Goal: Task Accomplishment & Management: Use online tool/utility

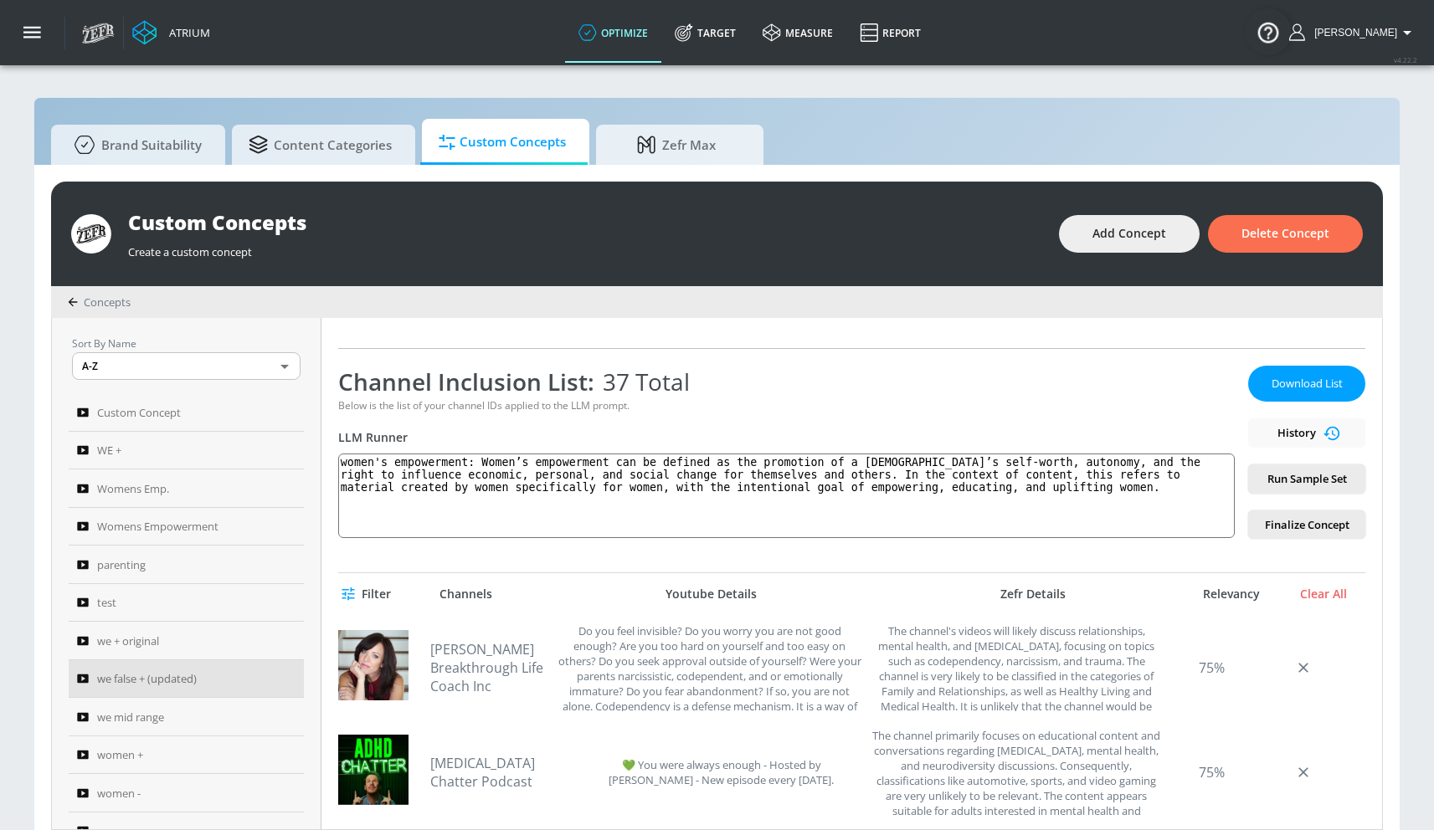
scroll to position [74, 0]
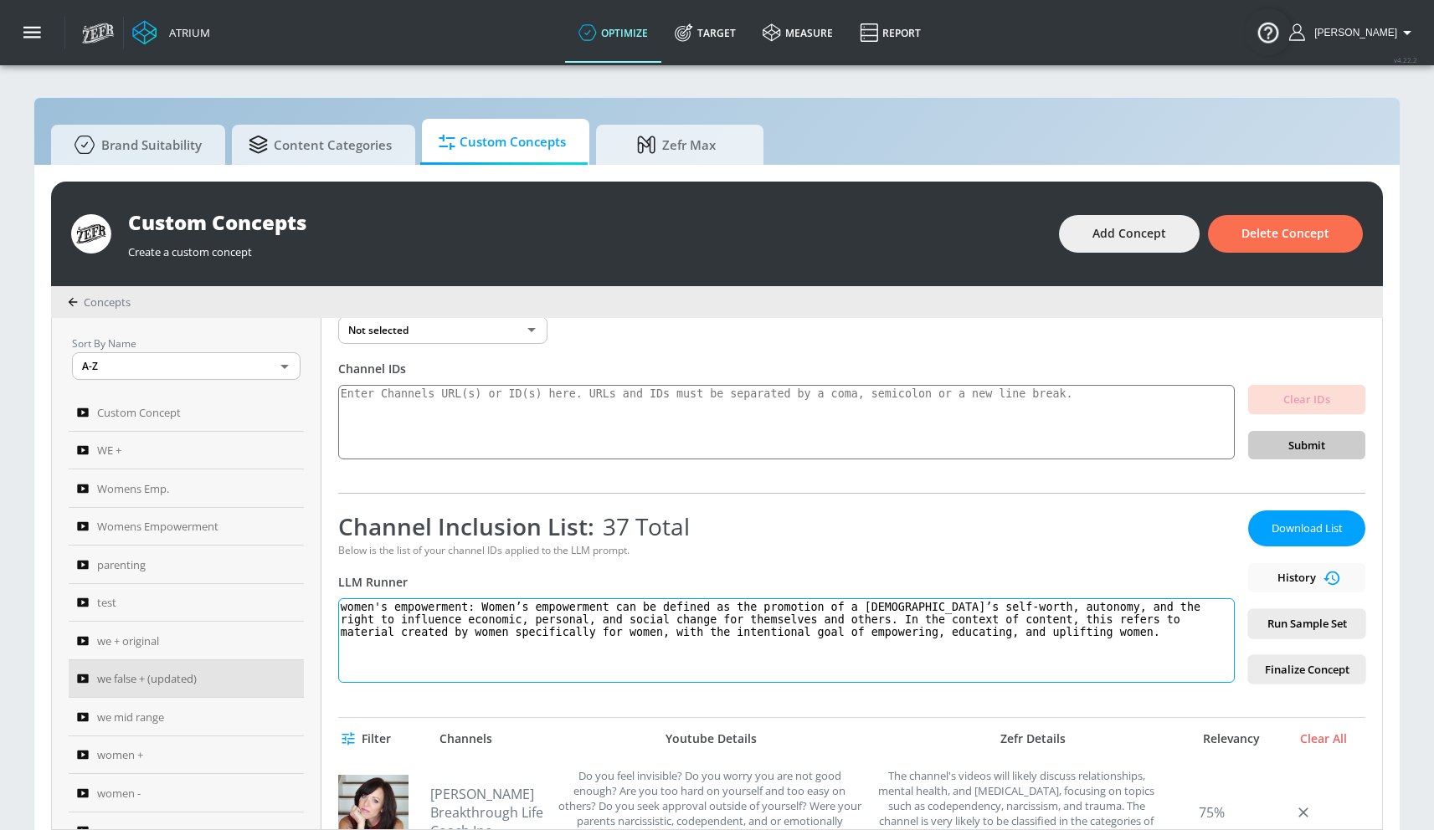
drag, startPoint x: 485, startPoint y: 604, endPoint x: 992, endPoint y: 692, distance: 513.9
click at [992, 692] on div "we false + (updated) Link an existing Targeting Set Not selected none ​ Channel…" at bounding box center [851, 573] width 1060 height 511
paste textarea "Women’s empowerment can be defined as the promotion of a [DEMOGRAPHIC_DATA]’s s…"
click at [483, 608] on textarea "women's empowerment:Women’s empowerment can be defined as the promotion of a [D…" at bounding box center [786, 640] width 896 height 85
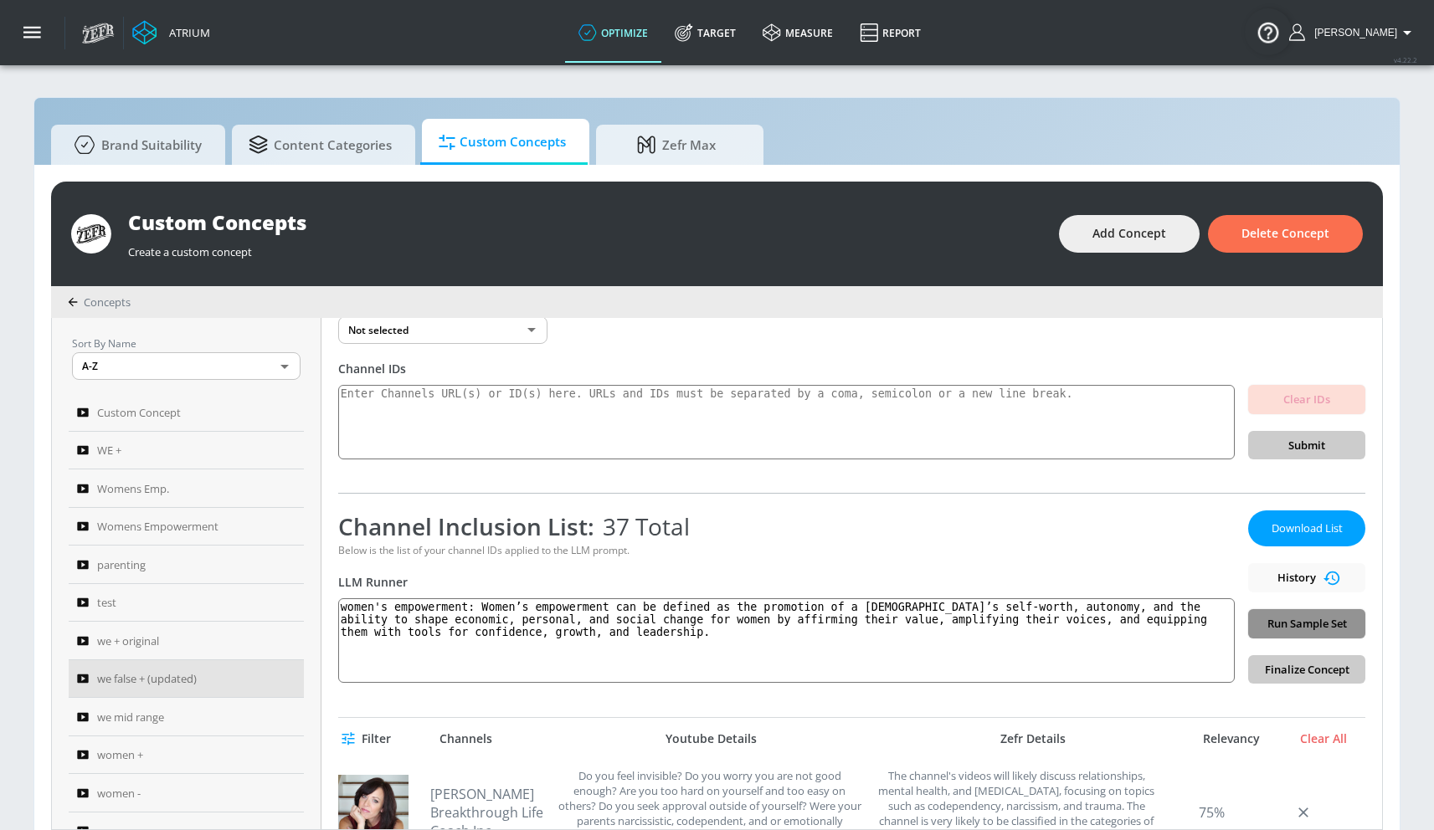
click at [1263, 615] on span "Run Sample Set" at bounding box center [1306, 623] width 90 height 19
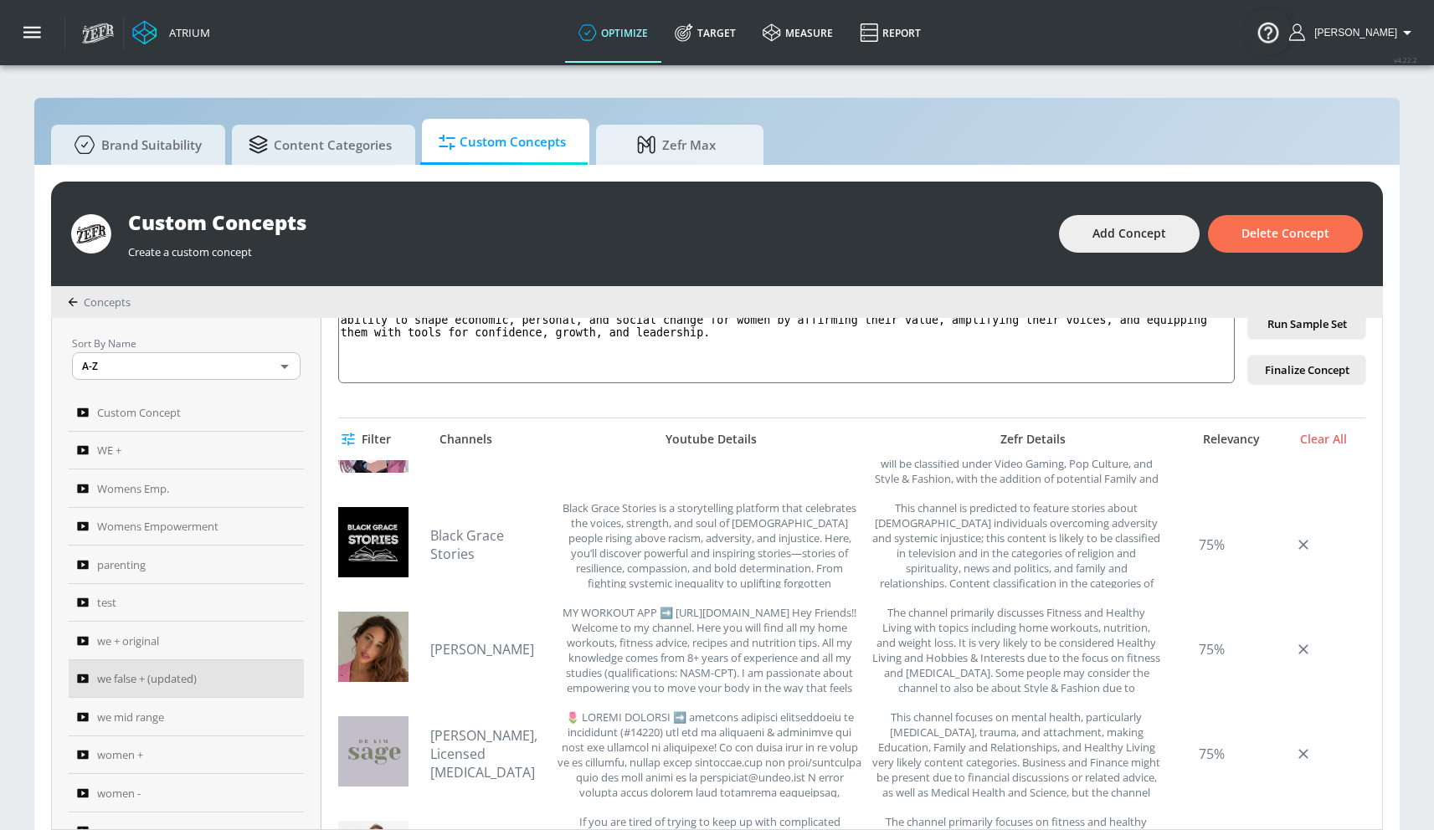
scroll to position [157, 0]
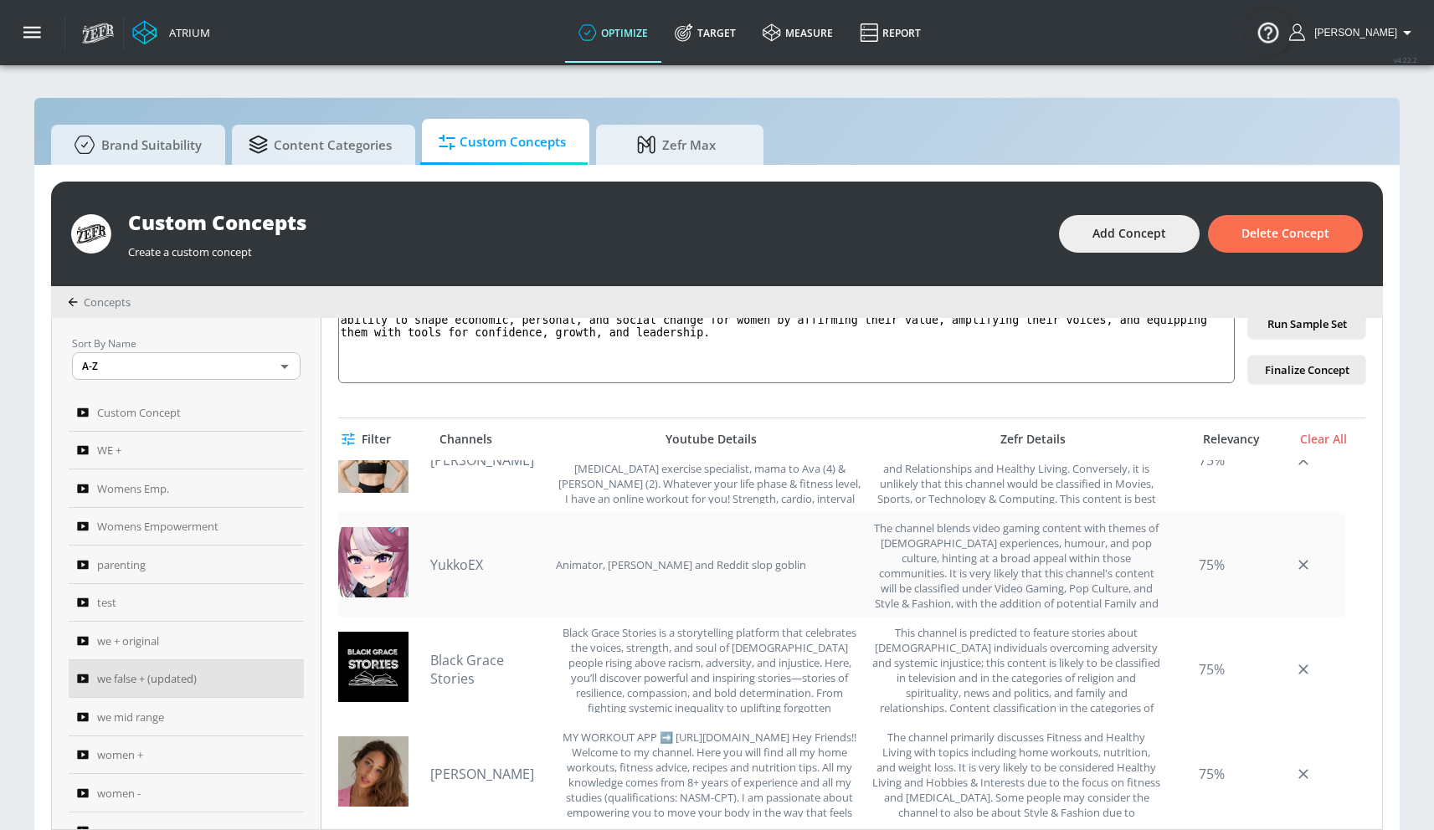
click at [447, 563] on link "YukkoEX" at bounding box center [488, 565] width 117 height 18
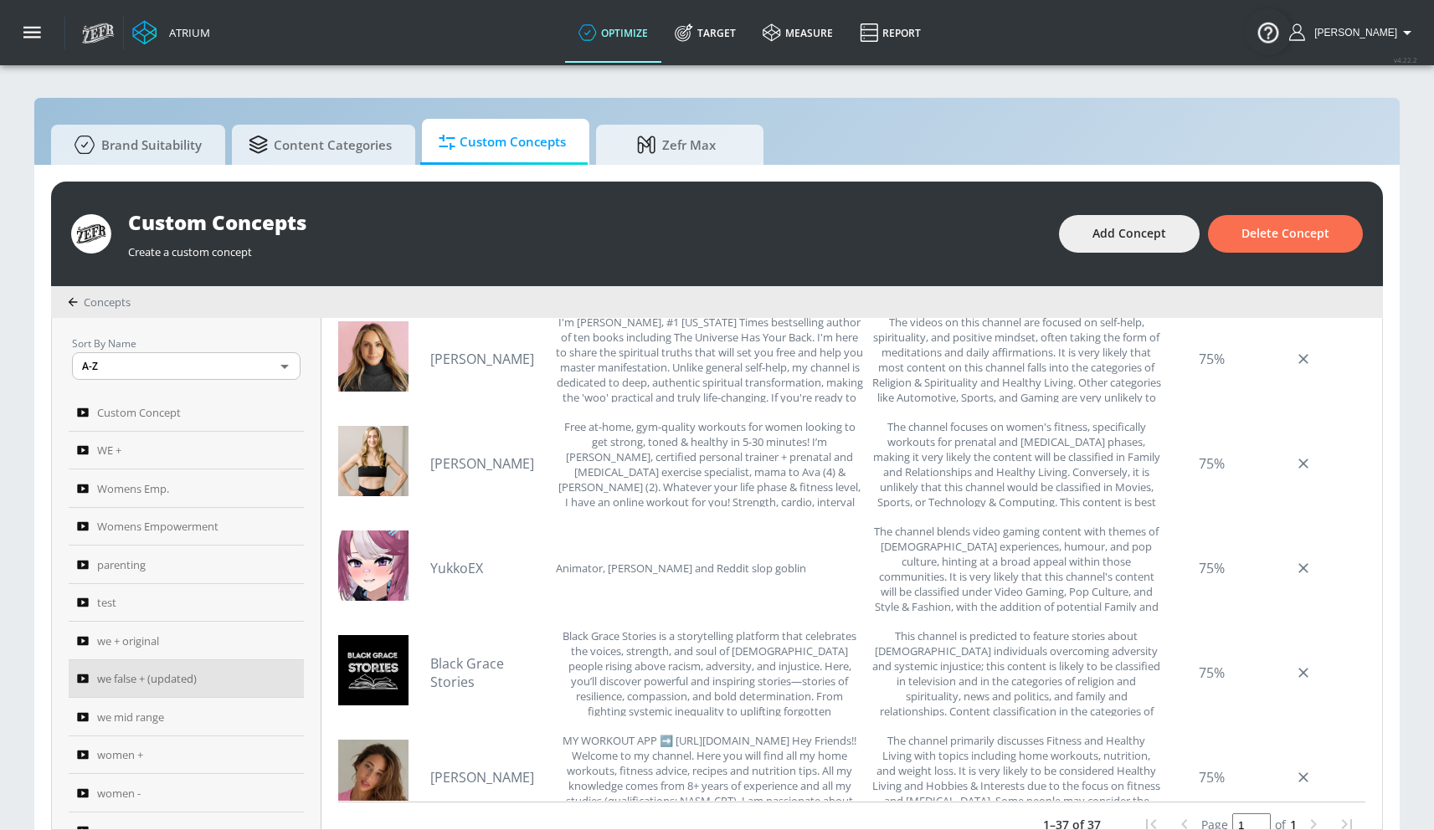
scroll to position [0, 0]
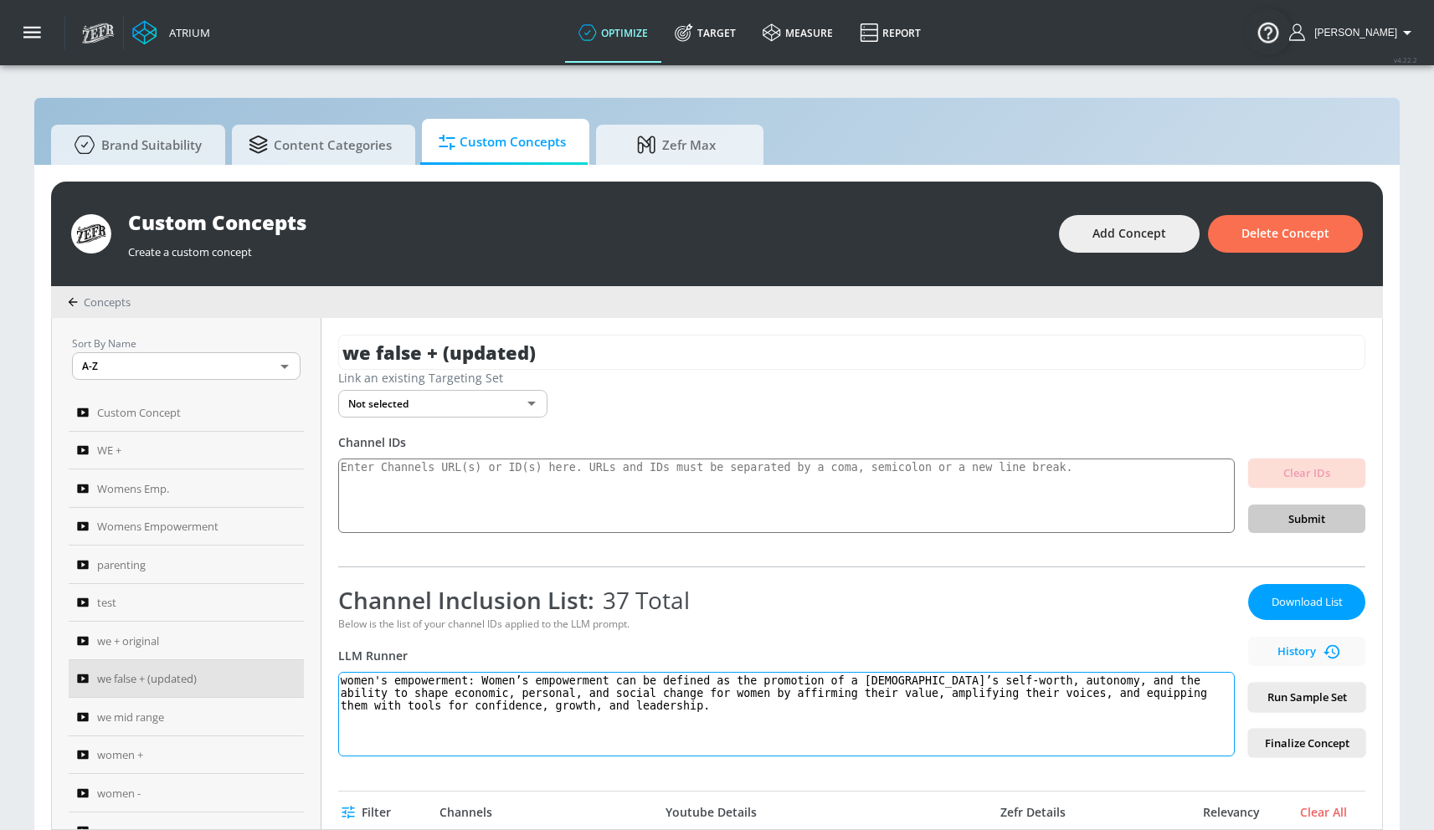
drag, startPoint x: 499, startPoint y: 686, endPoint x: 728, endPoint y: 742, distance: 236.1
click at [709, 754] on textarea "women's empowerment: Women’s empowerment can be defined as the promotion of a […" at bounding box center [786, 714] width 896 height 85
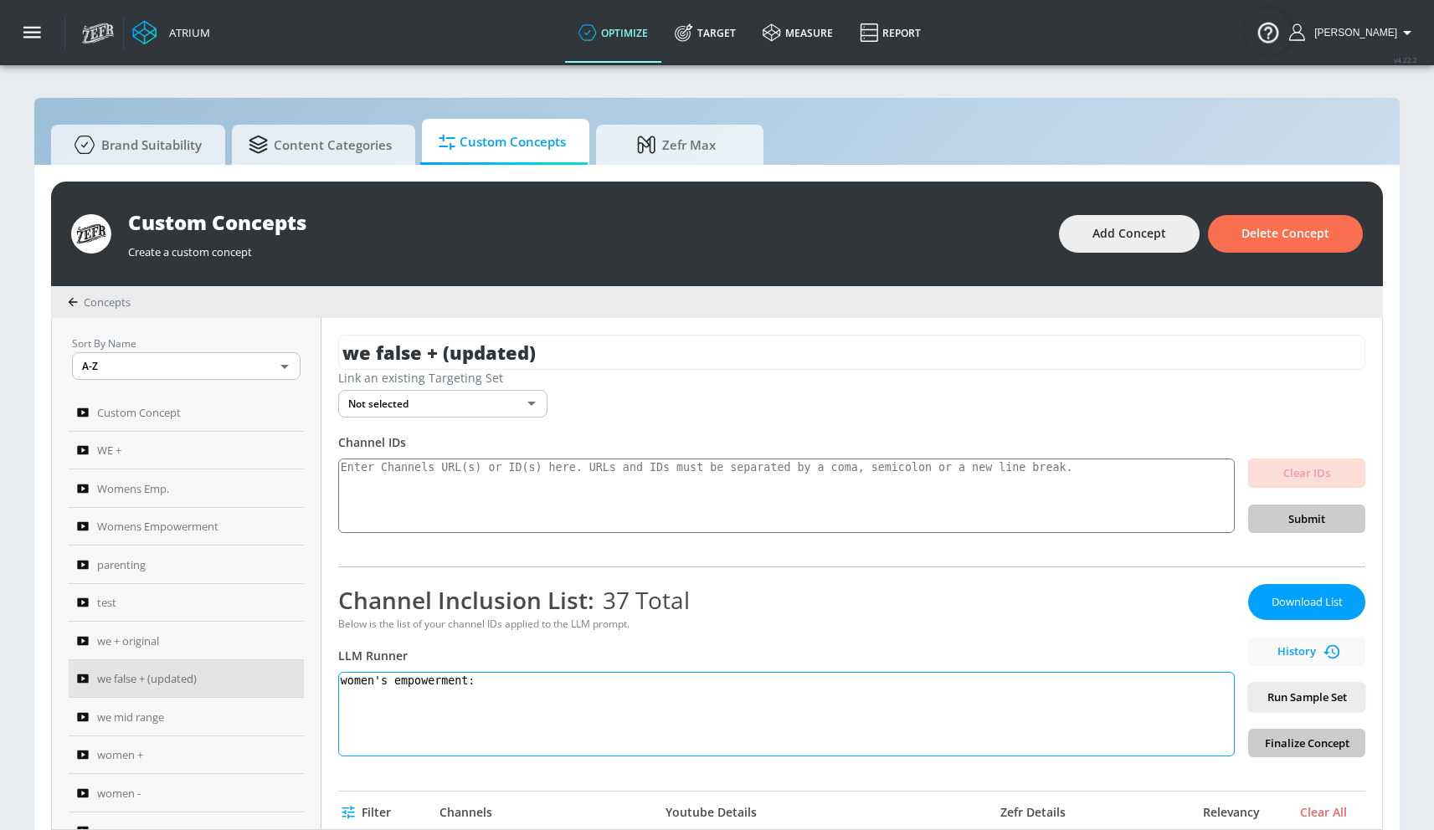
paste textarea "Women’s empowerment can be defined as the promotion of women’s self-worth, auto…"
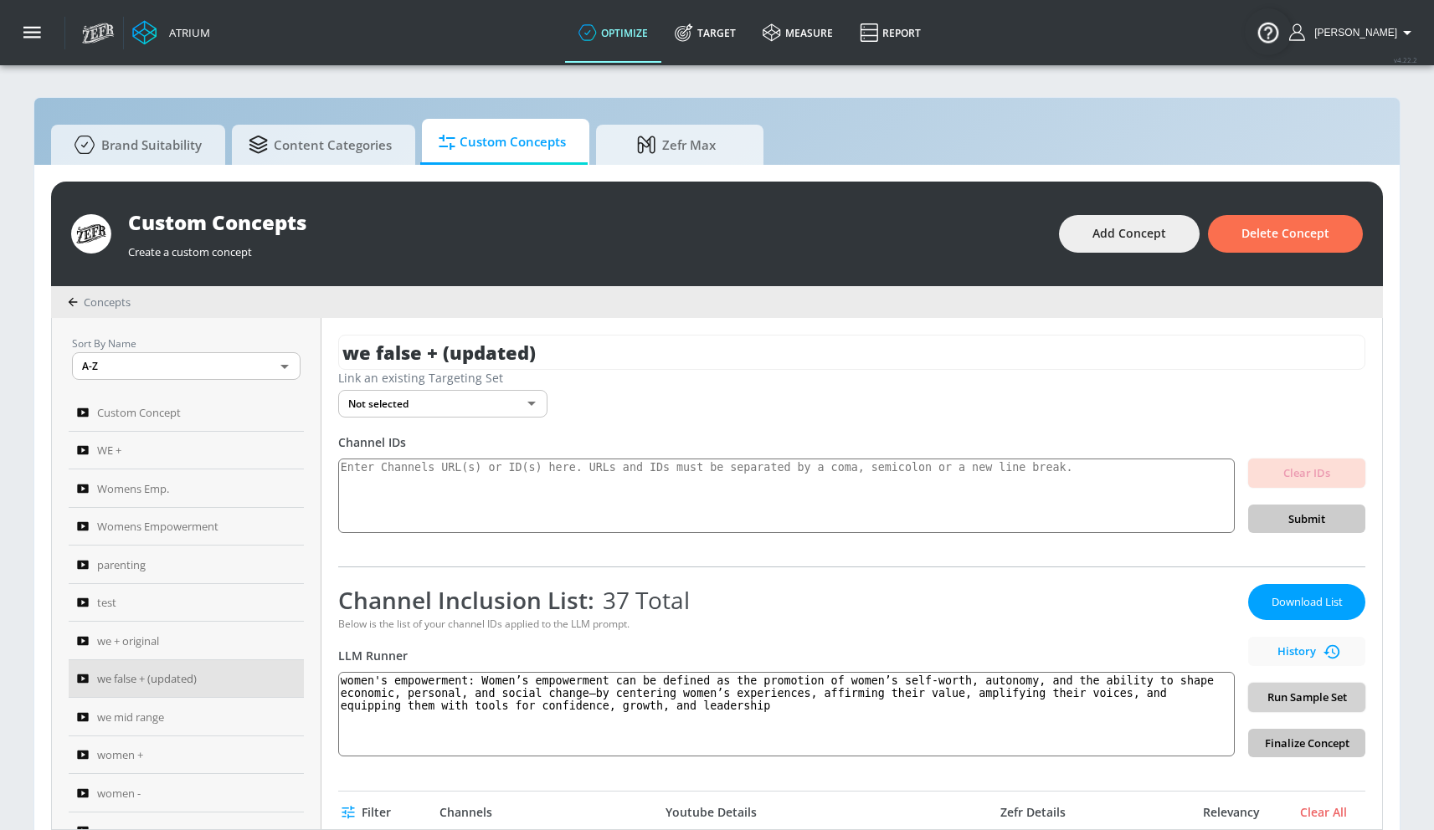
click at [1306, 706] on span "Run Sample Set" at bounding box center [1306, 697] width 90 height 19
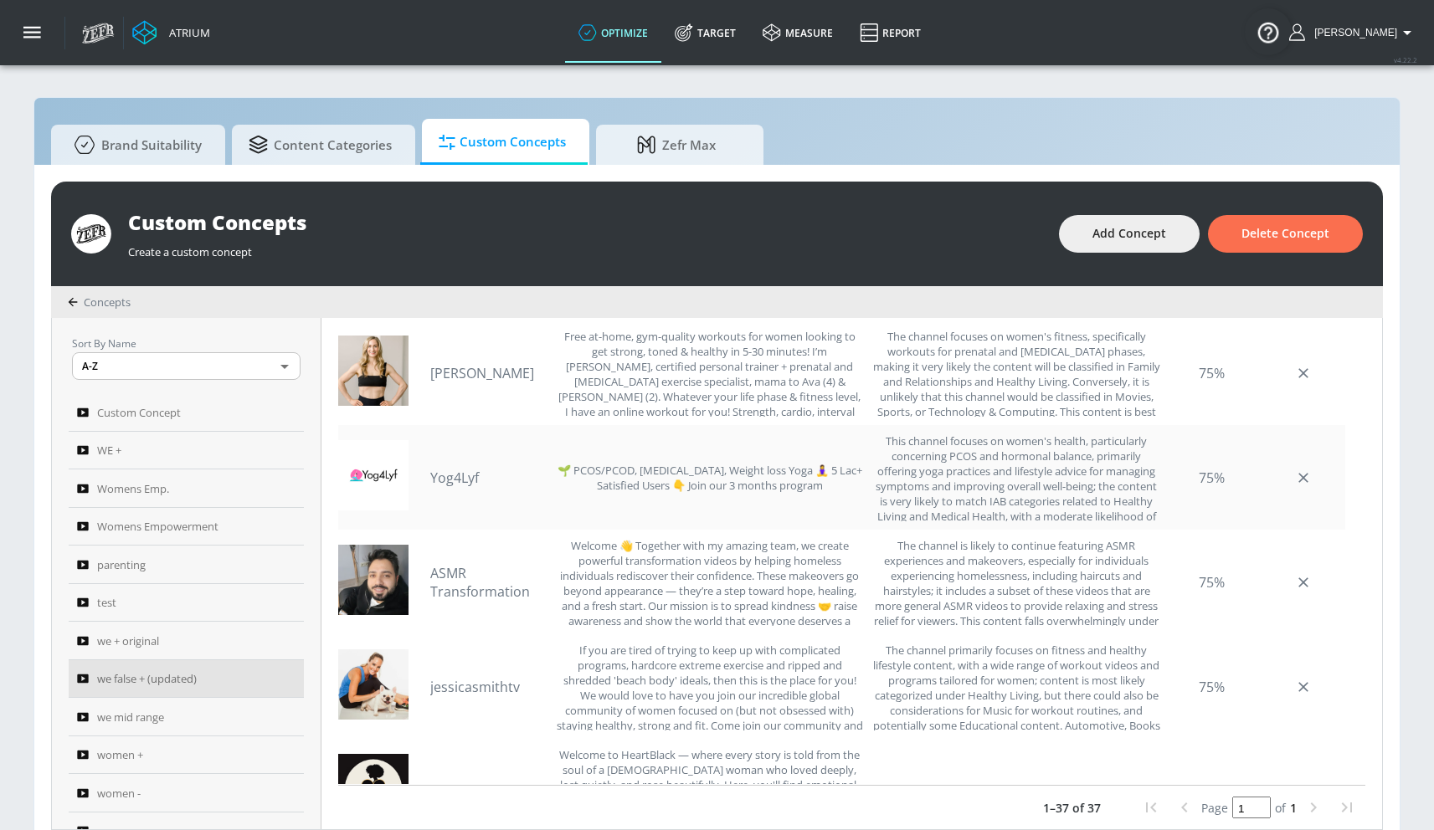
scroll to position [845, 0]
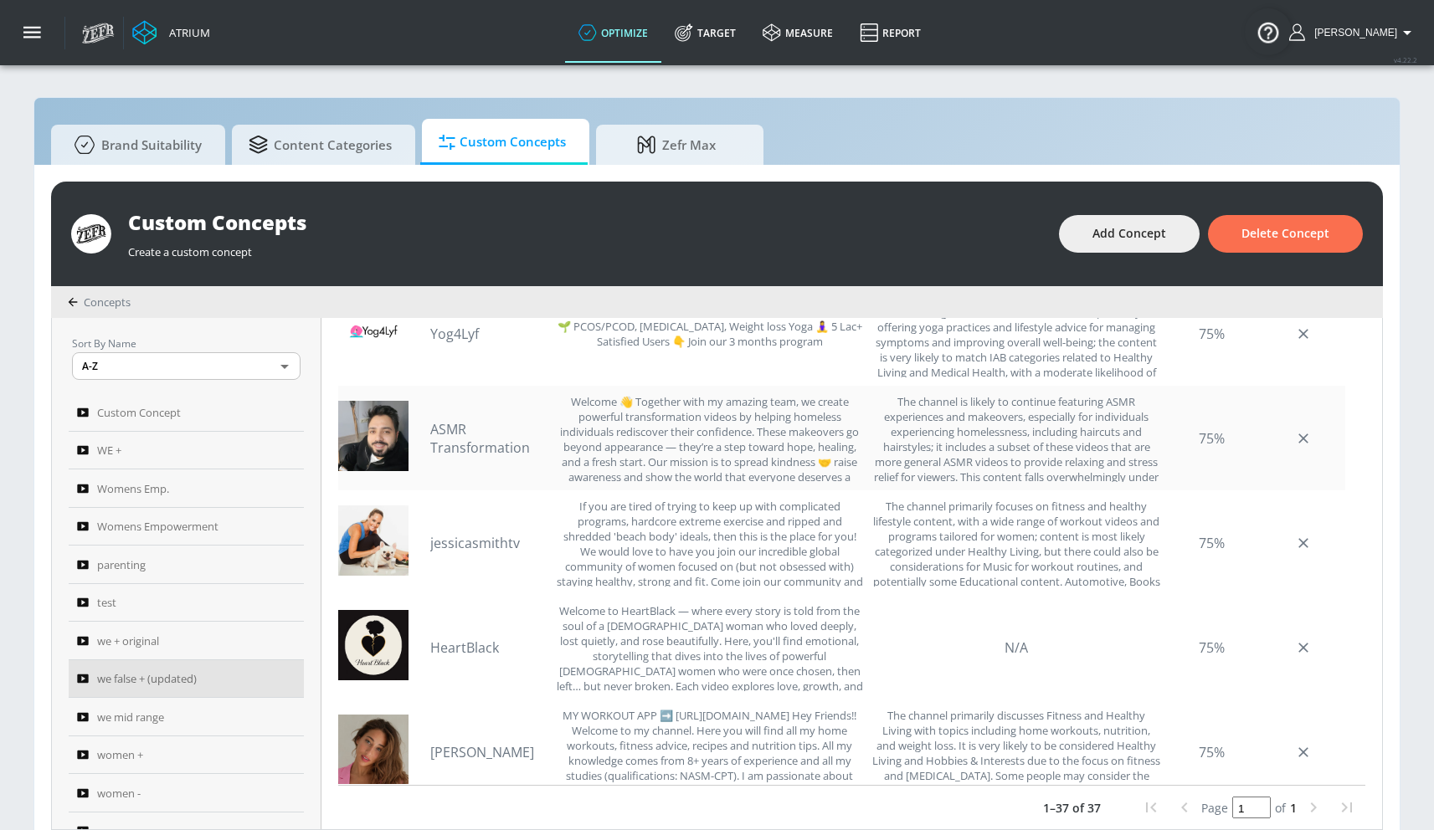
click at [439, 425] on link "ASMR Transformation" at bounding box center [488, 438] width 117 height 37
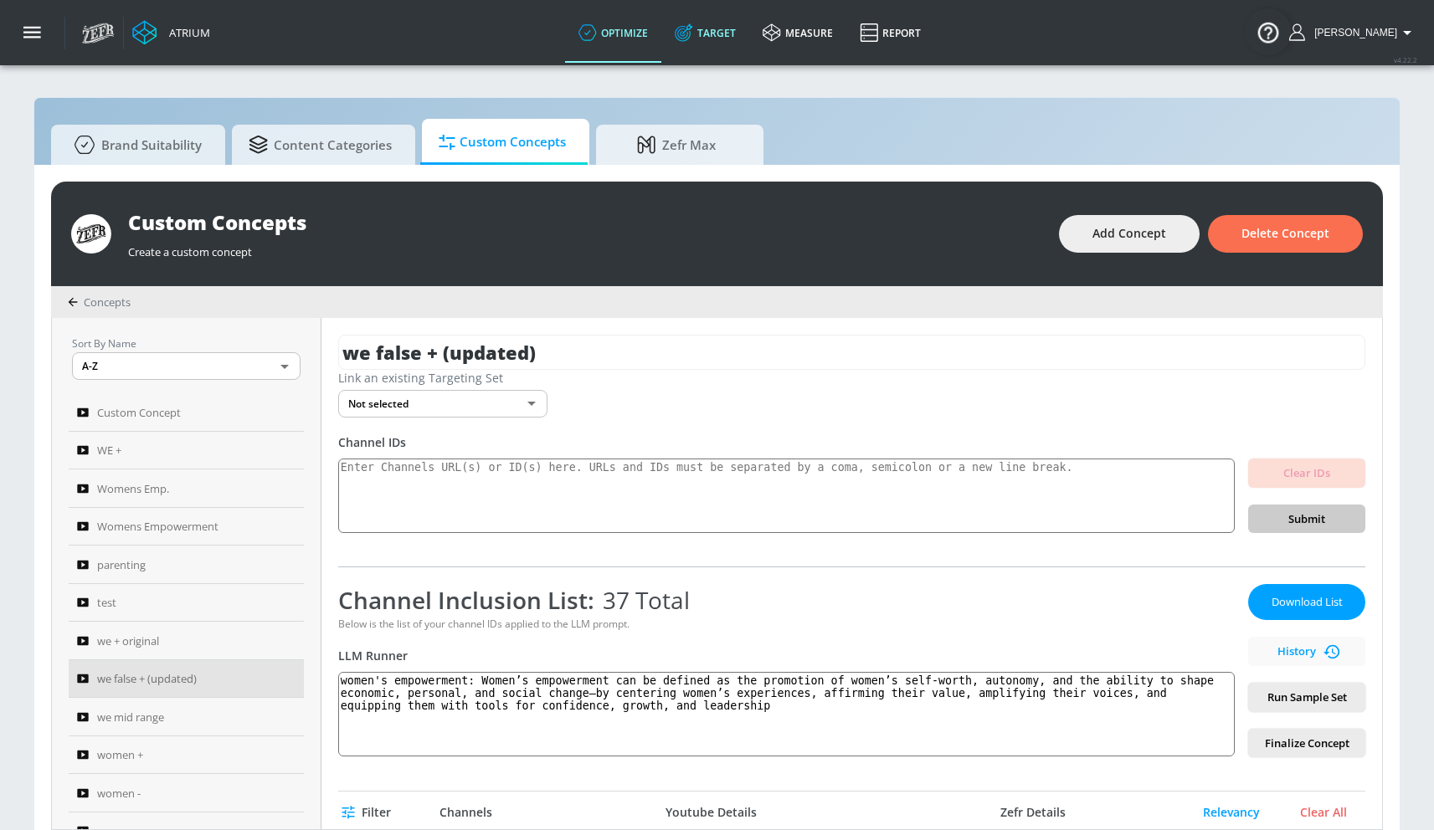
scroll to position [147, 0]
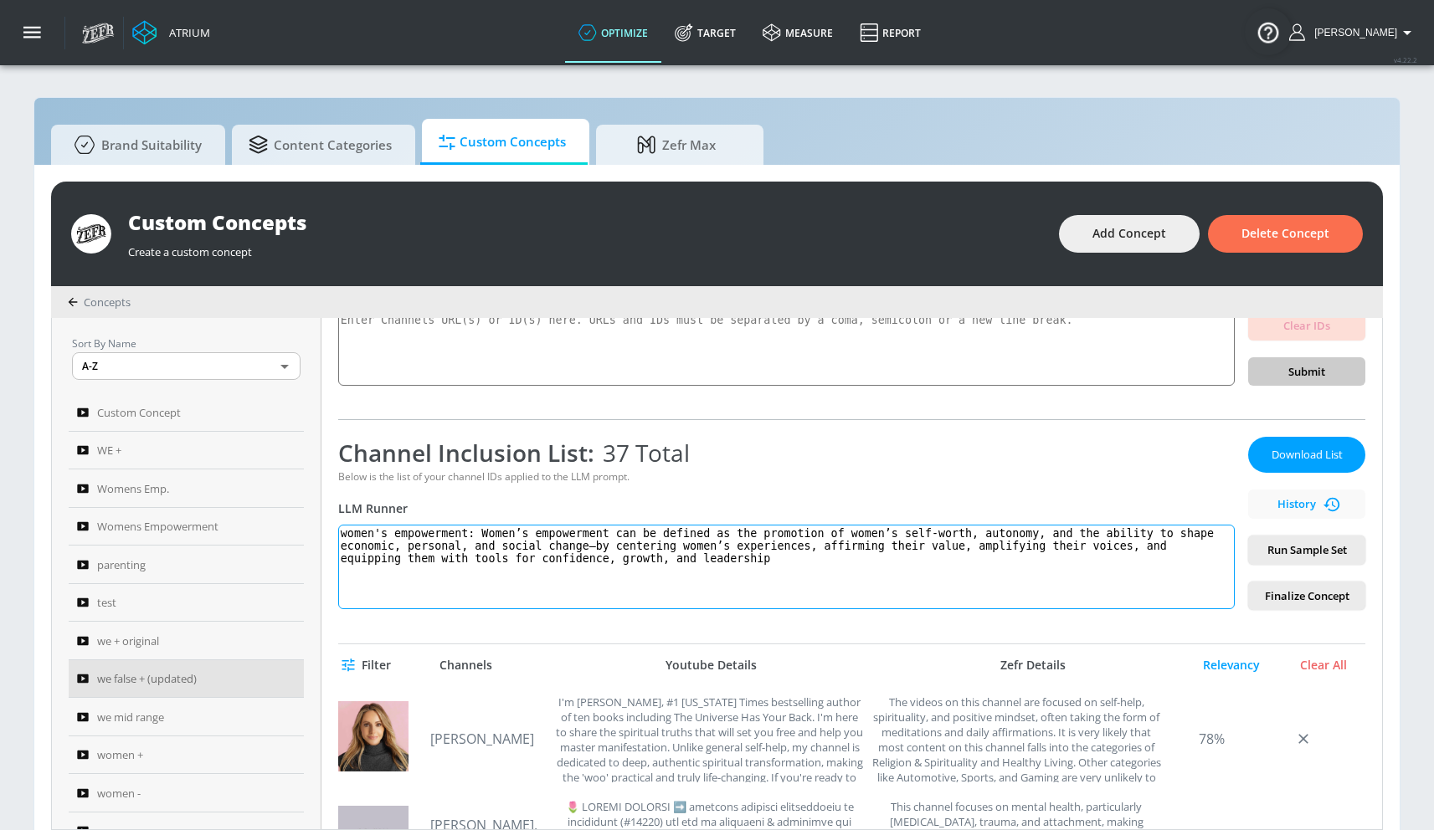
drag, startPoint x: 493, startPoint y: 531, endPoint x: 819, endPoint y: 556, distance: 327.4
click at [811, 563] on textarea "women's empowerment: Women’s empowerment can be defined as the promotion of wom…" at bounding box center [786, 567] width 896 height 85
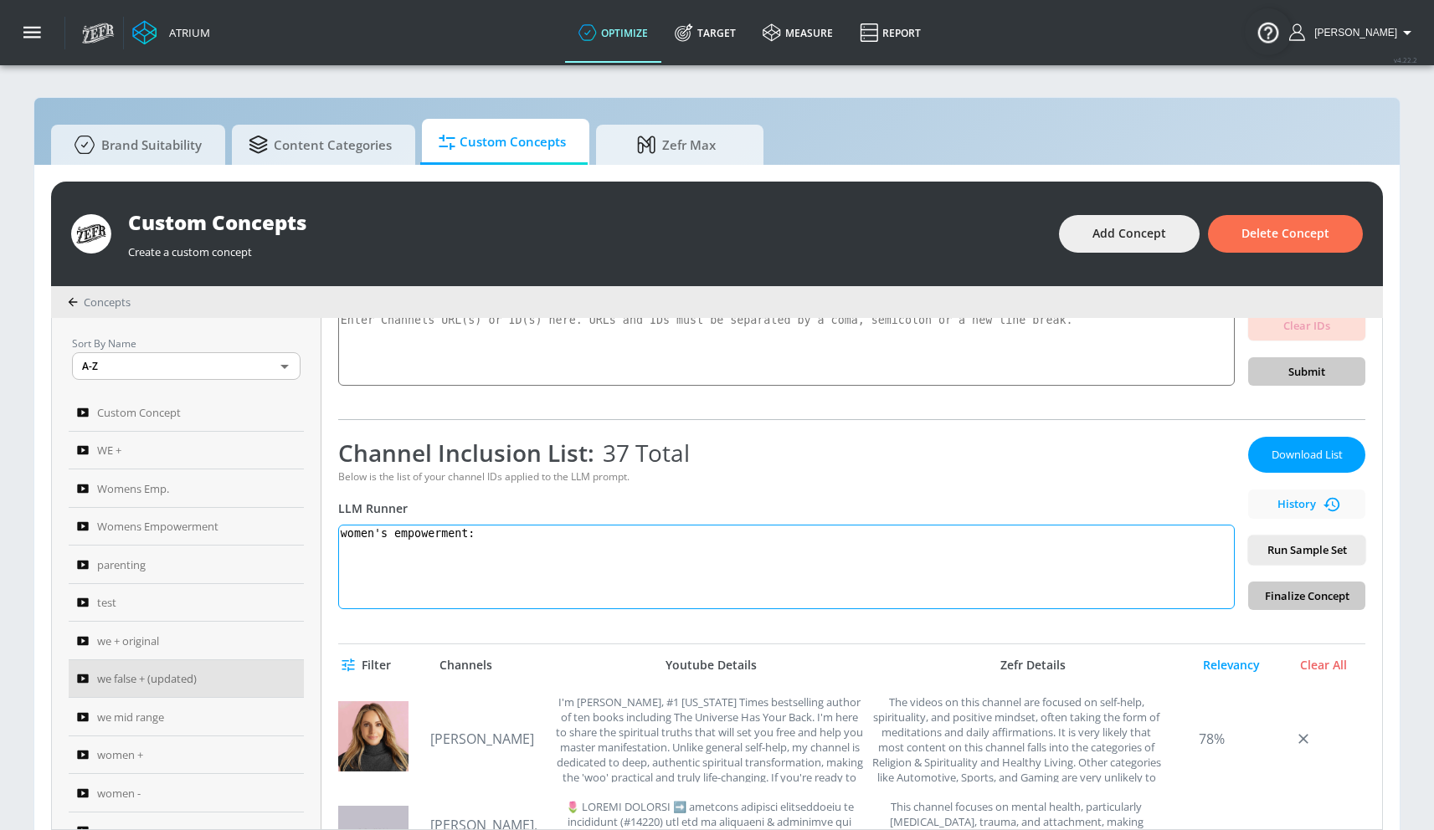
paste textarea "Women’s empowerment can be defined as the promotion of women’s self-worth, auto…"
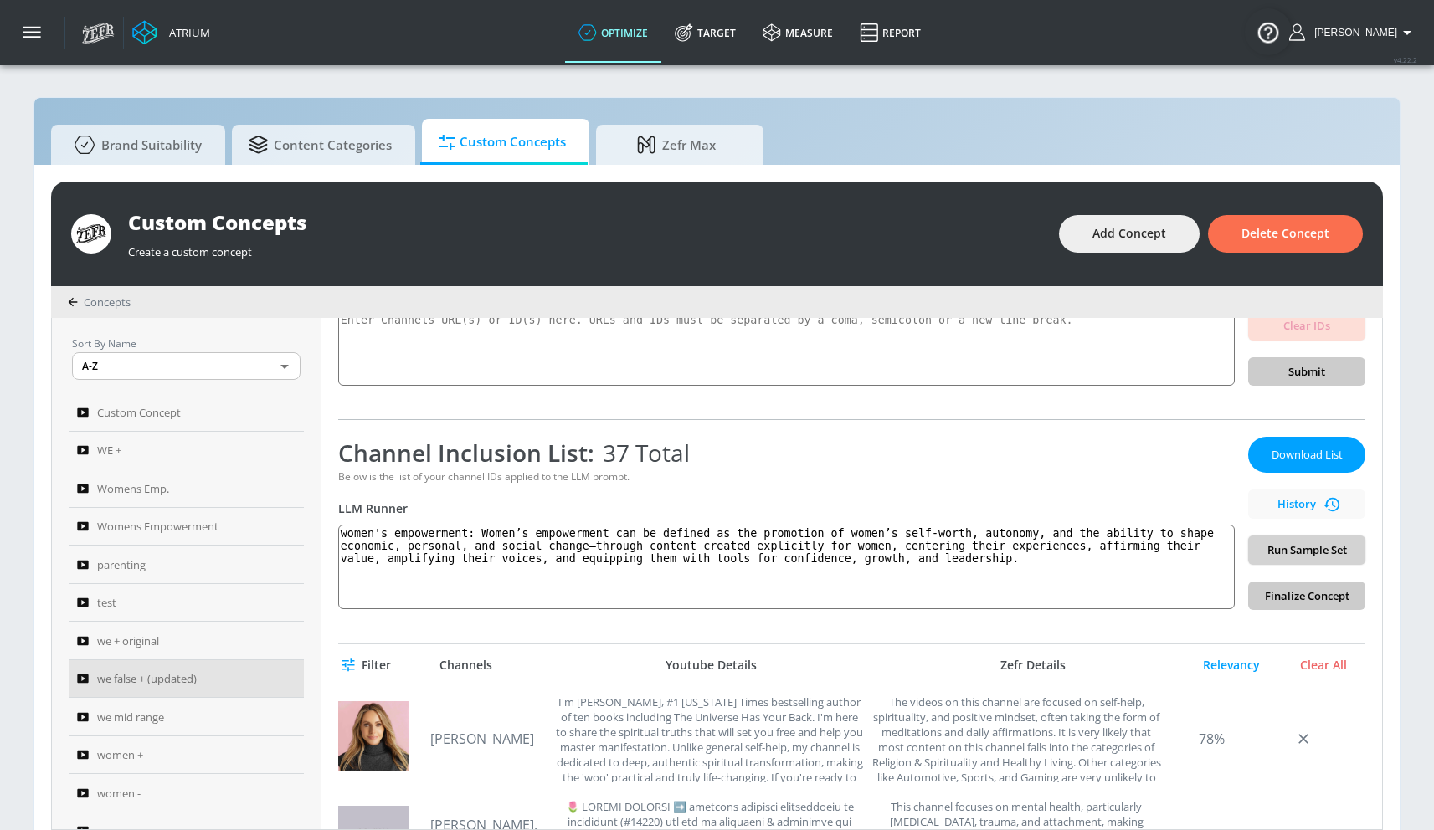
click at [1292, 557] on span "Run Sample Set" at bounding box center [1306, 550] width 90 height 19
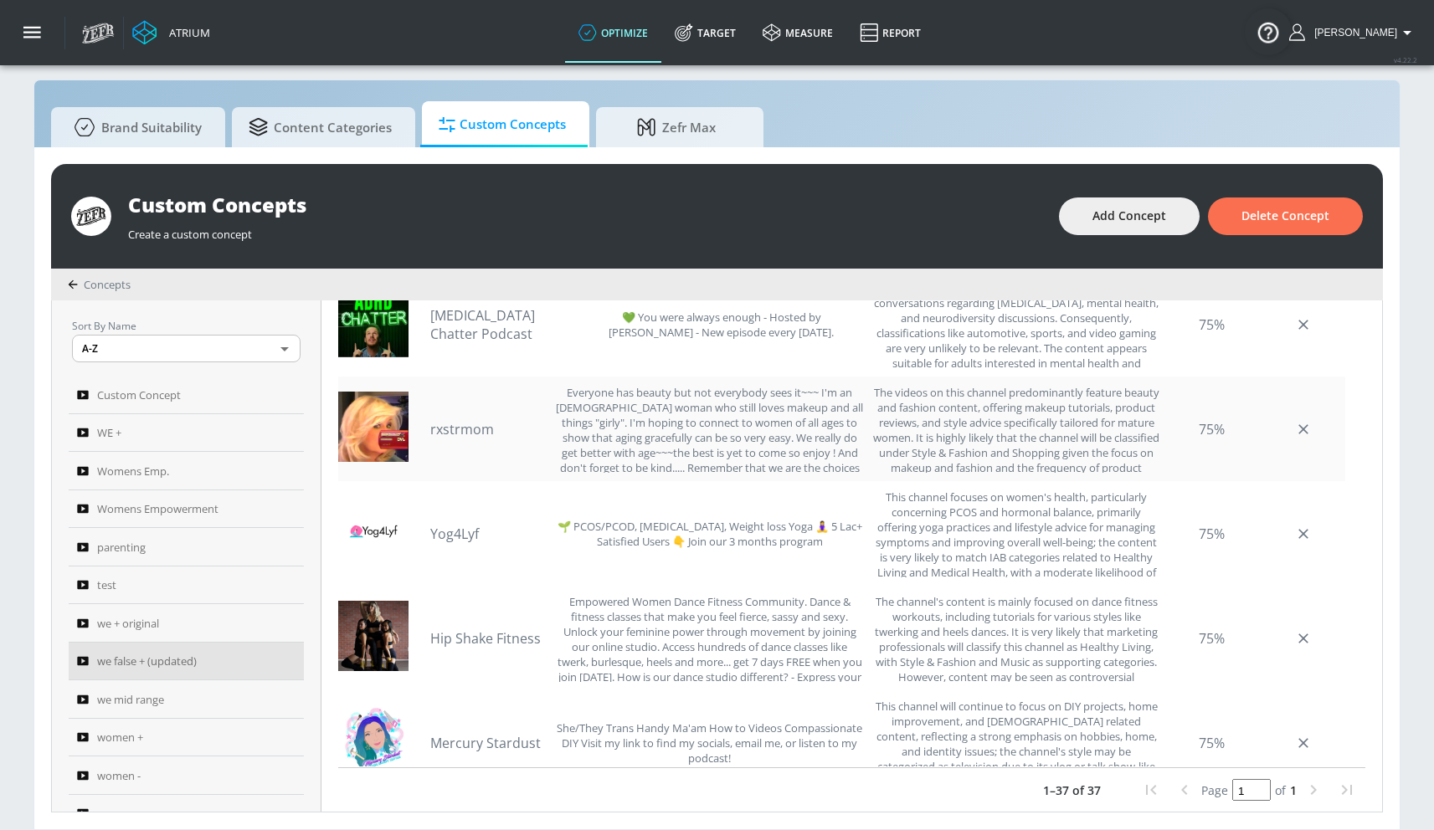
scroll to position [395, 0]
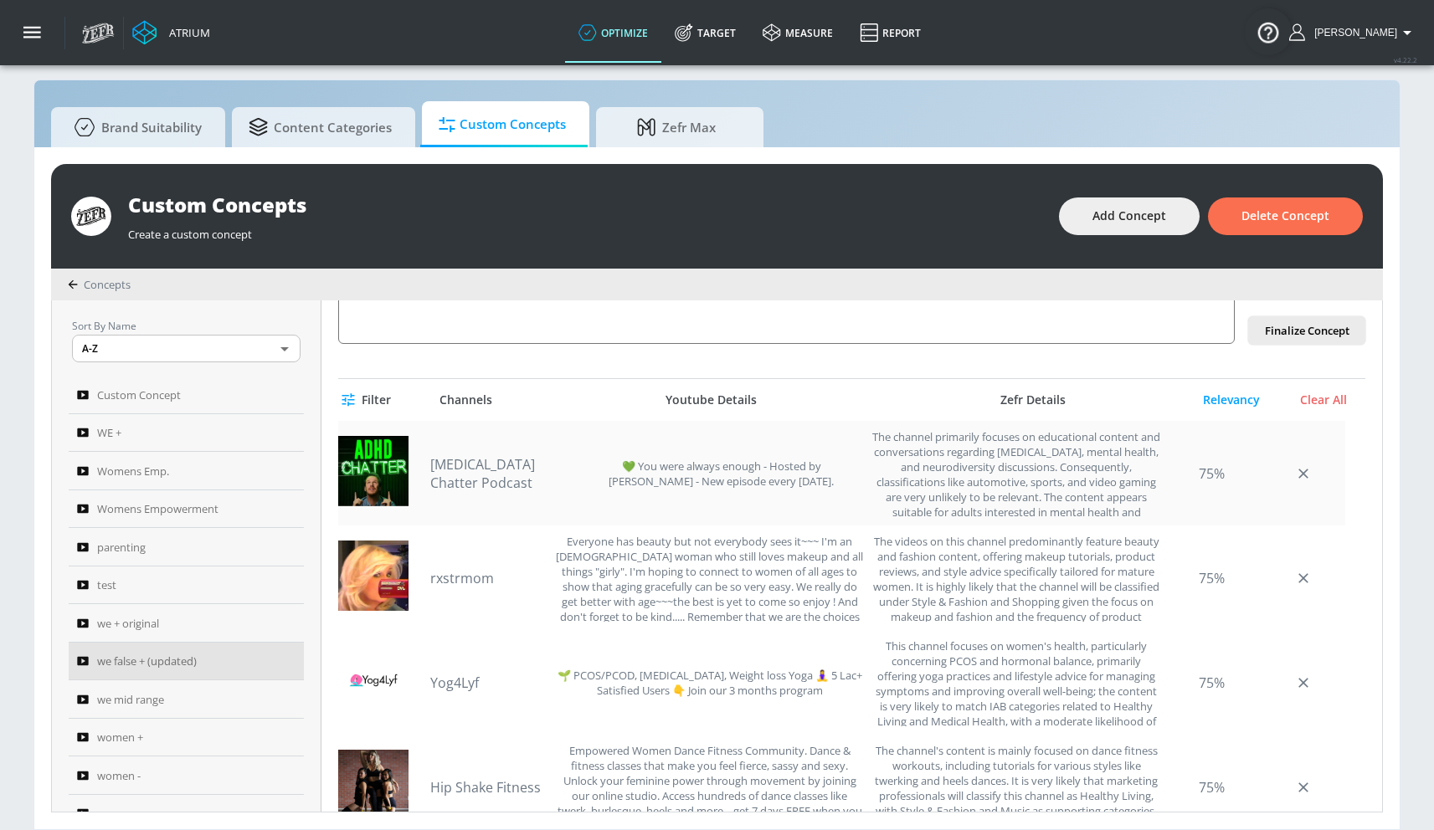
click at [479, 466] on link "[MEDICAL_DATA] Chatter Podcast" at bounding box center [500, 473] width 140 height 37
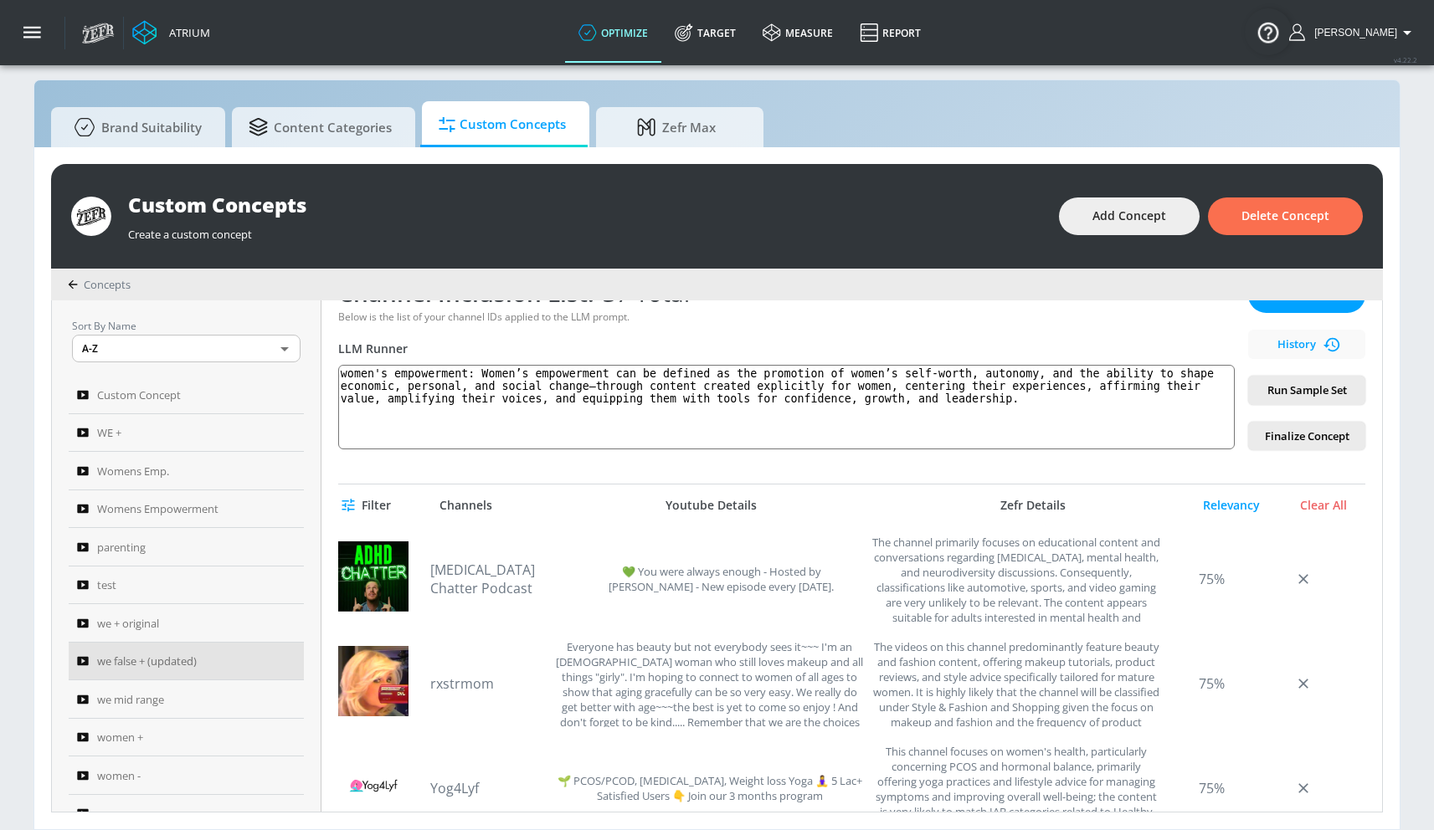
scroll to position [73, 0]
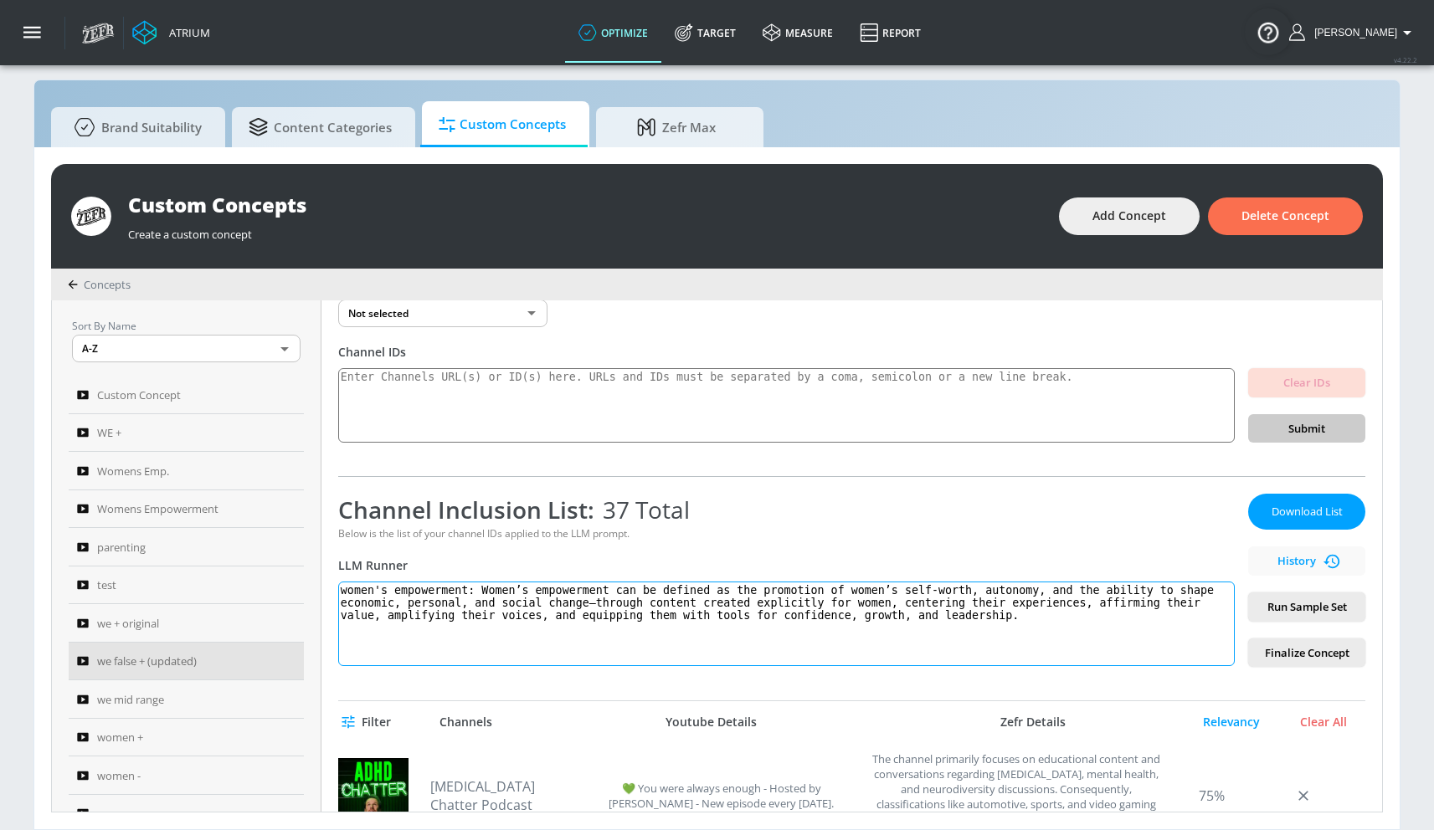
drag, startPoint x: 491, startPoint y: 590, endPoint x: 765, endPoint y: 701, distance: 295.4
click at [746, 713] on div "we false + (updated) Link an existing Targeting Set Not selected none ​ Channel…" at bounding box center [851, 555] width 1060 height 511
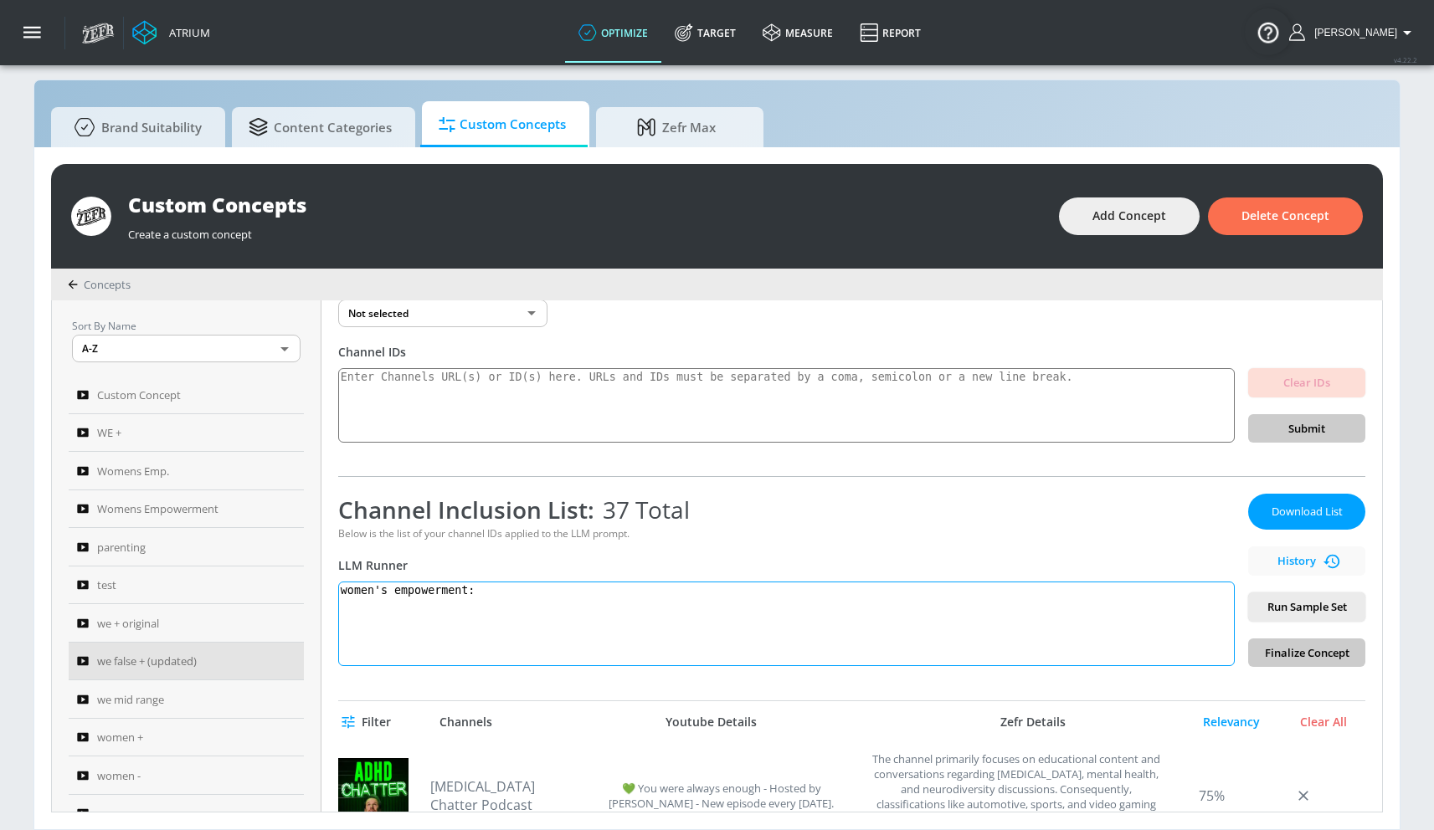
paste textarea "Women’s empowerment can be defined as the promotion of women’s self-worth and t…"
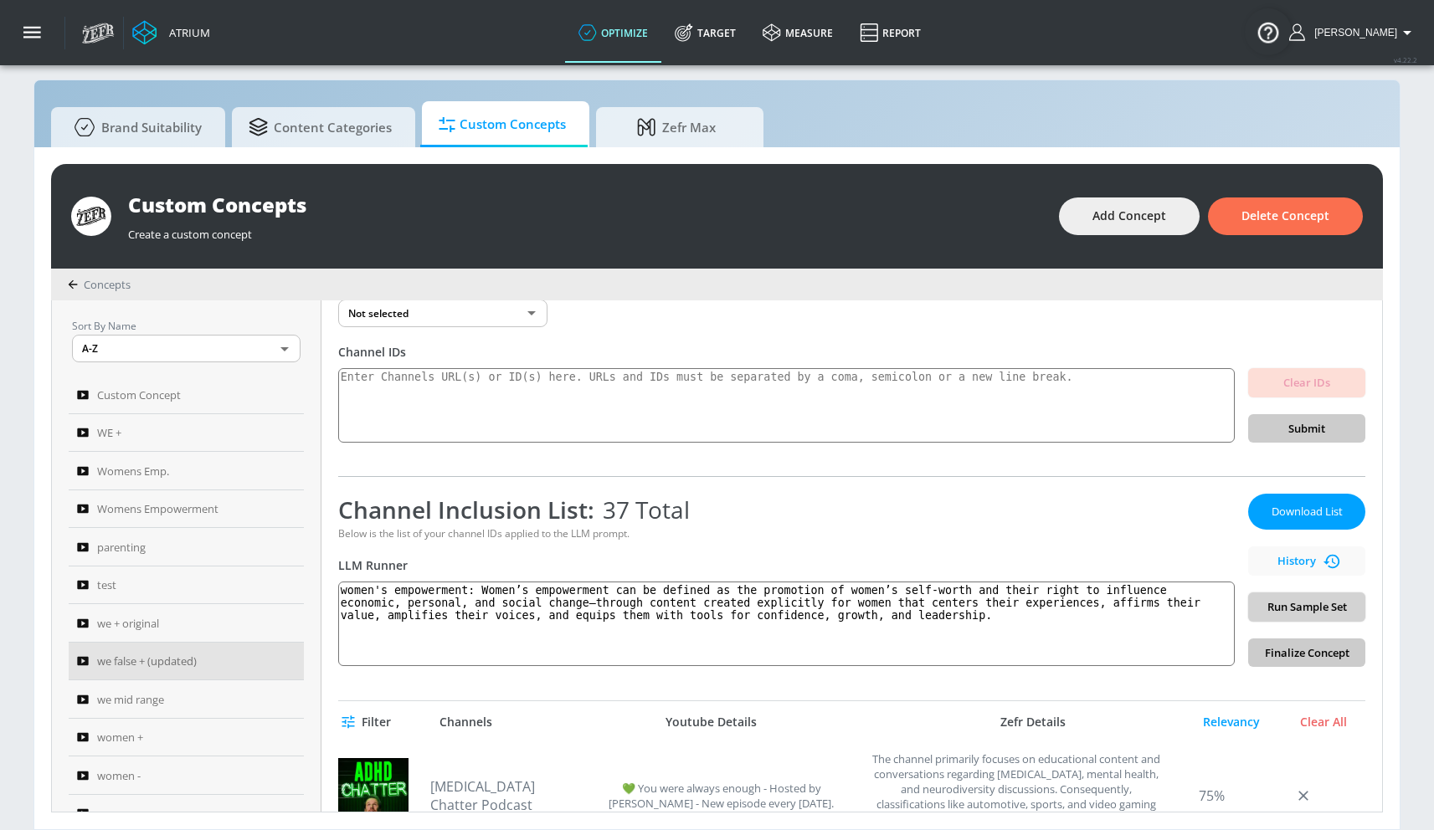
click at [1284, 596] on button "Run Sample Set" at bounding box center [1306, 607] width 117 height 29
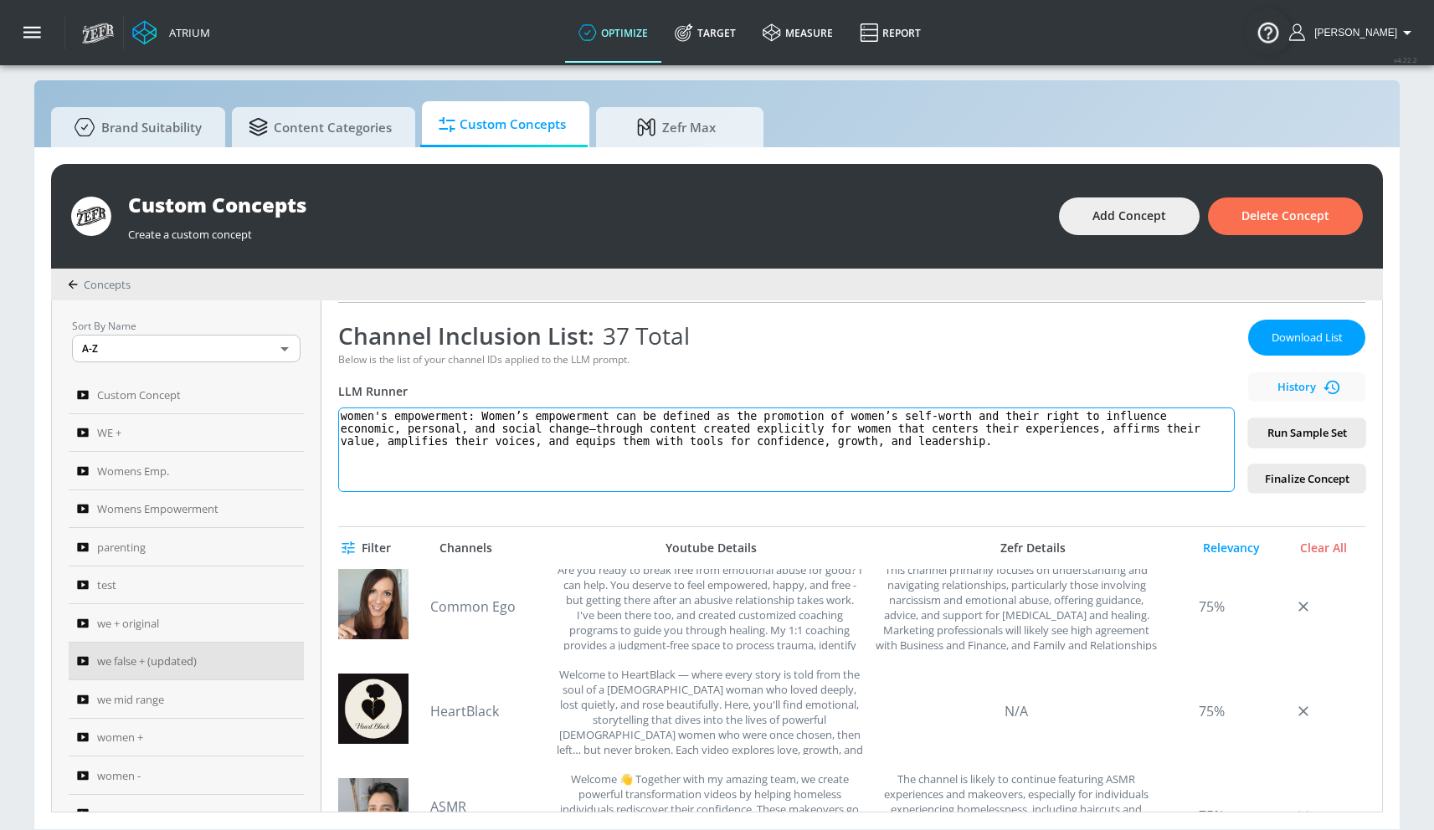
scroll to position [236, 0]
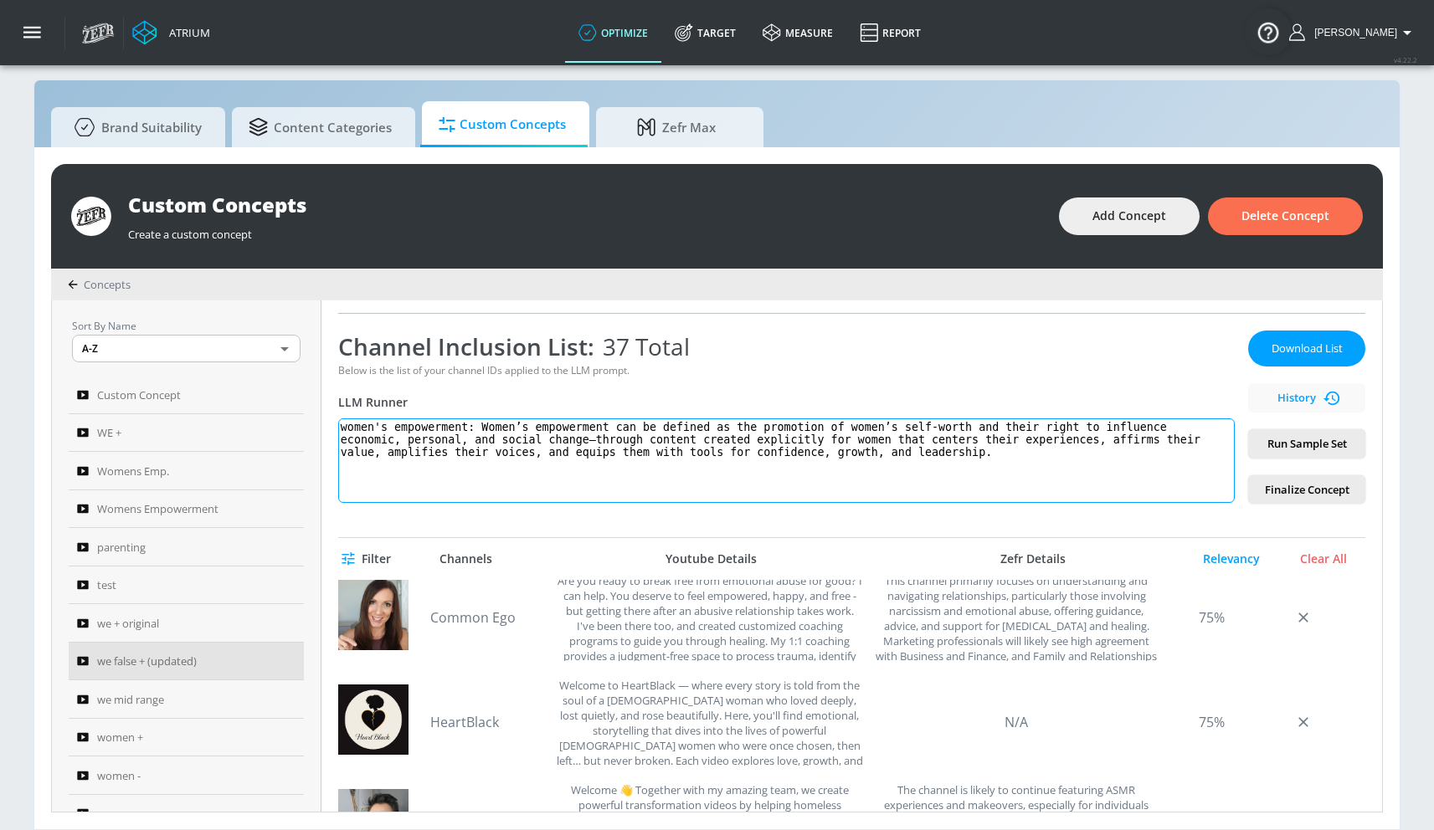
drag, startPoint x: 491, startPoint y: 426, endPoint x: 878, endPoint y: 555, distance: 407.6
click at [870, 559] on div "we false + (updated) Link an existing Targeting Set Not selected none ​ Channel…" at bounding box center [851, 555] width 1060 height 511
paste textarea "cess by which women strengthen their self-worth, gain greater control over thei…"
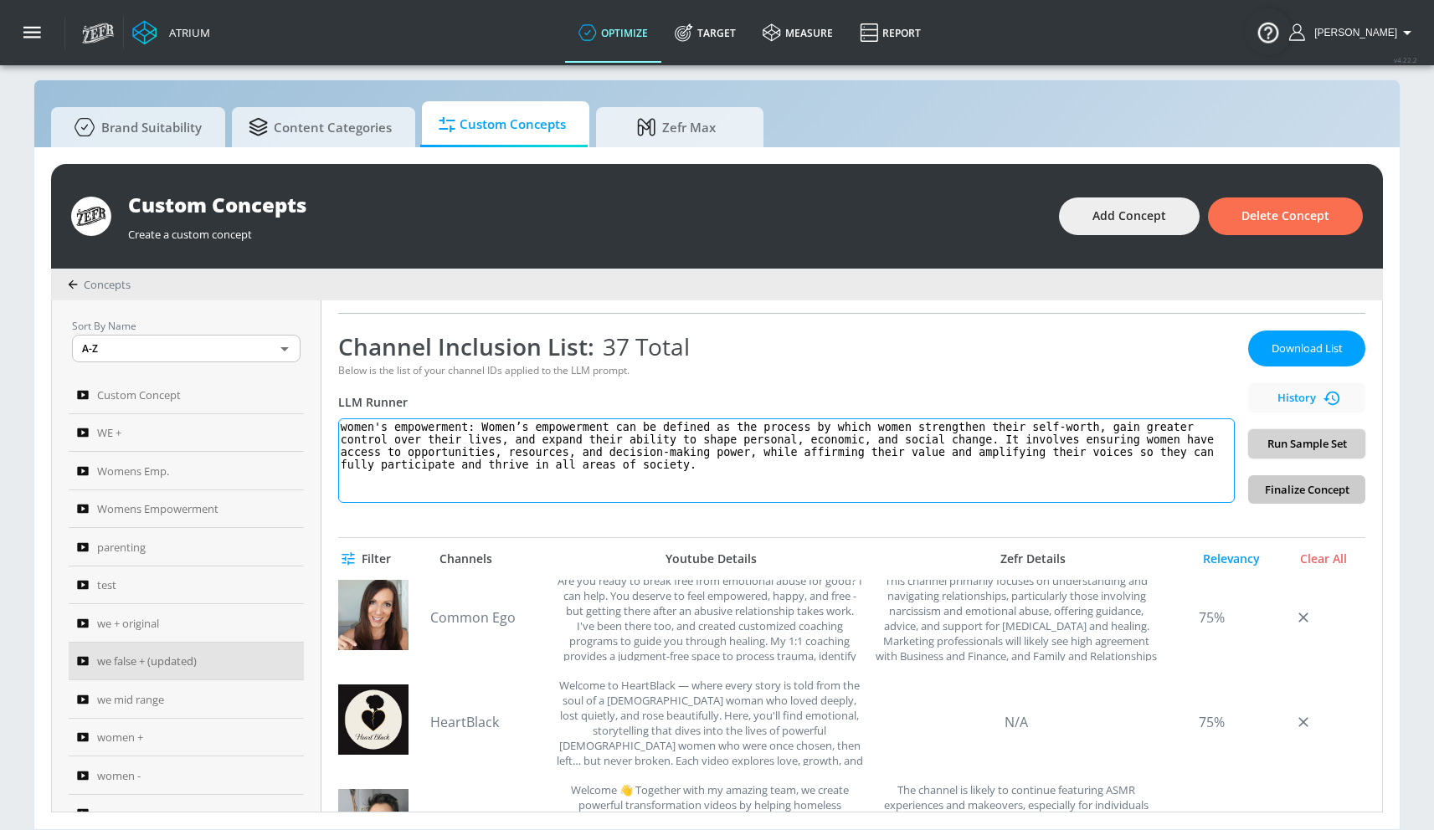
type textarea "women's empowerment: Women’s empowerment can be defined as the process by which…"
click at [1291, 439] on span "Run Sample Set" at bounding box center [1306, 443] width 90 height 19
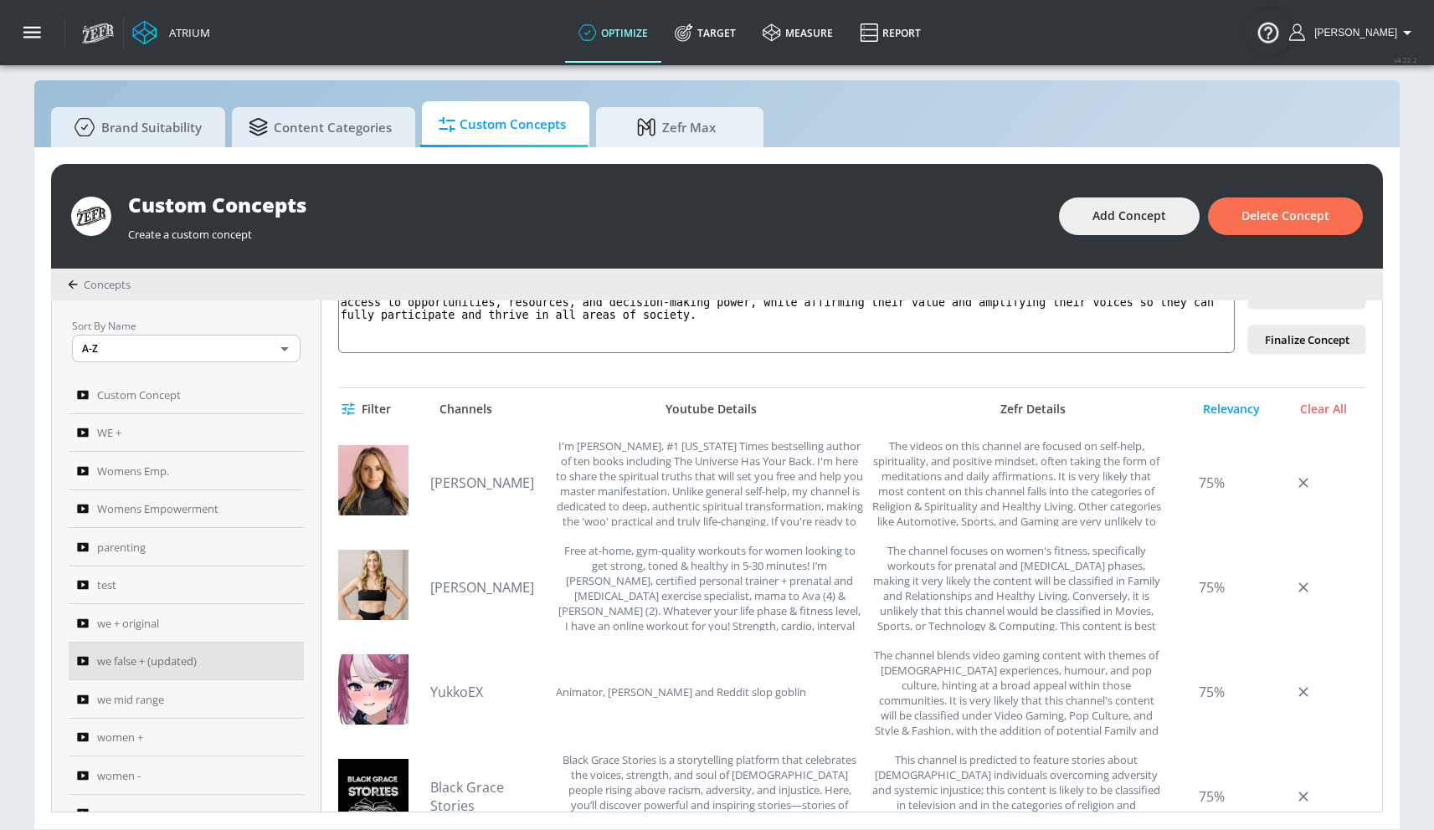
scroll to position [0, 0]
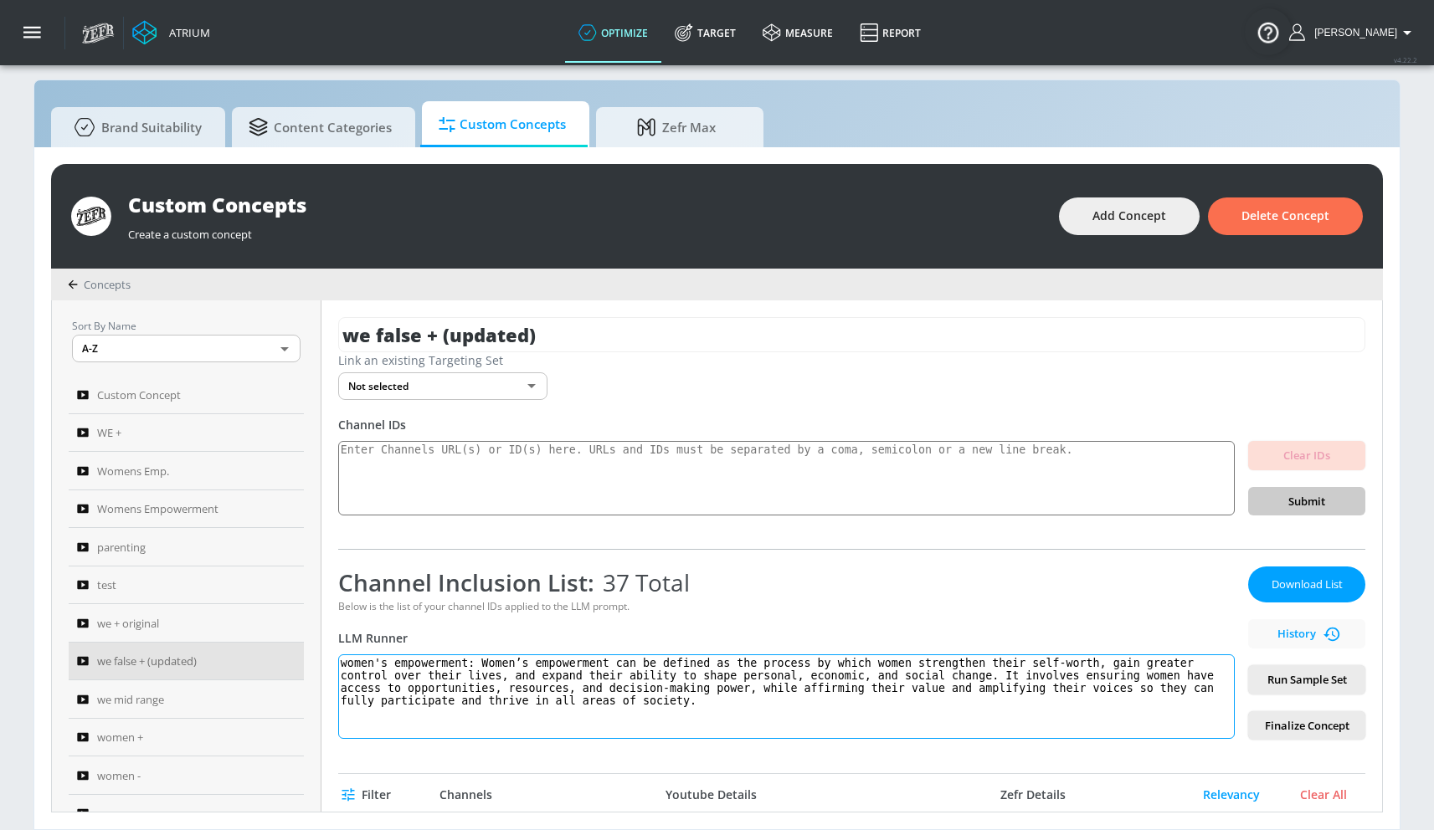
drag, startPoint x: 772, startPoint y: 706, endPoint x: 397, endPoint y: 609, distance: 387.9
click at [397, 609] on div "Channel Inclusion List: 37 Total Below is the list of your channel IDs applied …" at bounding box center [786, 653] width 896 height 173
click at [148, 430] on div "WE +" at bounding box center [175, 433] width 196 height 20
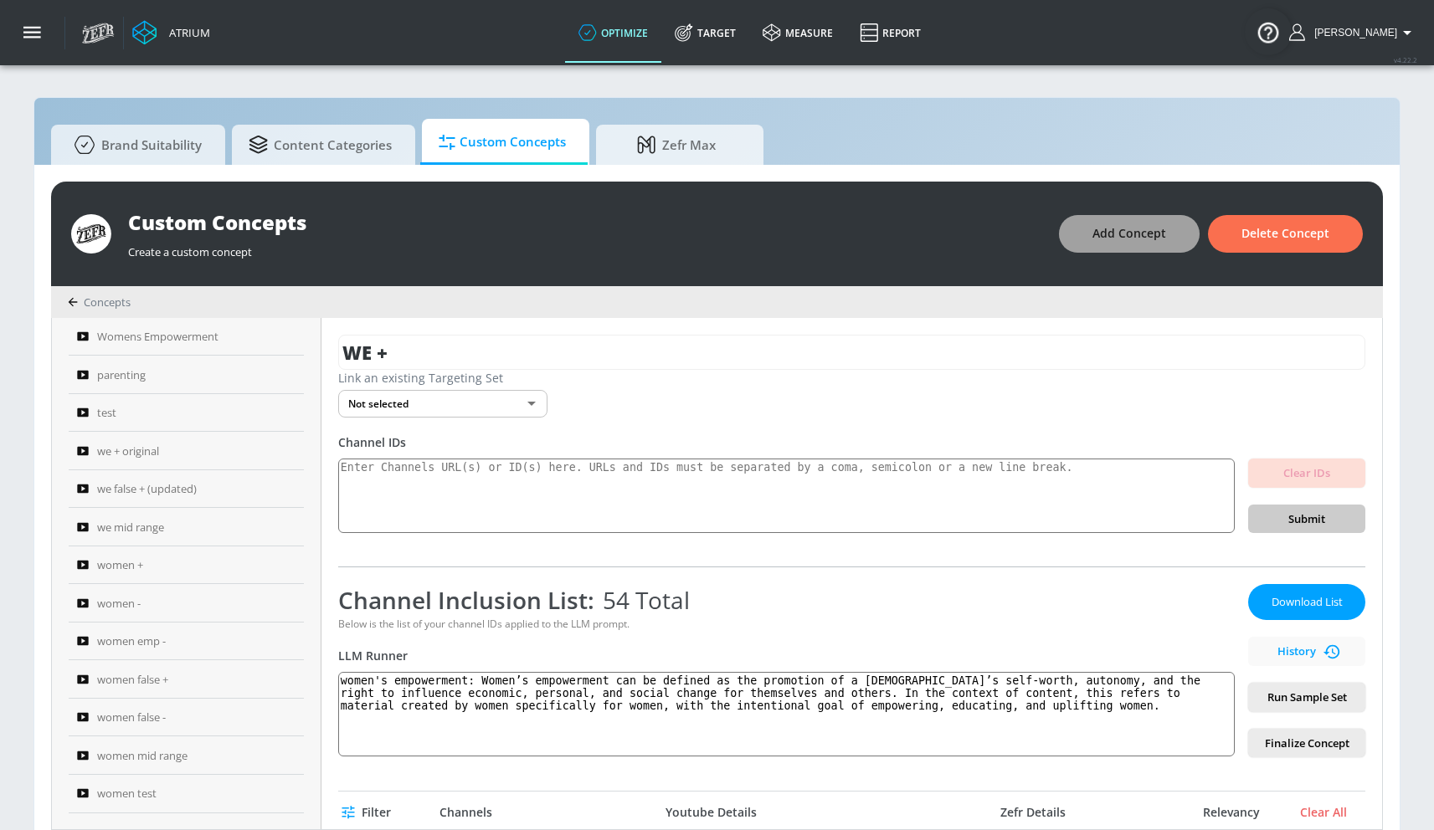
click at [1116, 242] on span "Add Concept" at bounding box center [1129, 233] width 74 height 21
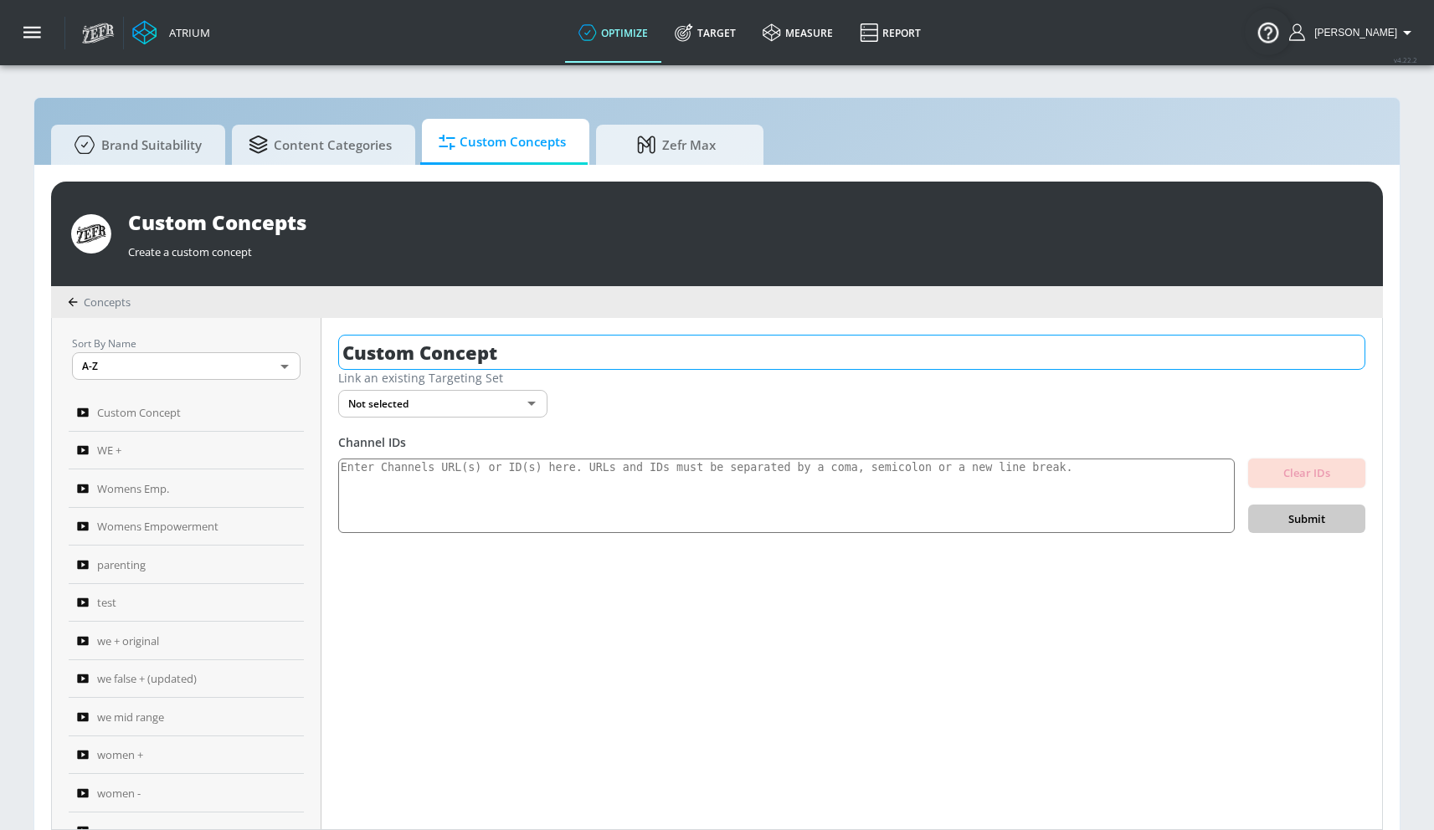
click at [443, 352] on input "Custom Concept" at bounding box center [851, 352] width 1027 height 35
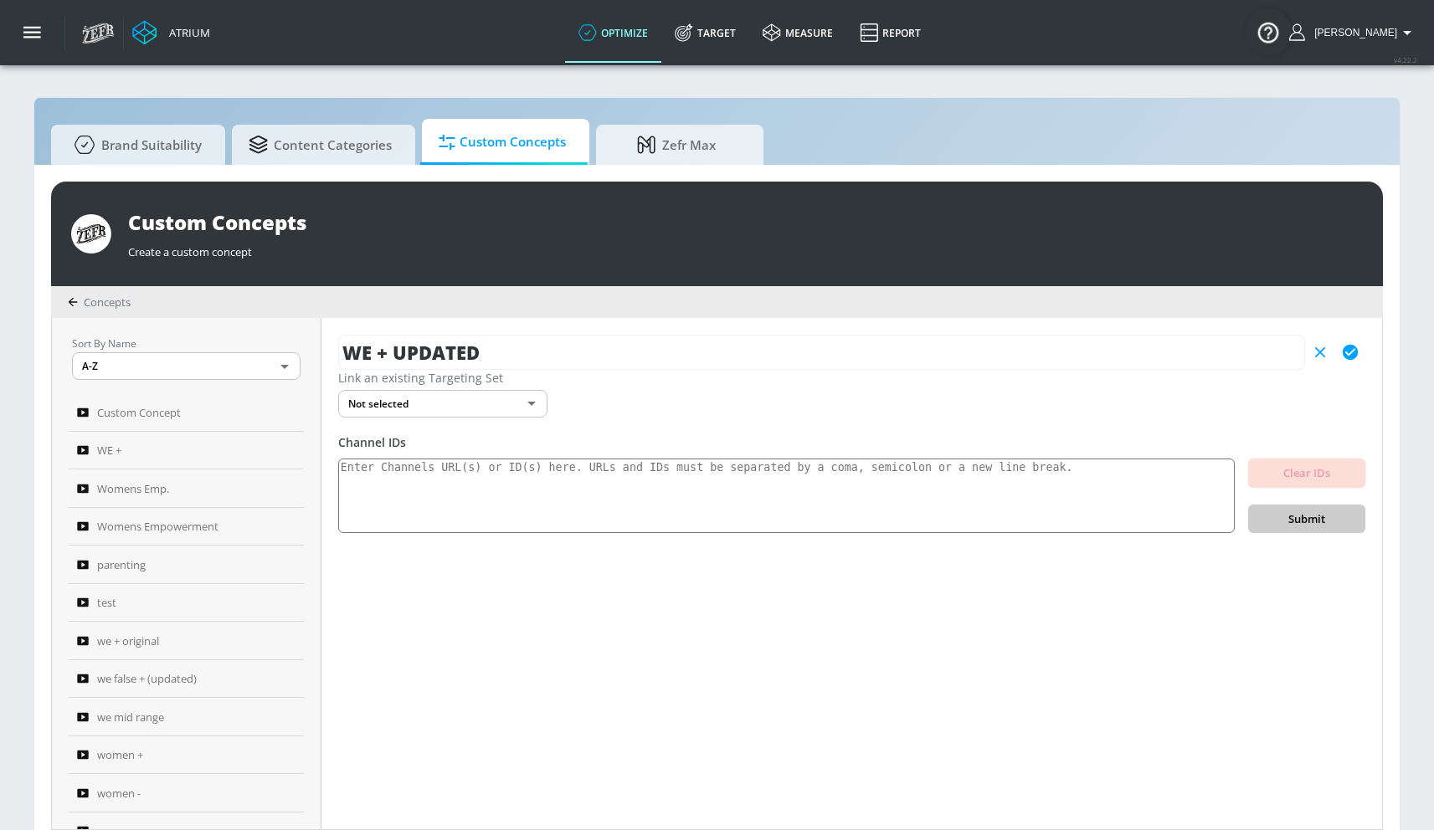
type input "WE + UPDATED"
click at [1357, 352] on icon "button" at bounding box center [1349, 352] width 15 height 15
click at [582, 482] on textarea at bounding box center [786, 496] width 896 height 75
paste textarea "UCnhT4fBE1OWOn7c0Quxdf4w UCSeCAChMFerPDPLXm-QaHEA UCml8mTlWIi_Vt6yOrI3nT1g UCYa…"
type textarea "UCnhT4fBE1OWOn7c0Quxdf4w UCSeCAChMFerPDPLXm-QaHEA UCml8mTlWIi_Vt6yOrI3nT1g UCYa…"
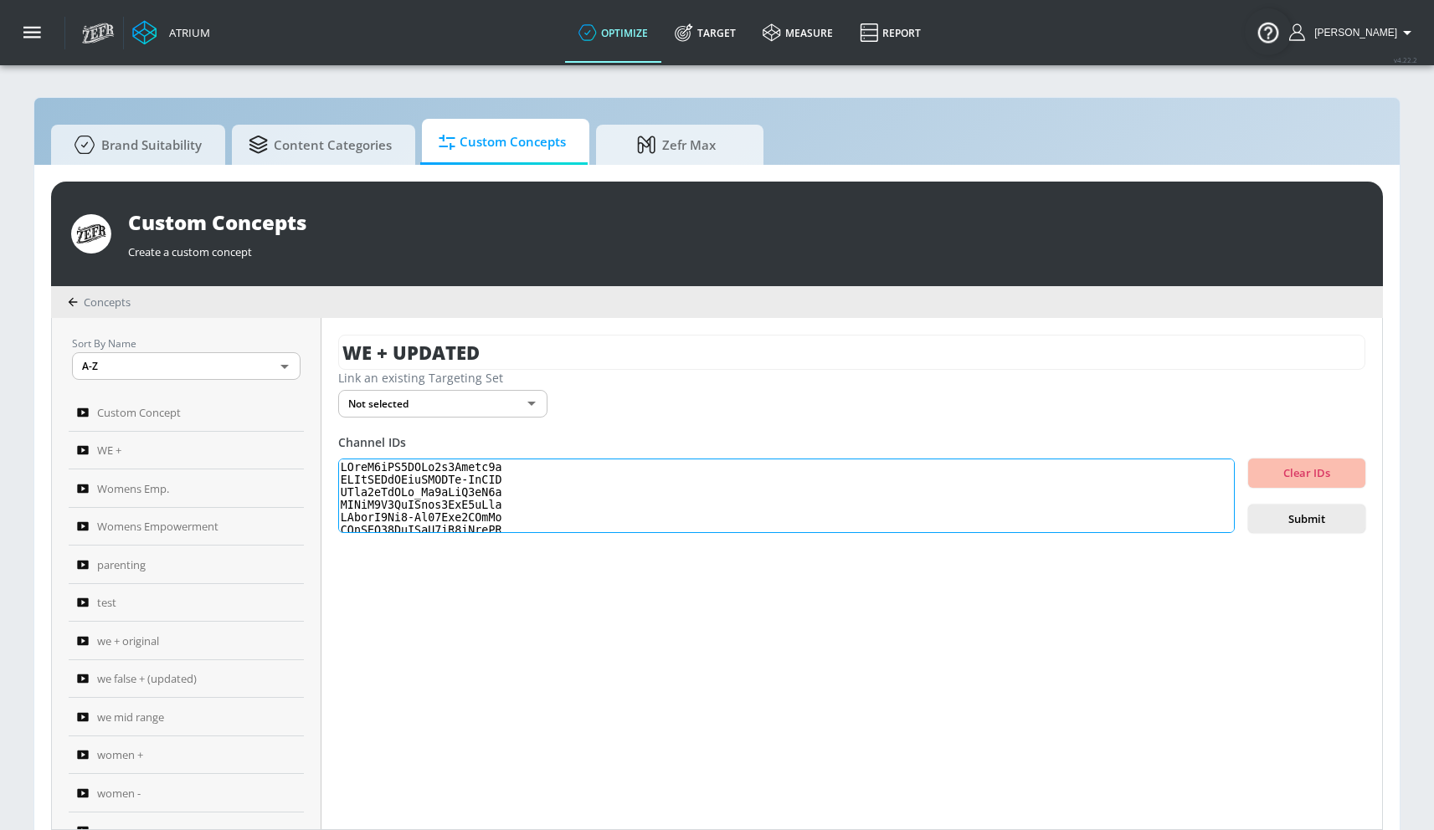
scroll to position [668, 0]
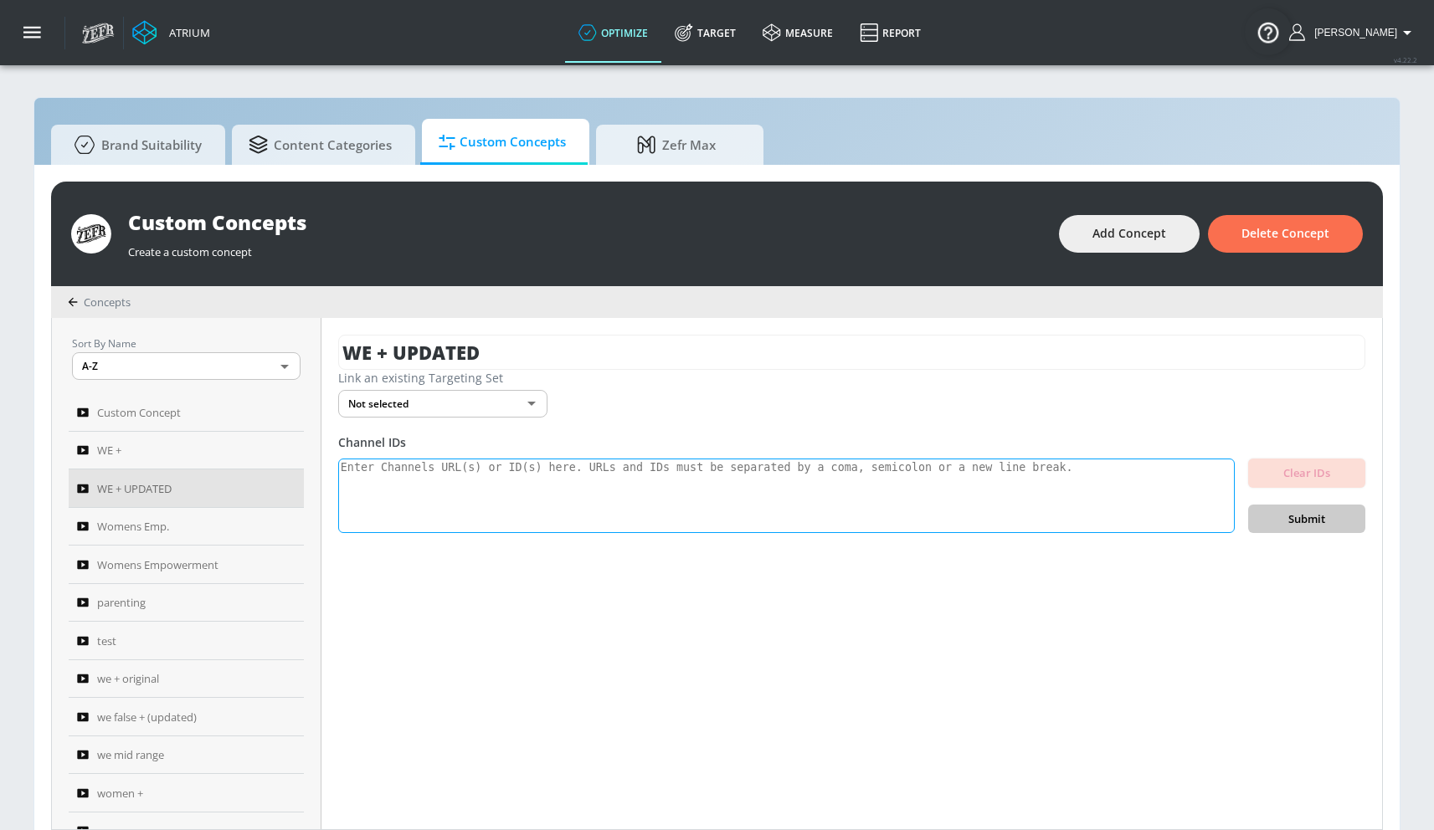
click at [612, 493] on textarea at bounding box center [786, 496] width 896 height 75
paste textarea "UCnhT4fBE1OWOn7c0Quxdf4w UCSeCAChMFerPDPLXm-QaHEA UCml8mTlWIi_Vt6yOrI3nT1g UCYa…"
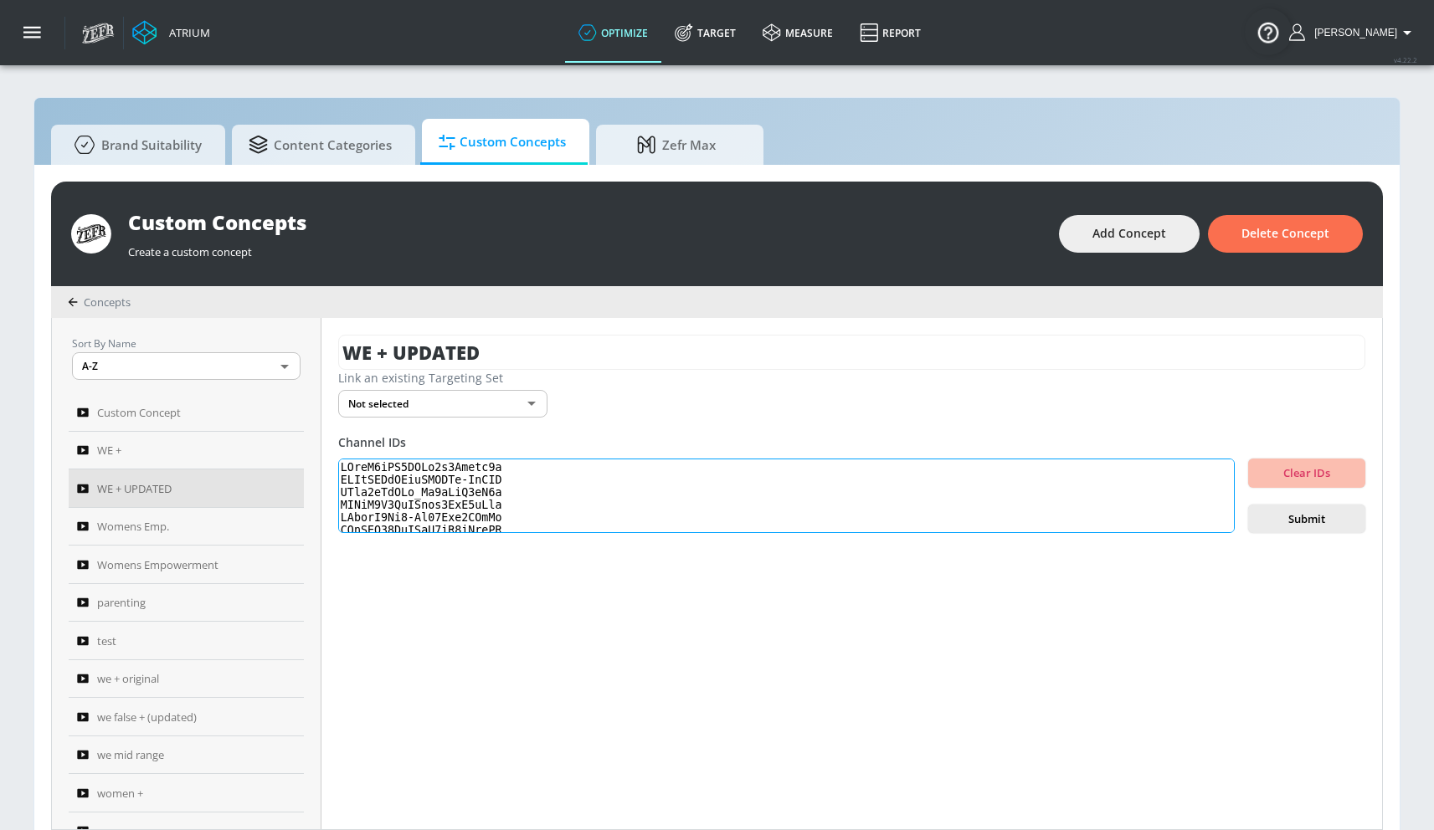
scroll to position [668, 0]
type textarea "UCnhT4fBE1OWOn7c0Quxdf4w UCSeCAChMFerPDPLXm-QaHEA UCml8mTlWIi_Vt6yOrI3nT1g UCYa…"
click at [1303, 526] on span "Submit" at bounding box center [1306, 519] width 90 height 19
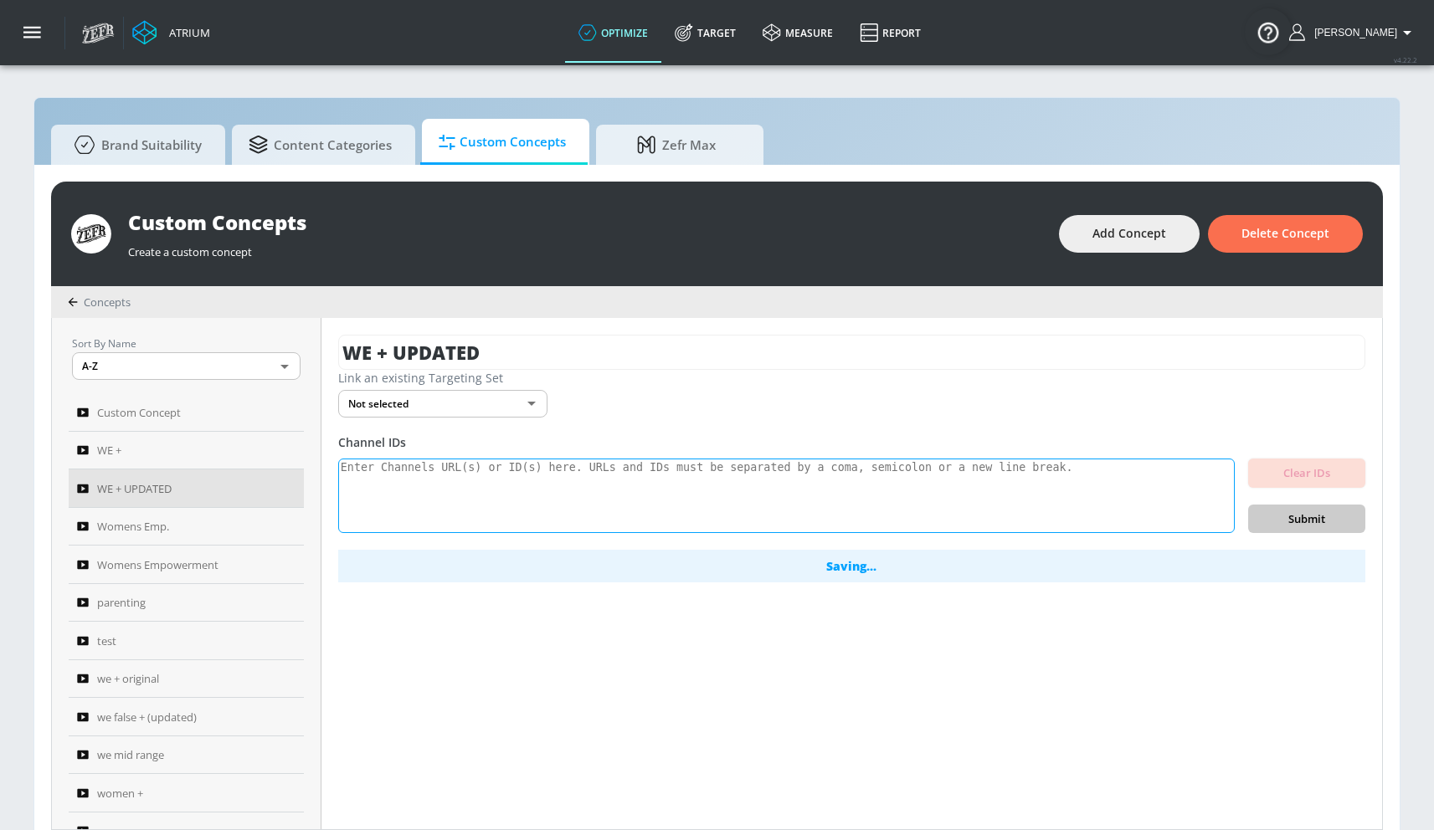
scroll to position [0, 0]
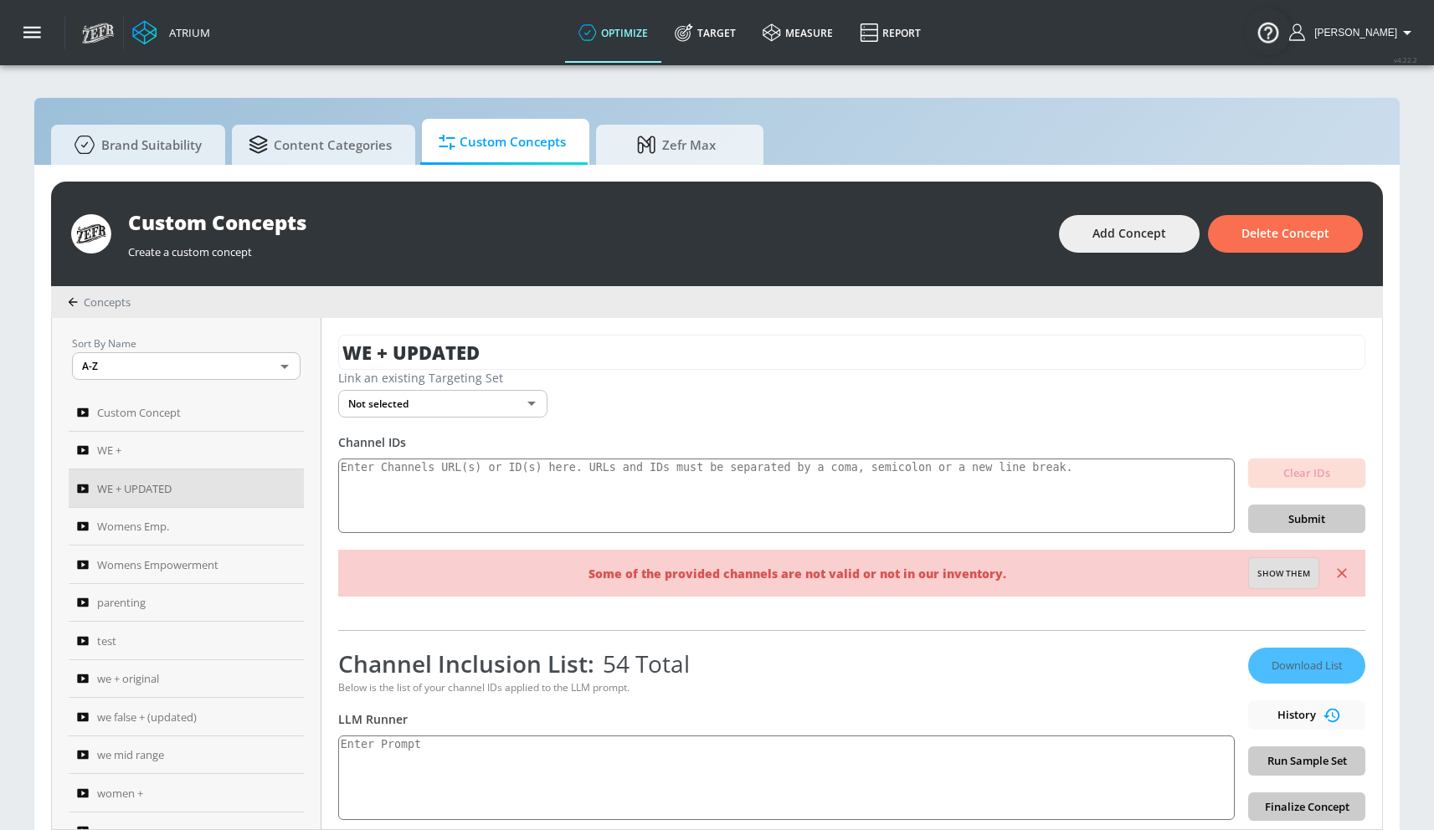
click at [1288, 577] on span "Show them" at bounding box center [1283, 574] width 53 height 15
type textarea "Invalid channels: UCHc0gpmNXw1C4OTmX4sm5wQ UCDBEytYEUM6oK2_7RaGY5lA UCSeCAChMFe…"
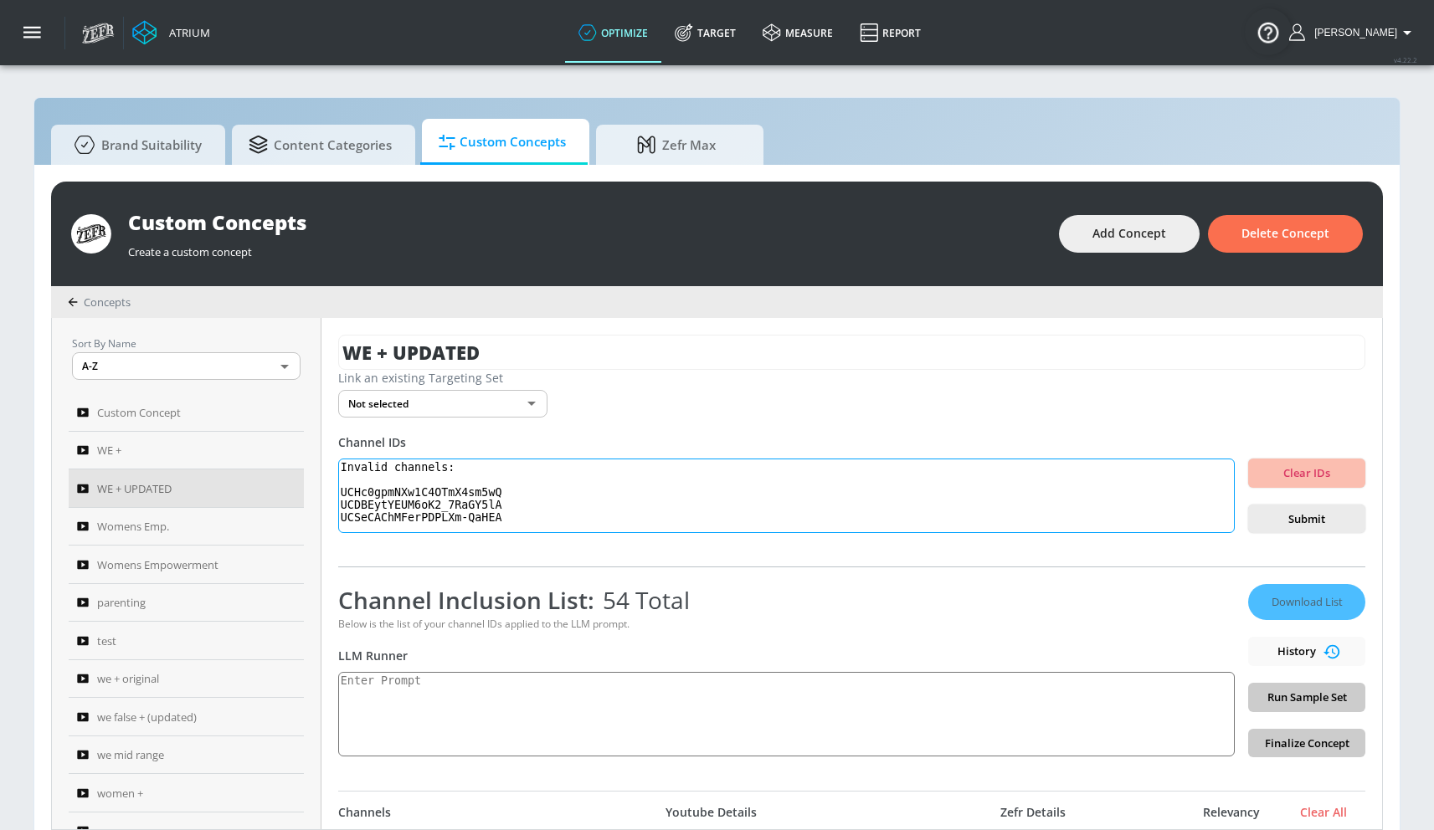
drag, startPoint x: 536, startPoint y: 515, endPoint x: 330, endPoint y: 413, distance: 230.6
click at [330, 413] on div "WE + UPDATED Link an existing Targeting Set Not selected none ​ Channel IDs Inv…" at bounding box center [851, 573] width 1060 height 511
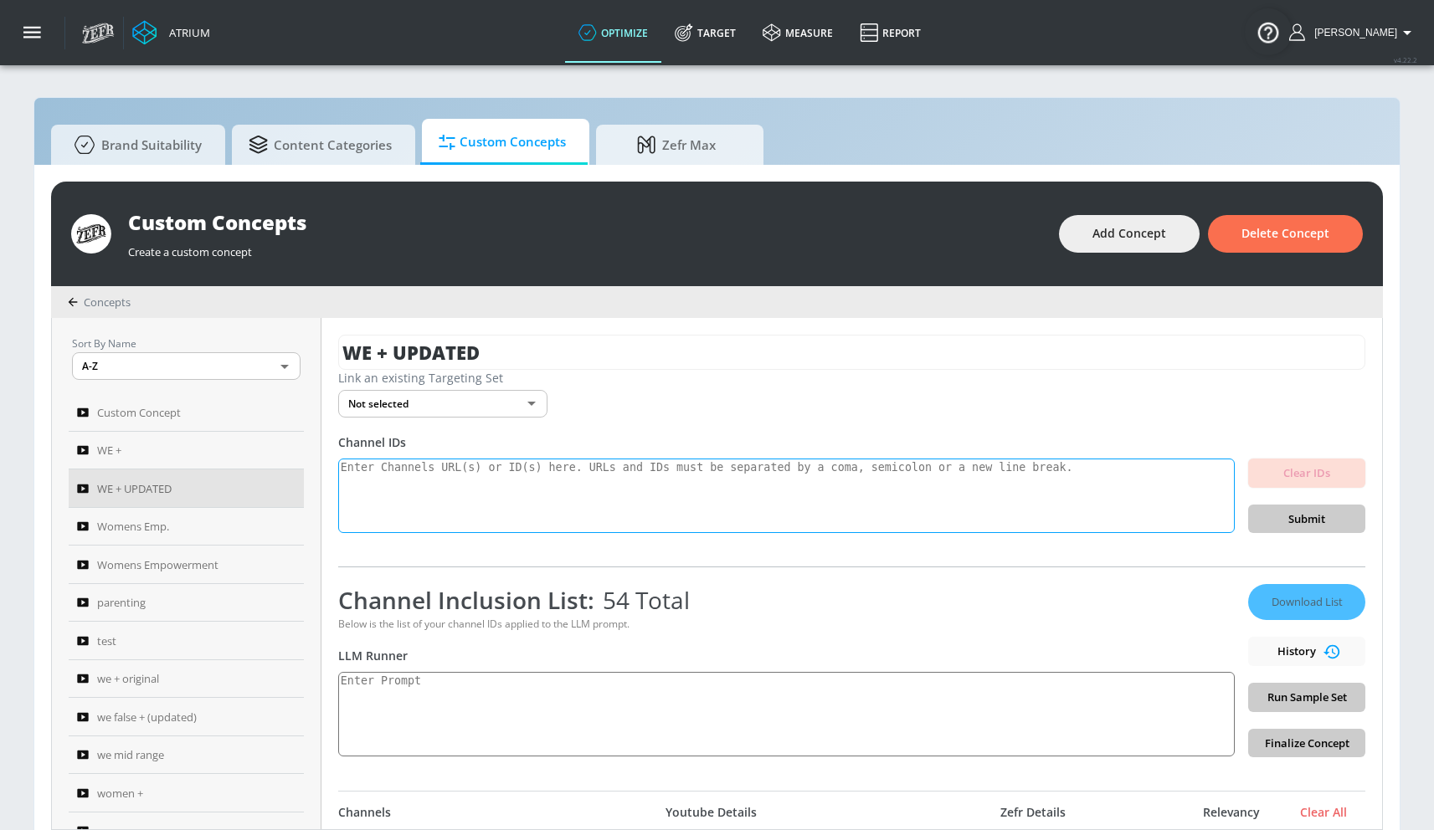
paste textarea "Women’s empowerment can be defined as the process by which women strengthen the…"
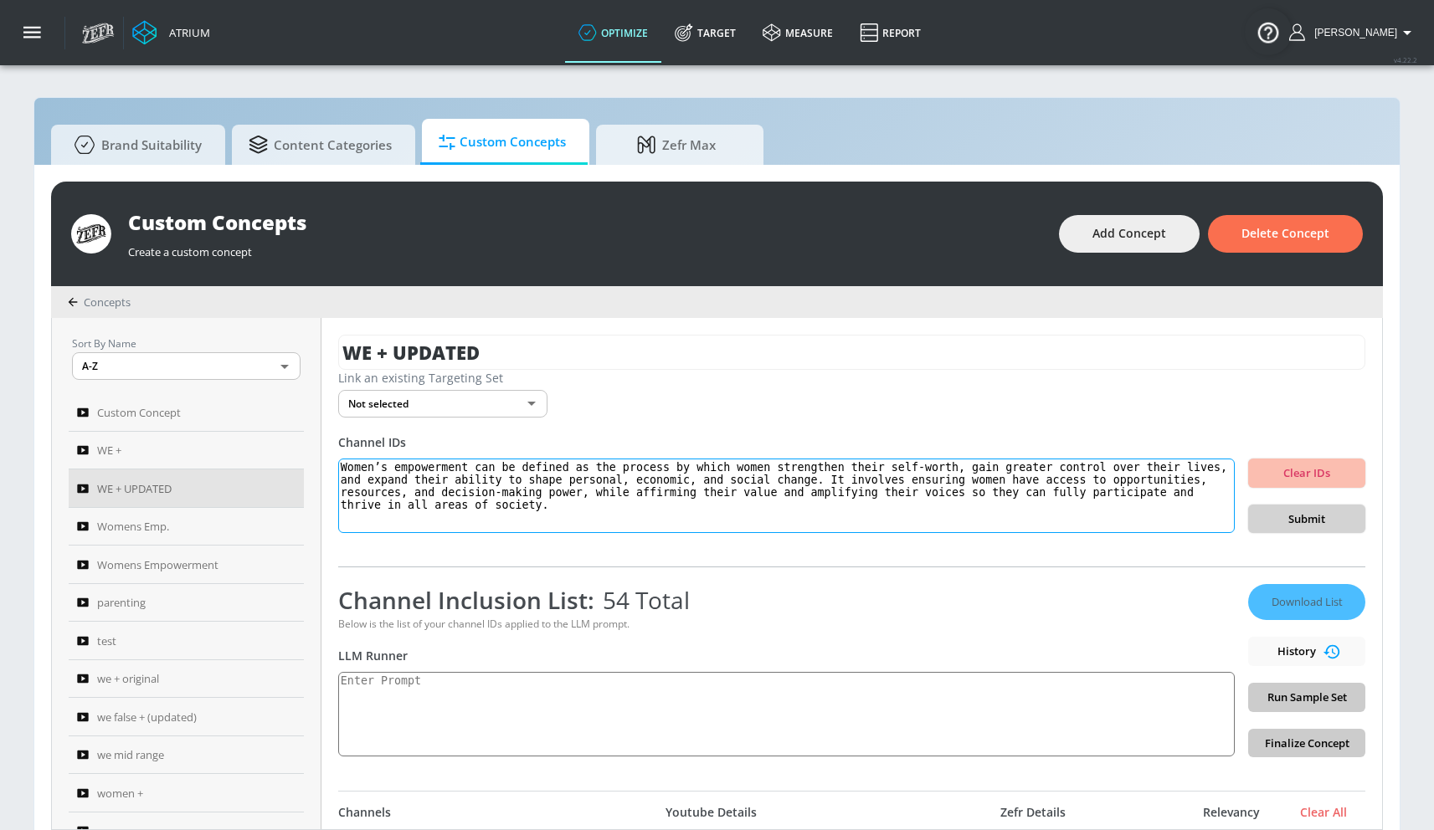
type textarea "Women’s empowerment can be defined as the process by which women strengthen the…"
click at [1311, 518] on span "Submit" at bounding box center [1306, 519] width 90 height 19
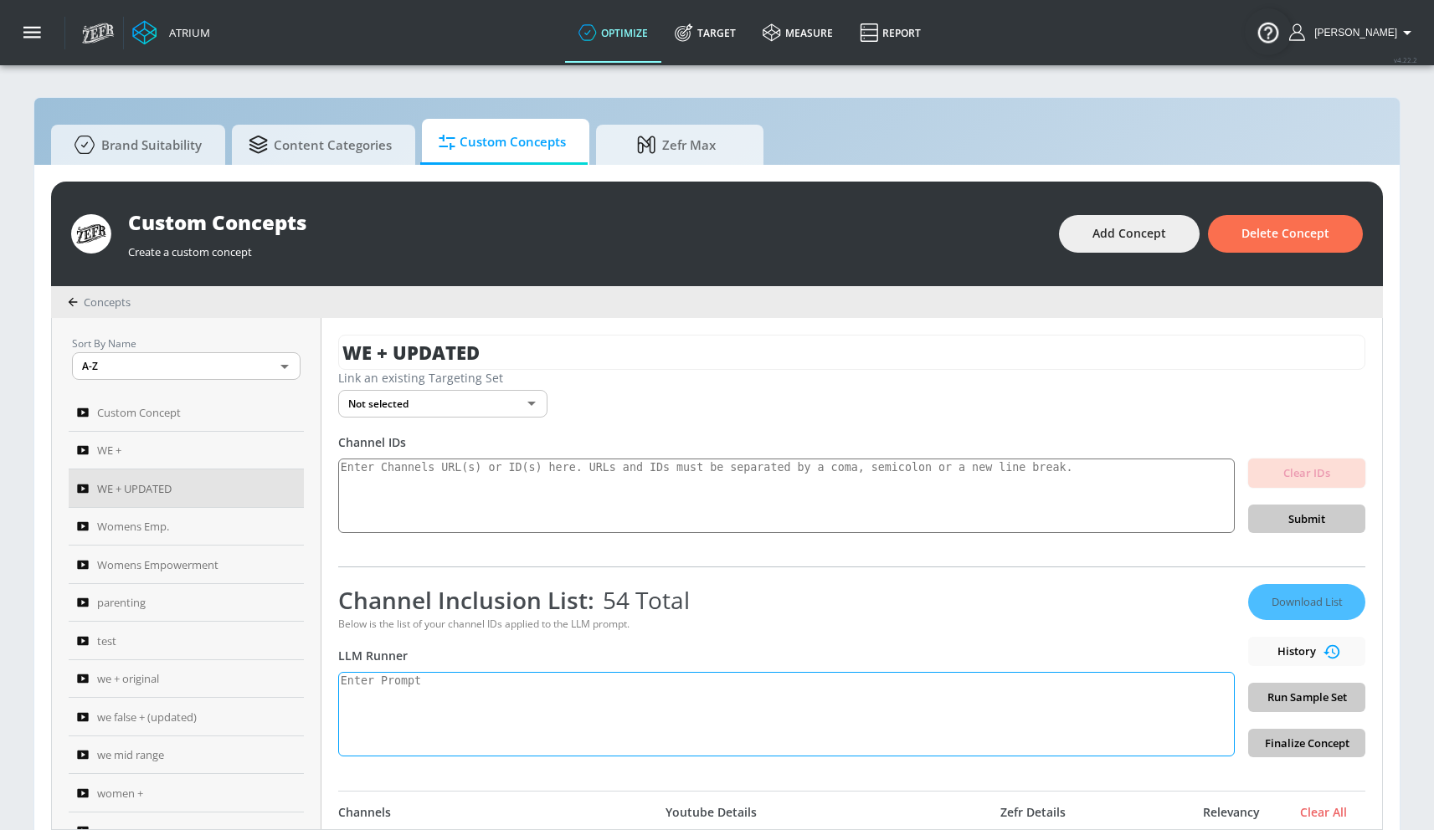
click at [488, 725] on textarea at bounding box center [786, 714] width 896 height 85
paste textarea "Women’s empowerment can be defined as the process by which women strengthen the…"
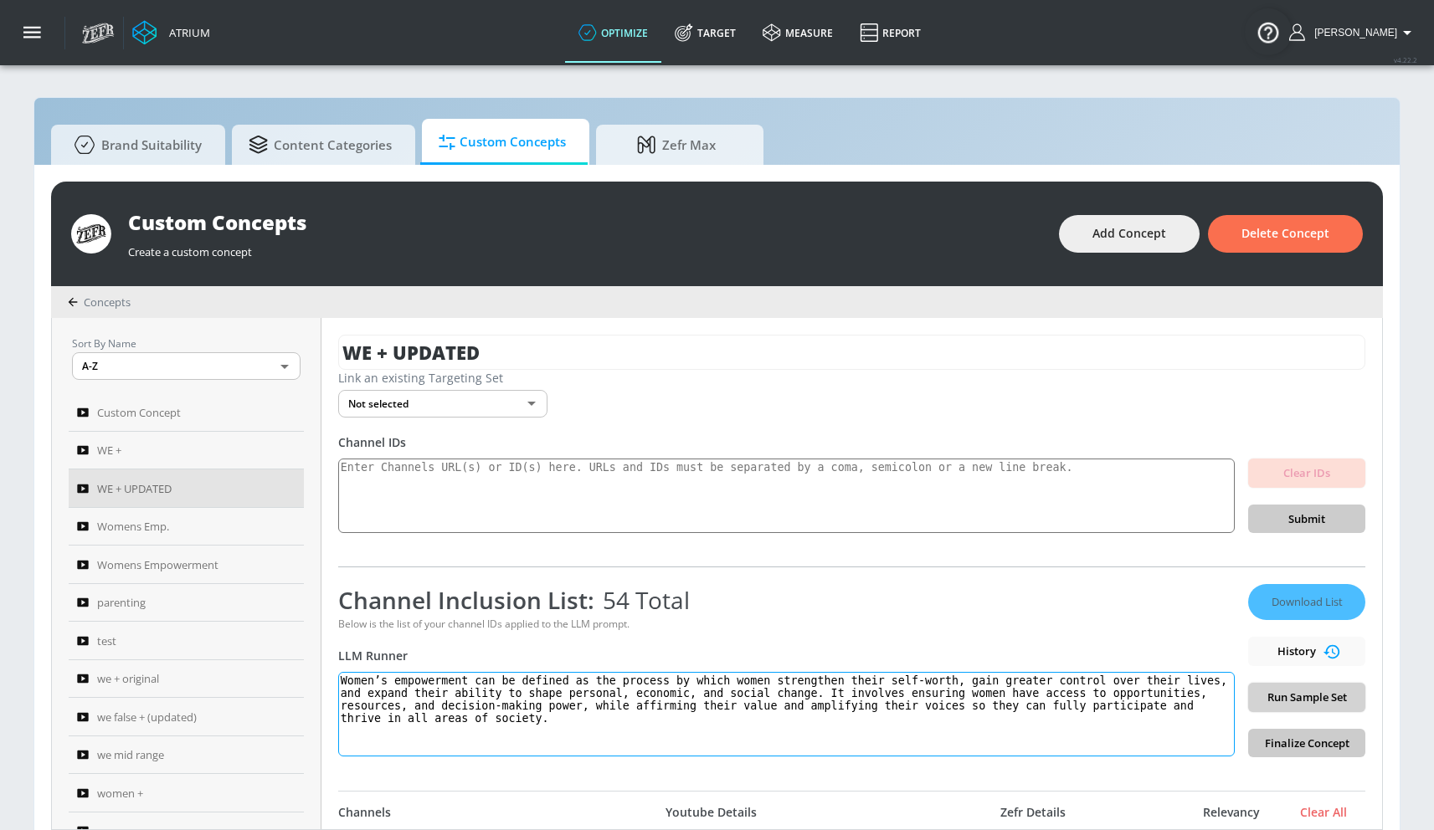
type textarea "Women’s empowerment can be defined as the process by which women strengthen the…"
click at [1296, 691] on span "Run Sample Set" at bounding box center [1306, 697] width 90 height 19
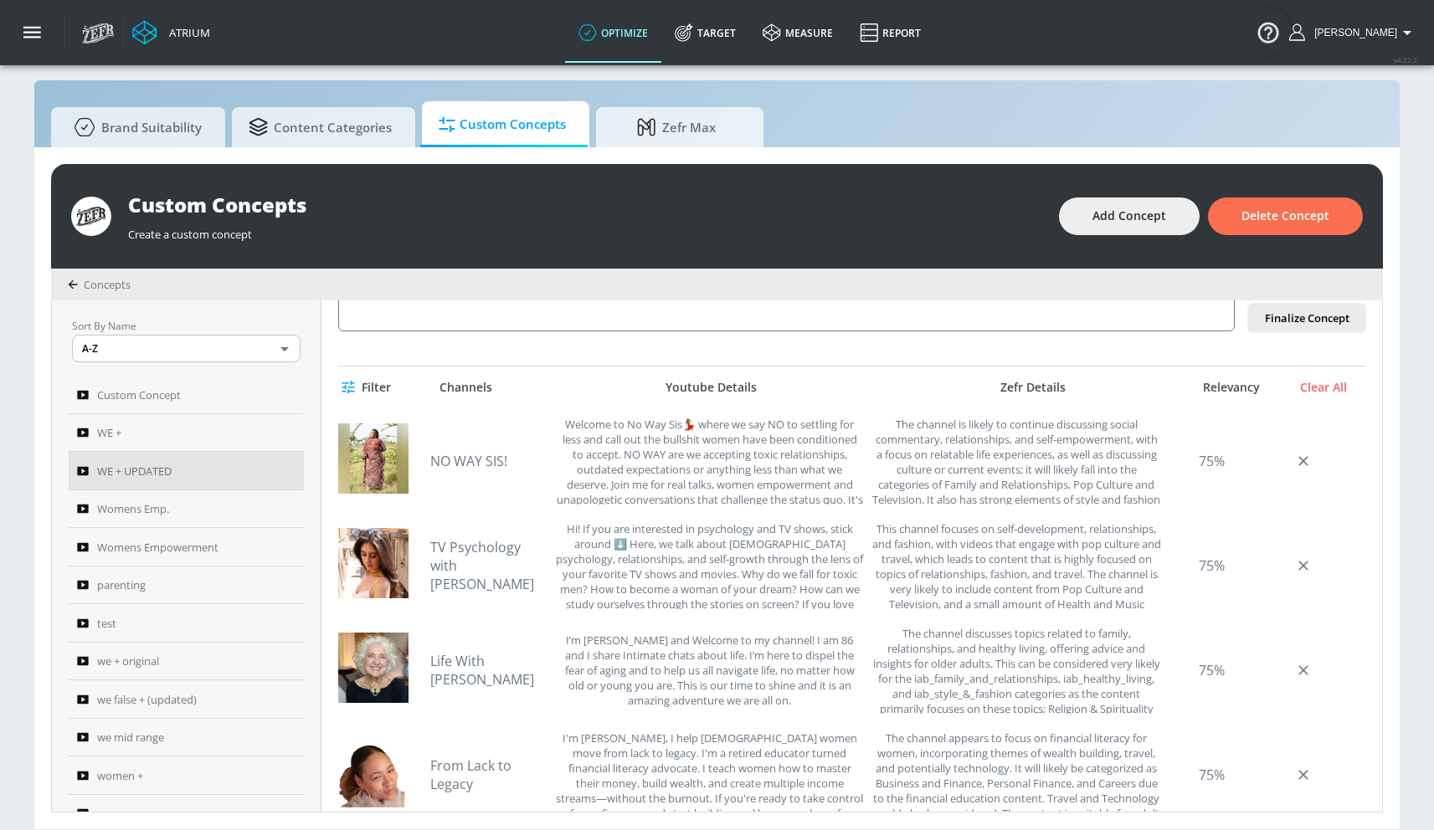
scroll to position [22, 0]
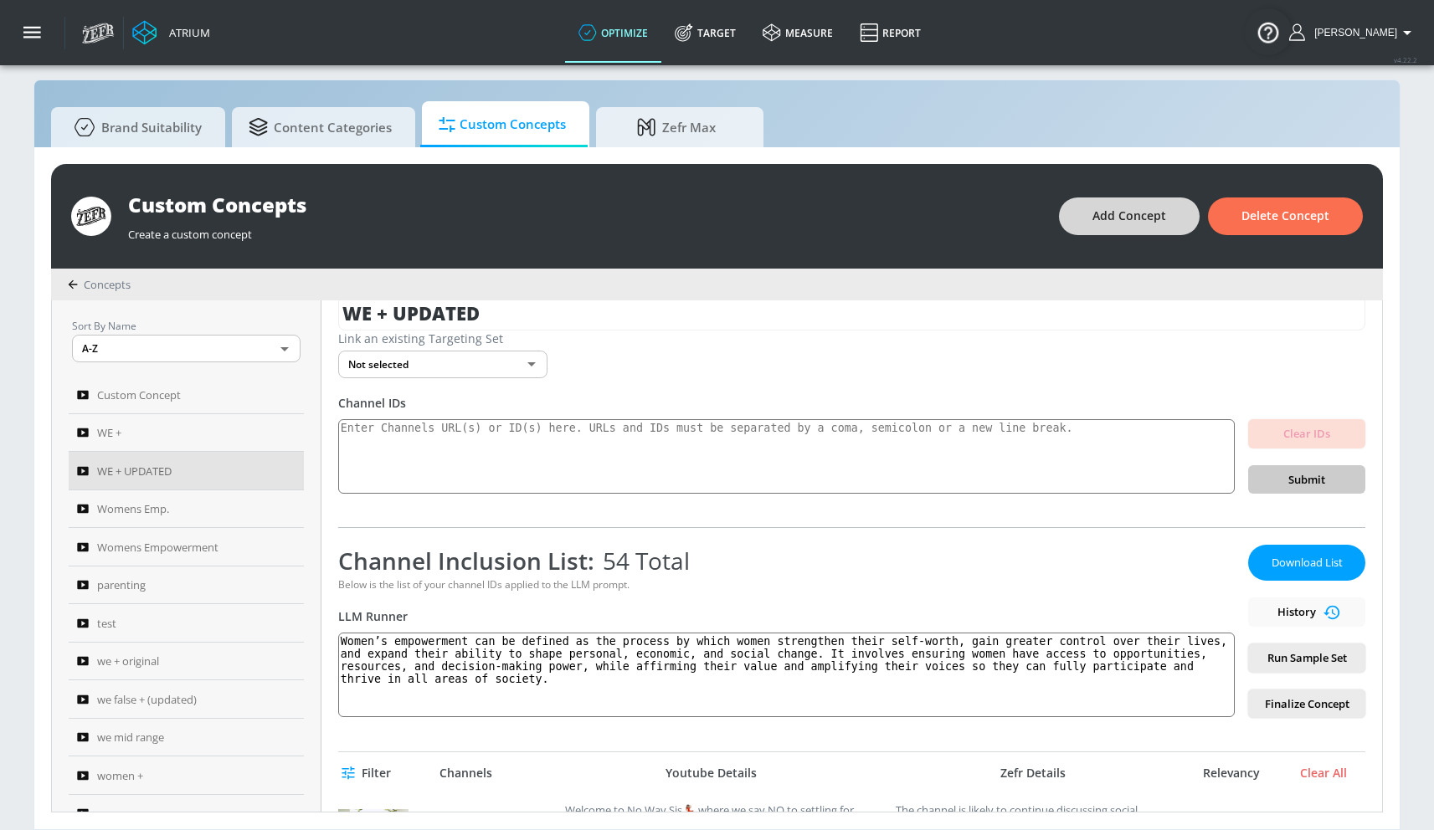
click at [1121, 222] on span "Add Concept" at bounding box center [1129, 216] width 74 height 21
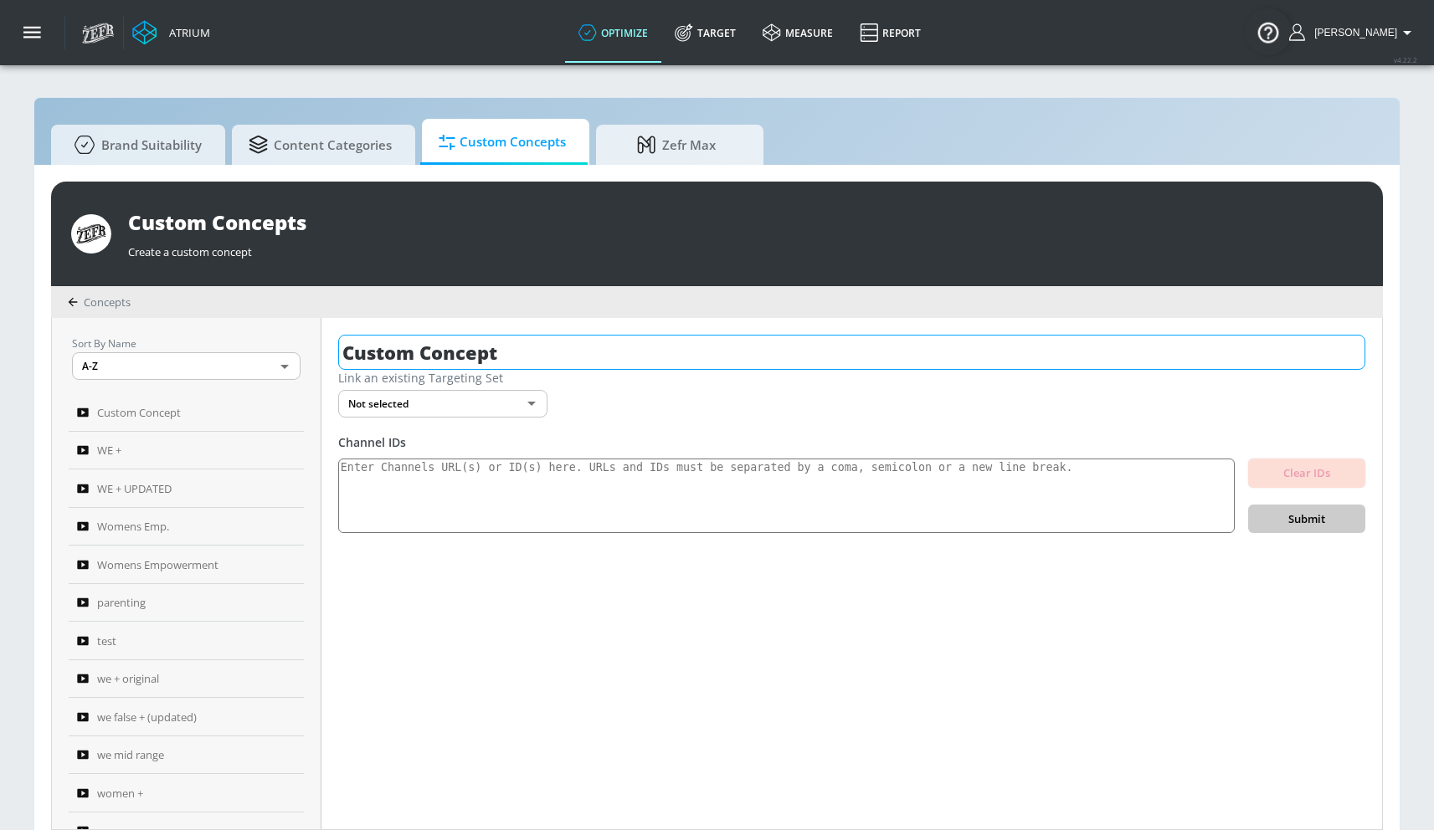
click at [505, 344] on input "Custom Concept" at bounding box center [851, 352] width 1027 height 35
click at [505, 345] on input "Custom Concept" at bounding box center [851, 352] width 1027 height 35
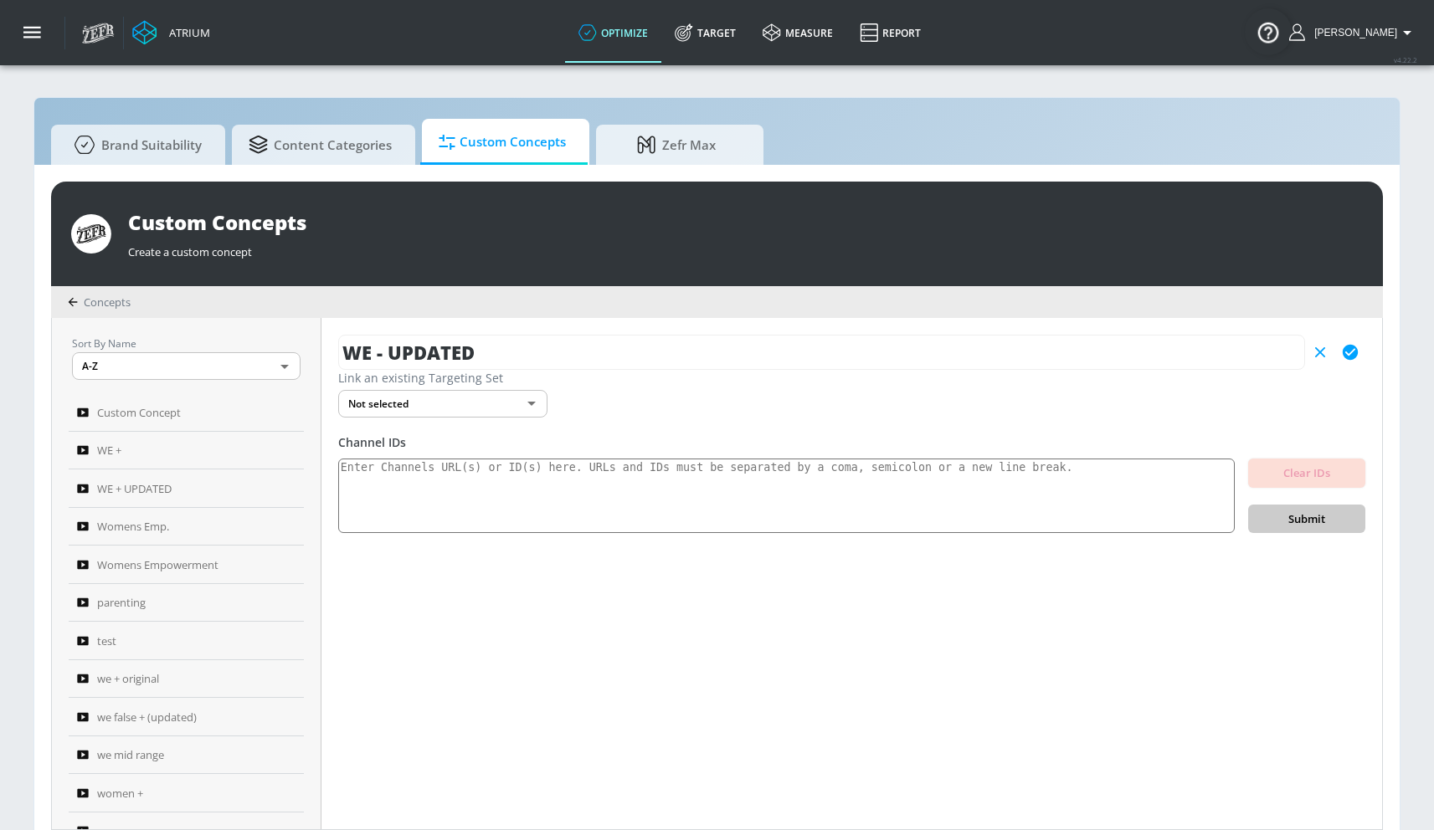
type input "WE - UPDATED"
click at [1357, 352] on icon "button" at bounding box center [1349, 352] width 15 height 15
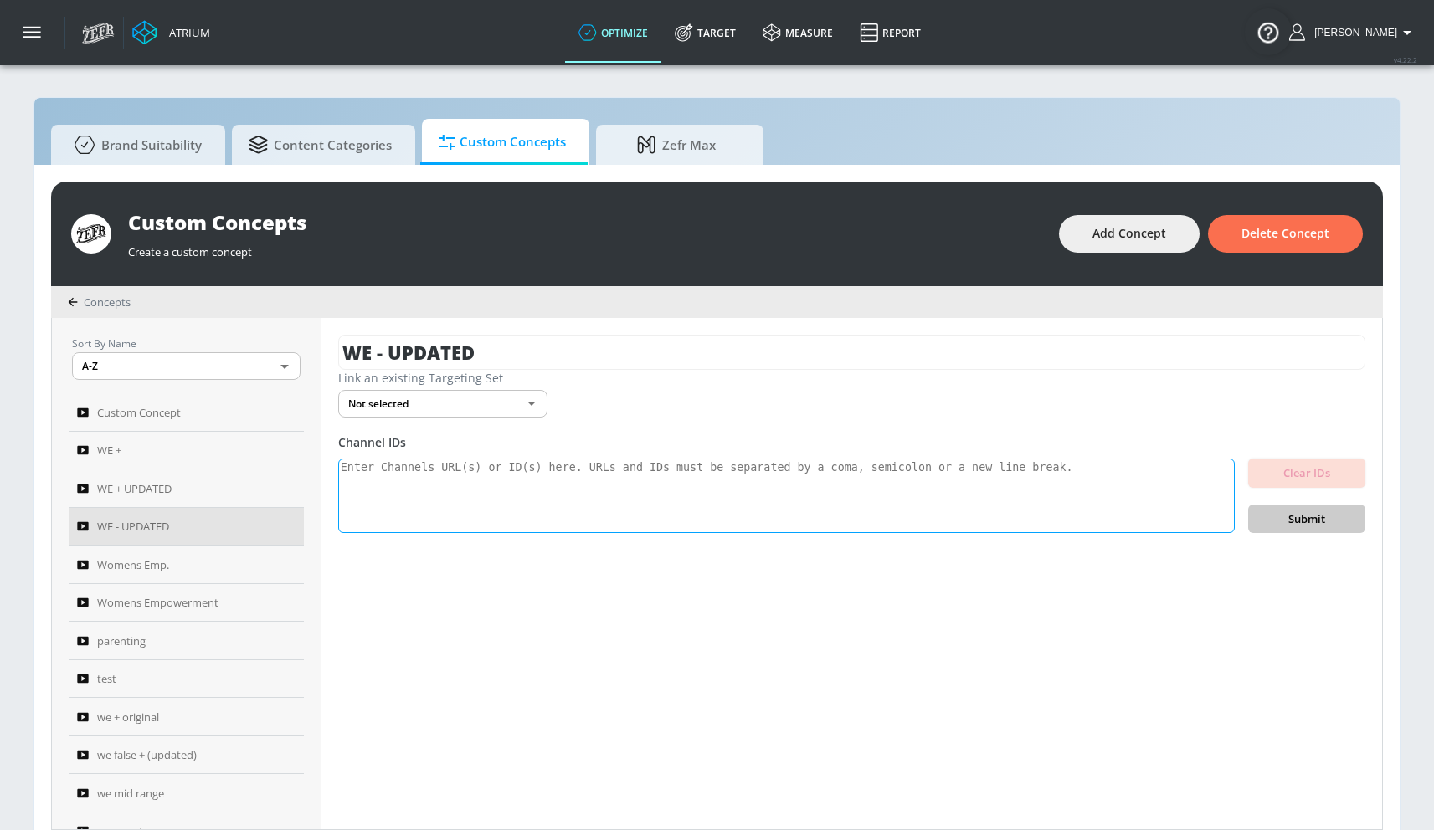
click at [624, 483] on textarea at bounding box center [786, 496] width 896 height 75
click at [622, 482] on textarea at bounding box center [786, 496] width 896 height 75
paste textarea "UCcAk9rBHyot3hCG-F_vz_Xg UCKF-SL6RCxAzX6V9ZsMmSUQ UC8z5VG5lHnrHwxs77ZYotQg UC_T…"
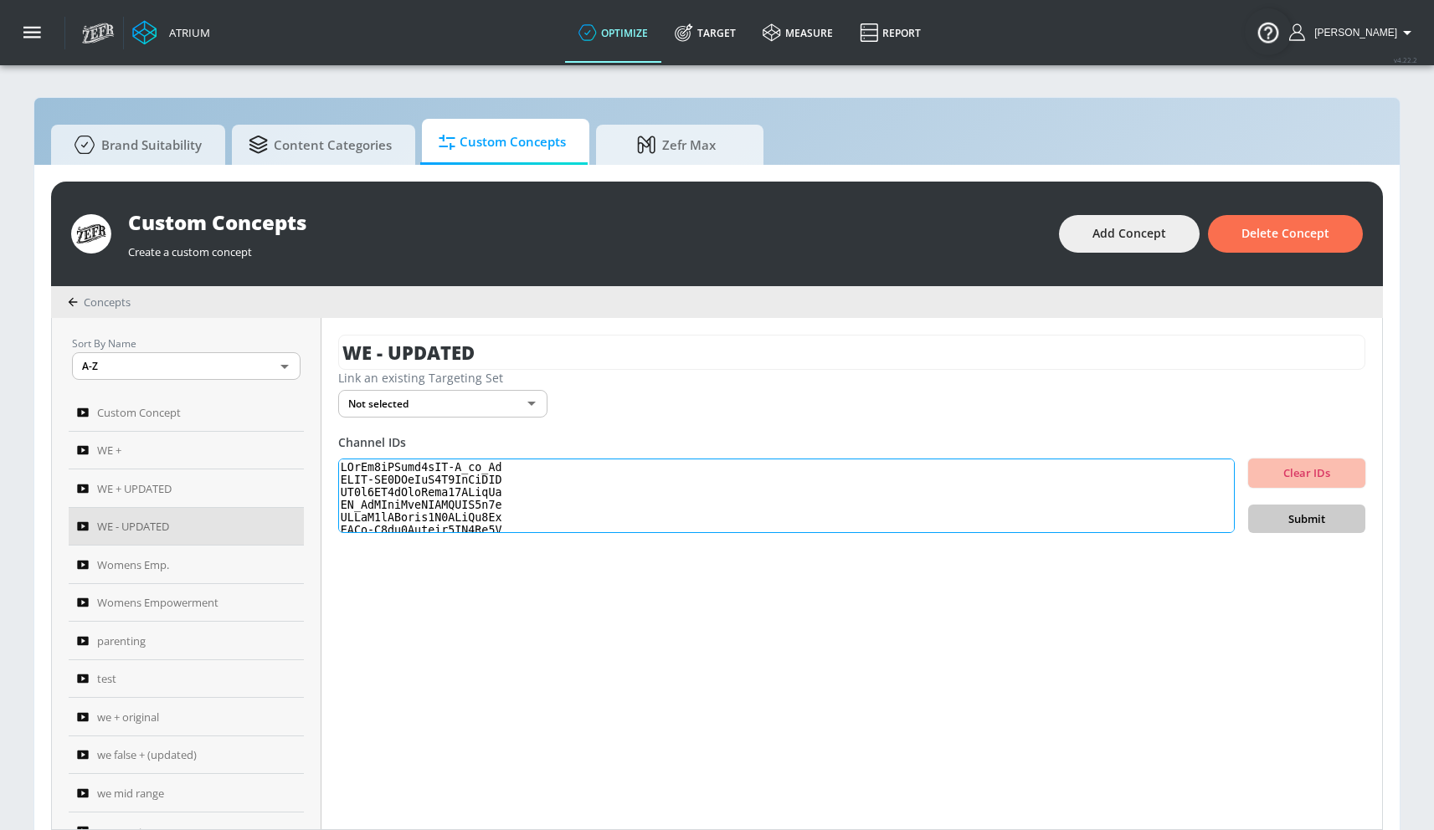
scroll to position [512, 0]
type textarea "UCcAk9rBHyot3hCG-F_vz_Xg UCKF-SL6RCxAzX6V9ZsMmSUQ UC8z5VG5lHnrHwxs77ZYotQg UC_T…"
click at [1276, 518] on span "Submit" at bounding box center [1306, 519] width 90 height 19
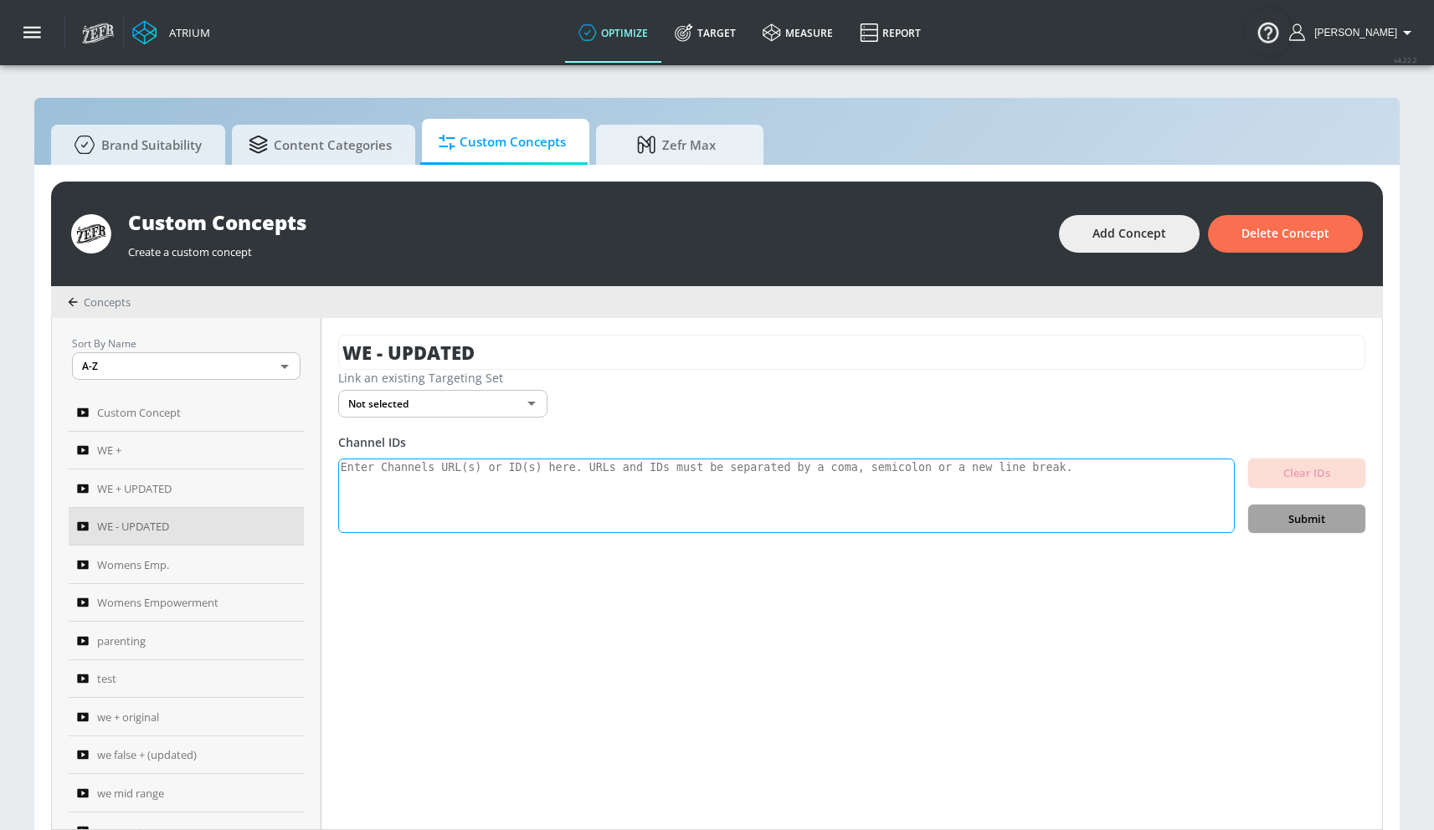
scroll to position [0, 0]
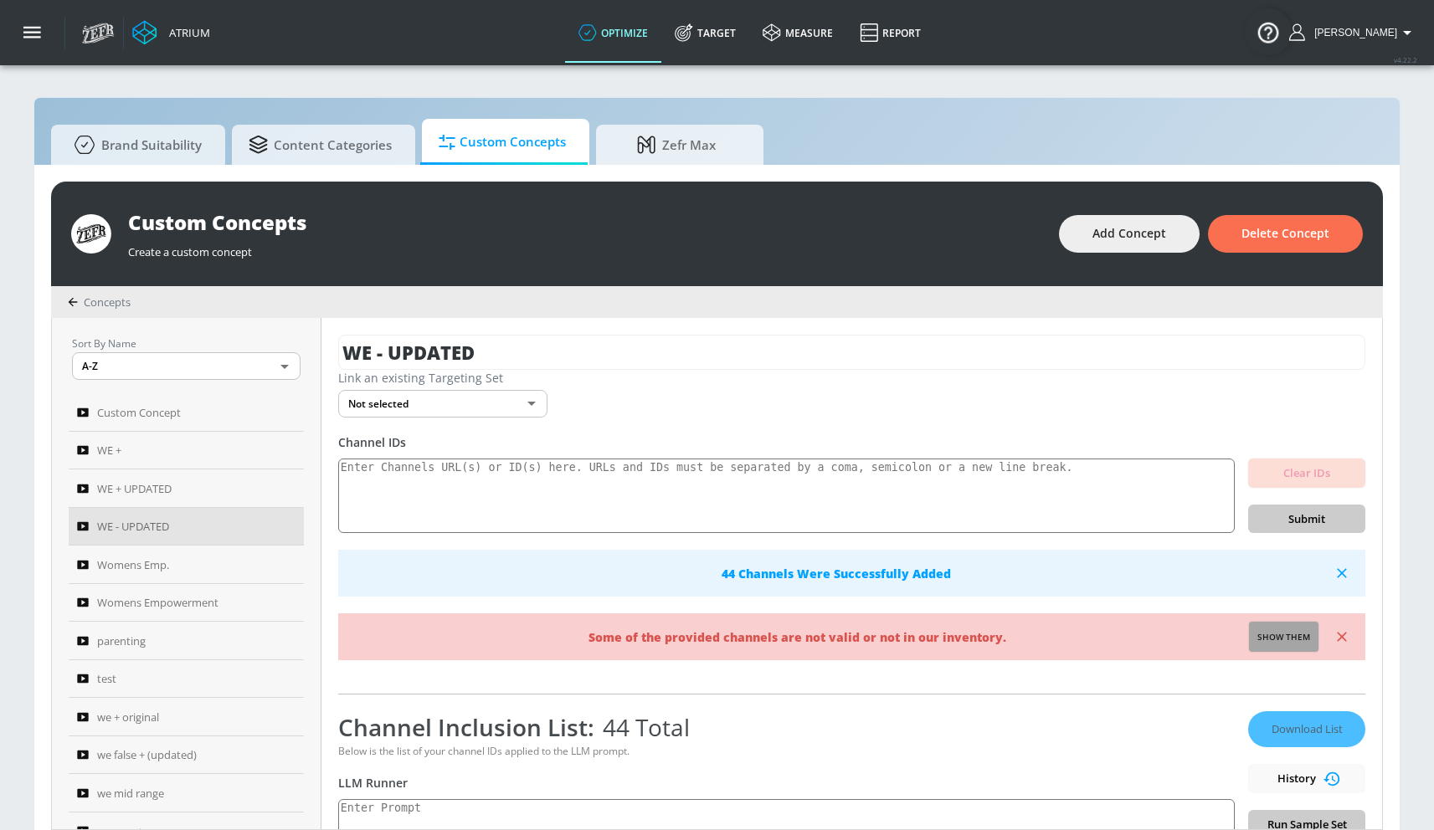
click at [1275, 634] on span "Show them" at bounding box center [1283, 637] width 53 height 15
type textarea "Invalid channels: UCluwBT_GMoKe791HFiH1xCA"
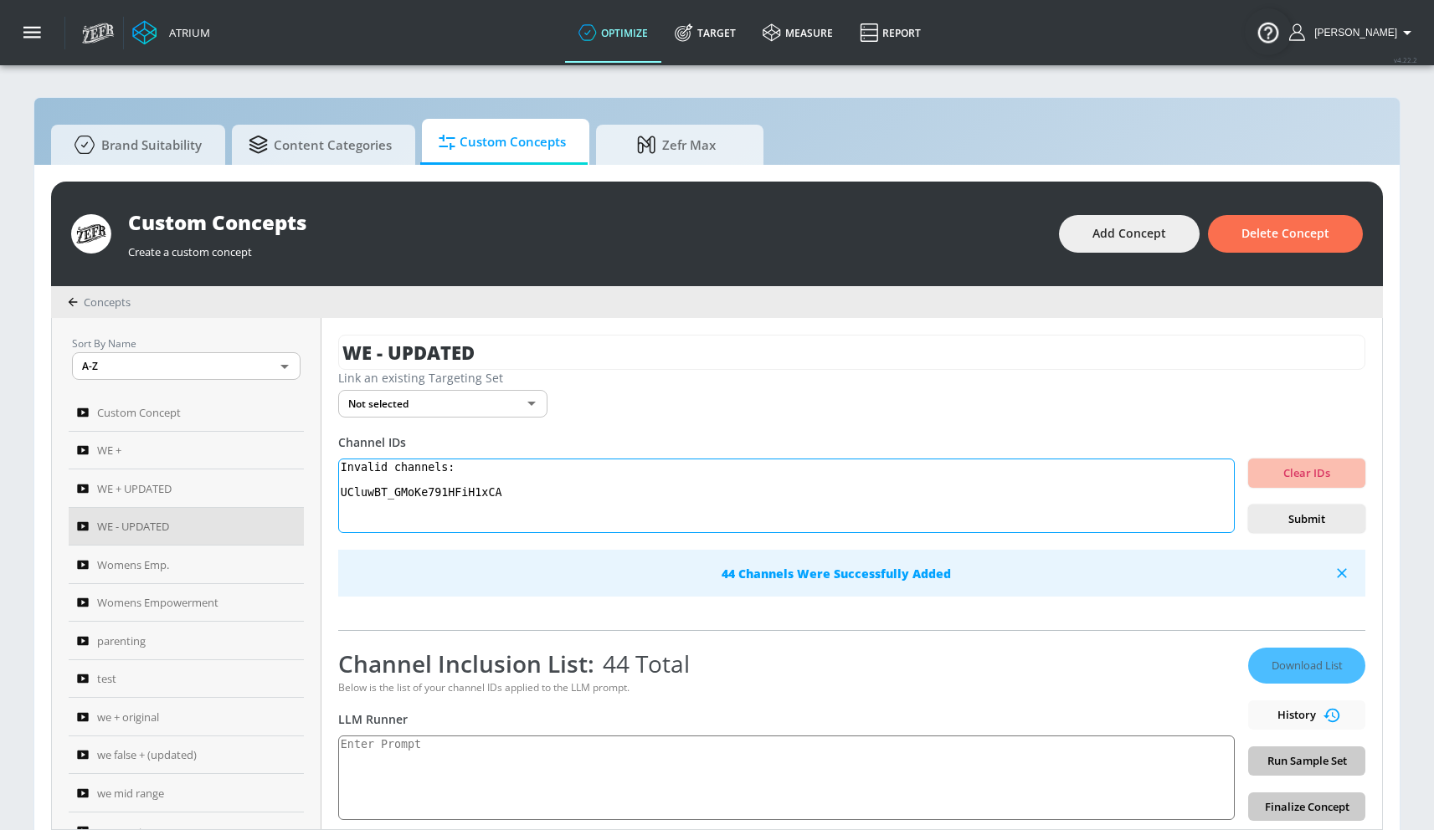
drag, startPoint x: 515, startPoint y: 489, endPoint x: 307, endPoint y: 439, distance: 213.4
click at [308, 439] on div "Sort By Name A-Z ASC ​ Custom Concept WE + WE + UPDATED WE - UPDATED Womens Emp…" at bounding box center [717, 573] width 1330 height 511
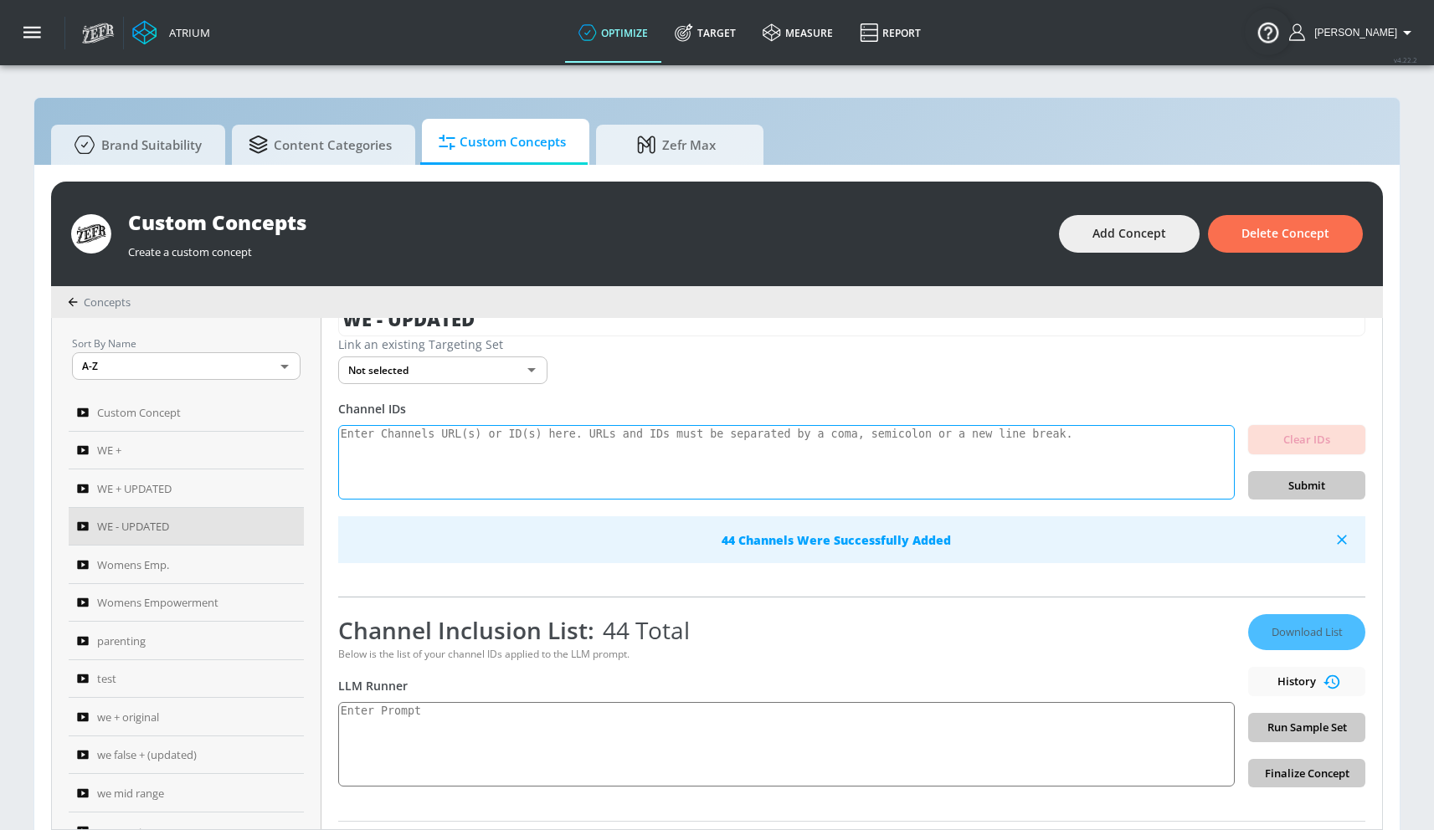
scroll to position [35, 0]
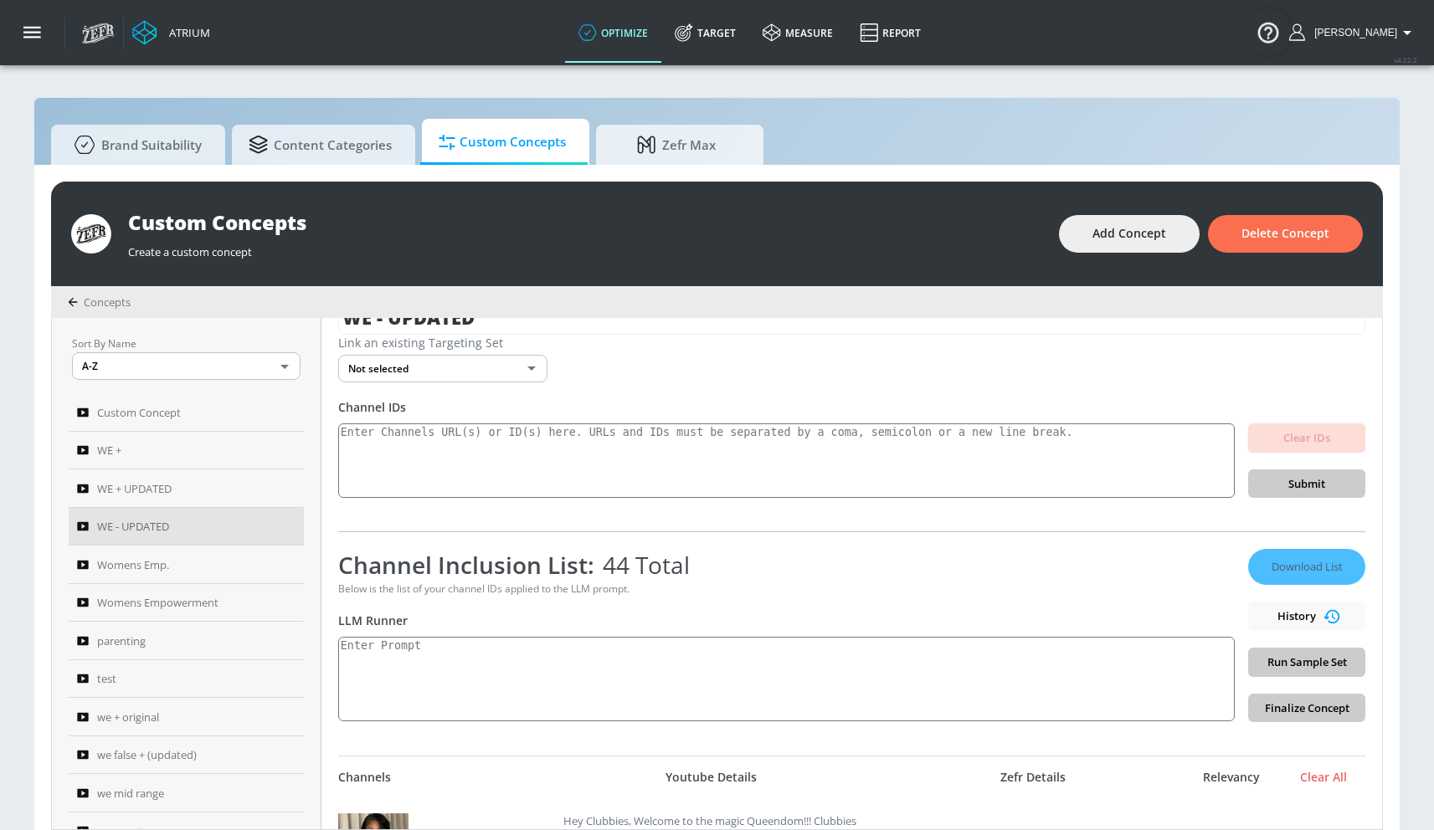
click at [454, 721] on div "WE - UPDATED Link an existing Targeting Set Not selected none ​ Channel IDs Cle…" at bounding box center [851, 573] width 1060 height 511
click at [463, 679] on textarea at bounding box center [786, 679] width 896 height 85
type textarea "W"
paste textarea "Women’s empowerment can be defined as the process by which women strengthen the…"
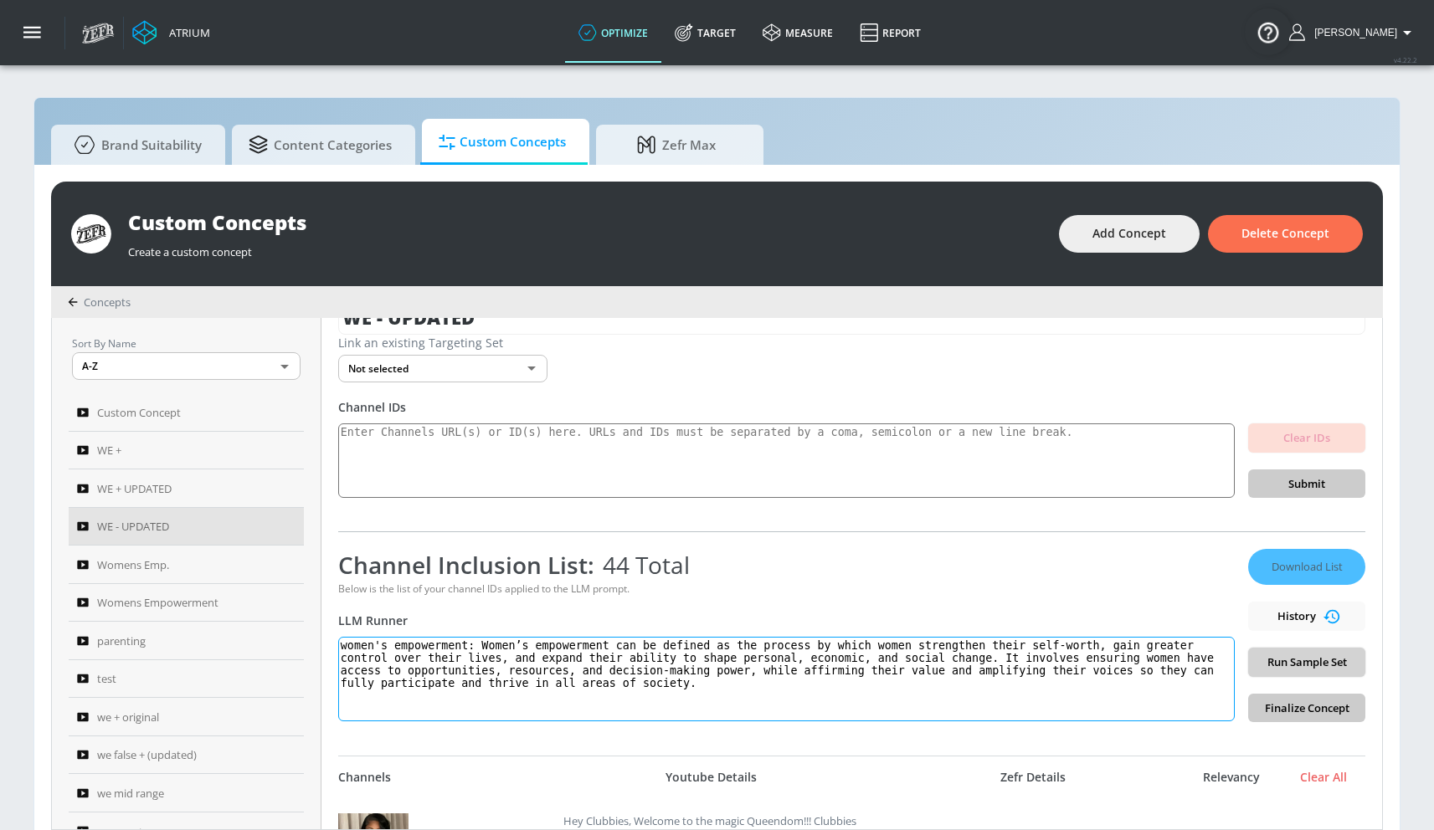
type textarea "women's empowerment: Women’s empowerment can be defined as the process by which…"
click at [1307, 648] on button "Run Sample Set" at bounding box center [1306, 662] width 117 height 29
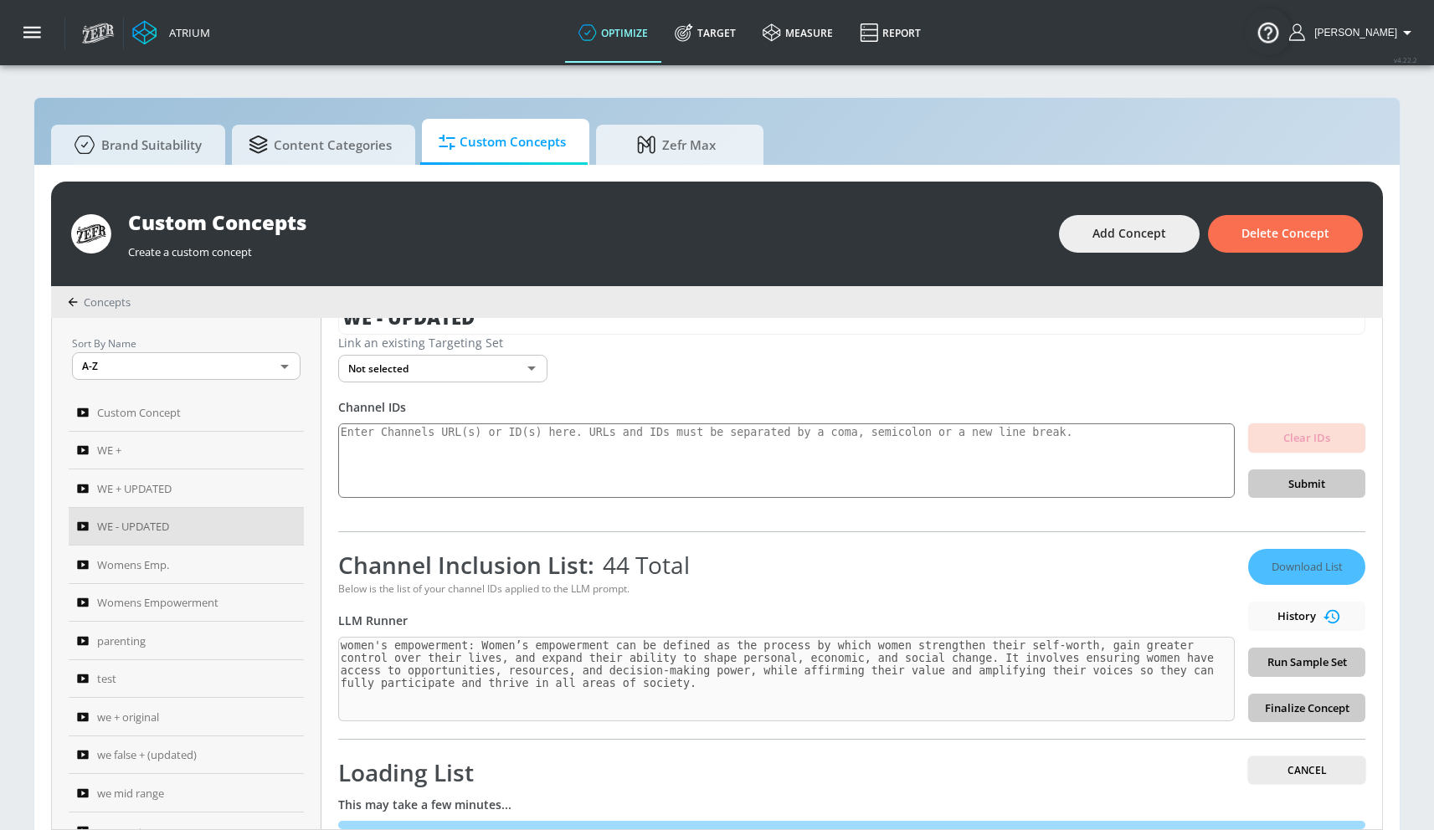
click at [1297, 660] on div "Download List History Run Sample Set Finalize Concept" at bounding box center [1306, 635] width 117 height 173
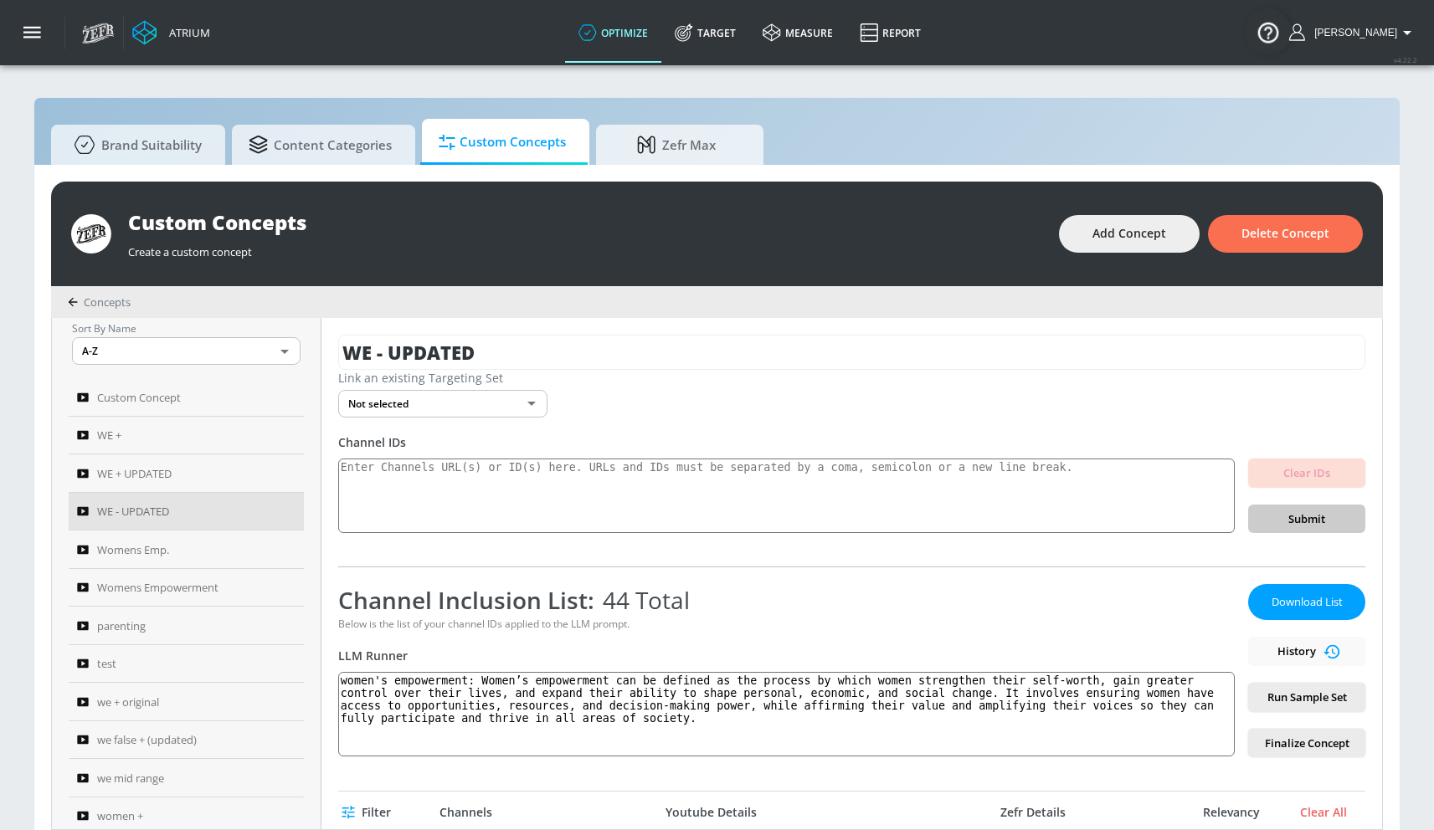
scroll to position [18, 0]
click at [125, 466] on span "WE + UPDATED" at bounding box center [134, 470] width 74 height 20
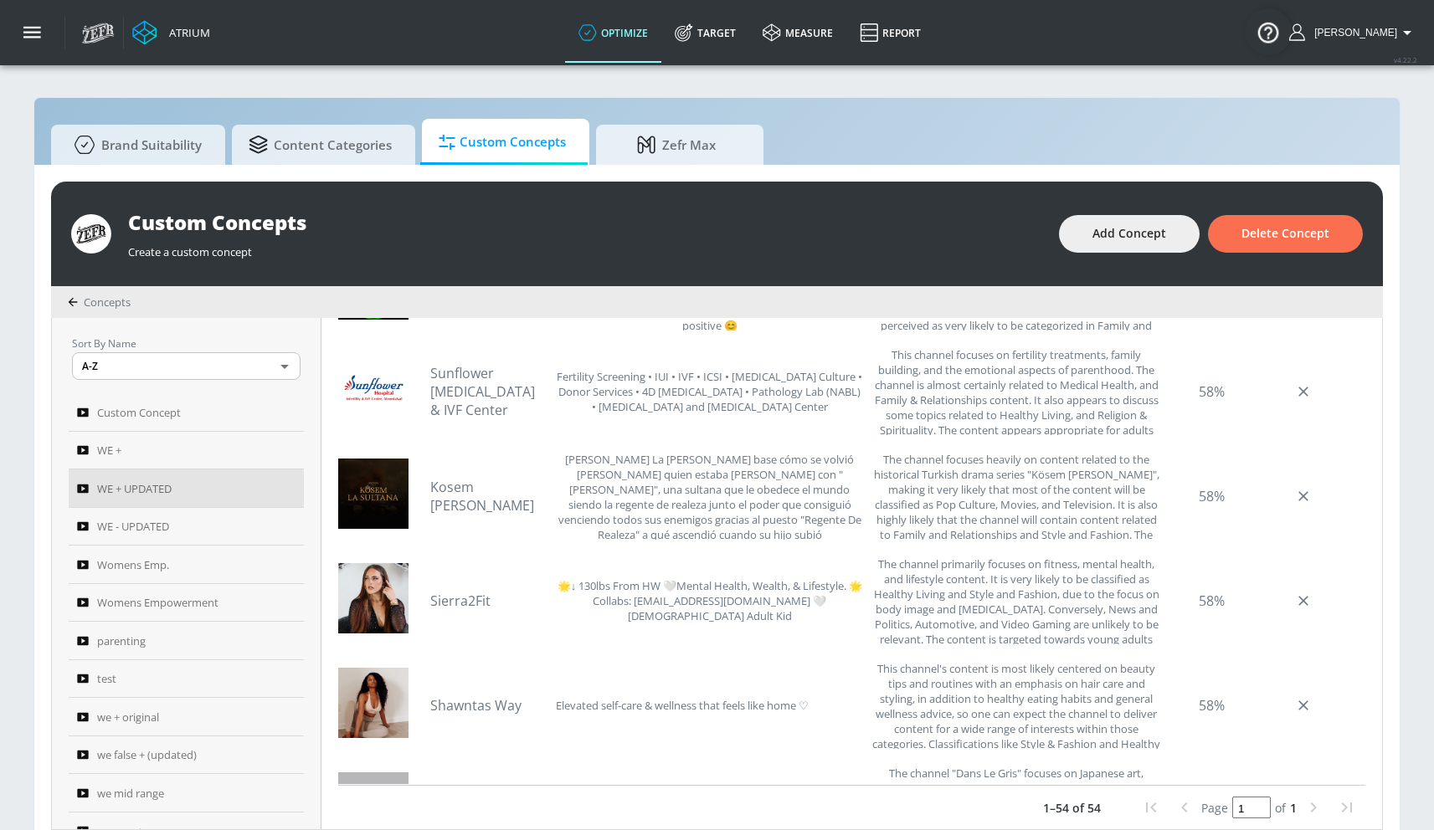
scroll to position [2921, 0]
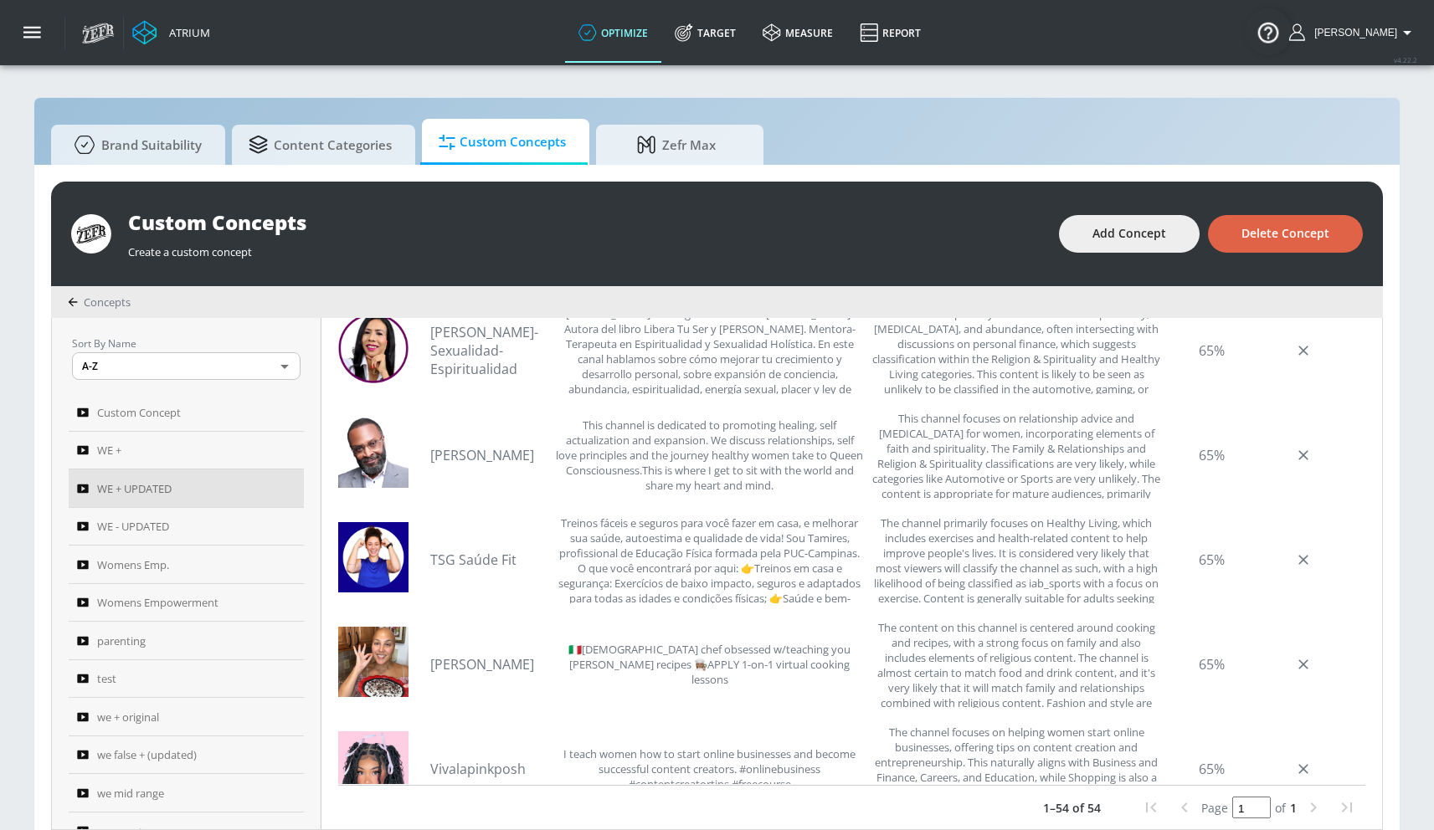
click at [1256, 234] on span "Delete Concept" at bounding box center [1285, 233] width 88 height 21
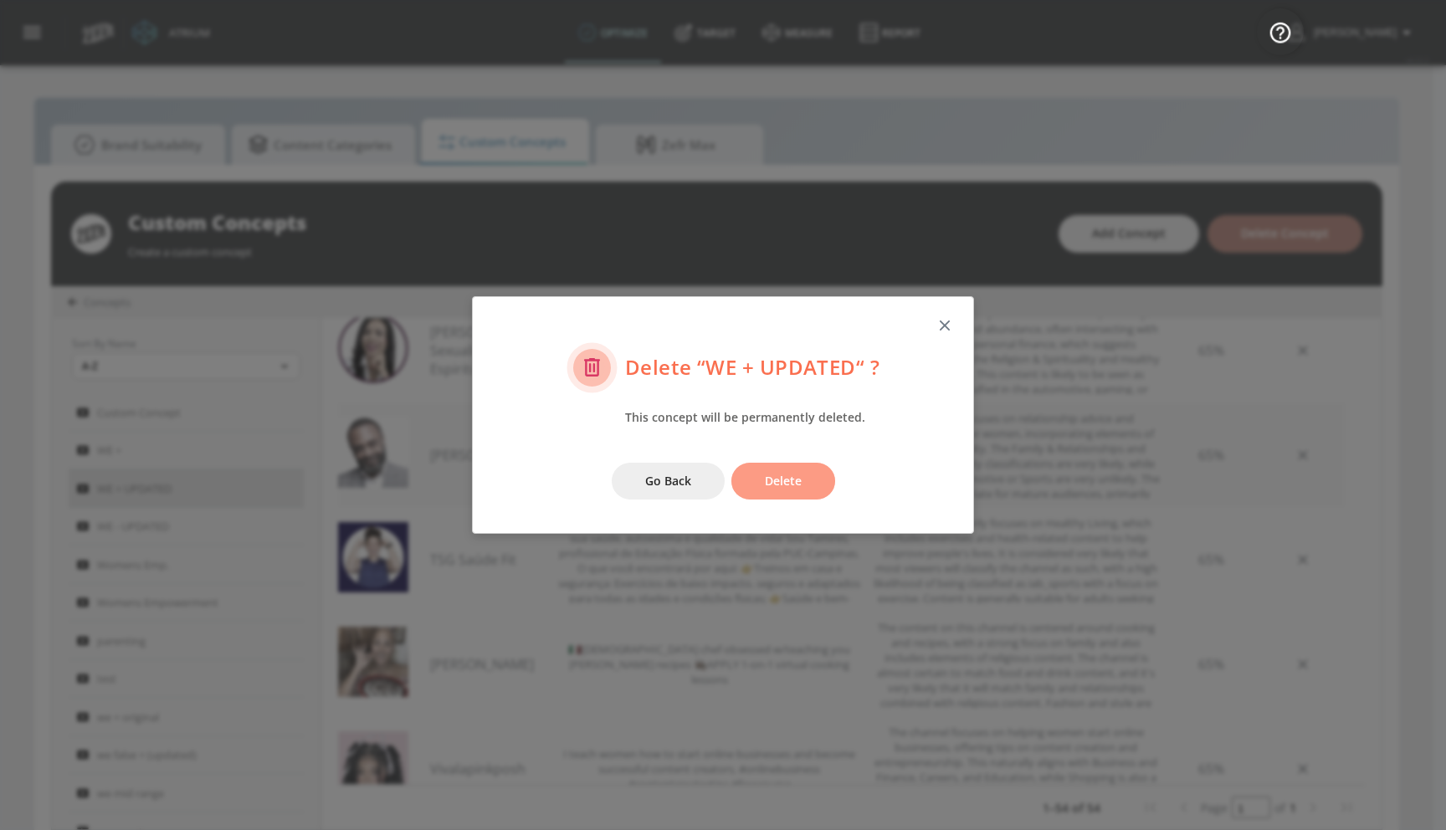
click at [793, 480] on span "Delete" at bounding box center [783, 481] width 37 height 21
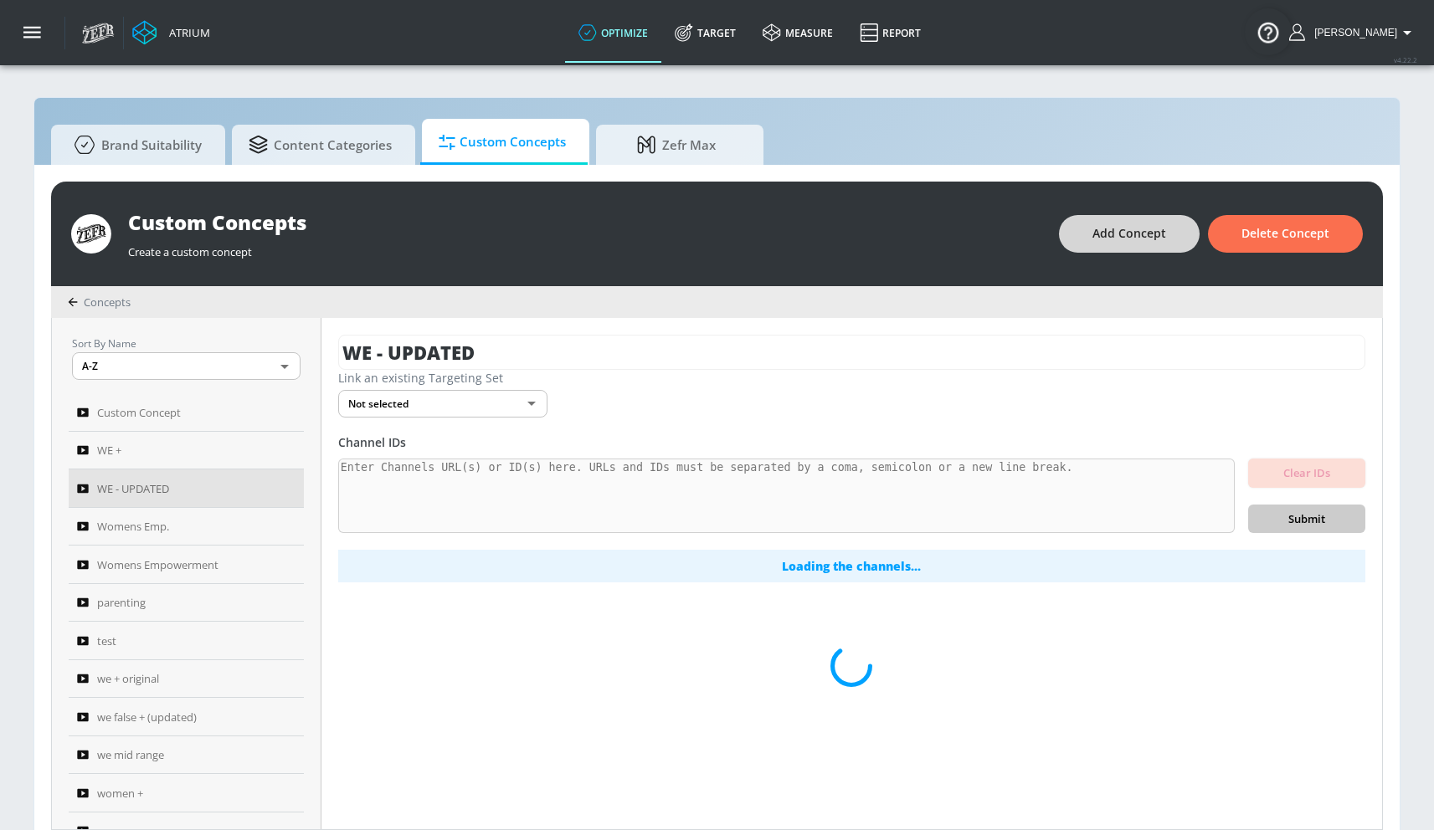
click at [1124, 228] on span "Add Concept" at bounding box center [1129, 233] width 74 height 21
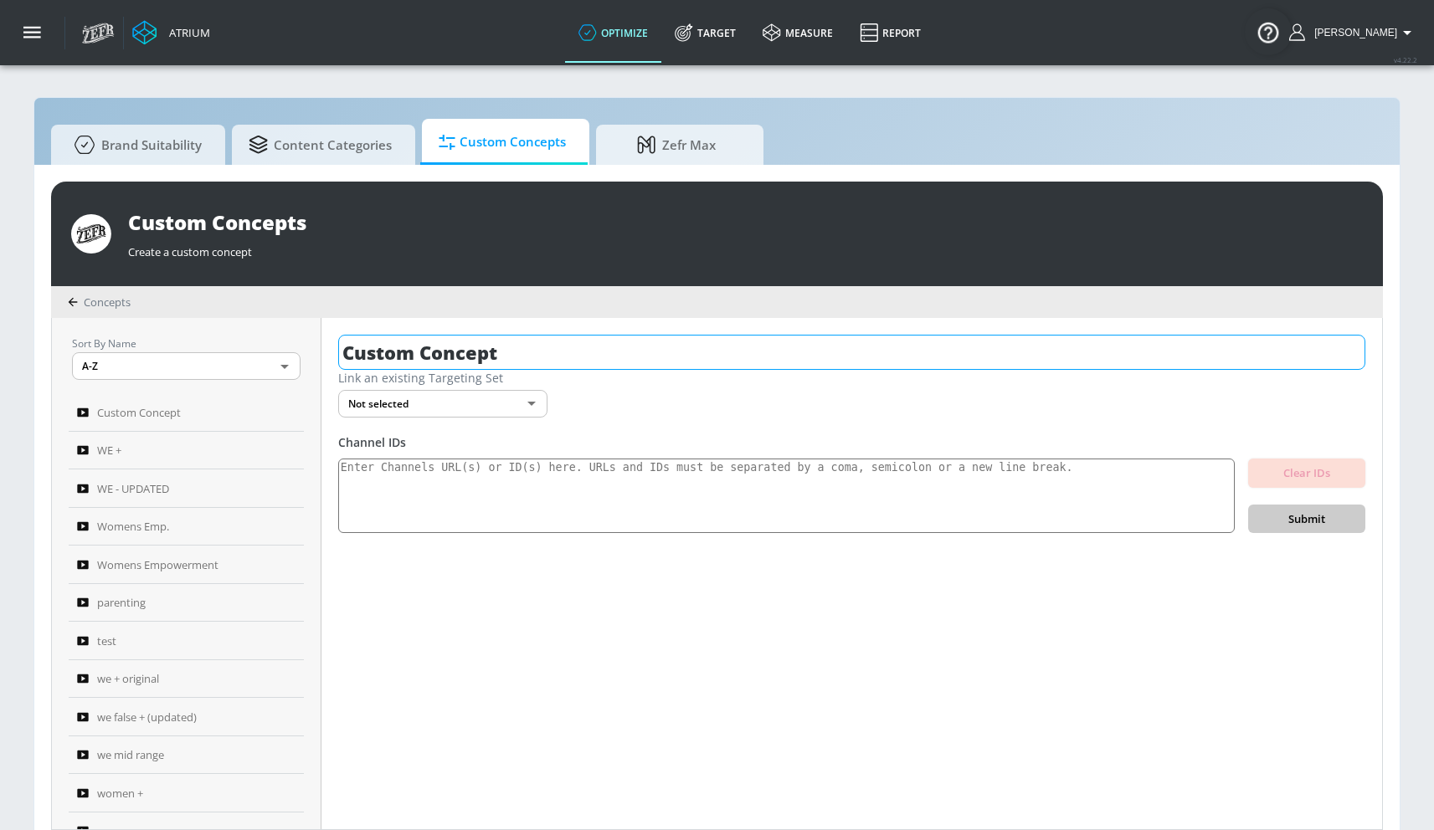
click at [610, 342] on input "Custom Concept" at bounding box center [851, 352] width 1027 height 35
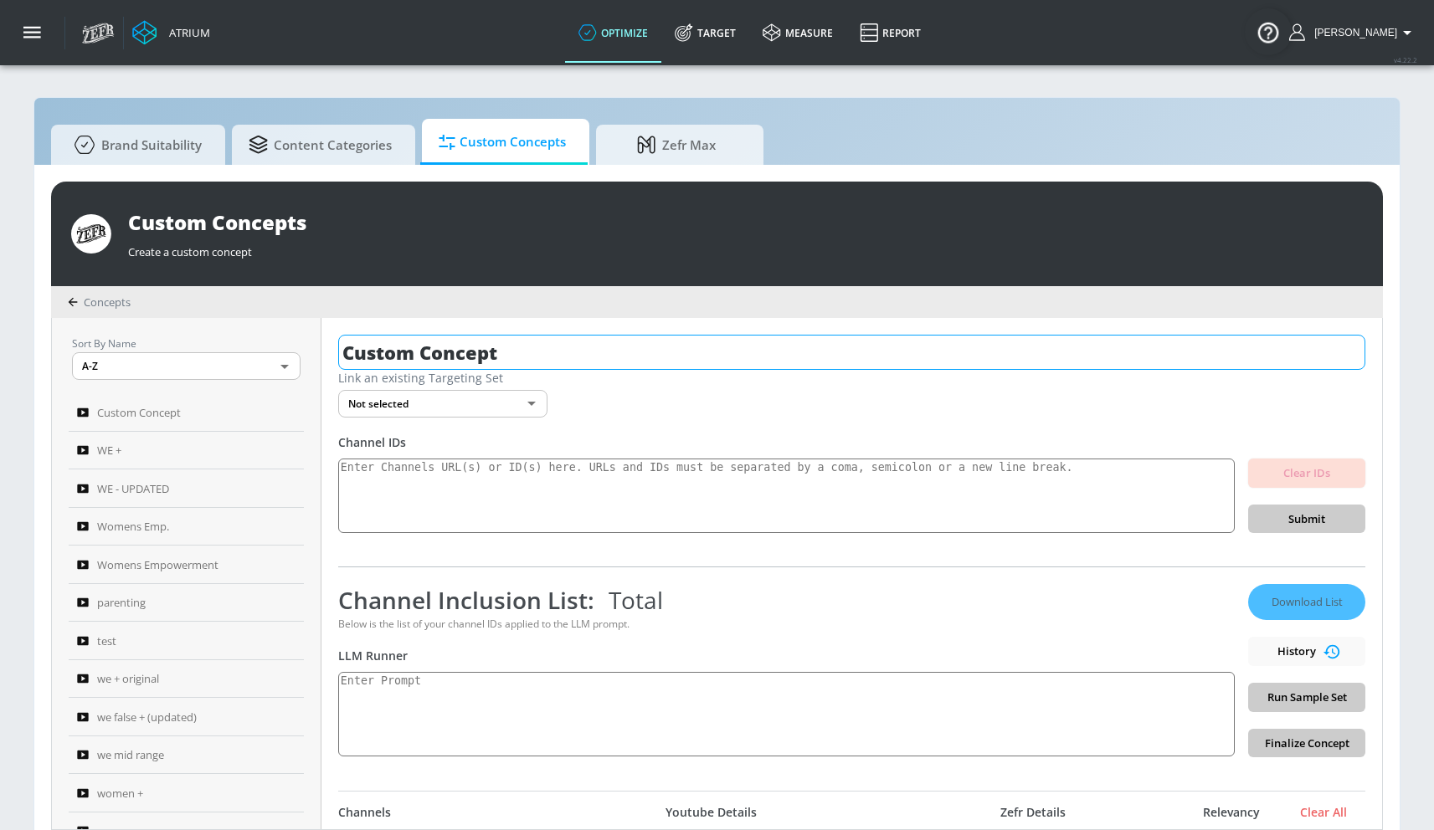
click at [610, 342] on input "Custom Concept" at bounding box center [851, 352] width 1027 height 35
click at [609, 341] on input "Custom Concept" at bounding box center [851, 352] width 1027 height 35
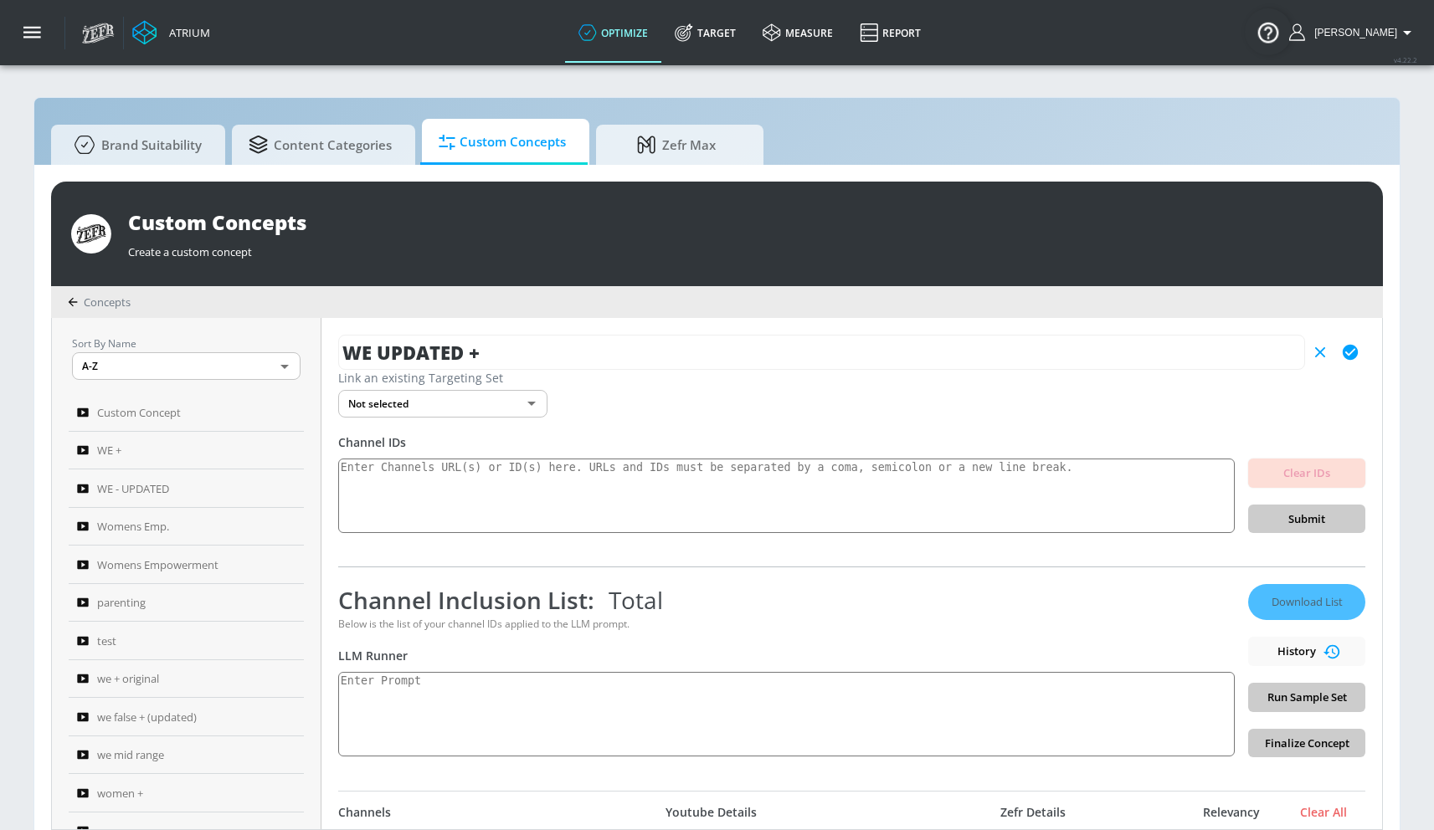
type input "WE UPDATED +"
click at [1341, 344] on icon "button" at bounding box center [1350, 352] width 18 height 18
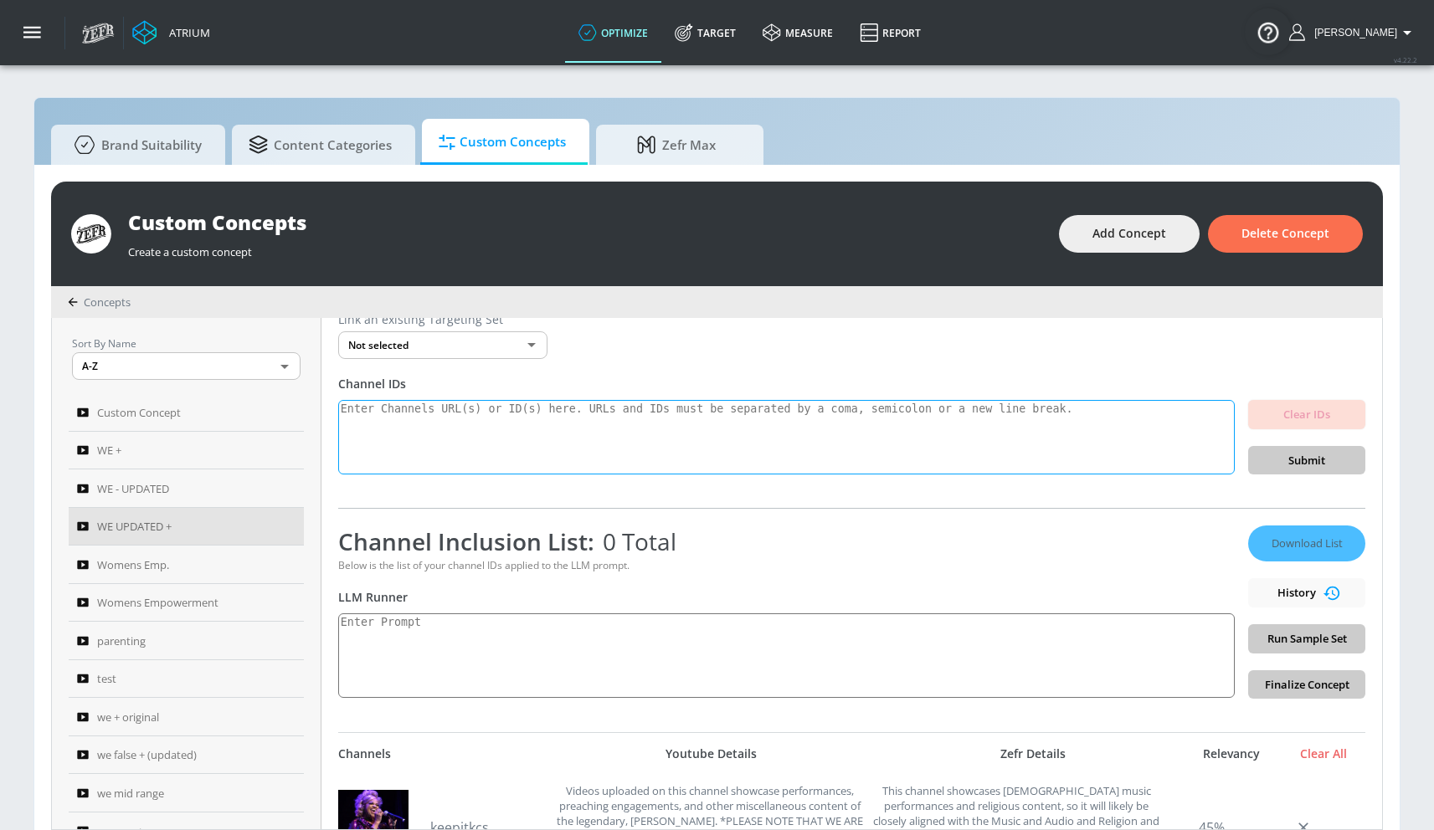
scroll to position [58, 0]
click at [1282, 243] on span "Delete Concept" at bounding box center [1285, 233] width 88 height 21
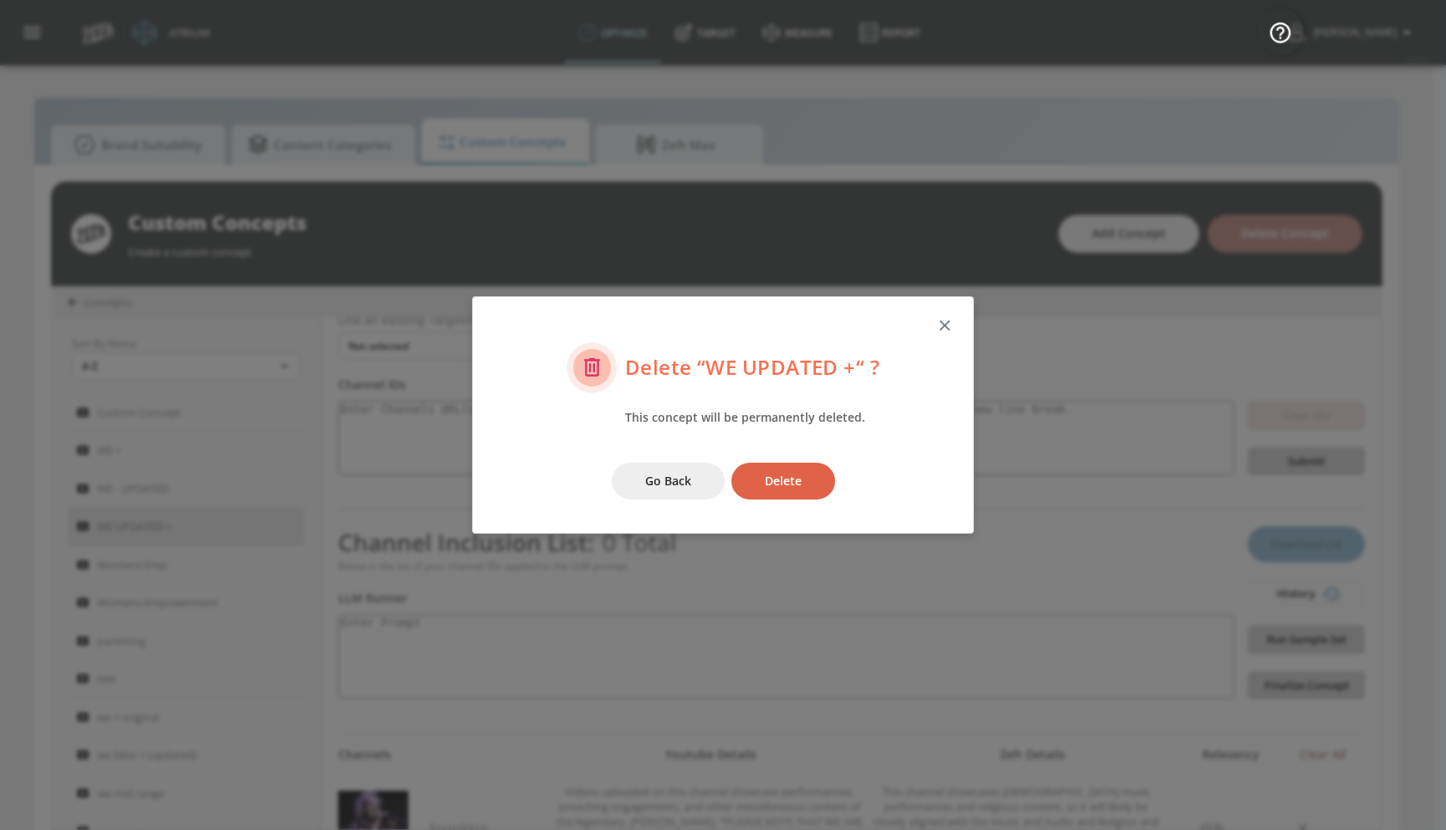
click at [792, 487] on span "Delete" at bounding box center [783, 481] width 37 height 21
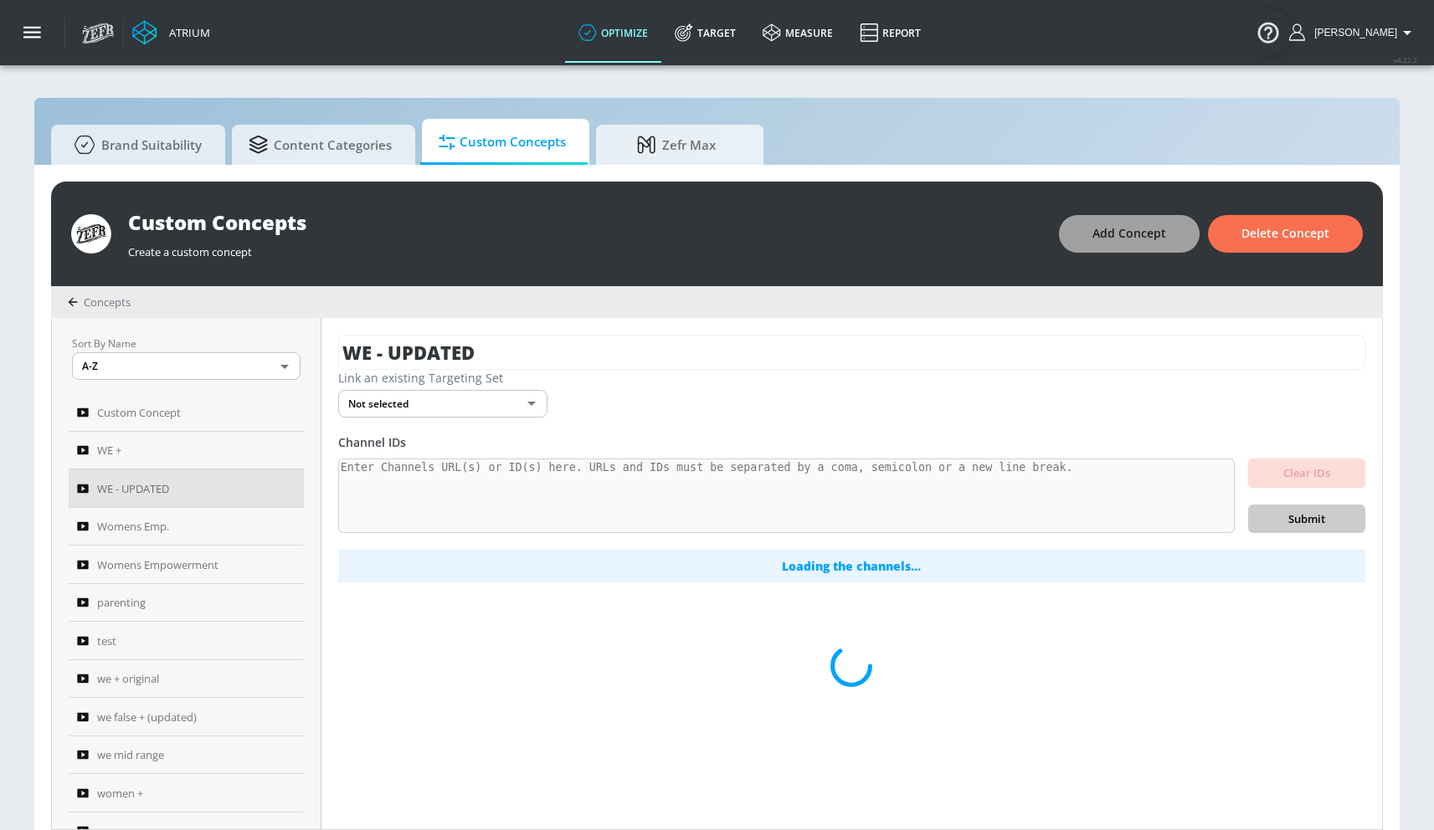
click at [1156, 232] on span "Add Concept" at bounding box center [1129, 233] width 74 height 21
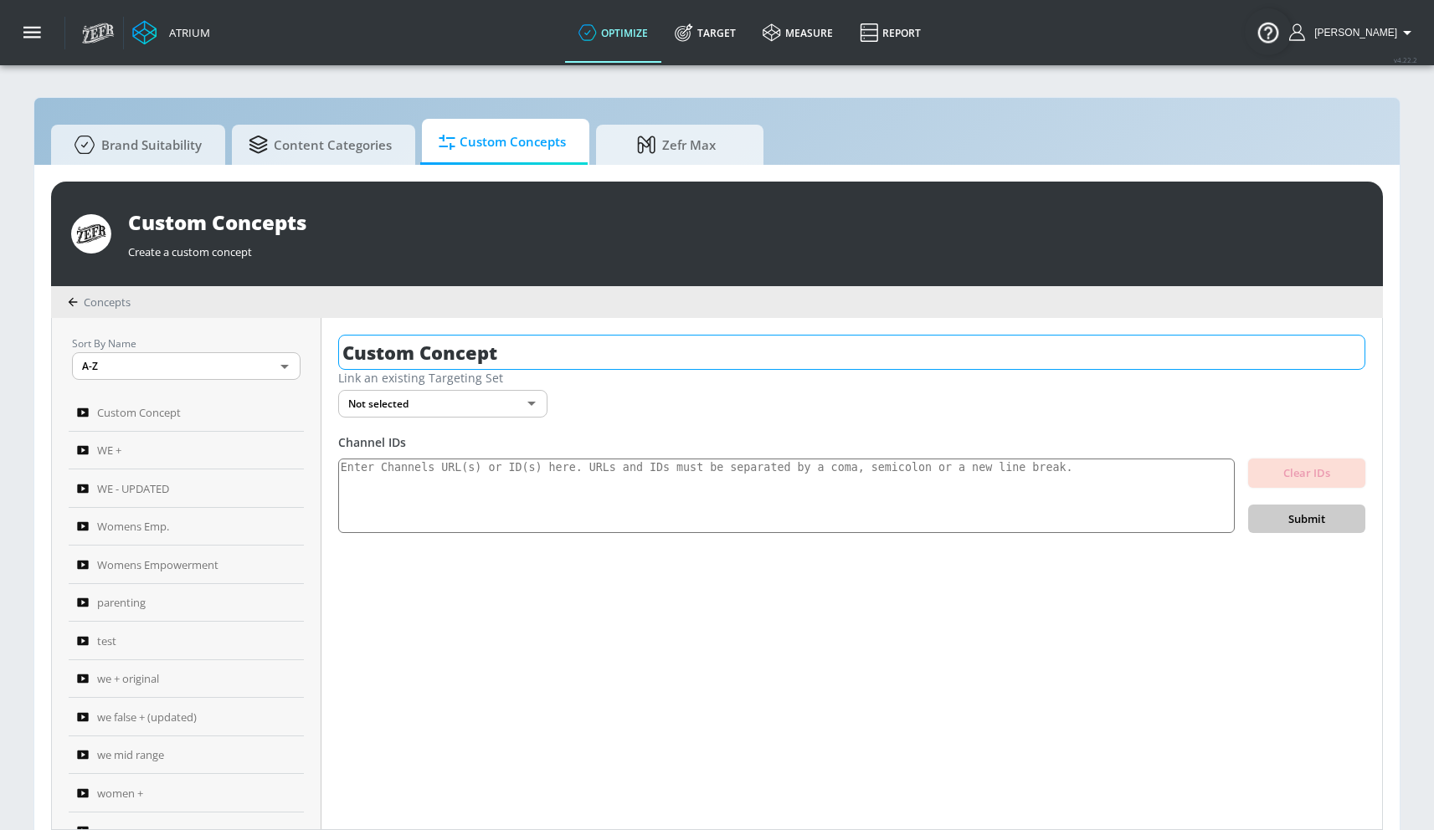
click at [473, 346] on input "Custom Concept" at bounding box center [851, 352] width 1027 height 35
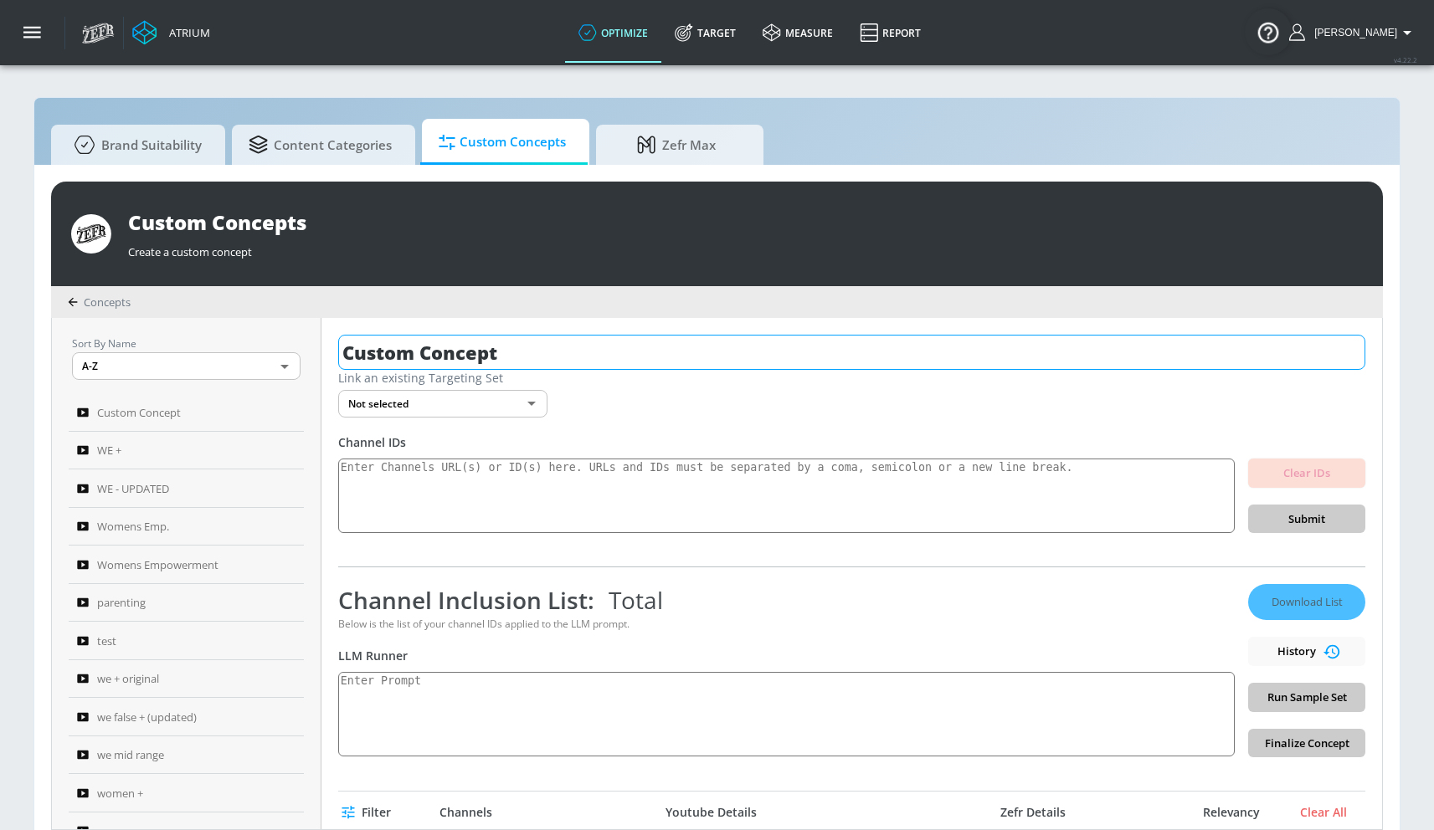
click at [472, 346] on input "Custom Concept" at bounding box center [851, 352] width 1027 height 35
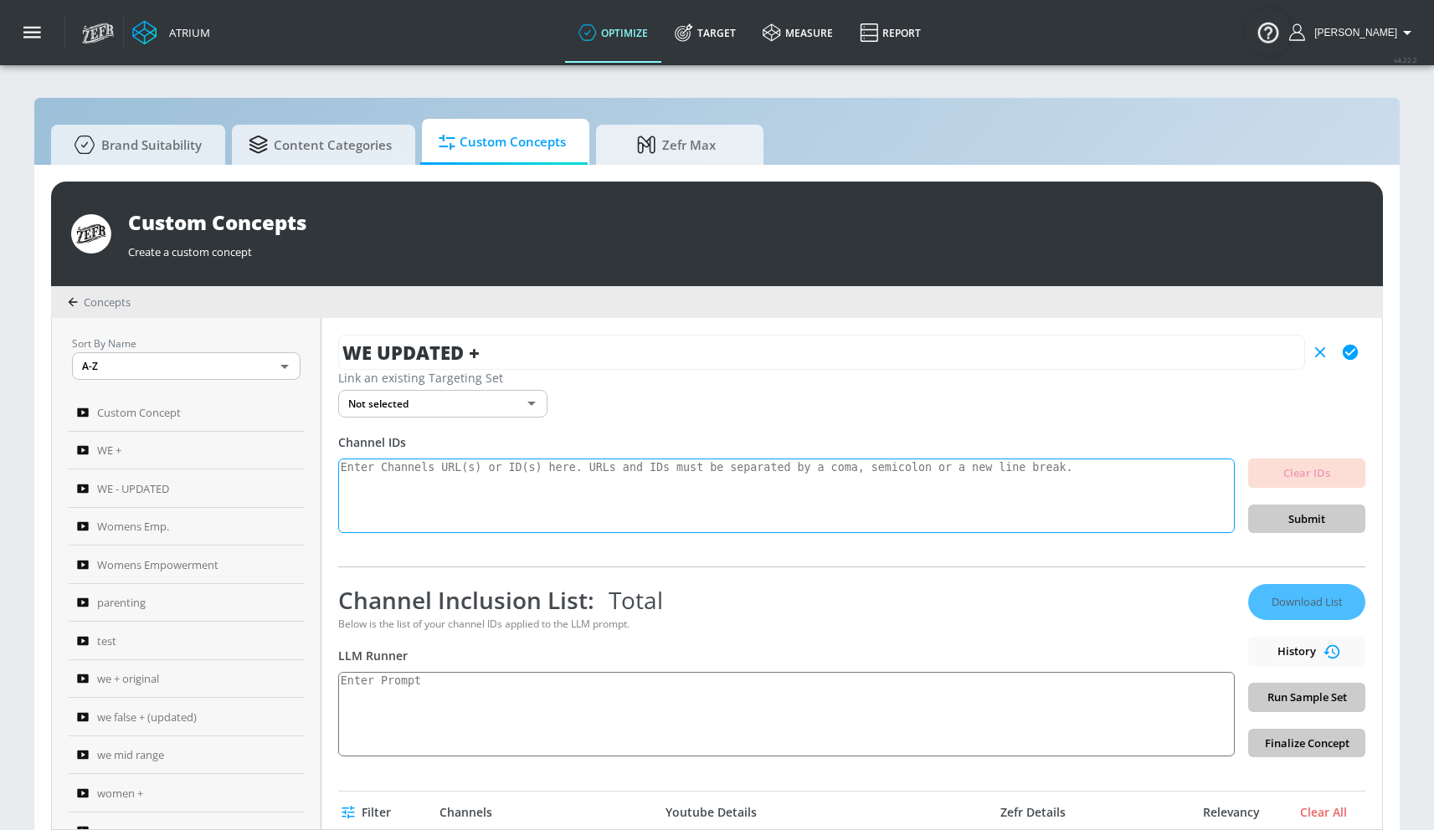
type input "WE UPDATED +"
click at [532, 481] on textarea at bounding box center [786, 496] width 896 height 75
paste textarea "UCb7qR-onnkuVTnb3GPkM3gQ UC5Zb02pmVD2VA7lnx8mV4gw UCAk_loXdoKqPXwnTMmCuDeQ UC1B…"
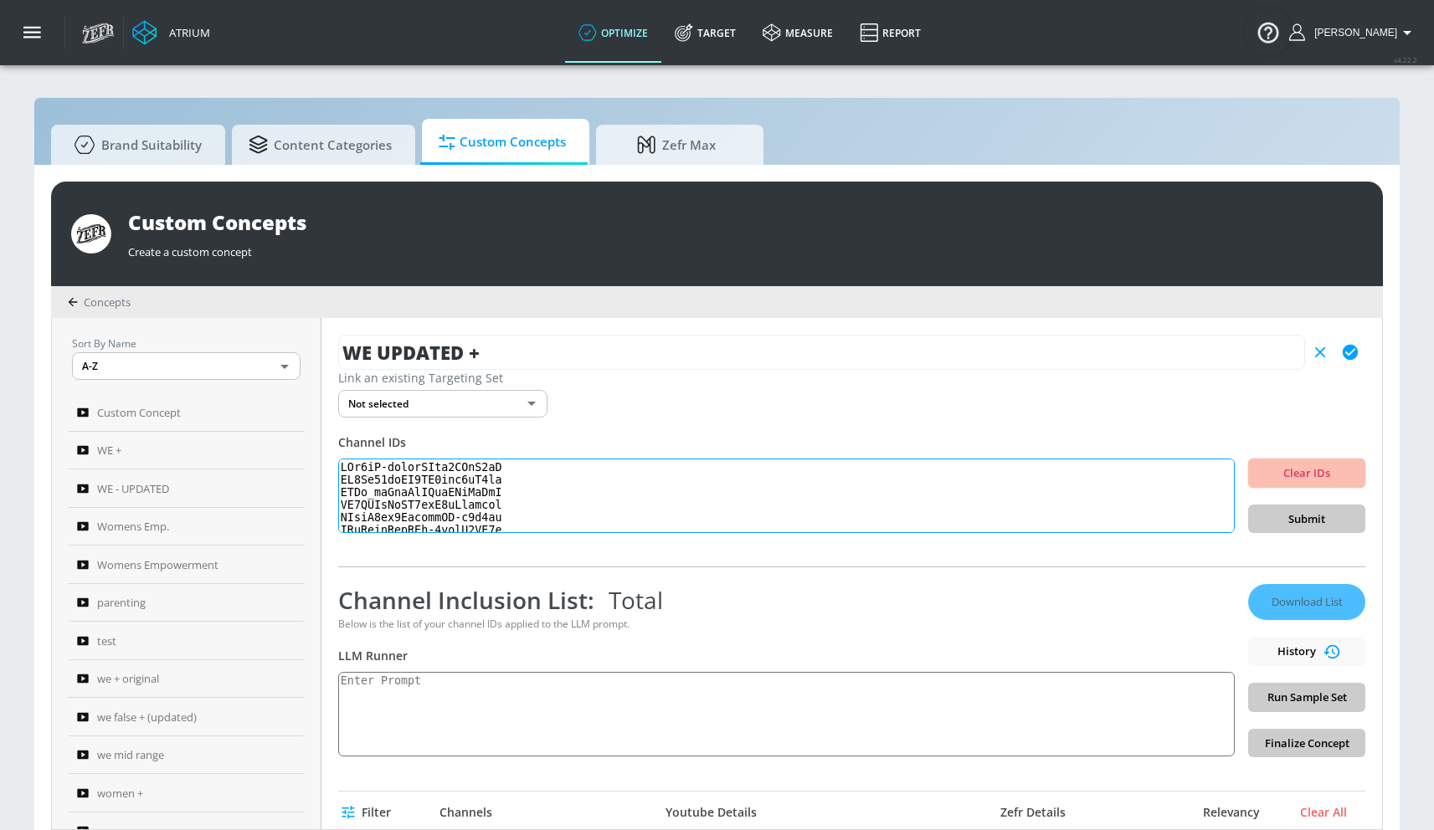
scroll to position [486, 0]
type textarea "UCb7qR-onnkuVTnb3GPkM3gQ UC5Zb02pmVD2VA7lnx8mV4gw UCAk_loXdoKqPXwnTMmCuDeQ UC1B…"
click at [1291, 526] on span "Submit" at bounding box center [1306, 519] width 90 height 19
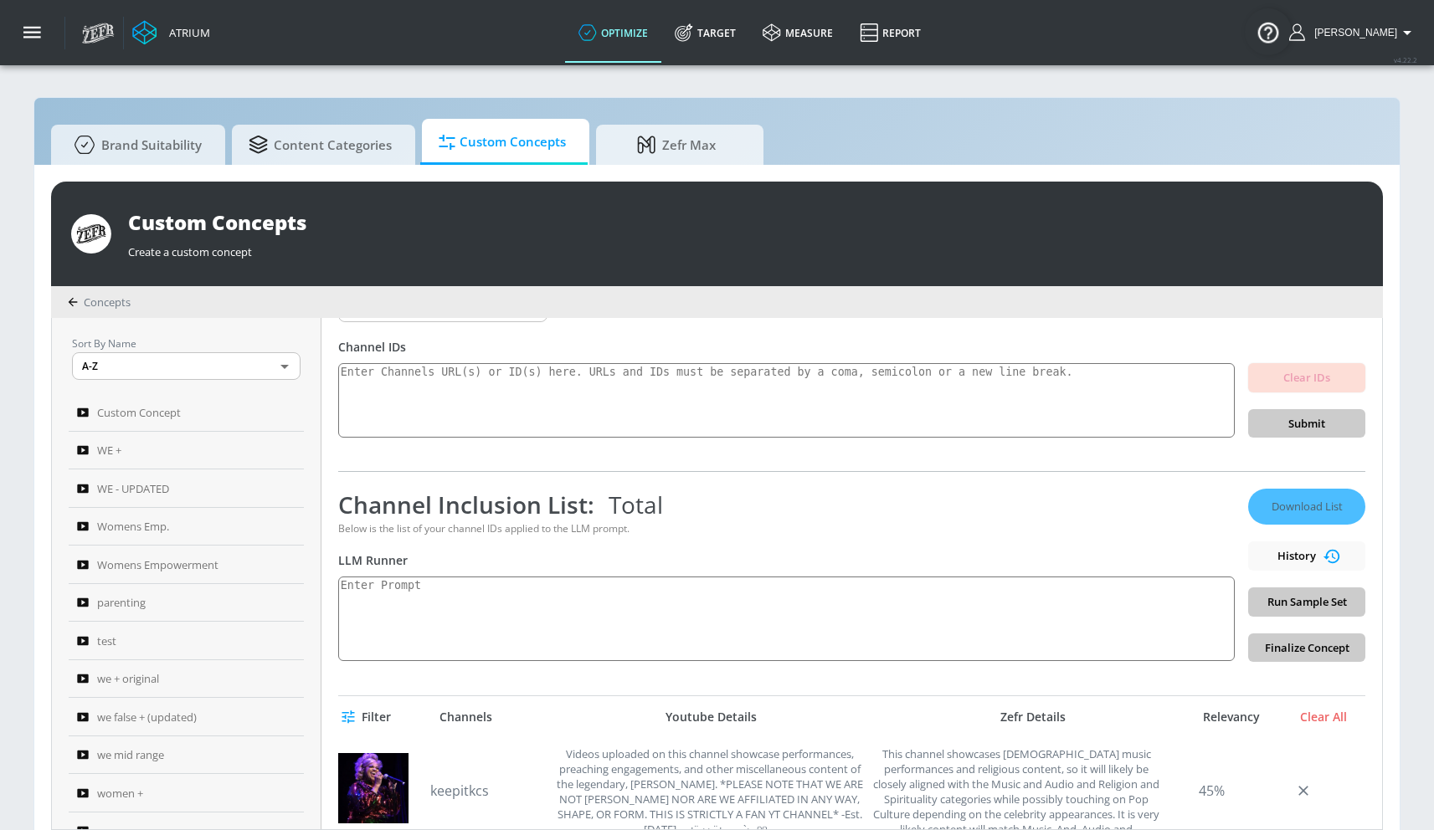
scroll to position [162, 0]
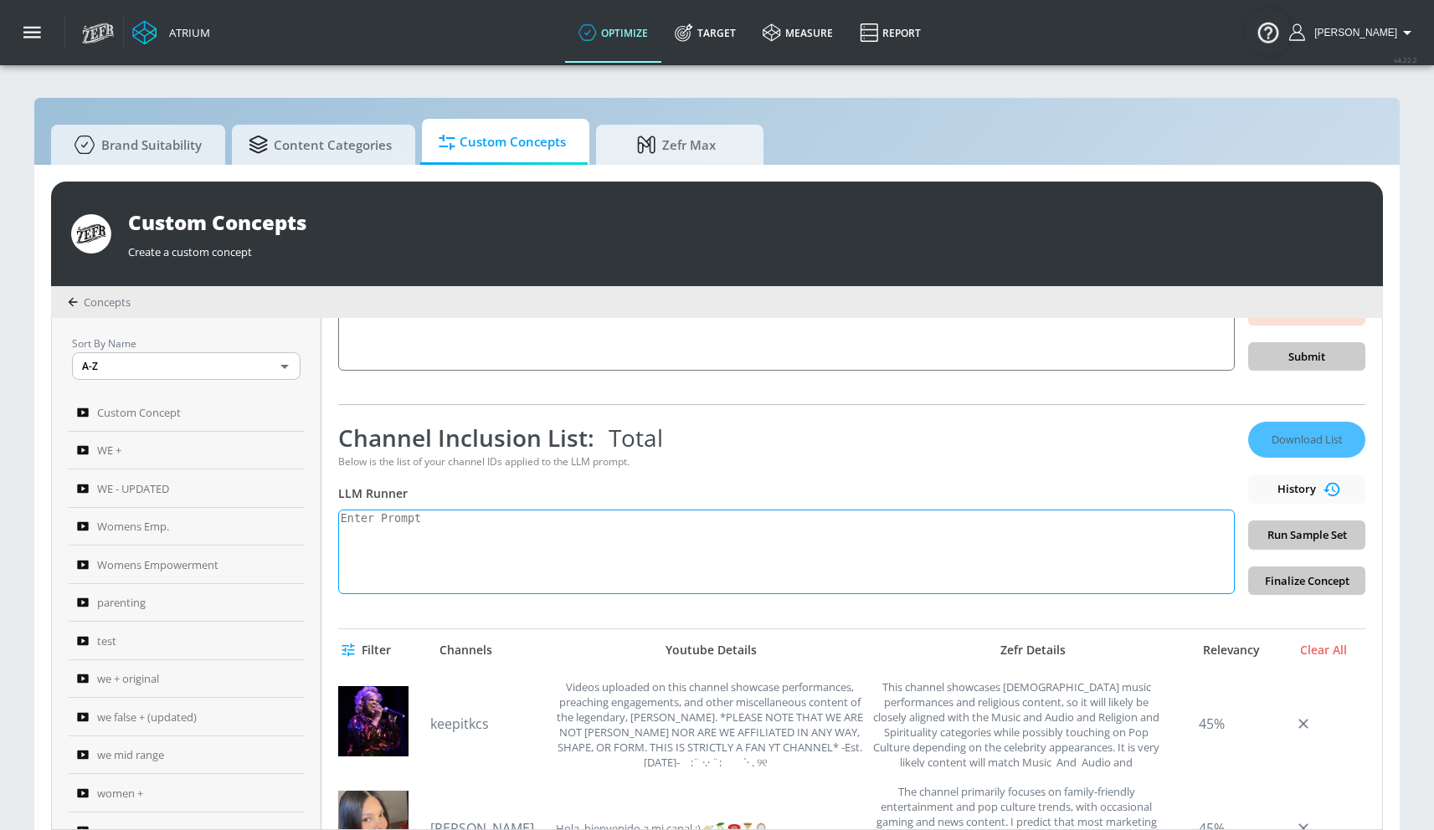
click at [454, 521] on textarea at bounding box center [786, 552] width 896 height 85
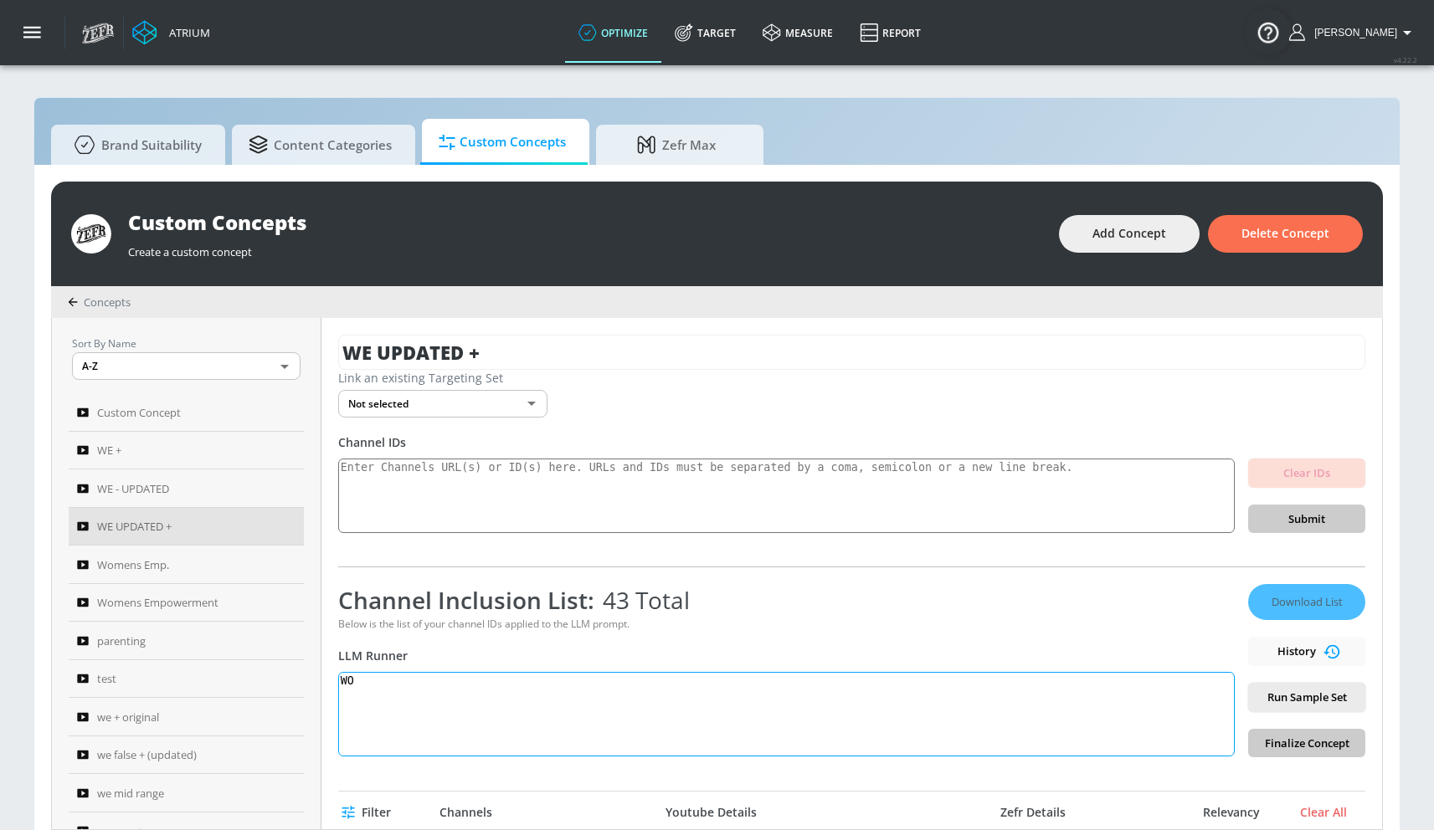
type textarea "W"
paste textarea "Women’s empowerment can be defined as the process by which women strengthen the…"
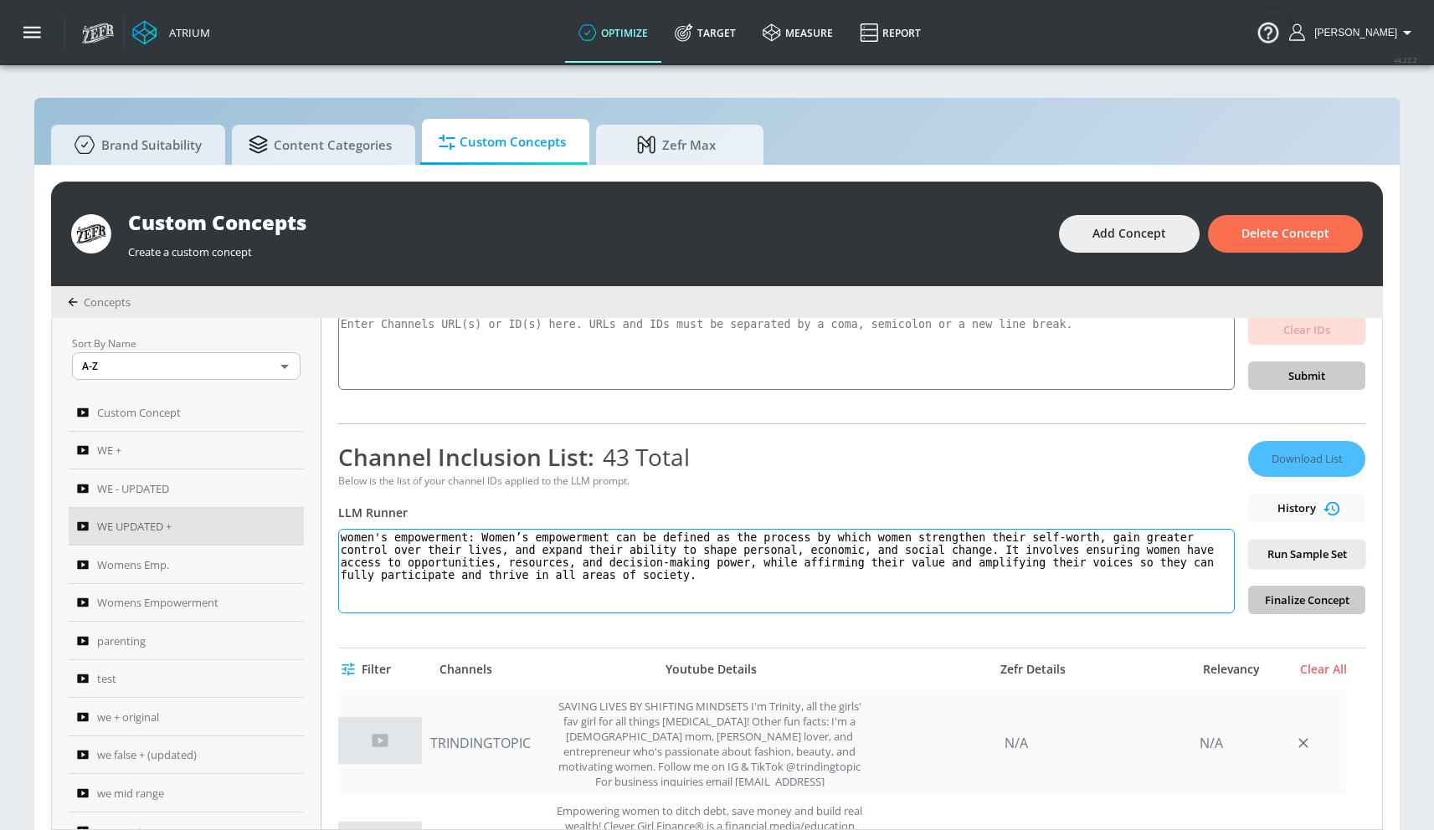
scroll to position [341, 0]
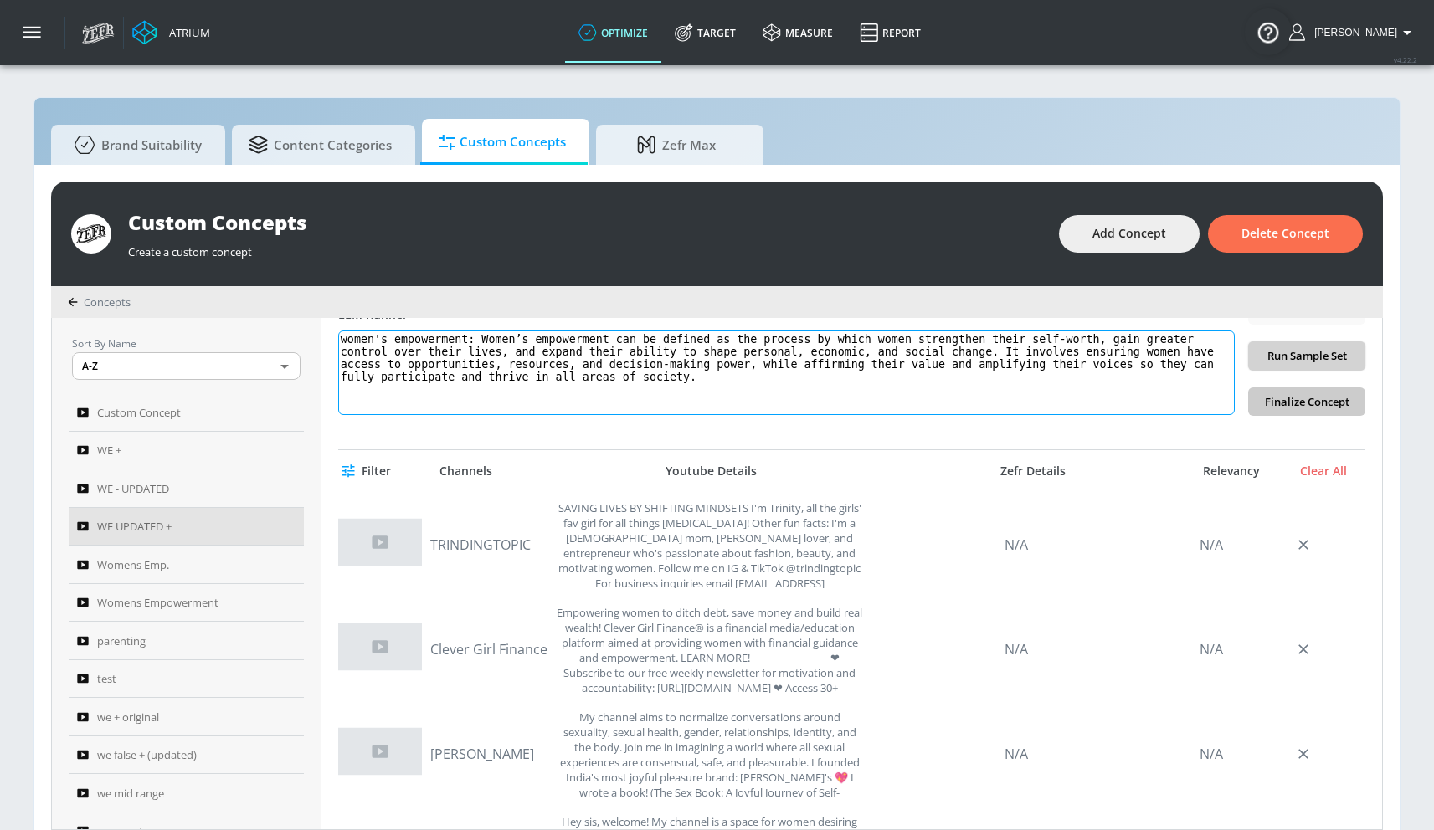
type textarea "women's empowerment: Women’s empowerment can be defined as the process by which…"
click at [1302, 352] on span "Run Sample Set" at bounding box center [1306, 355] width 90 height 19
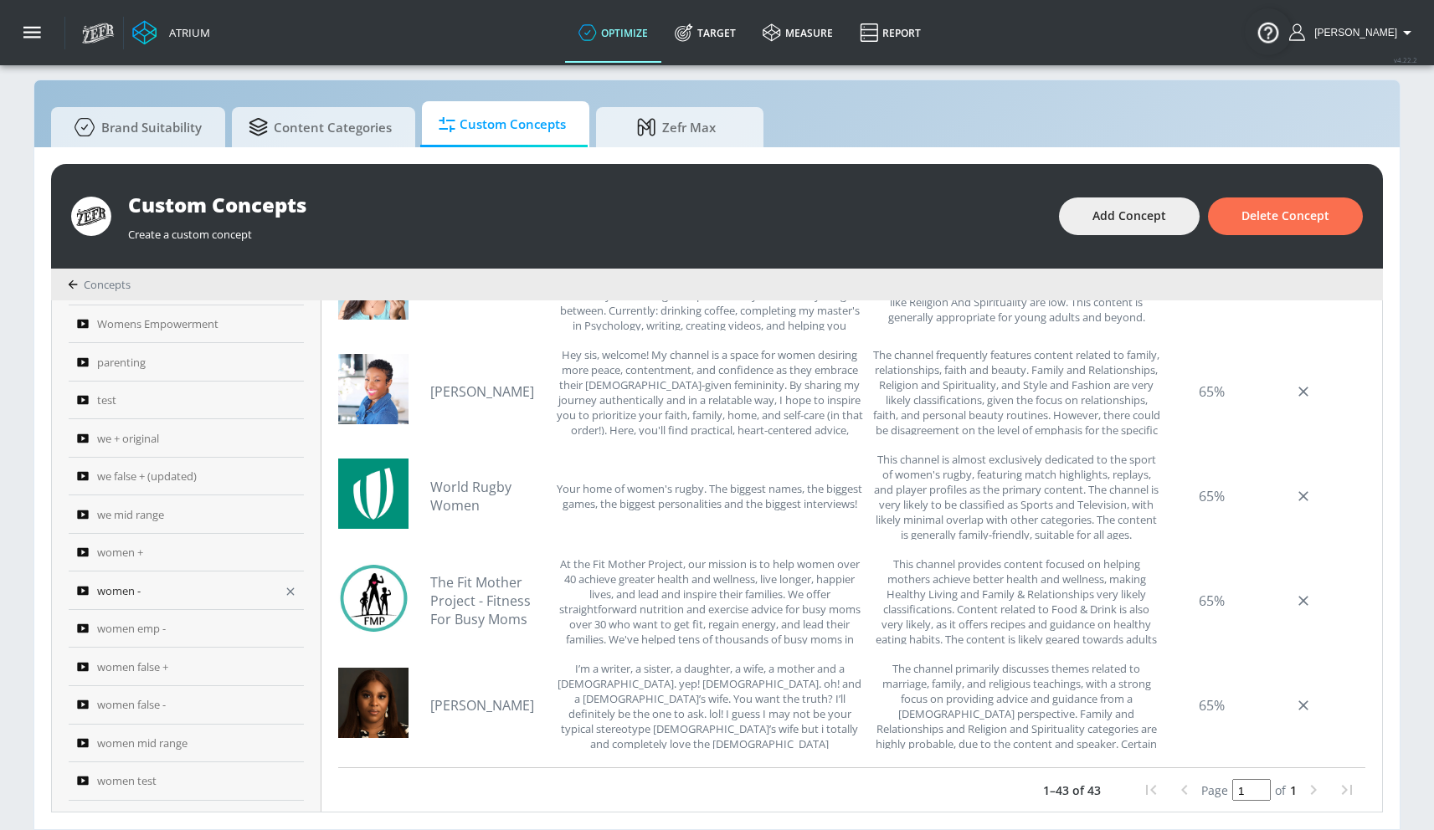
scroll to position [266, 0]
click at [285, 742] on icon "button" at bounding box center [290, 738] width 13 height 13
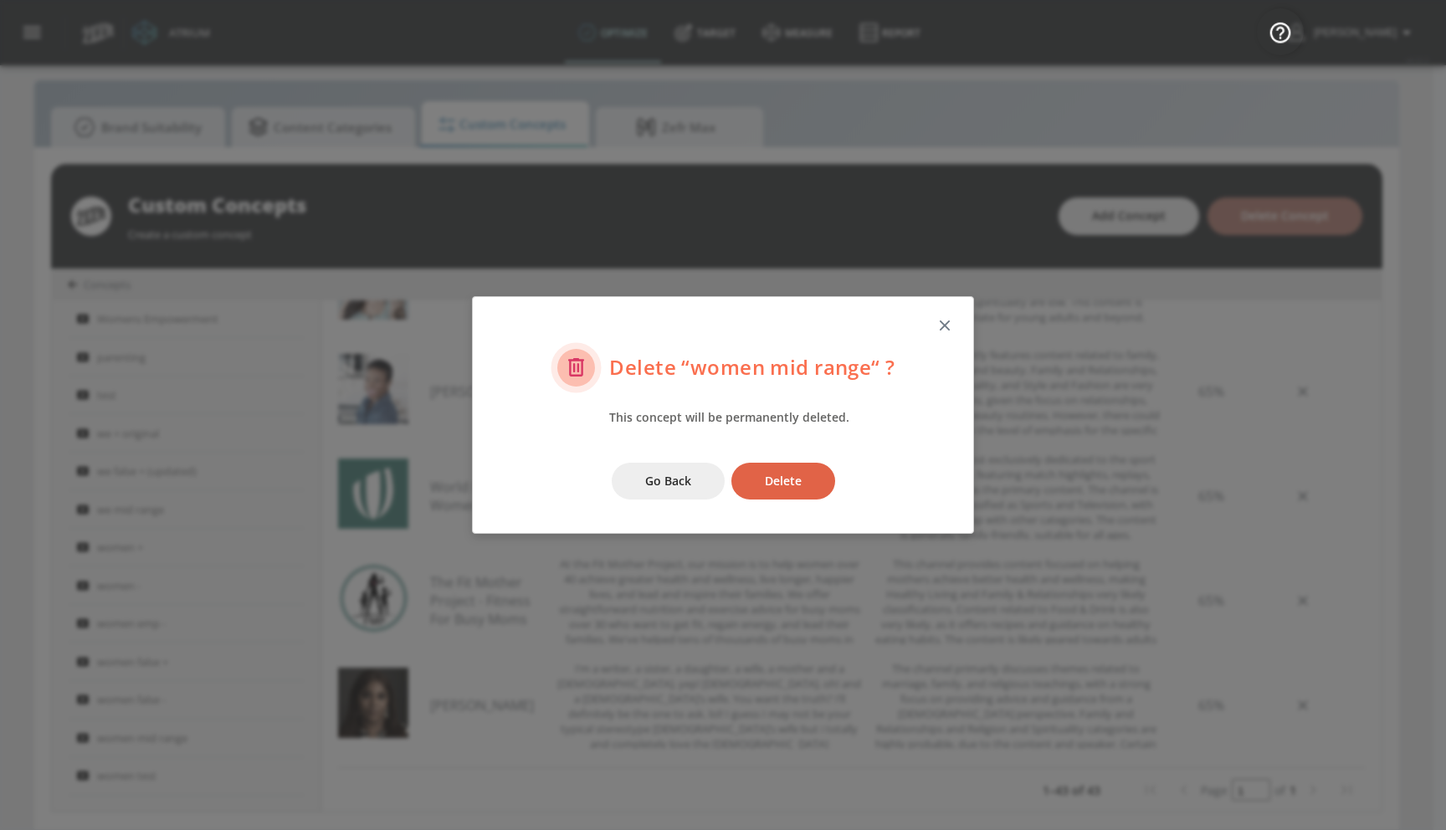
click at [778, 475] on span "Delete" at bounding box center [783, 481] width 37 height 21
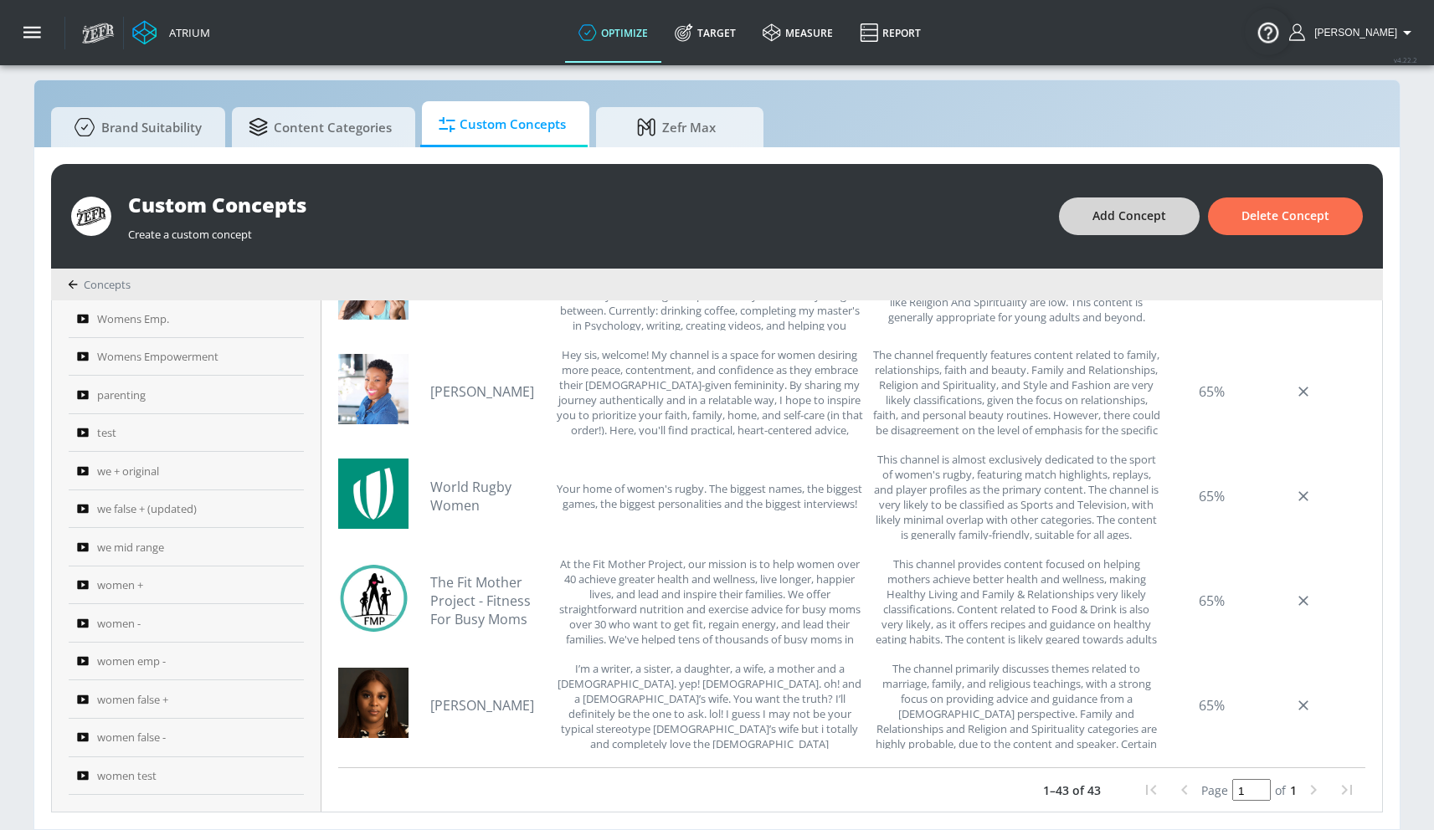
scroll to position [228, 0]
click at [1101, 219] on span "Add Concept" at bounding box center [1129, 216] width 74 height 21
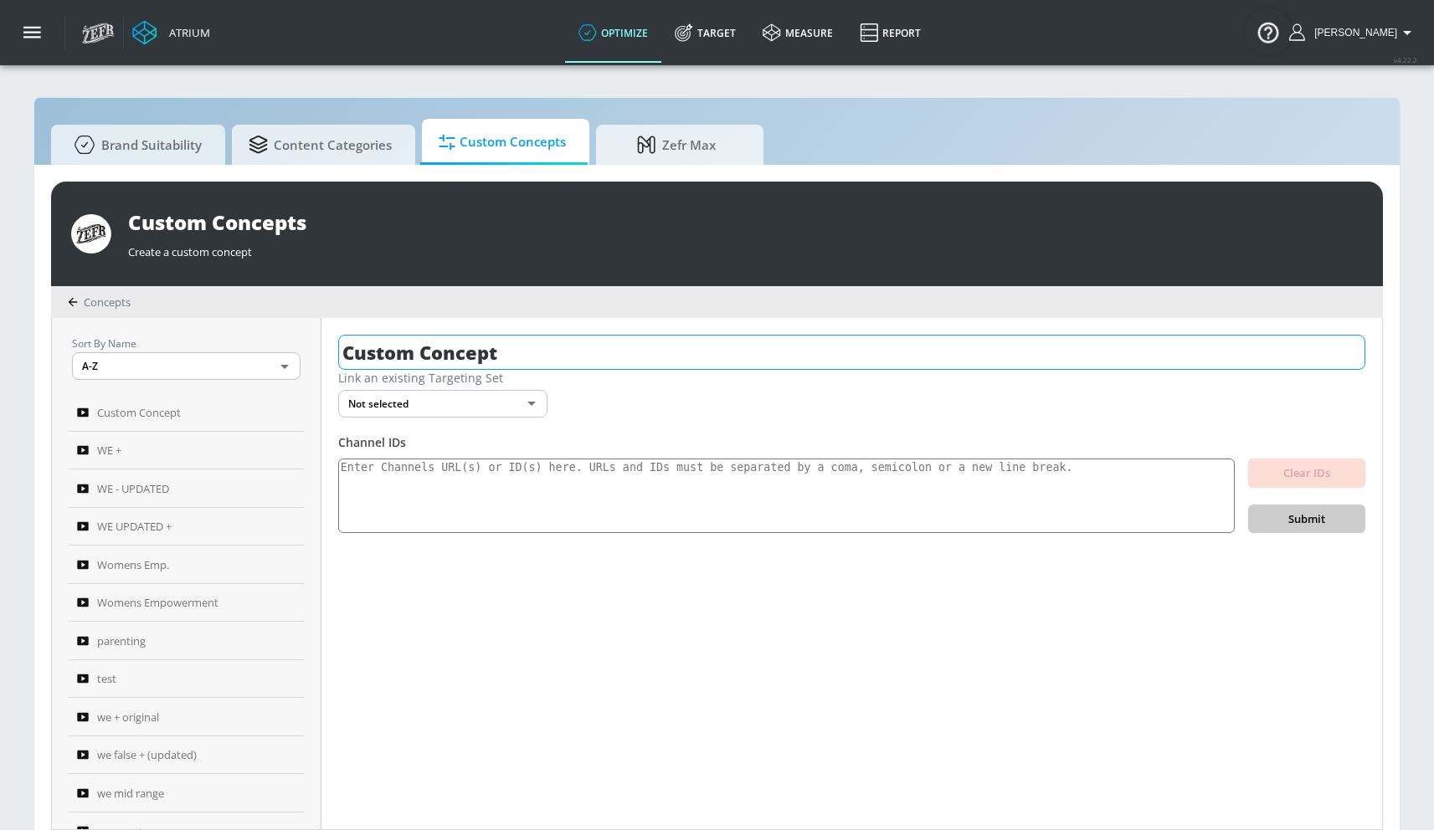
click at [455, 346] on input "Custom Concept" at bounding box center [851, 352] width 1027 height 35
drag, startPoint x: 454, startPoint y: 345, endPoint x: 441, endPoint y: 341, distance: 14.0
click at [453, 345] on input "Custom Concept" at bounding box center [851, 352] width 1027 height 35
type input "WE MID updated"
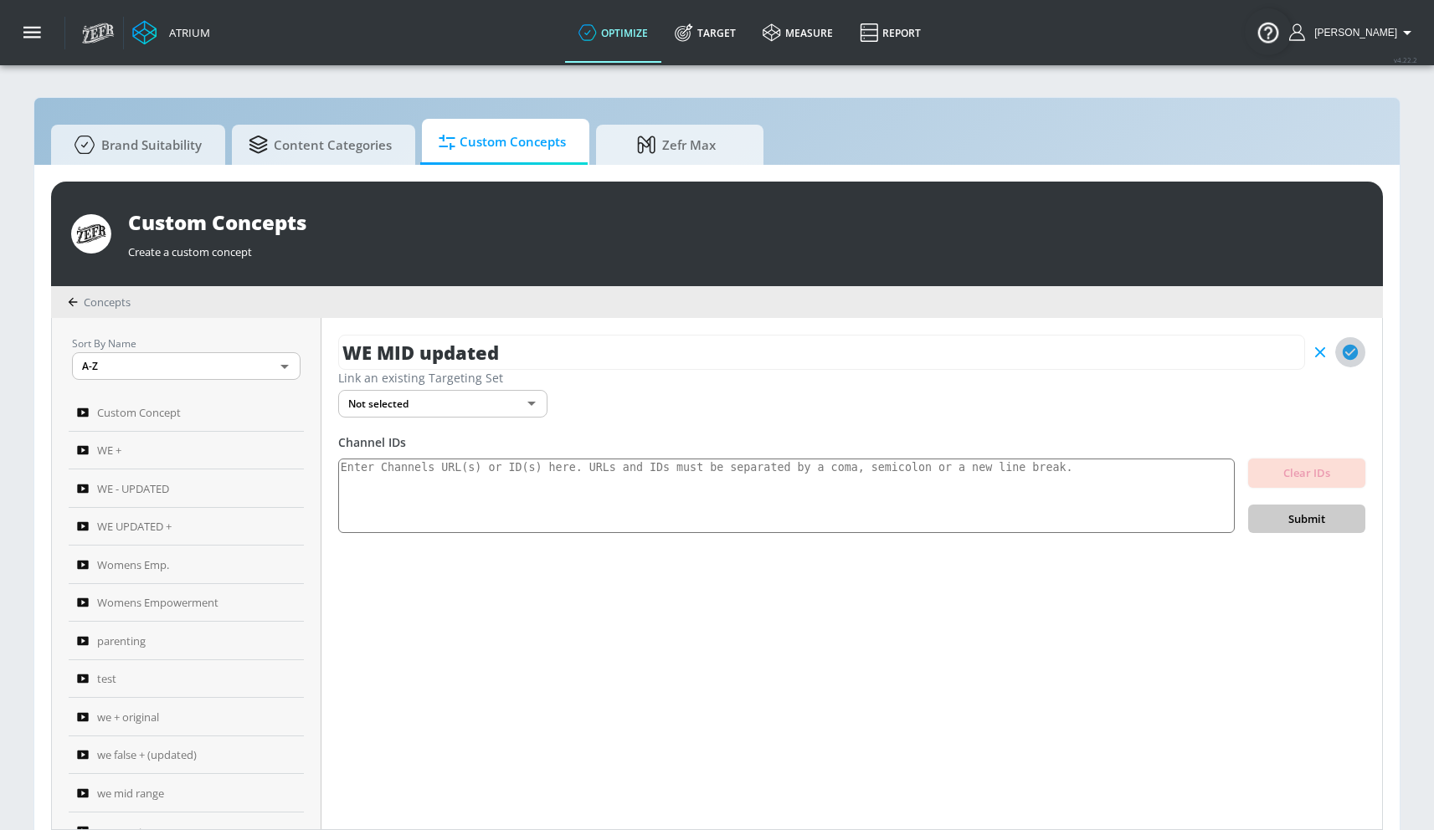
drag, startPoint x: 1354, startPoint y: 352, endPoint x: 1303, endPoint y: 409, distance: 77.1
click at [1354, 352] on icon "button" at bounding box center [1349, 352] width 15 height 15
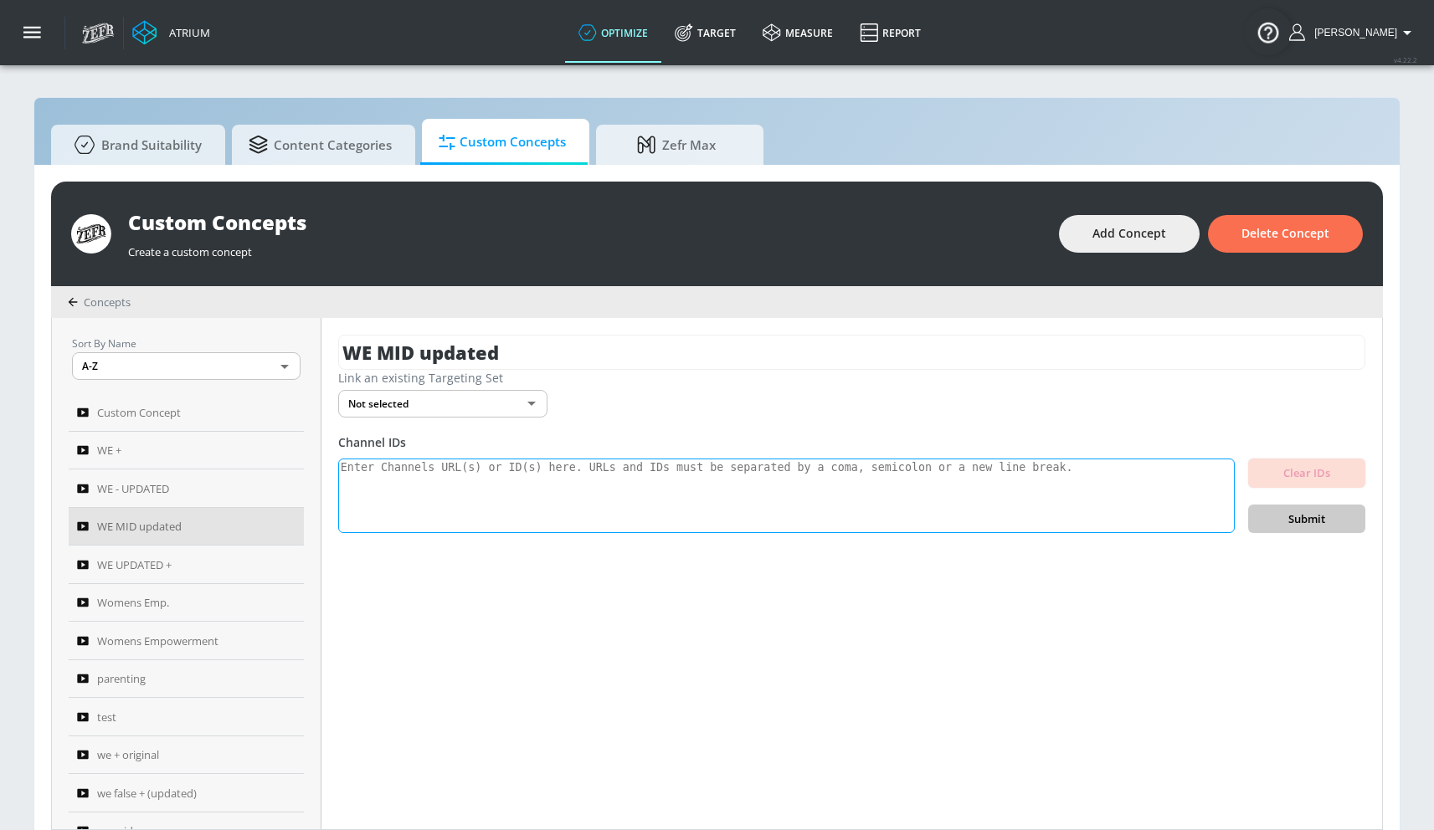
click at [649, 506] on textarea at bounding box center [786, 496] width 896 height 75
paste textarea "UCZ6UHXbhErIg-2UDxfSyNOw UCZ1FakYmxc5AY4naNIybwvg UCxX0WTIWuv5G5IokGxNwwZA UCjh…"
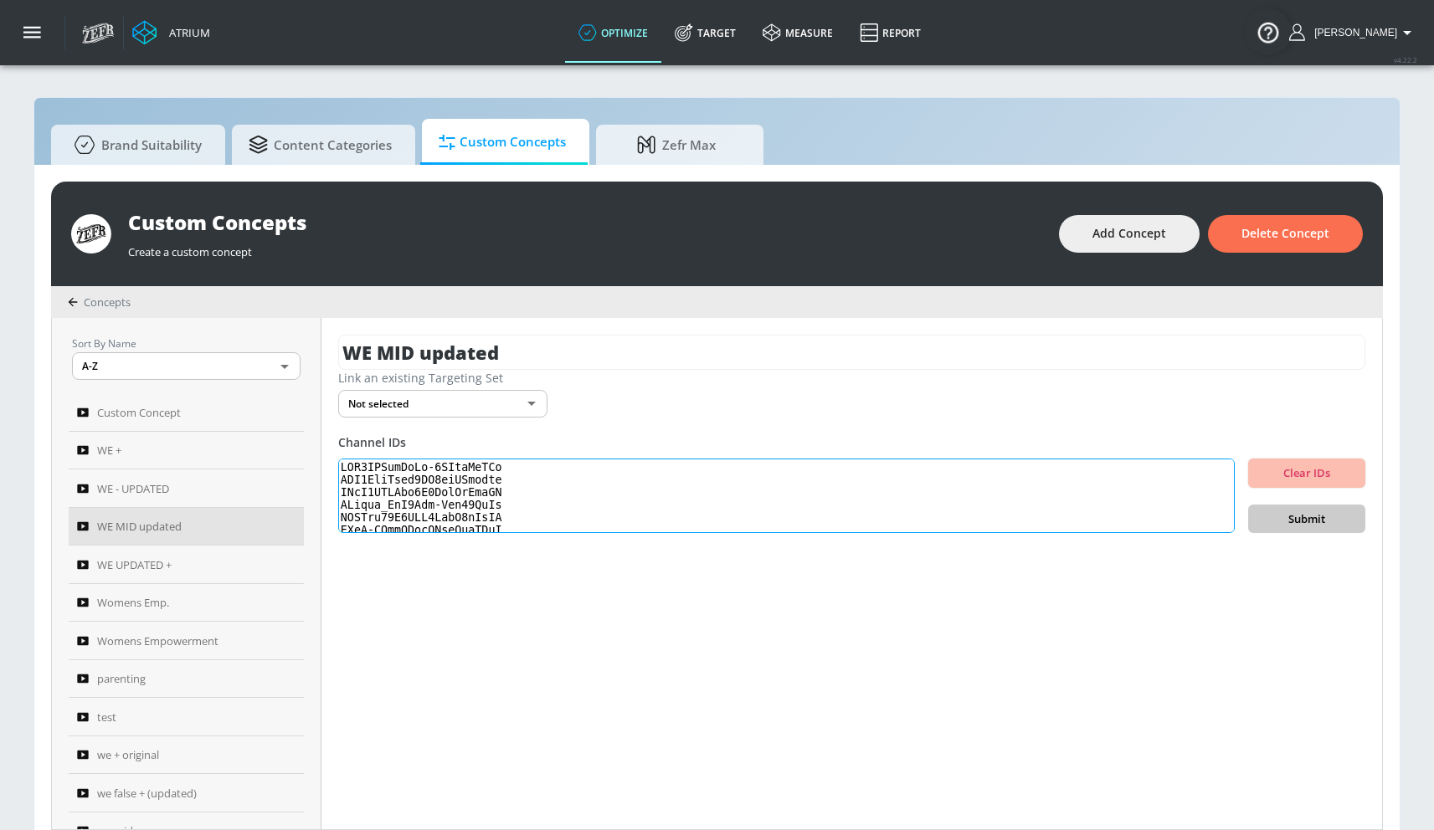
scroll to position [654, 0]
type textarea "UCZ6UHXbhErIg-2UDxfSyNOw UCZ1FakYmxc5AY4naNIybwvg UCxX0WTIWuv5G5IokGxNwwZA UCjh…"
click at [1316, 506] on button "Submit" at bounding box center [1306, 519] width 117 height 29
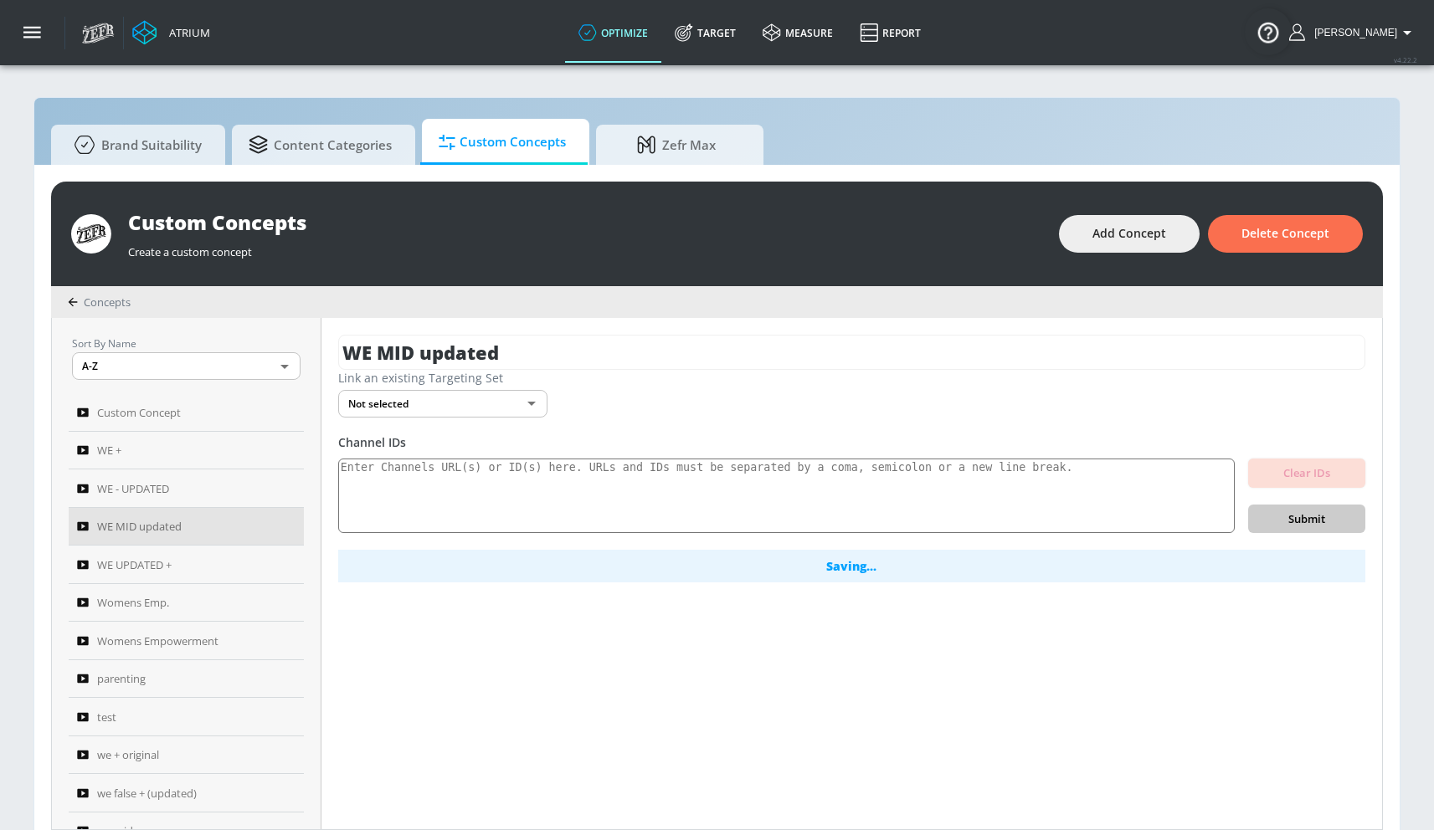
scroll to position [0, 0]
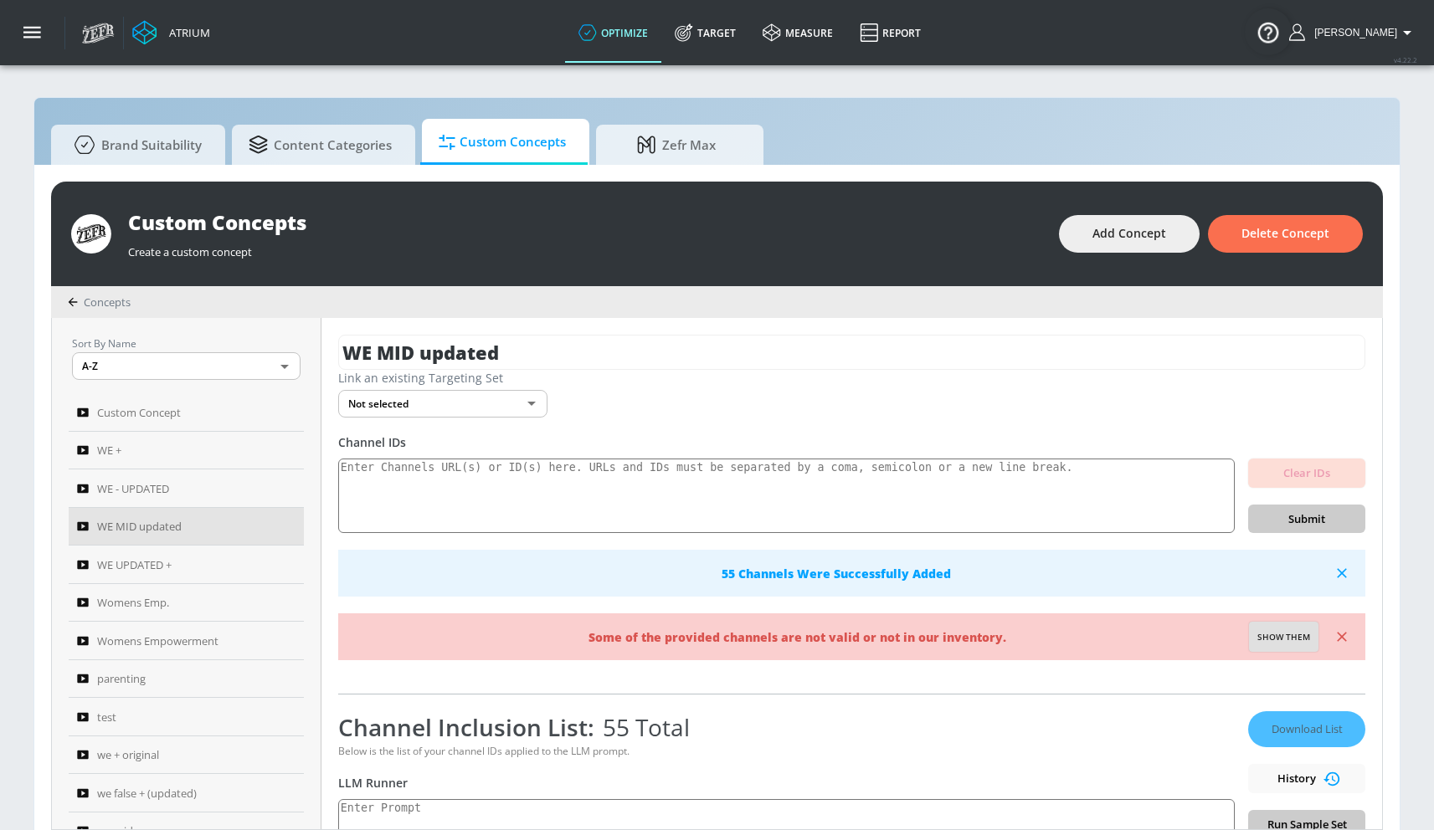
click at [1265, 635] on span "Show them" at bounding box center [1283, 637] width 53 height 15
type textarea "Invalid channels: UCpBBiqbQLdVQjttCcLbnIXA"
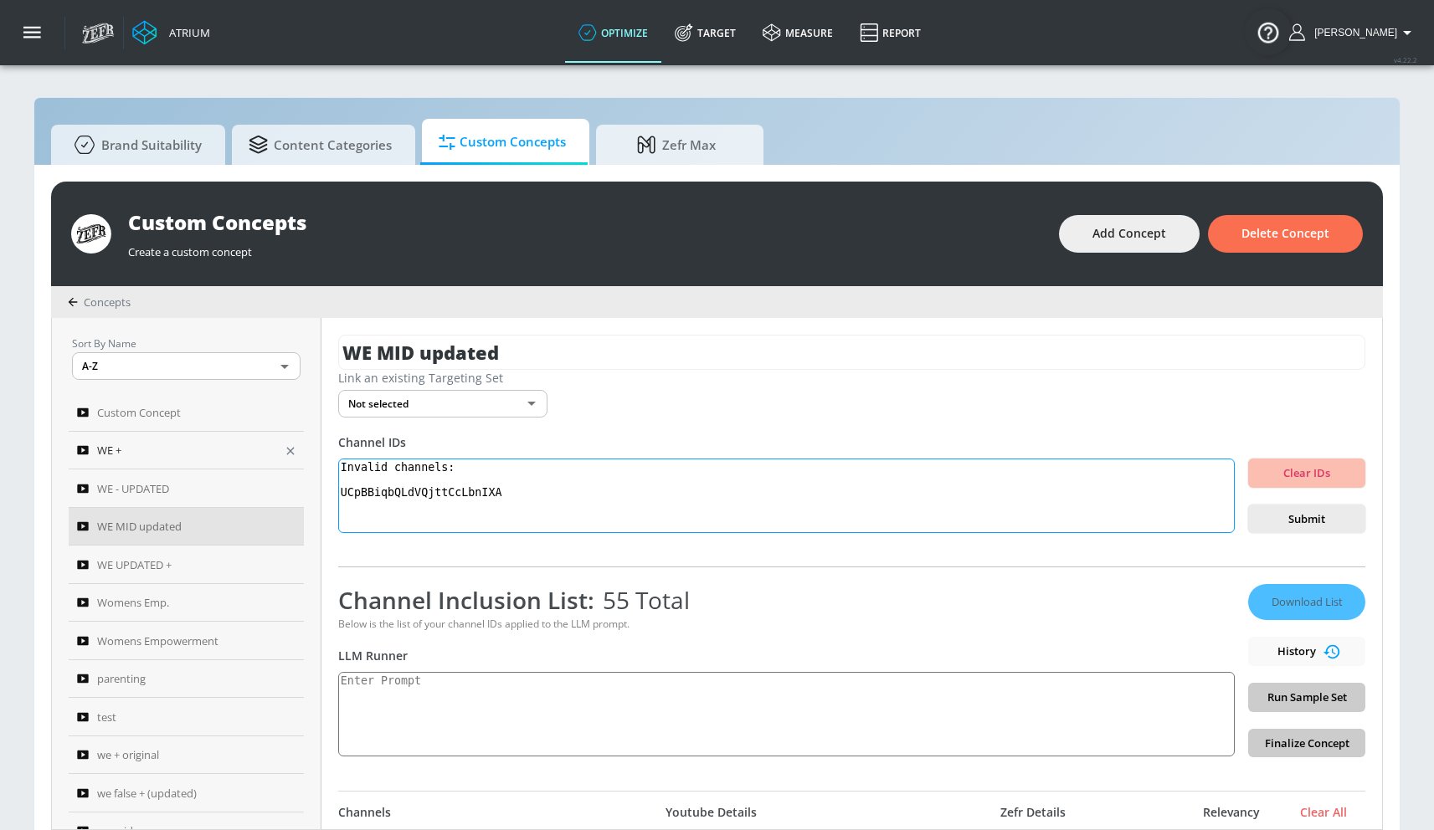
drag, startPoint x: 549, startPoint y: 500, endPoint x: 288, endPoint y: 446, distance: 266.7
click at [288, 446] on div "Sort By Name A-Z ASC ​ Custom Concept WE + WE - UPDATED WE MID updated WE UPDAT…" at bounding box center [717, 573] width 1330 height 511
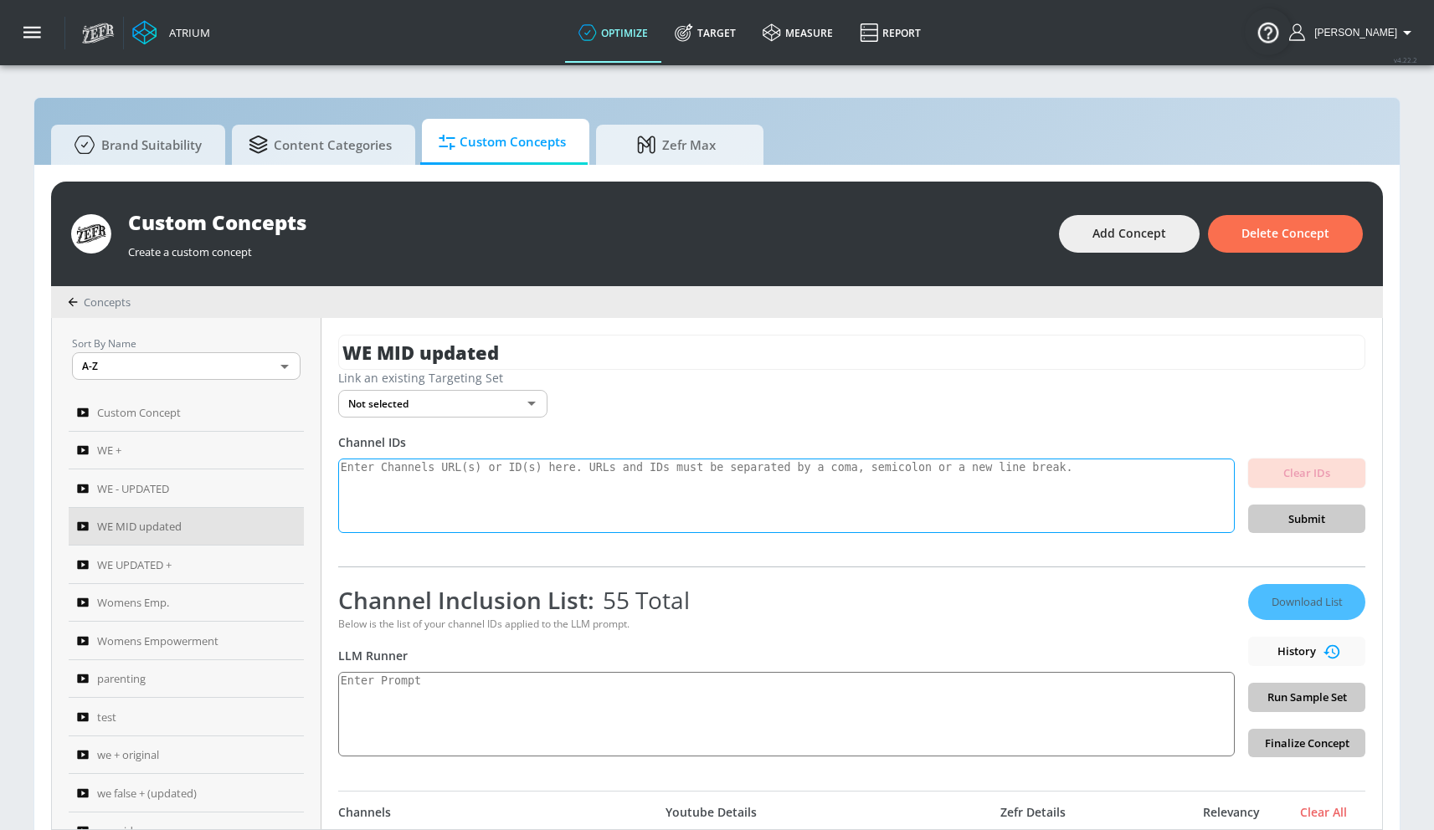
scroll to position [159, 0]
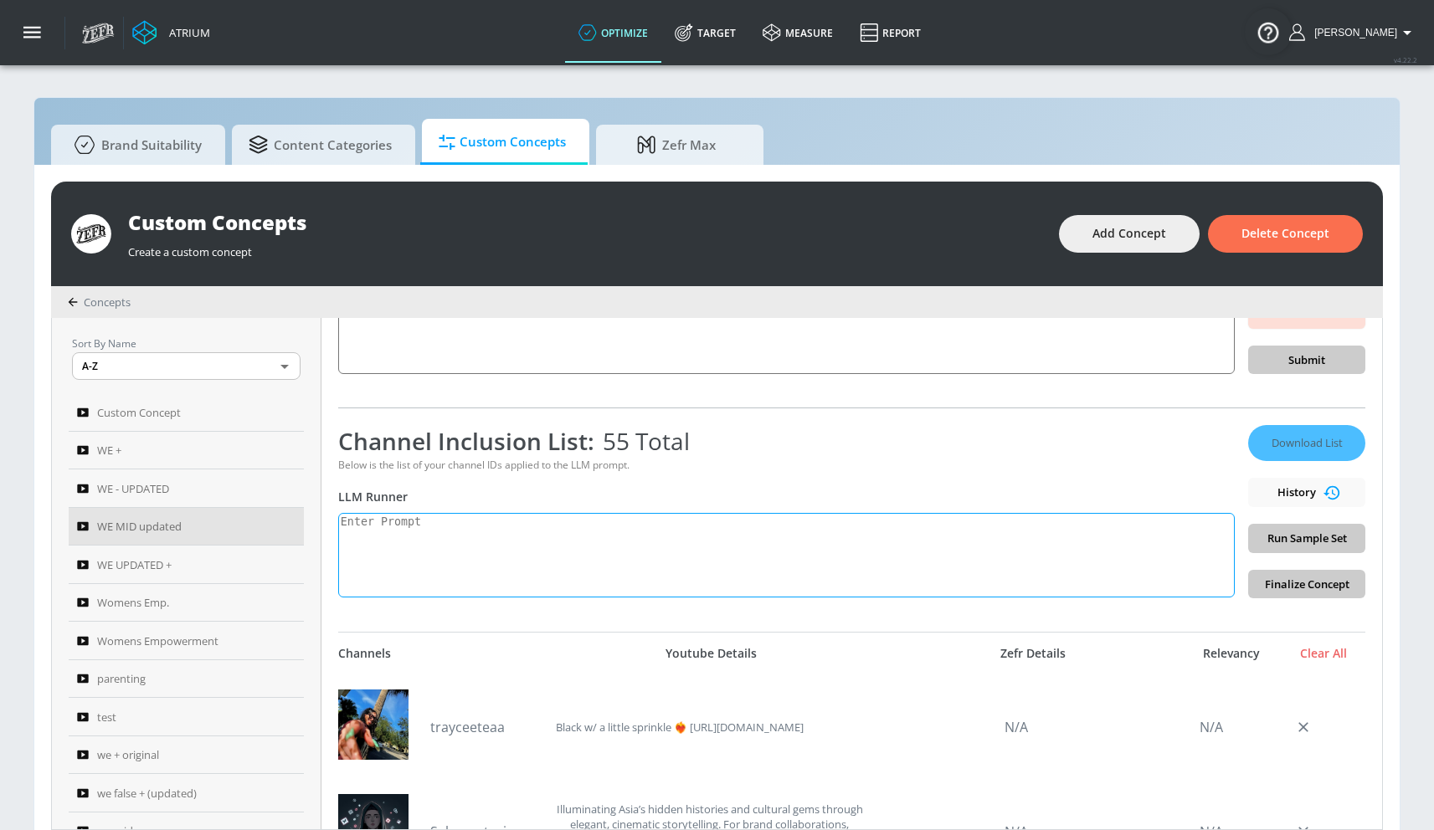
click at [436, 560] on textarea at bounding box center [786, 555] width 896 height 85
paste textarea "Women’s empowerment can be defined as the process by which women strengthen the…"
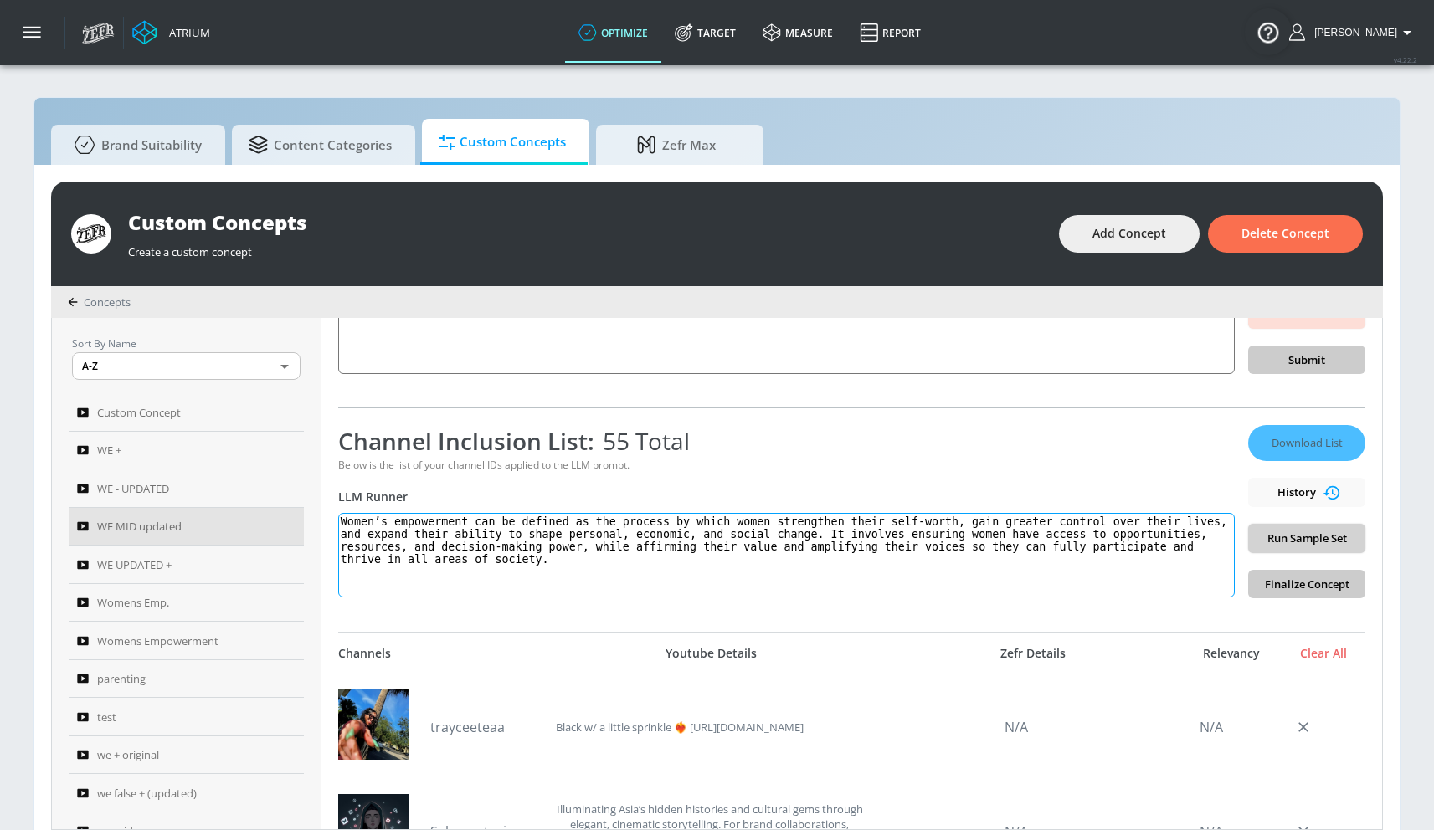
type textarea "Women’s empowerment can be defined as the process by which women strengthen the…"
click at [1281, 541] on span "Run Sample Set" at bounding box center [1306, 538] width 90 height 19
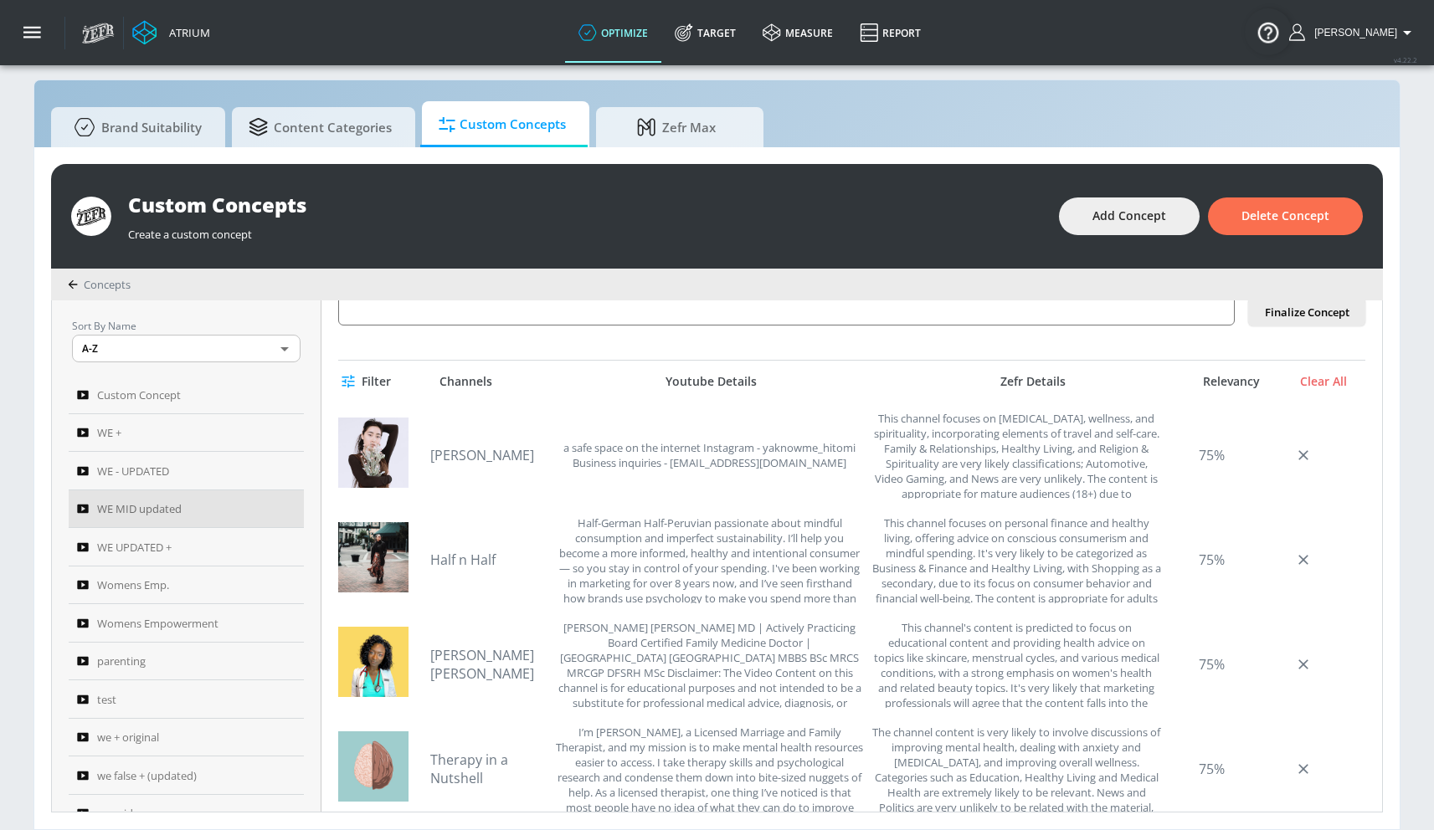
scroll to position [413, 0]
click at [499, 452] on link "[PERSON_NAME]" at bounding box center [488, 456] width 117 height 18
click at [480, 565] on link "Half n Half" at bounding box center [488, 561] width 117 height 18
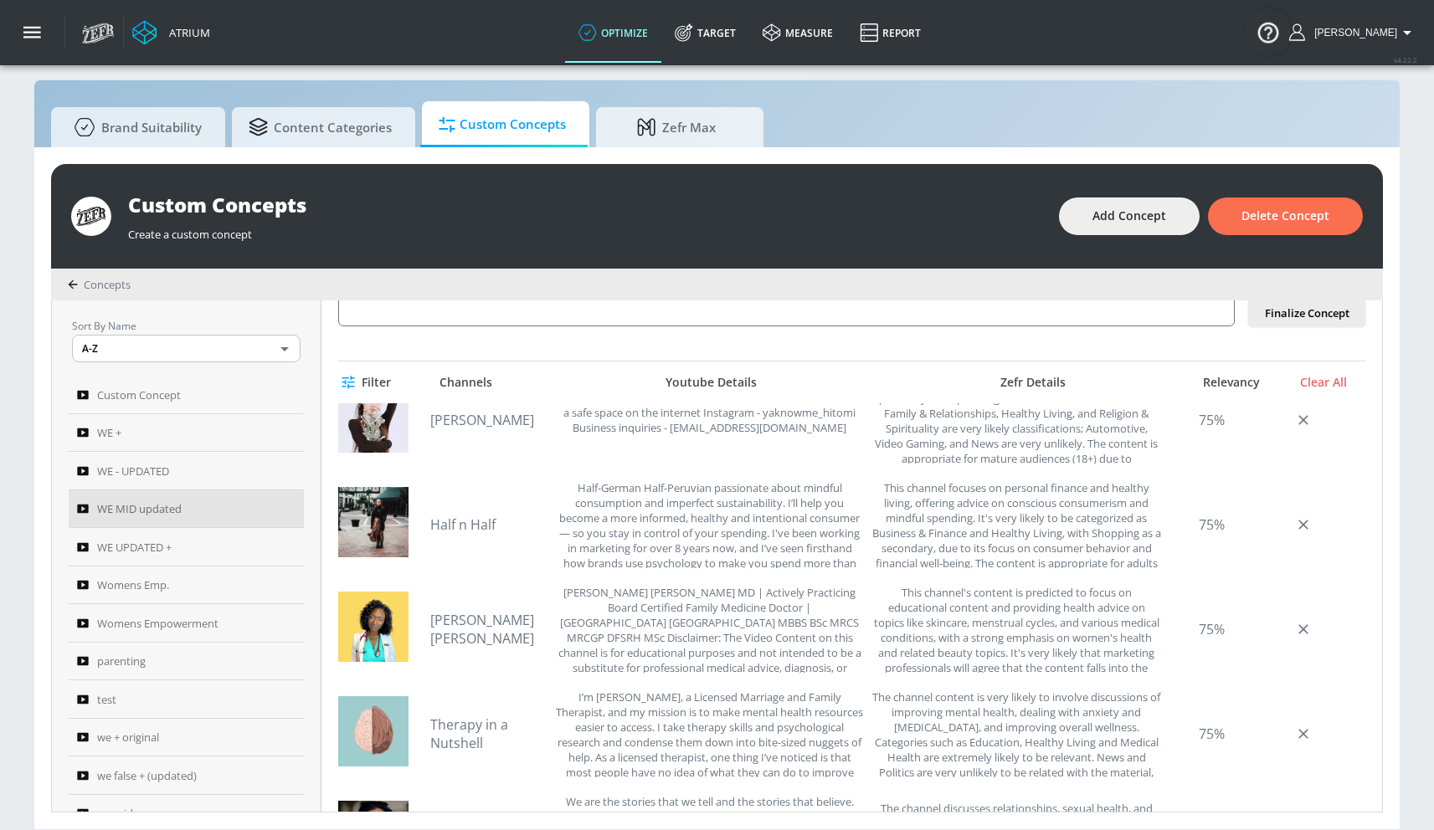
scroll to position [299, 0]
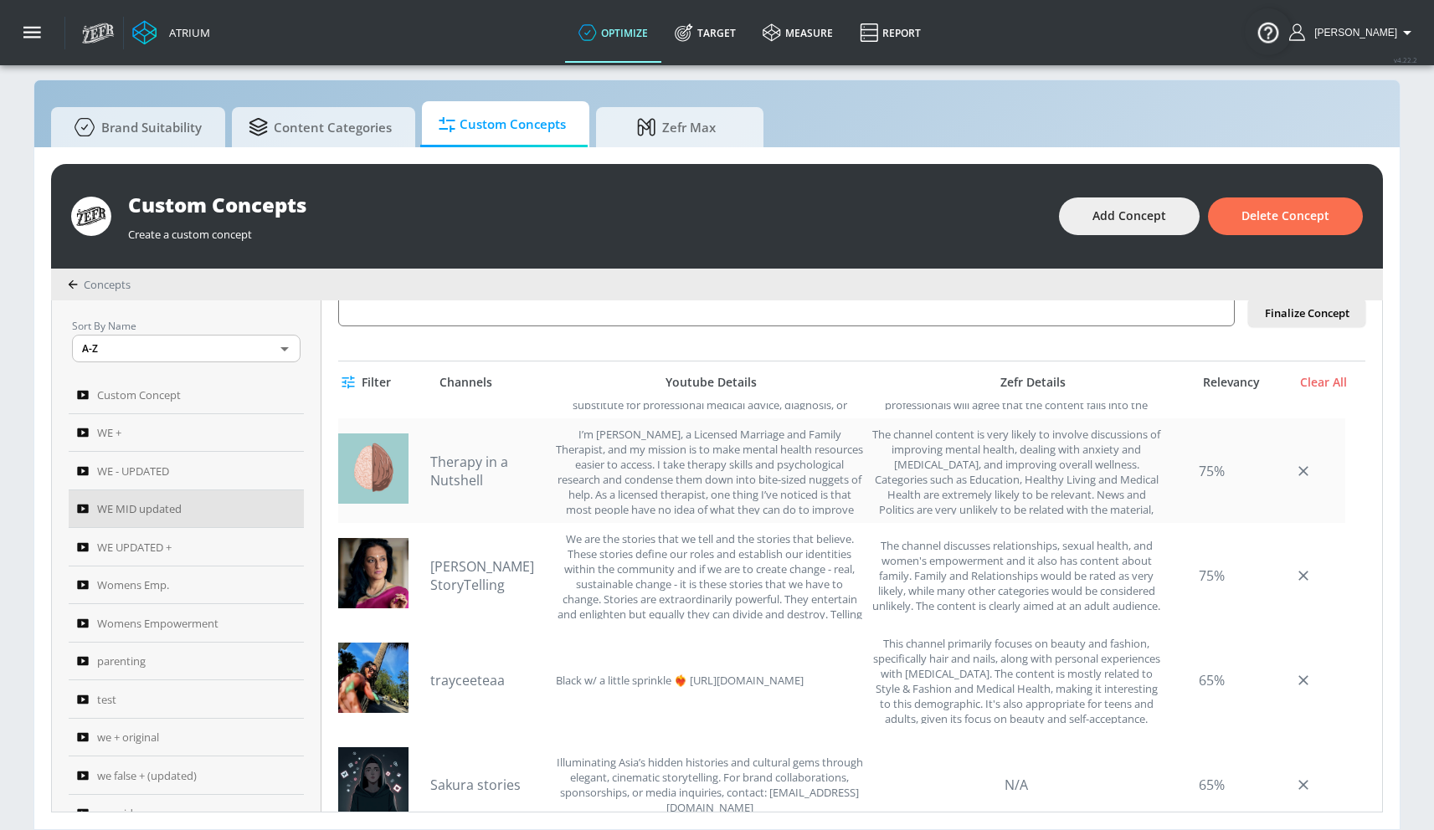
click at [484, 475] on link "Therapy in a Nutshell" at bounding box center [488, 471] width 117 height 37
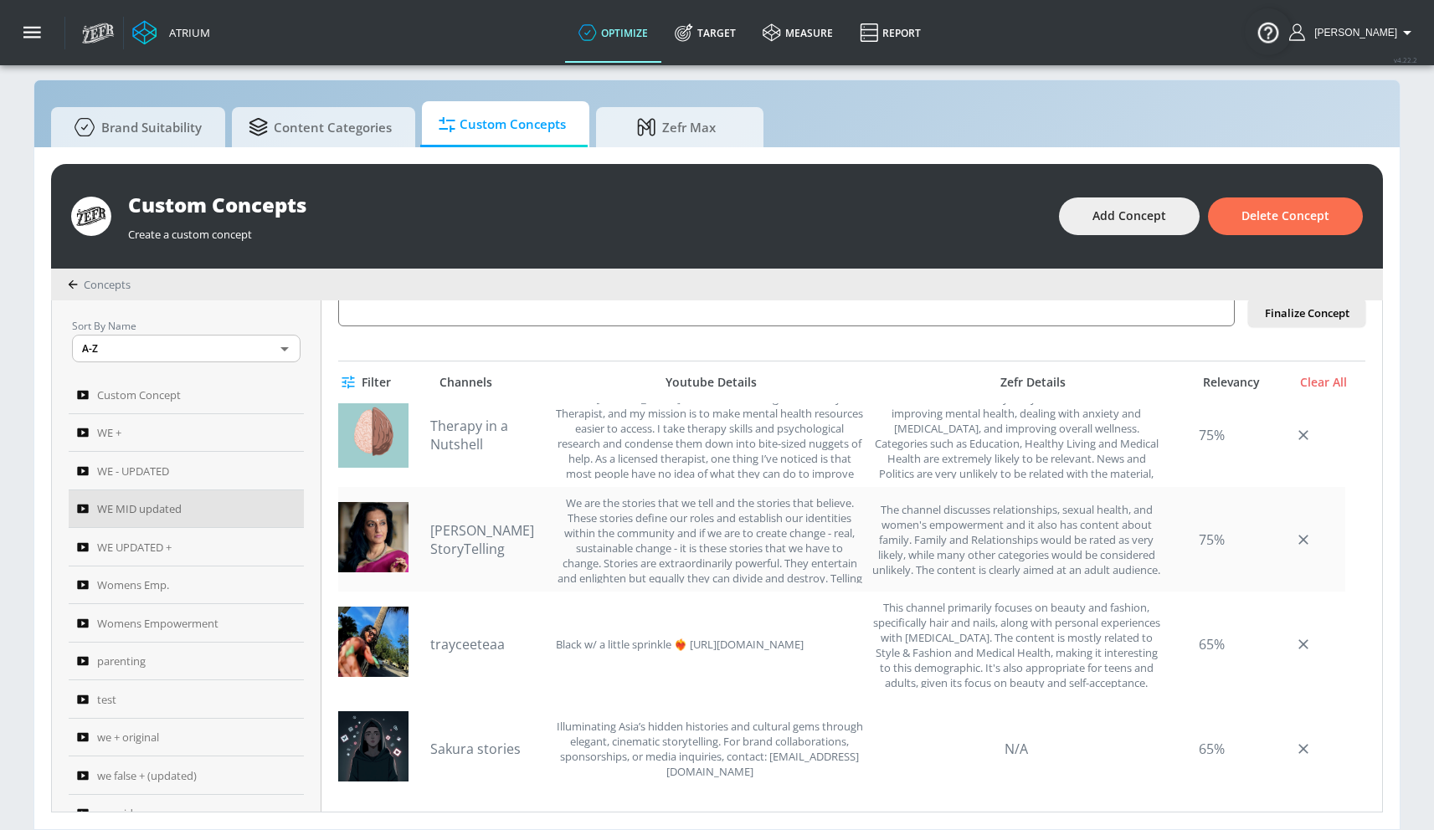
scroll to position [337, 0]
click at [459, 543] on link "[PERSON_NAME] StoryTelling" at bounding box center [488, 537] width 117 height 37
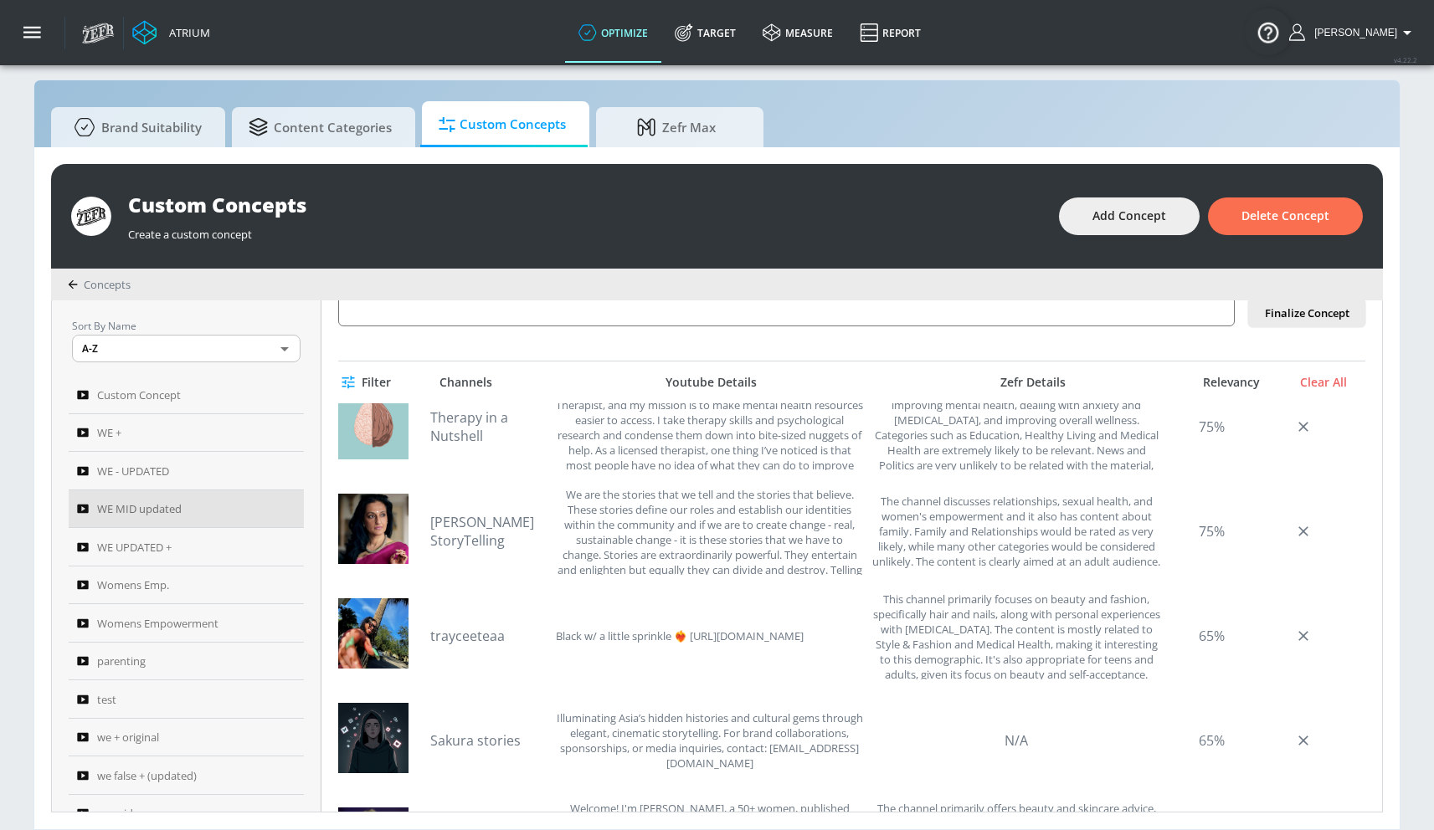
scroll to position [457, 0]
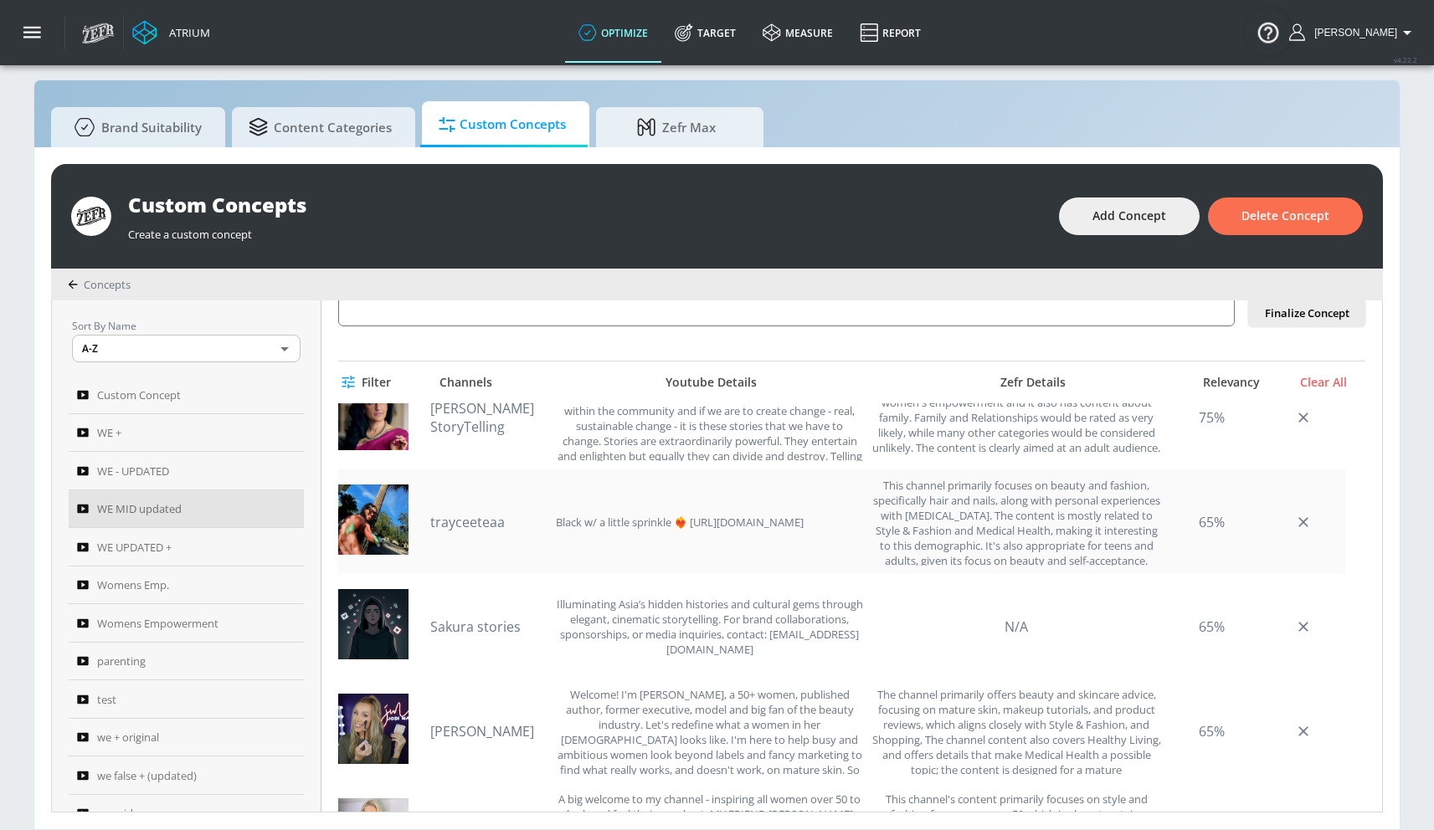
click at [494, 519] on link "trayceeteaa" at bounding box center [488, 522] width 117 height 18
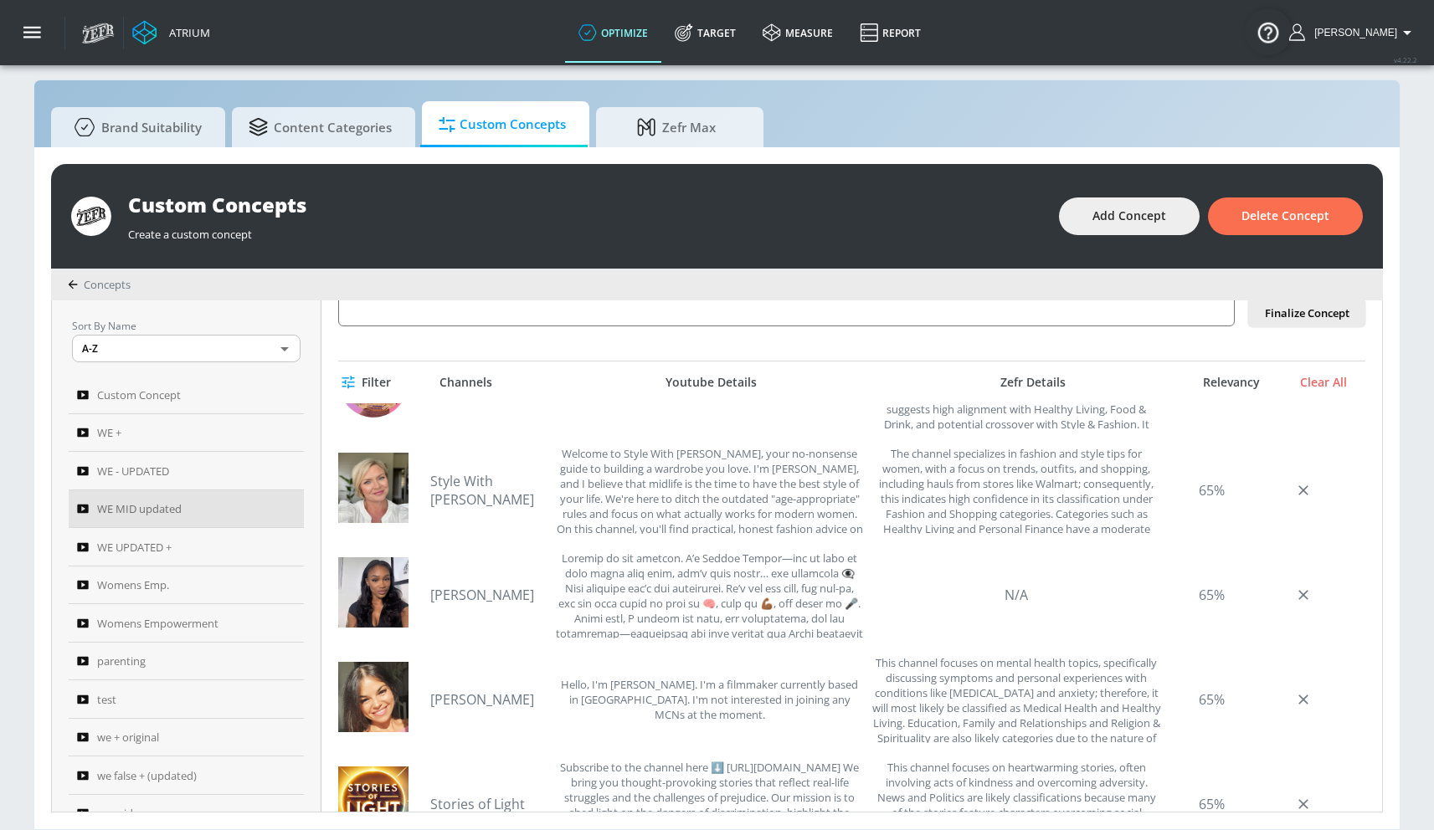
scroll to position [1219, 0]
click at [493, 496] on link "Style With [PERSON_NAME]" at bounding box center [488, 492] width 117 height 37
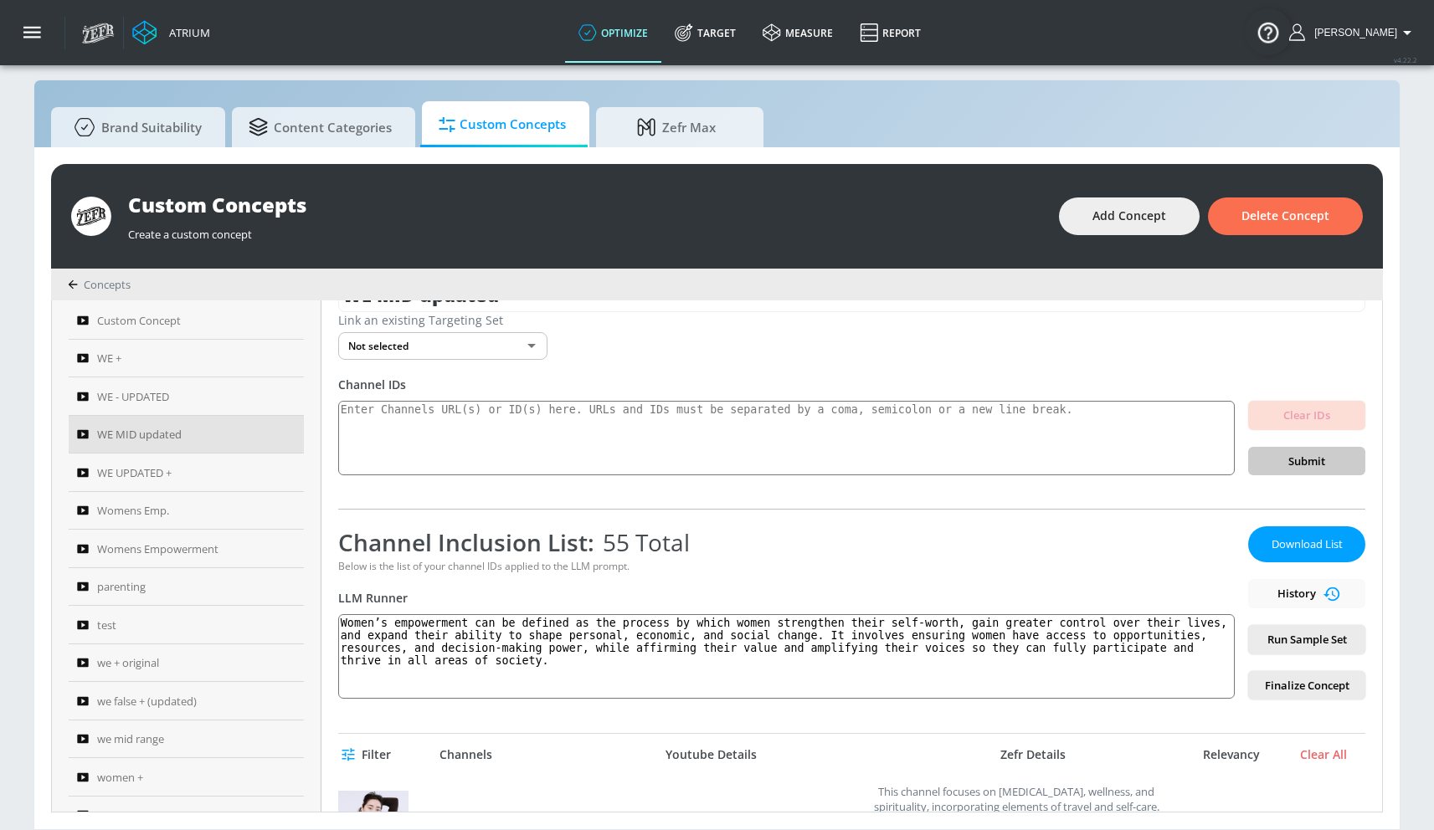
scroll to position [0, 0]
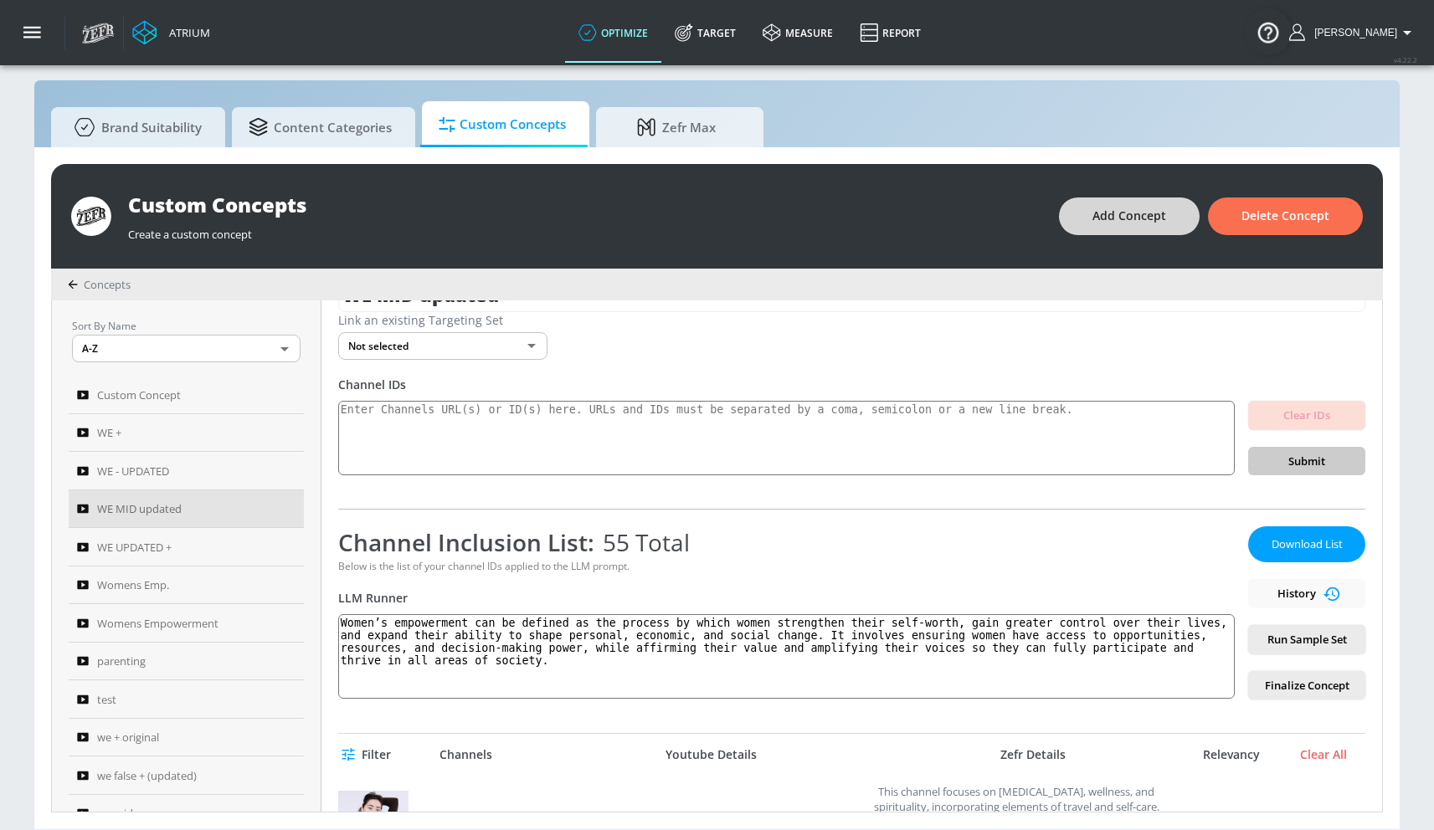
click at [1128, 223] on span "Add Concept" at bounding box center [1129, 216] width 74 height 21
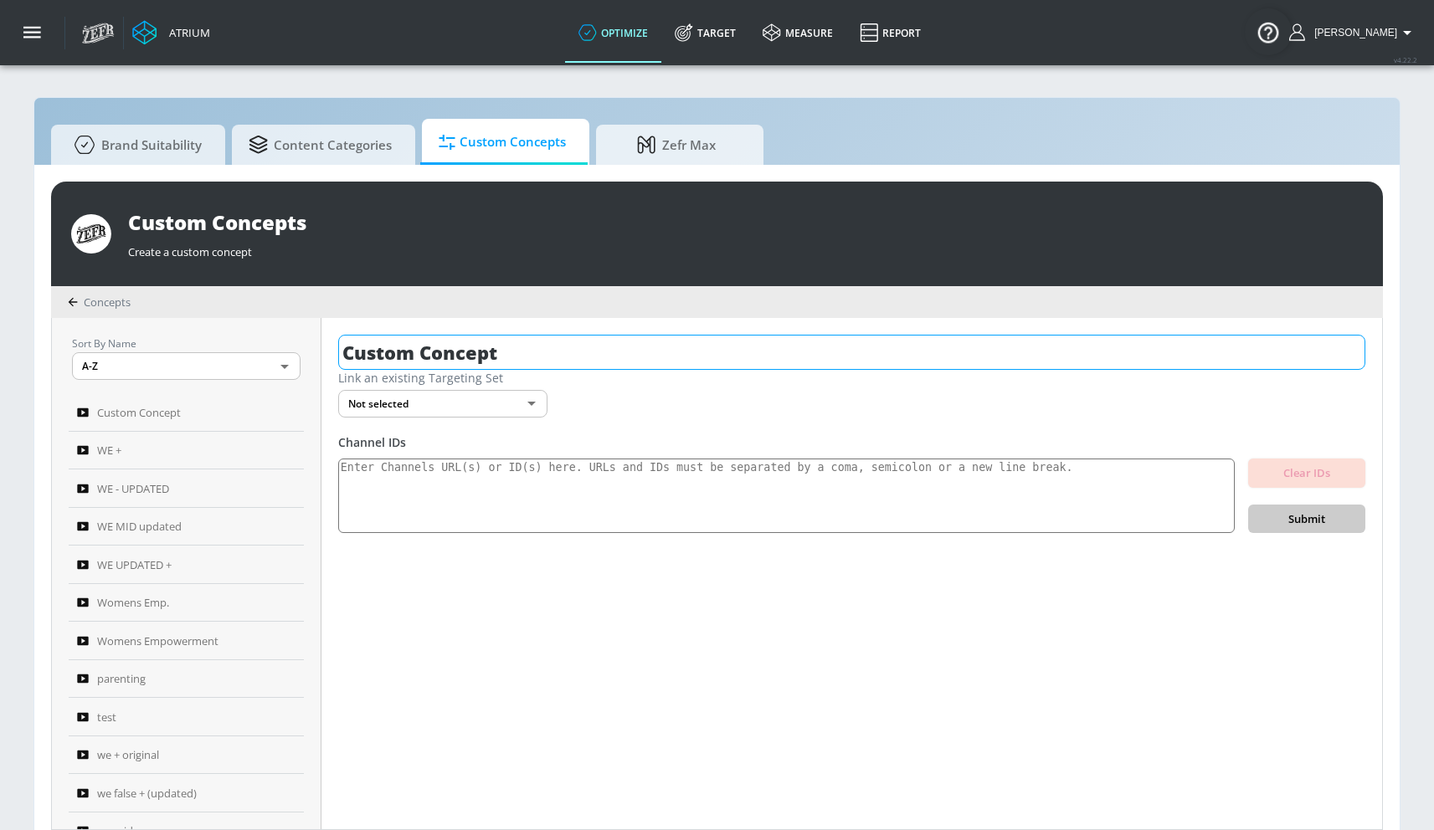
click at [510, 355] on input "Custom Concept" at bounding box center [851, 352] width 1027 height 35
click at [511, 353] on input "Custom Concept" at bounding box center [851, 352] width 1027 height 35
click at [511, 352] on input "Custom Concept" at bounding box center [851, 352] width 1027 height 35
click at [513, 352] on input "Custom Concept" at bounding box center [851, 352] width 1027 height 35
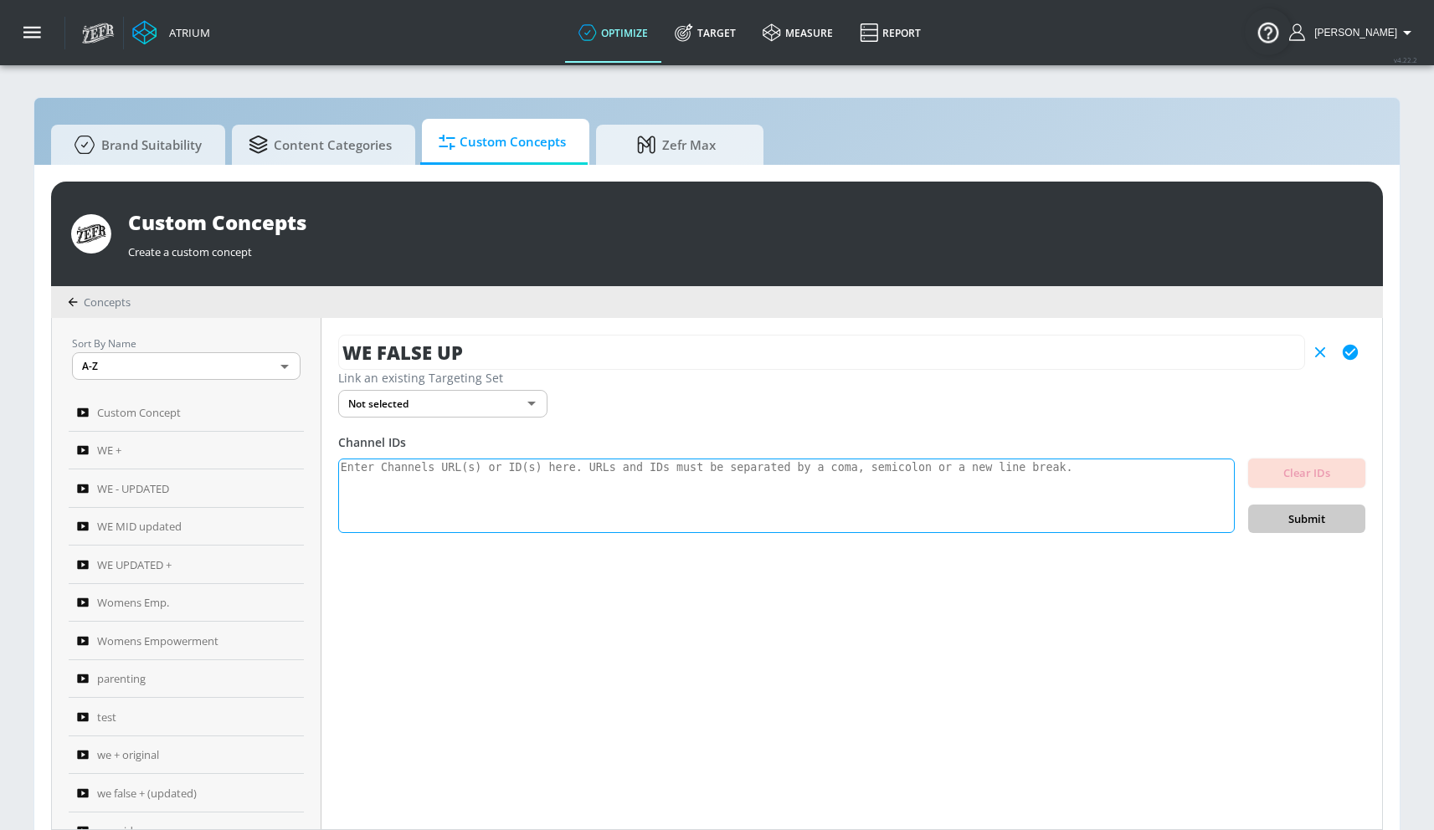
type input "WE FALSE UP"
click at [506, 508] on textarea at bounding box center [786, 496] width 896 height 75
click at [1349, 347] on icon "button" at bounding box center [1349, 352] width 15 height 15
click at [784, 500] on textarea at bounding box center [786, 496] width 896 height 75
paste textarea "UC4VnGYTjJL6HOO7I6ALDqOw UCoHMCluRQpFrcXsUpm5BMbA UCPjn3YLQ_idrJT-eYvlR5bg UCV8…"
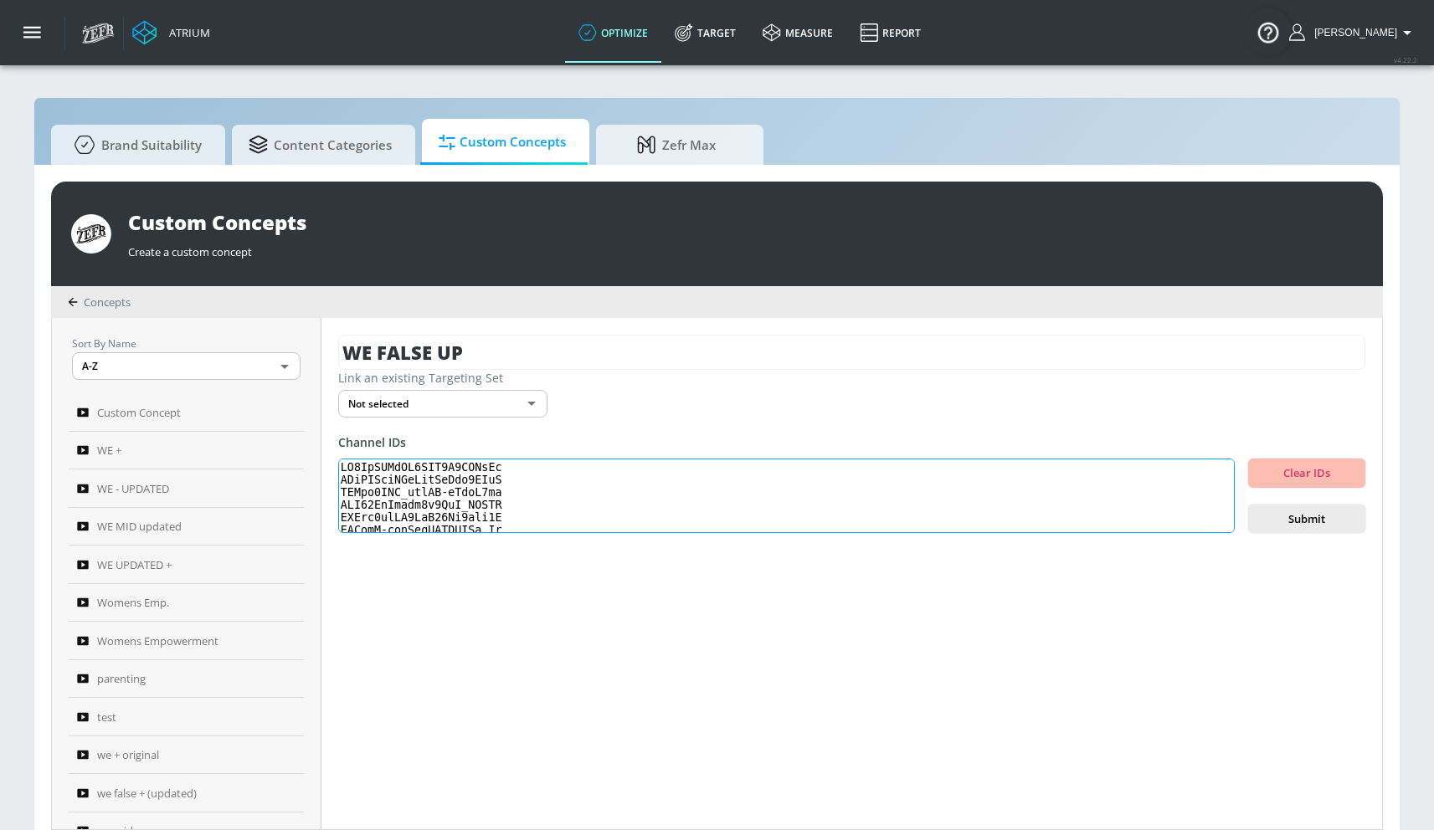
scroll to position [577, 0]
type textarea "UC4VnGYTjJL6HOO7I6ALDqOw UCoHMCluRQpFrcXsUpm5BMbA UCPjn3YLQ_idrJT-eYvlR5bg UCV8…"
click at [1275, 520] on span "Submit" at bounding box center [1306, 519] width 90 height 19
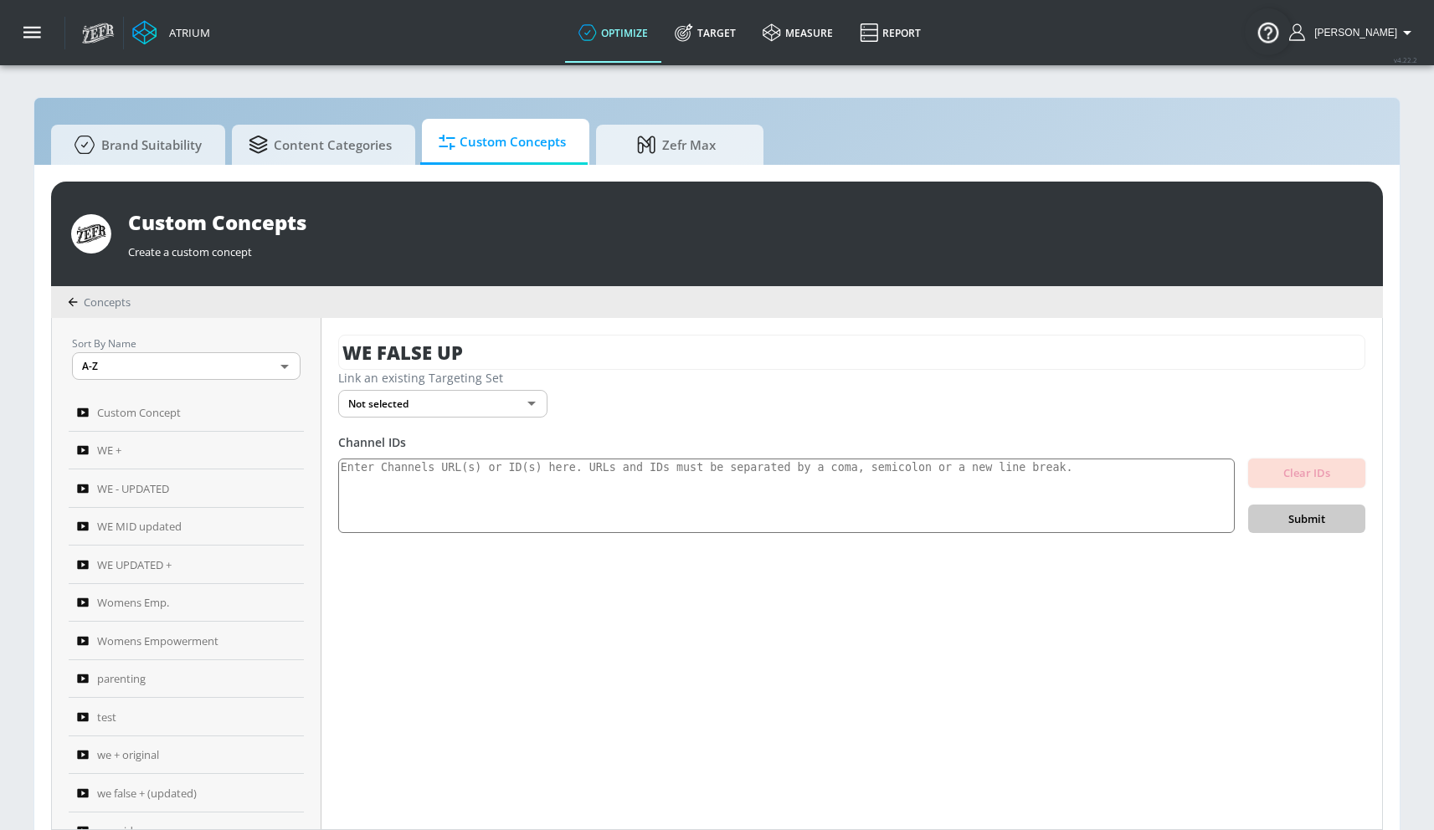
scroll to position [0, 0]
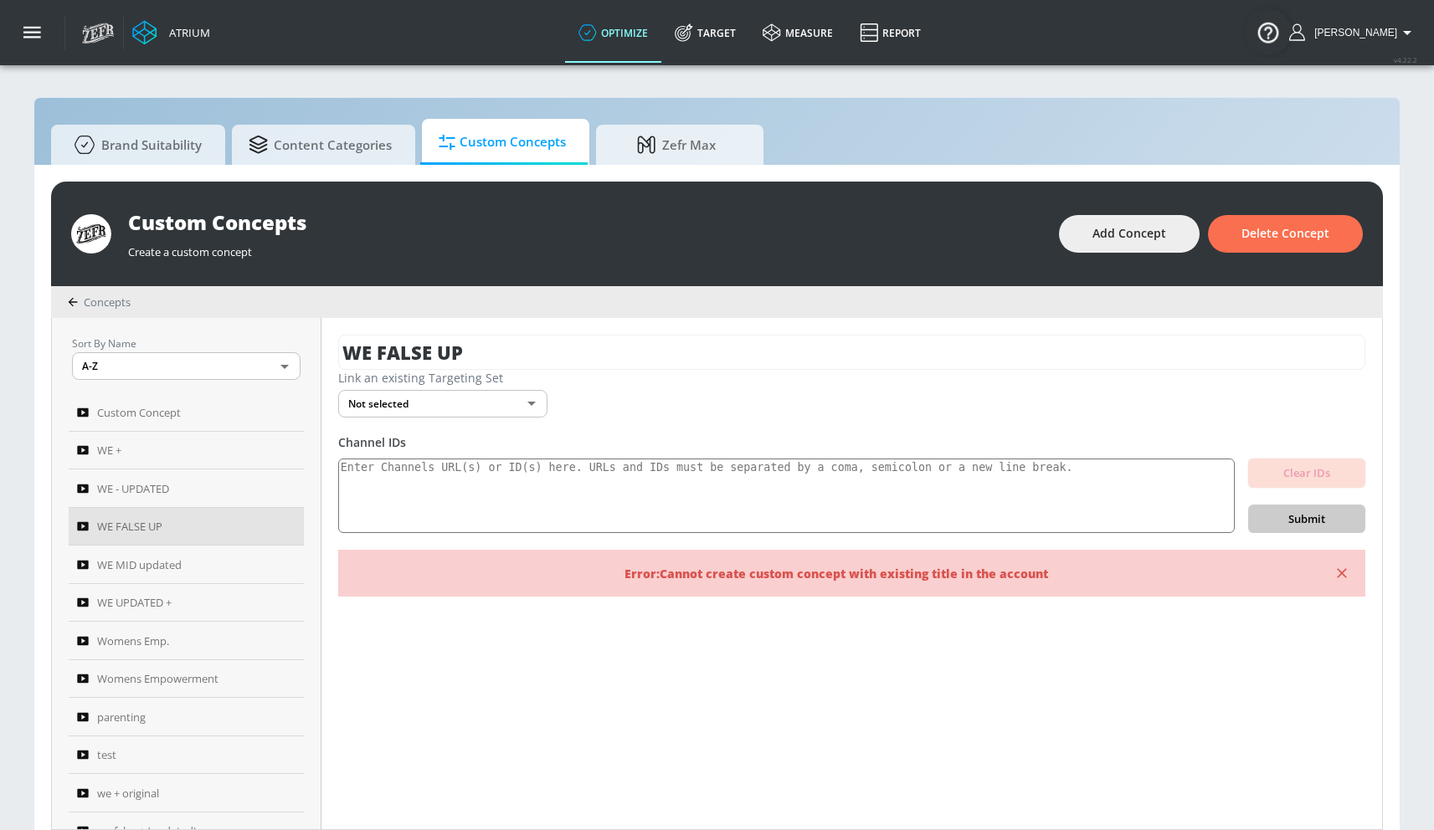
click at [598, 372] on div "Link an existing Targeting Set" at bounding box center [851, 378] width 1027 height 16
click at [789, 353] on input "WE FALSE UP" at bounding box center [851, 352] width 1027 height 35
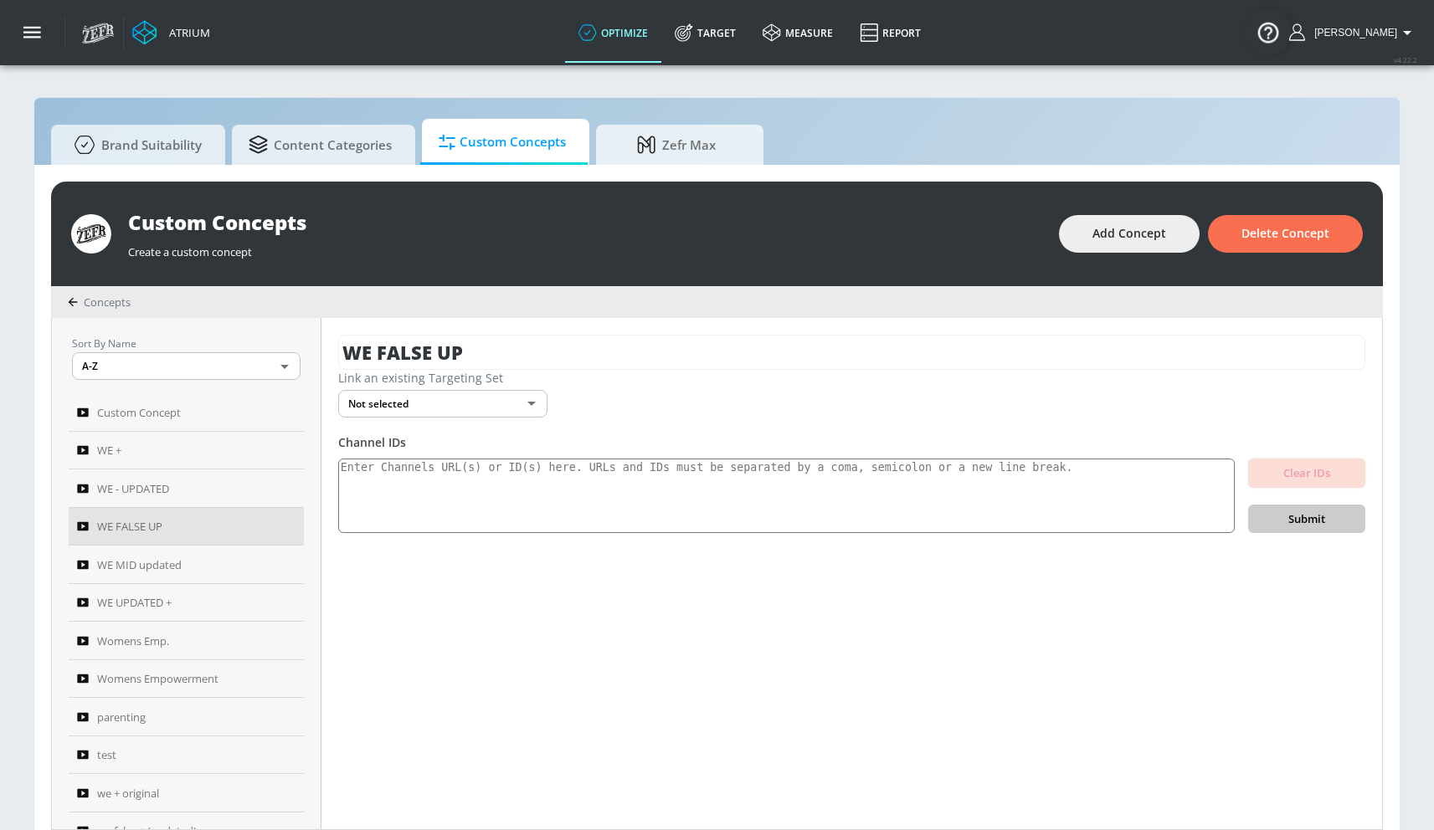
click at [669, 388] on div "Link an existing Targeting Set Not selected none ​" at bounding box center [851, 394] width 1027 height 48
click at [700, 352] on input "WE FALSE UP" at bounding box center [851, 352] width 1027 height 35
click at [819, 492] on textarea at bounding box center [786, 496] width 896 height 75
paste textarea "UC4VnGYTjJL6HOO7I6ALDqOw UCoHMCluRQpFrcXsUpm5BMbA UCPjn3YLQ_idrJT-eYvlR5bg UCV8…"
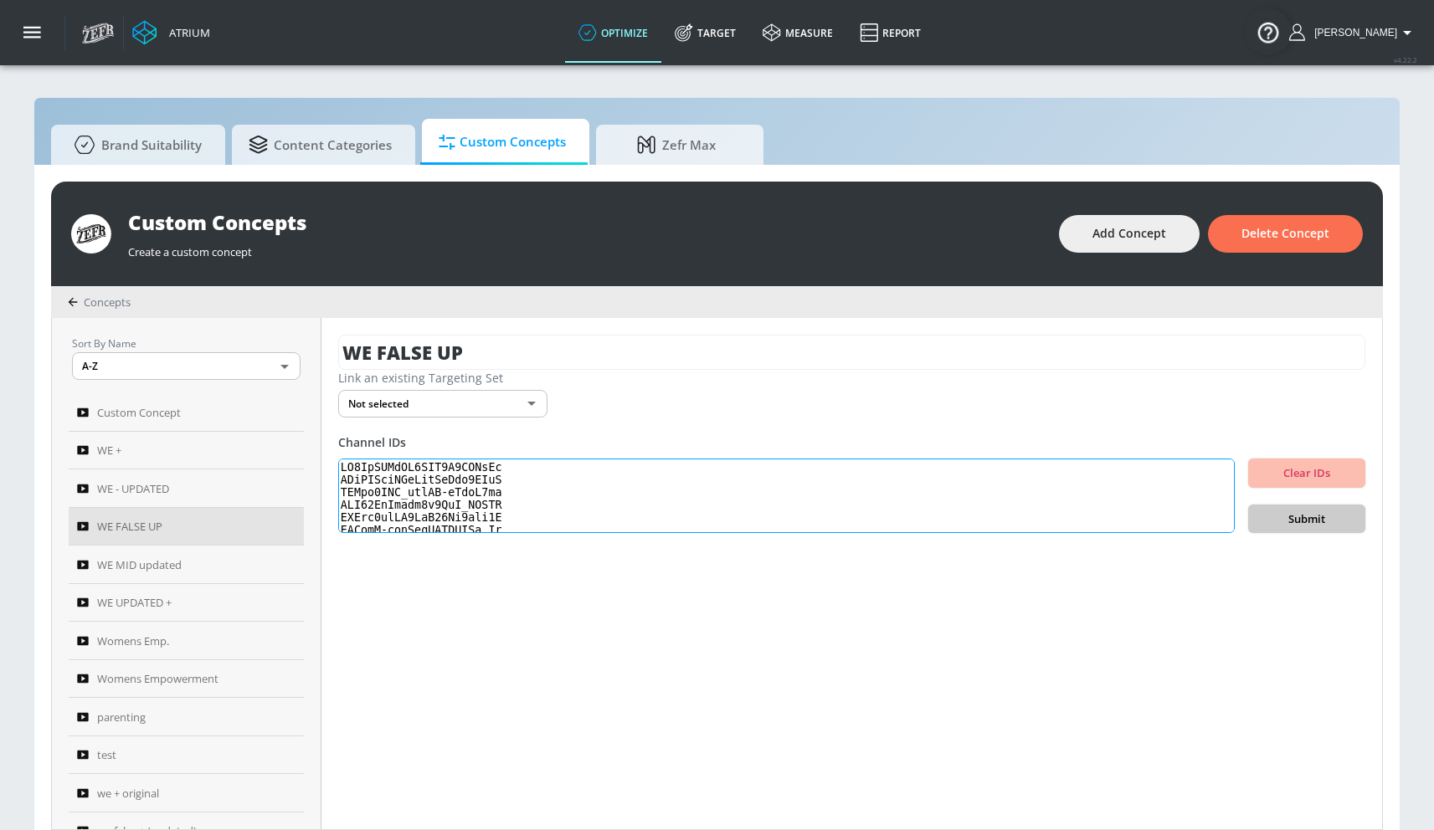
scroll to position [577, 0]
type textarea "UC4VnGYTjJL6HOO7I6ALDqOw UCoHMCluRQpFrcXsUpm5BMbA UCPjn3YLQ_idrJT-eYvlR5bg UCV8…"
click at [1313, 525] on span "Submit" at bounding box center [1306, 519] width 90 height 19
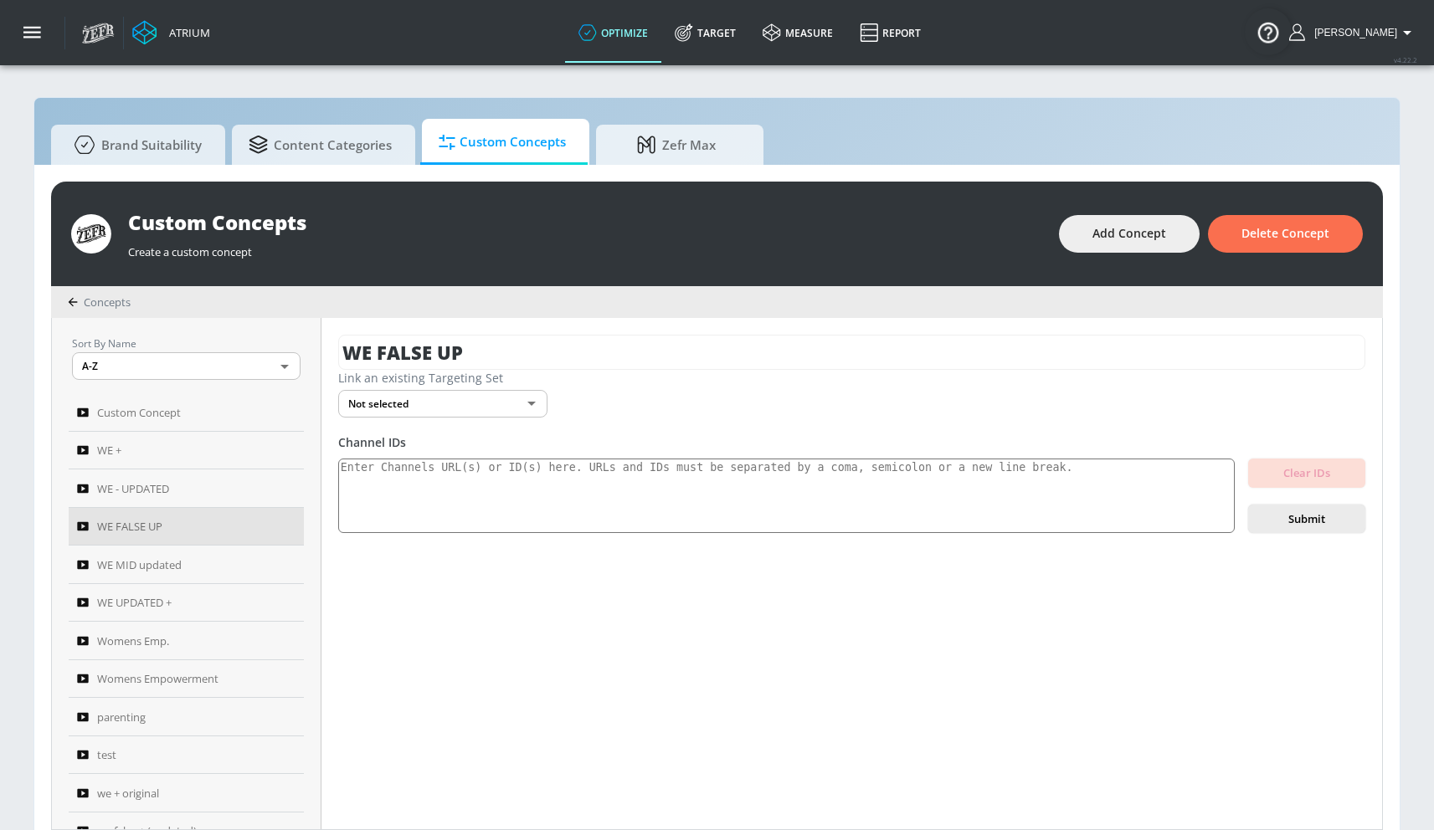
scroll to position [0, 0]
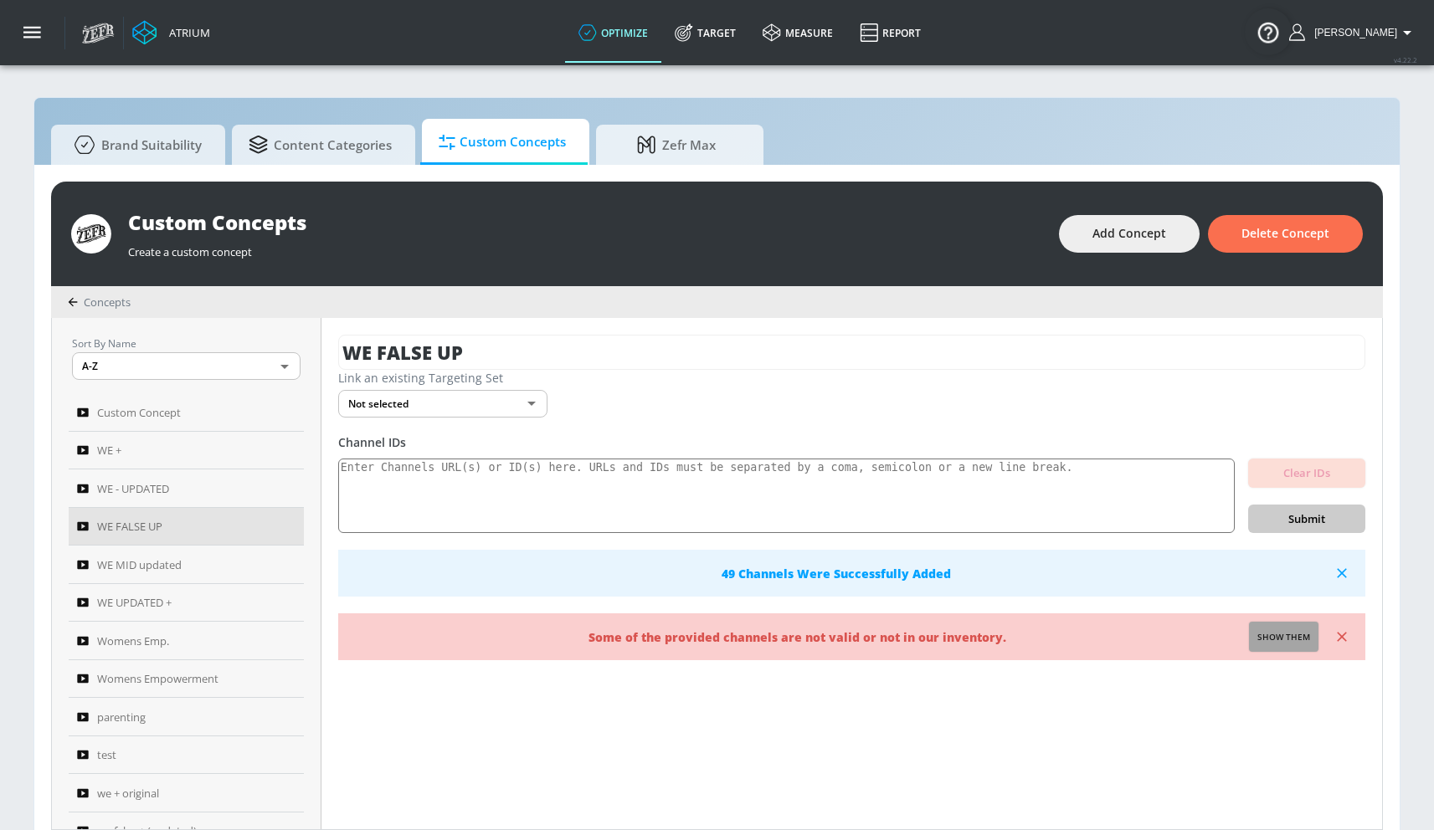
click at [1251, 634] on button "Show them" at bounding box center [1283, 637] width 69 height 30
type textarea "Invalid channels: UCy4y-P3oyDIEqHPacAc0m3Q"
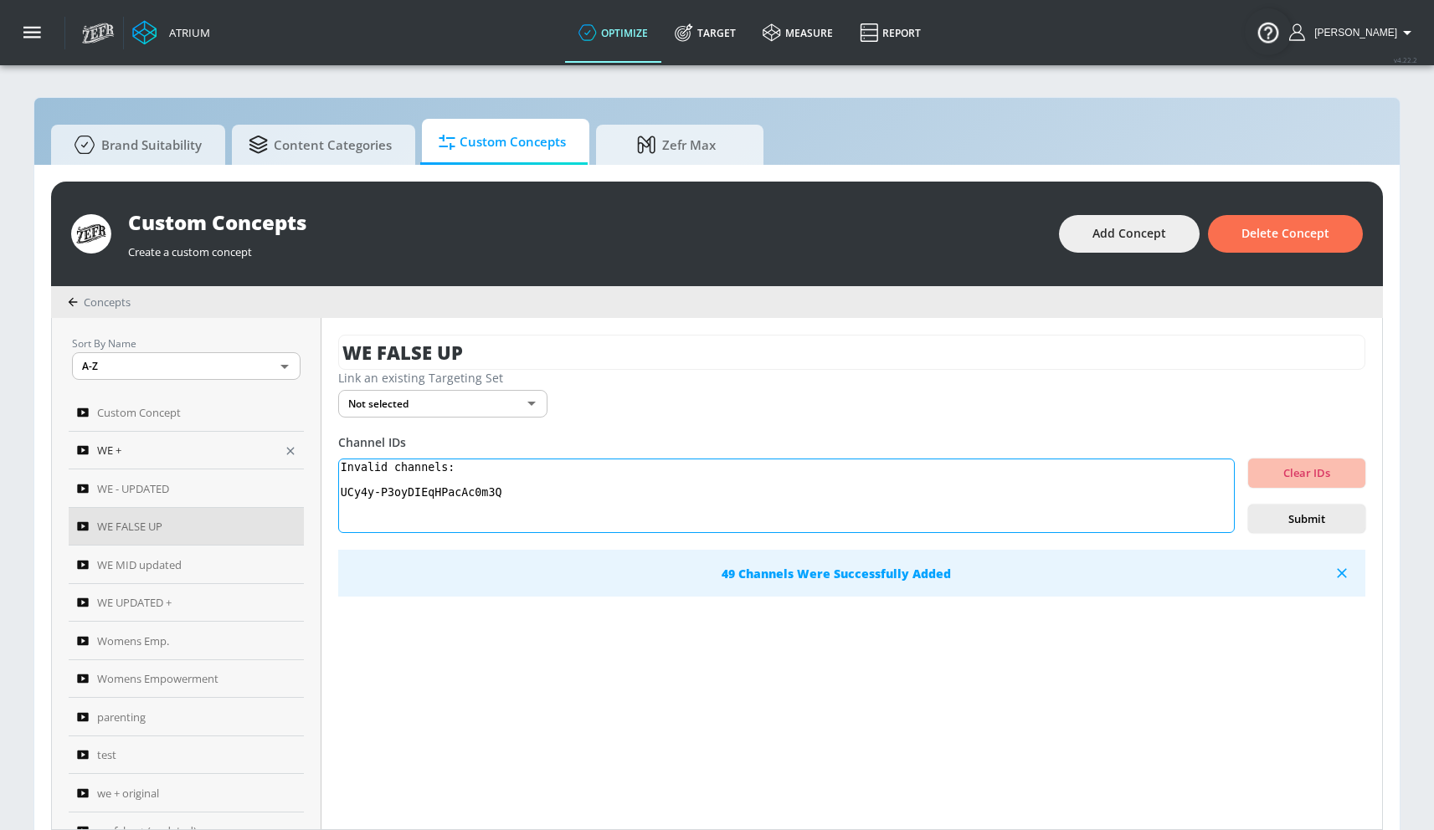
drag, startPoint x: 523, startPoint y: 494, endPoint x: 296, endPoint y: 460, distance: 229.3
click at [296, 460] on div "Sort By Name A-Z ASC ​ Custom Concept WE + WE - UPDATED WE FALSE UP WE MID upda…" at bounding box center [717, 573] width 1330 height 511
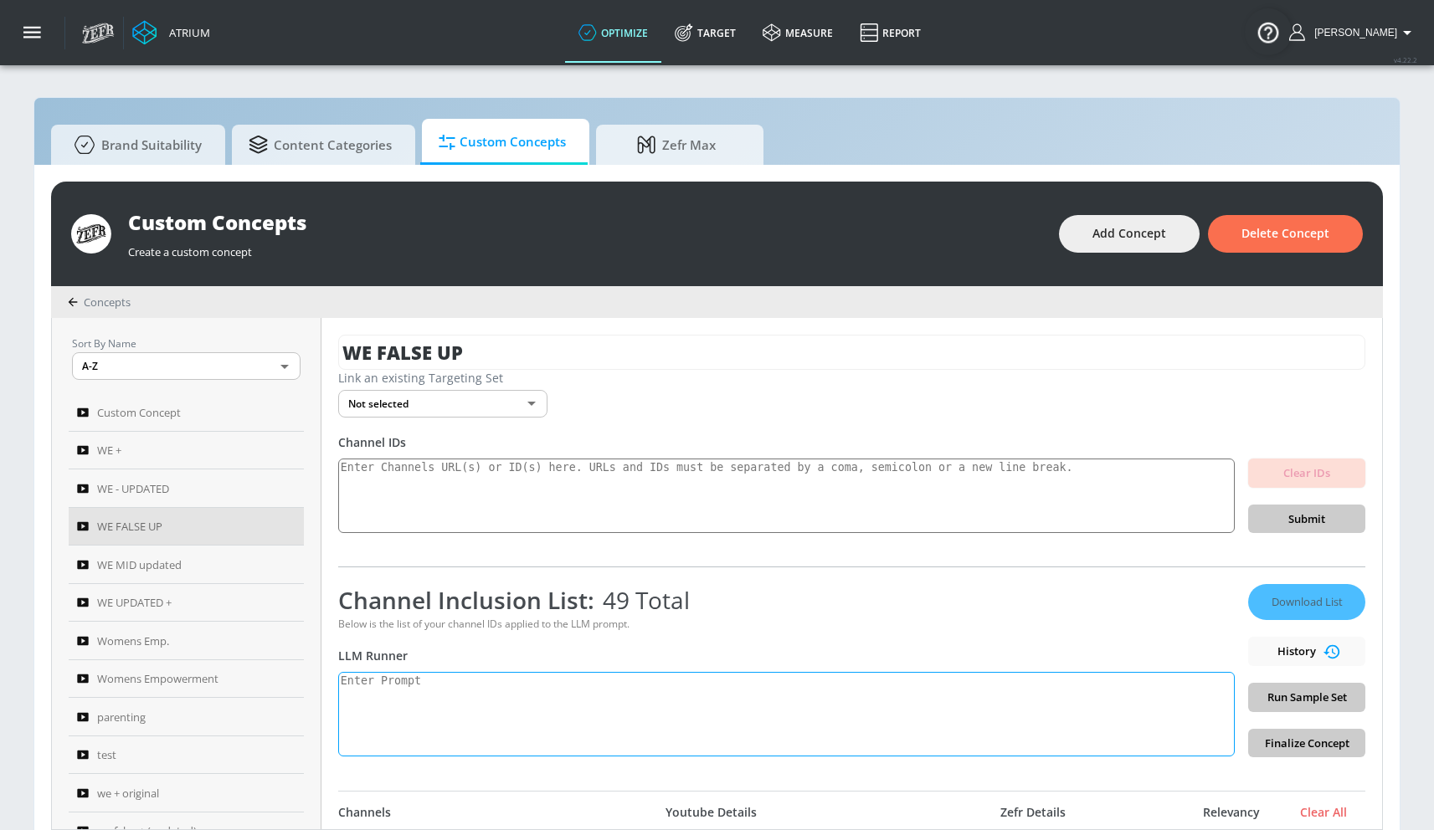
click at [457, 706] on textarea at bounding box center [786, 714] width 896 height 85
paste textarea "Women’s empowerment can be defined as the process by which women strengthen the…"
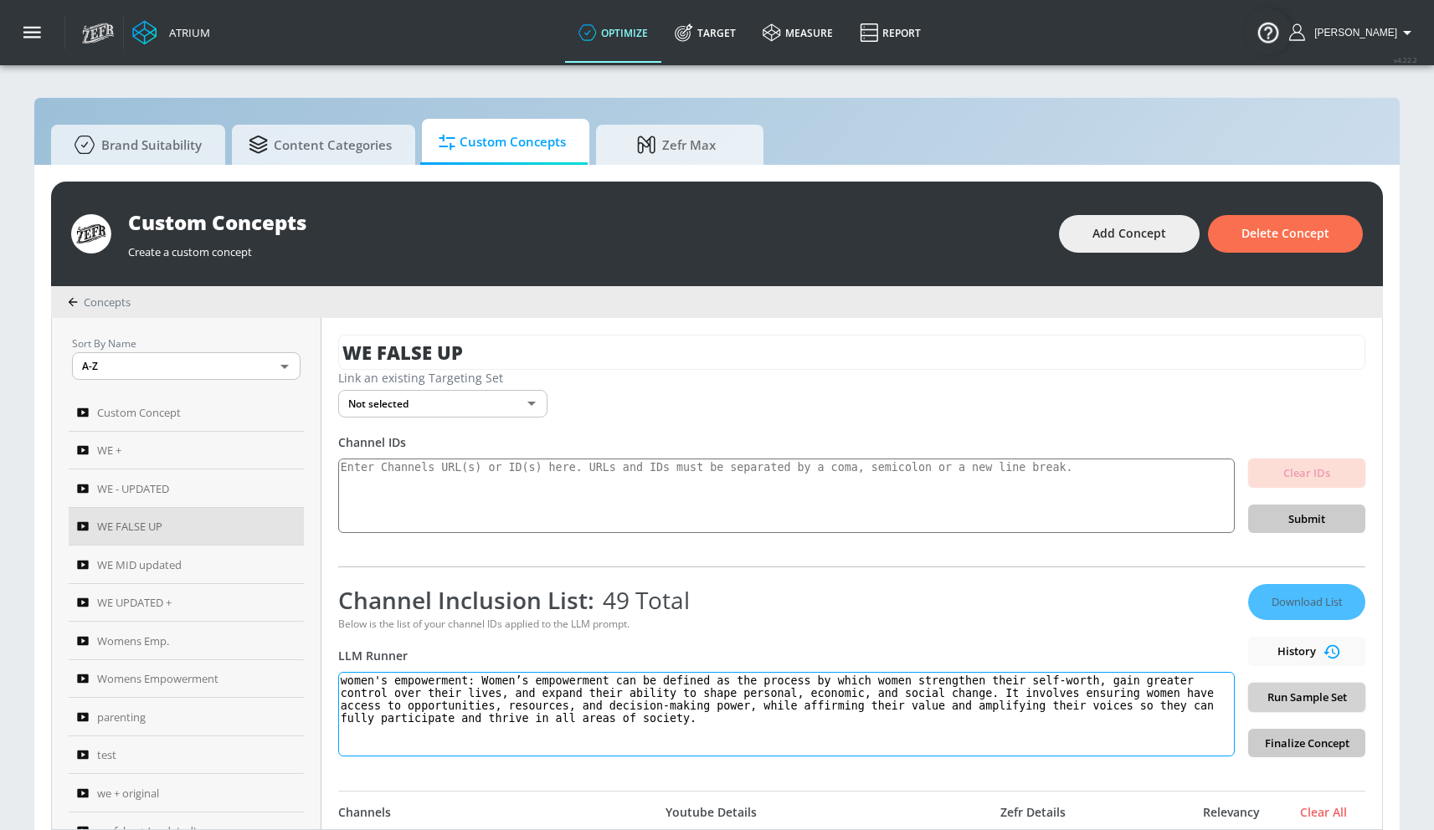
type textarea "women's empowerment: Women’s empowerment can be defined as the process by which…"
click at [1306, 702] on span "Run Sample Set" at bounding box center [1306, 697] width 90 height 19
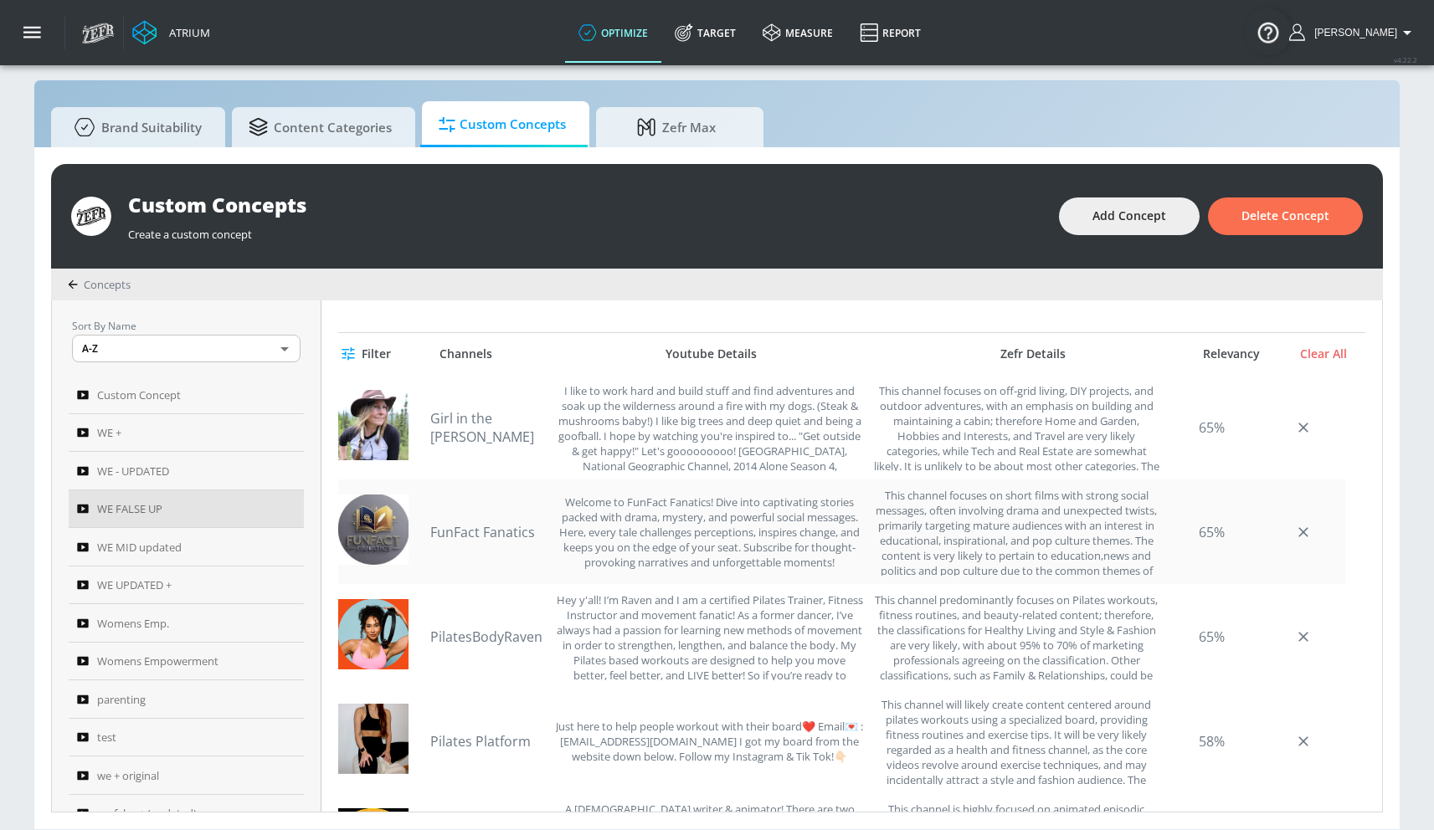
scroll to position [439, 0]
click at [458, 639] on link "PilatesBodyRaven" at bounding box center [488, 638] width 117 height 18
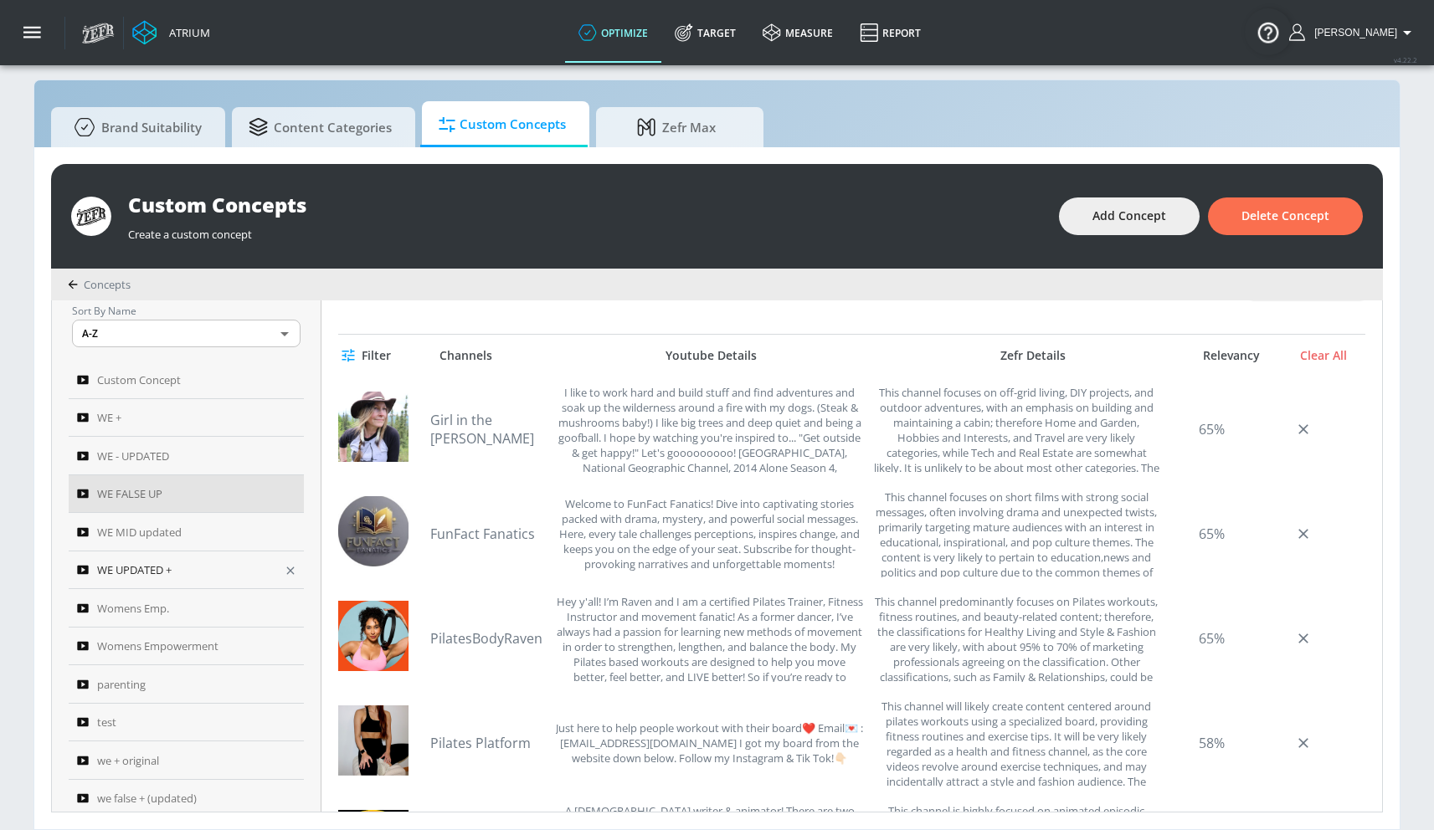
scroll to position [7, 0]
click at [229, 472] on div "WE - UPDATED" at bounding box center [175, 464] width 196 height 20
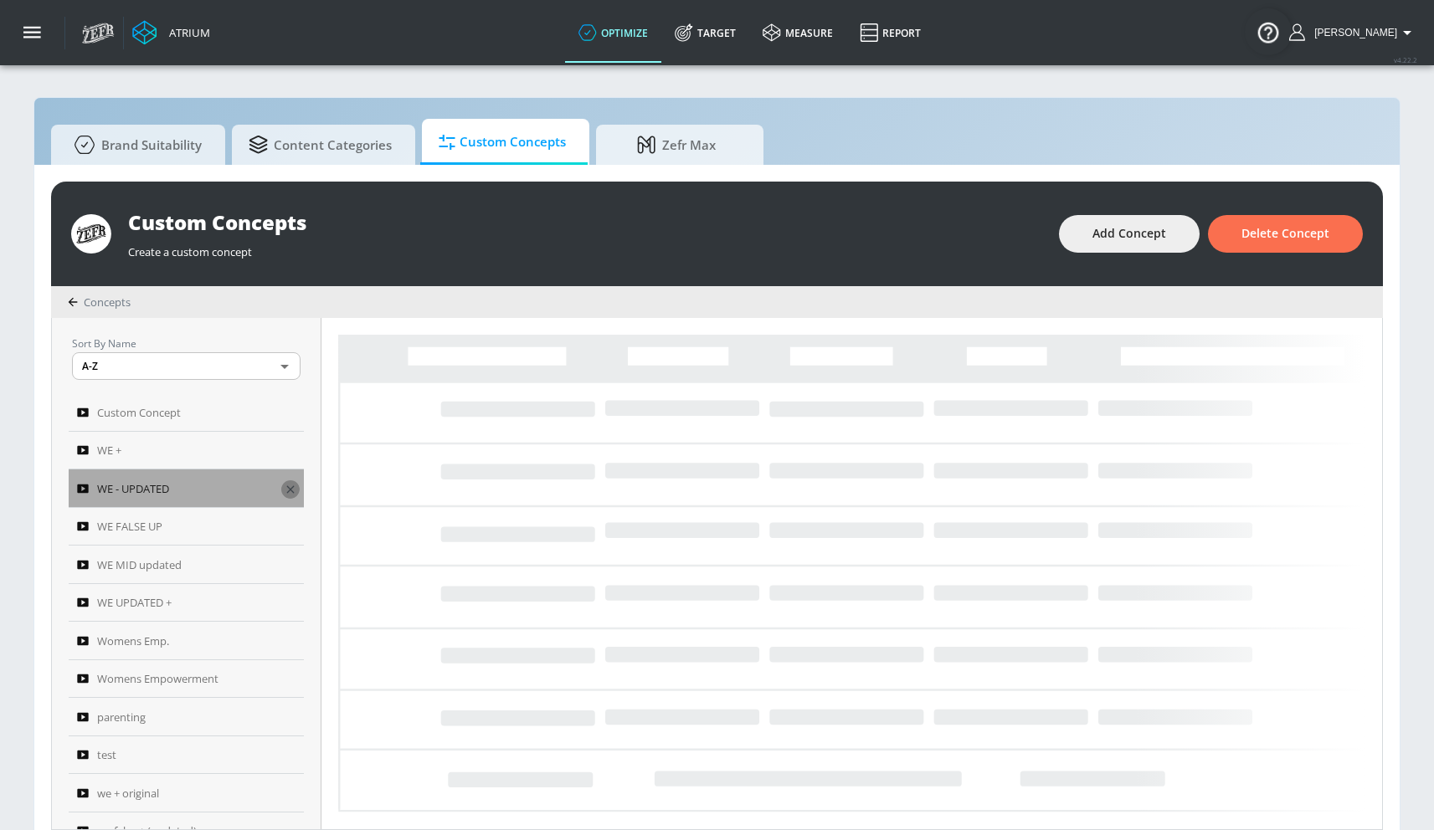
click at [285, 487] on icon "button" at bounding box center [290, 489] width 13 height 13
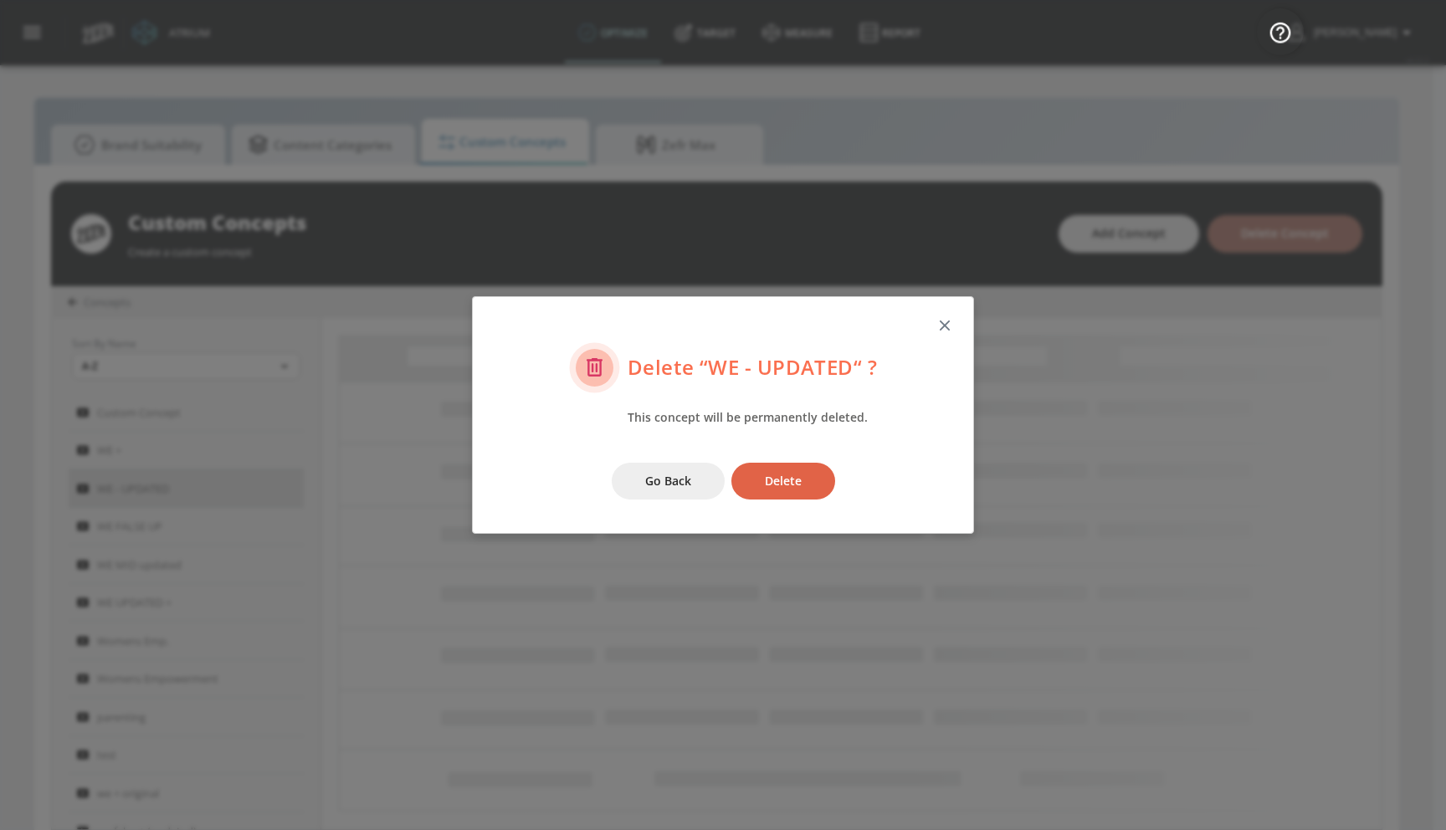
click at [770, 489] on span "Delete" at bounding box center [783, 481] width 37 height 21
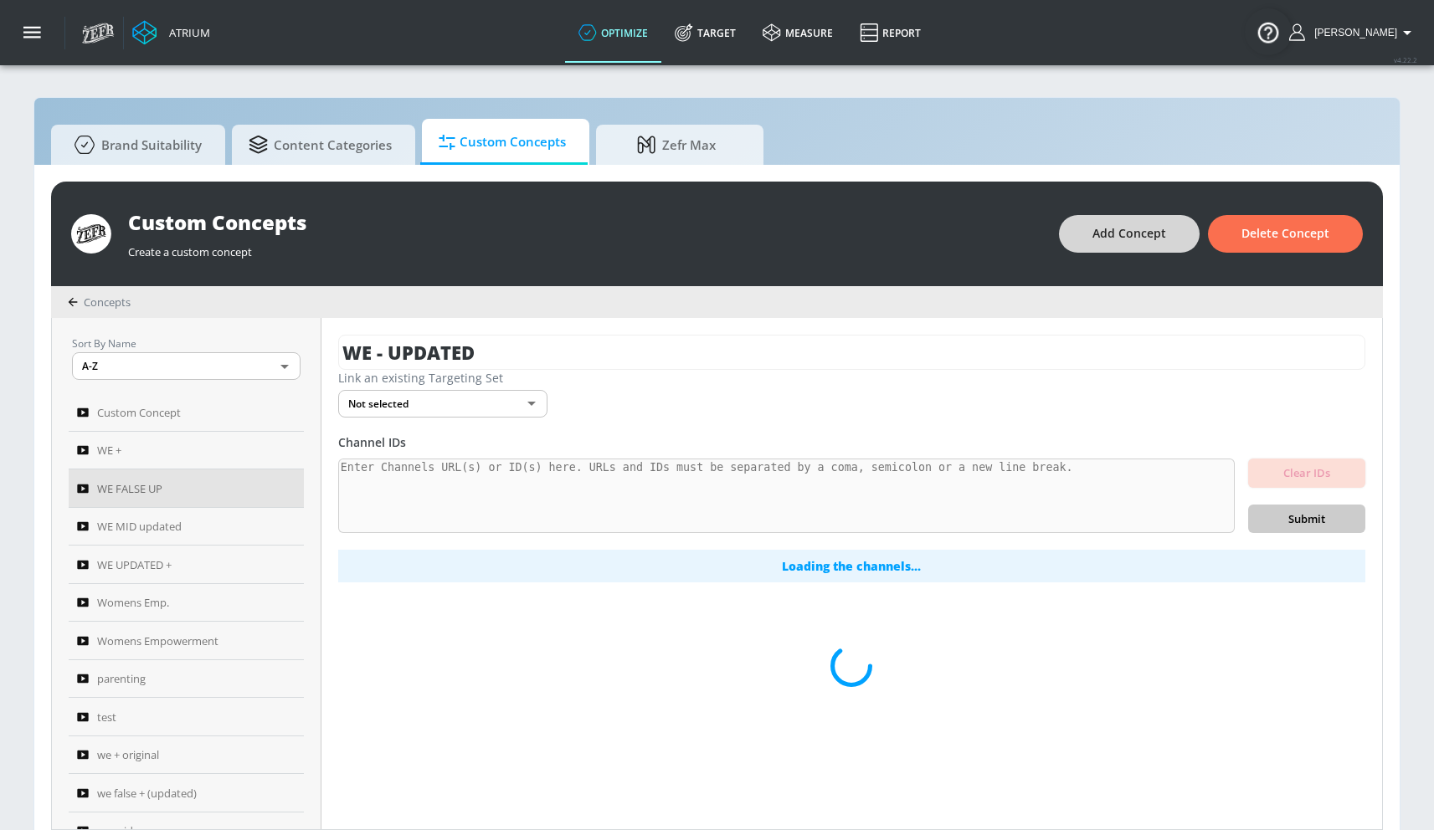
click at [1127, 236] on span "Add Concept" at bounding box center [1129, 233] width 74 height 21
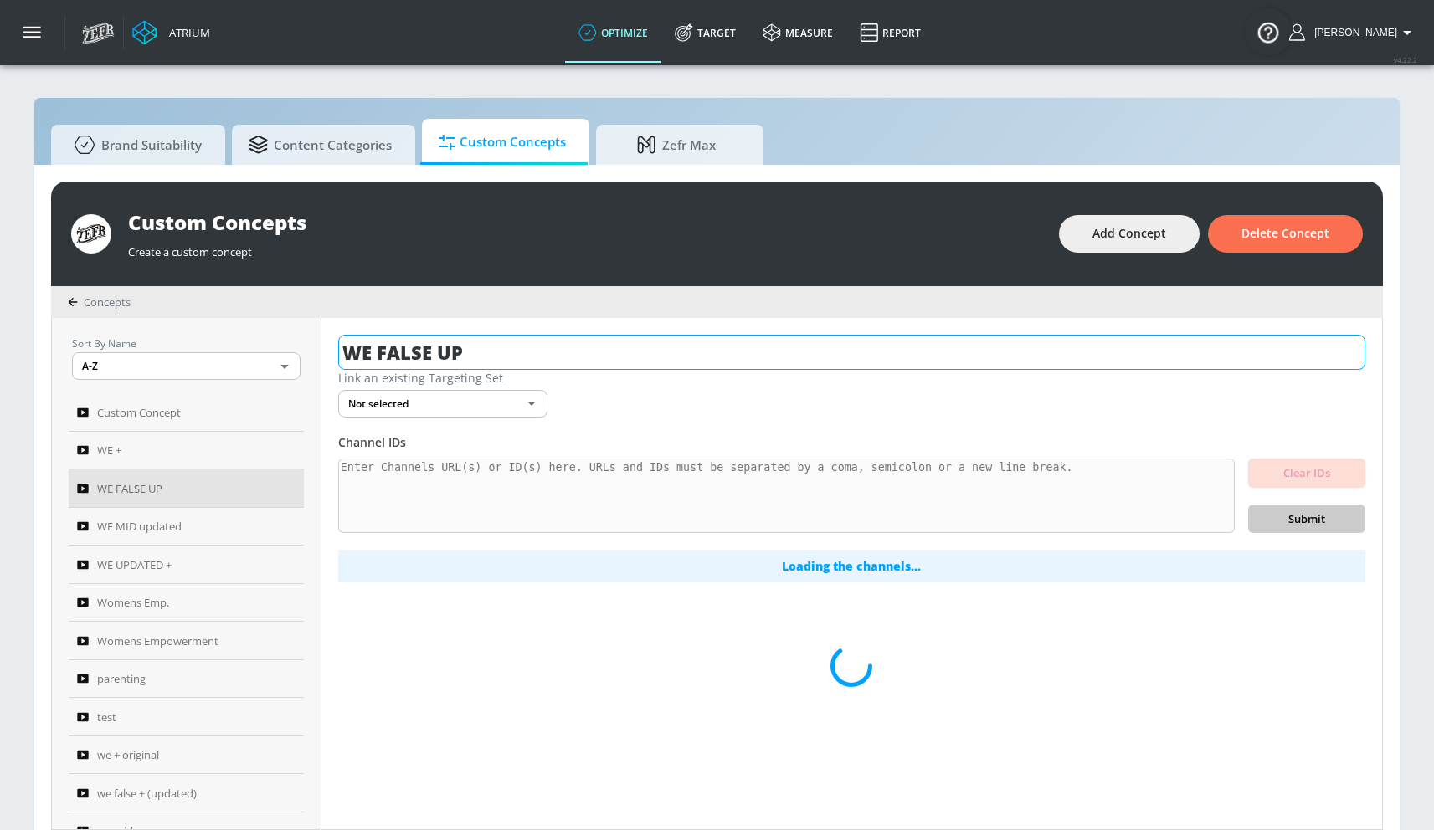
click at [481, 337] on input "WE FALSE UP" at bounding box center [851, 352] width 1027 height 35
click at [480, 337] on input "WE FALSE UP" at bounding box center [851, 352] width 1027 height 35
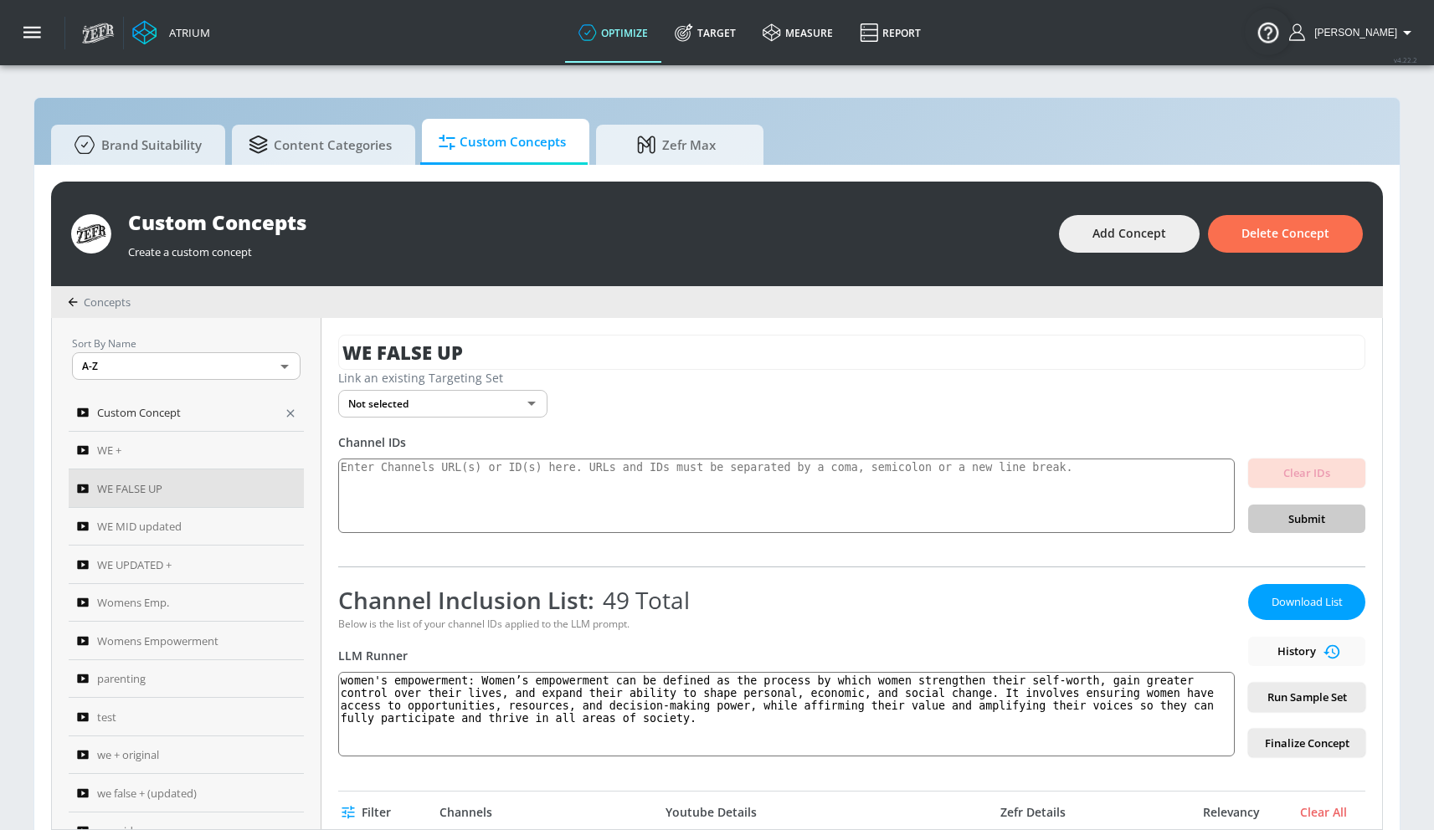
click at [199, 413] on div "Custom Concept" at bounding box center [175, 413] width 196 height 20
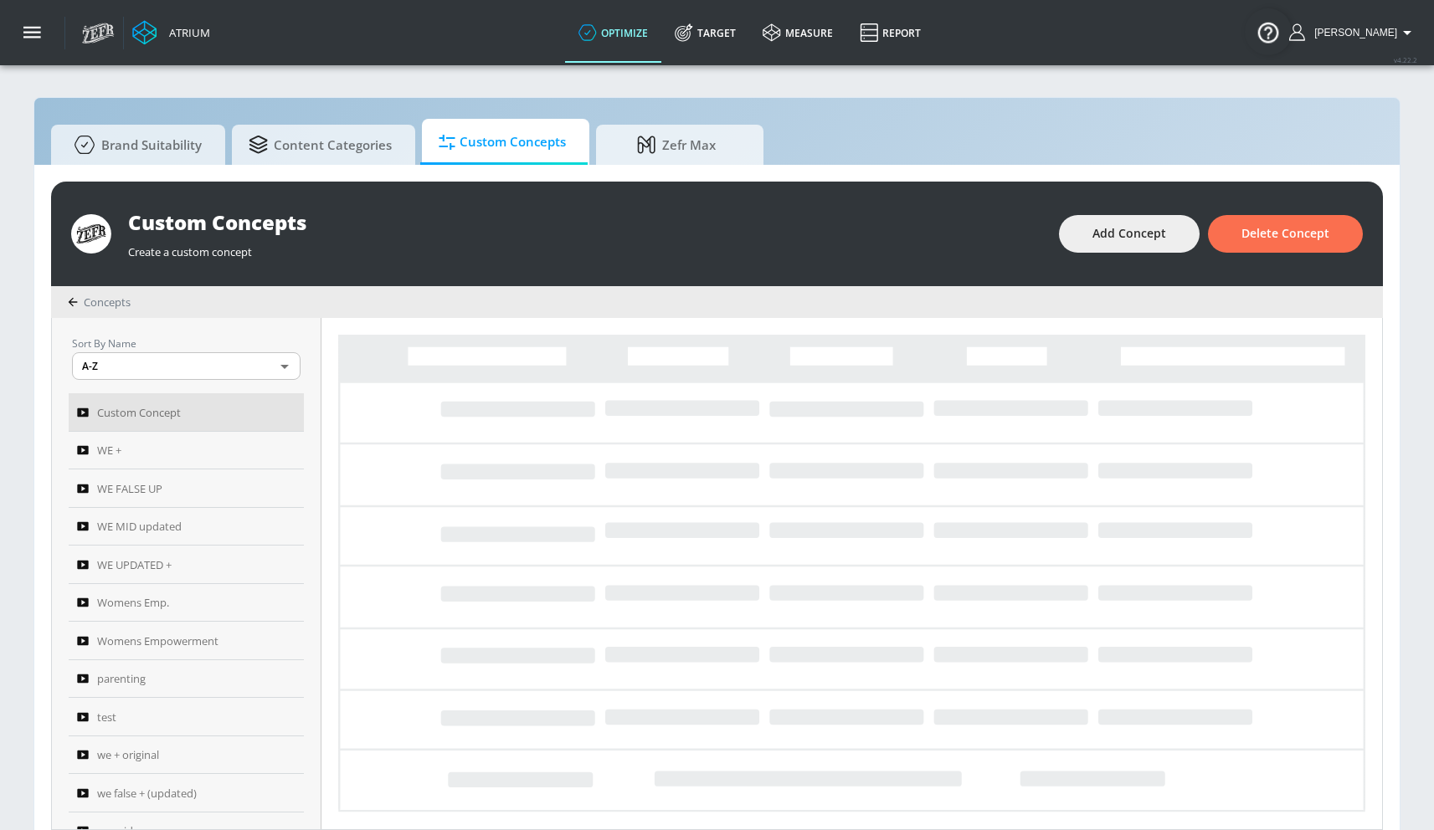
type textarea "gaming: Gaming content — Content created specifically for and aimed at gamers a…"
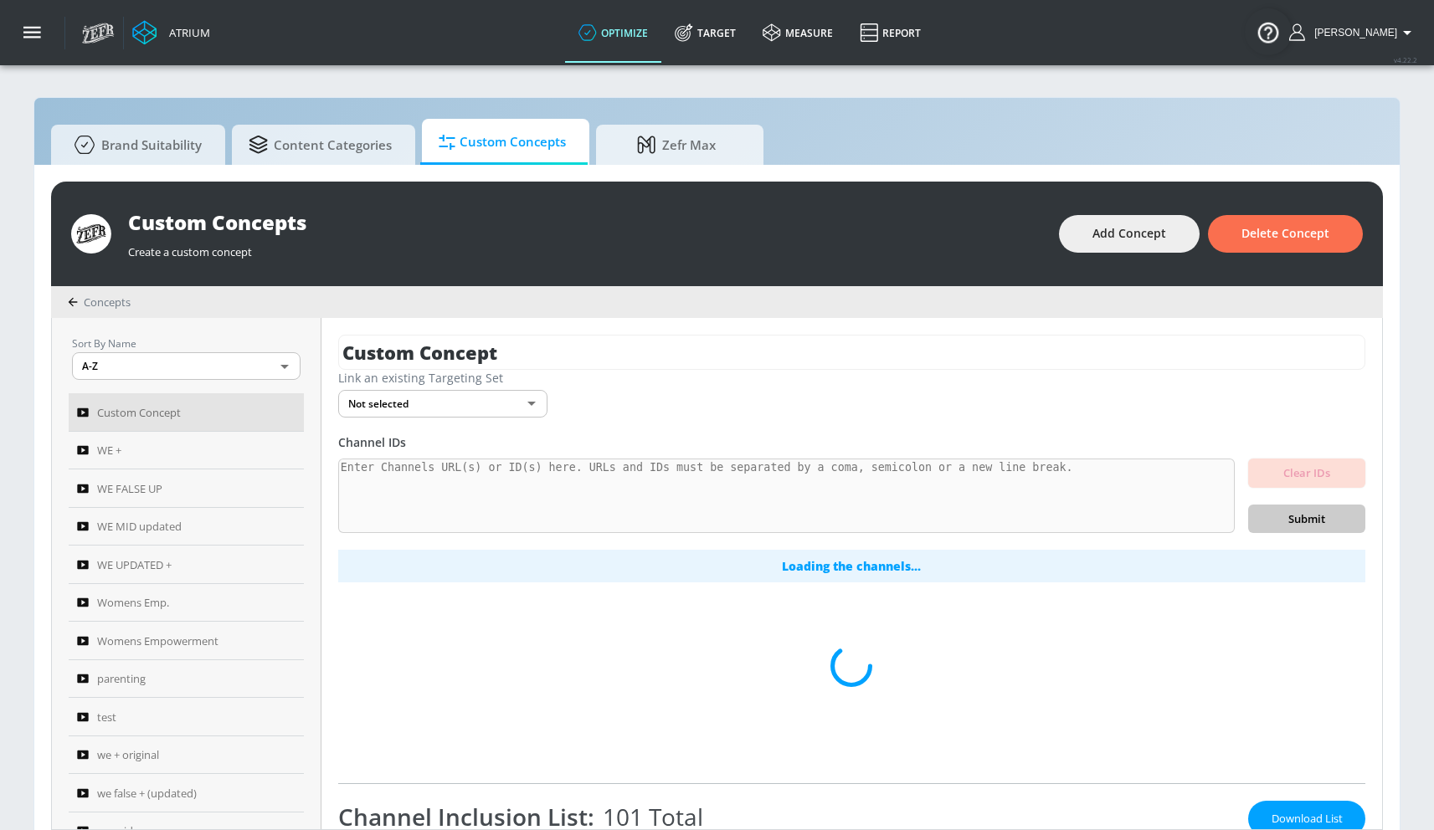
click at [506, 349] on input "Custom Concept" at bounding box center [851, 352] width 1027 height 35
click at [506, 350] on input "Custom Concept" at bounding box center [851, 352] width 1027 height 35
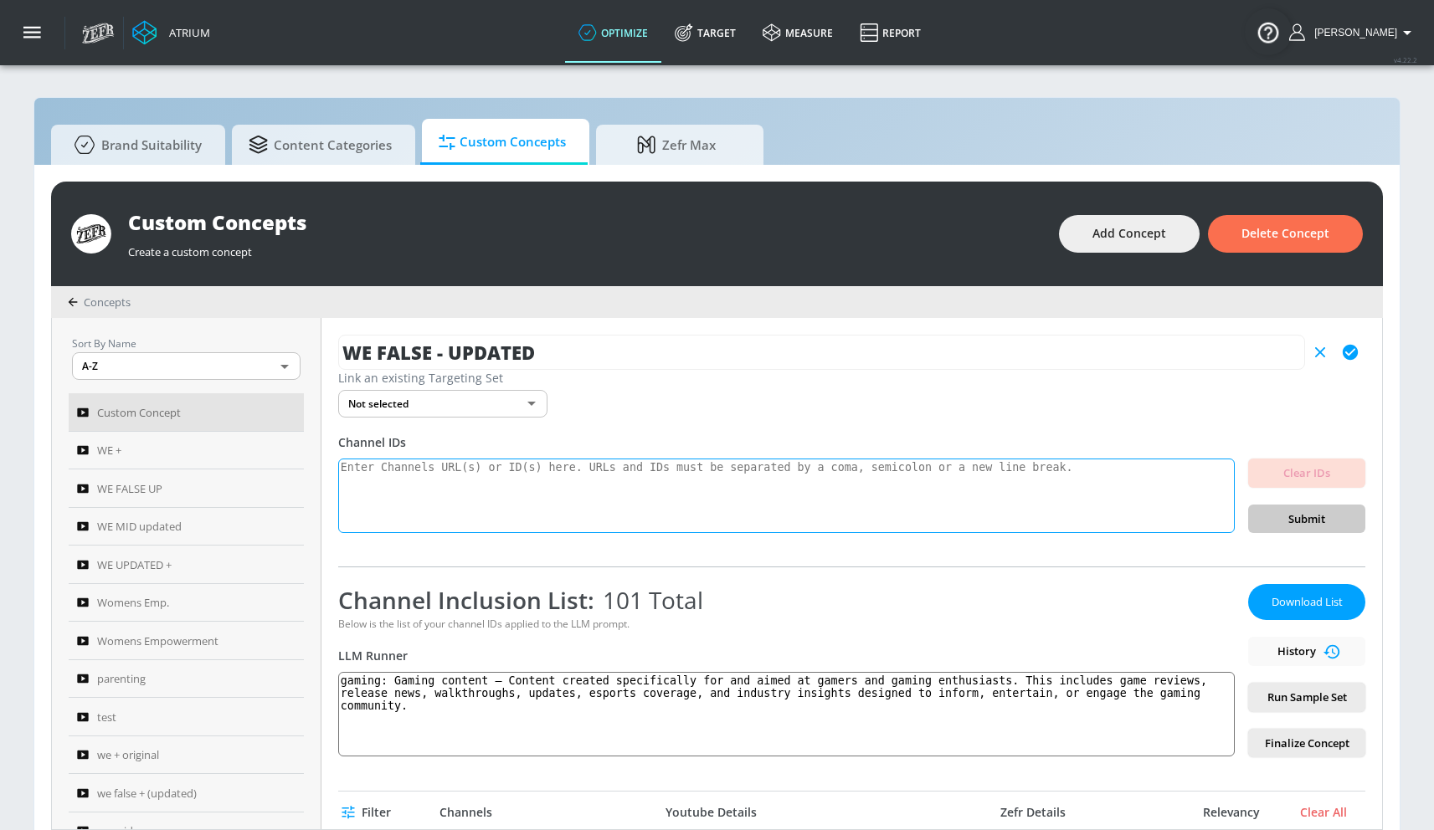
type input "WE FALSE - UPDATED"
click at [544, 490] on textarea at bounding box center [786, 496] width 896 height 75
paste textarea "UCFKE7WVJfvaHW5q283SxchA UCZUUZFex6AaIU4QTopFudYA UCxJafCsxG01VGW5844jLDRg UCWu…"
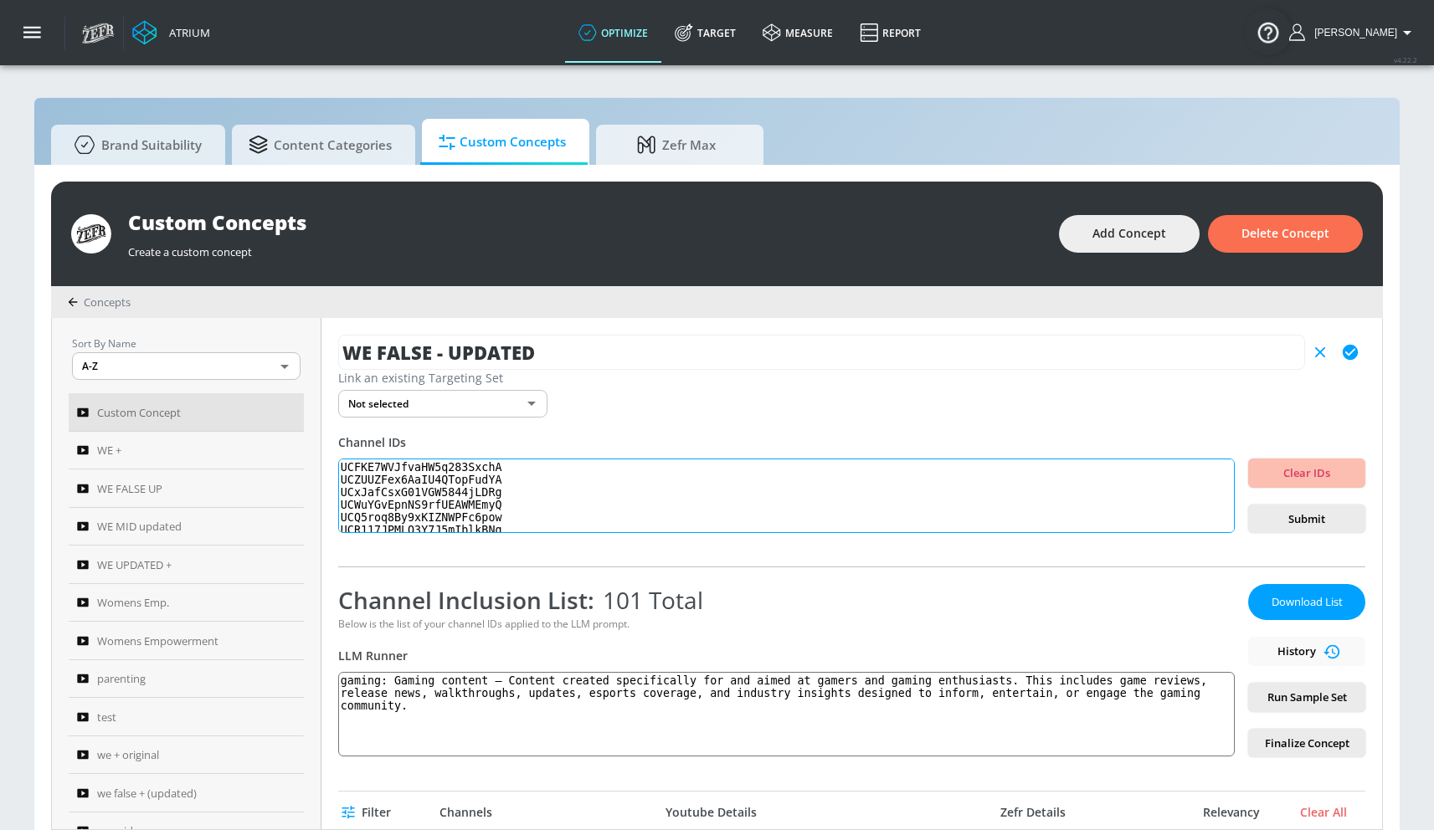
scroll to position [434, 0]
type textarea "UCFKE7WVJfvaHW5q283SxchA UCZUUZFex6AaIU4QTopFudYA UCxJafCsxG01VGW5844jLDRg UCWu…"
click at [1289, 519] on span "Submit" at bounding box center [1306, 519] width 90 height 19
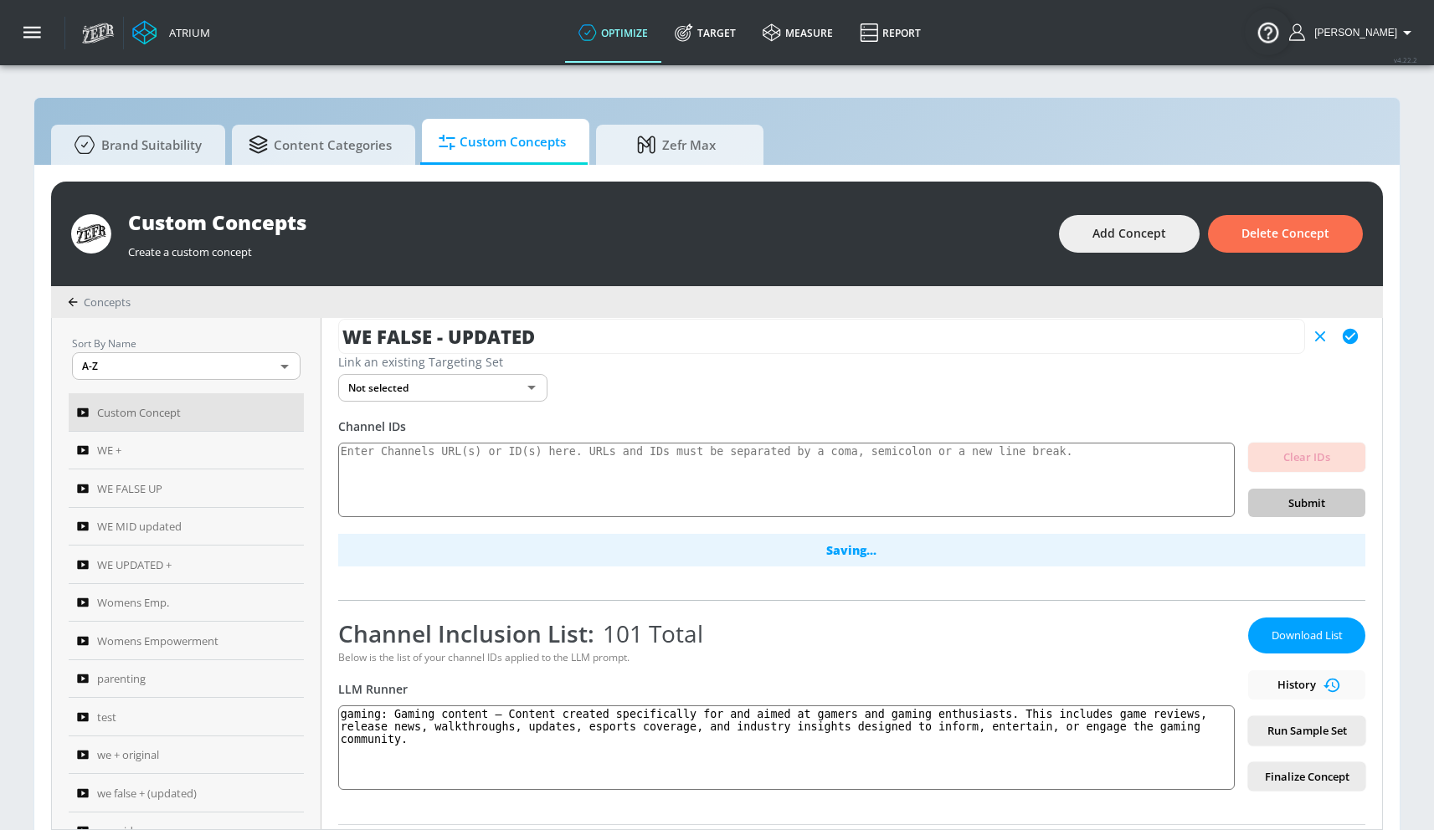
scroll to position [0, 0]
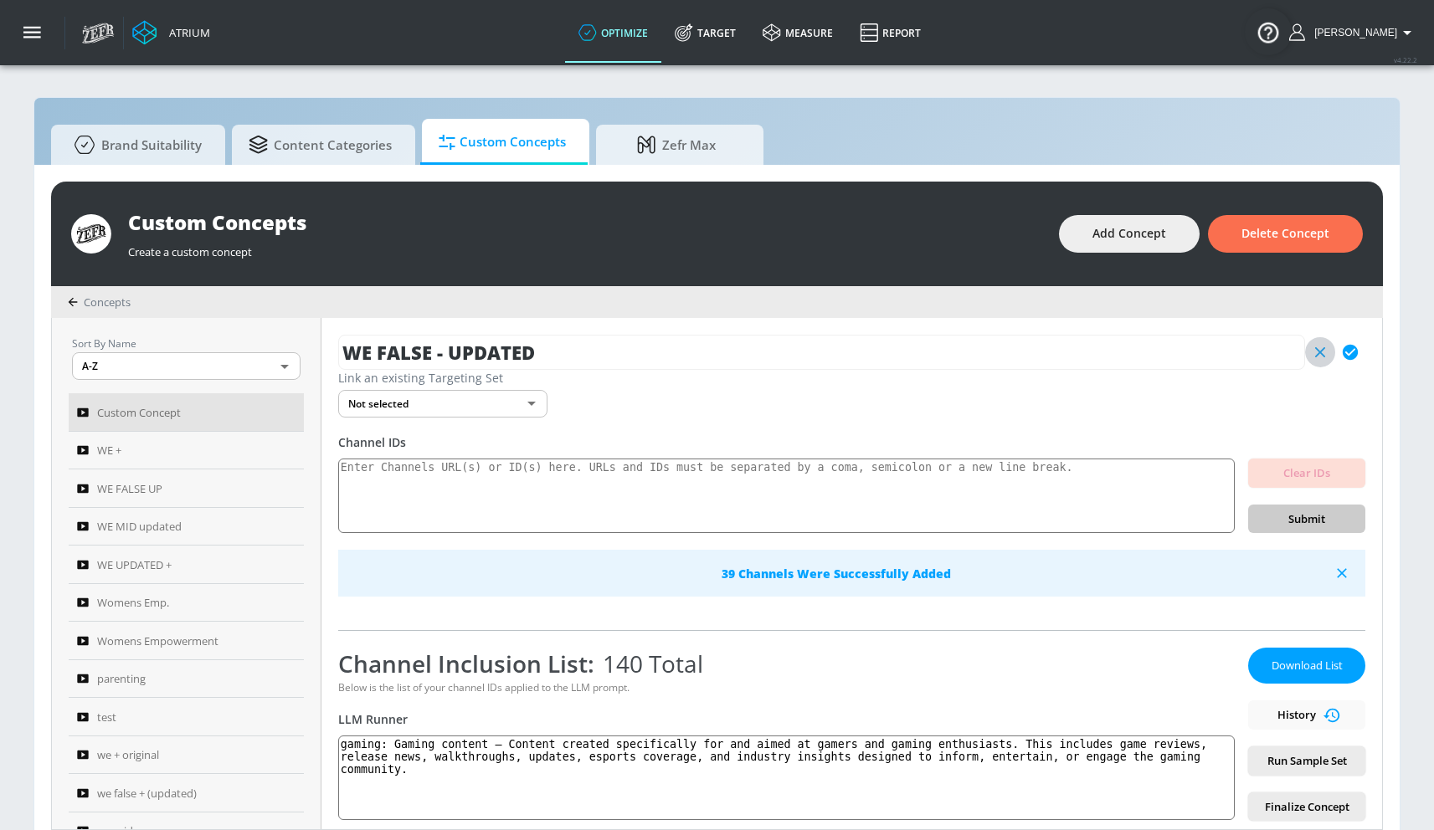
click at [1311, 360] on icon "button" at bounding box center [1320, 352] width 18 height 18
type input "Custom Concept"
click at [284, 408] on icon "button" at bounding box center [290, 413] width 13 height 13
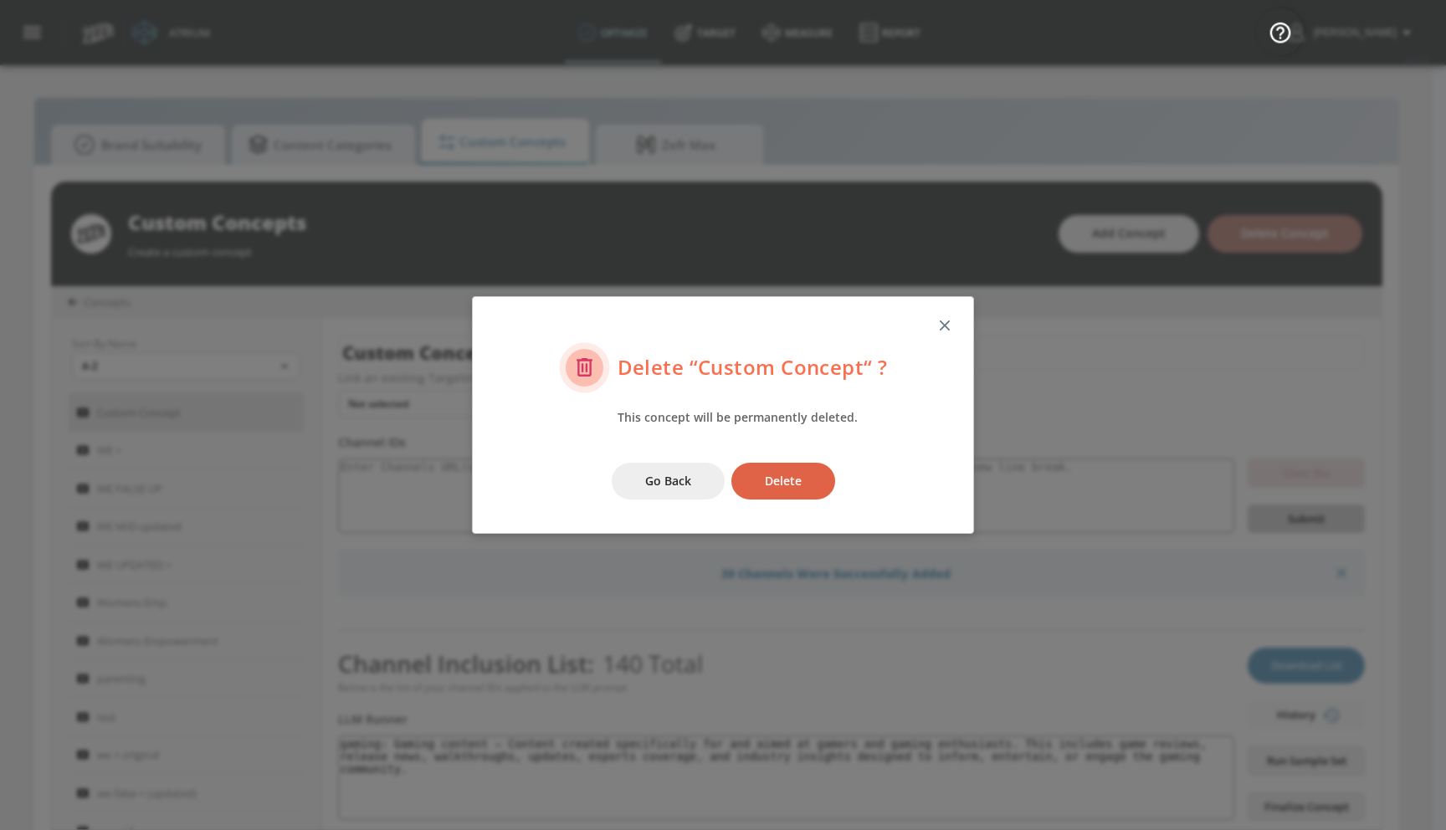
click at [778, 471] on span "Delete" at bounding box center [783, 481] width 37 height 21
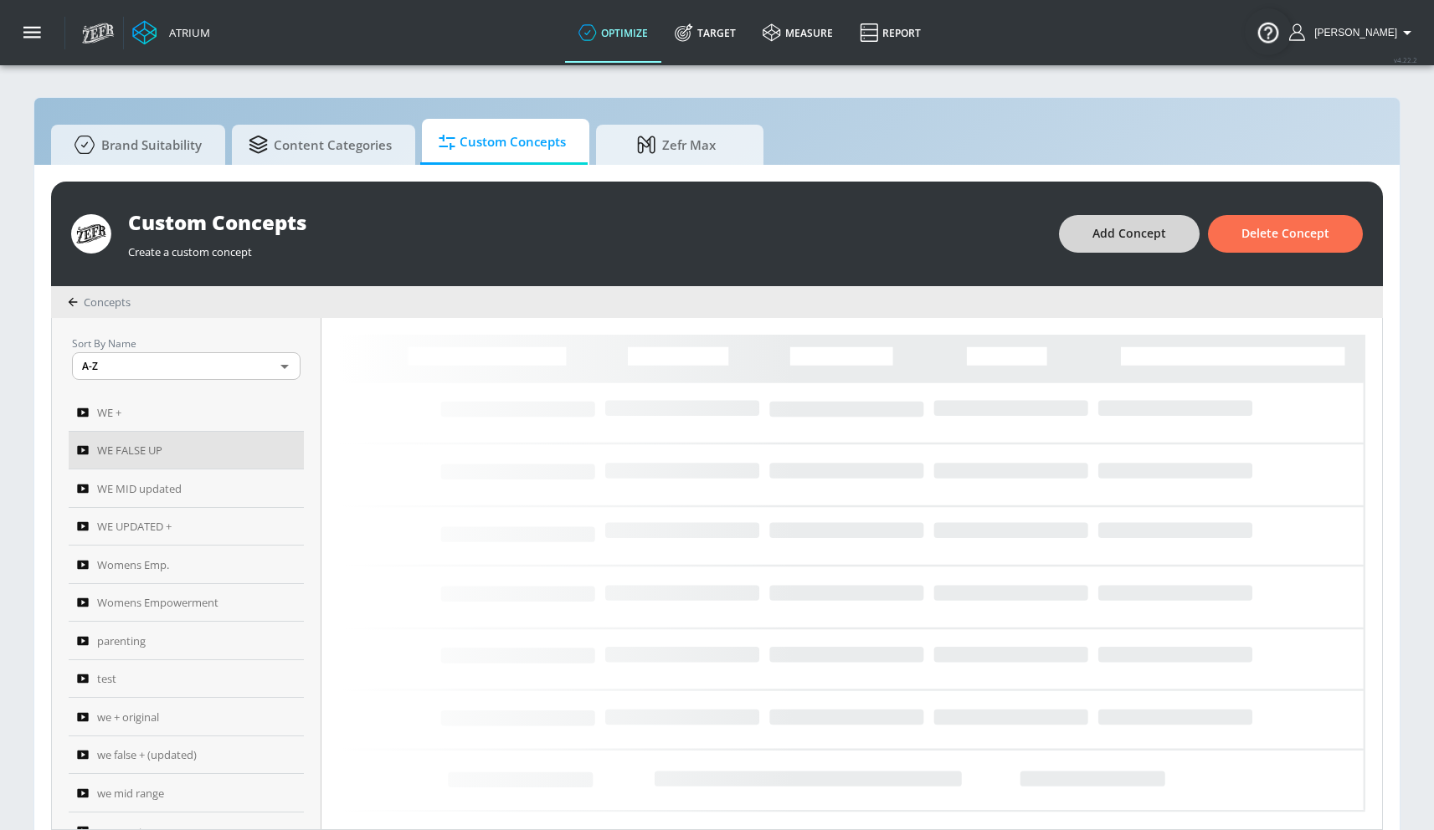
click at [1139, 242] on span "Add Concept" at bounding box center [1129, 233] width 74 height 21
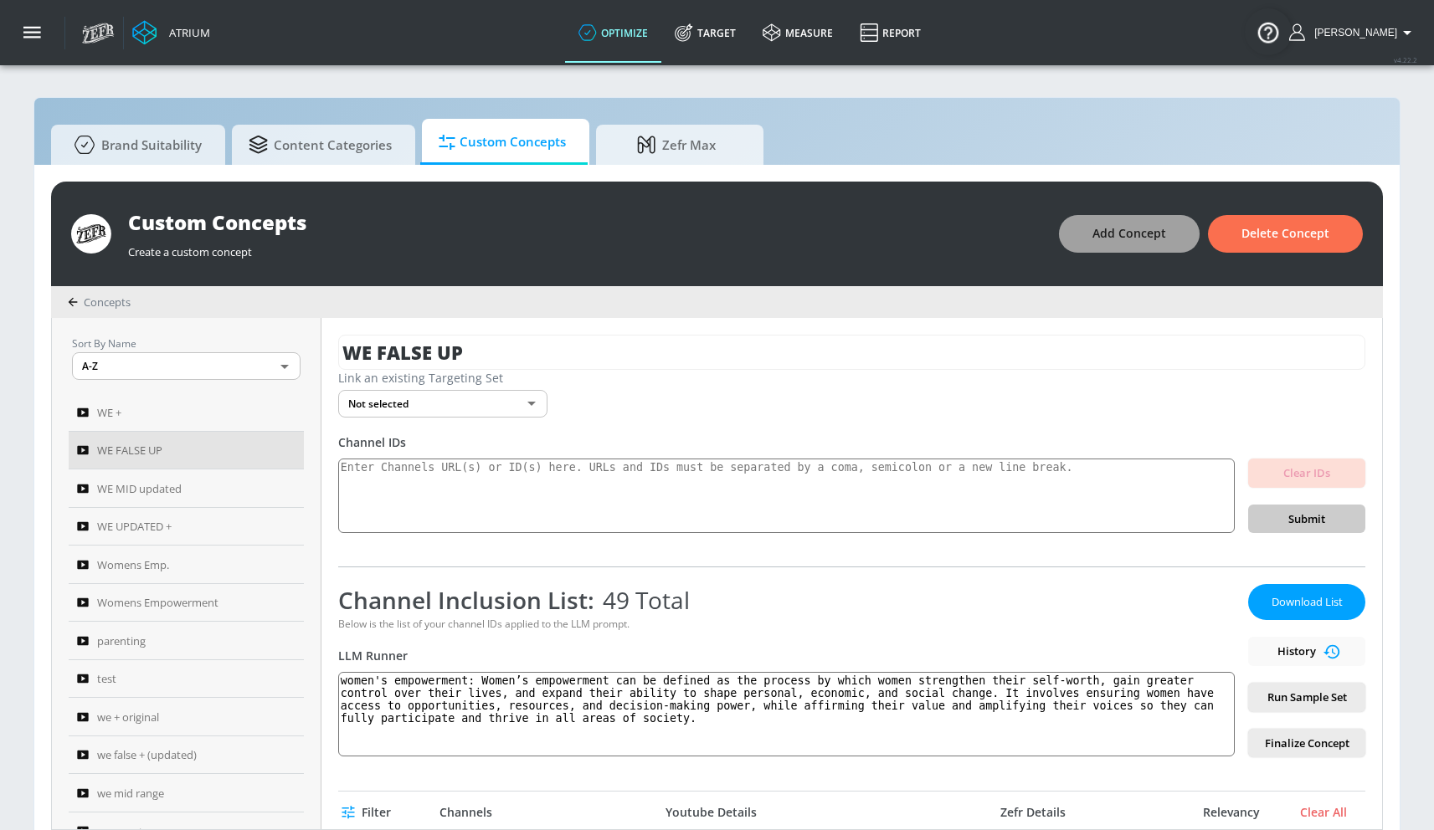
click at [1113, 227] on span "Add Concept" at bounding box center [1129, 233] width 74 height 21
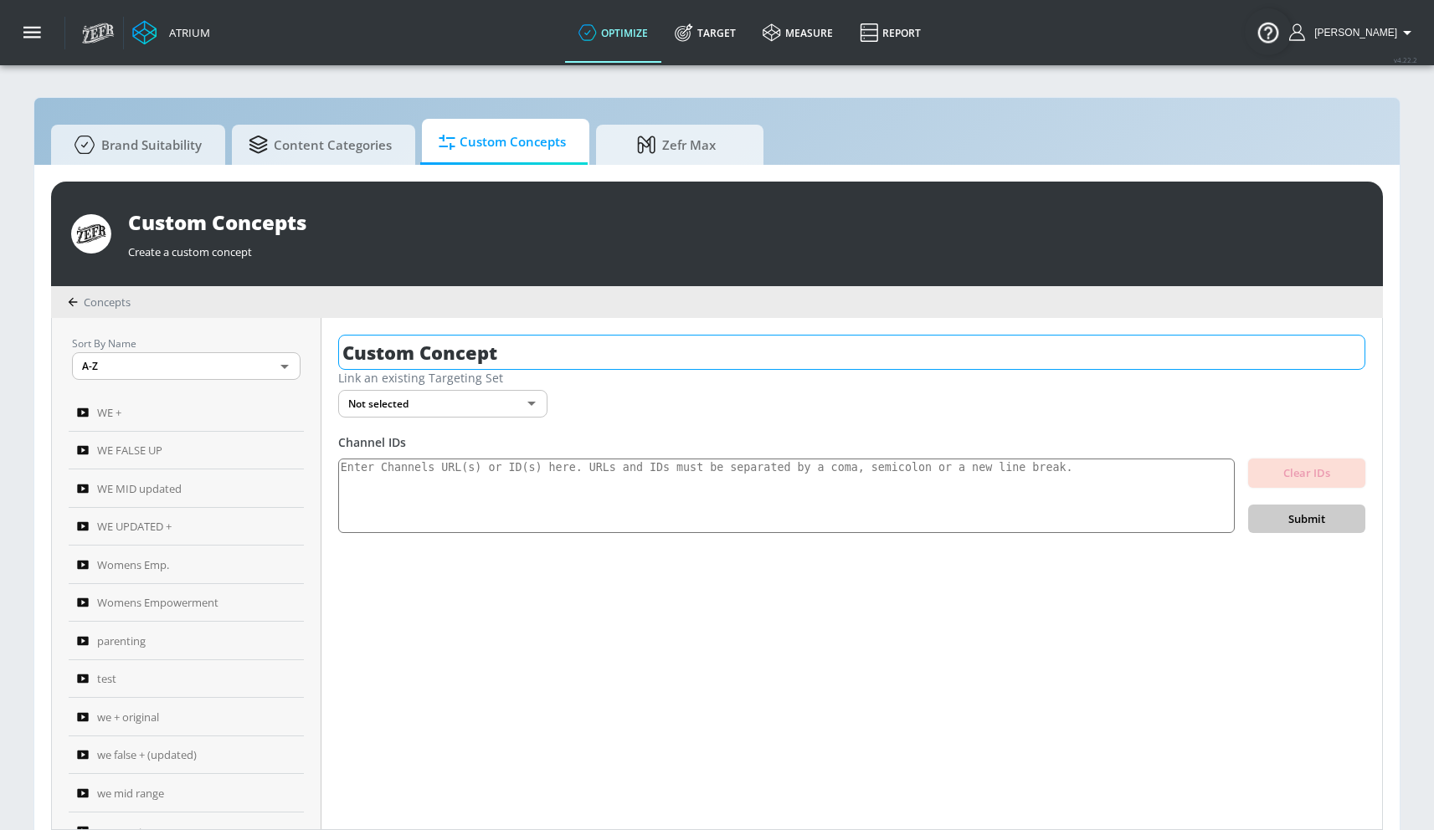
click at [449, 357] on input "Custom Concept" at bounding box center [851, 352] width 1027 height 35
click at [449, 356] on input "Custom Concept" at bounding box center [851, 352] width 1027 height 35
type input "w"
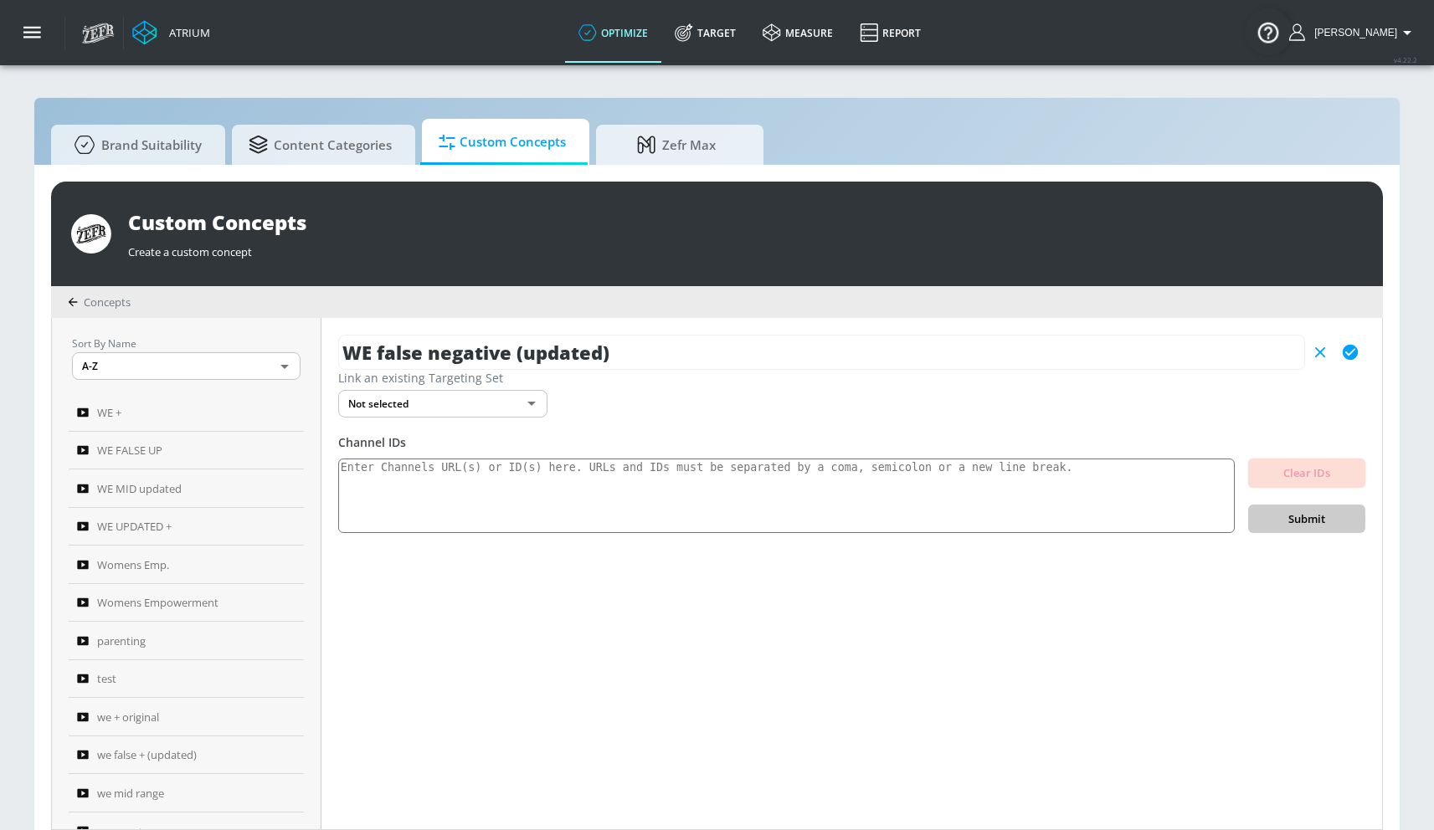
type input "WE false negative (updated)"
click at [1344, 355] on icon "button" at bounding box center [1349, 352] width 15 height 15
click at [696, 505] on textarea at bounding box center [786, 496] width 896 height 75
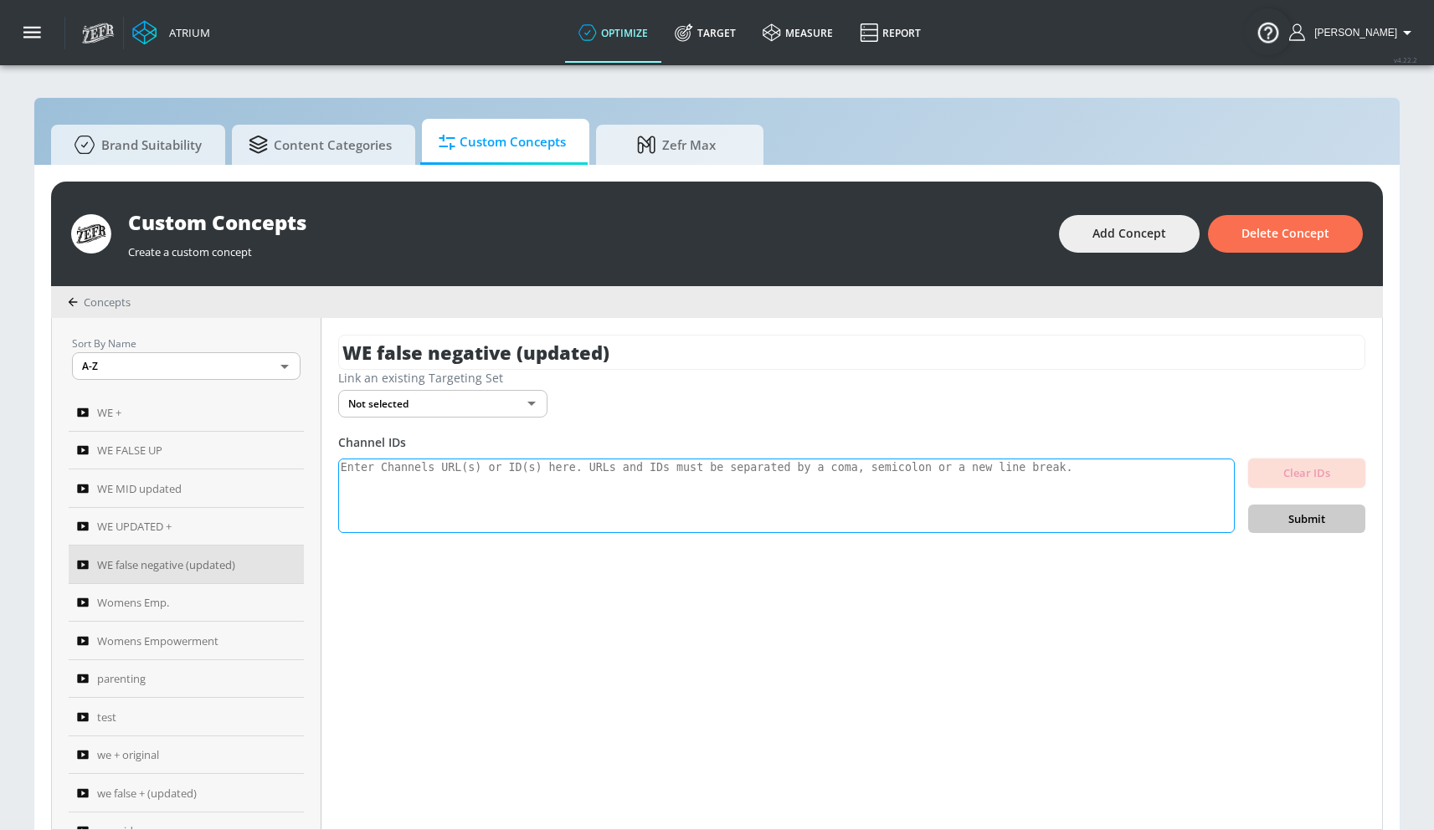
click at [685, 479] on textarea at bounding box center [786, 496] width 896 height 75
paste textarea "UCFKE7WVJfvaHW5q283SxchA UCZUUZFex6AaIU4QTopFudYA UCxJafCsxG01VGW5844jLDRg UCWu…"
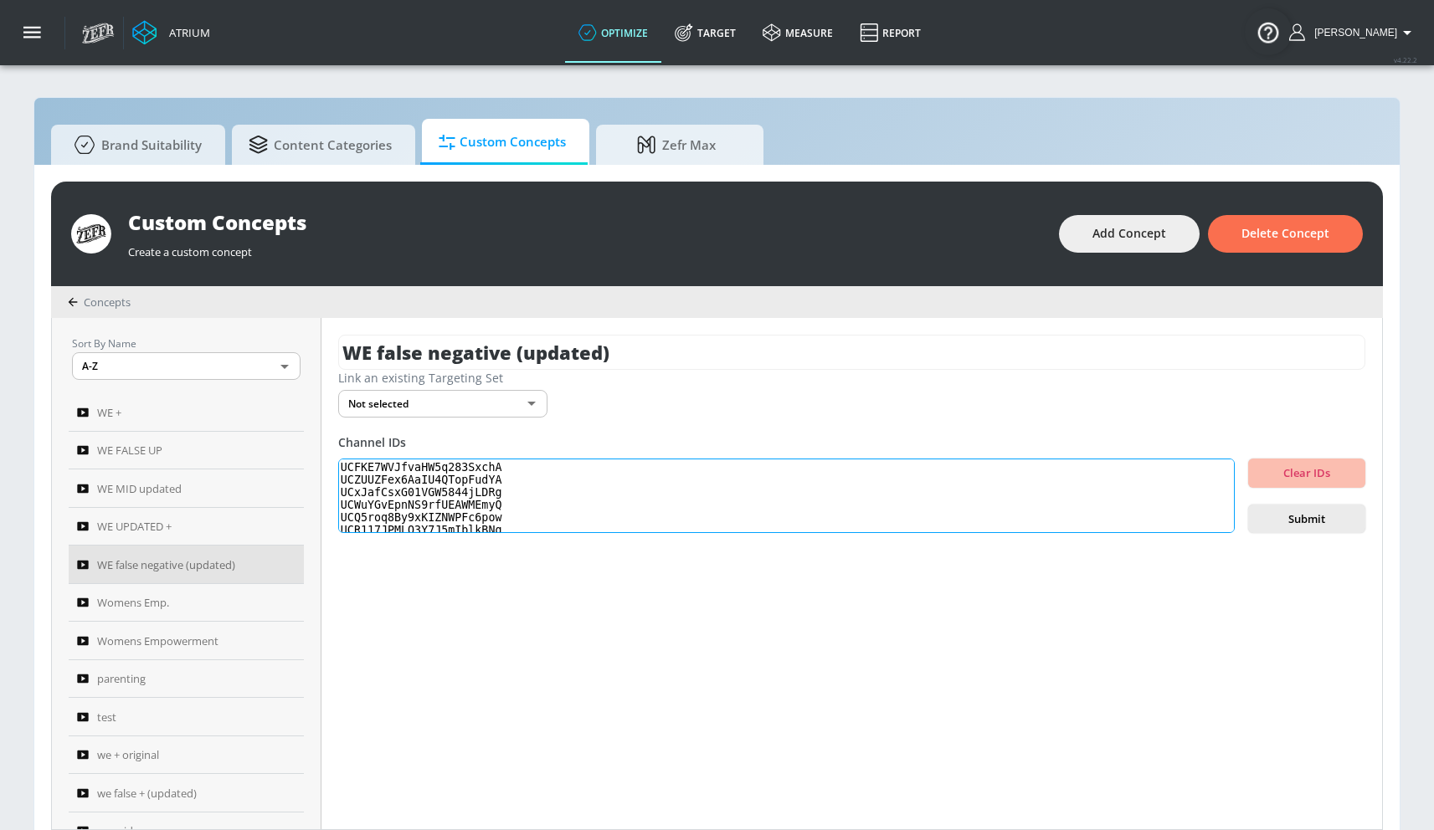
scroll to position [434, 0]
type textarea "UCFKE7WVJfvaHW5q283SxchA UCZUUZFex6AaIU4QTopFudYA UCxJafCsxG01VGW5844jLDRg UCWu…"
click at [1289, 515] on span "Submit" at bounding box center [1306, 519] width 90 height 19
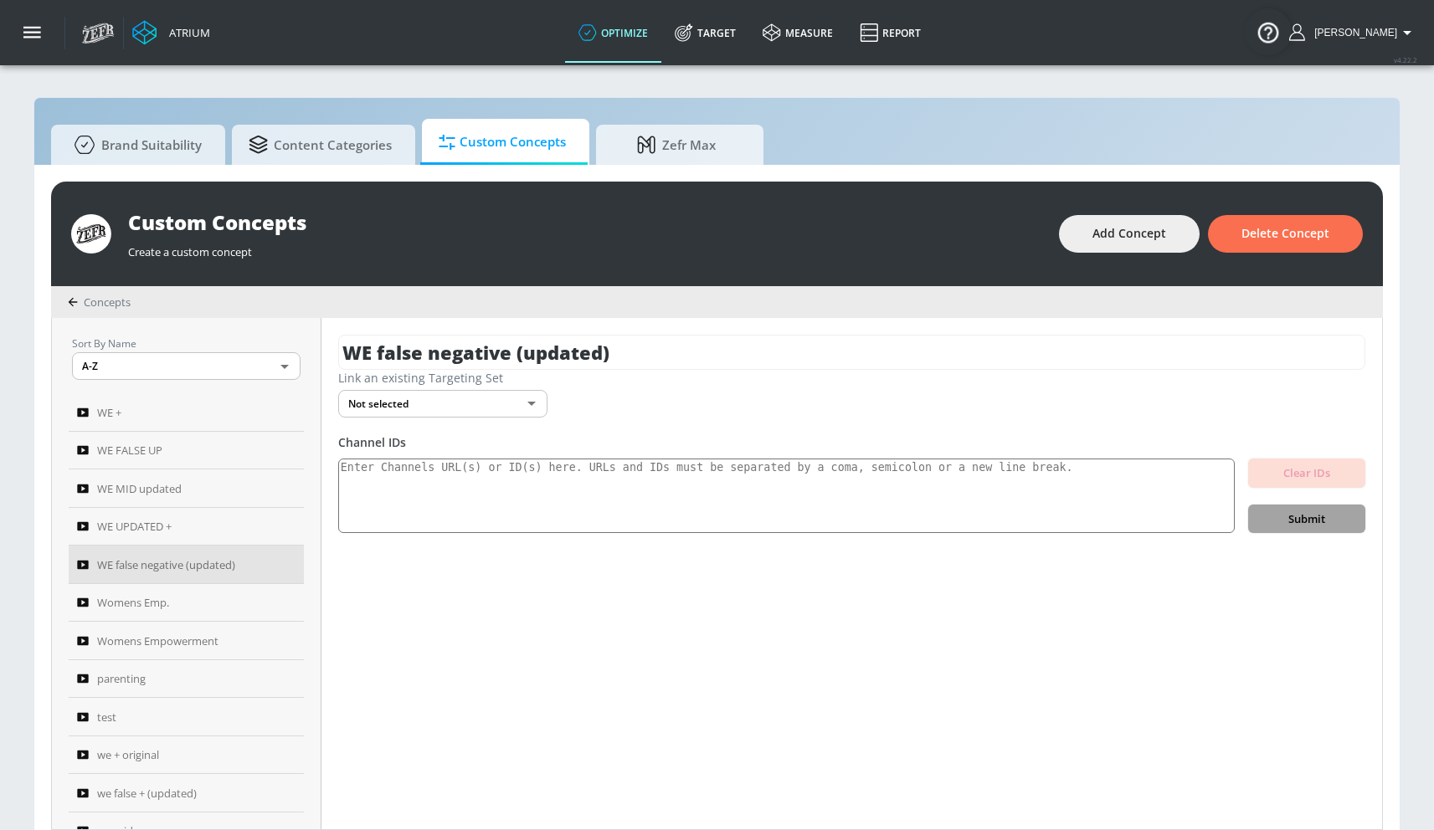
scroll to position [0, 0]
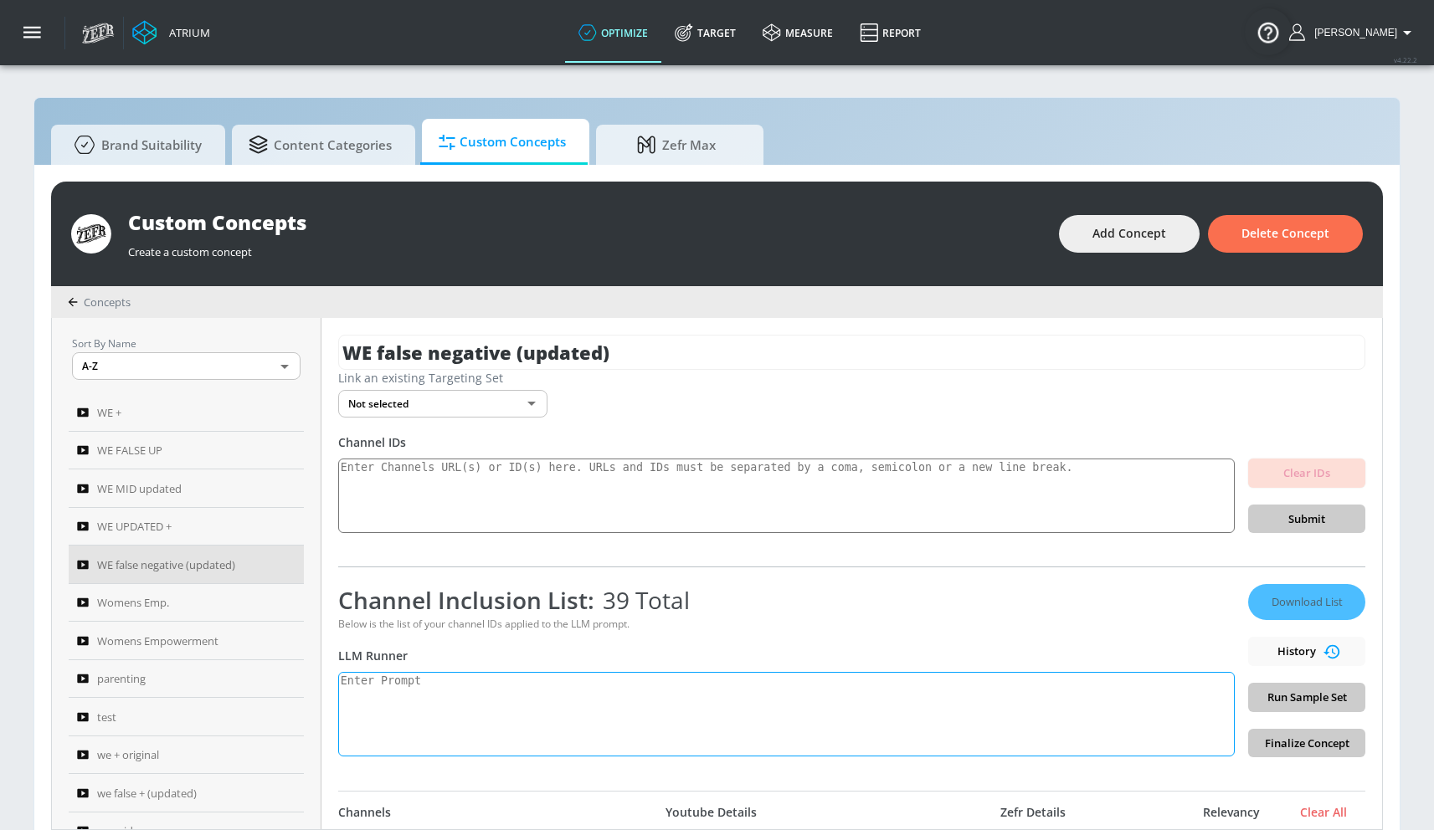
click at [450, 693] on textarea at bounding box center [786, 714] width 896 height 85
paste textarea "Women’s empowerment can be defined as the process by which women strengthen the…"
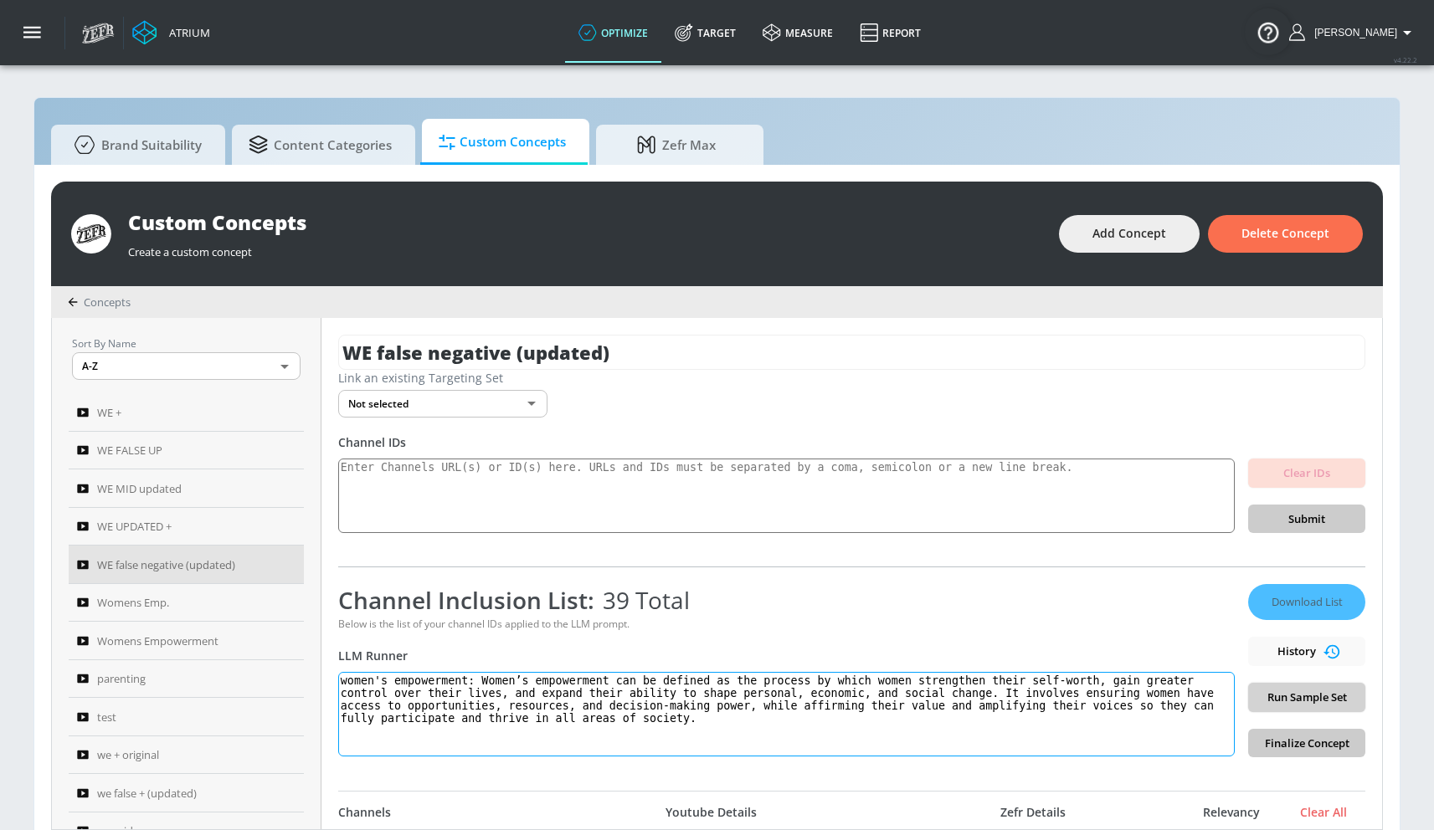
type textarea "women's empowerment: Women’s empowerment can be defined as the process by which…"
click at [1346, 688] on button "Run Sample Set" at bounding box center [1306, 697] width 117 height 29
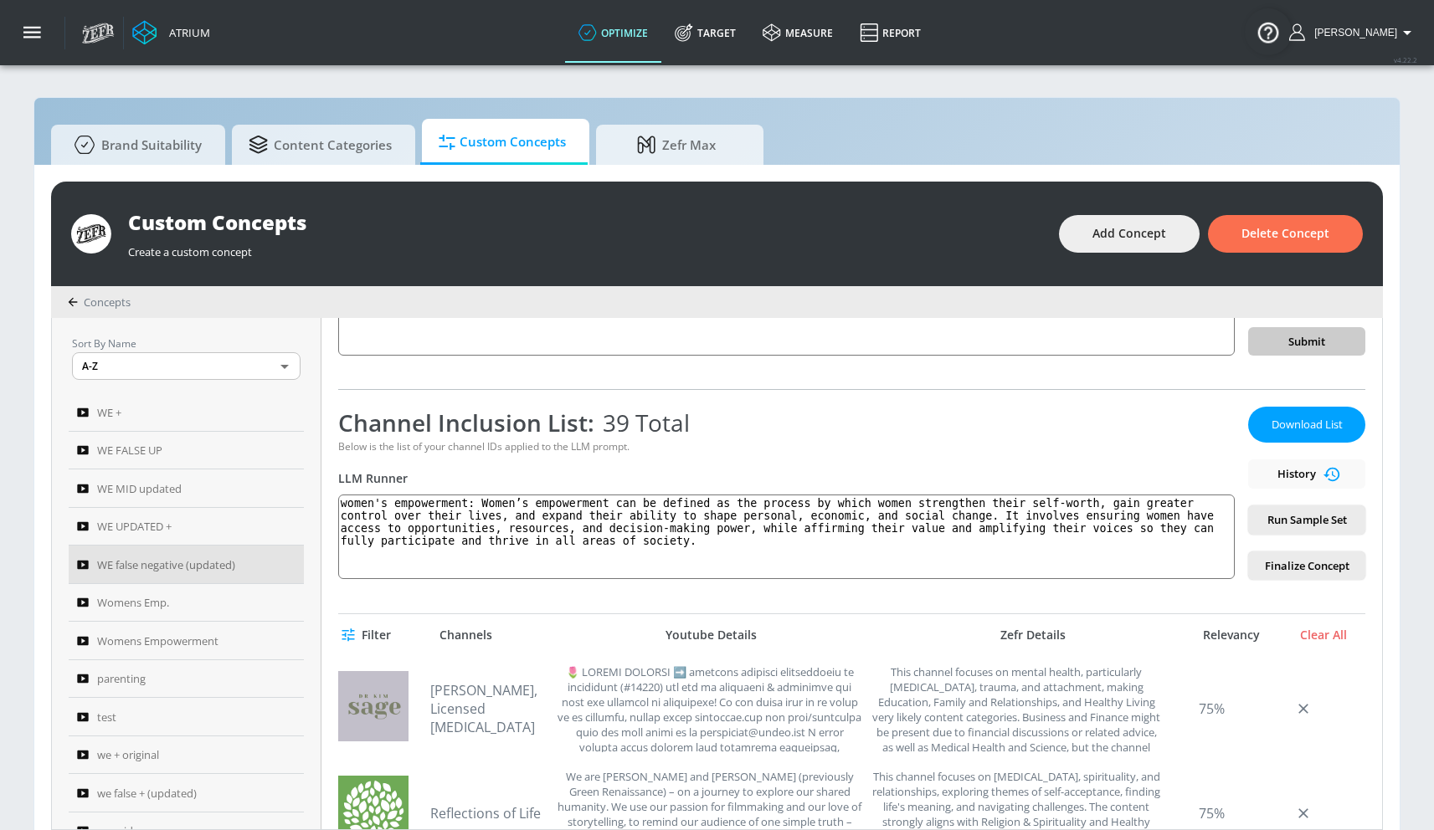
scroll to position [175, 0]
click at [1288, 426] on span "Download List" at bounding box center [1307, 427] width 84 height 19
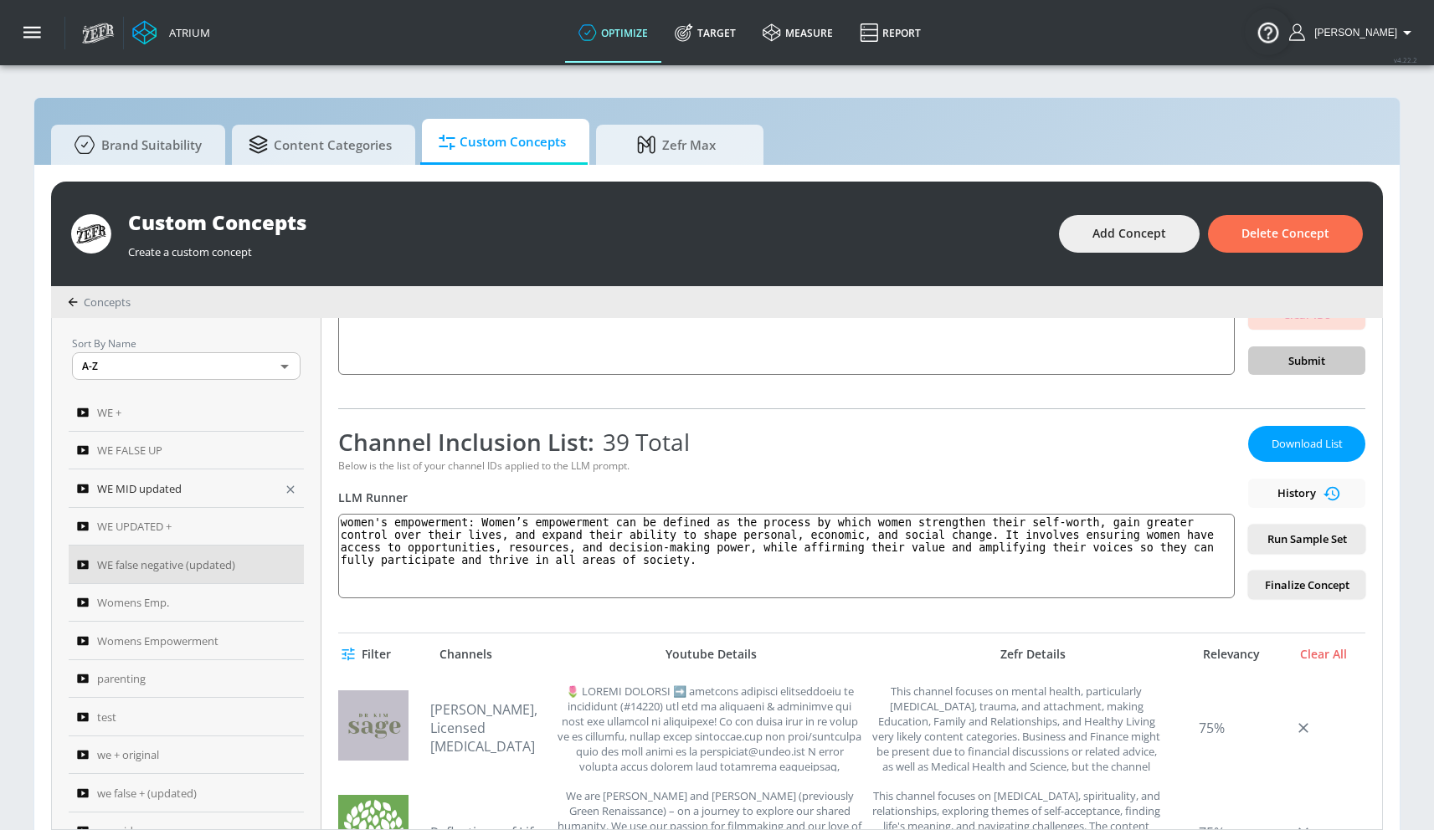
scroll to position [151, 0]
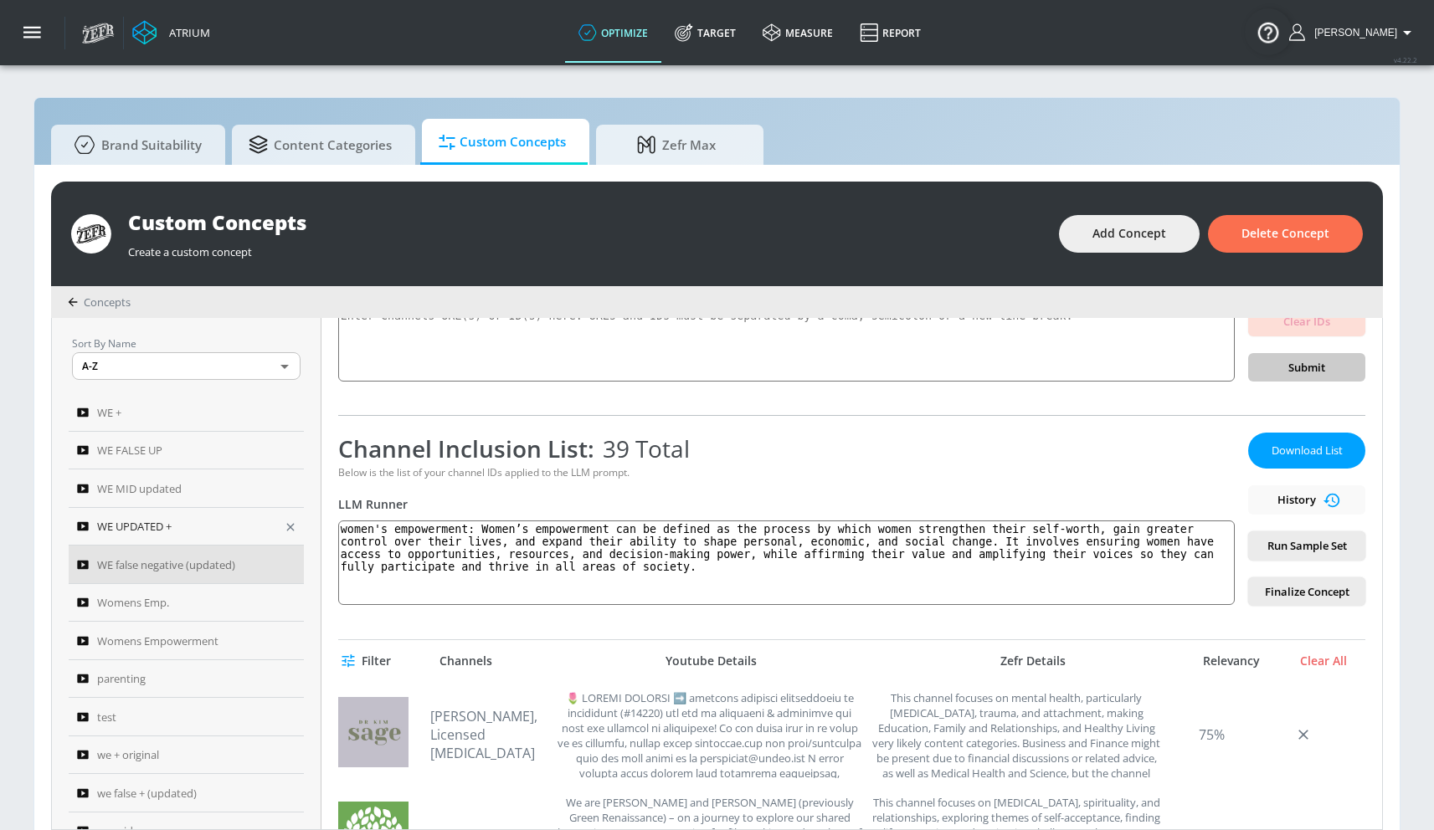
click at [284, 526] on icon "button" at bounding box center [290, 527] width 13 height 13
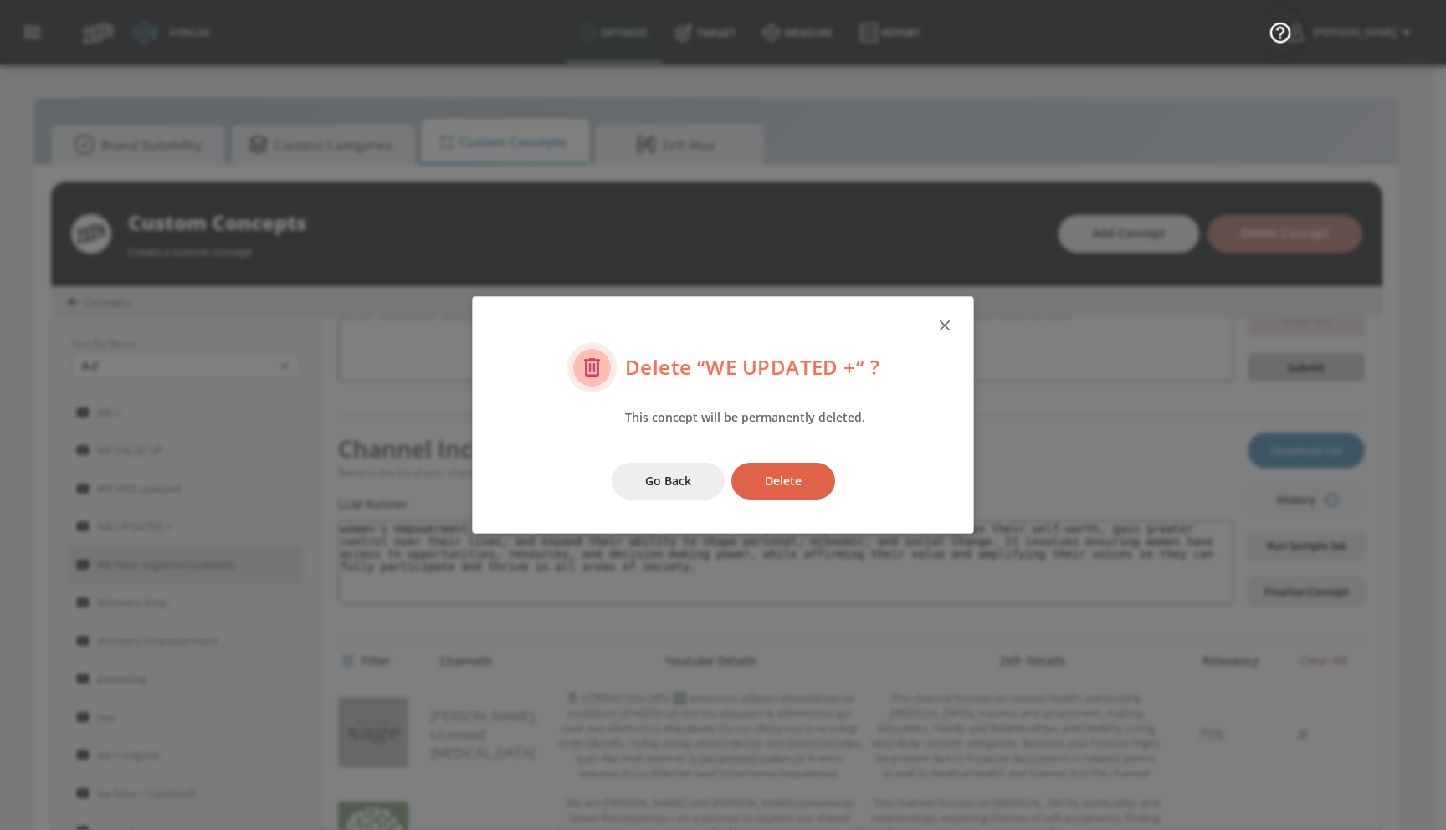
click at [766, 479] on span "Delete" at bounding box center [783, 481] width 37 height 21
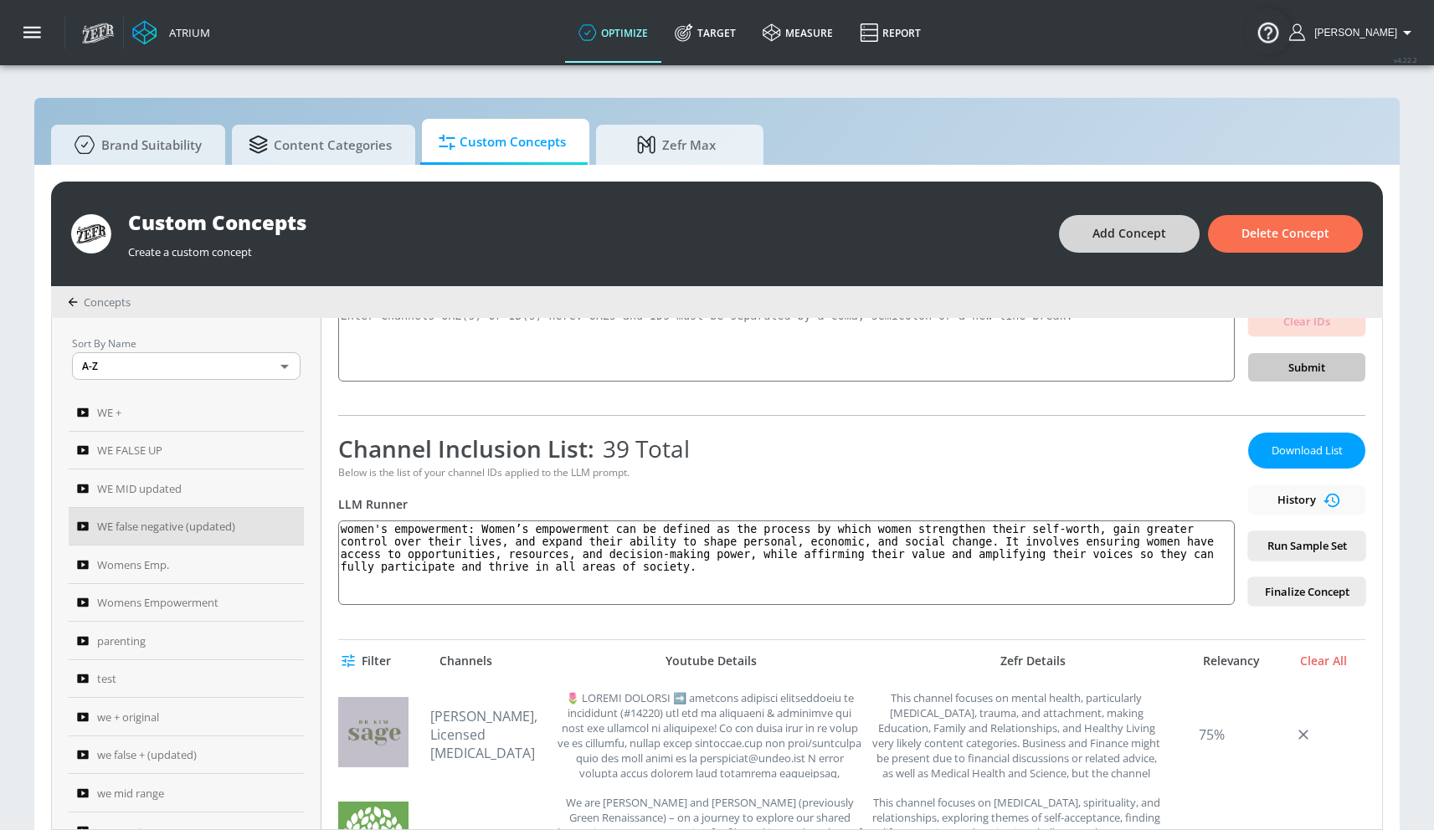
click at [1137, 239] on span "Add Concept" at bounding box center [1129, 233] width 74 height 21
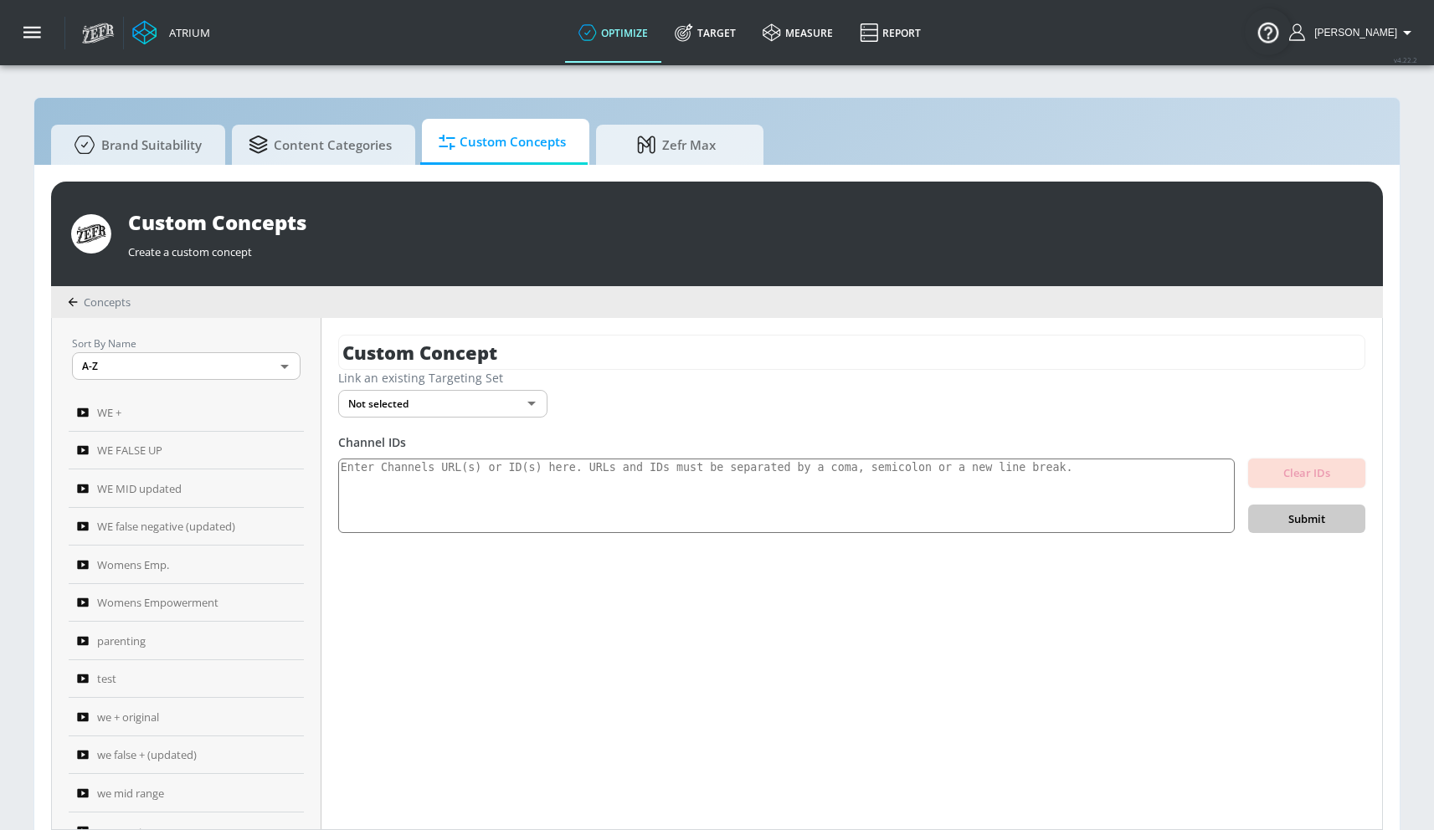
click at [699, 328] on div "Custom Concept Link an existing Targeting Set Not selected none ​ Channel IDs C…" at bounding box center [851, 573] width 1060 height 511
click at [690, 336] on div "Custom Concept Link an existing Targeting Set Not selected none ​ Channel IDs C…" at bounding box center [851, 573] width 1060 height 511
click at [690, 336] on input "Custom Concept" at bounding box center [851, 352] width 1027 height 35
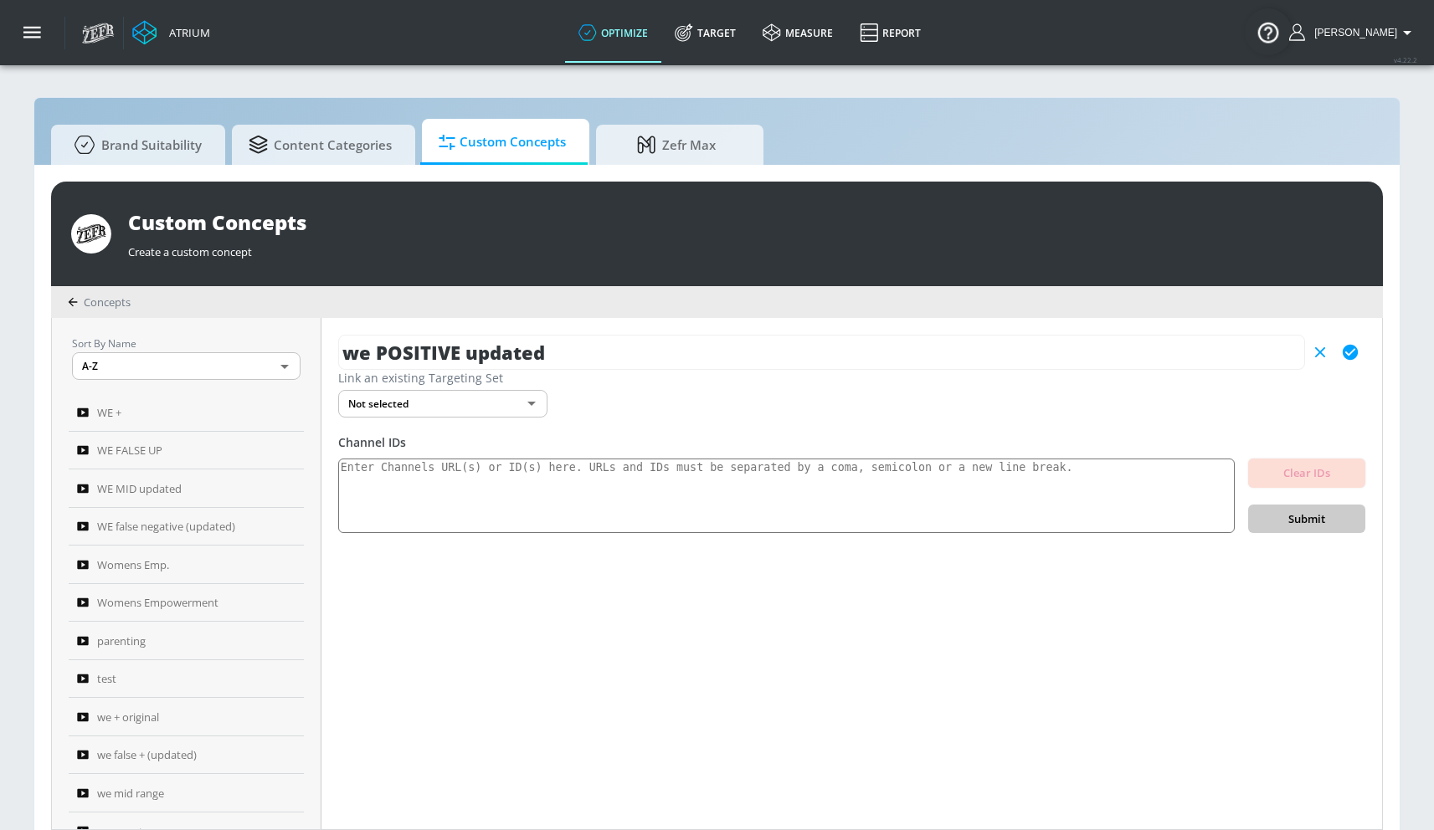
type input "we POSITIVE updated"
click at [1352, 349] on icon "button" at bounding box center [1349, 352] width 15 height 15
click at [548, 477] on textarea at bounding box center [786, 496] width 896 height 75
paste textarea "UCnhT4fBE1OWOn7c0Quxdf4w UCml8mTlWIi_Vt6yOrI3nT1g UCYaL9W8FyHSeiu9OuJ0lEvw UCsy…"
type textarea "UCnhT4fBE1OWOn7c0Quxdf4w UCml8mTlWIi_Vt6yOrI3nT1g UCYaL9W8FyHSeiu9OuJ0lEvw UCsy…"
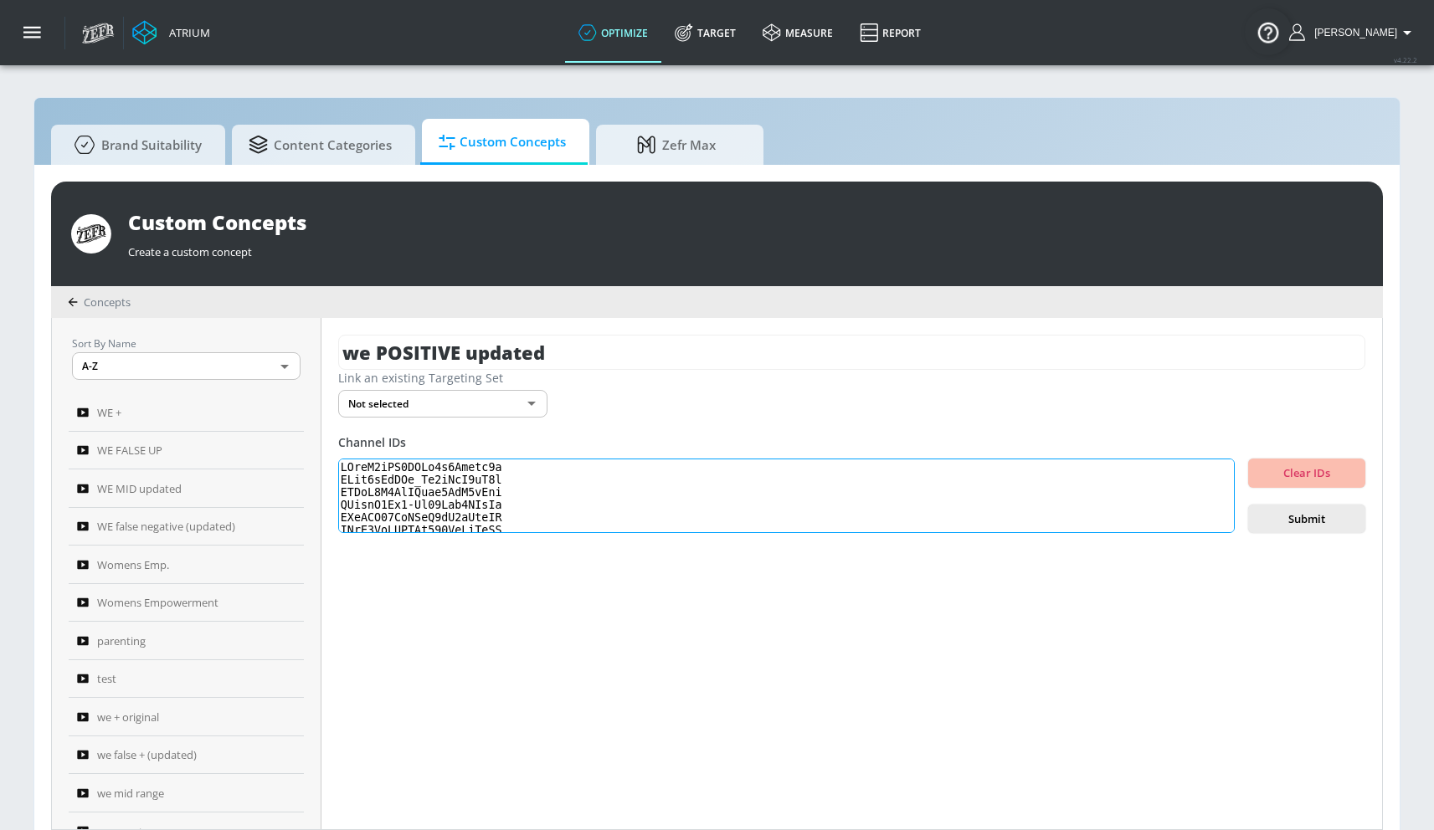
scroll to position [642, 0]
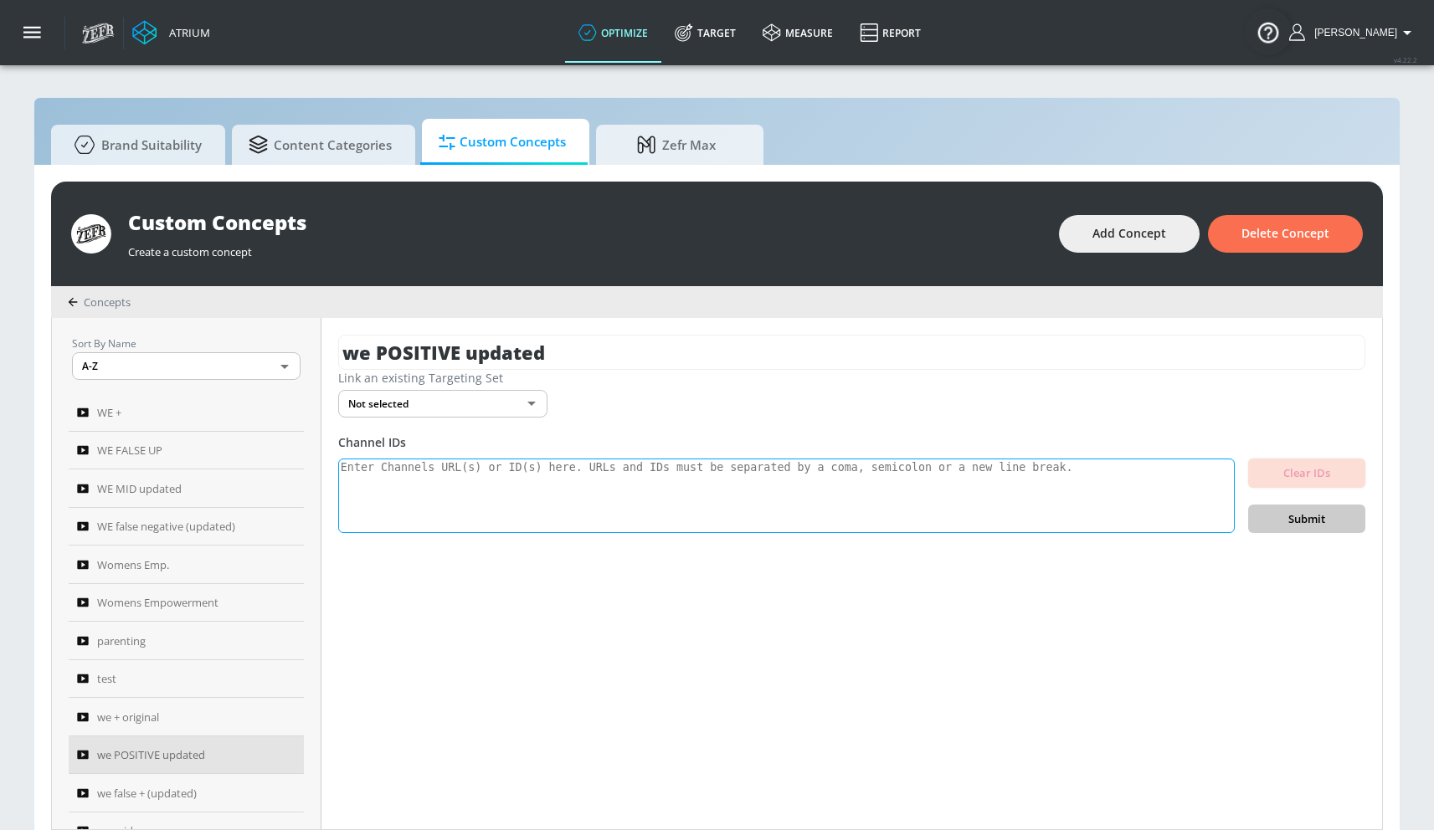
click at [866, 464] on textarea at bounding box center [786, 496] width 896 height 75
paste textarea "UCnhT4fBE1OWOn7c0Quxdf4w UCml8mTlWIi_Vt6yOrI3nT1g UCYaL9W8FyHSeiu9OuJ0lEvw UCsy…"
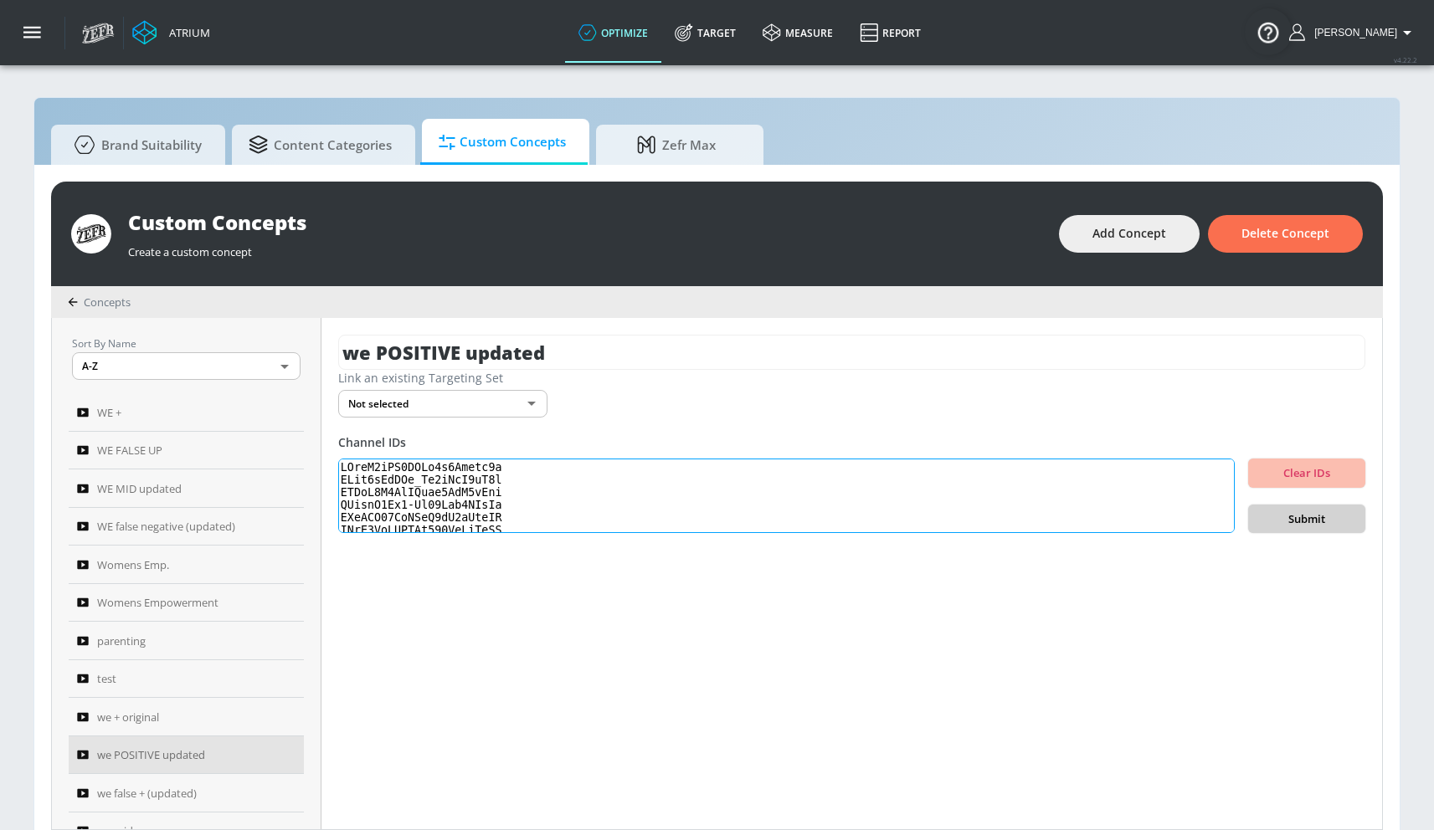
type textarea "UCnhT4fBE1OWOn7c0Quxdf4w UCml8mTlWIi_Vt6yOrI3nT1g UCYaL9W8FyHSeiu9OuJ0lEvw UCsy…"
click at [1322, 514] on span "Submit" at bounding box center [1306, 519] width 90 height 19
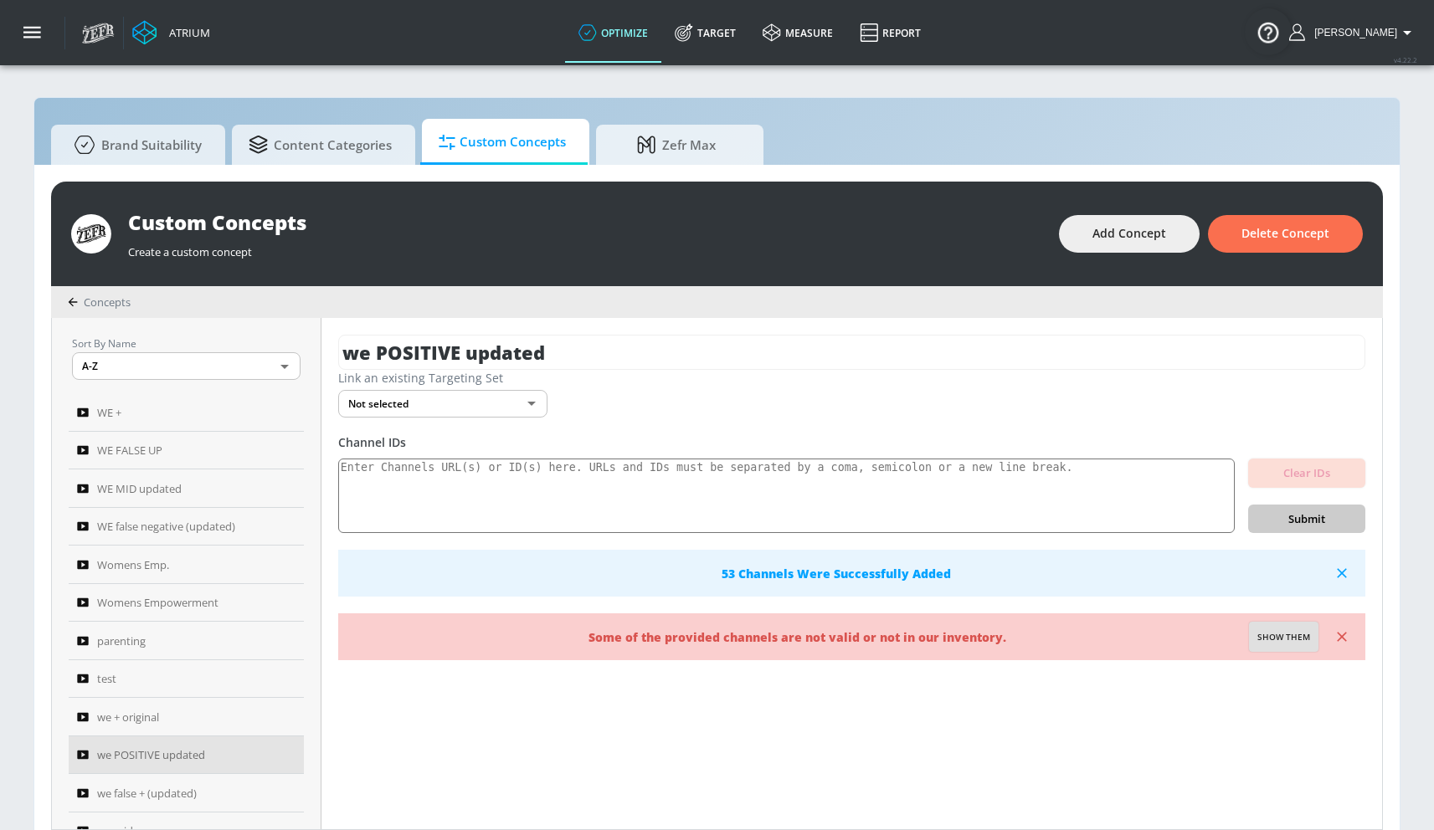
drag, startPoint x: 1301, startPoint y: 634, endPoint x: 1243, endPoint y: 618, distance: 60.9
click at [1301, 634] on span "Show them" at bounding box center [1283, 637] width 53 height 15
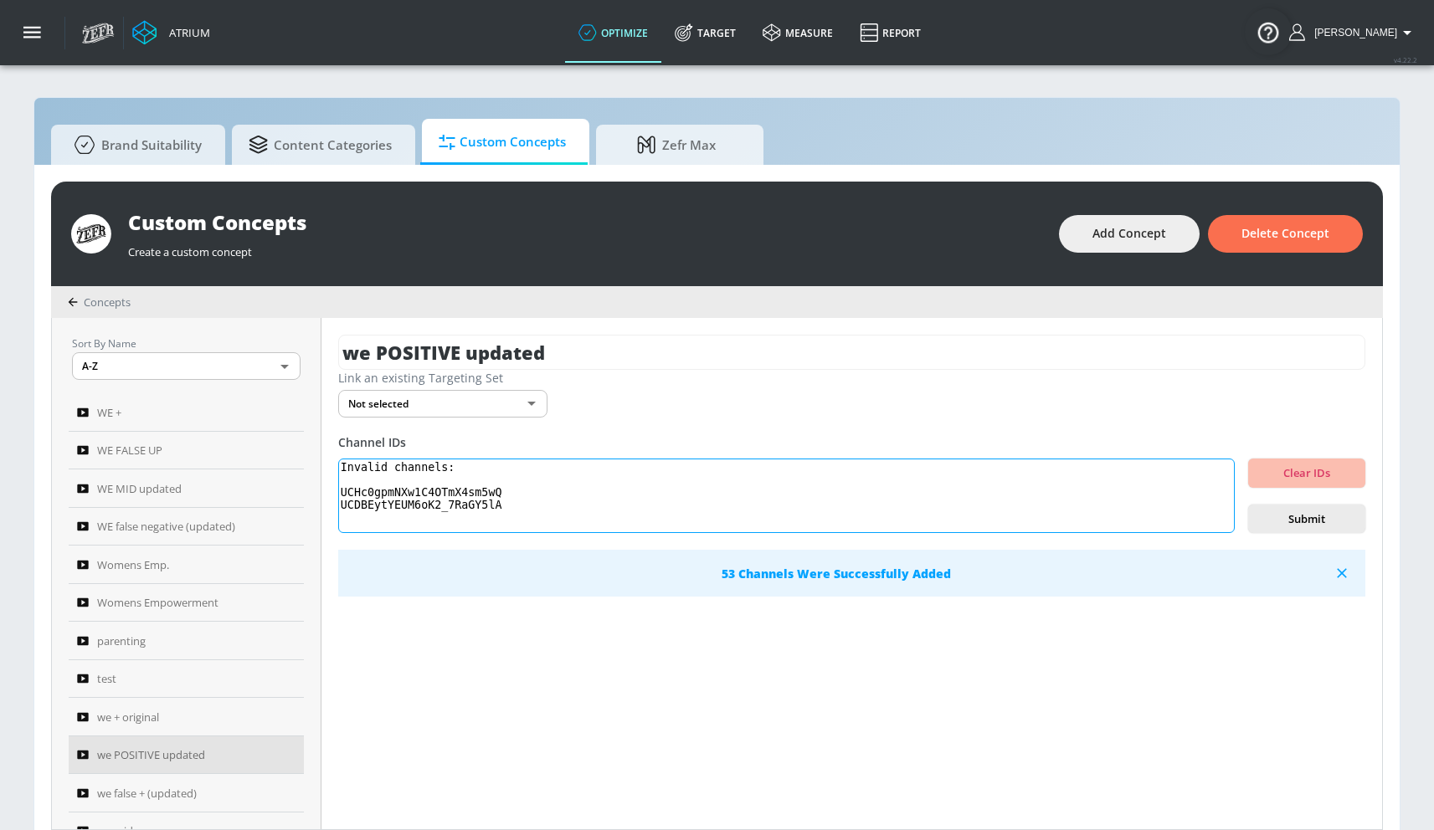
drag, startPoint x: 535, startPoint y: 500, endPoint x: 327, endPoint y: 448, distance: 213.9
click at [328, 448] on div "Sort By Name A-Z ASC ​ WE + WE FALSE UP WE MID updated WE false negative (updat…" at bounding box center [717, 573] width 1330 height 511
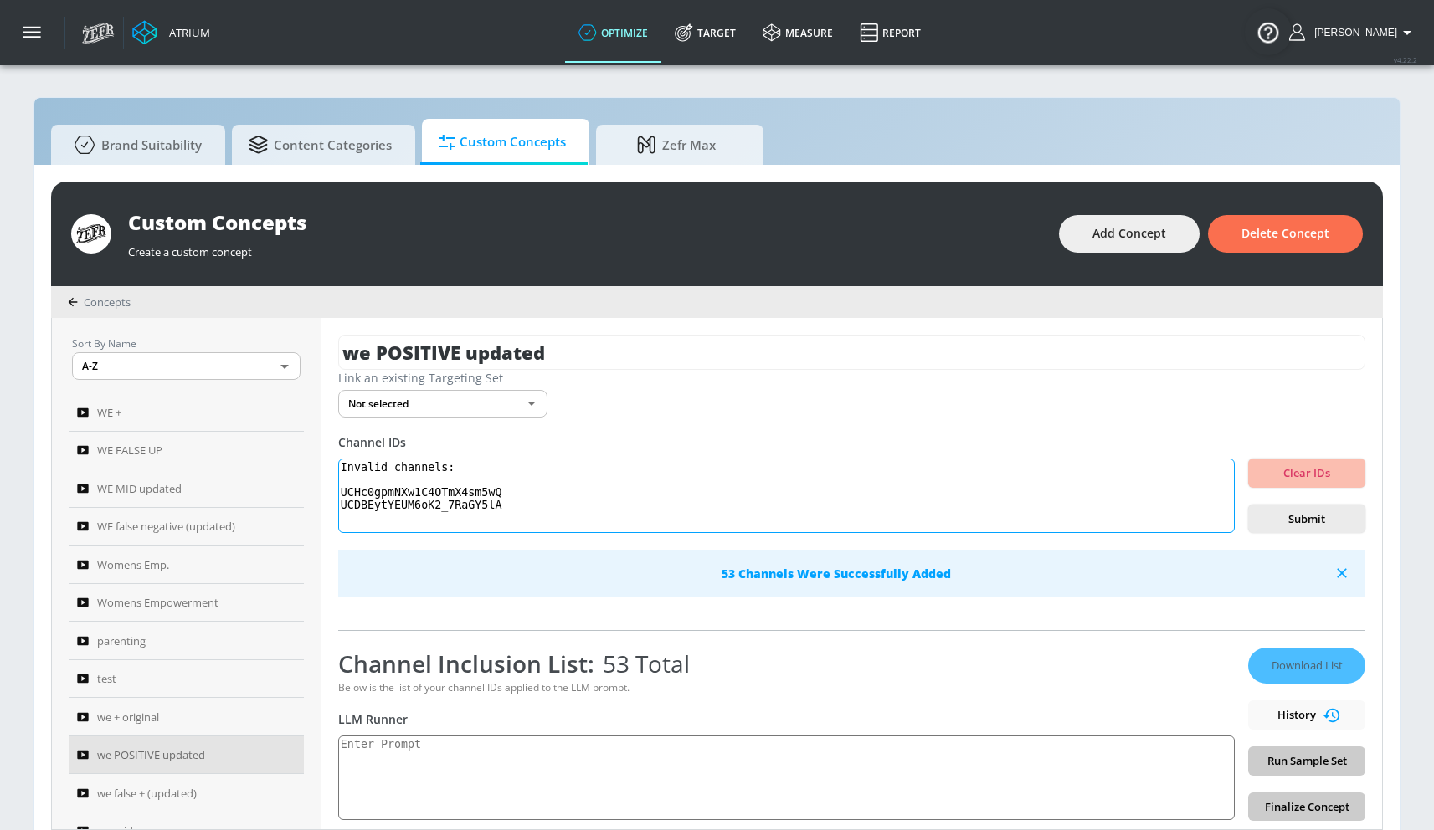
type textarea "UCDBEytYEUM6oK2_7RaGY5lA"
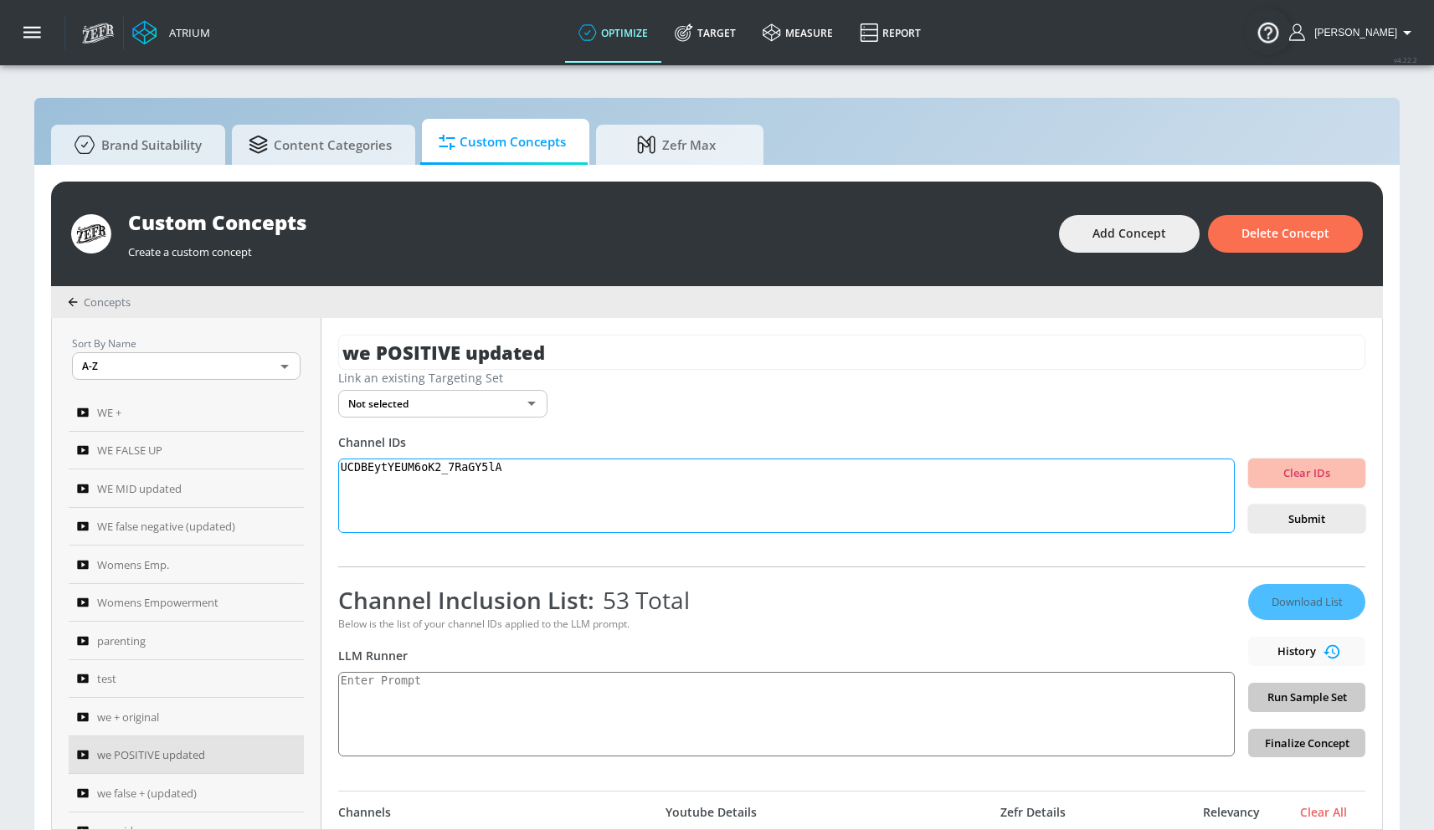
click at [371, 468] on textarea "UCDBEytYEUM6oK2_7RaGY5lA" at bounding box center [786, 496] width 896 height 75
click at [372, 473] on textarea "UCDBEytYEUM6oK2_7RaGY5lA" at bounding box center [786, 496] width 896 height 75
click at [372, 474] on textarea "UCDBEytYEUM6oK2_7RaGY5lA" at bounding box center [786, 496] width 896 height 75
click at [490, 724] on textarea at bounding box center [786, 714] width 896 height 85
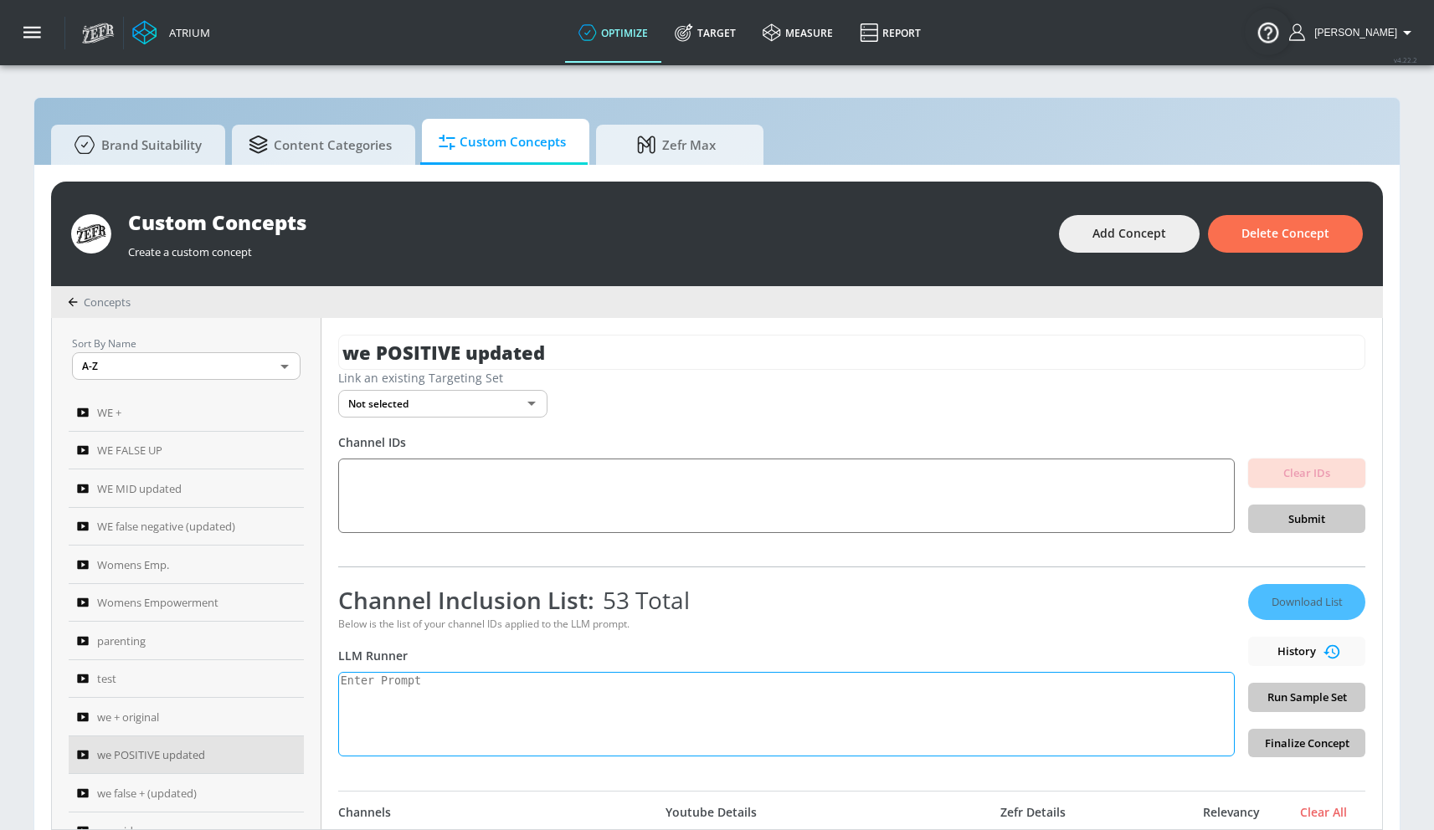
click at [423, 695] on textarea at bounding box center [786, 714] width 896 height 85
paste textarea "Women’s empowerment can be defined as the process by which women strengthen the…"
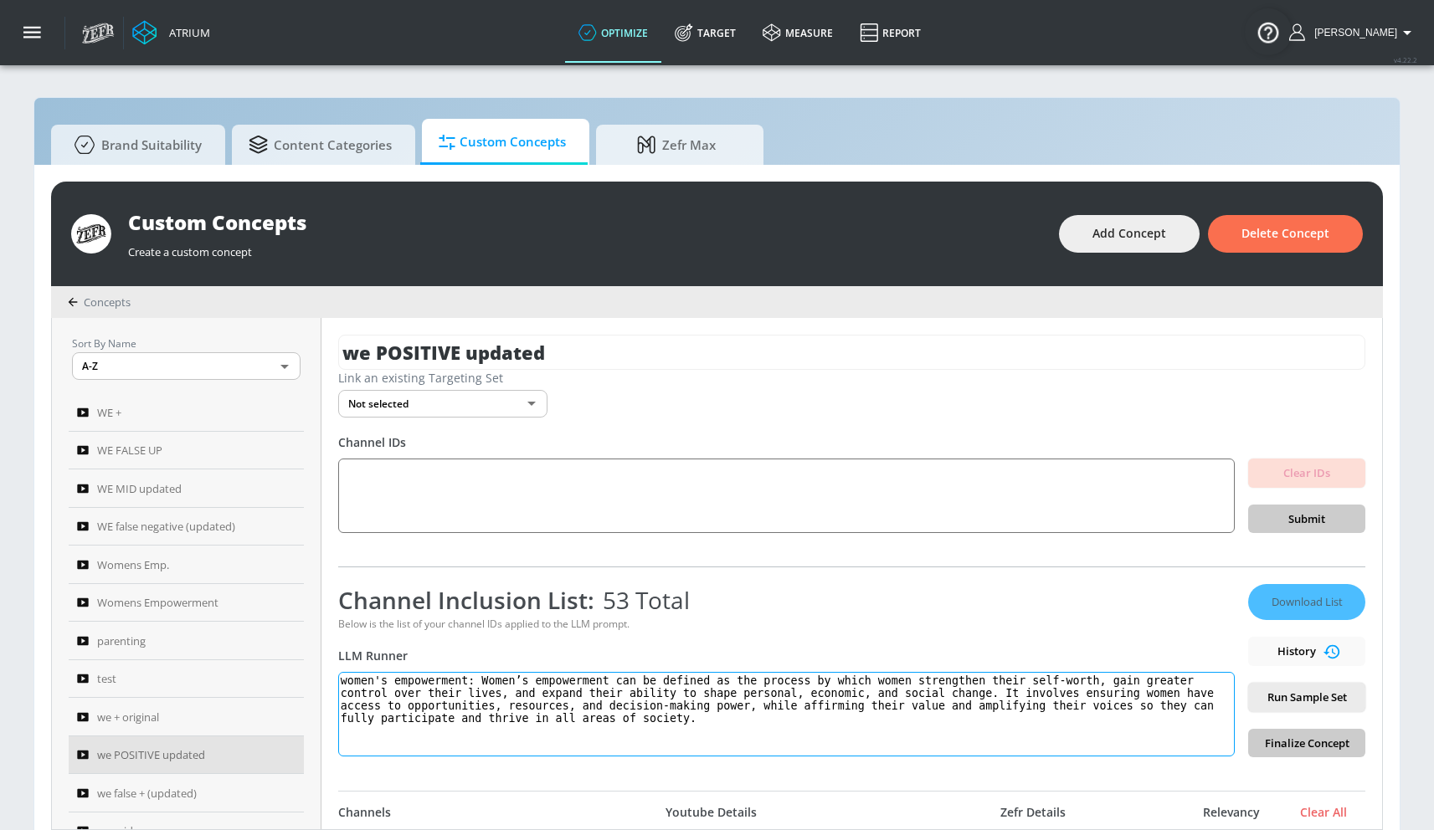
type textarea "women's empowerment: Women’s empowerment can be defined as the process by which…"
click at [1306, 699] on span "Run Sample Set" at bounding box center [1306, 697] width 90 height 19
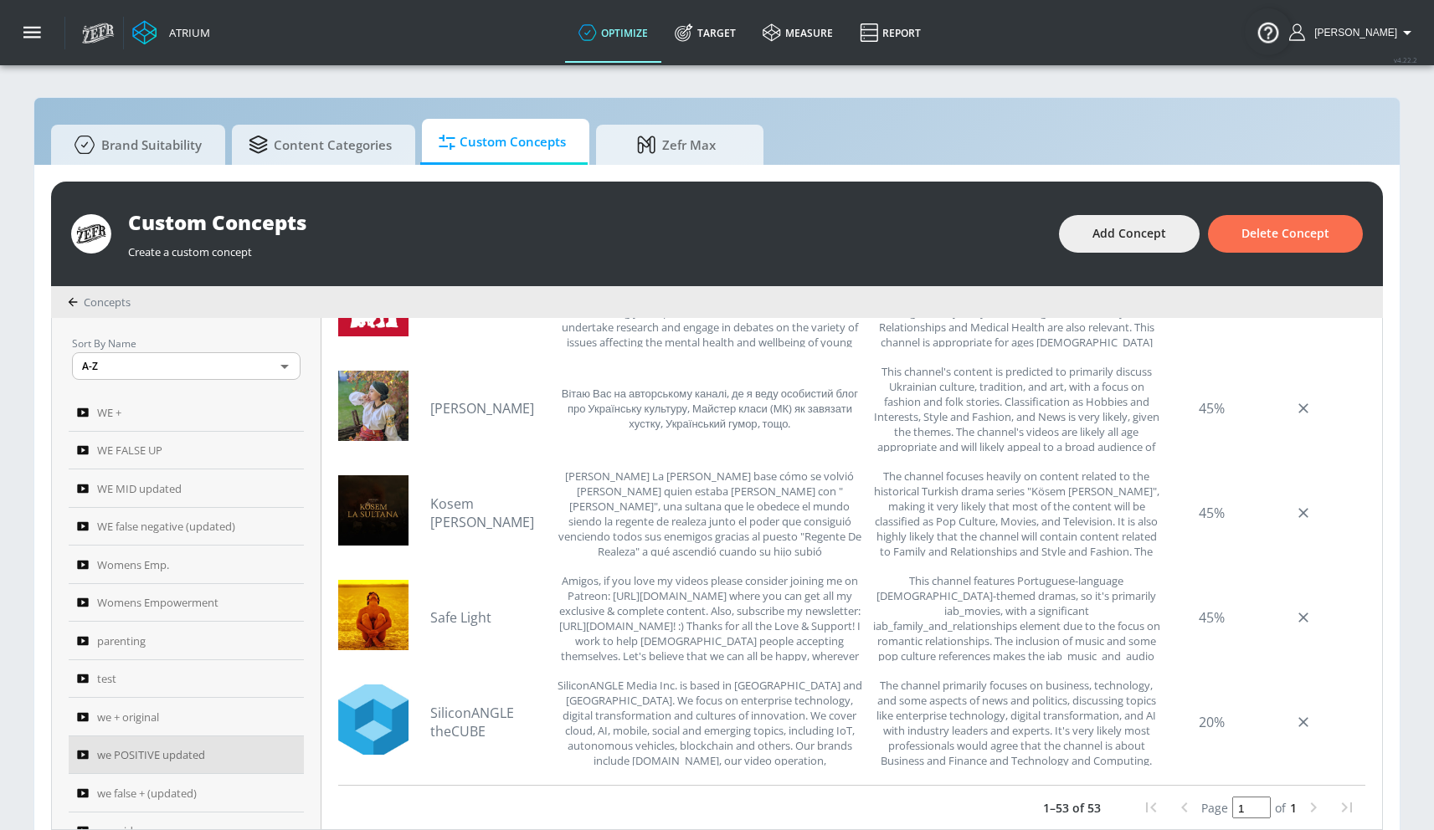
scroll to position [4929, 0]
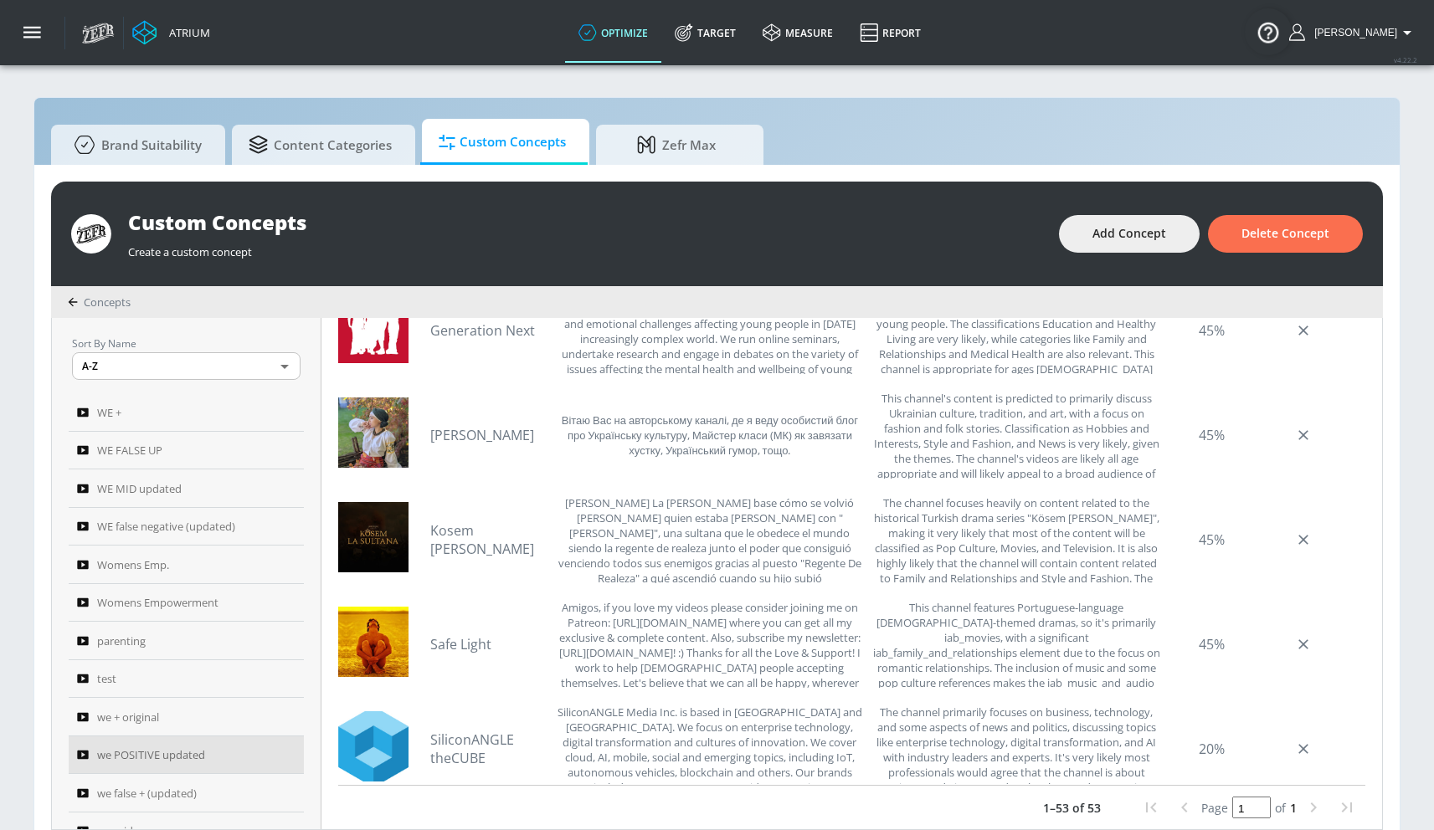
click at [459, 537] on link "Kosem [PERSON_NAME]" at bounding box center [488, 539] width 117 height 37
click at [488, 436] on link "[PERSON_NAME]" at bounding box center [488, 435] width 117 height 18
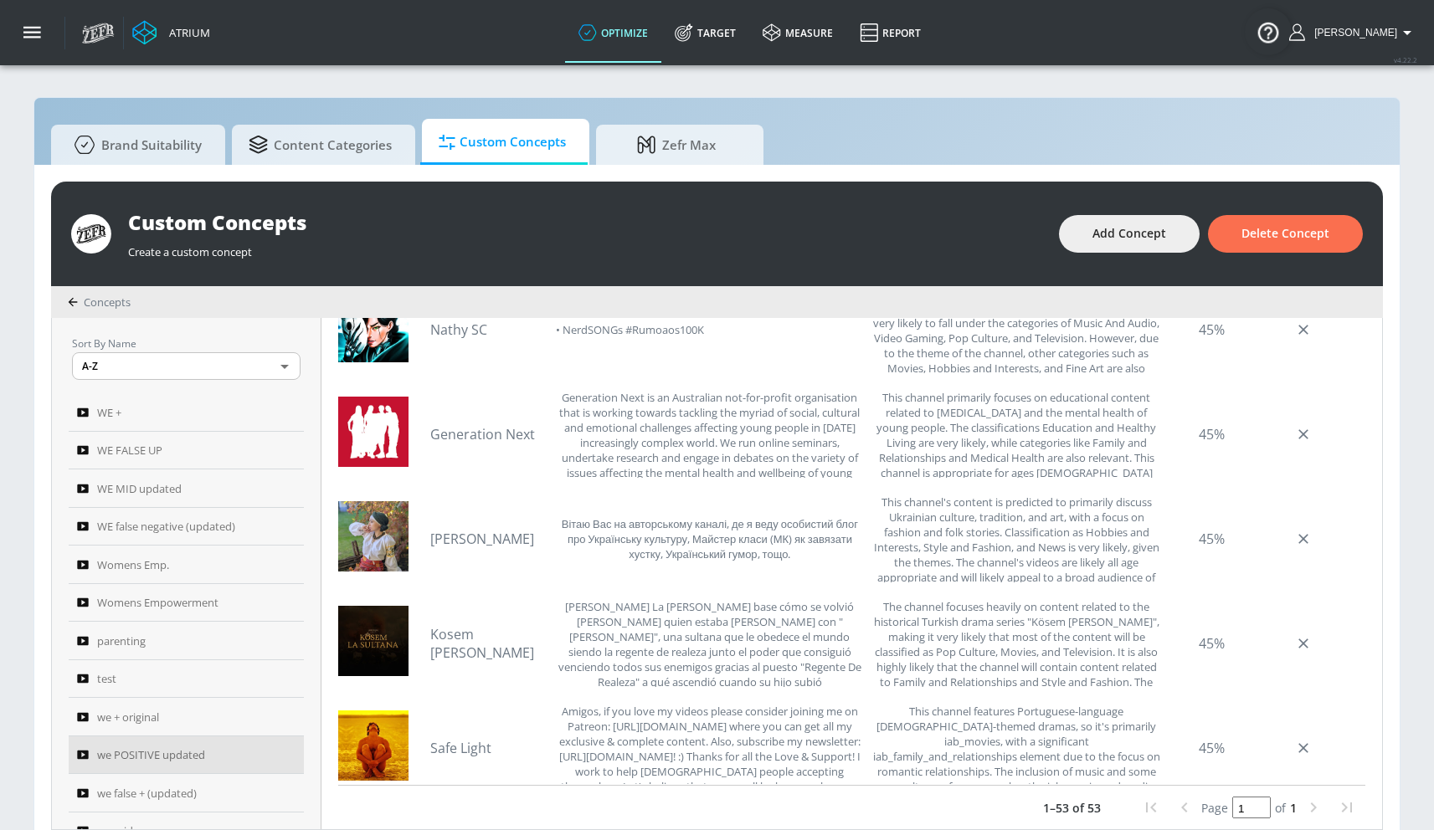
scroll to position [4820, 0]
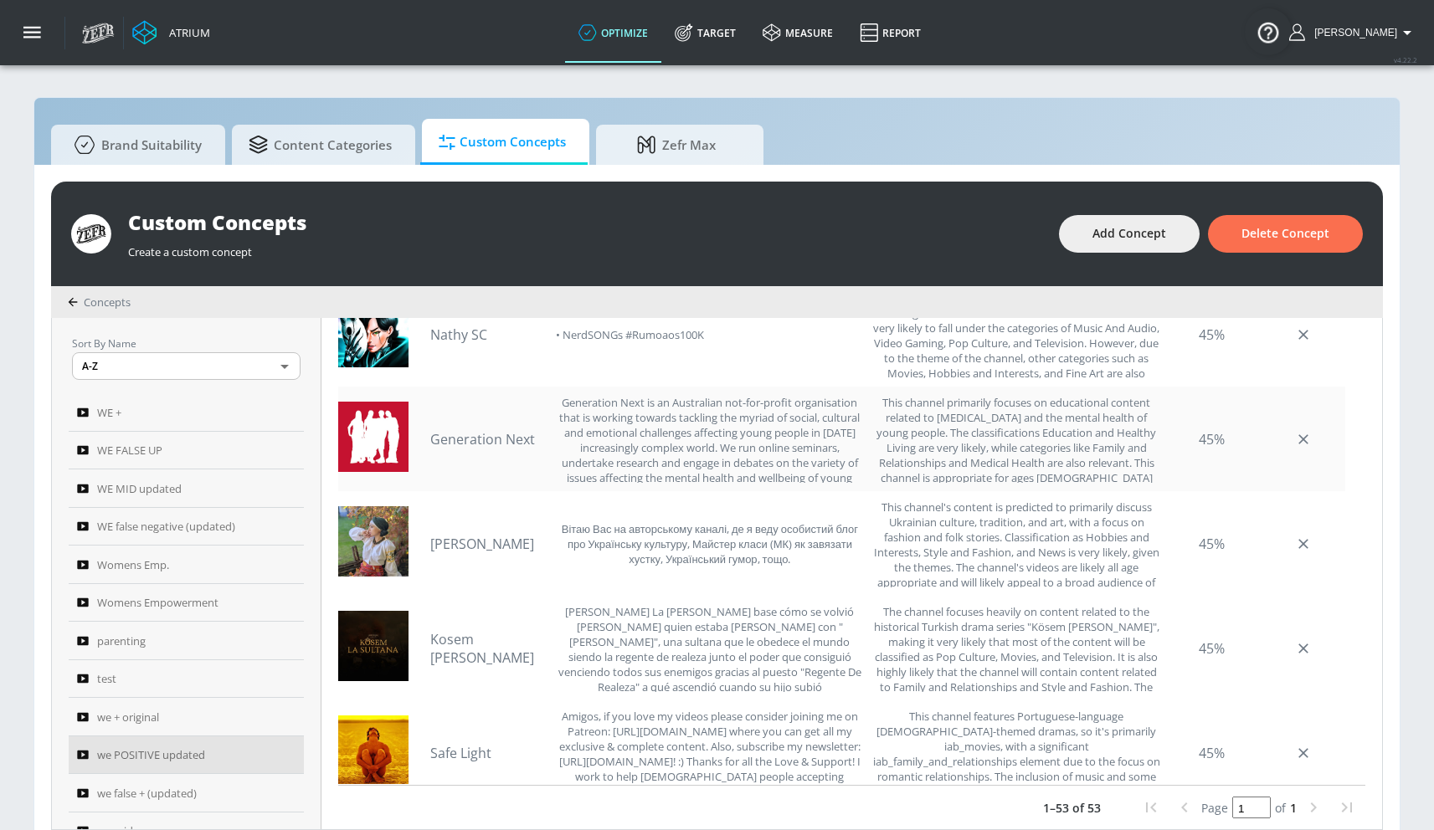
click at [487, 434] on link "Generation Next" at bounding box center [488, 439] width 117 height 18
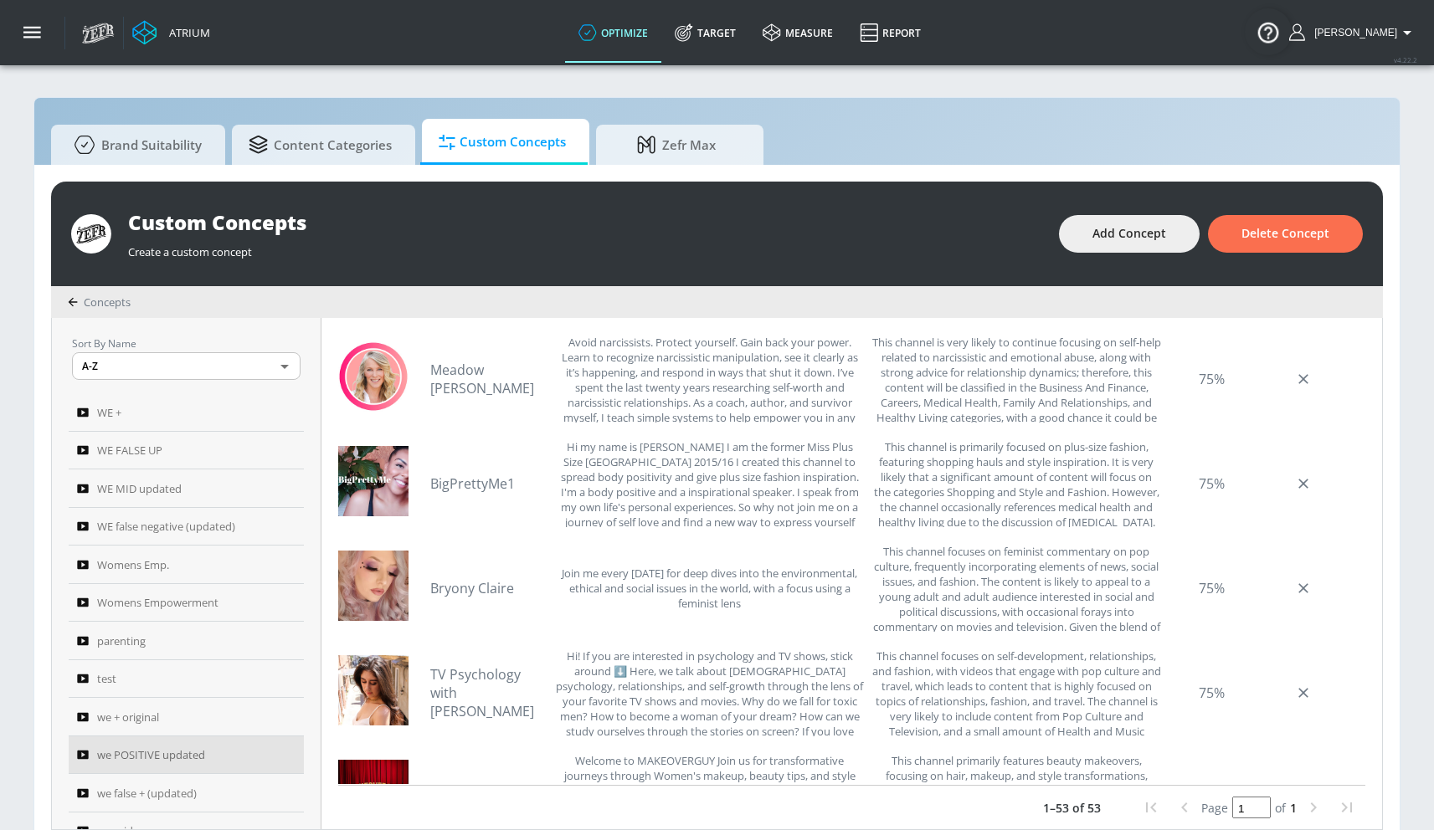
scroll to position [0, 0]
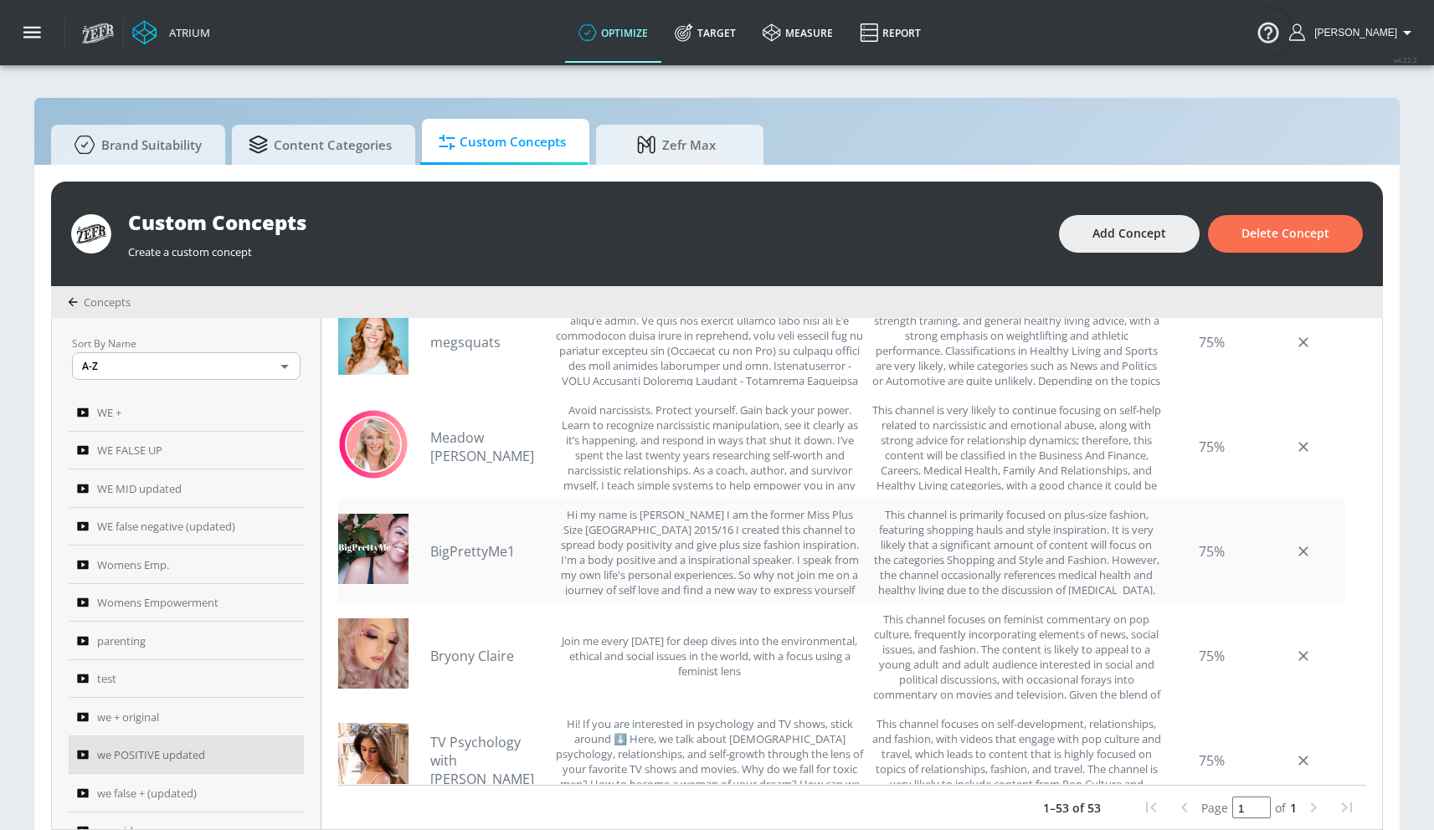
click at [464, 545] on link "BigPrettyMe1" at bounding box center [488, 551] width 117 height 18
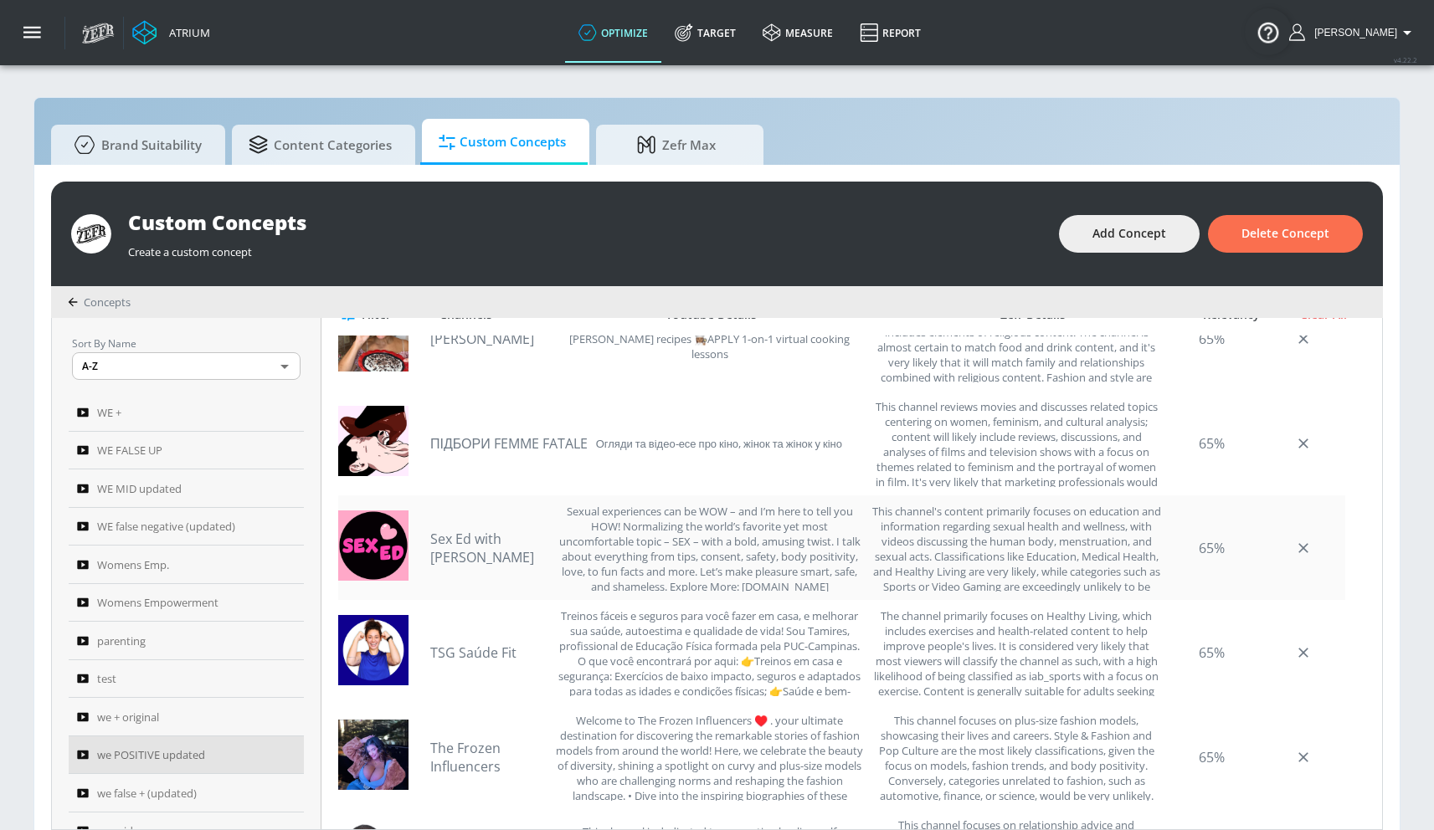
scroll to position [2476, 0]
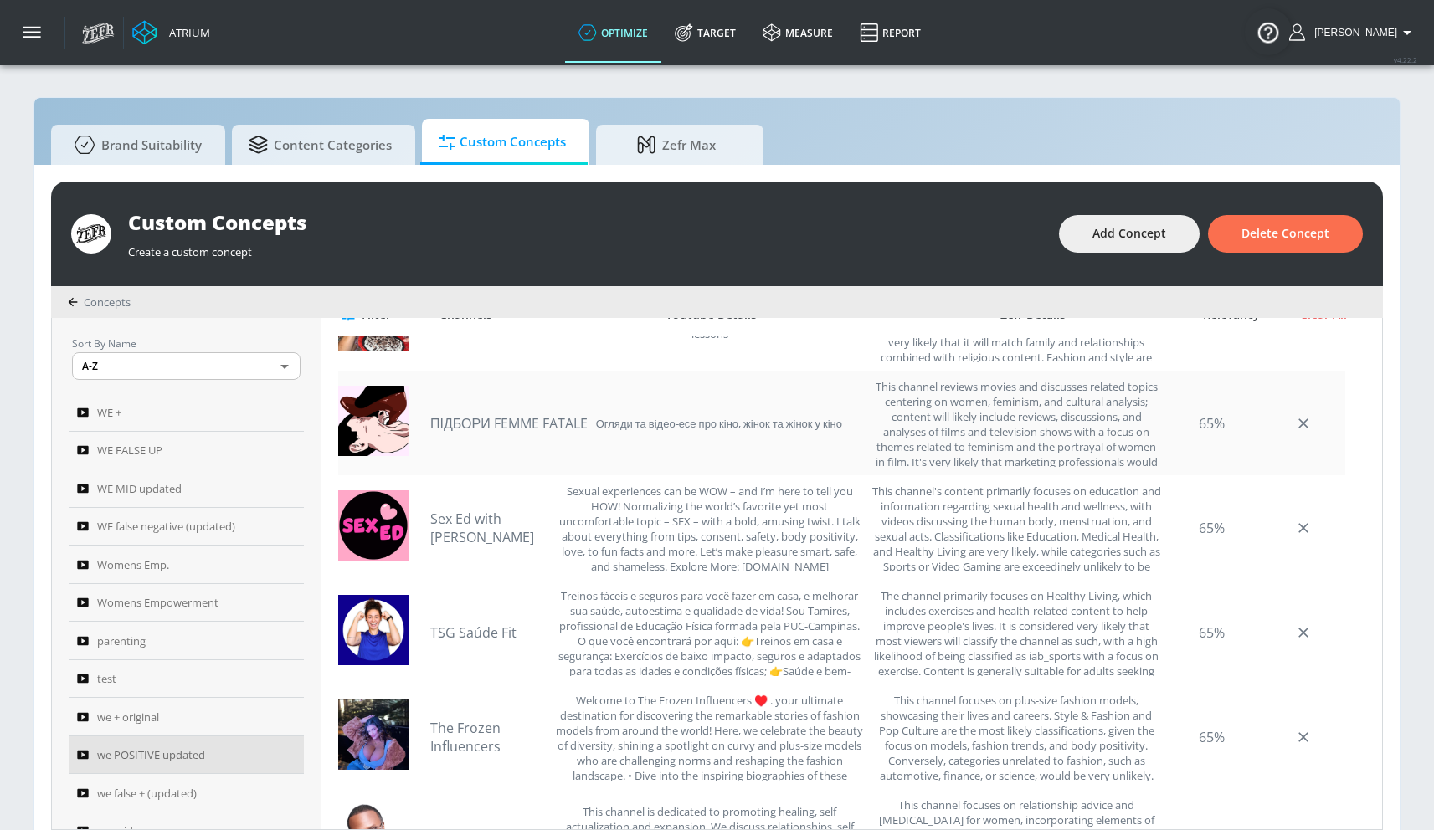
click at [500, 416] on link "ПІДБОРИ FEMME FATALE" at bounding box center [508, 423] width 157 height 18
click at [472, 527] on link "Sex Ed with [PERSON_NAME]" at bounding box center [488, 528] width 117 height 37
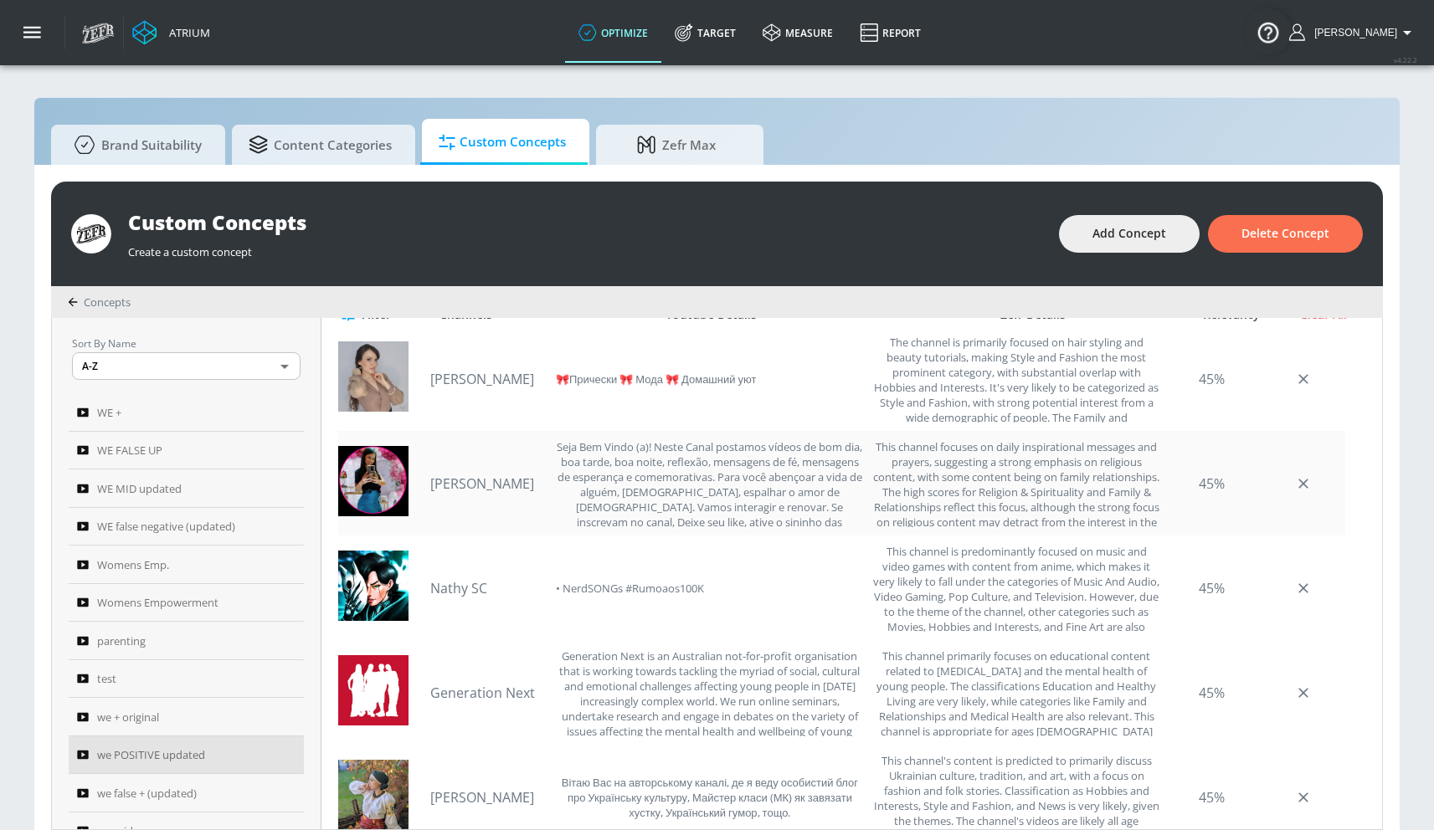
scroll to position [5050, 0]
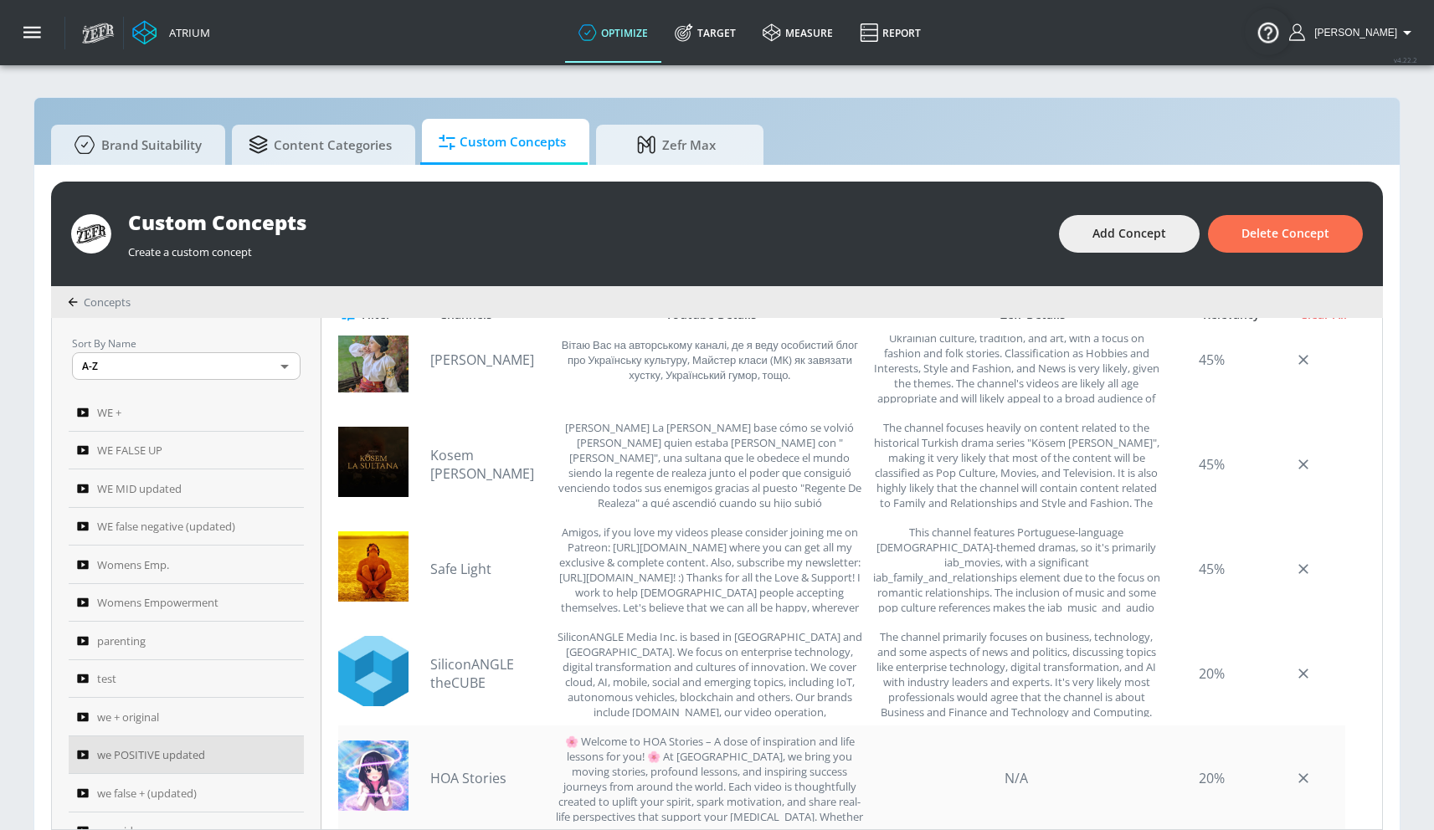
click at [480, 783] on link "HOA Stories" at bounding box center [488, 778] width 117 height 18
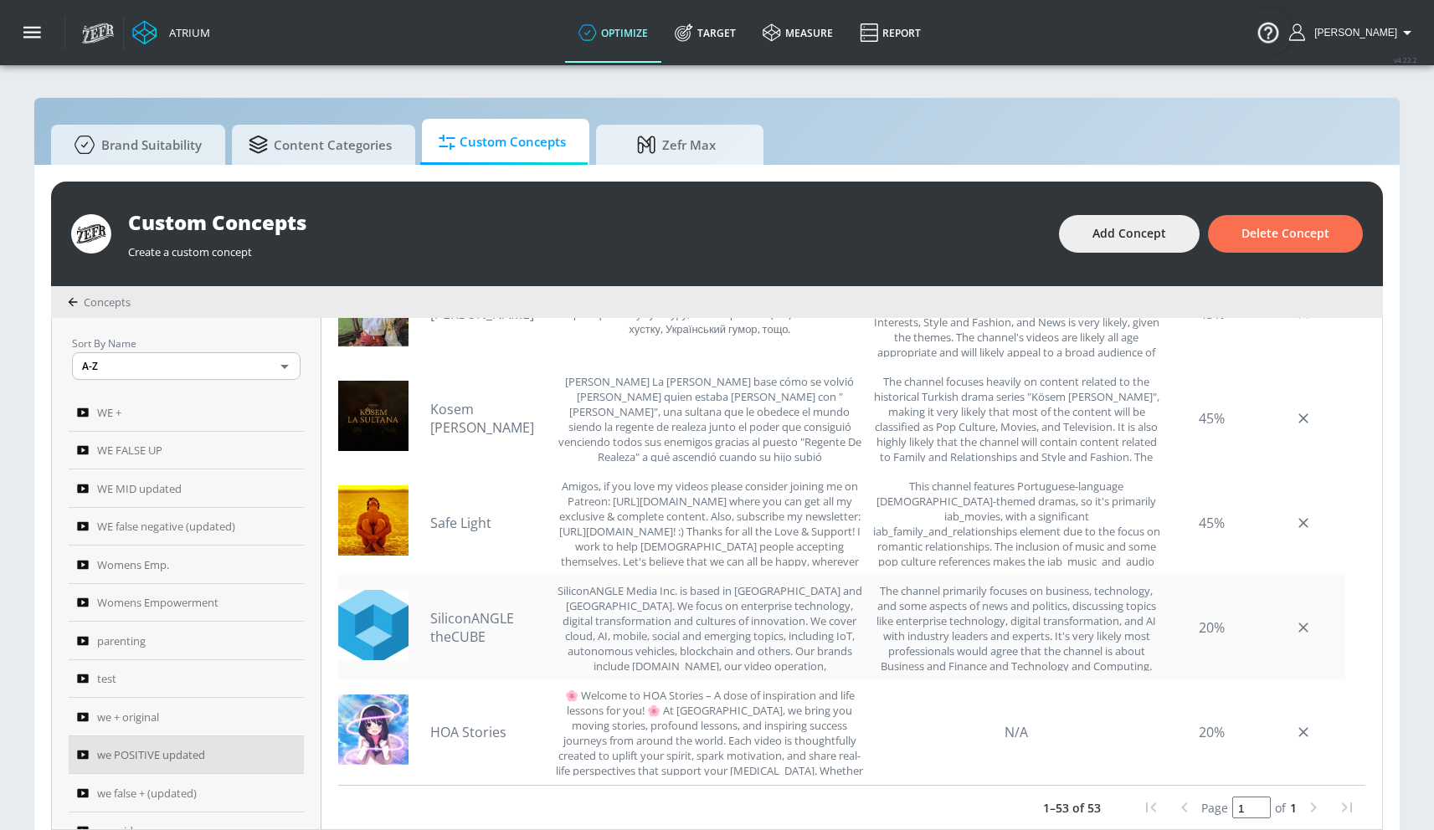
click at [457, 618] on link "SiliconANGLE theCUBE" at bounding box center [488, 627] width 117 height 37
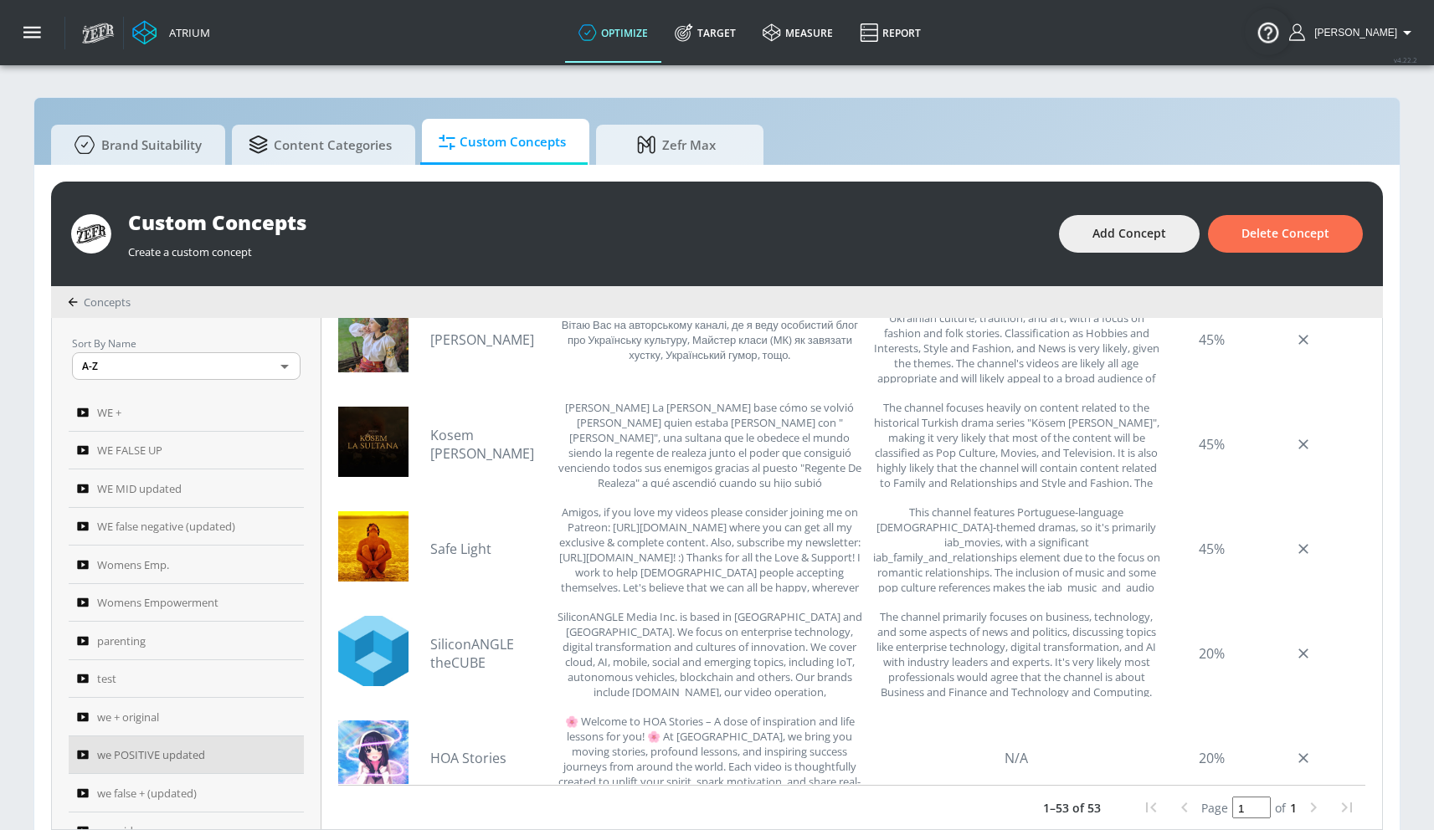
scroll to position [5021, 0]
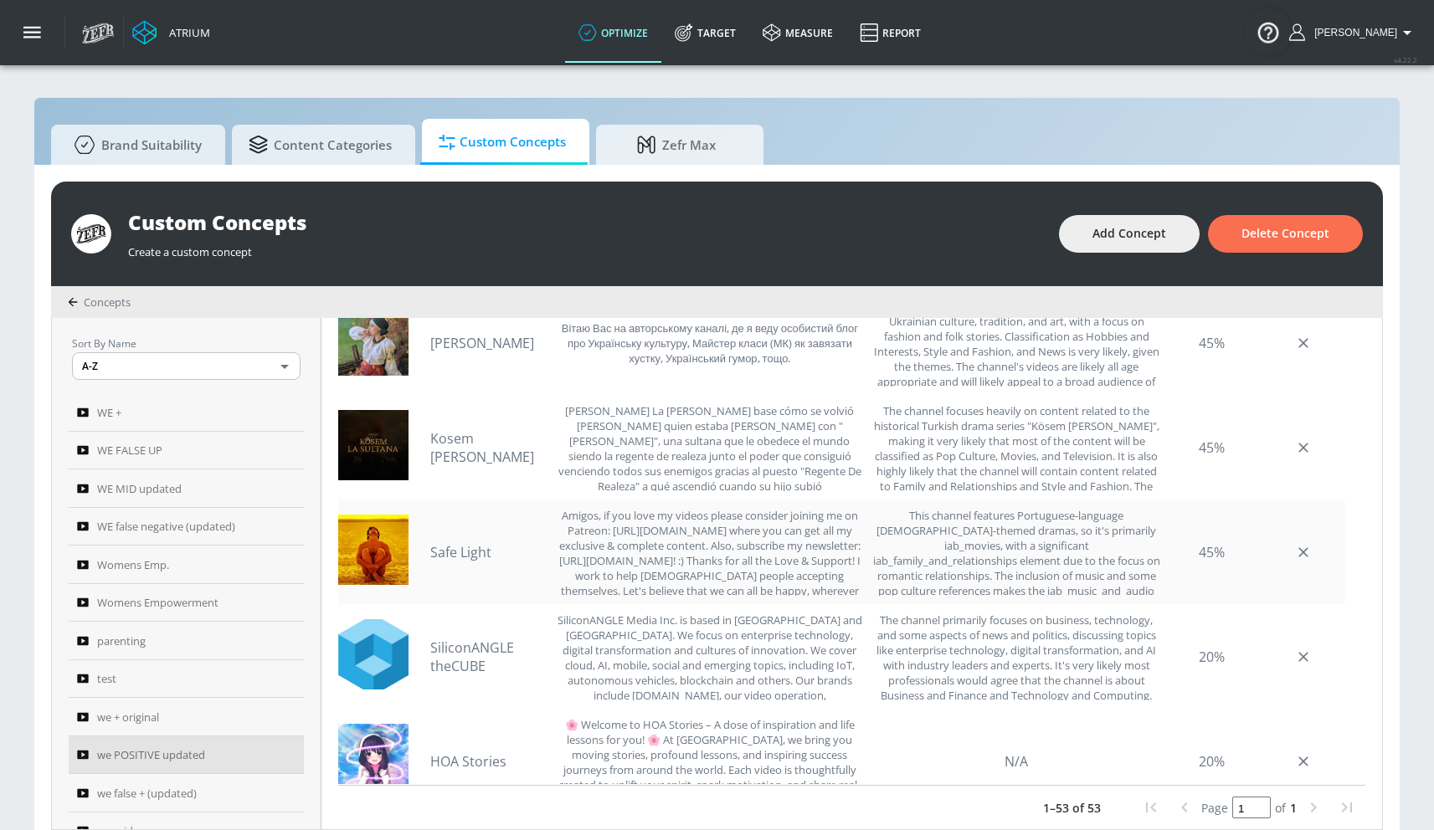
click at [447, 551] on link "Safe Light" at bounding box center [488, 552] width 117 height 18
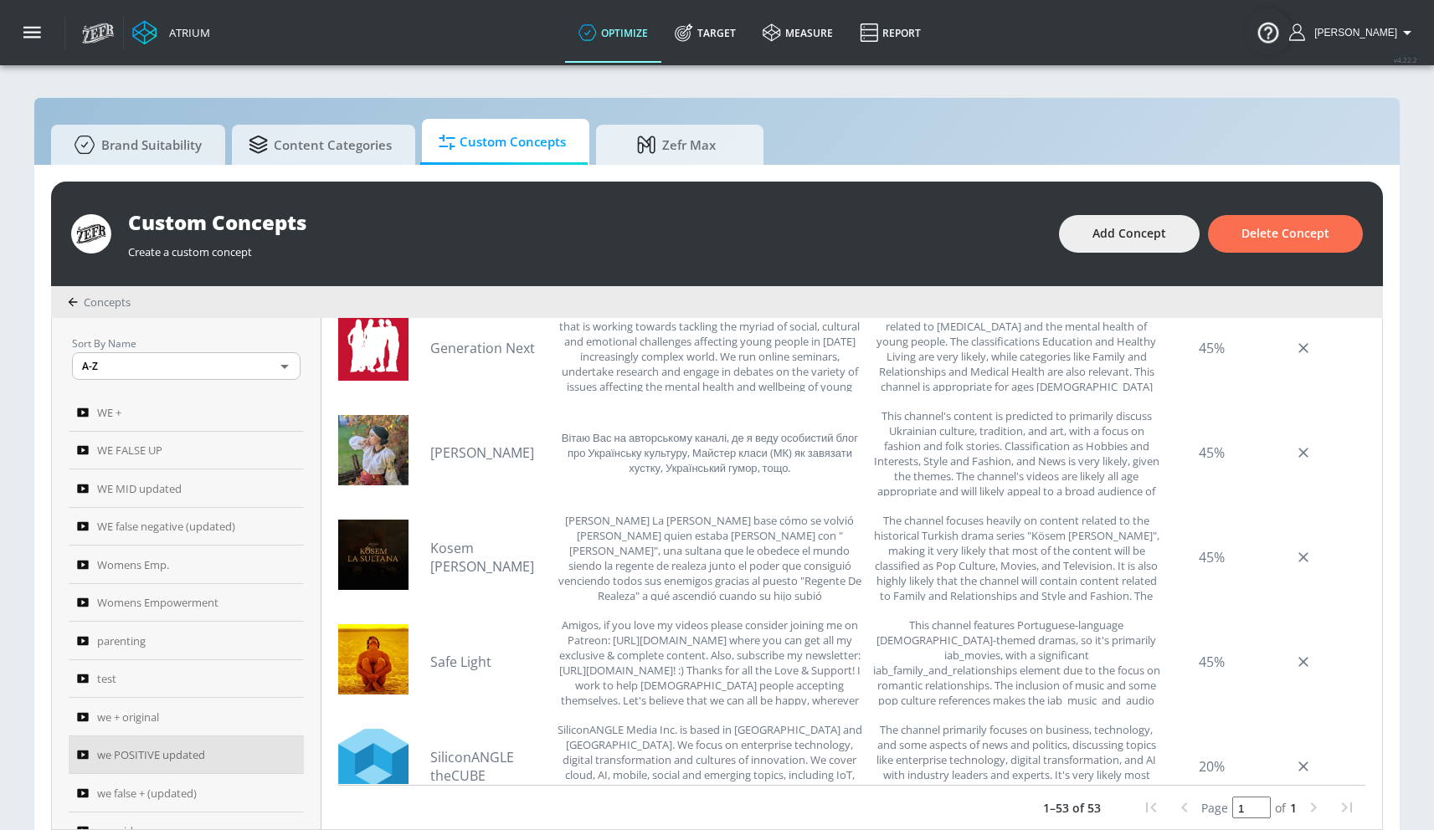
scroll to position [4907, 0]
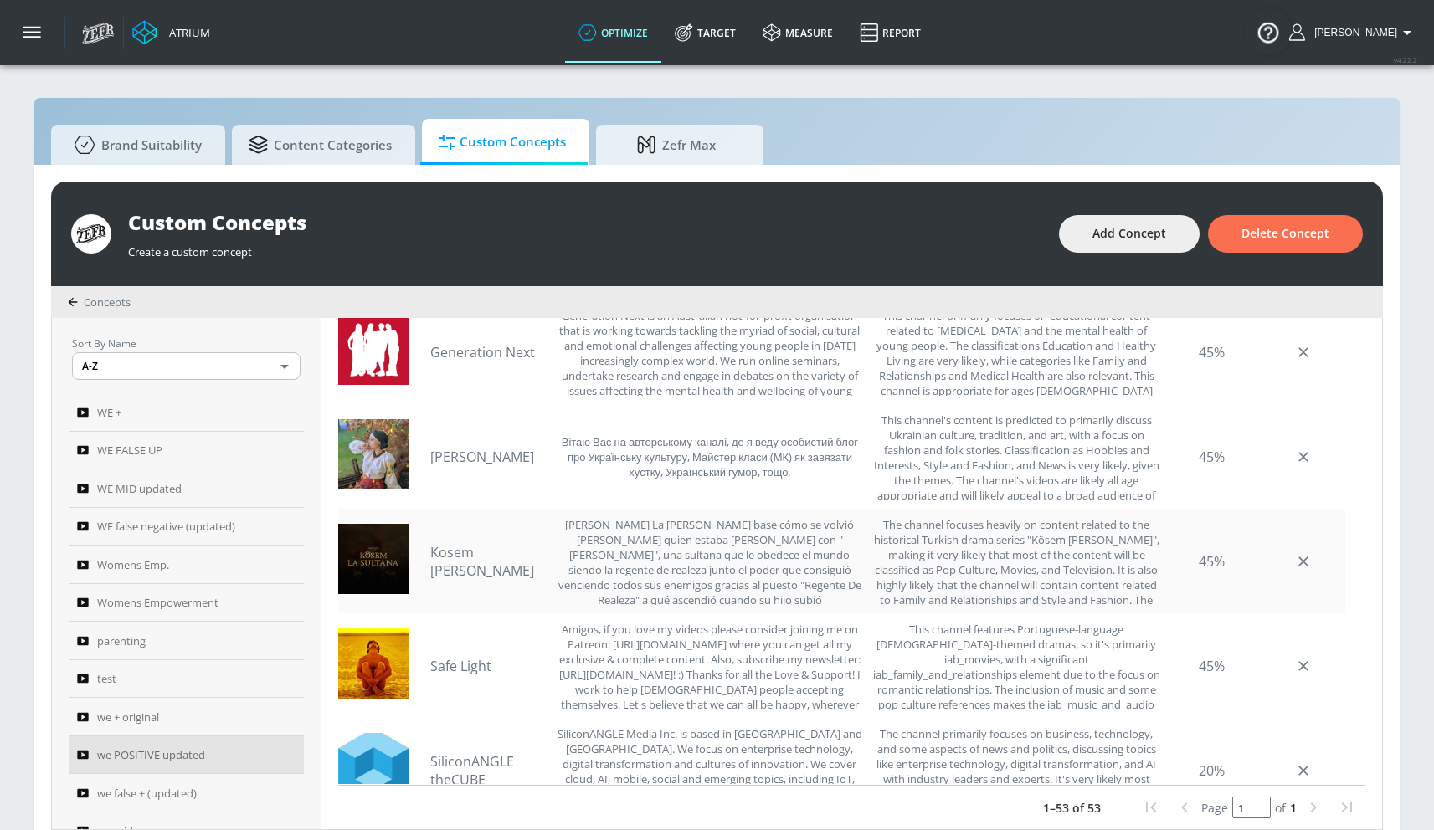
click at [490, 552] on link "Kosem [PERSON_NAME]" at bounding box center [488, 561] width 117 height 37
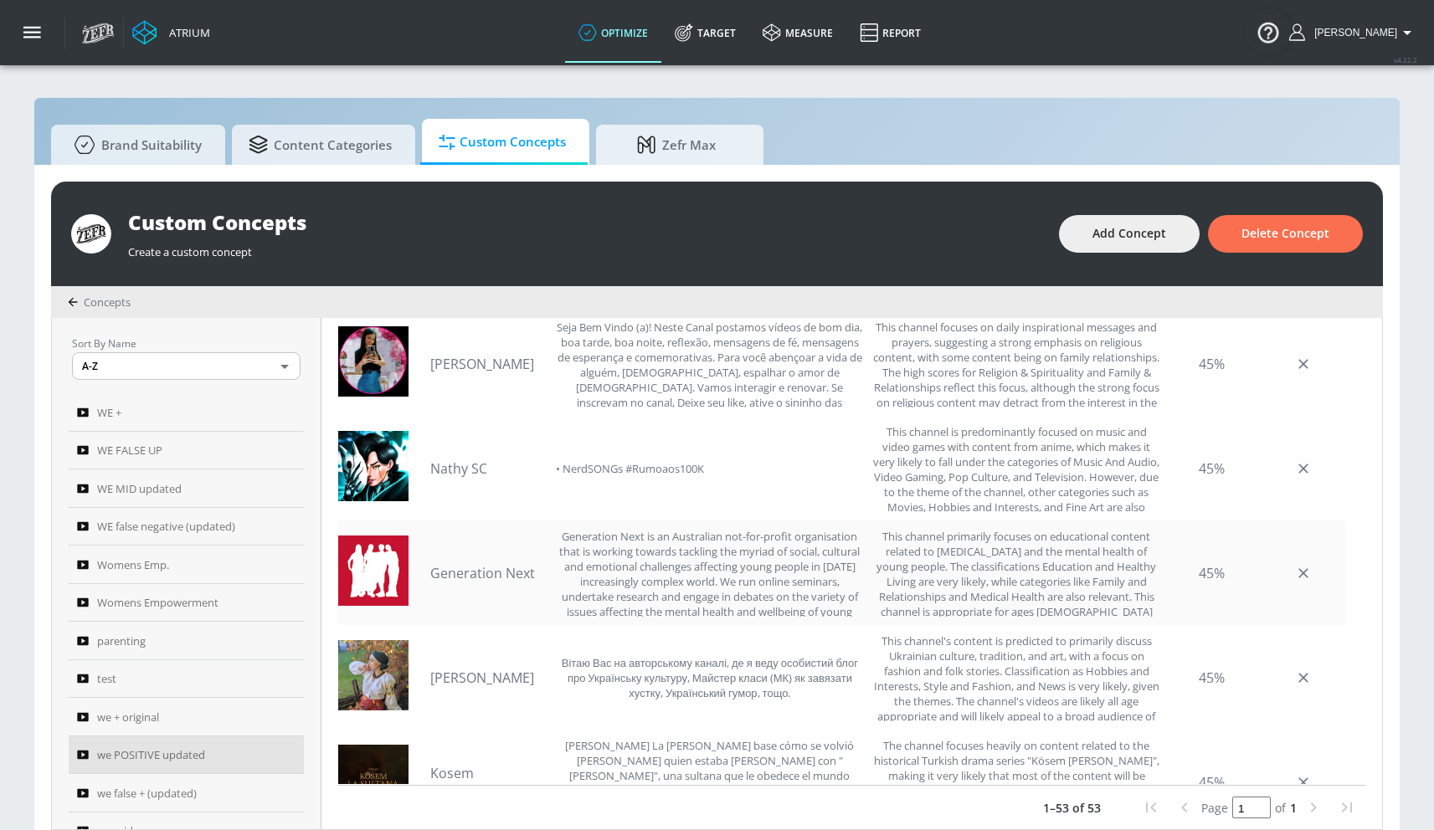
scroll to position [4683, 0]
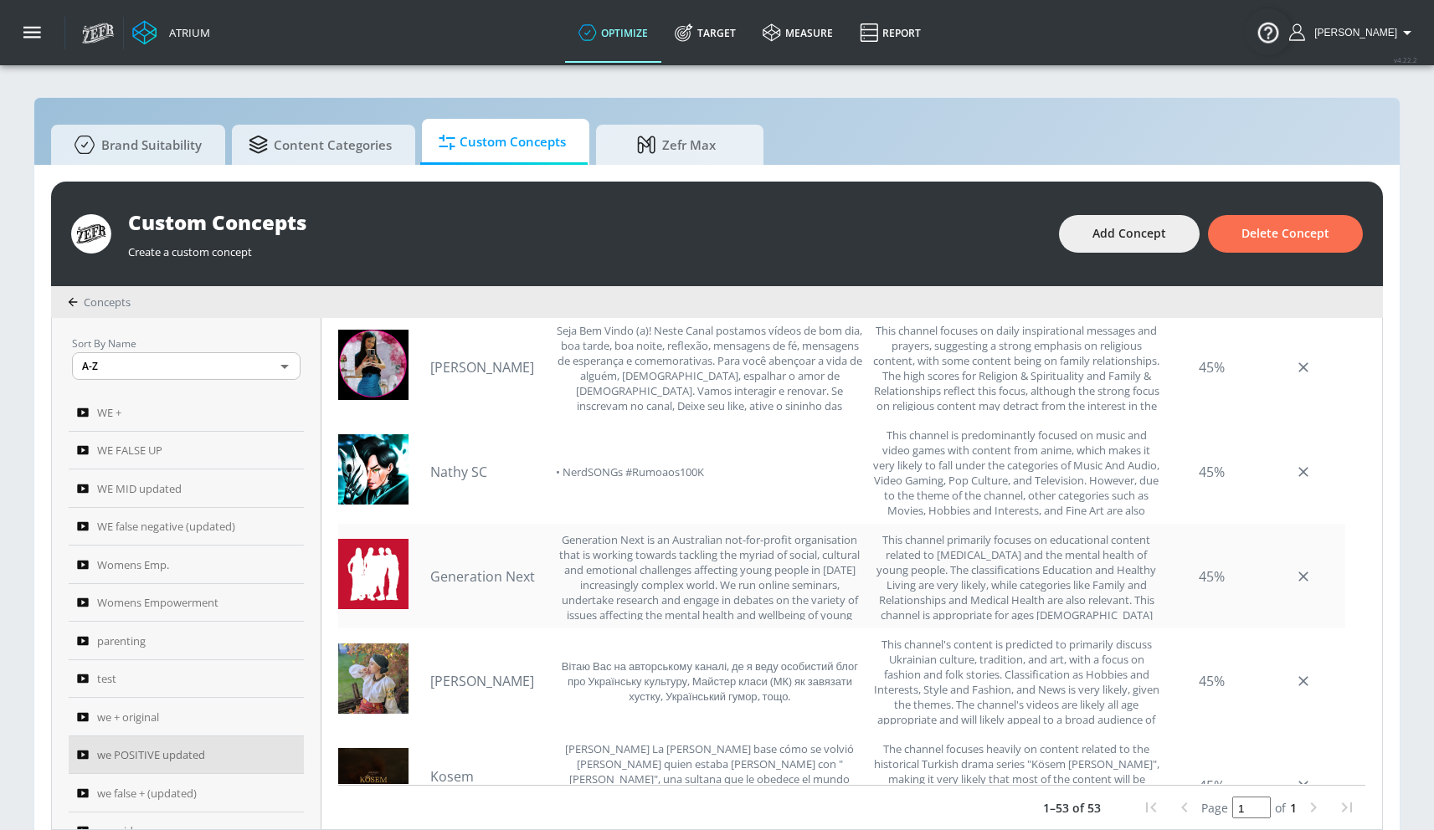
click at [490, 575] on link "Generation Next" at bounding box center [488, 576] width 117 height 18
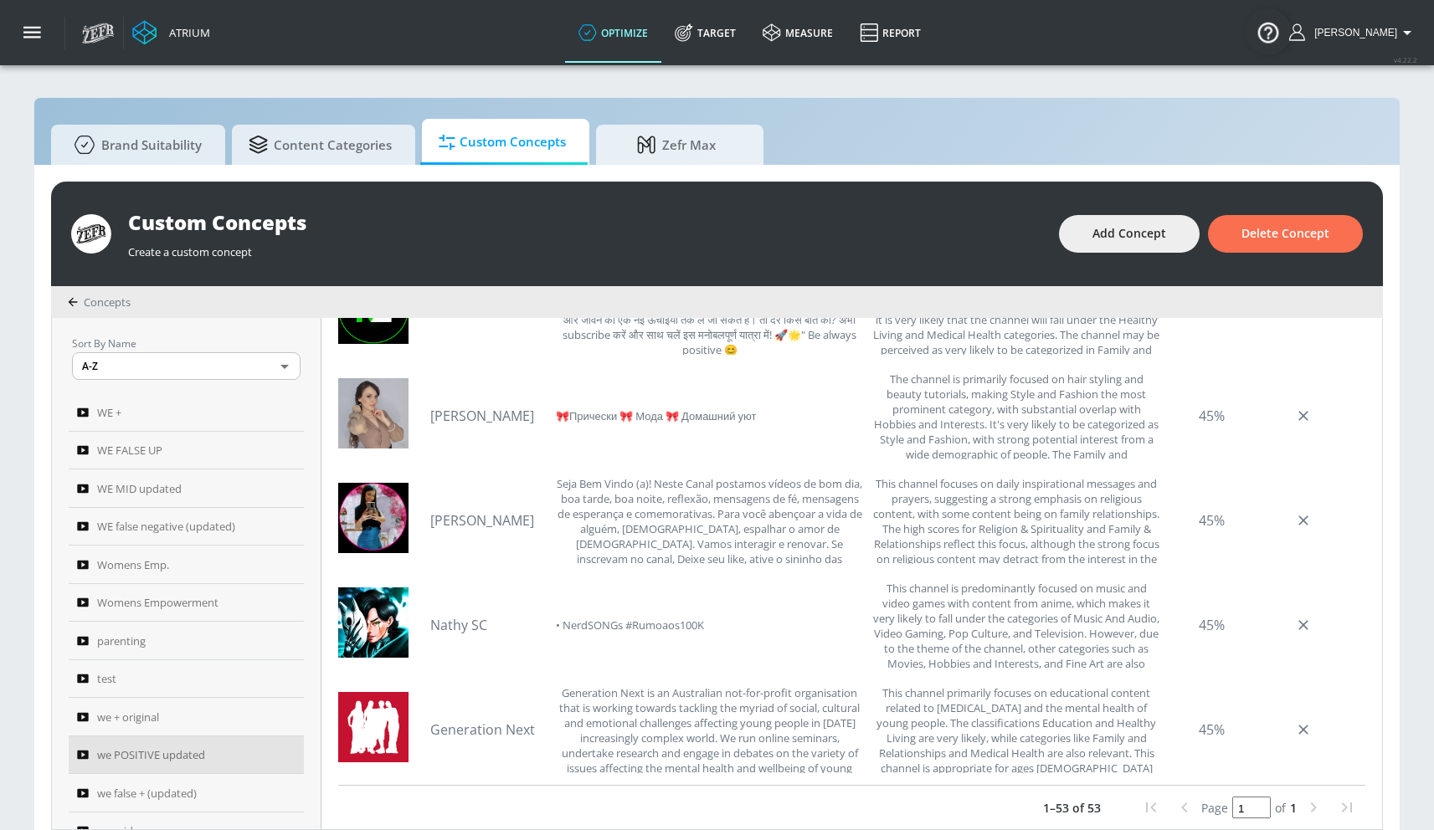
scroll to position [4524, 0]
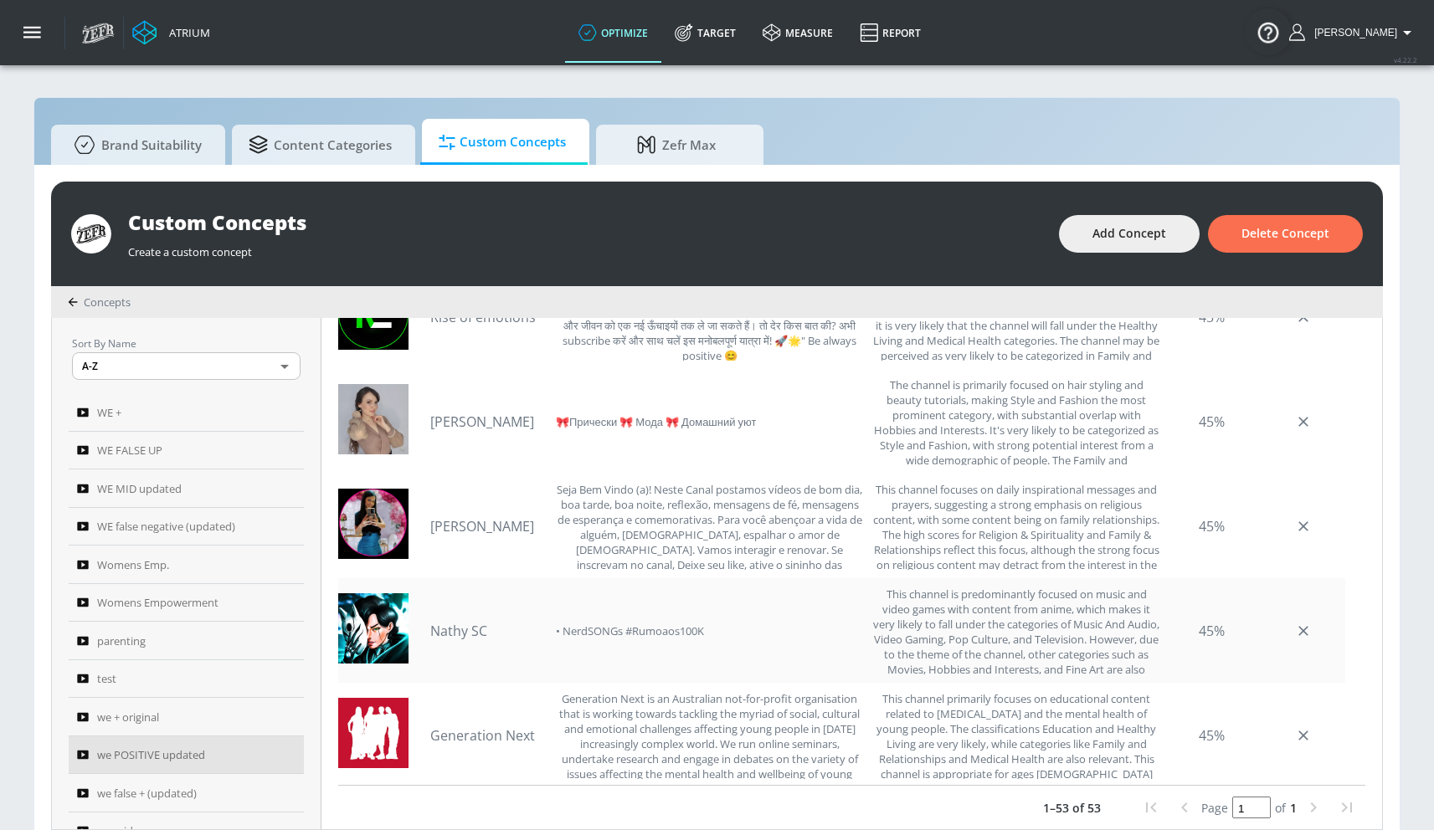
click at [454, 631] on link "Nathy SC" at bounding box center [488, 631] width 117 height 18
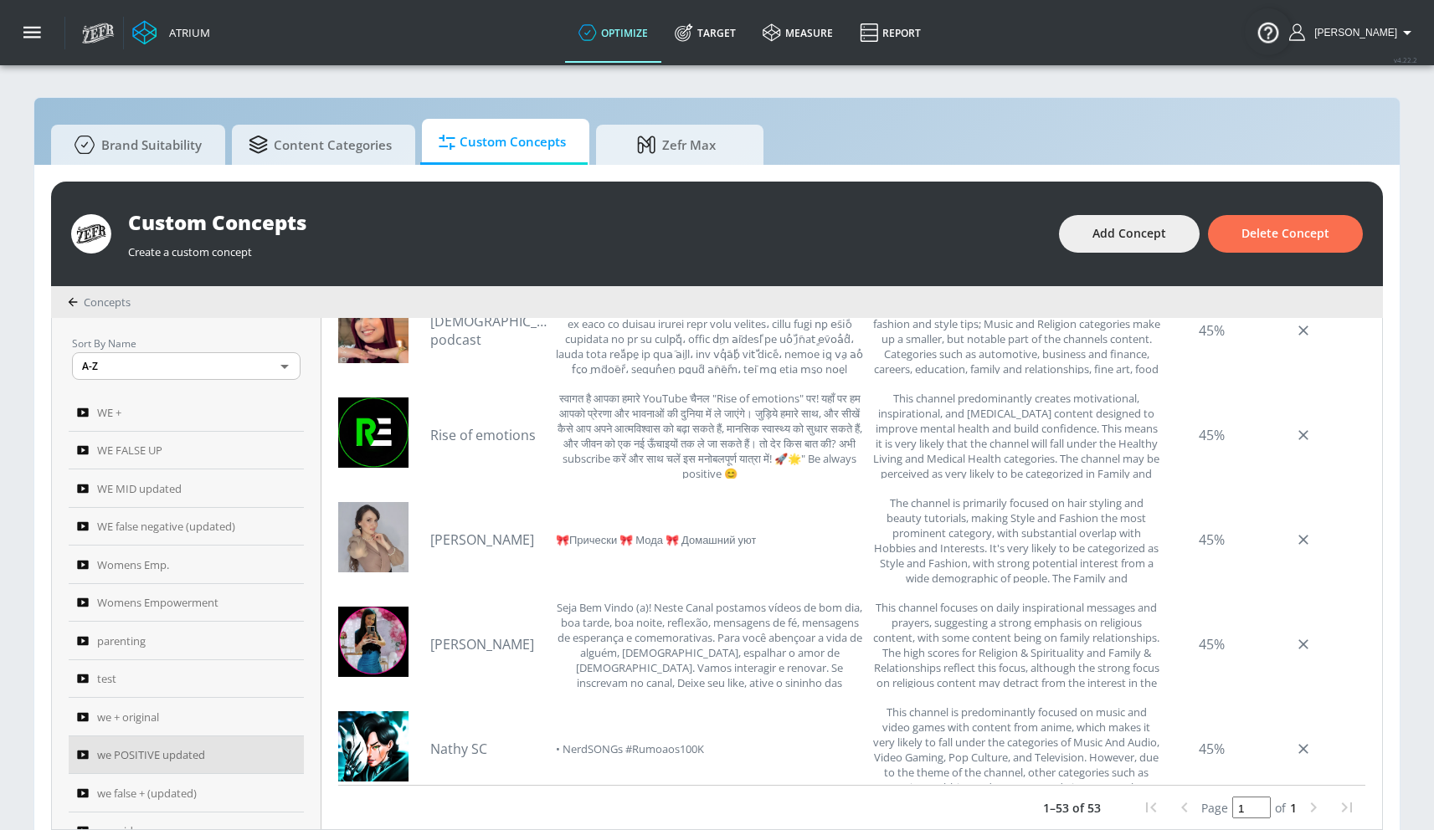
scroll to position [4398, 0]
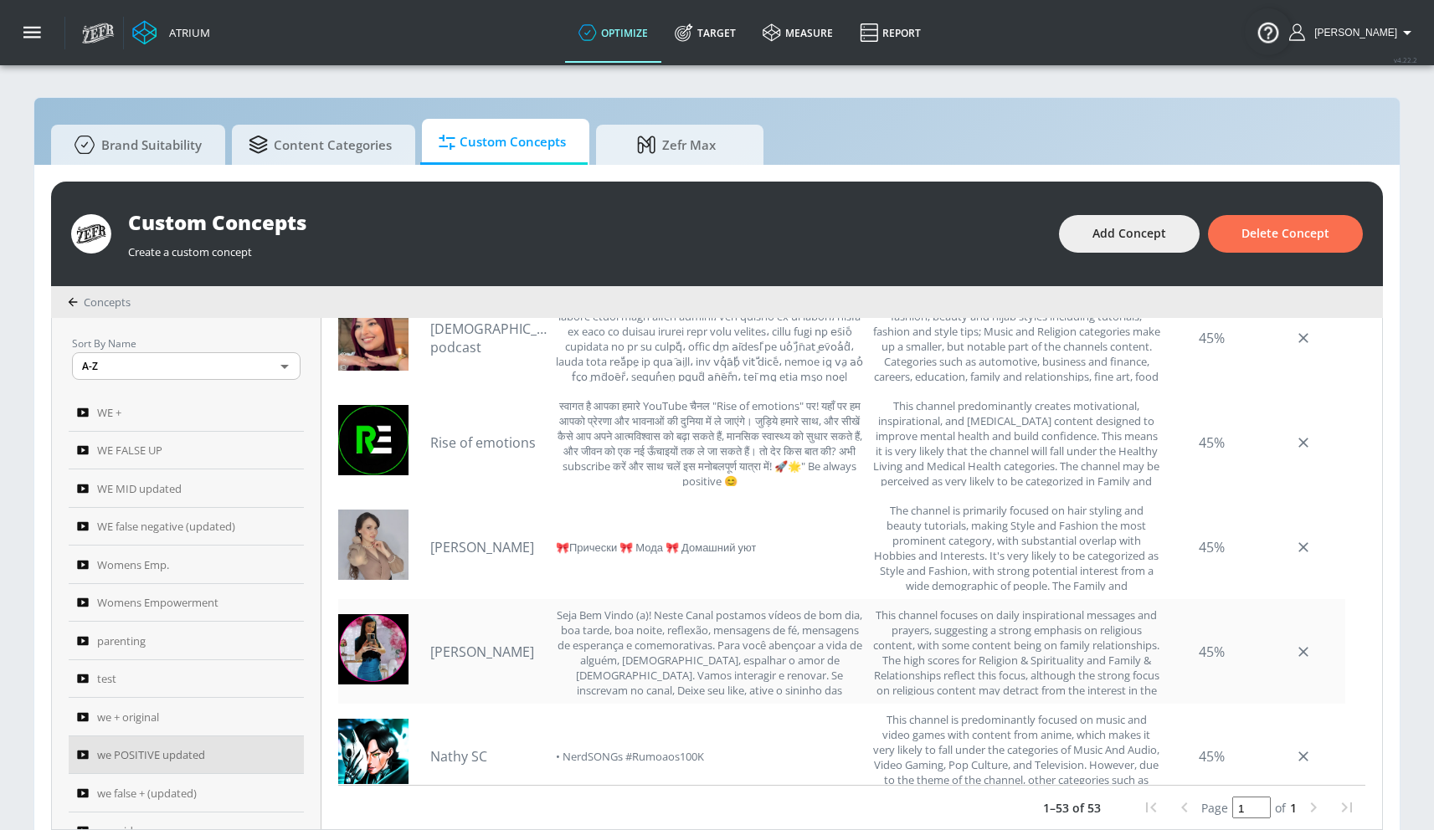
click at [481, 651] on link "[PERSON_NAME]" at bounding box center [488, 652] width 117 height 18
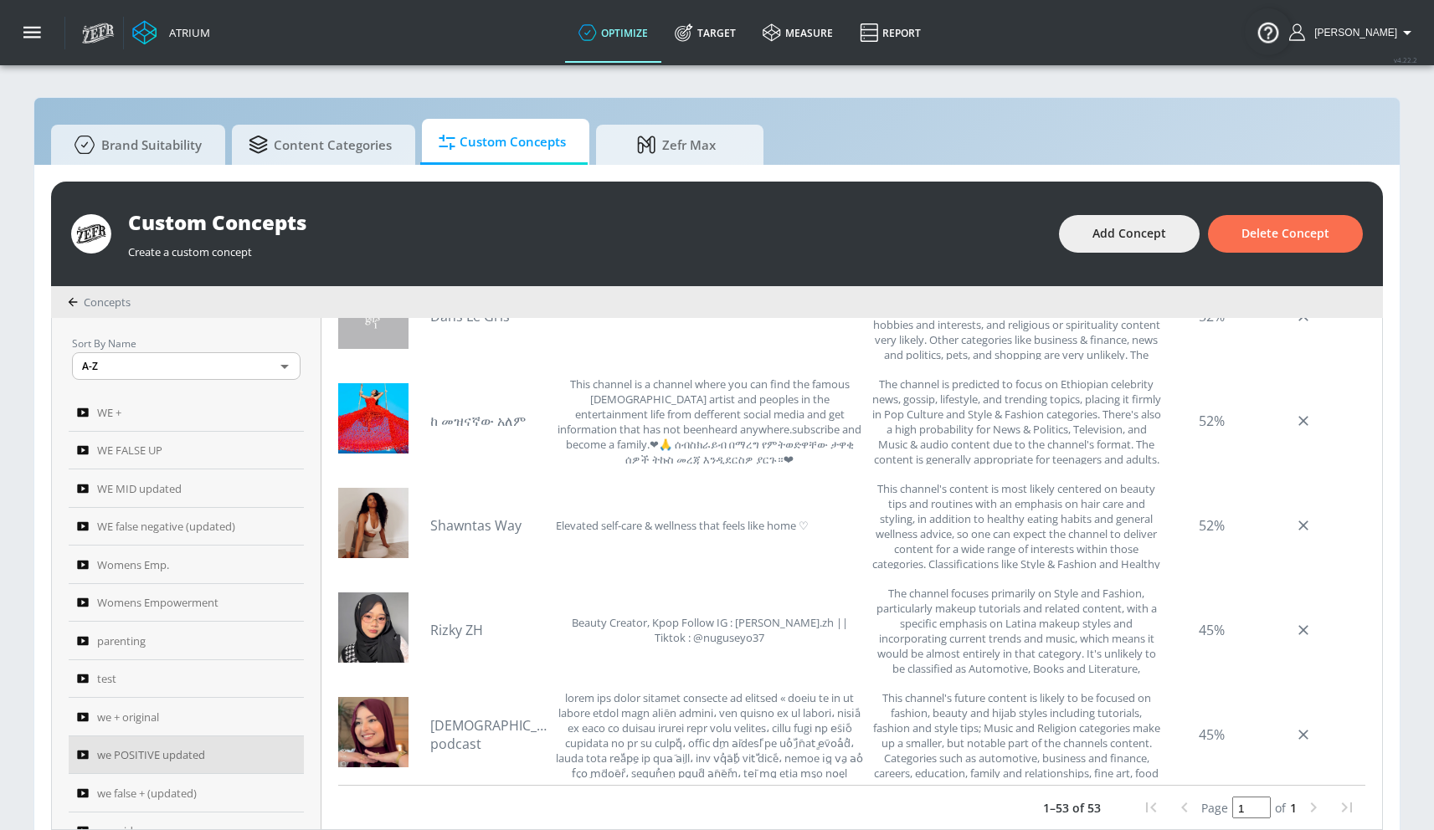
scroll to position [3994, 0]
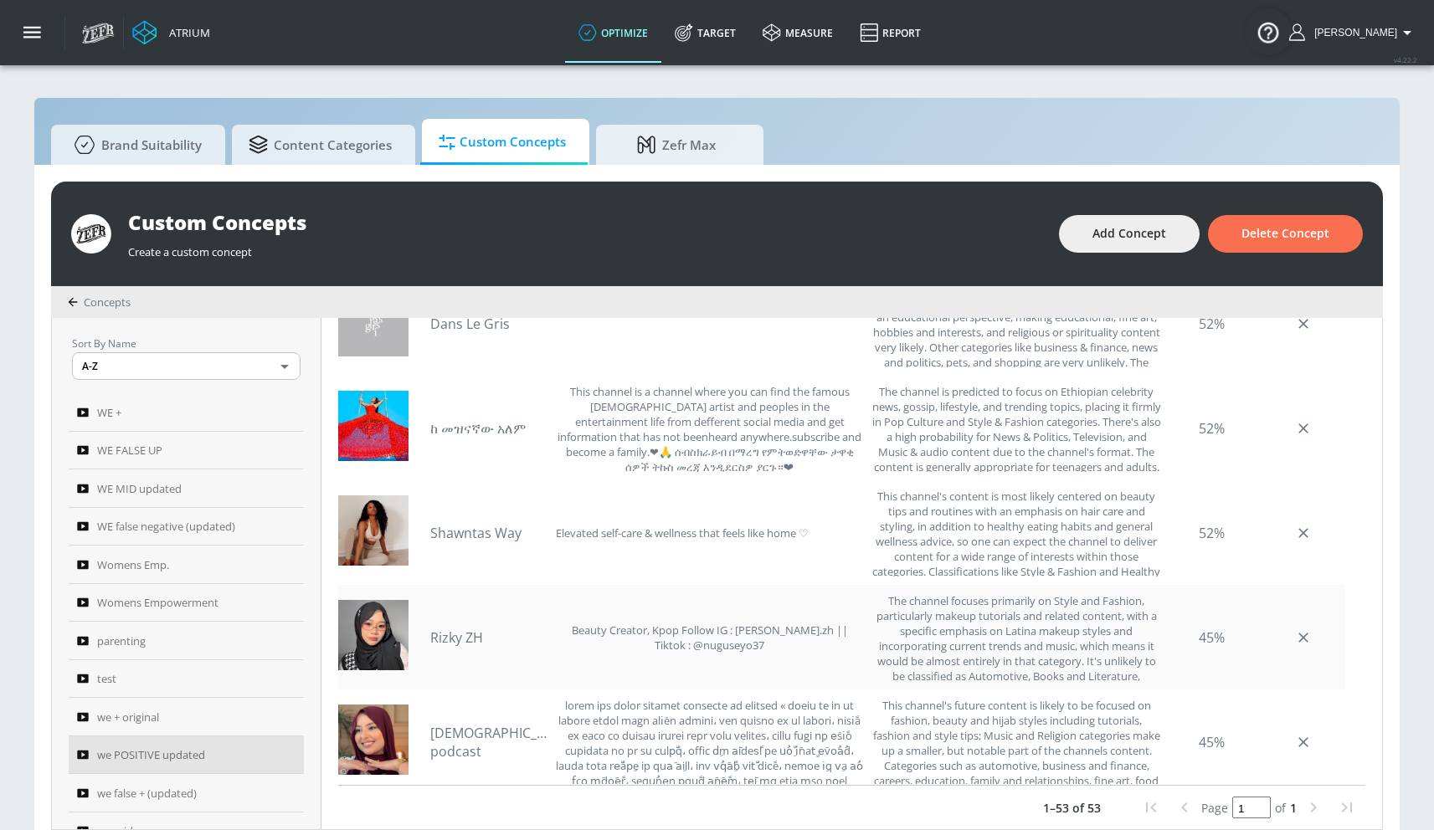
click at [488, 624] on div "Rizky ZH Beauty Creator, Kpop Follow IG : [PERSON_NAME].zh || Tiktok : @nugusey…" at bounding box center [647, 637] width 434 height 88
click at [473, 629] on link "Rizky ZH" at bounding box center [488, 638] width 117 height 18
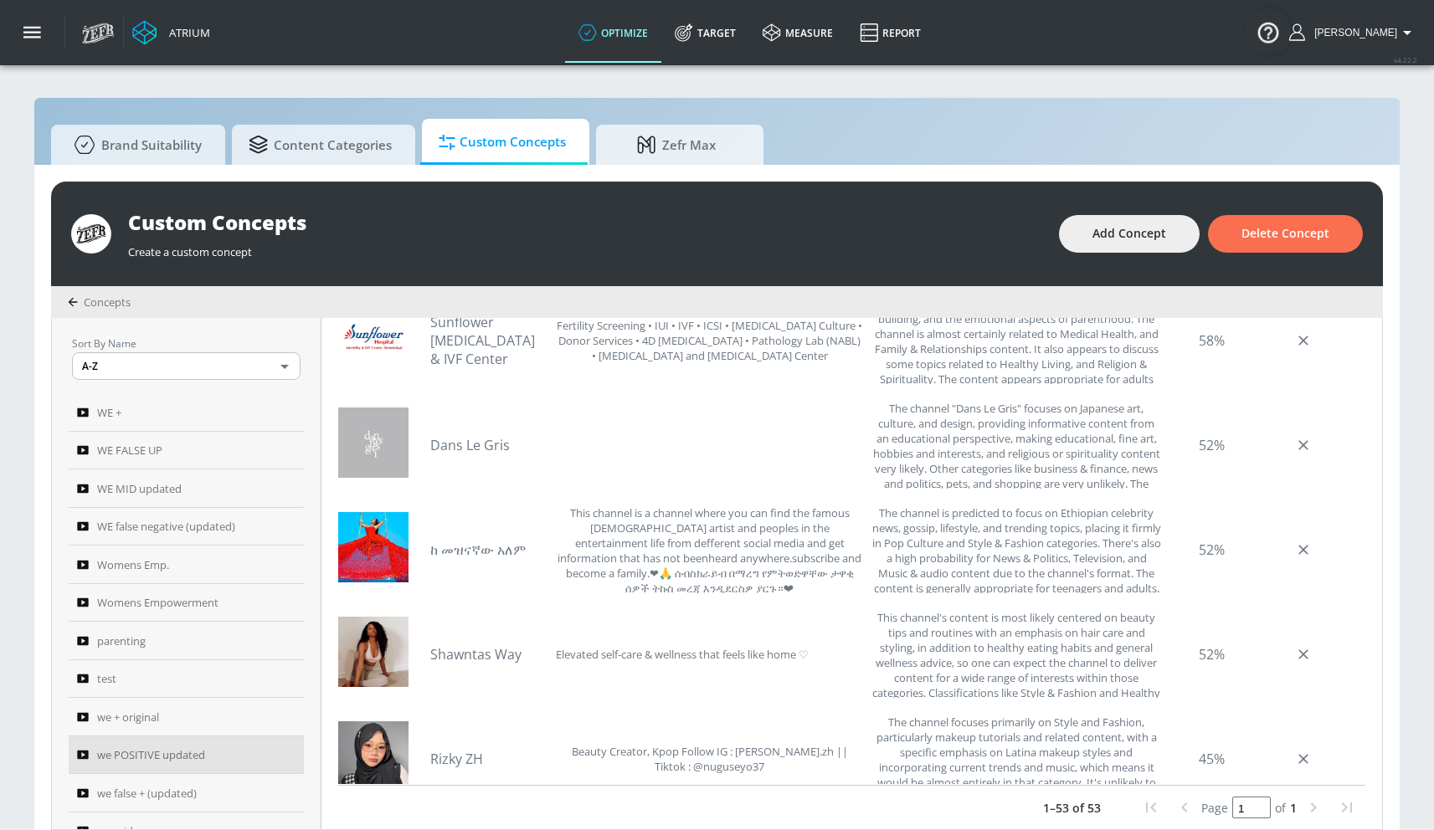
scroll to position [3862, 0]
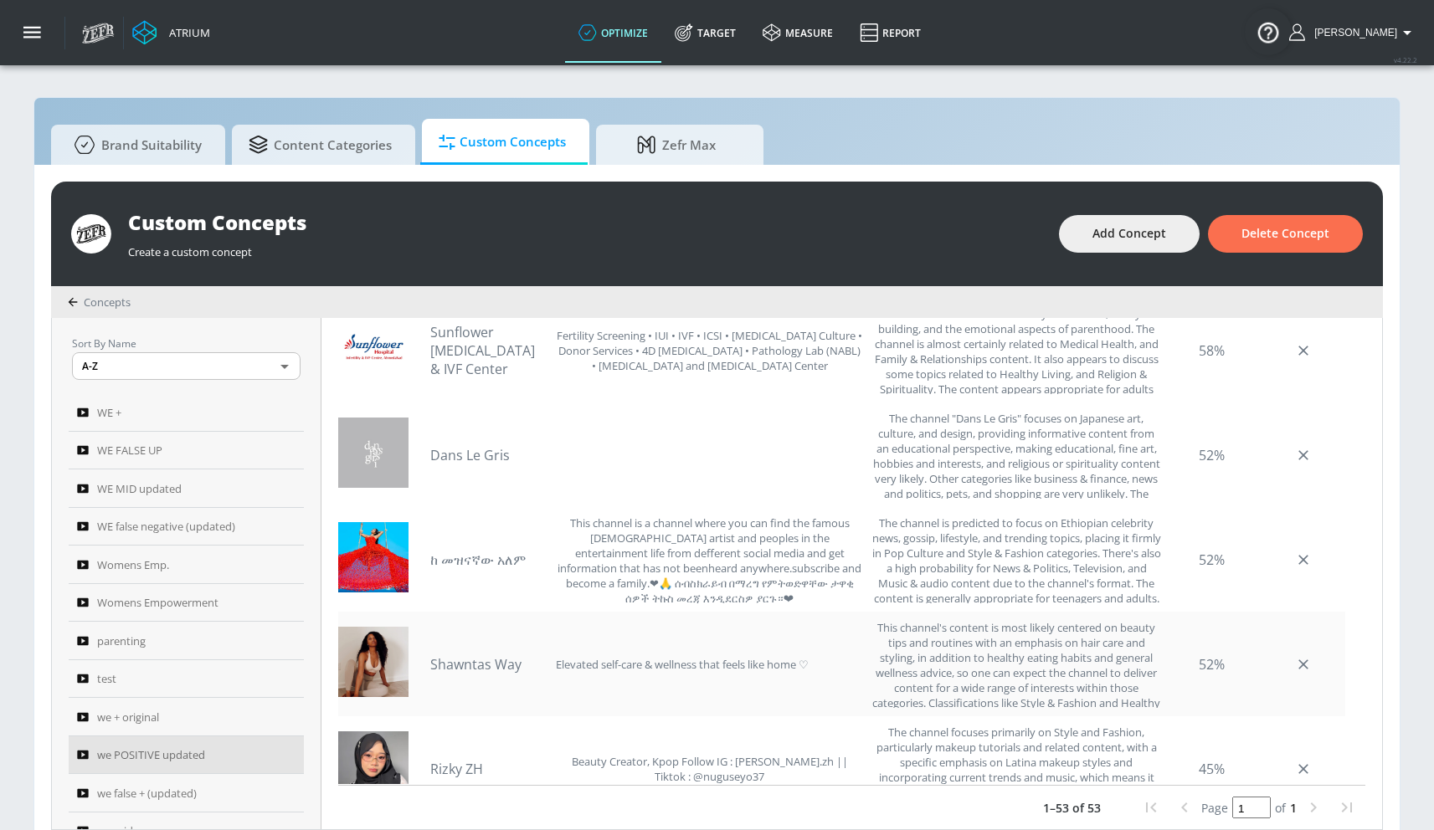
click at [494, 661] on link "Shawntas Way" at bounding box center [488, 664] width 117 height 18
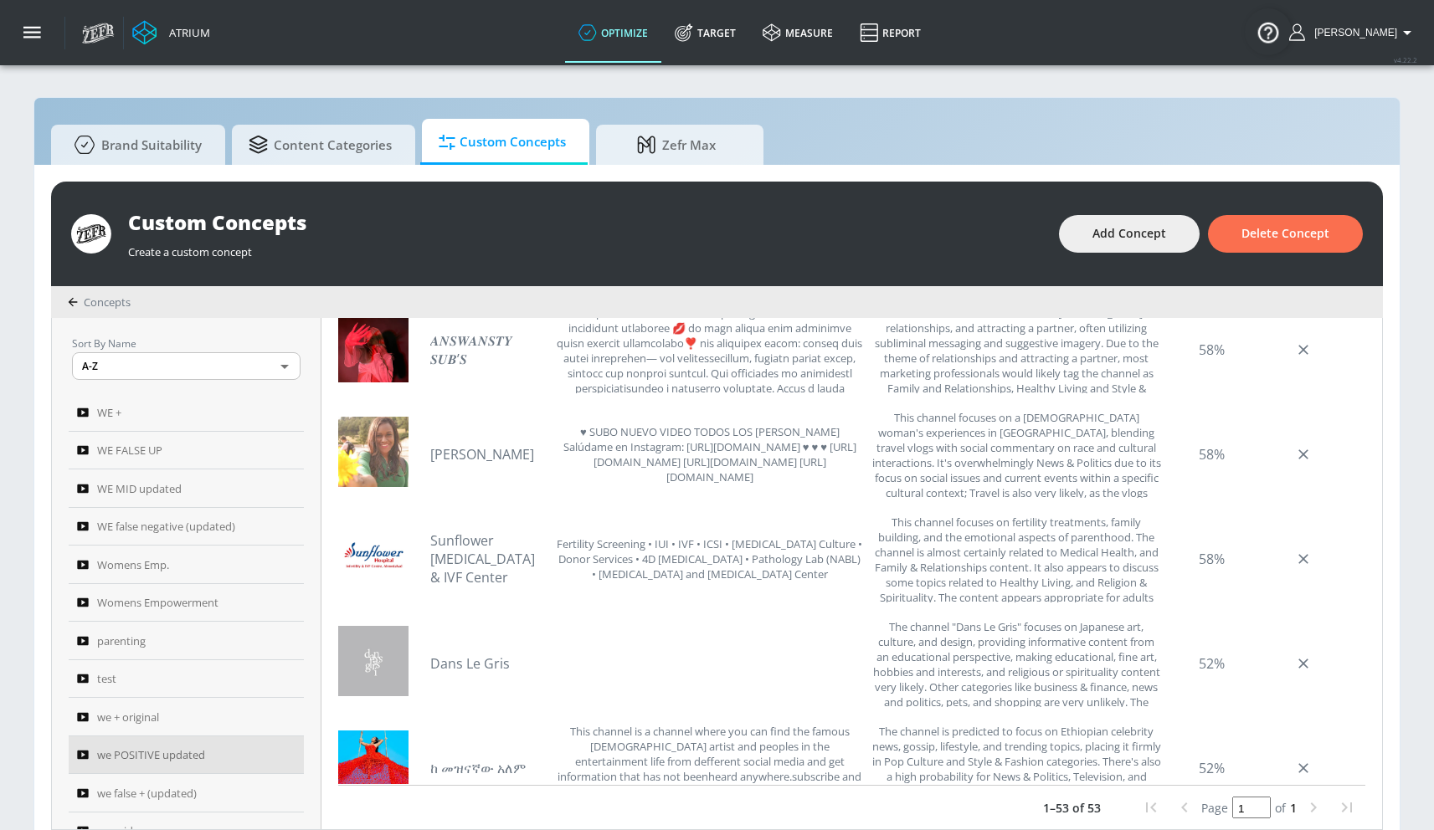
scroll to position [3651, 0]
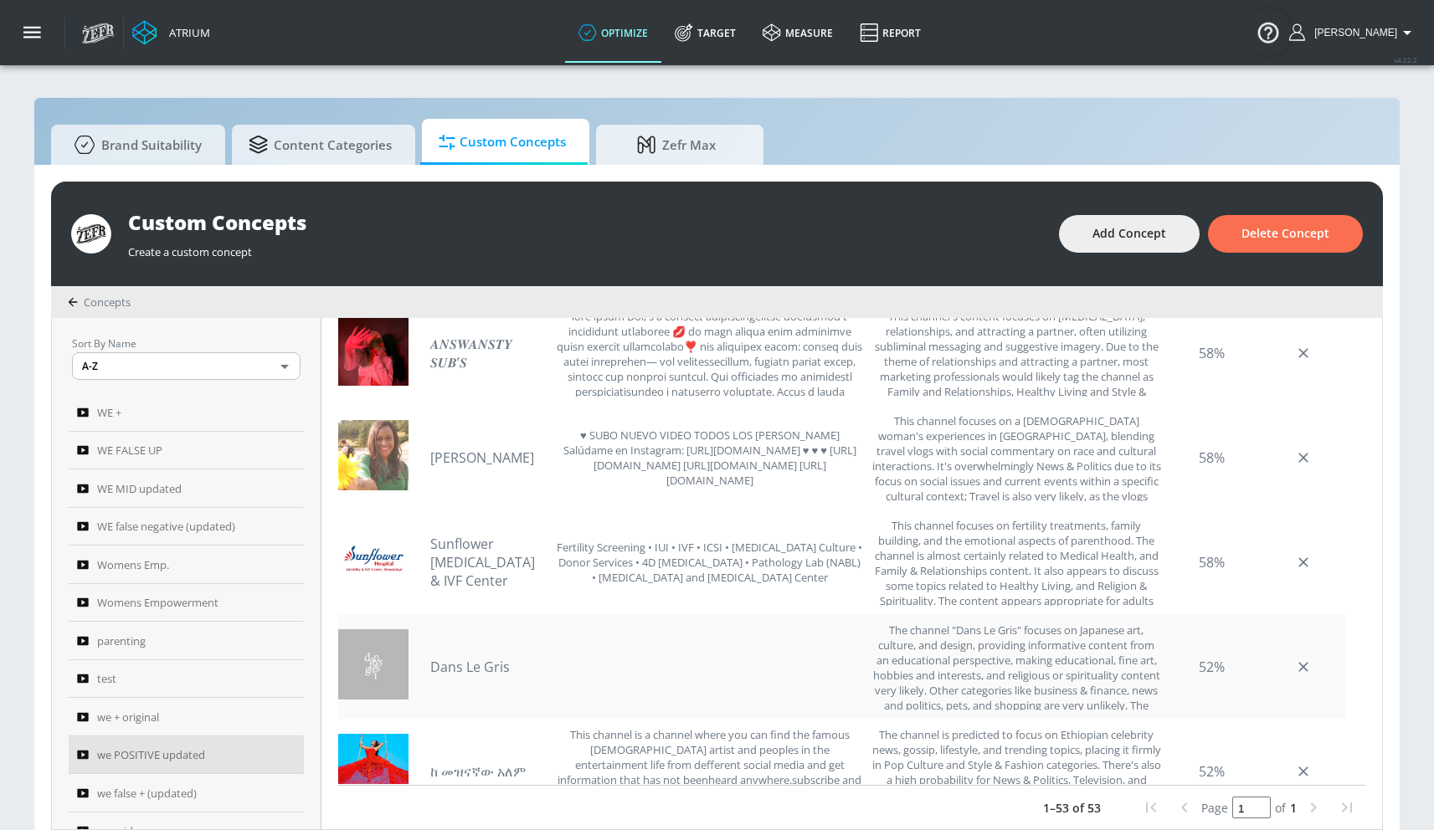
click at [444, 670] on link "Dans Le Gris" at bounding box center [488, 667] width 117 height 18
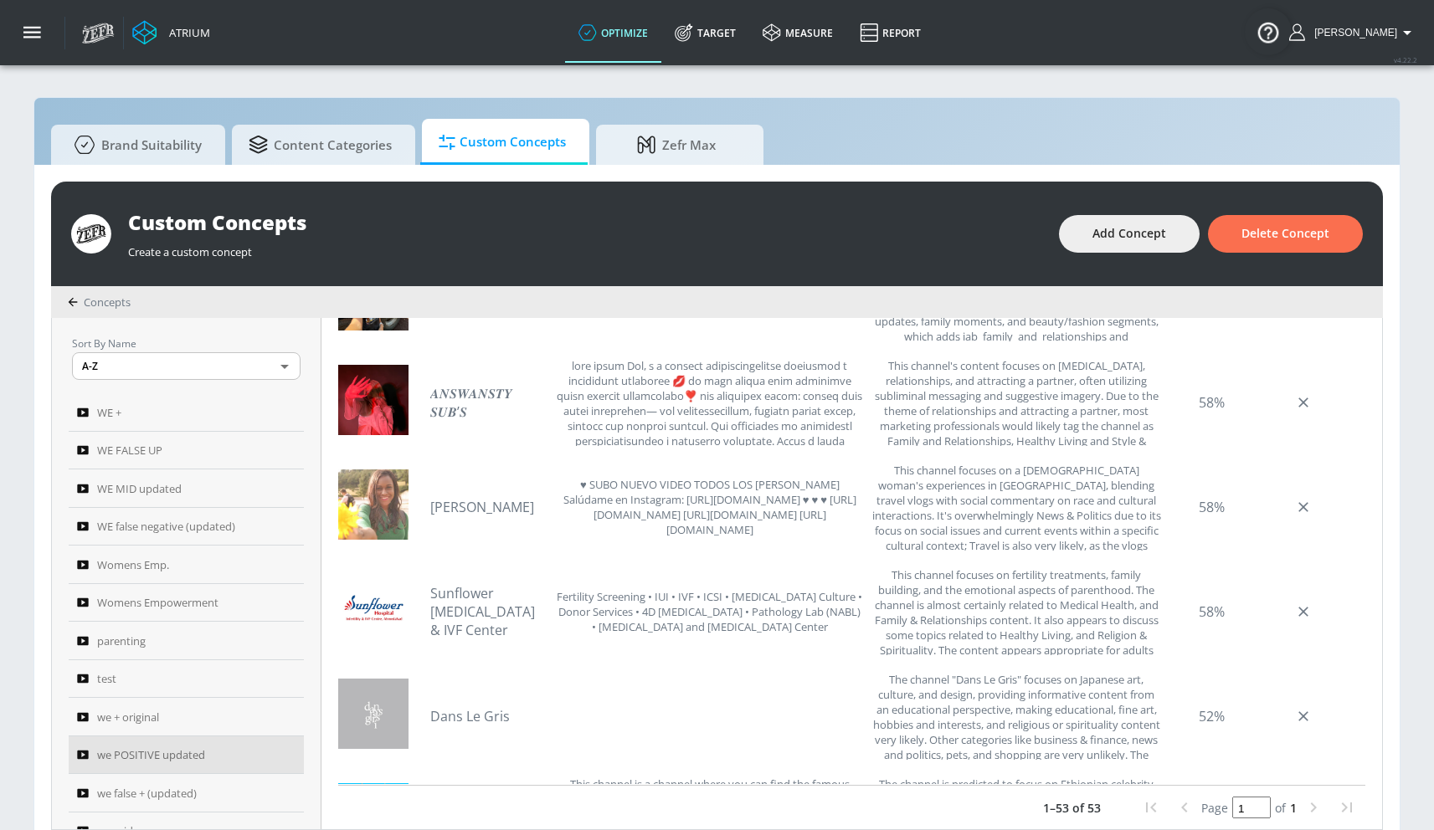
scroll to position [3573, 0]
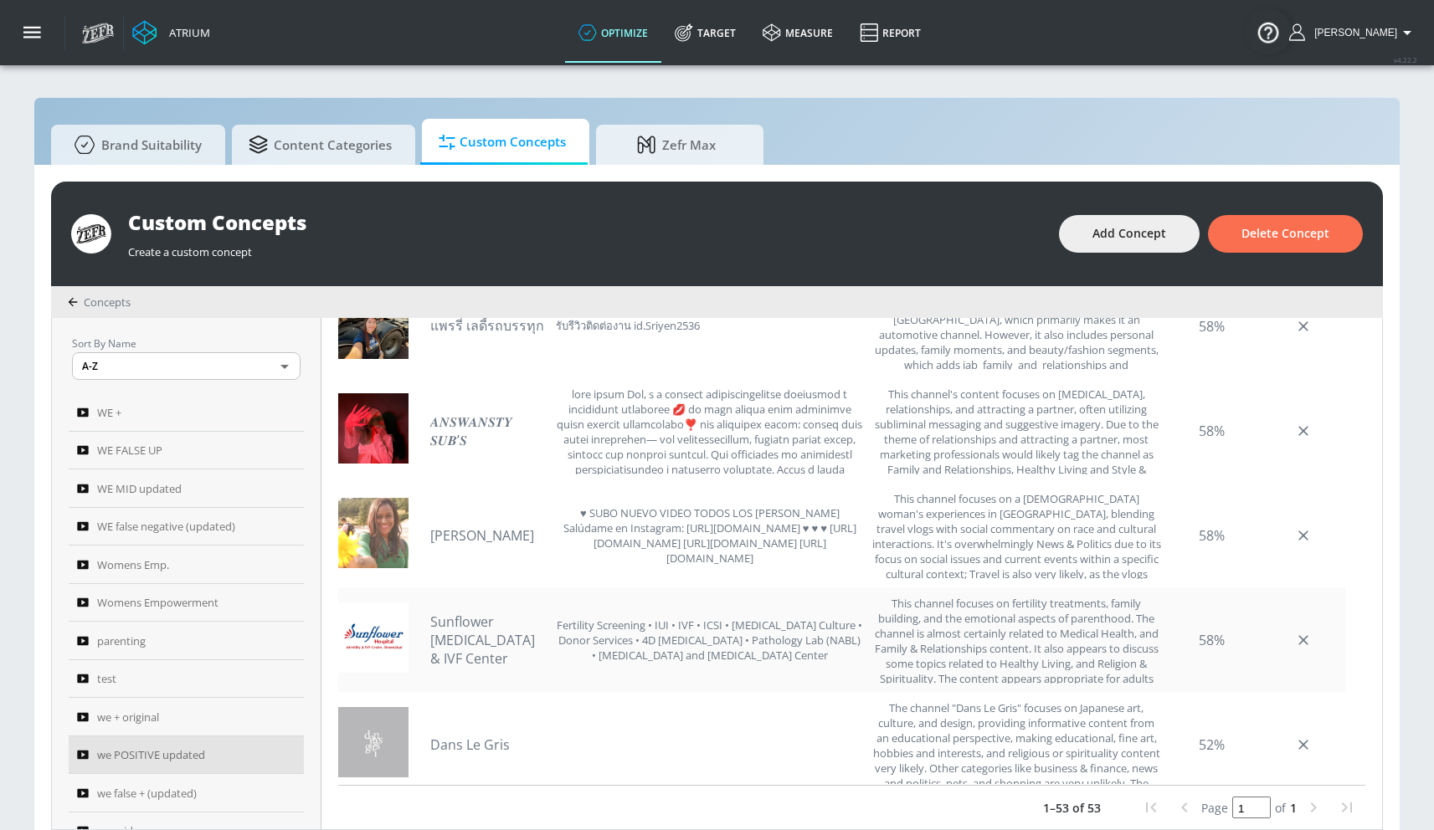
click at [508, 628] on link "Sunflower [MEDICAL_DATA] & IVF Center" at bounding box center [488, 640] width 117 height 55
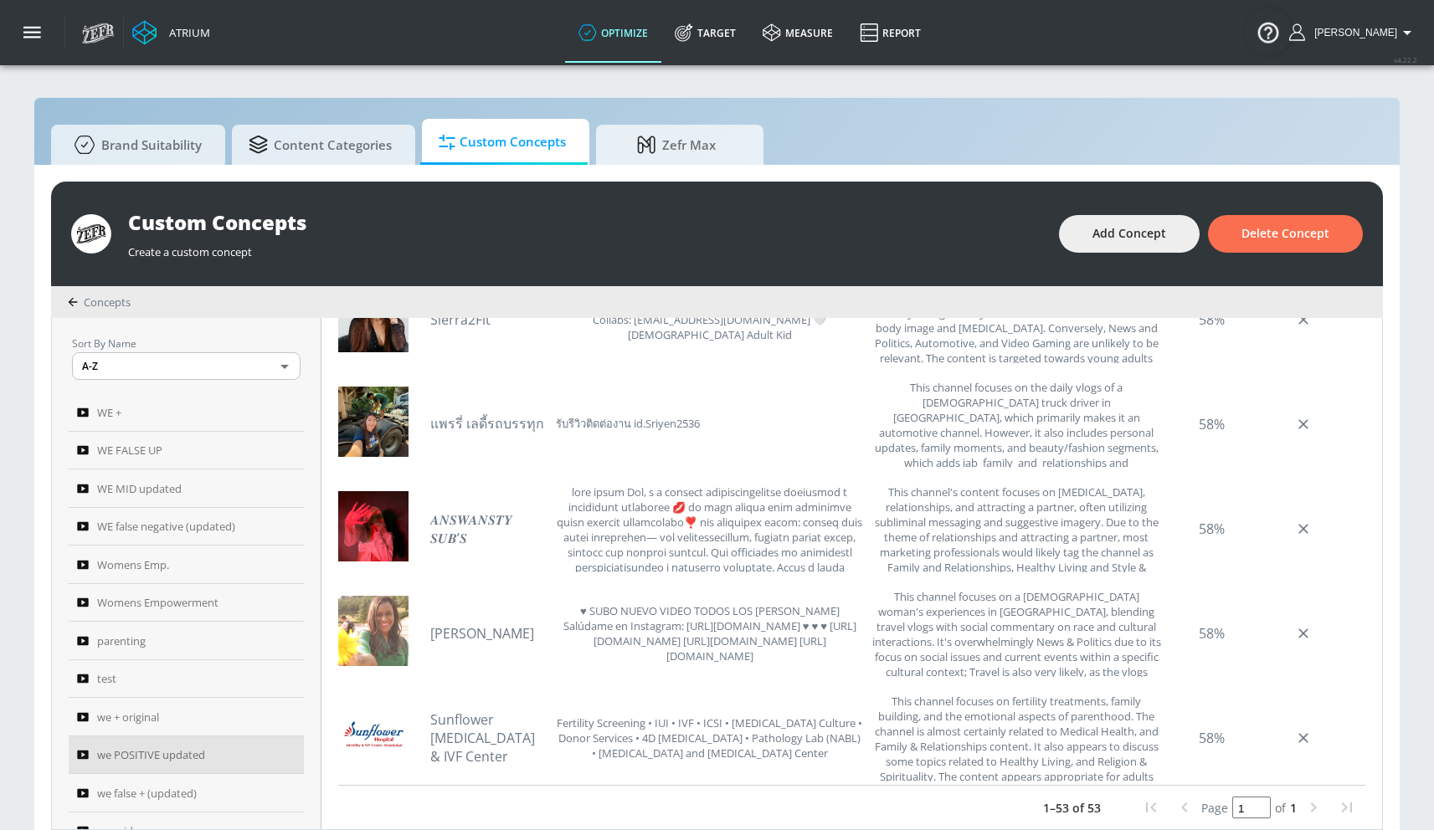
scroll to position [3445, 0]
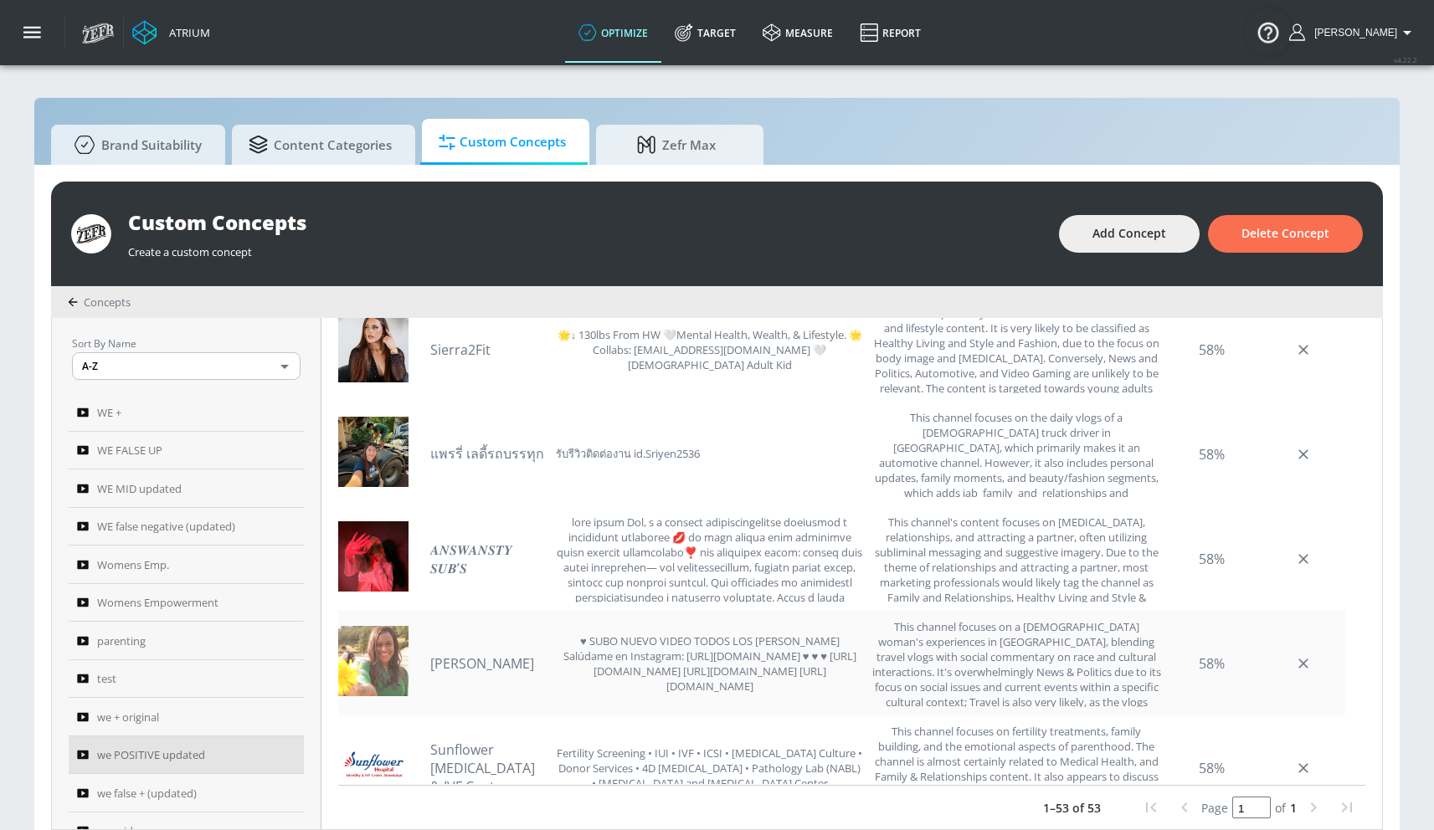
click at [484, 670] on link "[PERSON_NAME]" at bounding box center [488, 663] width 117 height 18
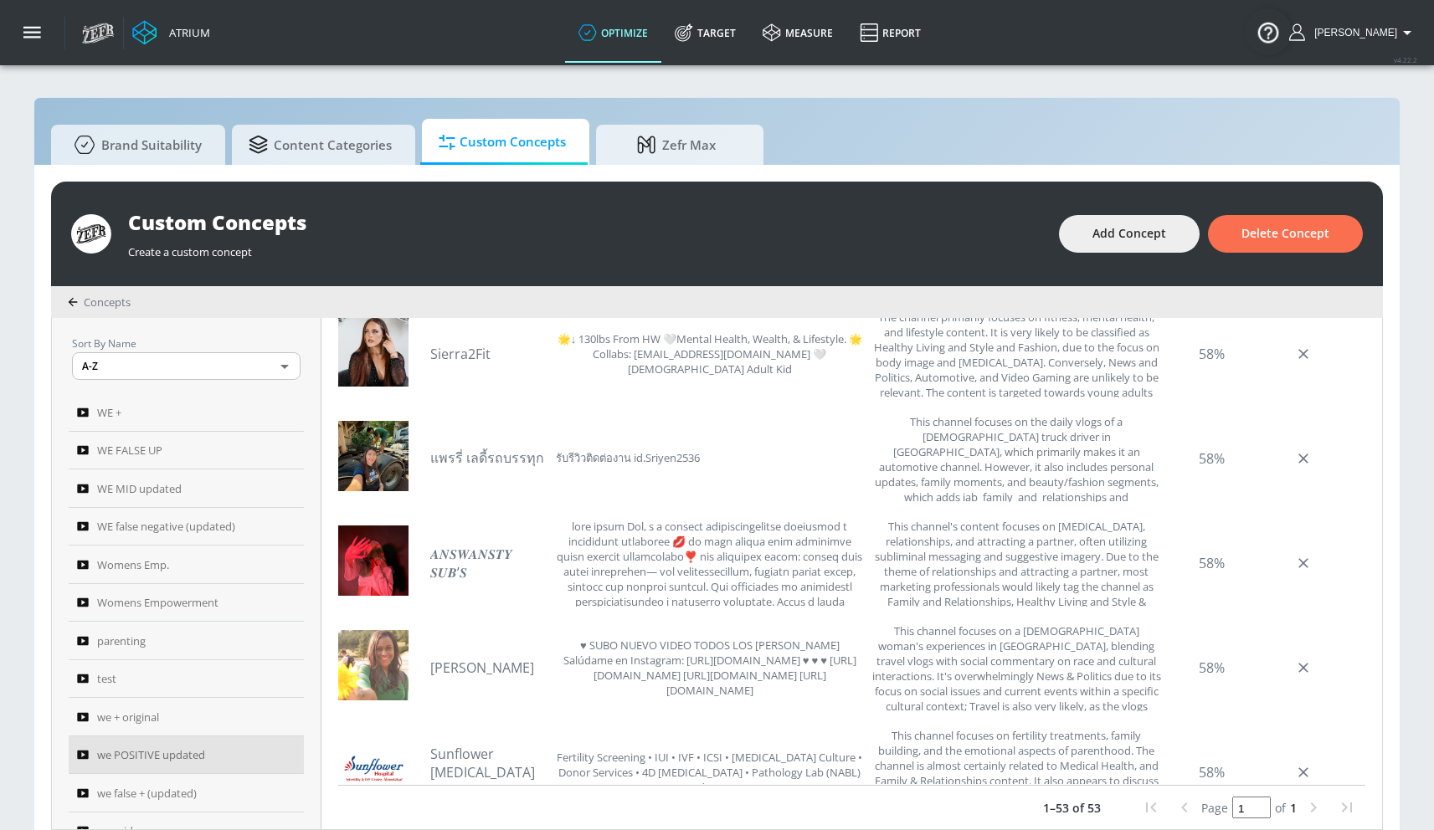
scroll to position [3438, 0]
click at [440, 562] on link "𝑨𝑵𝑺𝑾𝑨𝑵𝑺𝑻𝒀 𝑺𝑼𝑩’𝑺" at bounding box center [488, 565] width 117 height 37
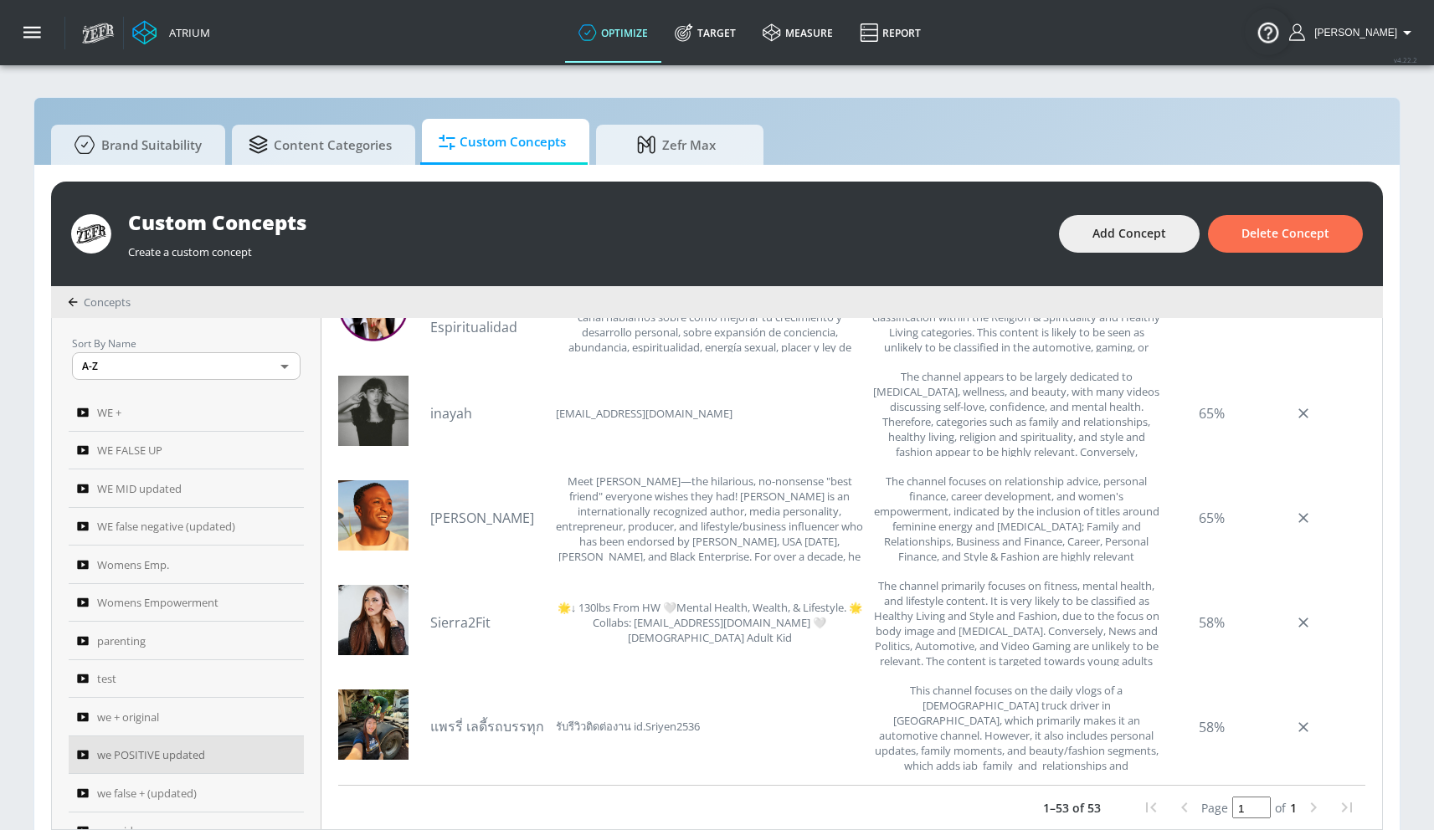
scroll to position [3164, 0]
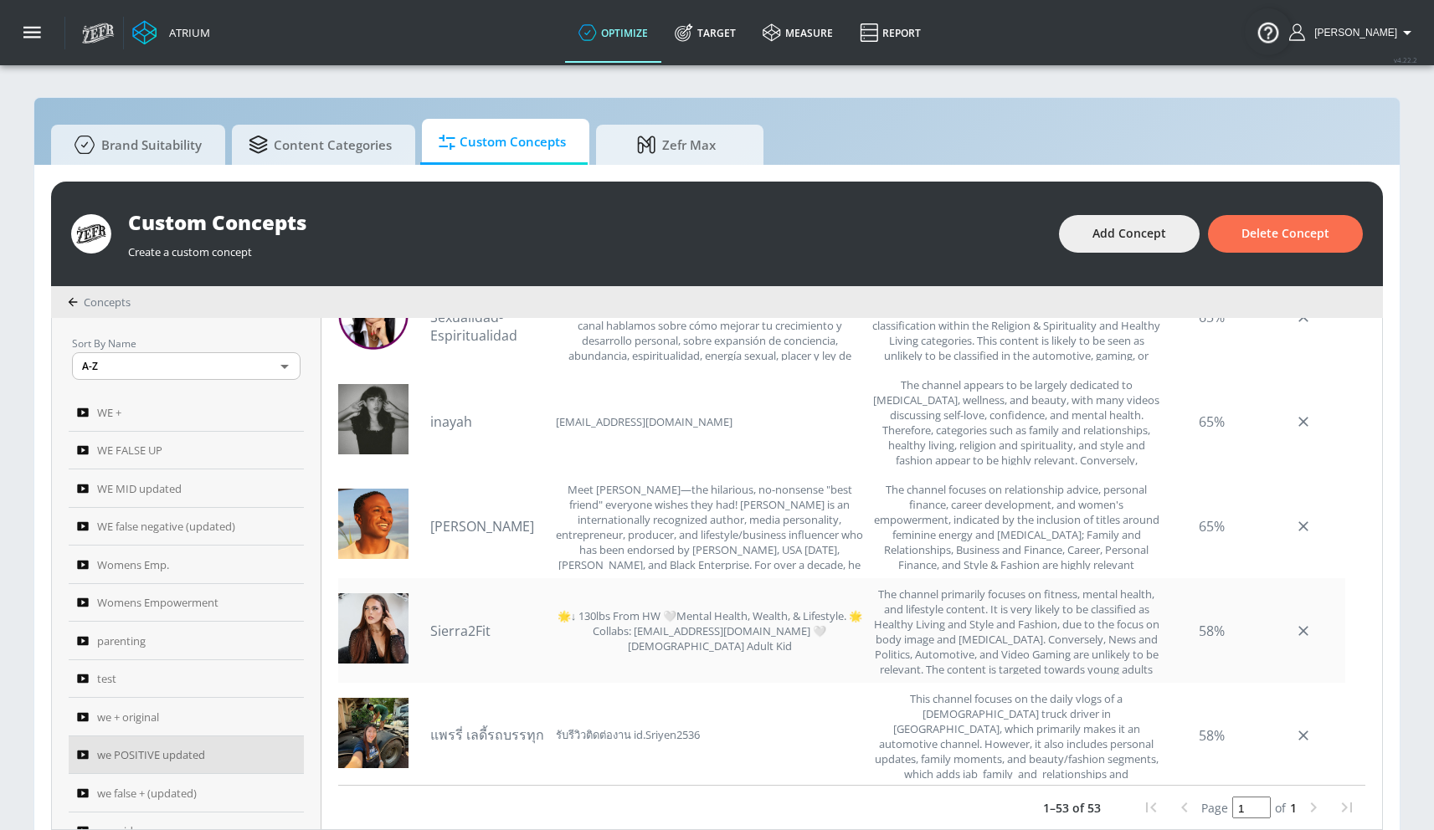
click at [457, 635] on link "Sierra2Fit" at bounding box center [488, 631] width 117 height 18
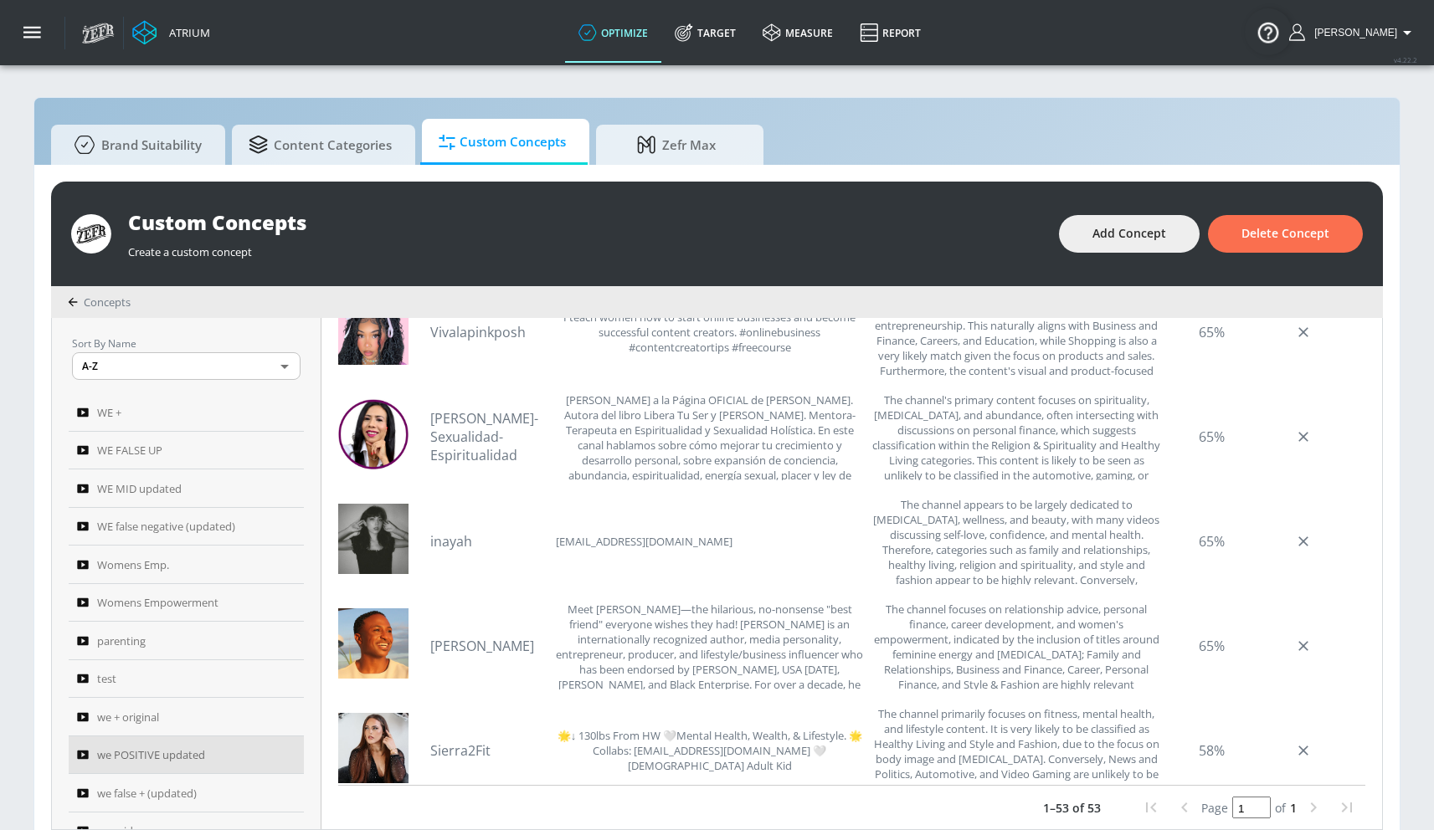
scroll to position [3042, 0]
click at [451, 644] on link "[PERSON_NAME]" at bounding box center [488, 648] width 117 height 18
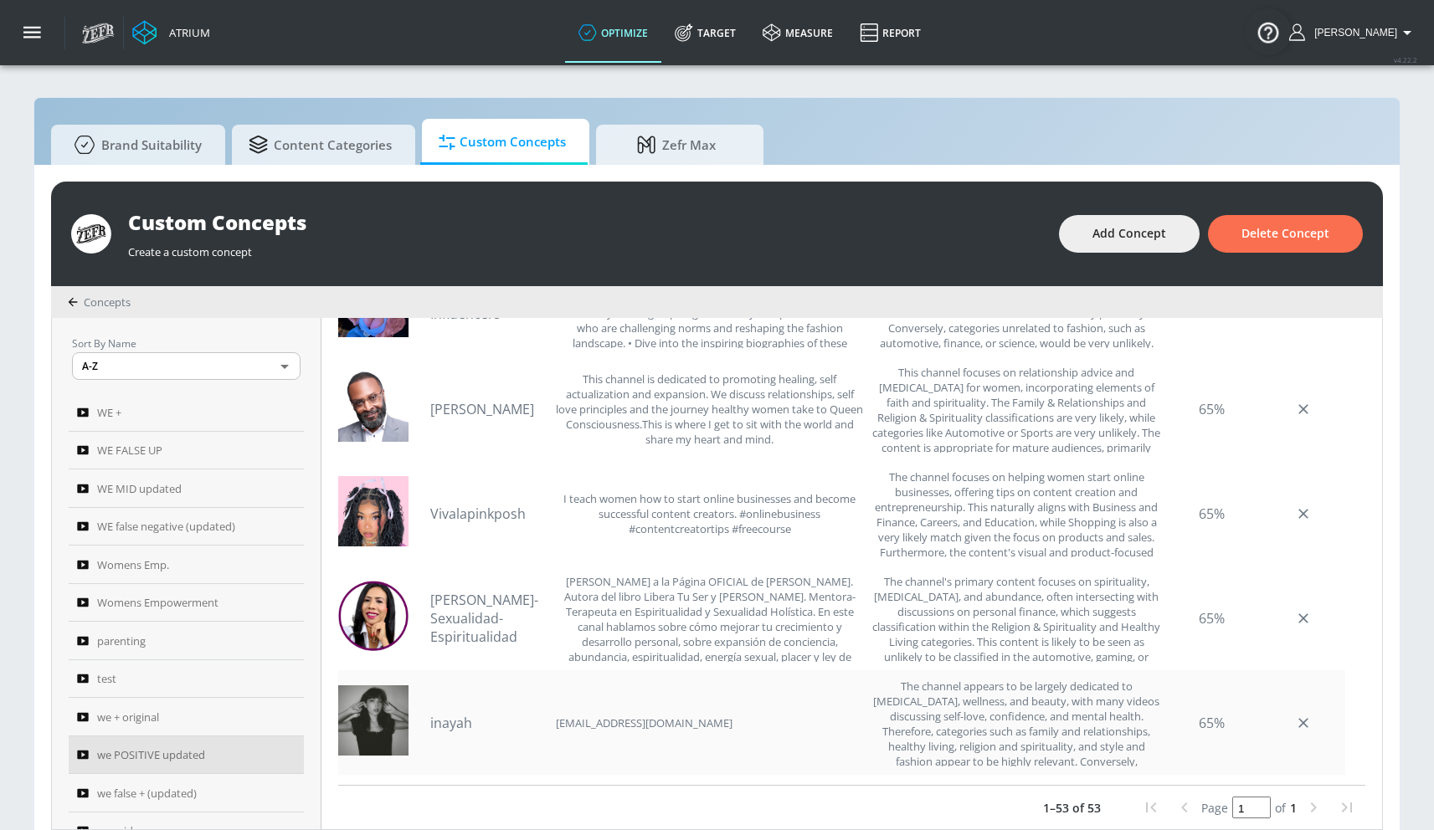
scroll to position [2861, 0]
click at [446, 726] on link "inayah" at bounding box center [488, 725] width 117 height 18
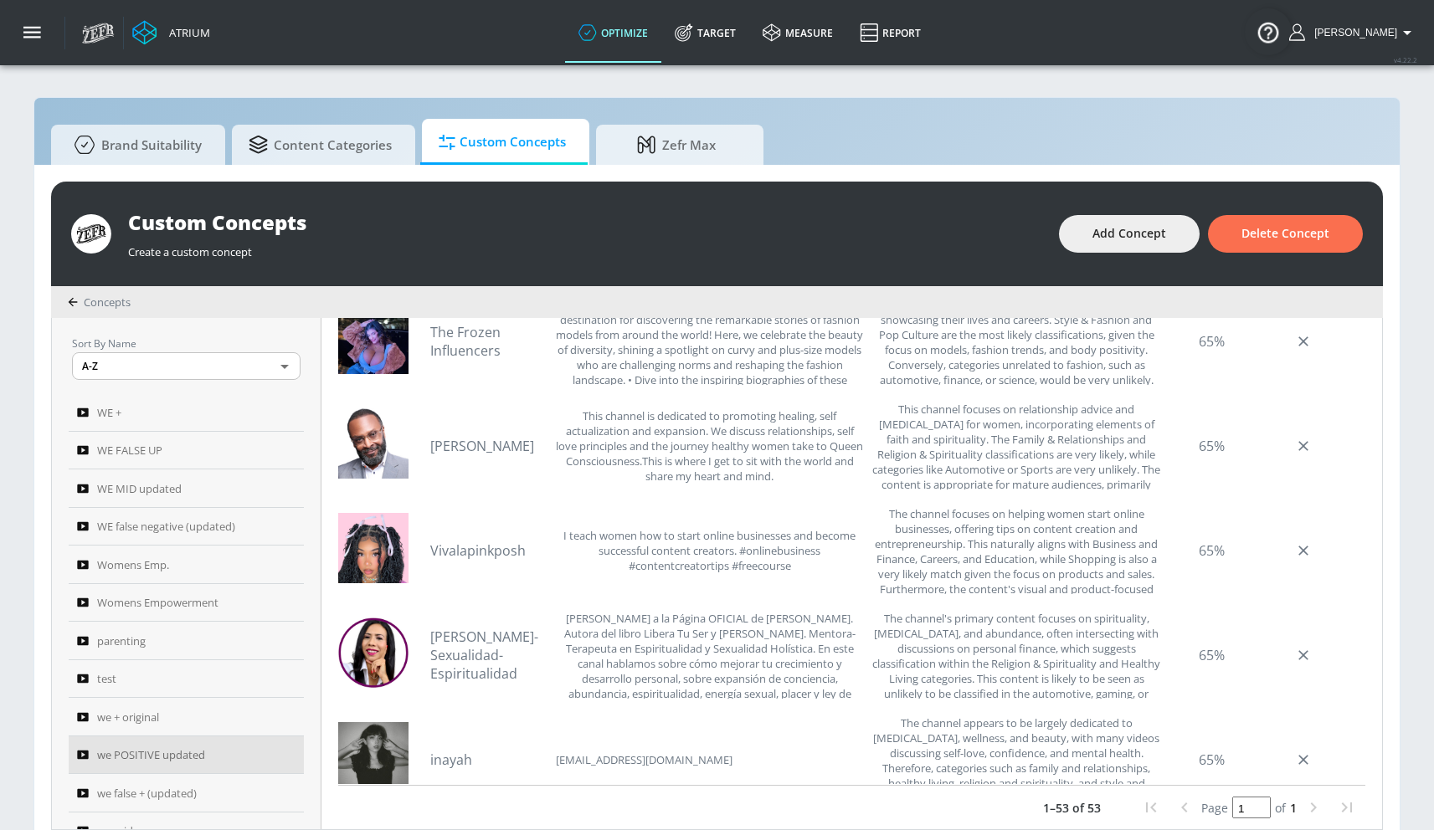
scroll to position [2823, 0]
click at [449, 650] on link "[PERSON_NAME]-Sexualidad- Espiritualidad" at bounding box center [488, 657] width 117 height 55
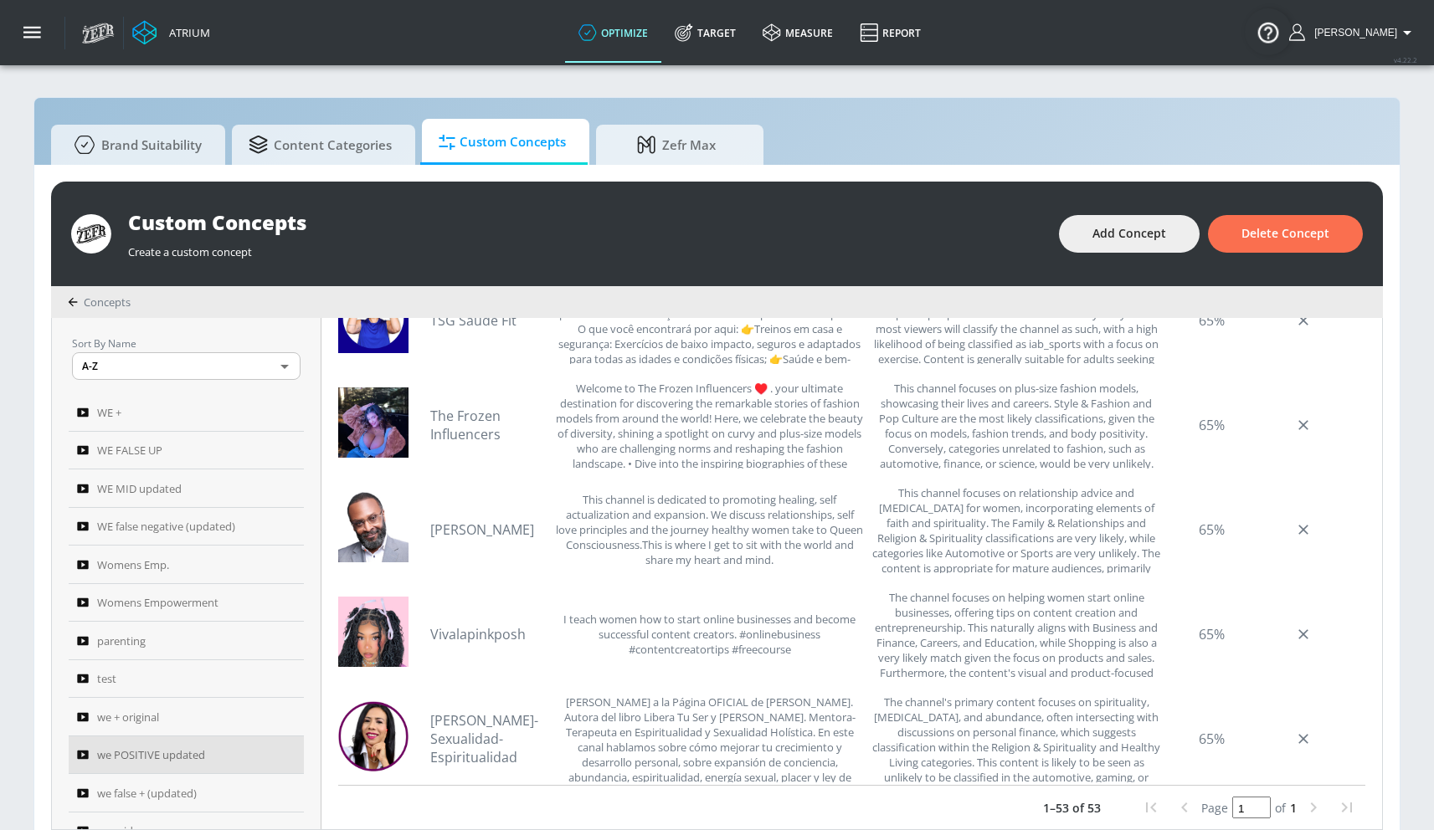
scroll to position [2736, 0]
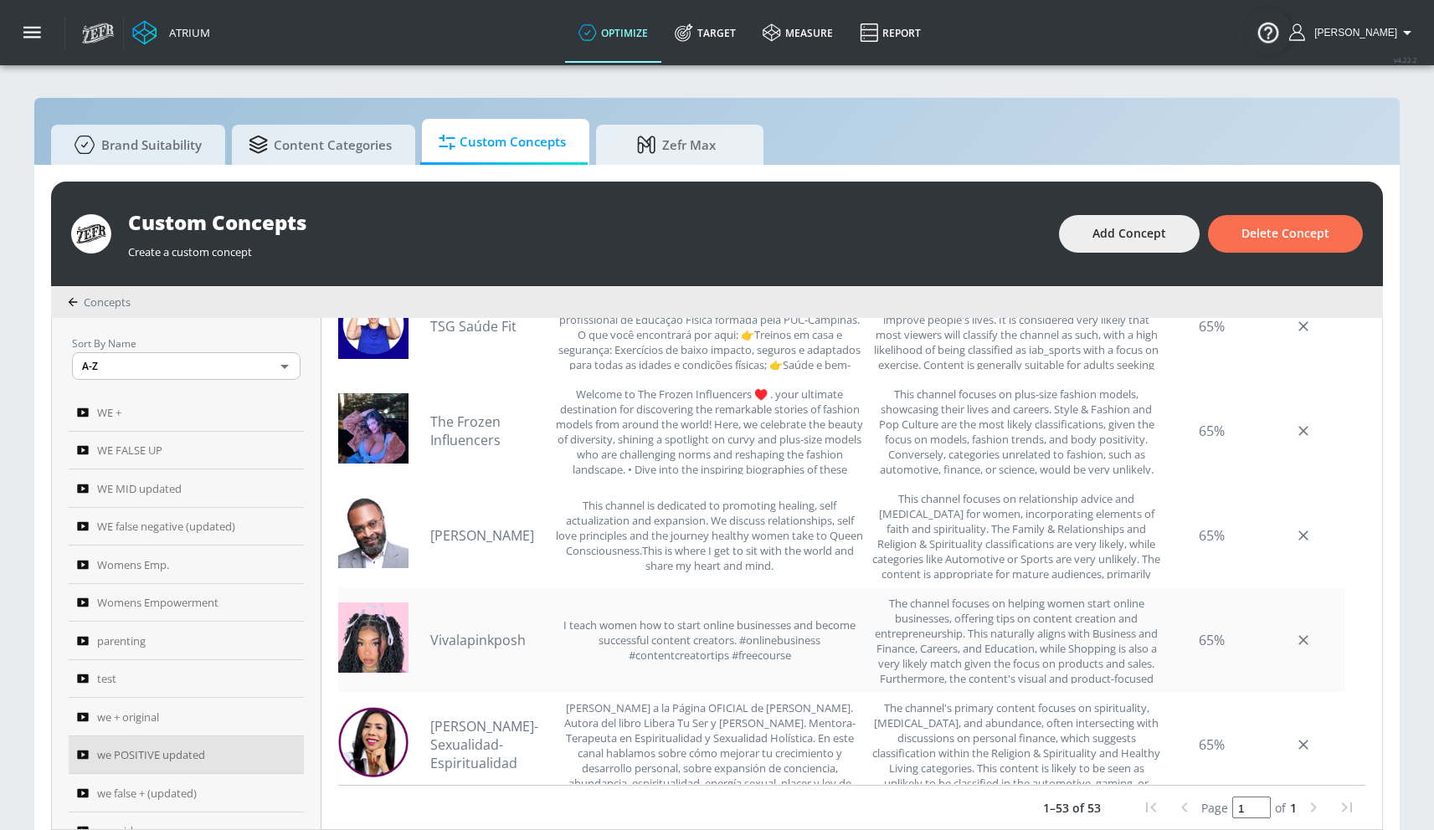
click at [475, 634] on link "Vivalapinkposh" at bounding box center [488, 640] width 117 height 18
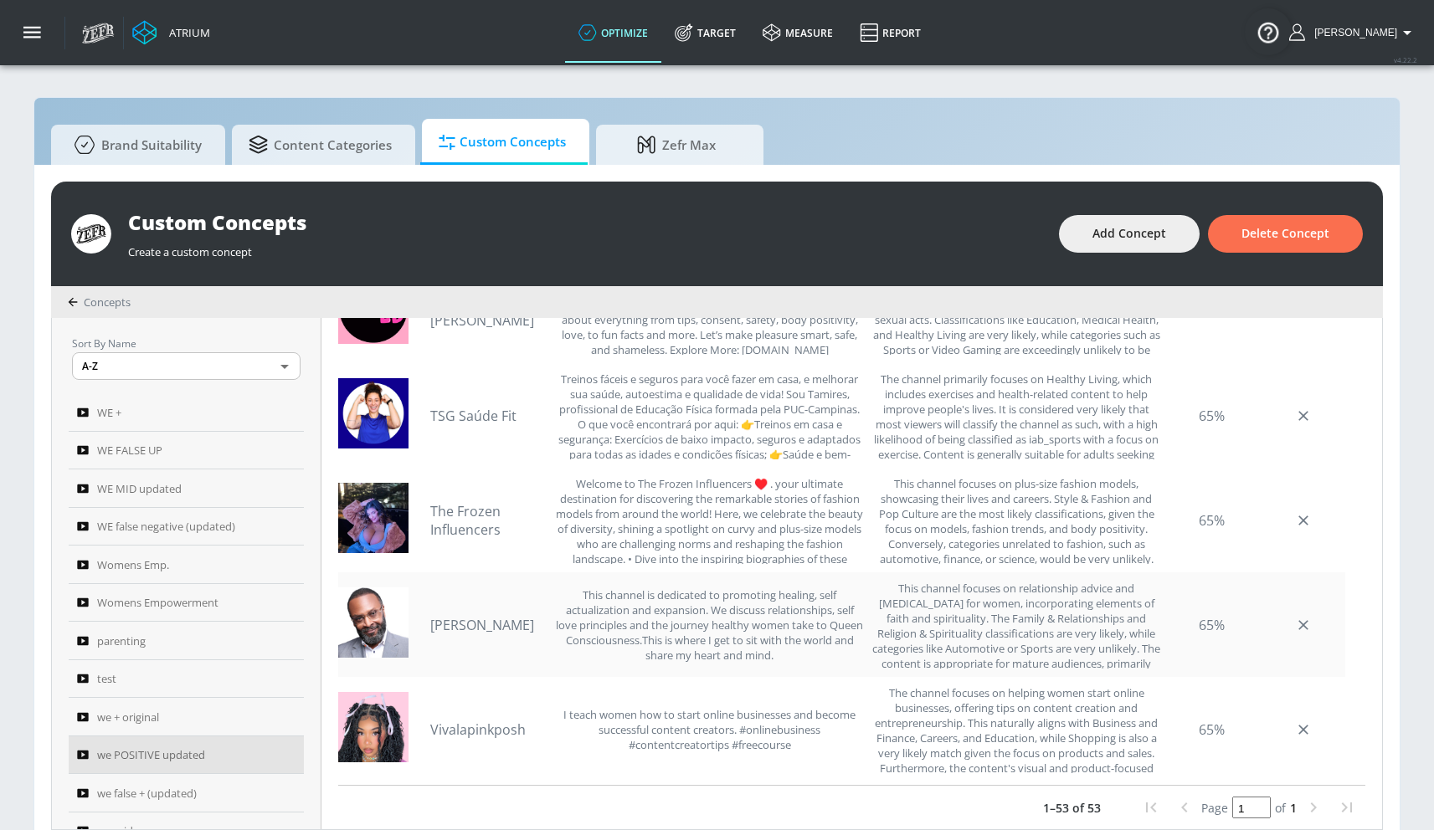
scroll to position [2620, 0]
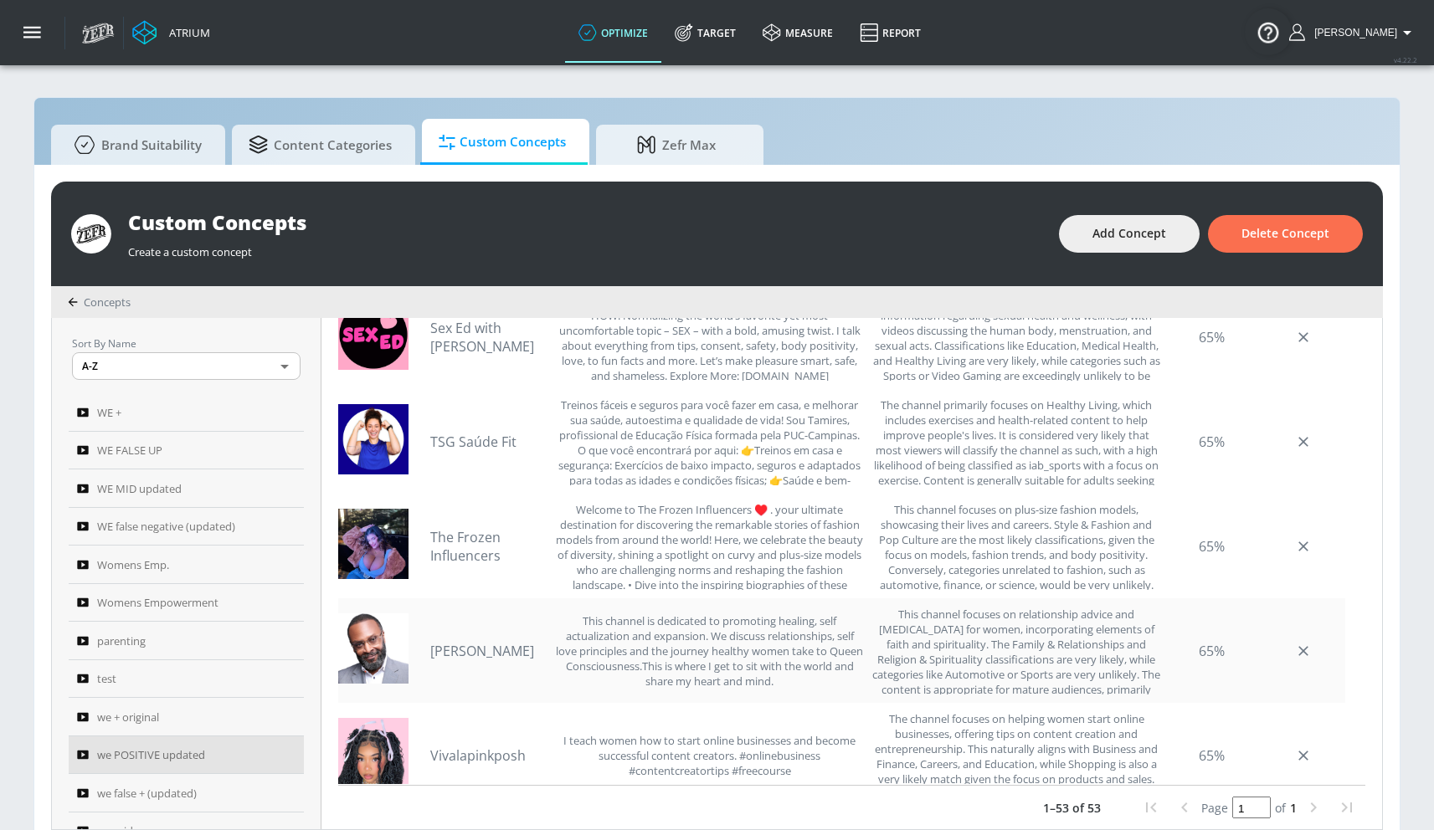
click at [470, 645] on link "[PERSON_NAME]" at bounding box center [488, 651] width 117 height 18
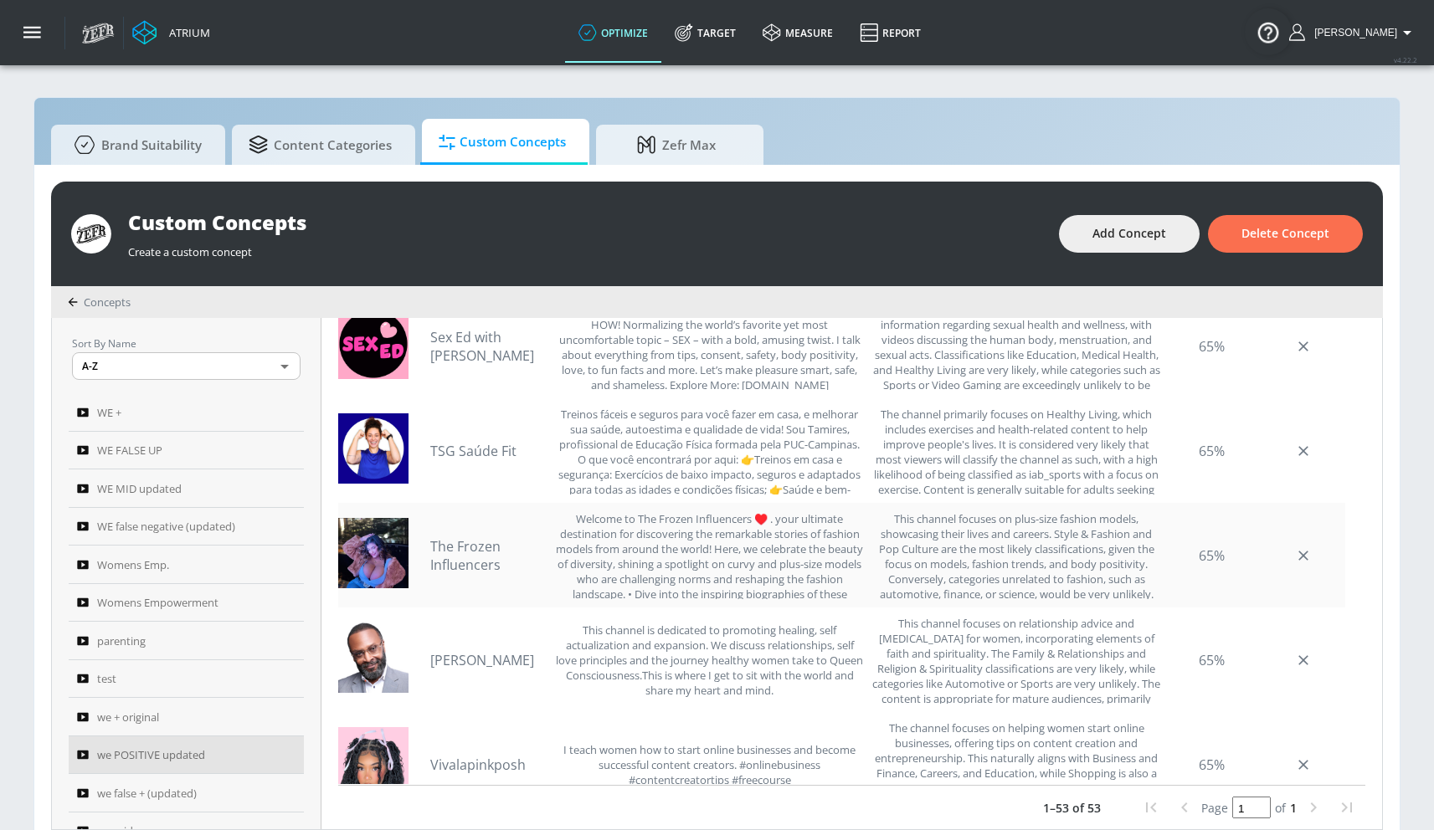
click at [469, 552] on link "The Frozen Influencers" at bounding box center [488, 555] width 117 height 37
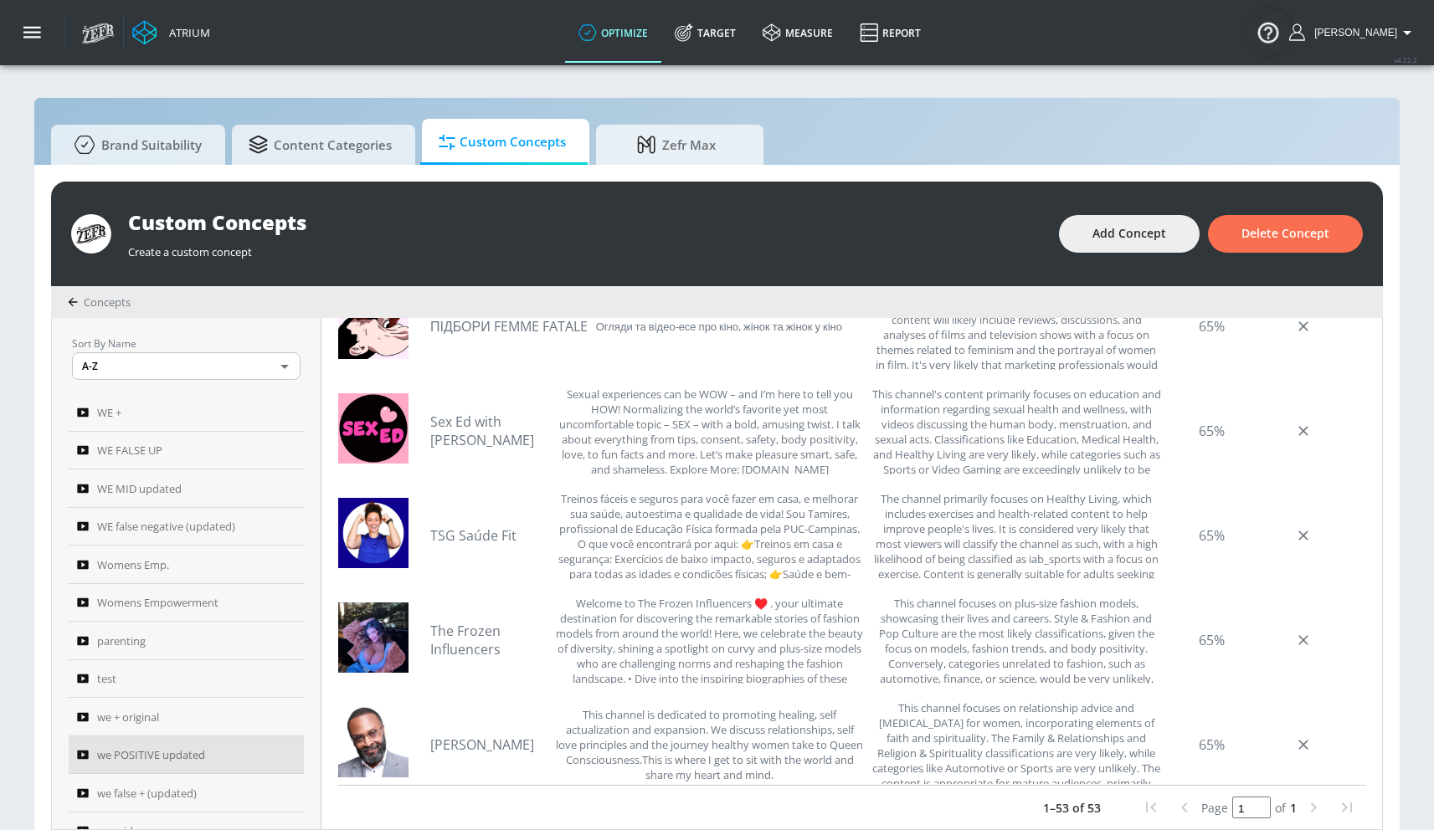
scroll to position [2525, 0]
click at [469, 531] on link "TSG Saúde Fit" at bounding box center [488, 537] width 117 height 18
click at [493, 626] on link "The Frozen Influencers" at bounding box center [488, 642] width 117 height 37
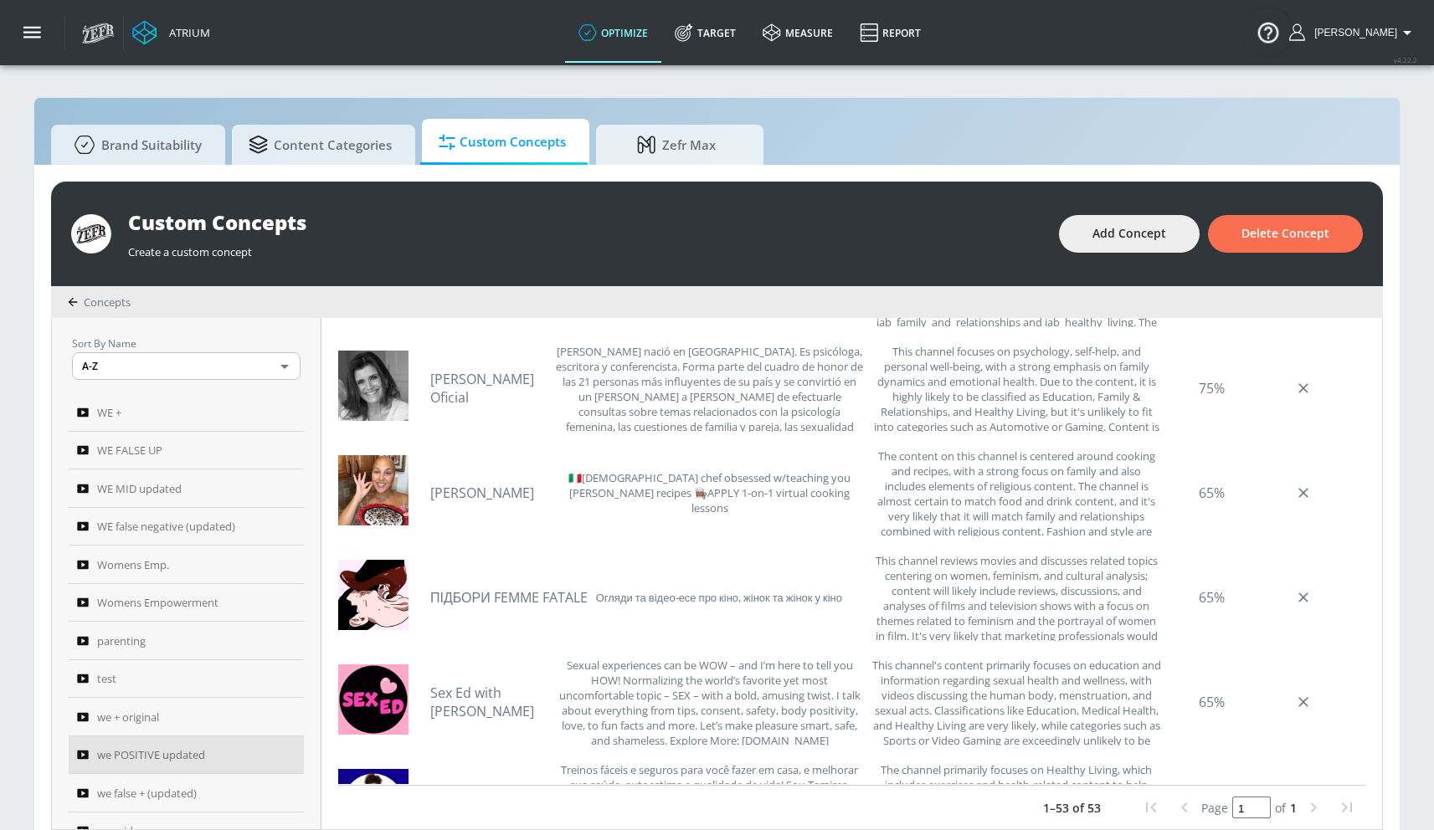
scroll to position [2249, 0]
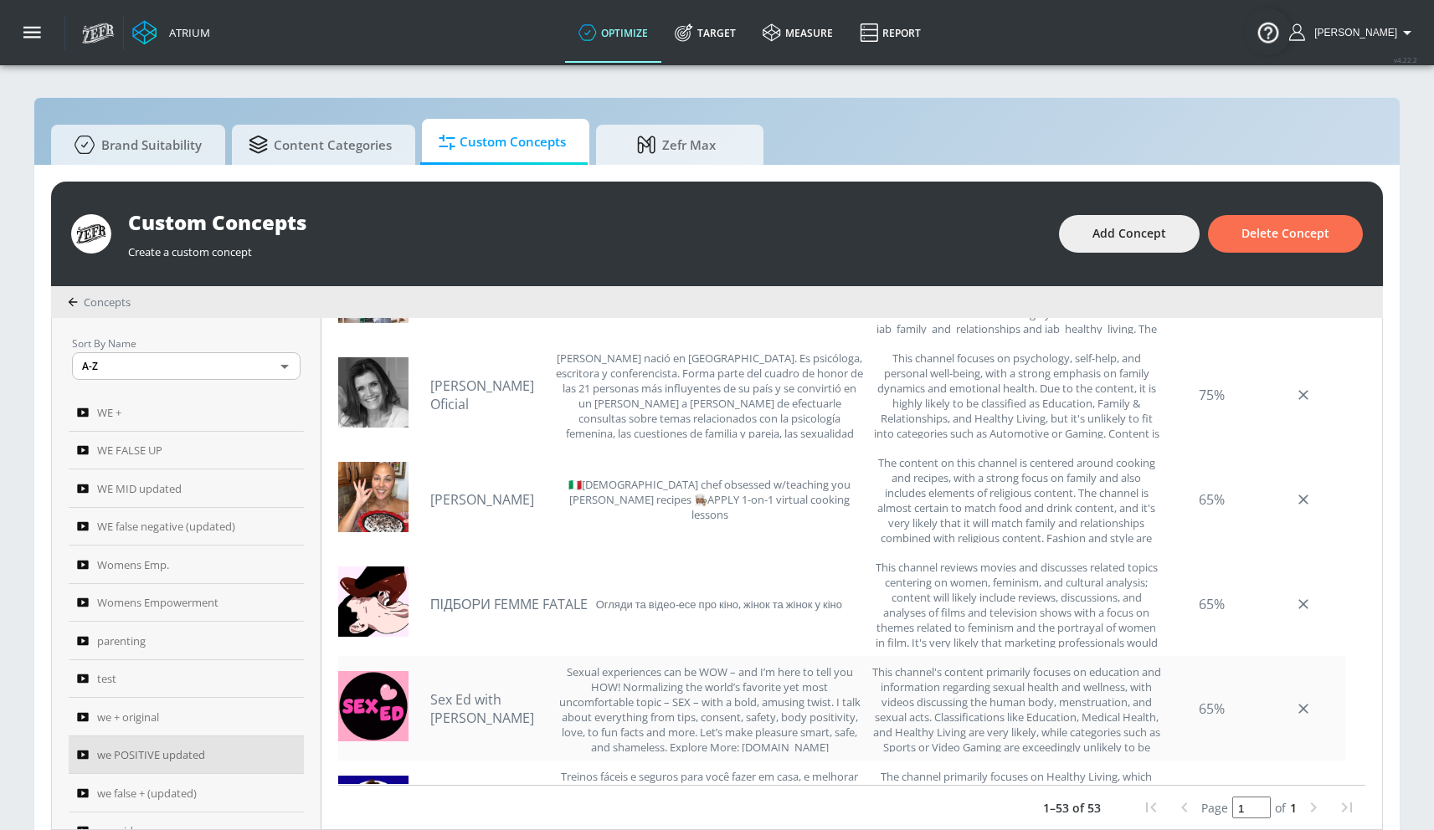
click at [449, 712] on link "Sex Ed with [PERSON_NAME]" at bounding box center [488, 708] width 117 height 37
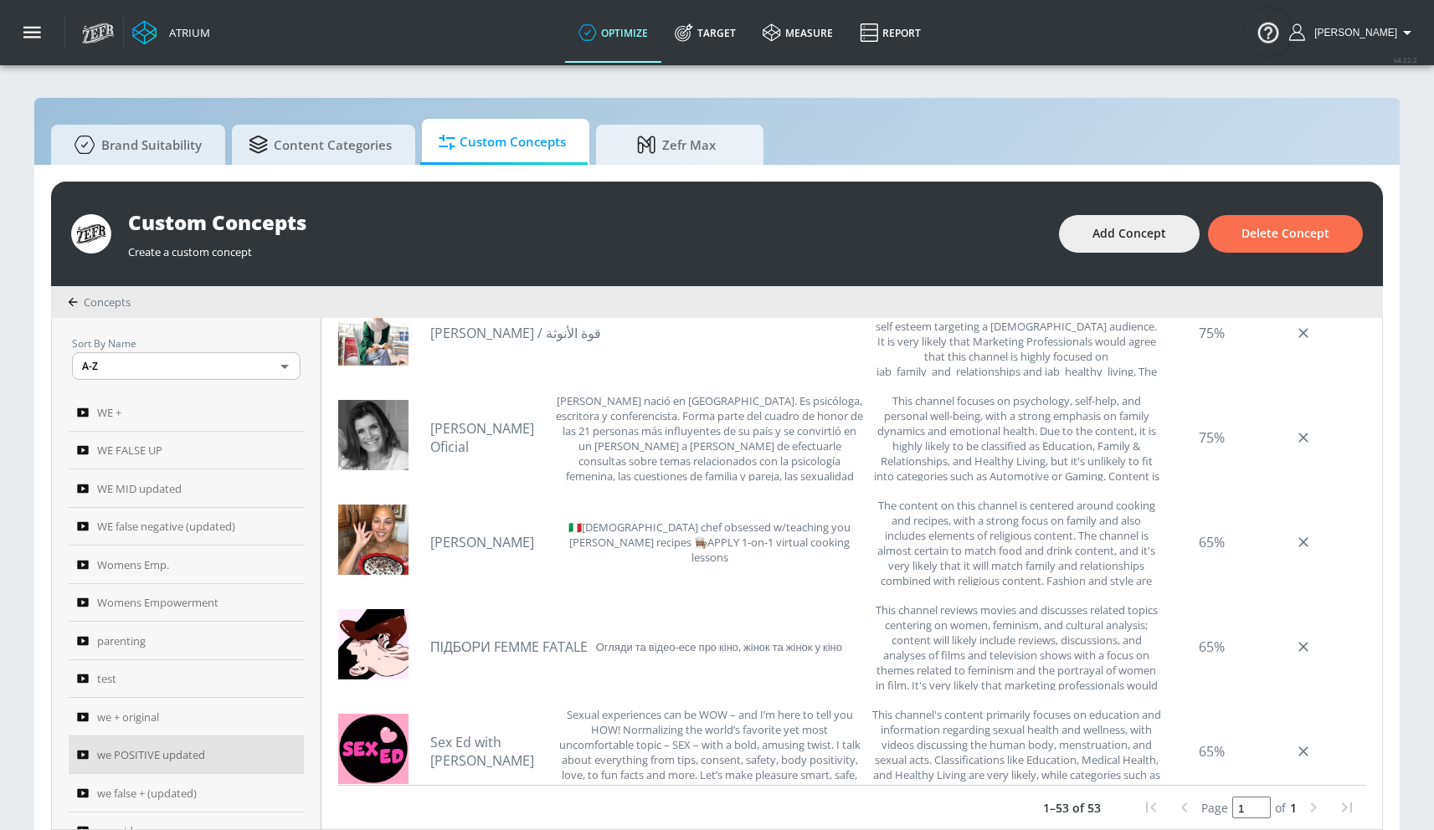
scroll to position [2201, 0]
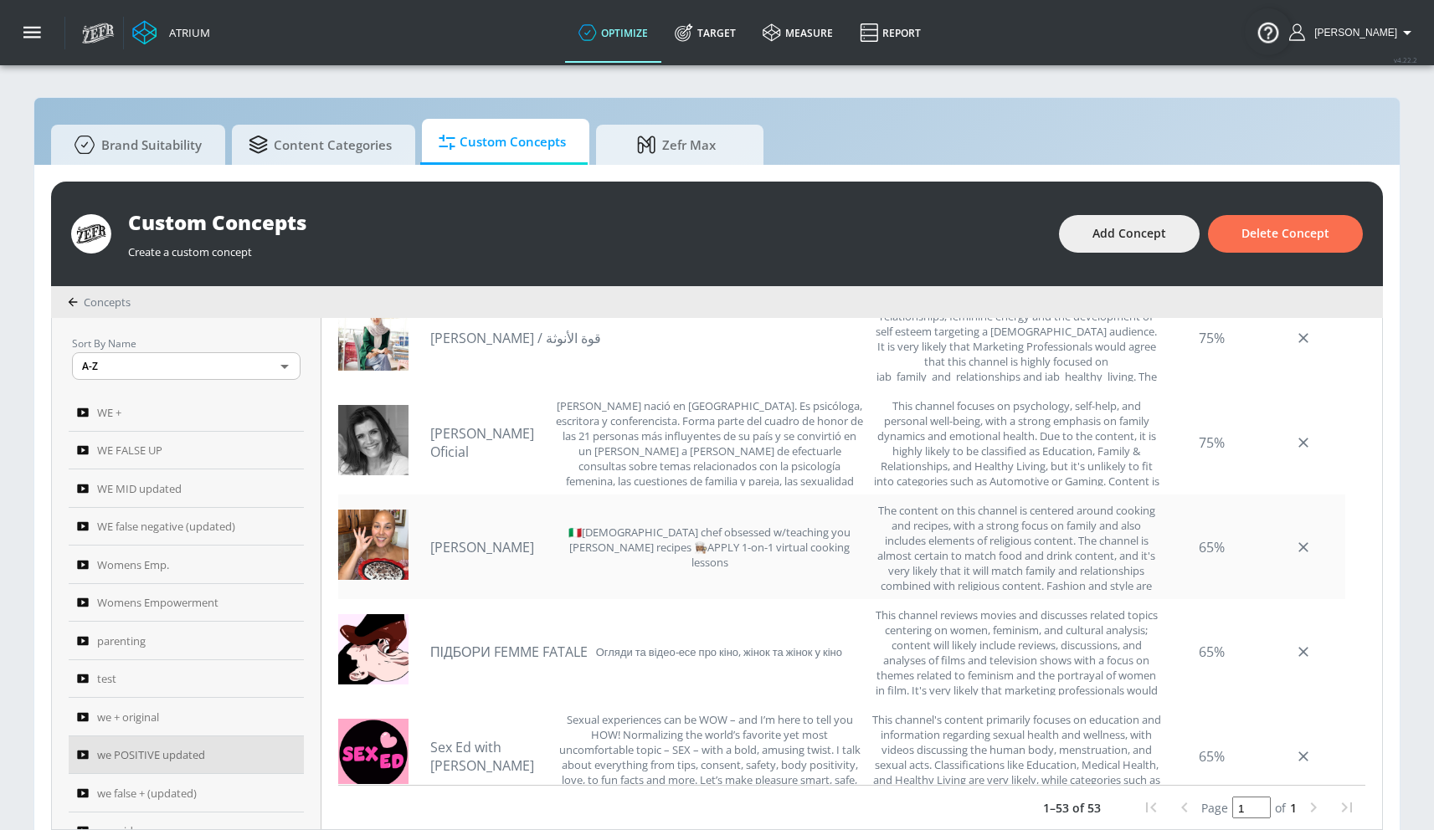
click at [459, 548] on link "[PERSON_NAME]" at bounding box center [488, 547] width 117 height 18
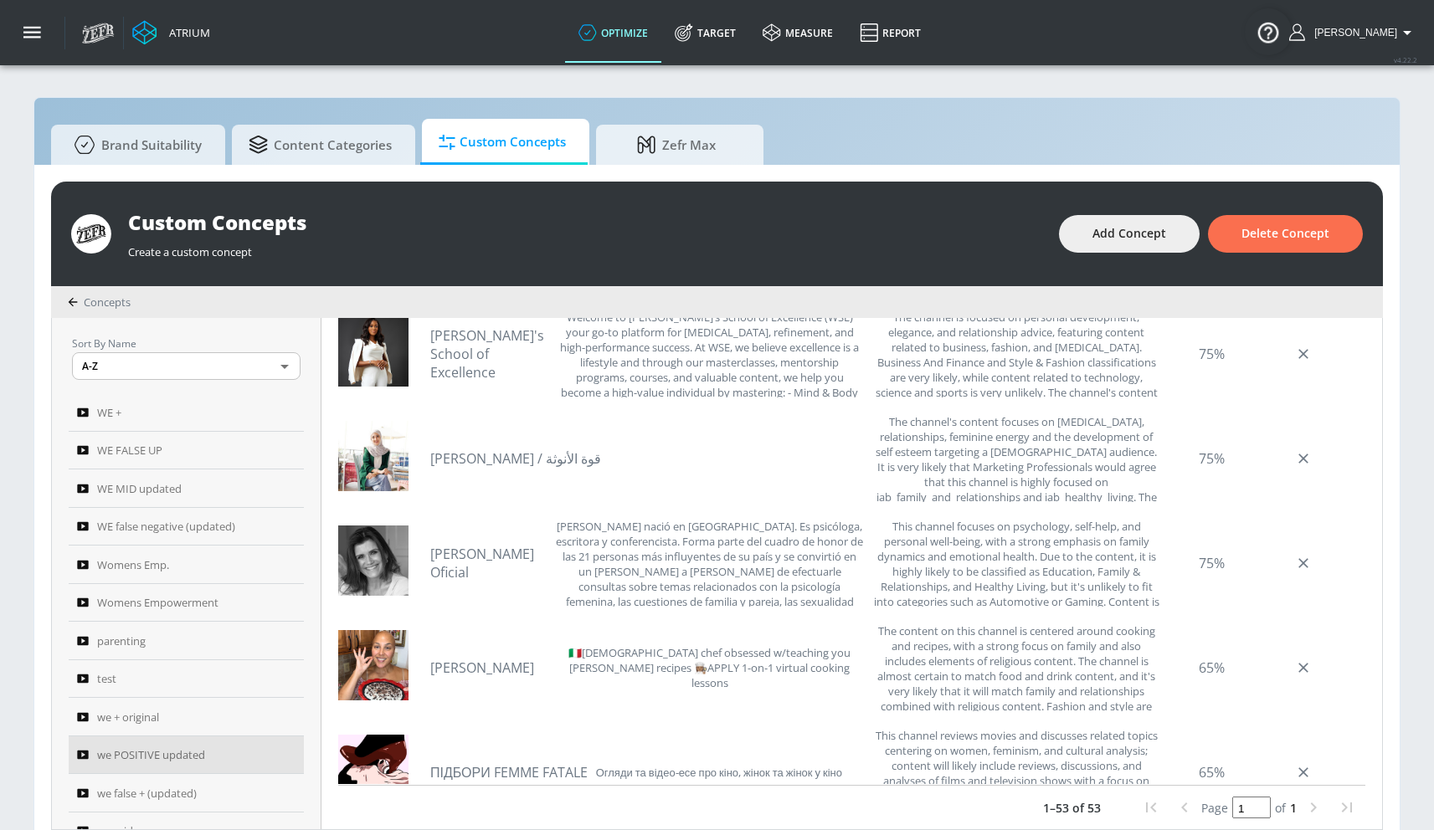
scroll to position [2037, 0]
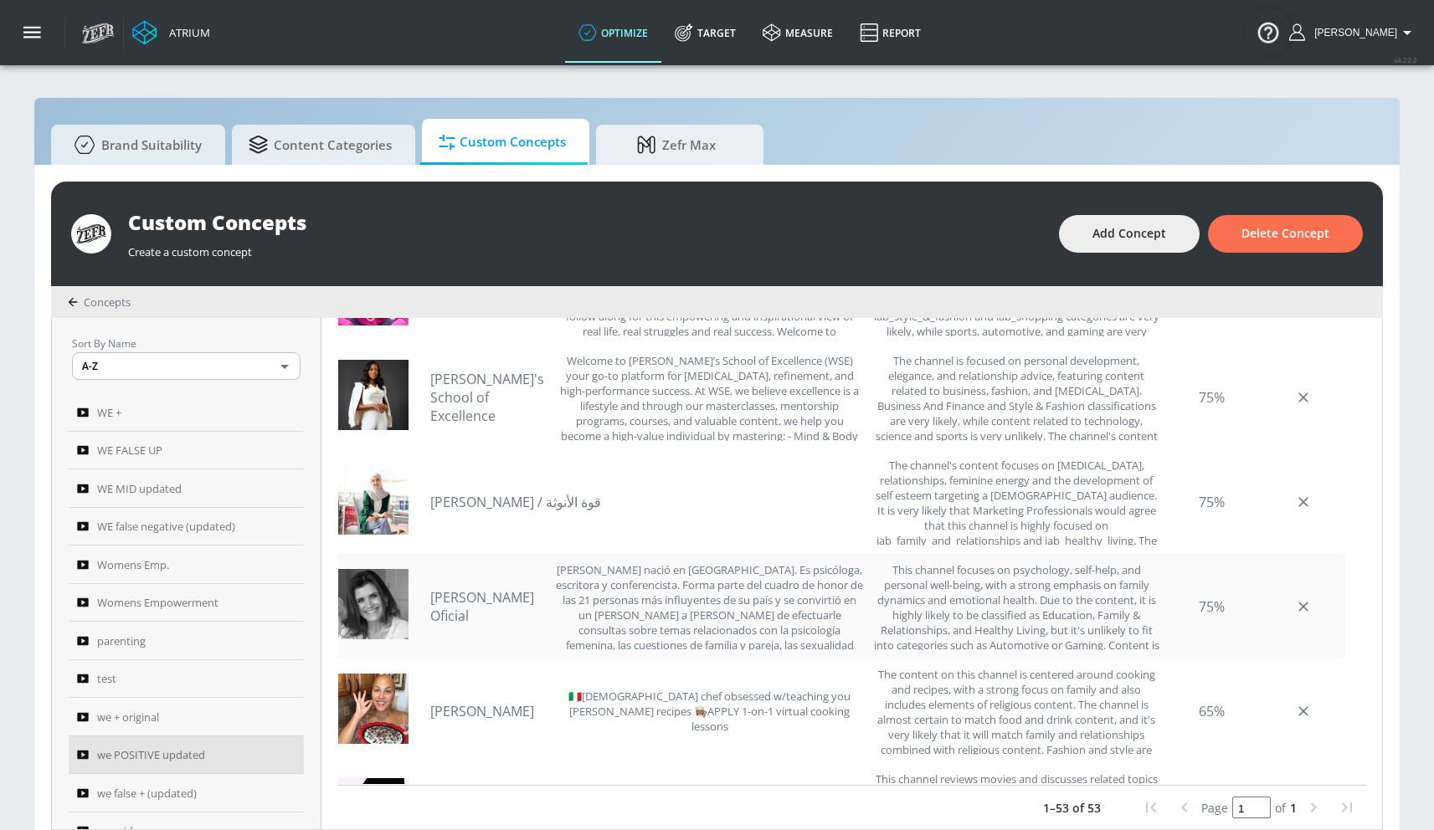
click at [480, 612] on link "[PERSON_NAME] Oficial" at bounding box center [488, 606] width 117 height 37
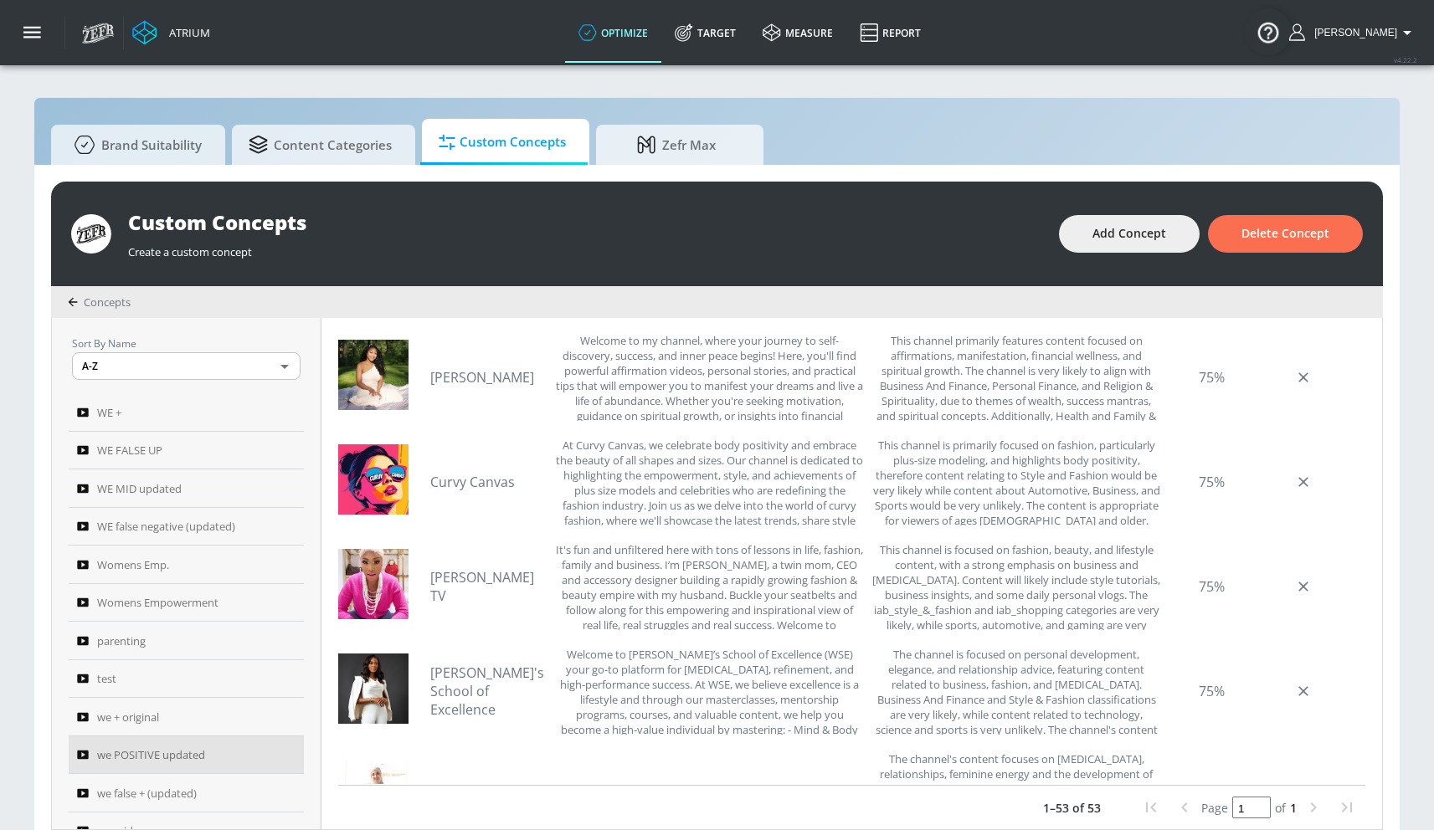
scroll to position [1742, 0]
click at [474, 675] on link "[PERSON_NAME]'s School of Excellence" at bounding box center [488, 692] width 117 height 55
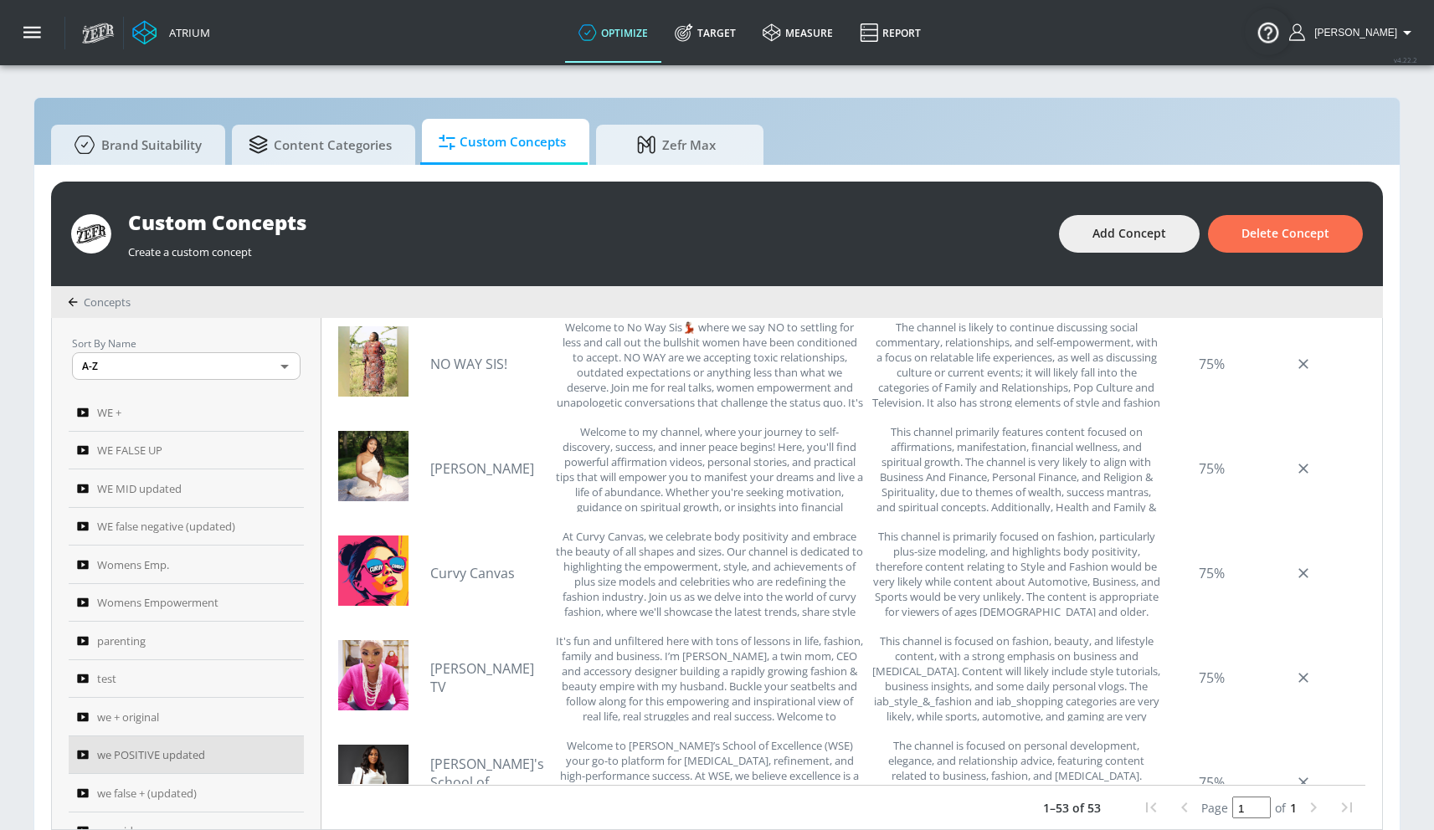
scroll to position [1640, 0]
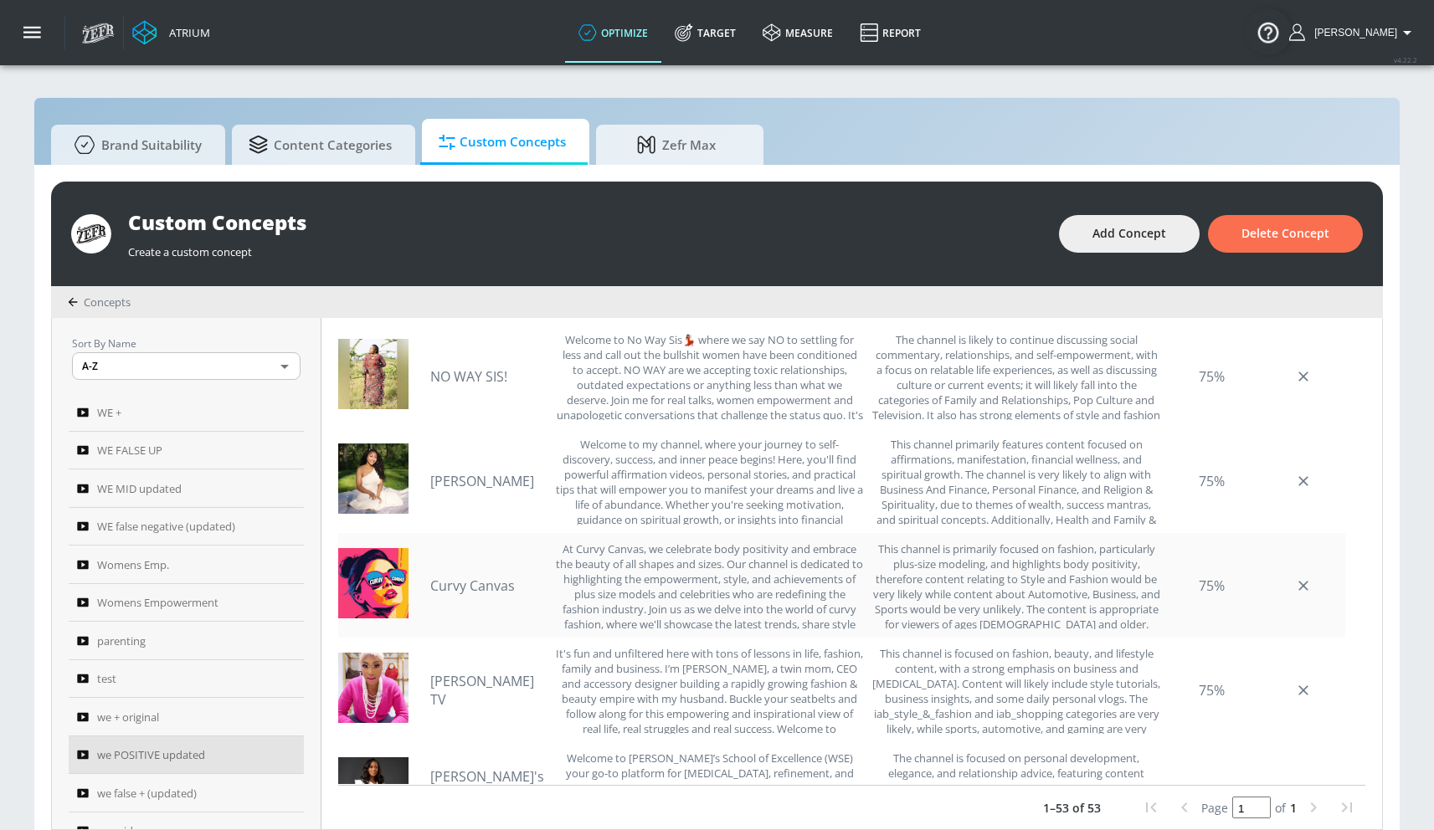
click at [447, 590] on link "Curvy Canvas" at bounding box center [488, 586] width 117 height 18
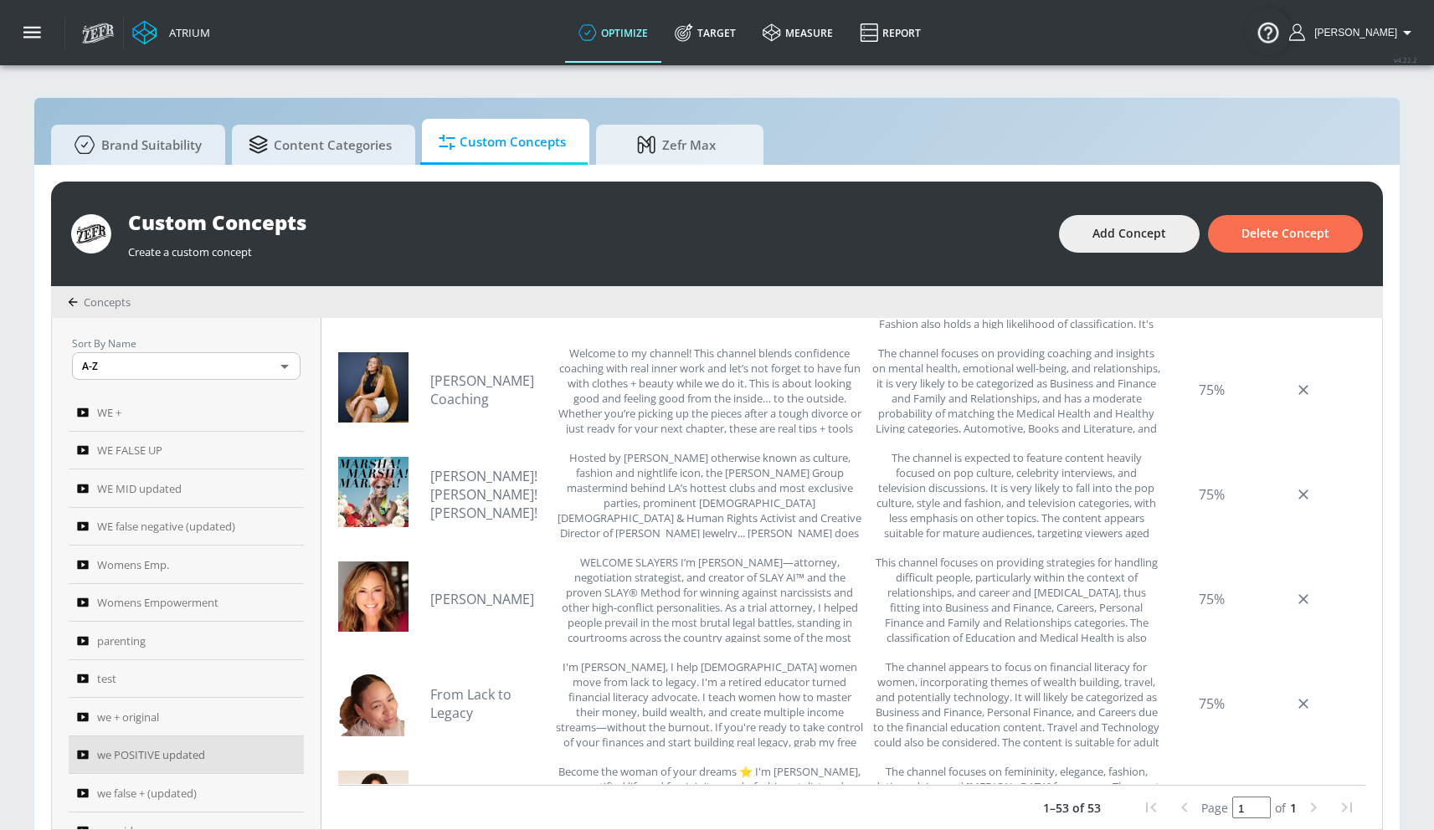
scroll to position [881, 0]
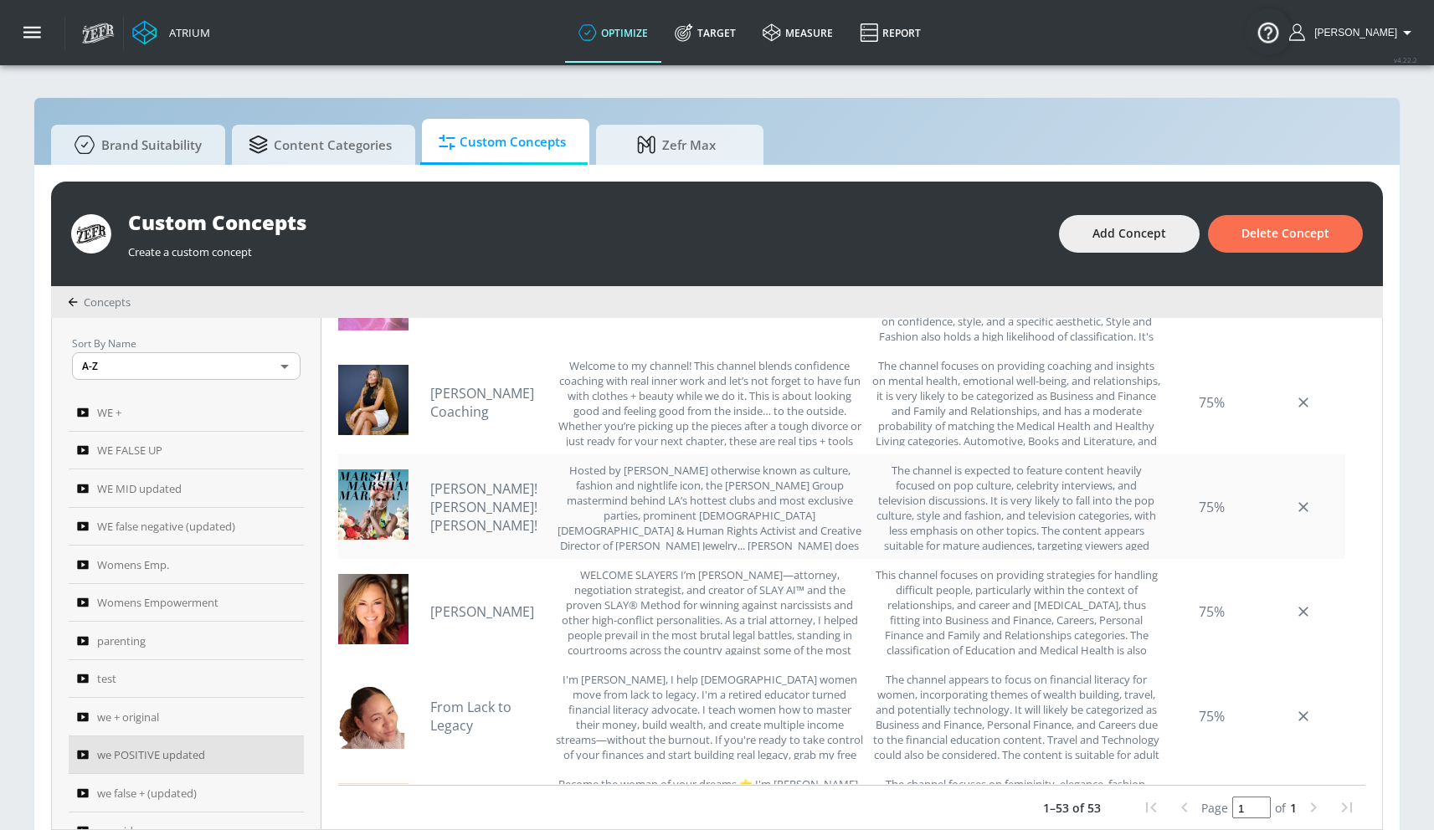
click at [485, 500] on link "[PERSON_NAME]! [PERSON_NAME]! [PERSON_NAME]!" at bounding box center [488, 507] width 117 height 55
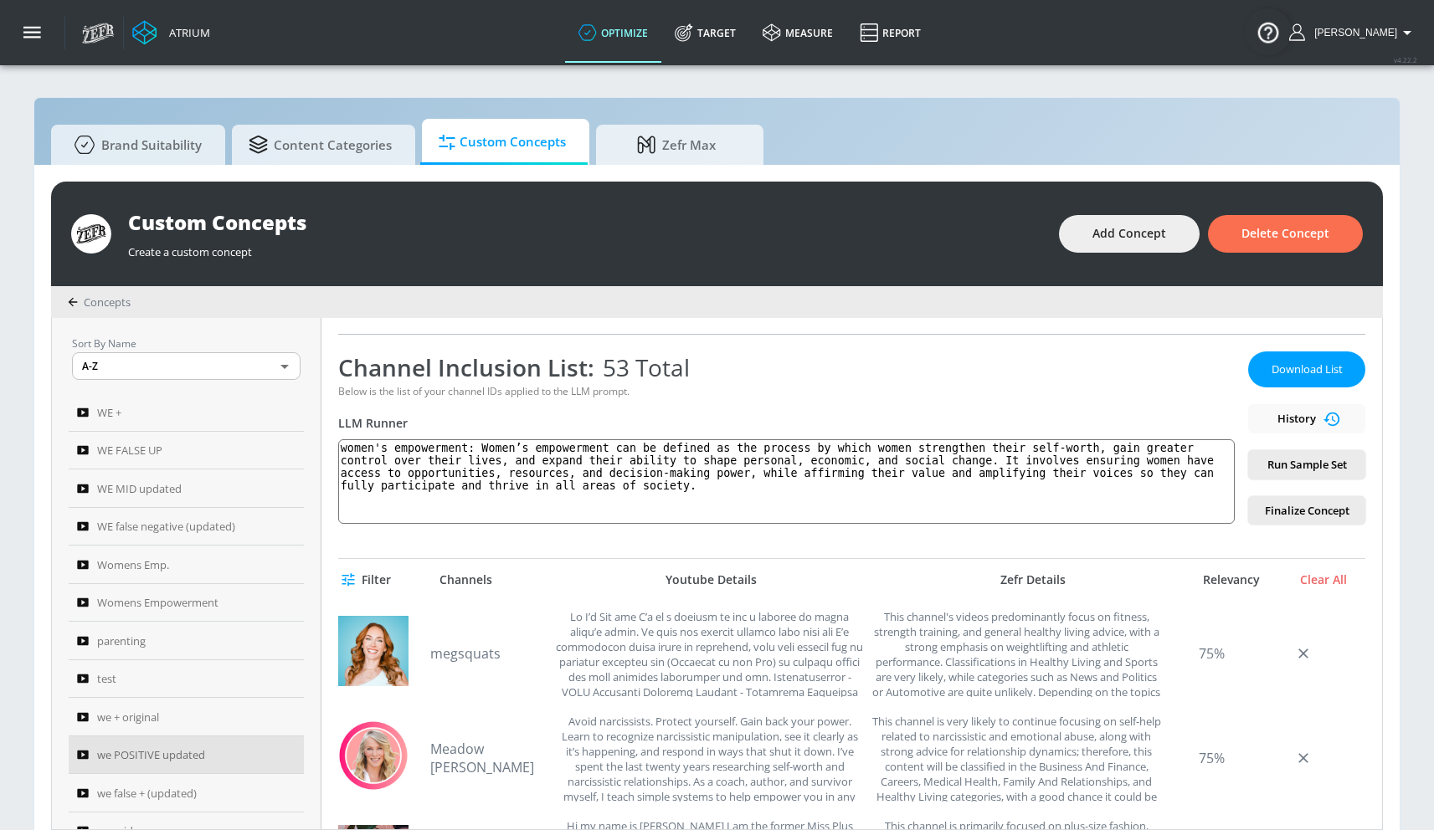
scroll to position [544, 0]
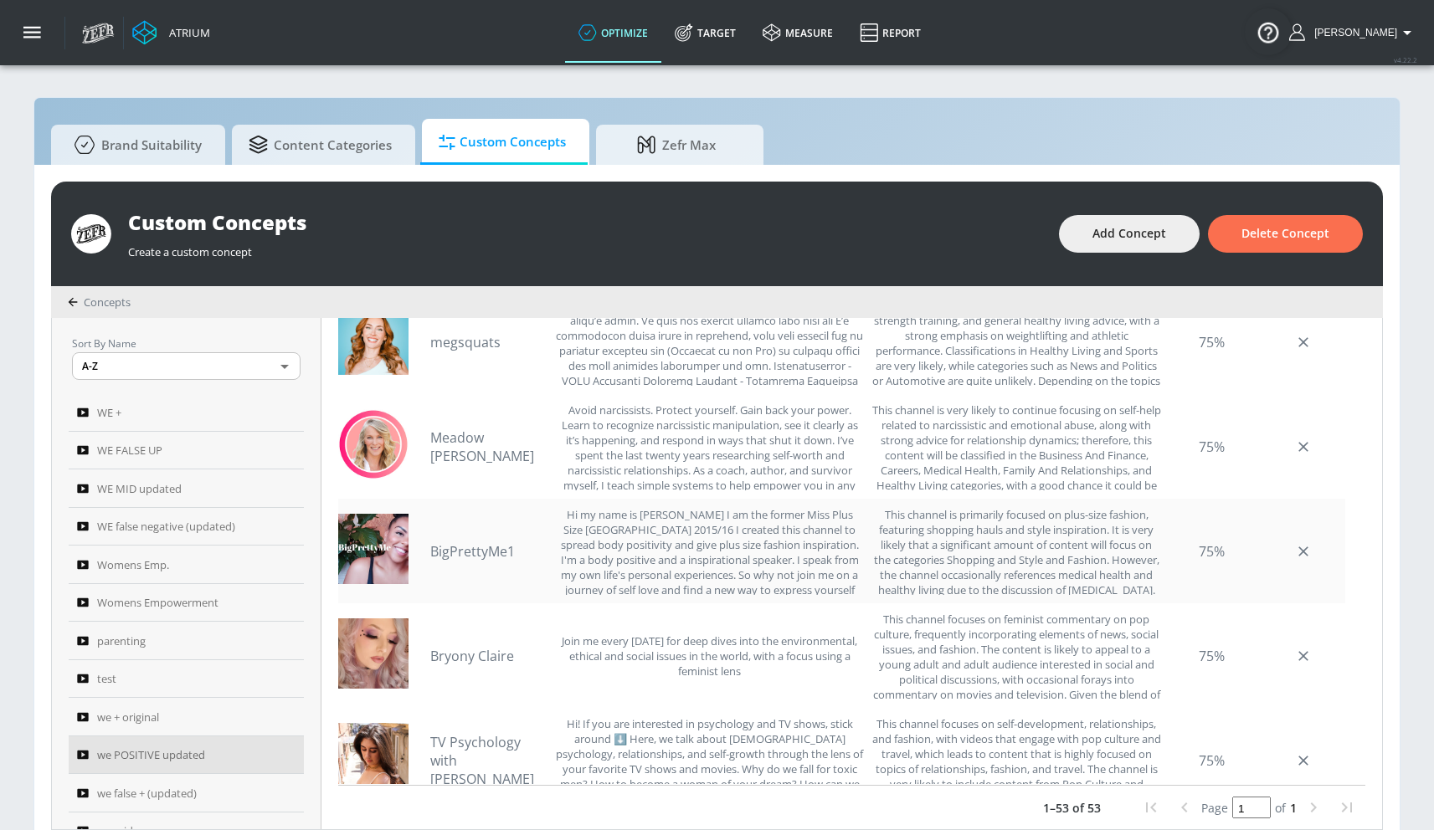
click at [459, 549] on link "BigPrettyMe1" at bounding box center [488, 551] width 117 height 18
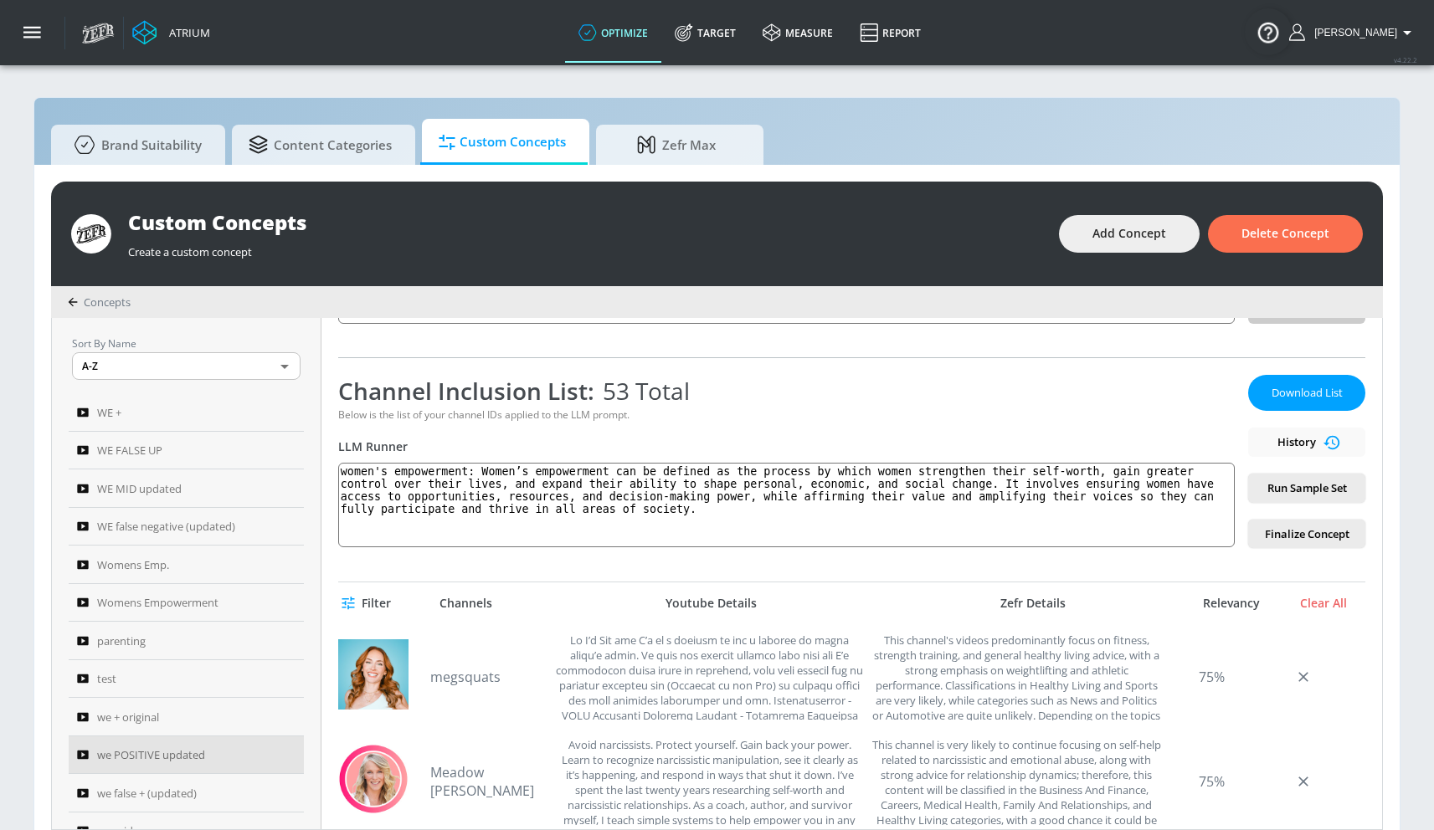
scroll to position [0, 0]
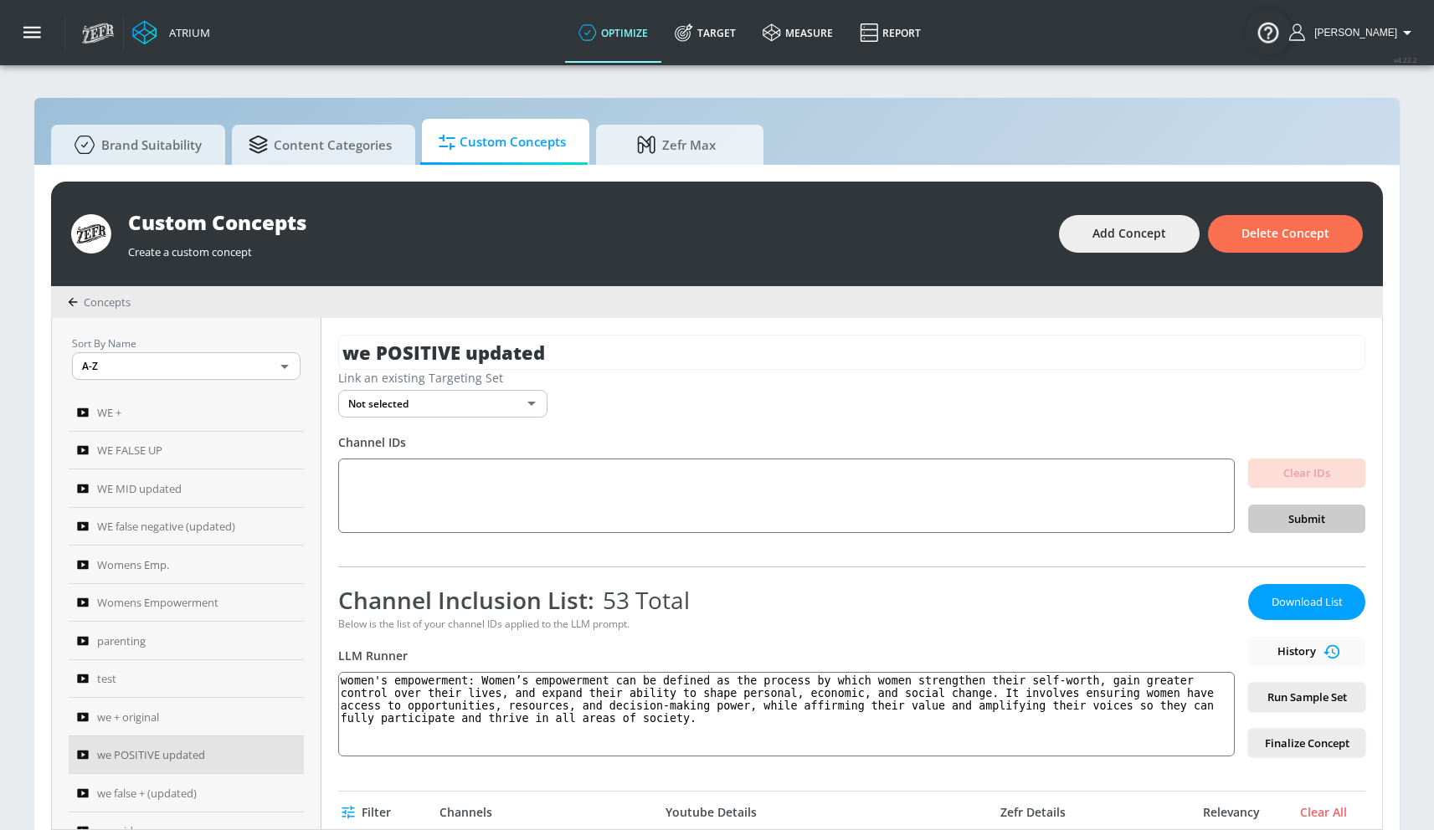
click at [1287, 608] on span "Download List" at bounding box center [1307, 602] width 84 height 19
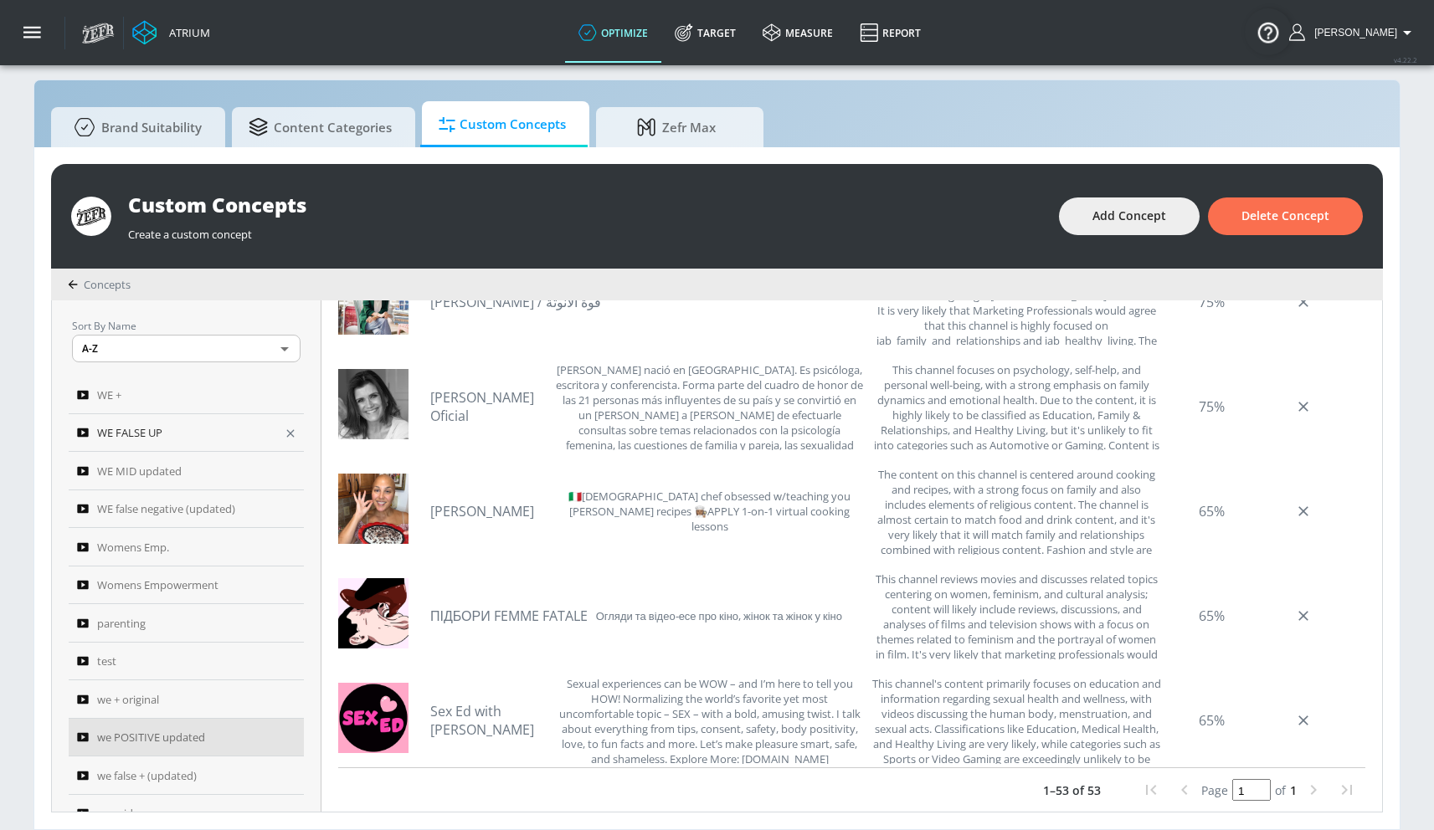
click at [147, 437] on span "WE FALSE UP" at bounding box center [129, 433] width 65 height 20
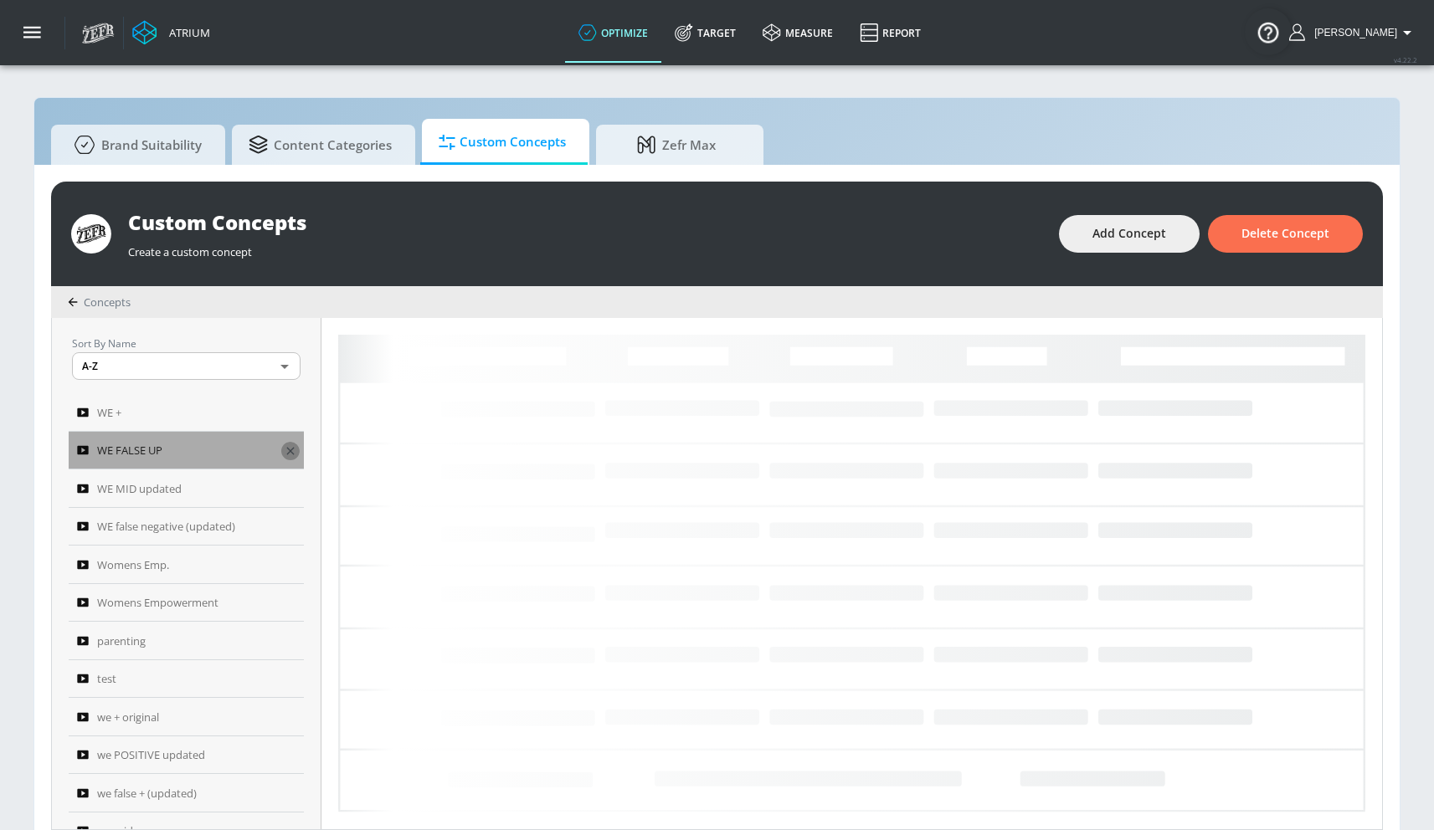
click at [284, 453] on icon "button" at bounding box center [290, 450] width 13 height 13
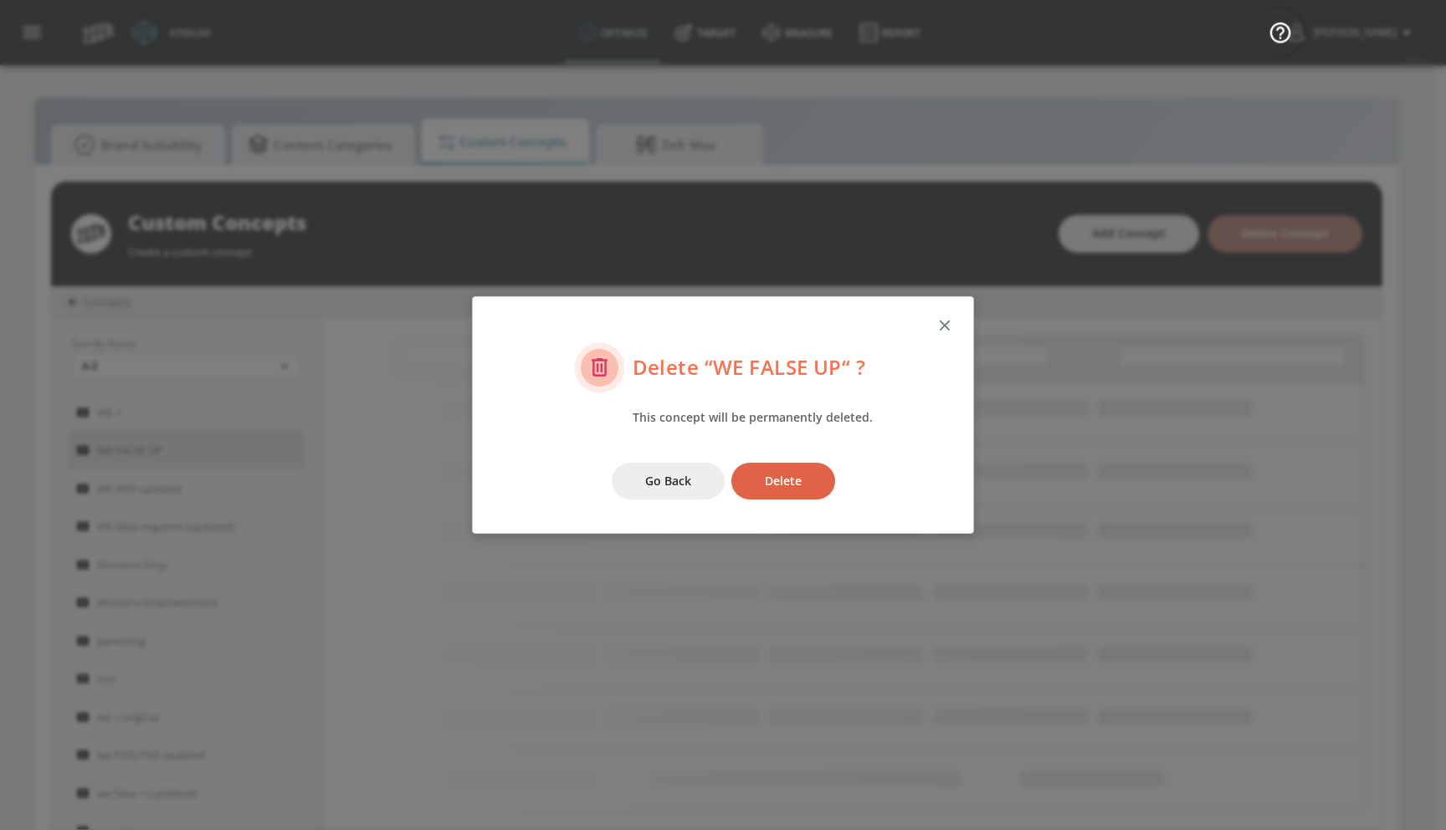
click at [773, 489] on span "Delete" at bounding box center [783, 481] width 37 height 21
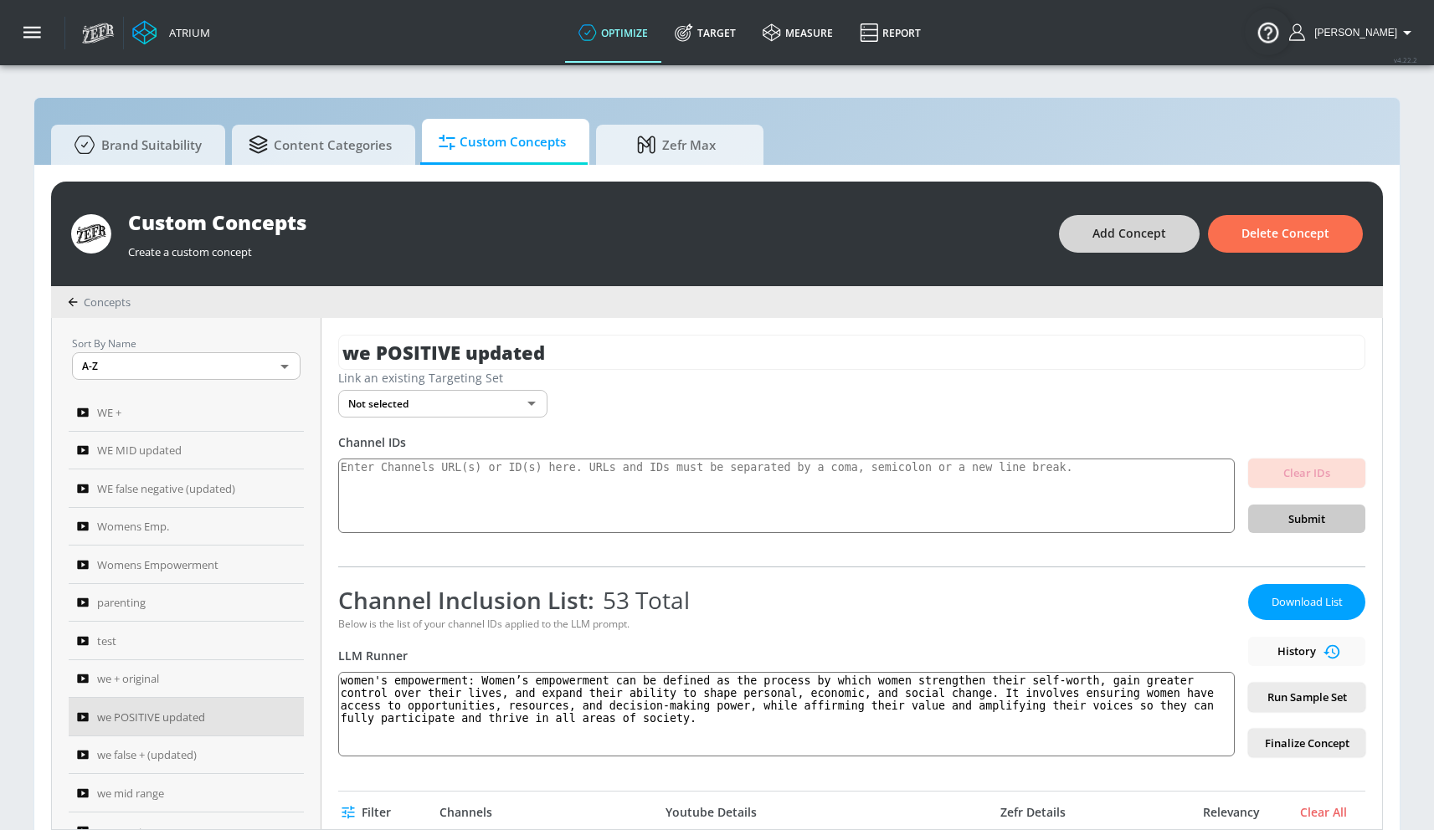
click at [1076, 244] on button "Add Concept" at bounding box center [1129, 234] width 141 height 38
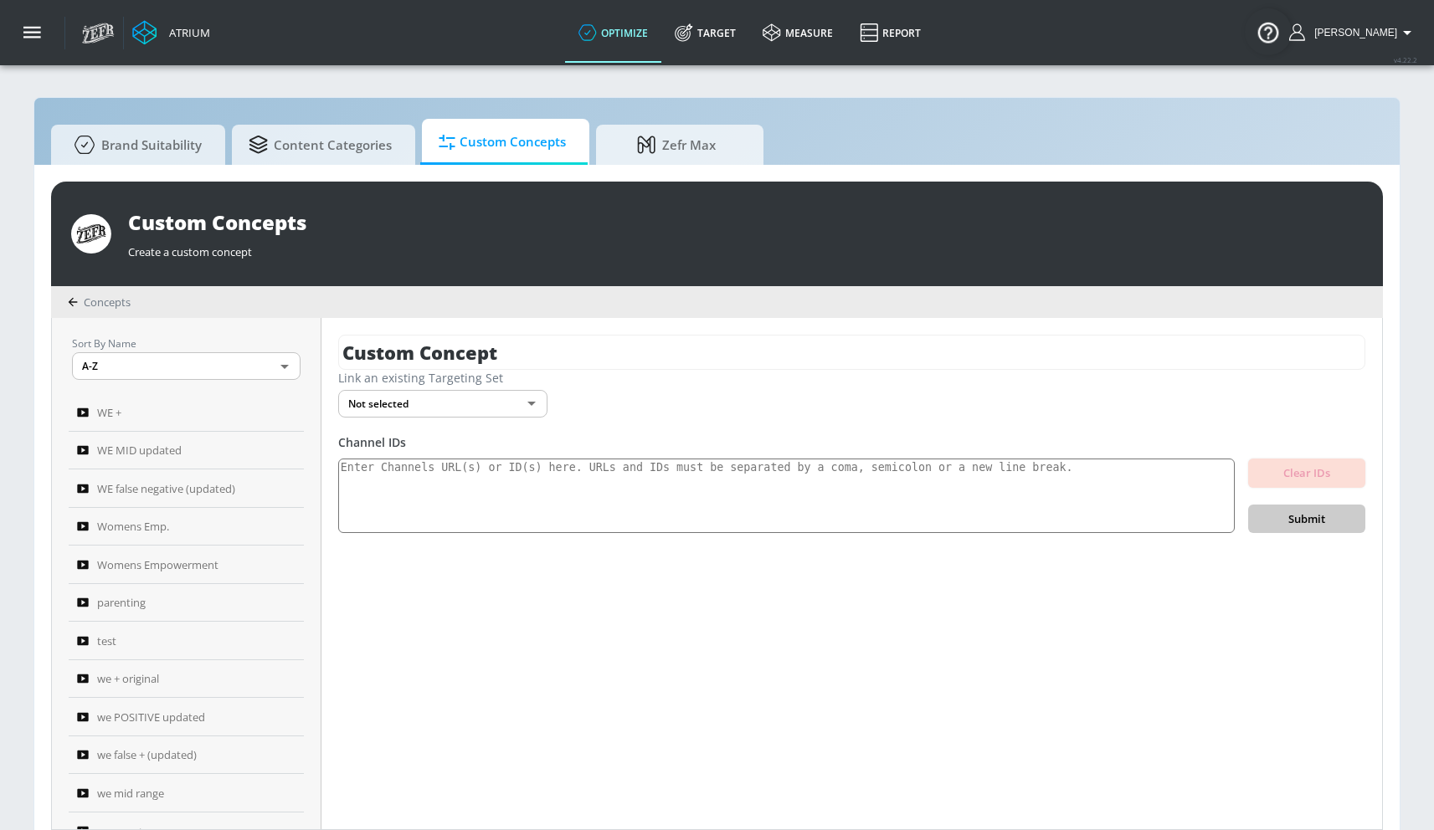
click at [507, 329] on div "Custom Concept Link an existing Targeting Set Not selected none ​ Channel IDs C…" at bounding box center [851, 573] width 1060 height 511
click at [495, 352] on input "Custom Concept" at bounding box center [851, 352] width 1027 height 35
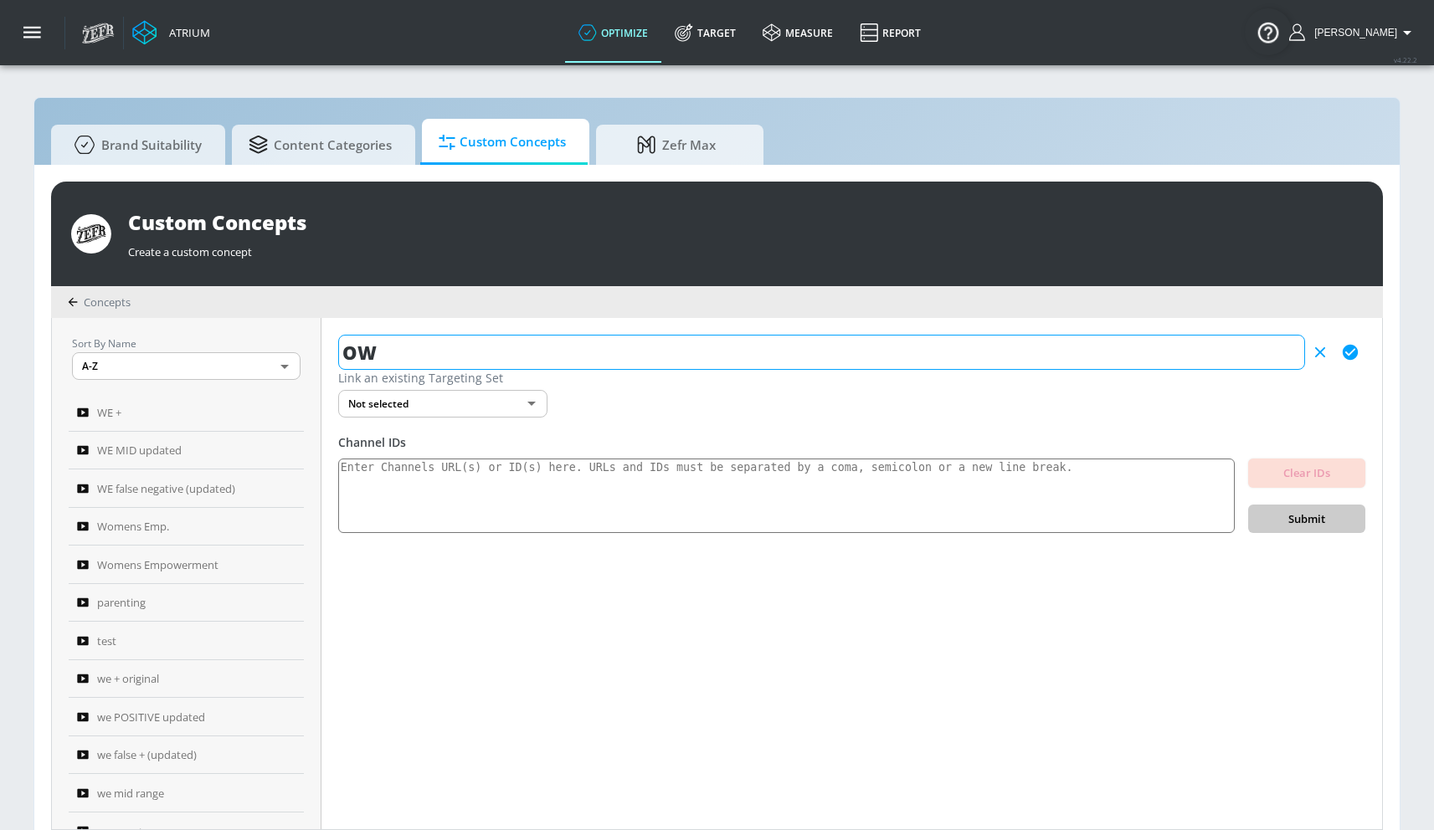
type input "O"
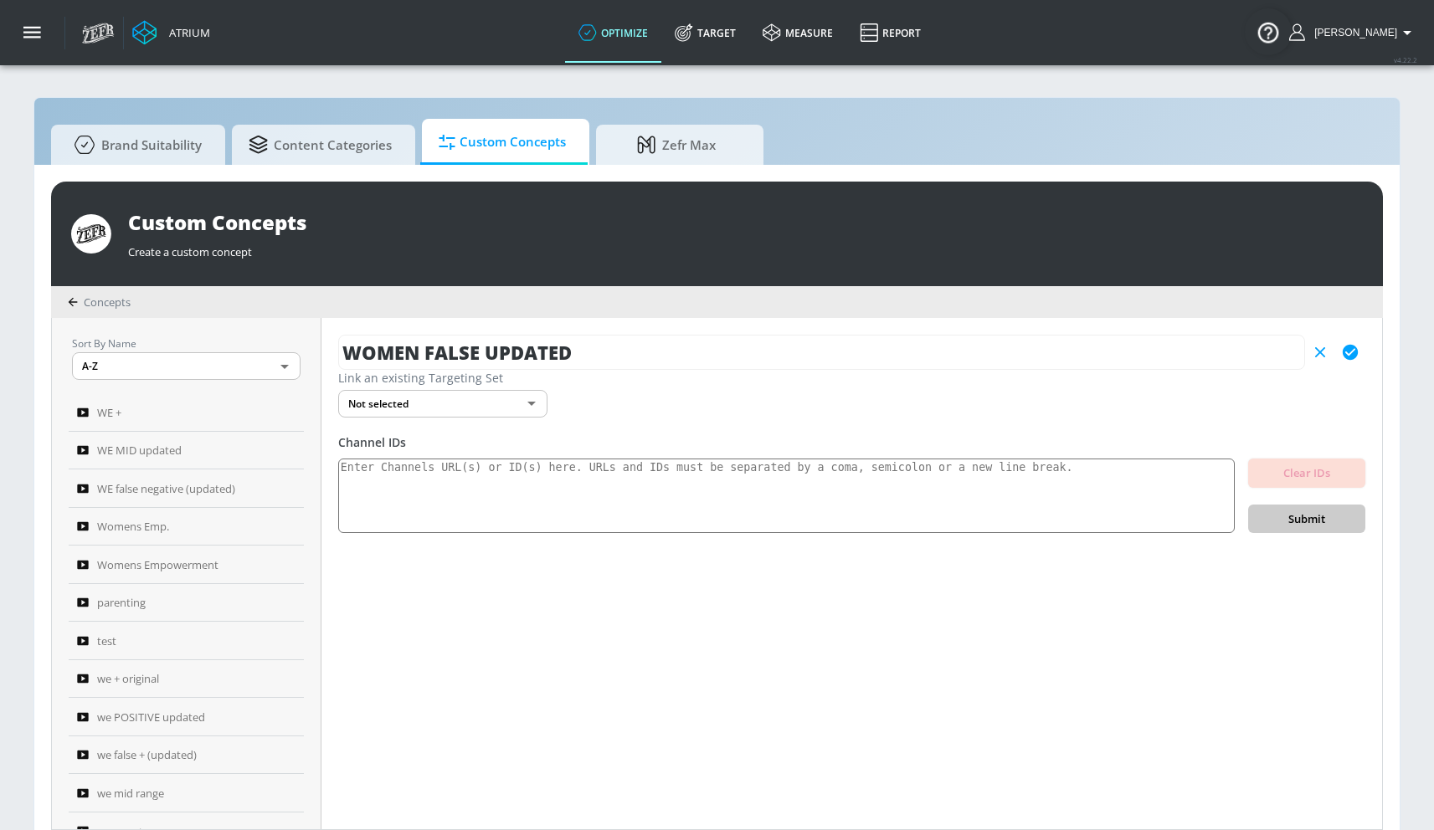
type input "WOMEN FALSE UPDATED"
click at [1355, 354] on icon "button" at bounding box center [1349, 352] width 15 height 15
click at [766, 488] on textarea at bounding box center [786, 496] width 896 height 75
paste textarea "UCcAk9rBHyot3hCG-F_vz_Xg UCKF-SL6RCxAzX6V9ZsMmSUQ UC8z5VG5lHnrHwxs77ZYotQg UC_T…"
type textarea "UCcAk9rBHyot3hCG-F_vz_Xg UCKF-SL6RCxAzX6V9ZsMmSUQ UC8z5VG5lHnrHwxs77ZYotQg UC_T…"
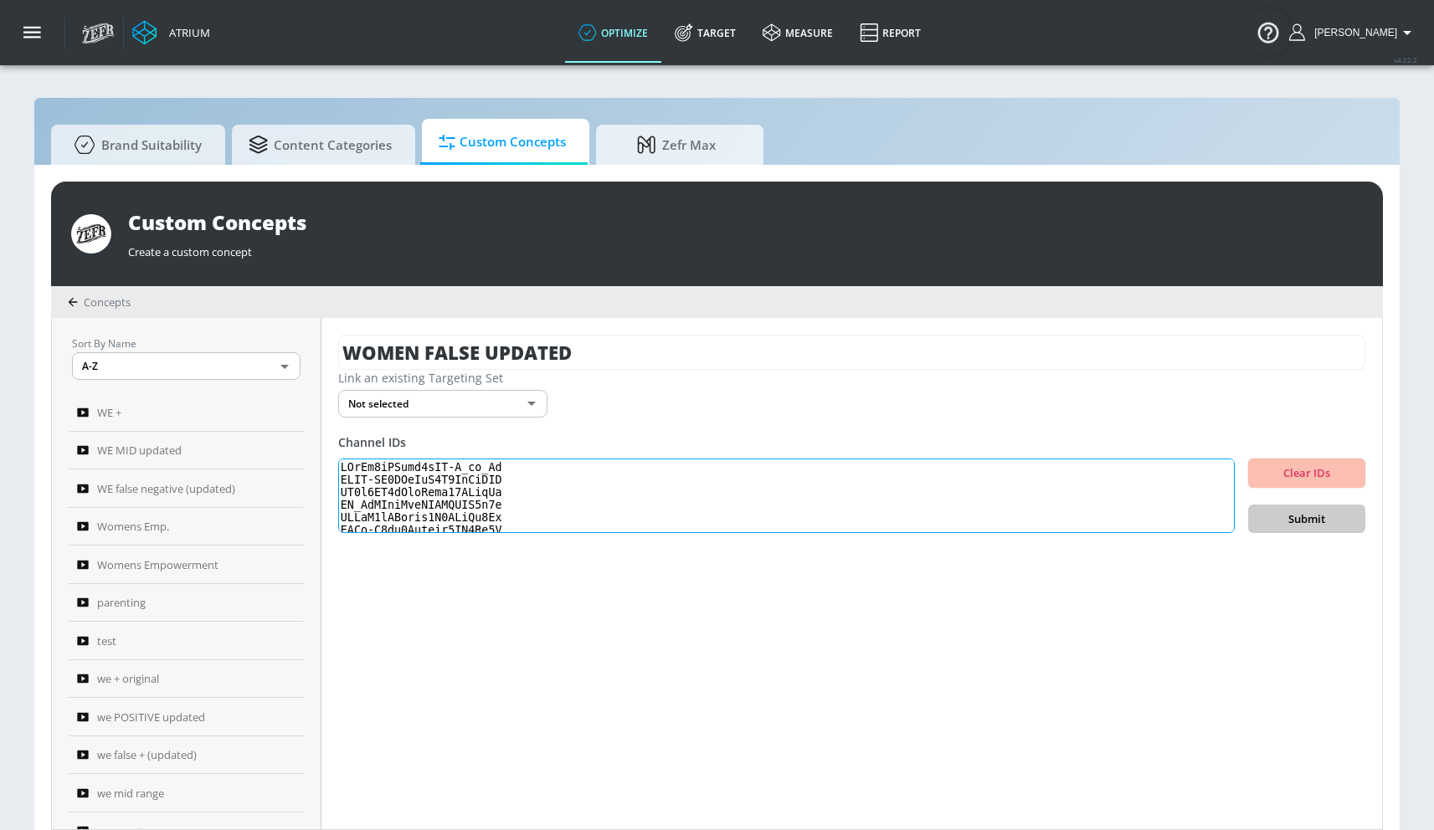
scroll to position [512, 0]
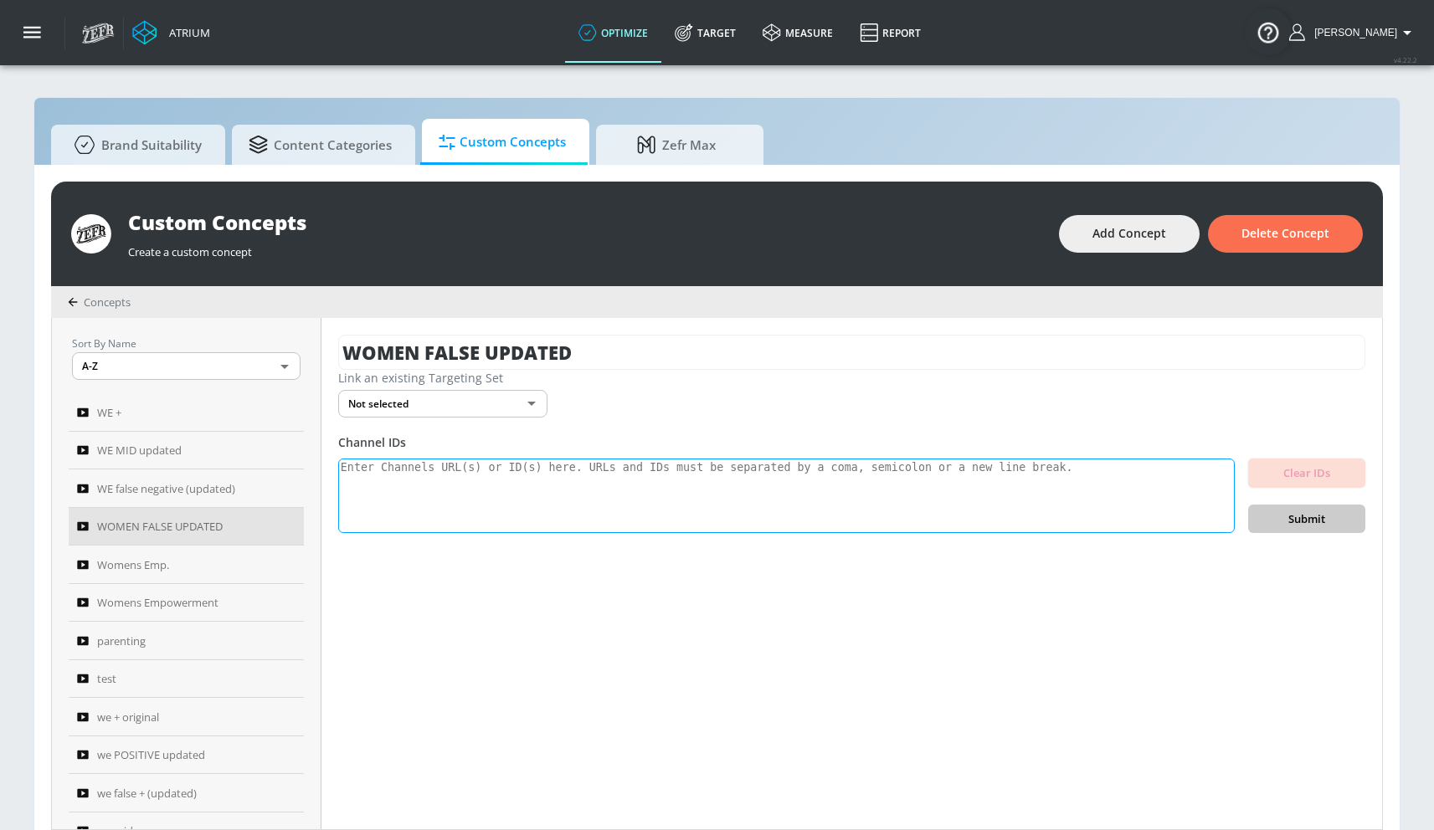
click at [880, 493] on textarea at bounding box center [786, 496] width 896 height 75
paste textarea "UCcAk9rBHyot3hCG-F_vz_Xg UCKF-SL6RCxAzX6V9ZsMmSUQ UC8z5VG5lHnrHwxs77ZYotQg UC_T…"
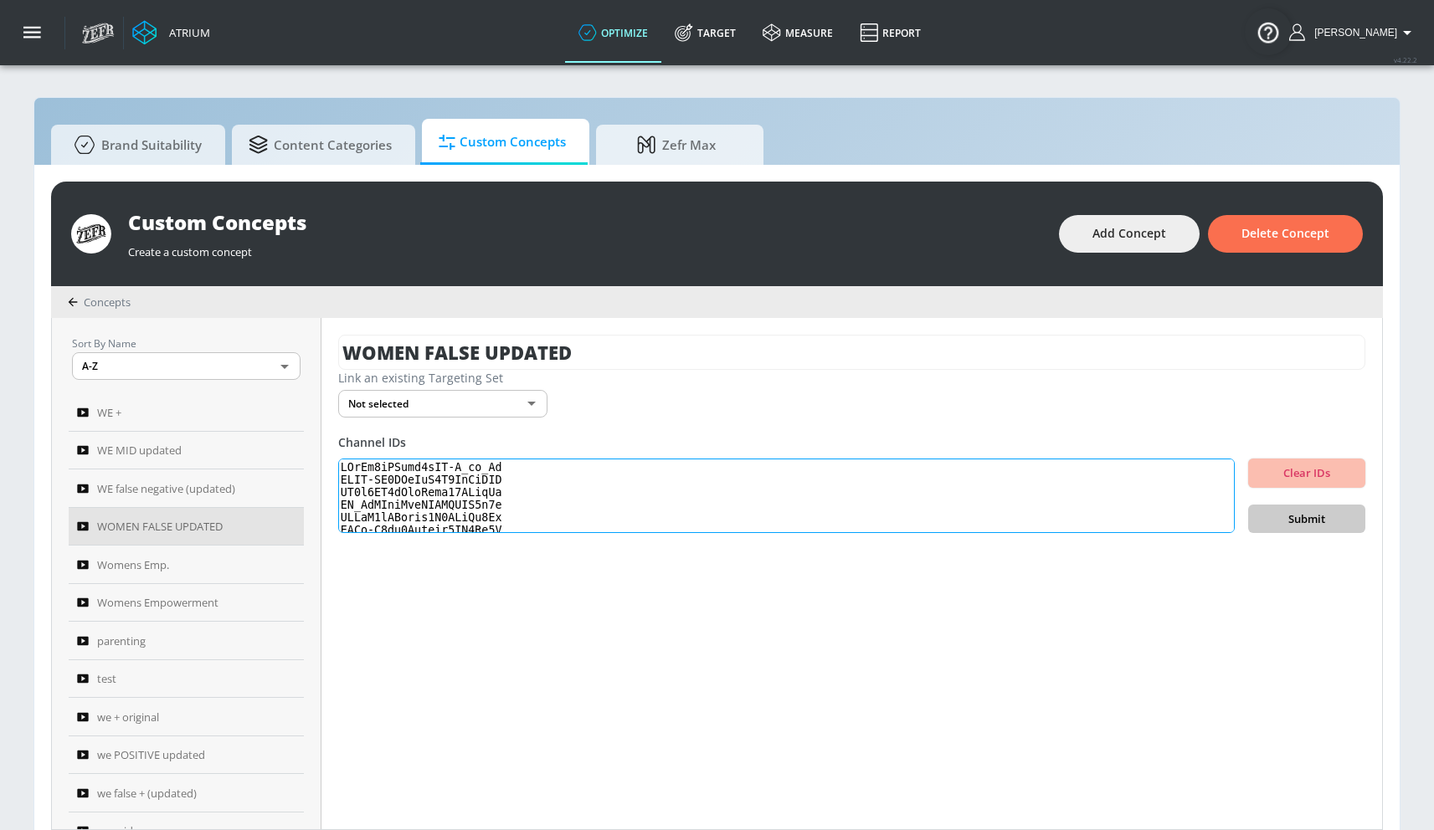
scroll to position [512, 0]
type textarea "UCcAk9rBHyot3hCG-F_vz_Xg UCKF-SL6RCxAzX6V9ZsMmSUQ UC8z5VG5lHnrHwxs77ZYotQg UC_T…"
click at [1263, 516] on span "Submit" at bounding box center [1306, 519] width 90 height 19
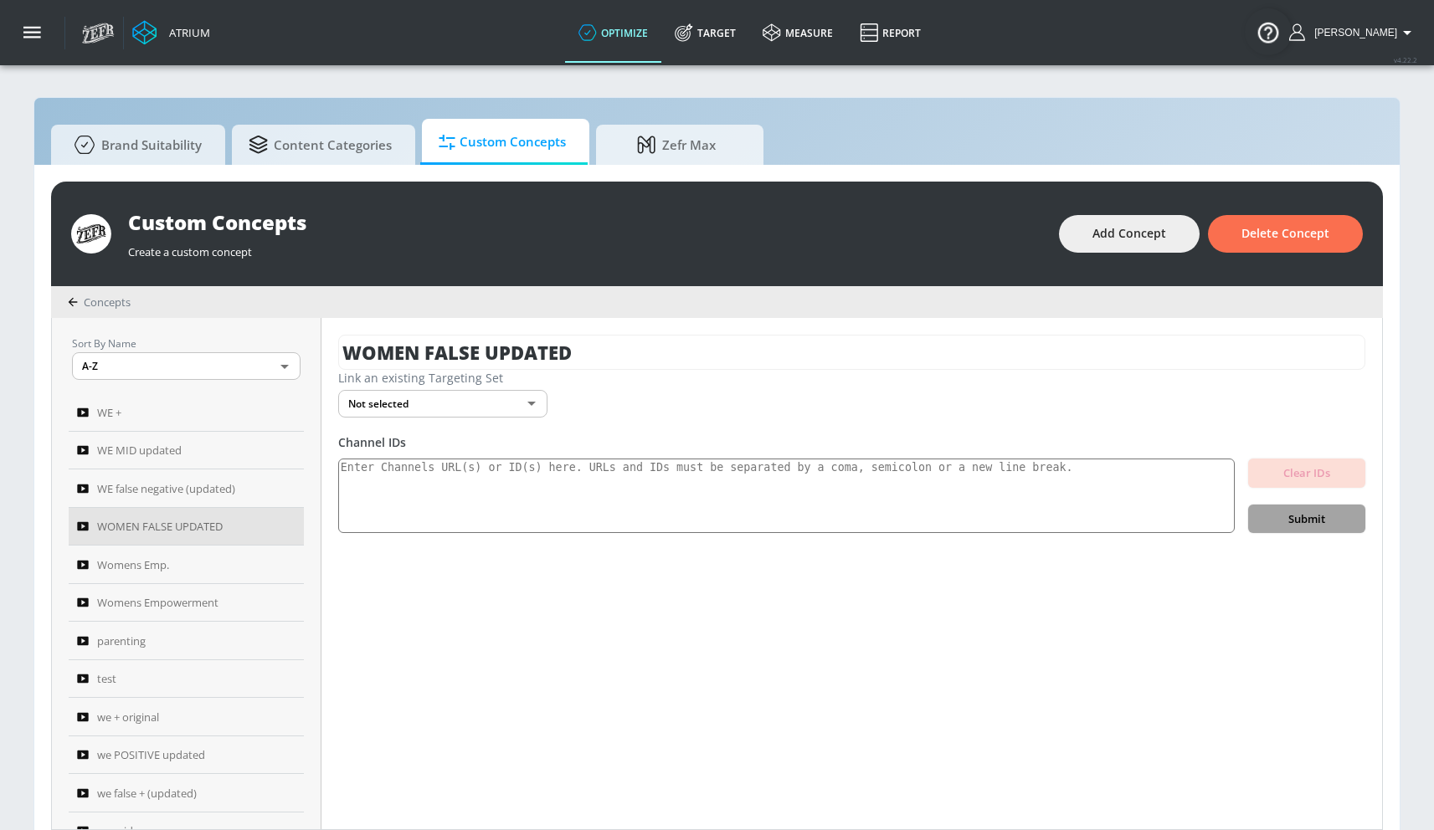
scroll to position [0, 0]
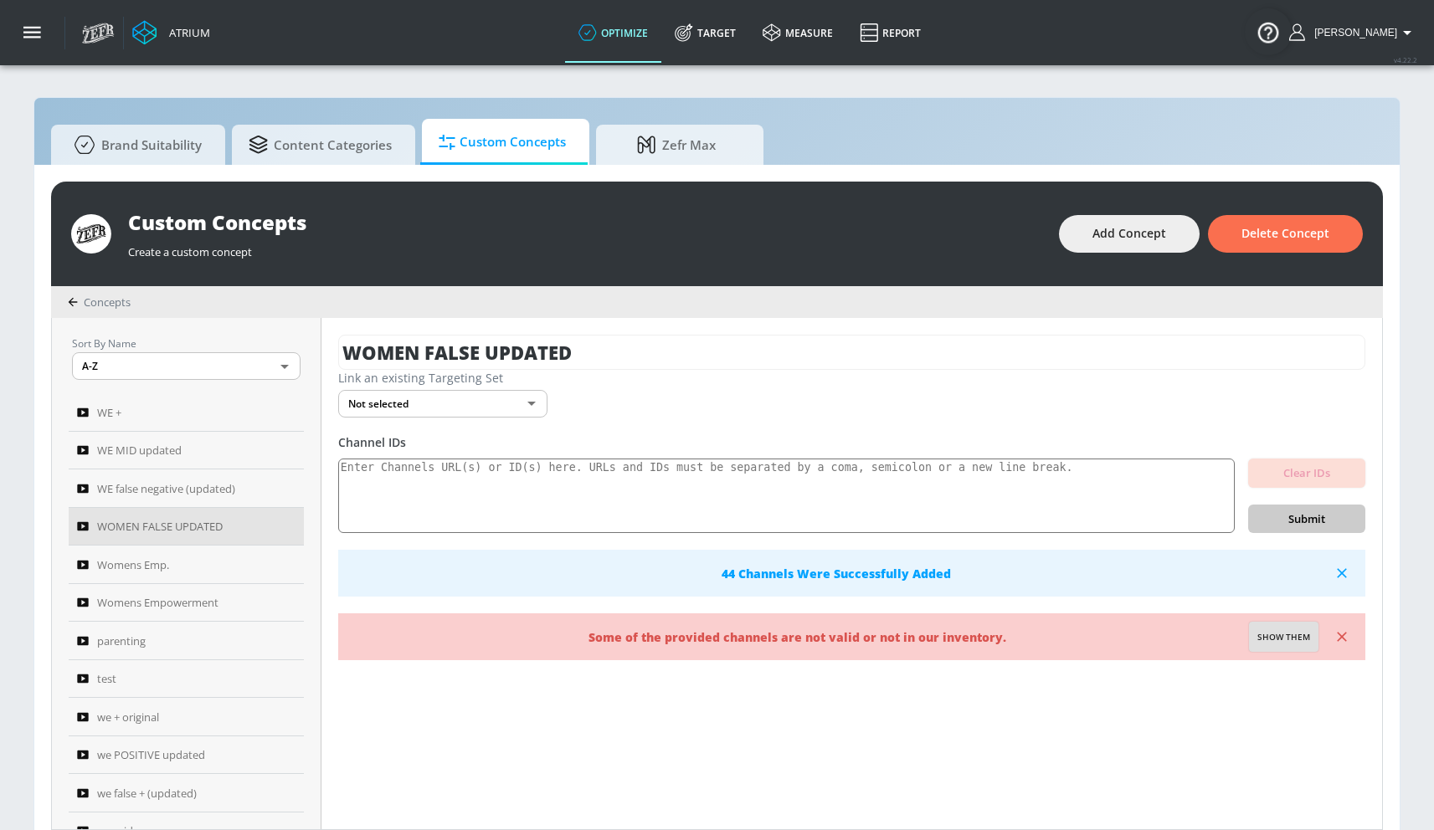
click at [1283, 641] on span "Show them" at bounding box center [1283, 637] width 53 height 15
type textarea "Invalid channels: UCluwBT_GMoKe791HFiH1xCA"
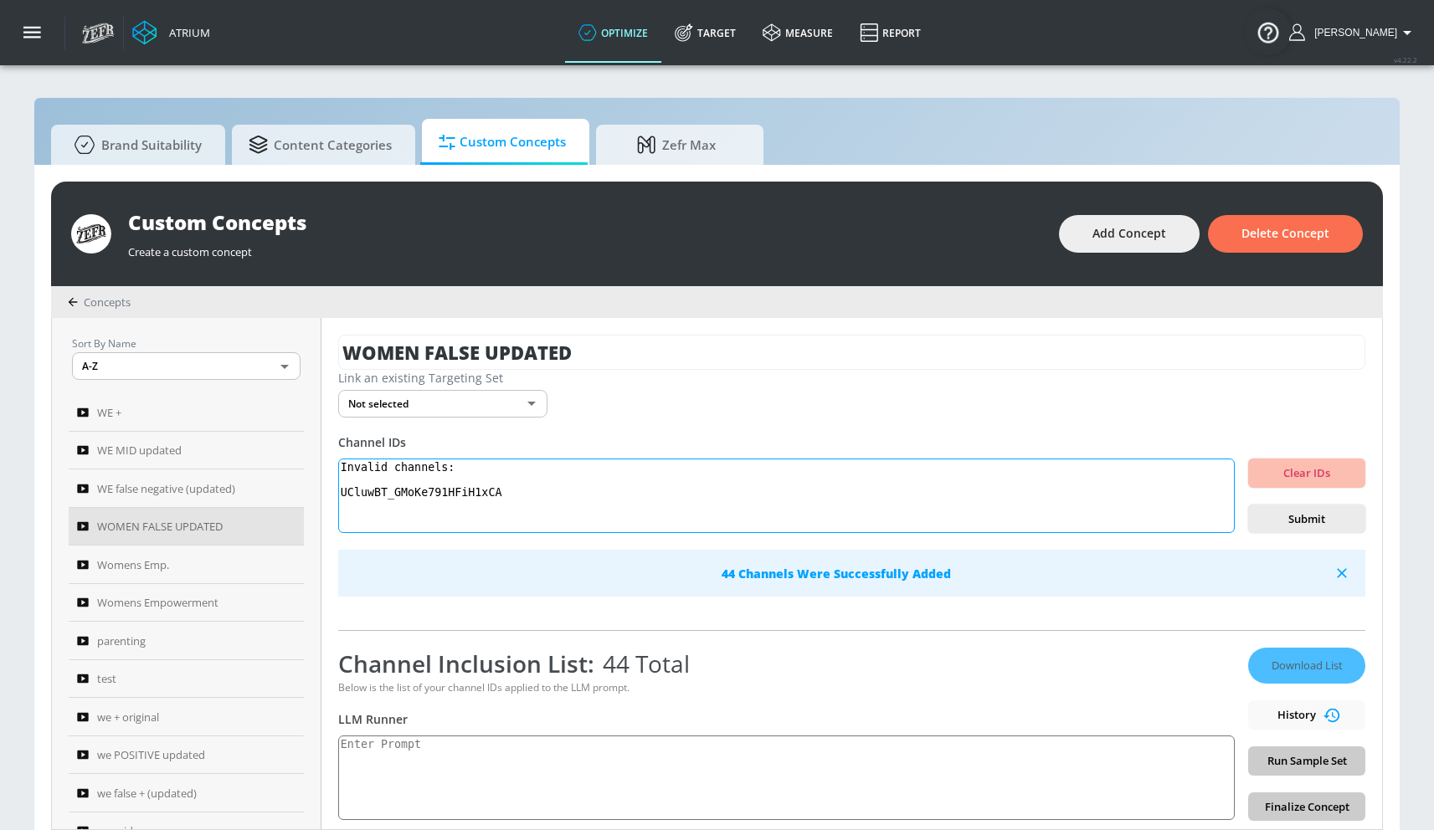
drag, startPoint x: 559, startPoint y: 498, endPoint x: 316, endPoint y: 415, distance: 257.3
click at [315, 415] on div "Sort By Name A-Z ASC ​ WE + WE MID updated WE false negative (updated) WOMEN FA…" at bounding box center [717, 573] width 1330 height 511
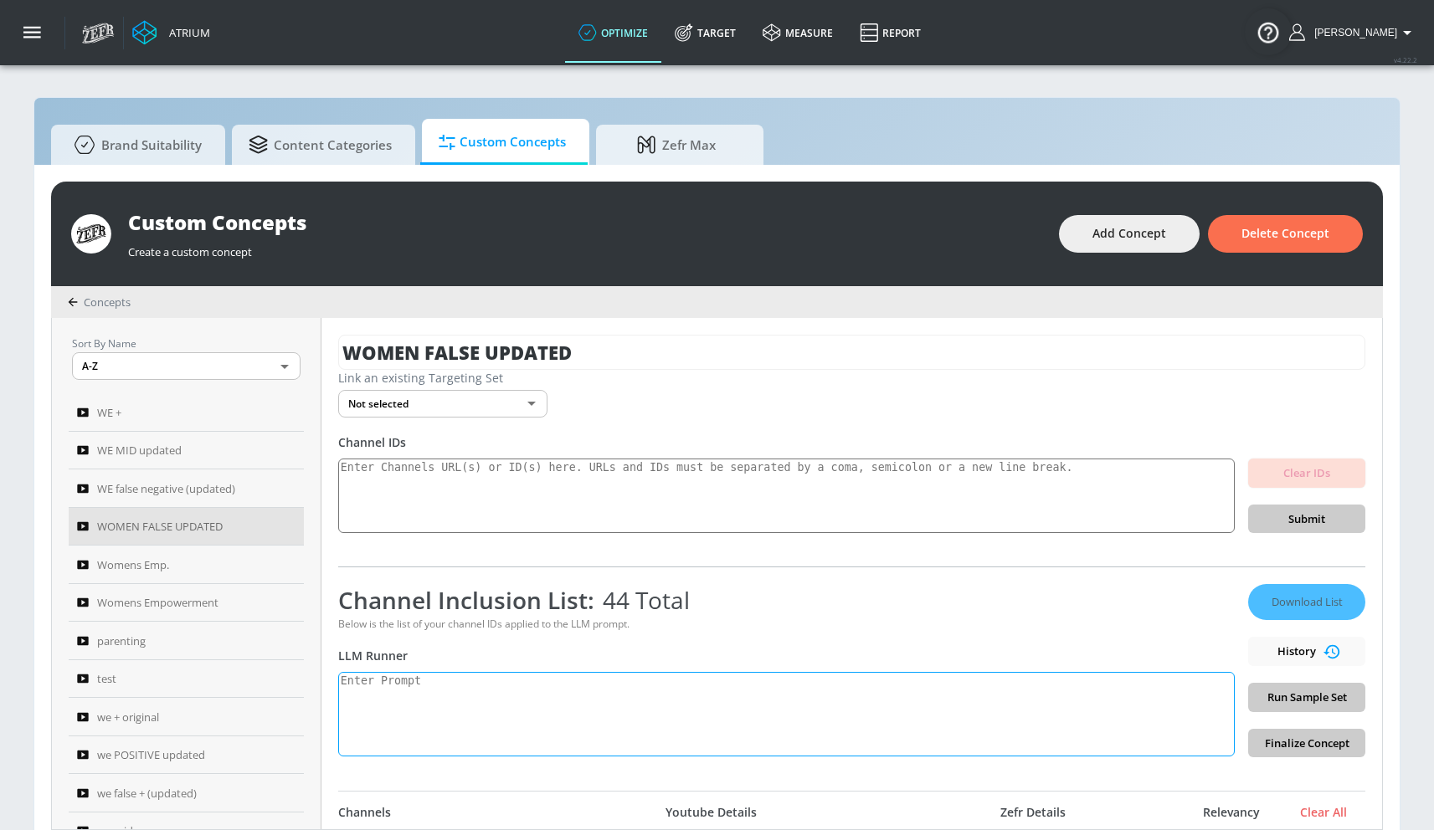
click at [524, 706] on textarea at bounding box center [786, 714] width 896 height 85
click at [525, 707] on textarea at bounding box center [786, 714] width 896 height 85
type textarea "q"
paste textarea "Women’s empowerment can be defined as the process by which women strengthen the…"
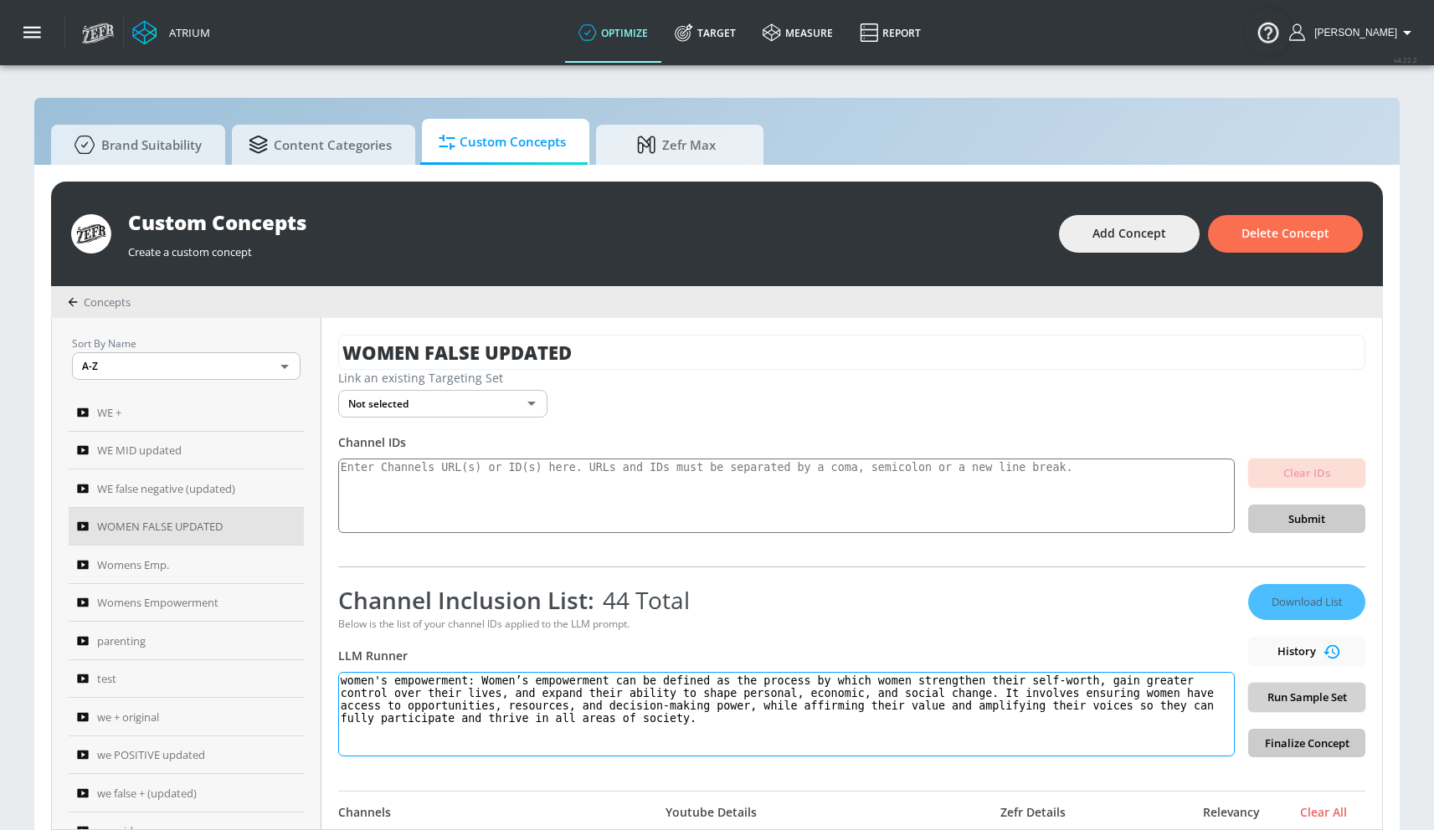
type textarea "women's empowerment: Women’s empowerment can be defined as the process by which…"
click at [1261, 688] on span "Run Sample Set" at bounding box center [1306, 697] width 90 height 19
click at [1265, 602] on span "Download List" at bounding box center [1307, 602] width 84 height 19
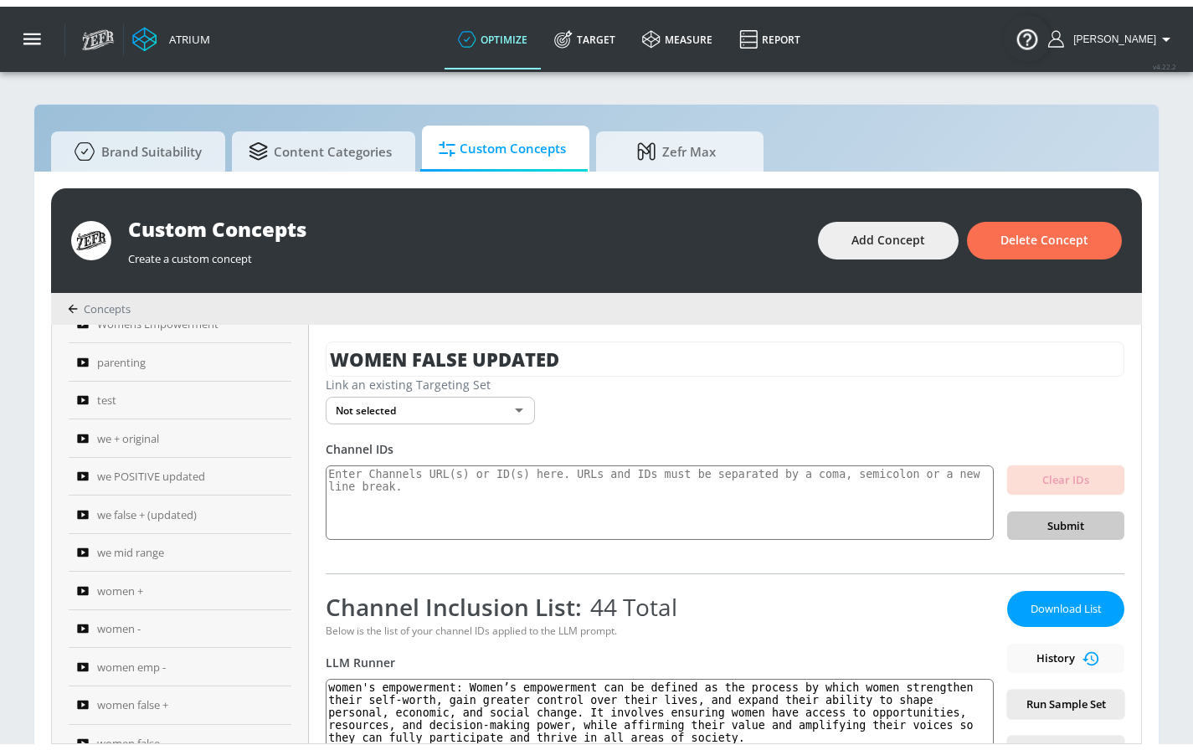
scroll to position [286, 0]
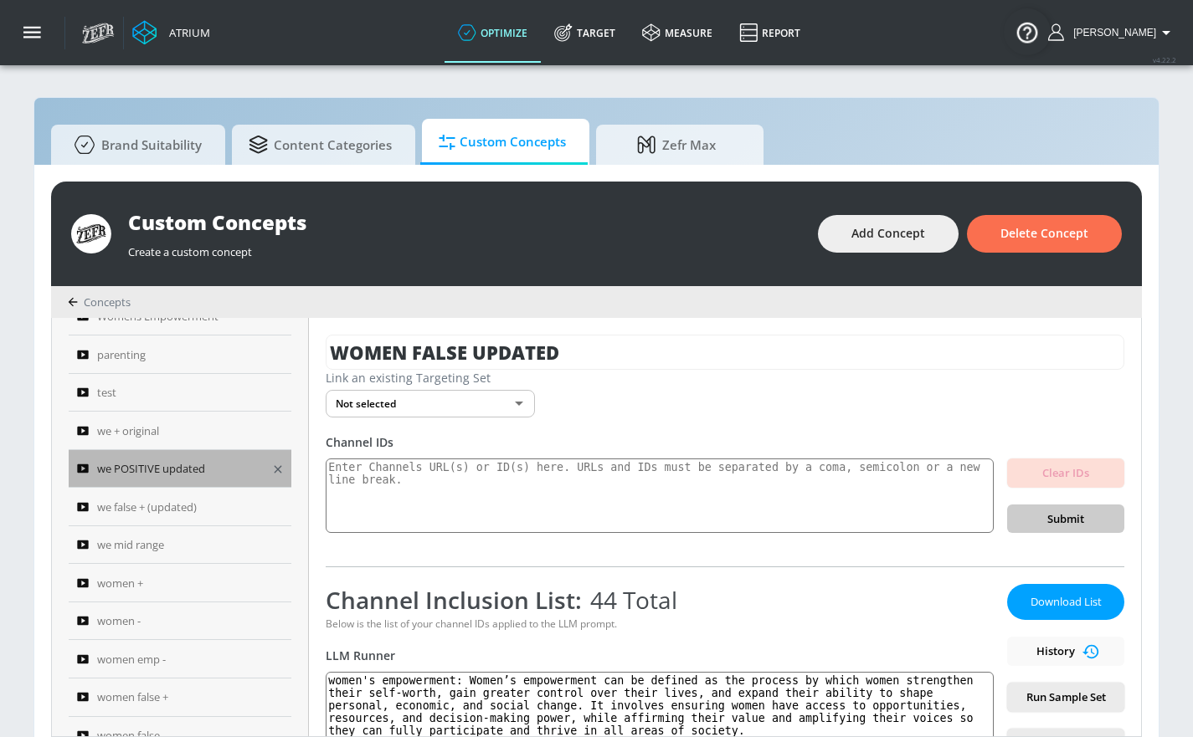
click at [219, 464] on div "we POSITIVE updated" at bounding box center [168, 469] width 183 height 20
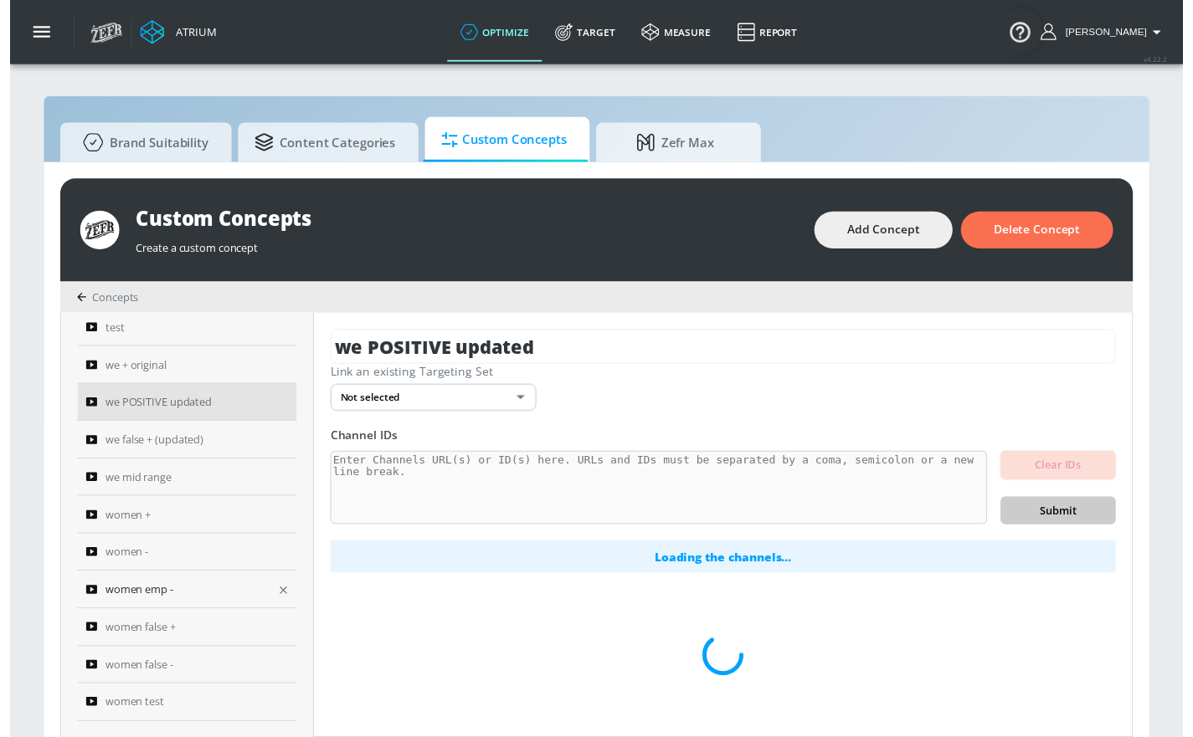
scroll to position [346, 0]
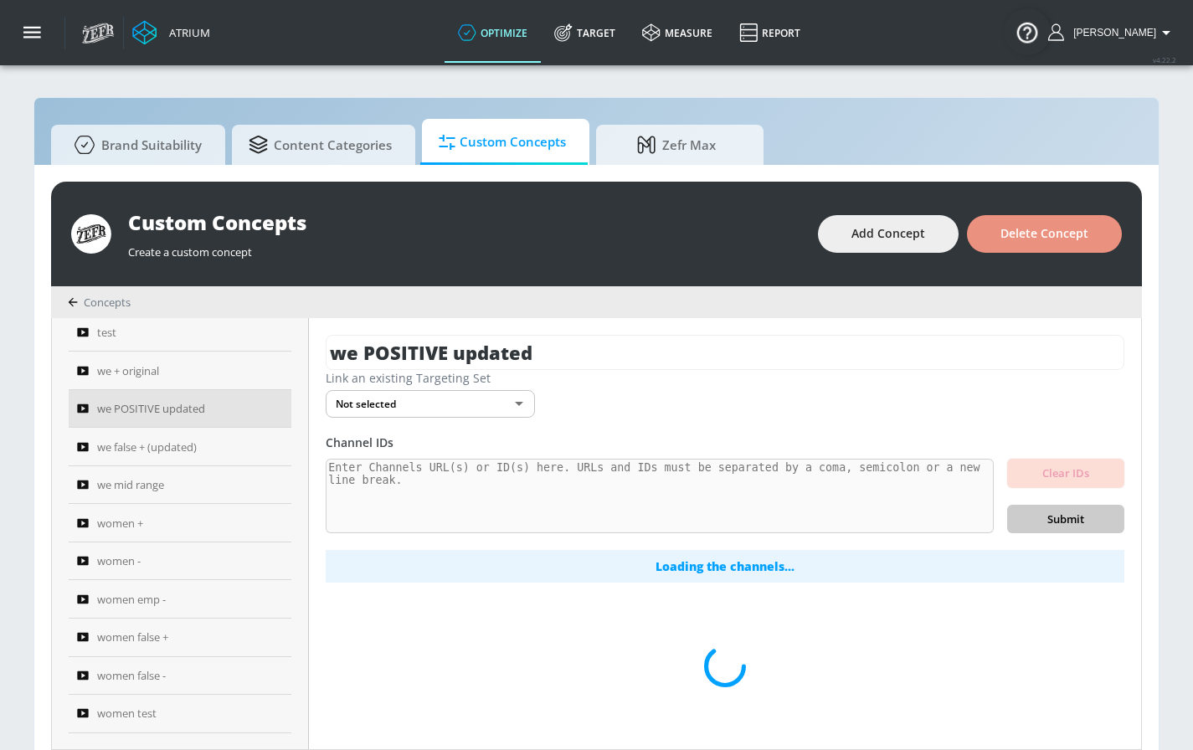
click at [1035, 220] on button "Delete Concept" at bounding box center [1044, 234] width 155 height 38
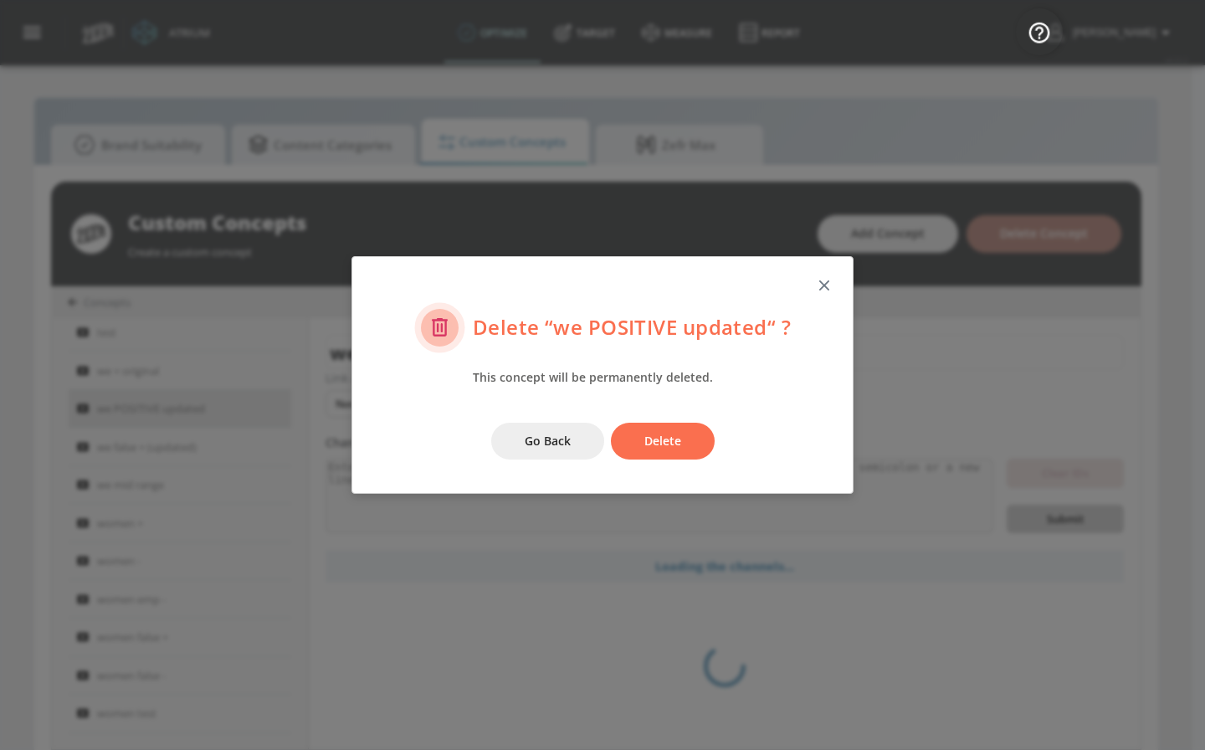
click at [643, 444] on button "Delete" at bounding box center [663, 442] width 104 height 38
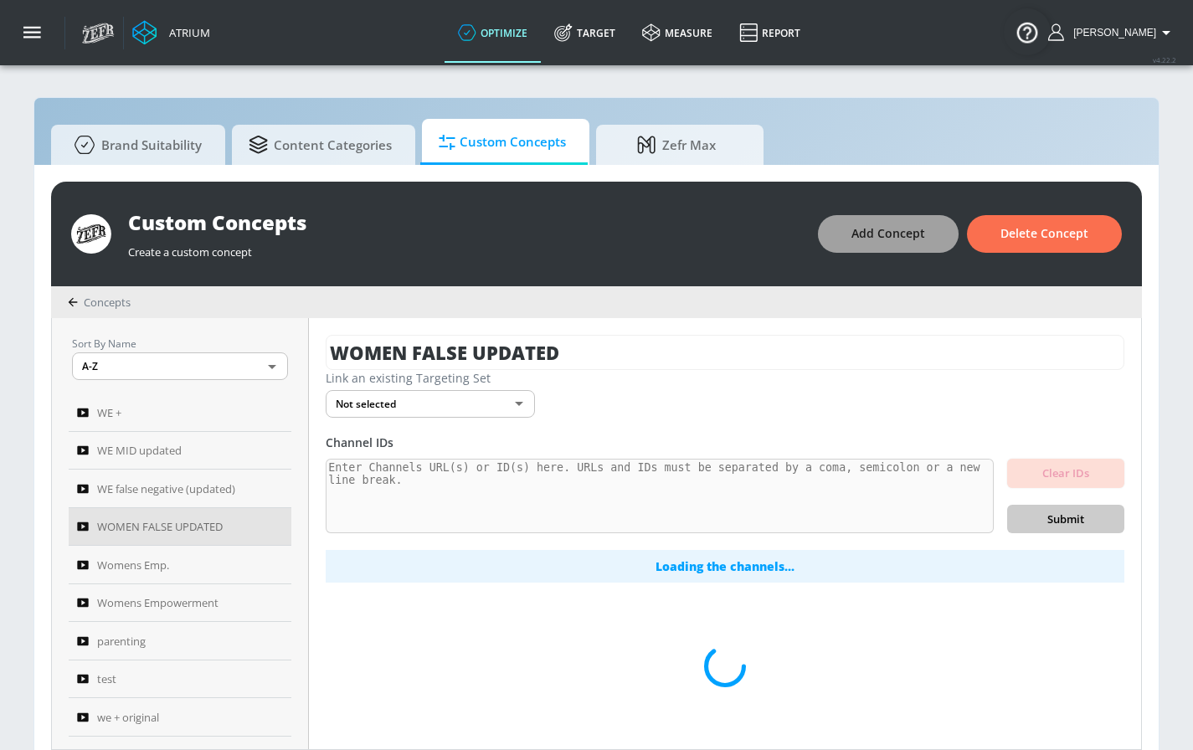
click at [907, 233] on span "Add Concept" at bounding box center [888, 233] width 74 height 21
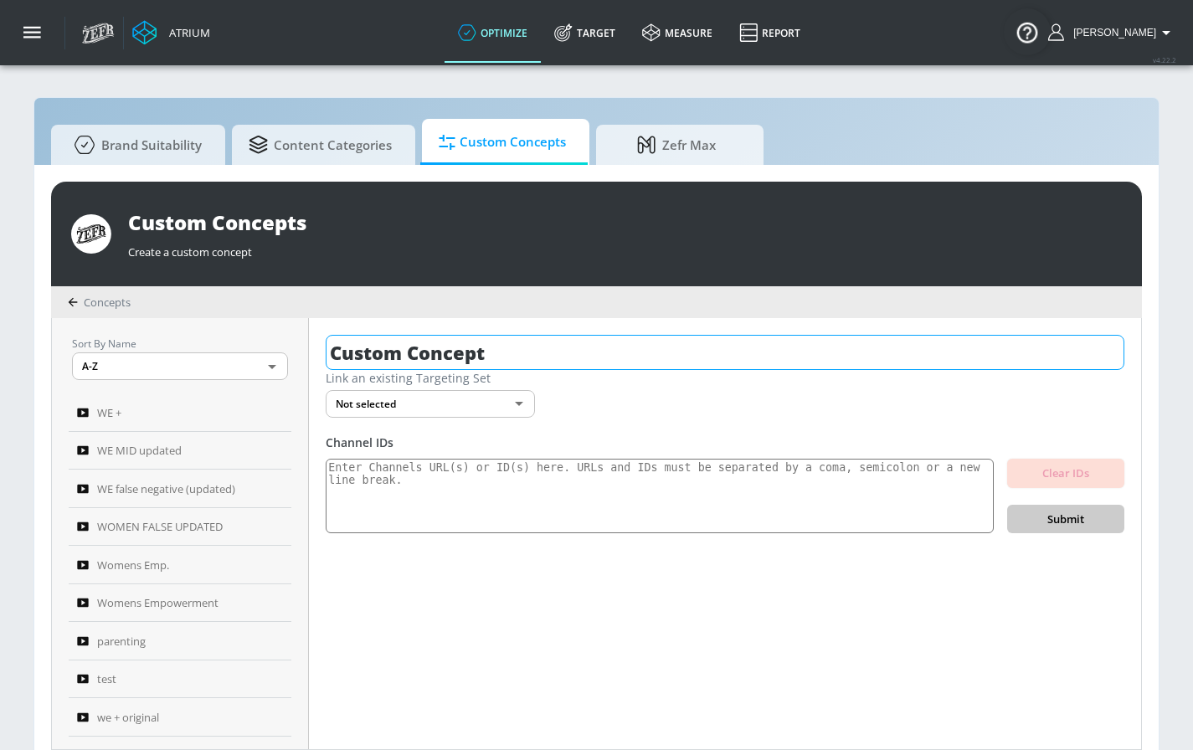
click at [500, 348] on input "Custom Concept" at bounding box center [725, 352] width 798 height 35
click at [500, 349] on input "Custom Concept" at bounding box center [725, 352] width 798 height 35
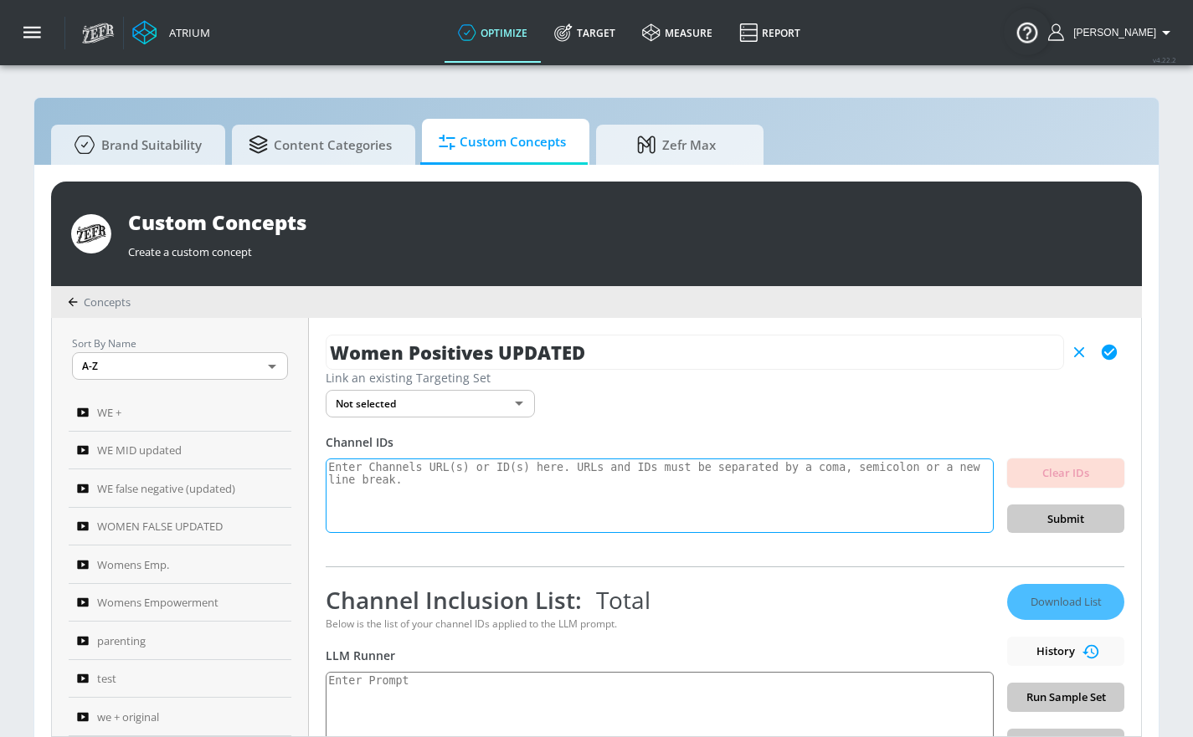
type input "Women Positives UPDATED"
click at [385, 486] on textarea at bounding box center [660, 496] width 668 height 75
paste textarea "UCb7qR-onnkuVTnb3GPkM3gQ UC5Zb02pmVD2VA7lnx8mV4gw UCAk_loXdoKqPXwnTMmCuDeQ UC1B…"
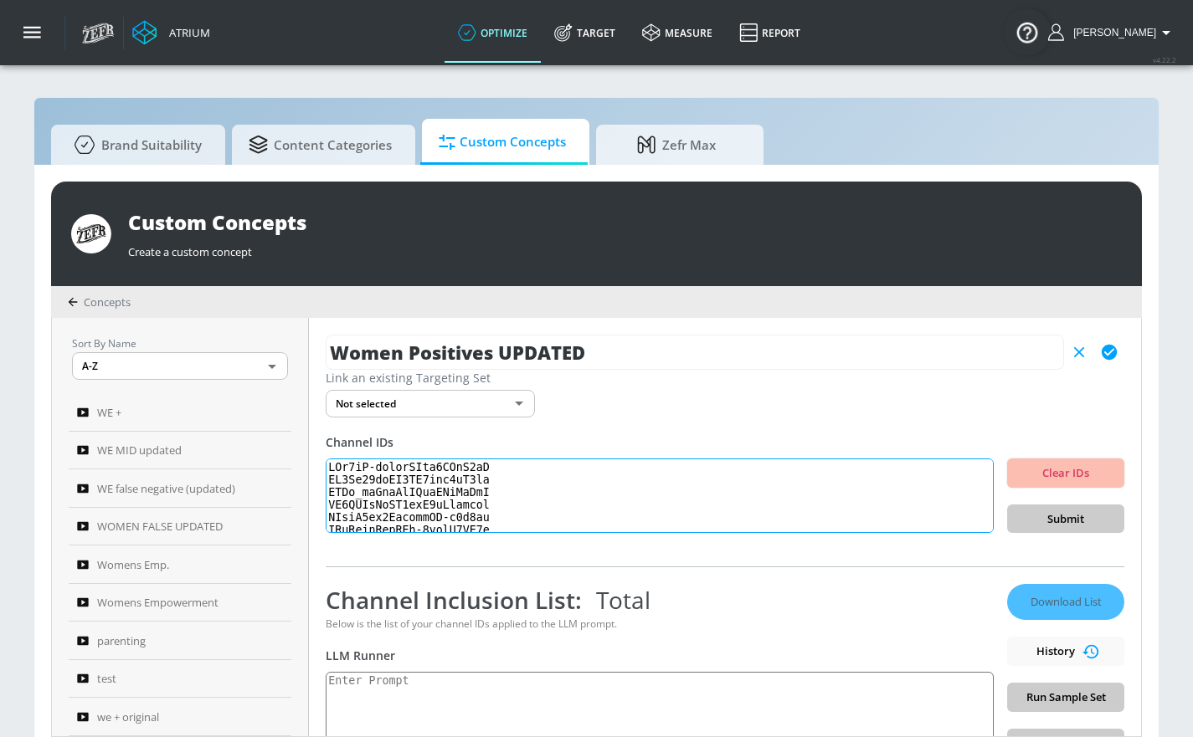
scroll to position [499, 0]
type textarea "UCb7qR-onnkuVTnb3GPkM3gQ UC5Zb02pmVD2VA7lnx8mV4gw UCAk_loXdoKqPXwnTMmCuDeQ UC1B…"
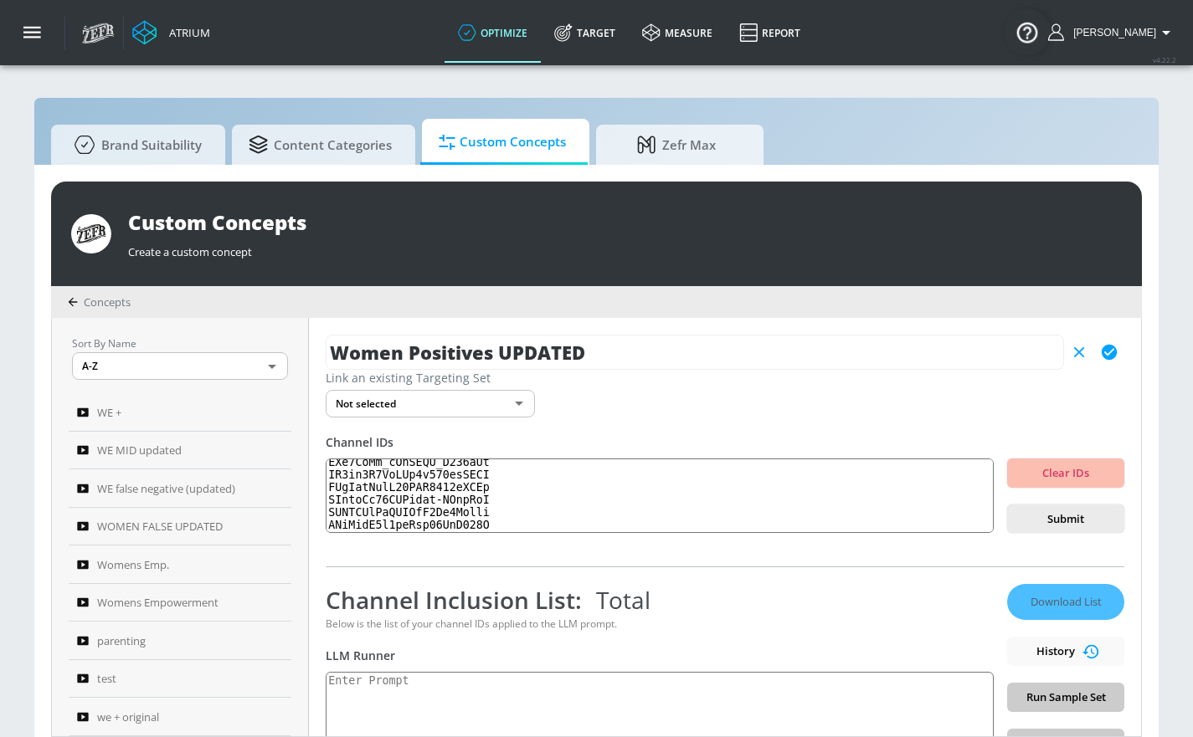
click at [1107, 356] on icon "button" at bounding box center [1108, 352] width 15 height 15
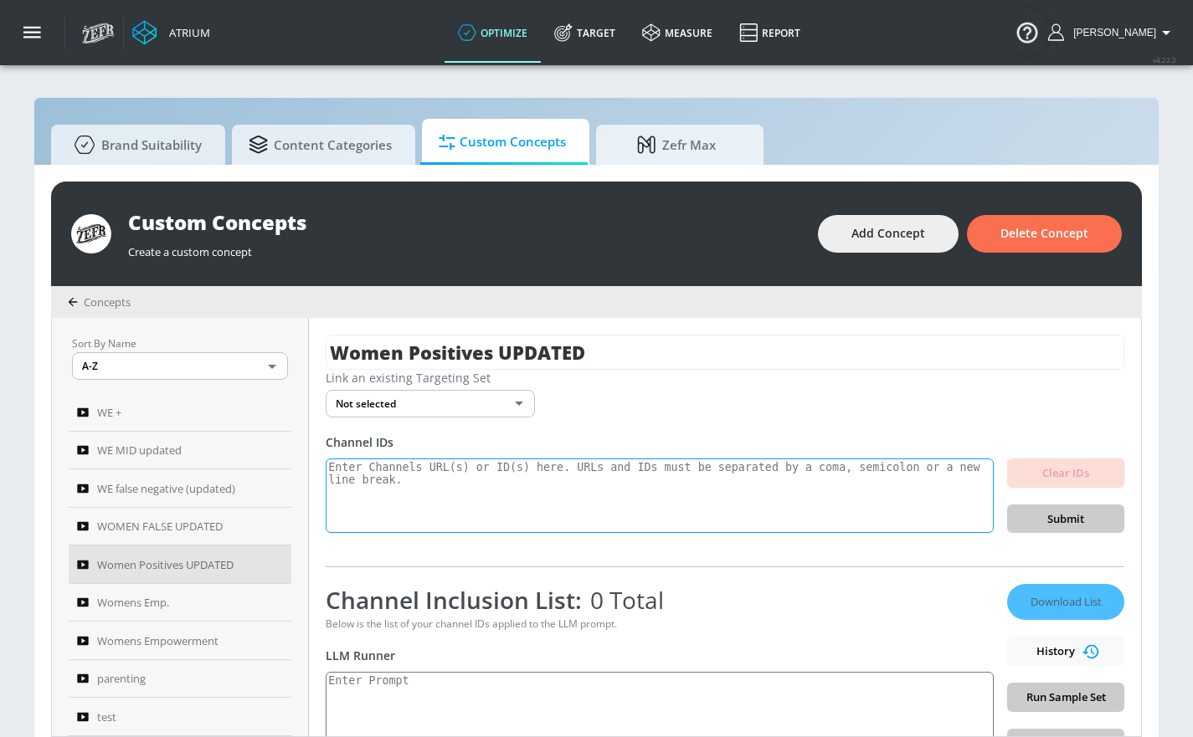
click at [622, 470] on textarea at bounding box center [660, 496] width 668 height 75
paste textarea "UCb7qR-onnkuVTnb3GPkM3gQ UC5Zb02pmVD2VA7lnx8mV4gw UCAk_loXdoKqPXwnTMmCuDeQ UC1B…"
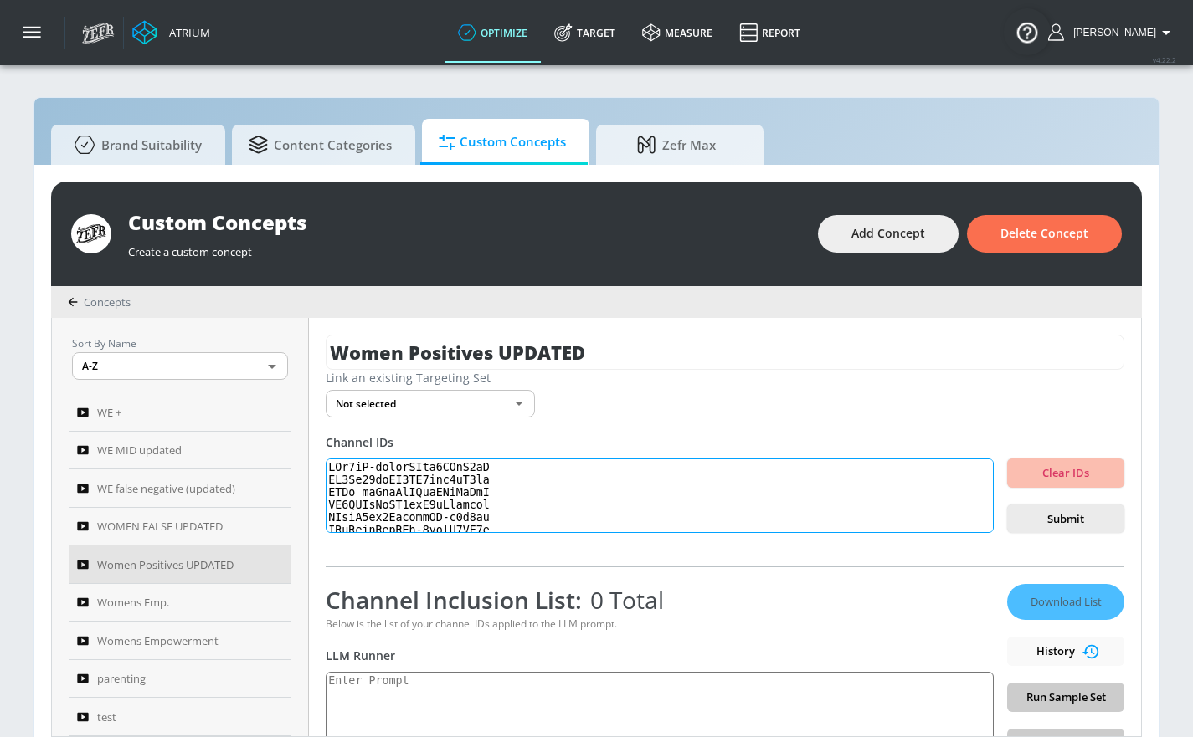
scroll to position [499, 0]
type textarea "UCb7qR-onnkuVTnb3GPkM3gQ UC5Zb02pmVD2VA7lnx8mV4gw UCAk_loXdoKqPXwnTMmCuDeQ UC1B…"
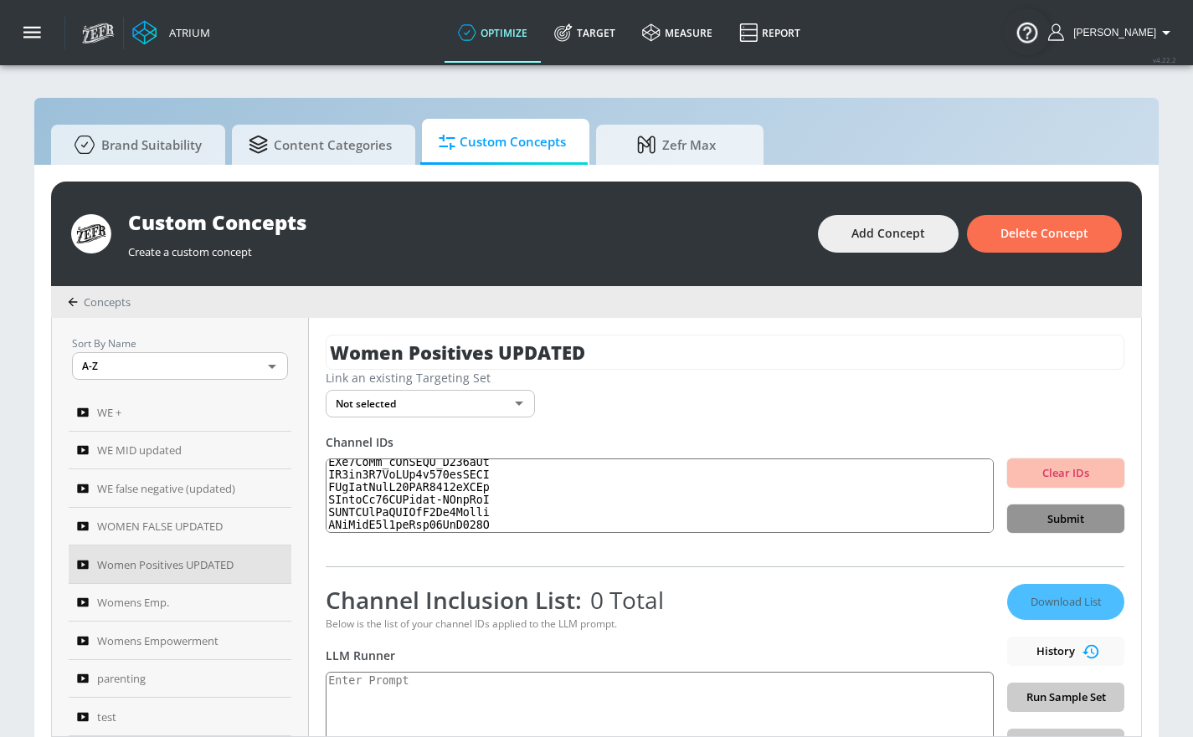
click at [1066, 524] on span "Submit" at bounding box center [1065, 519] width 90 height 19
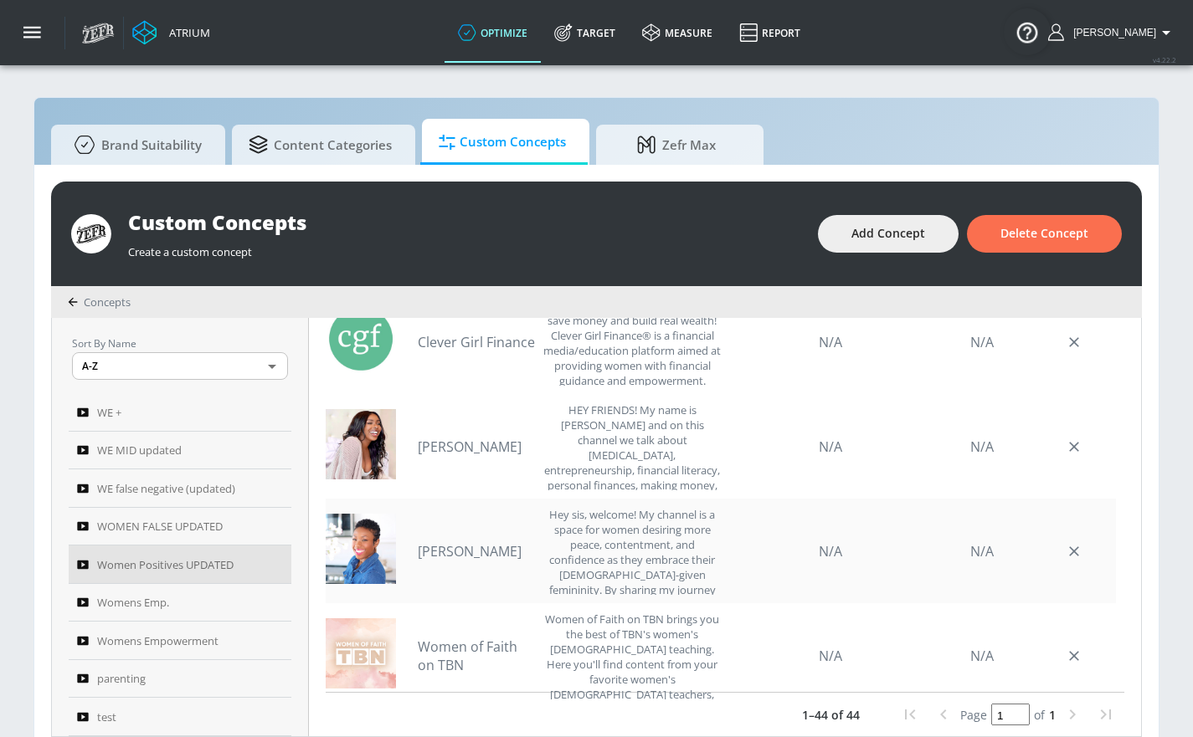
scroll to position [0, 0]
click at [486, 646] on link "Women of Faith on TBN" at bounding box center [476, 656] width 117 height 37
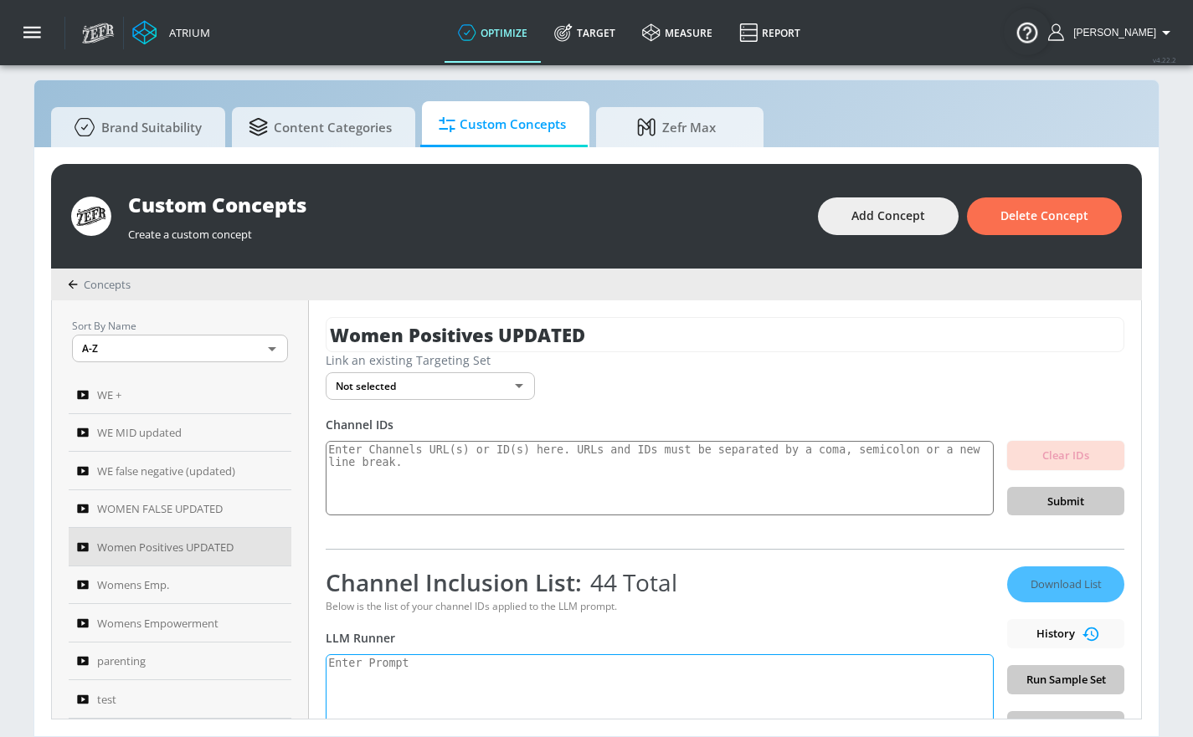
click at [478, 667] on textarea at bounding box center [660, 696] width 668 height 85
paste textarea "Women’s empowerment can be defined as the process by which women strengthen the…"
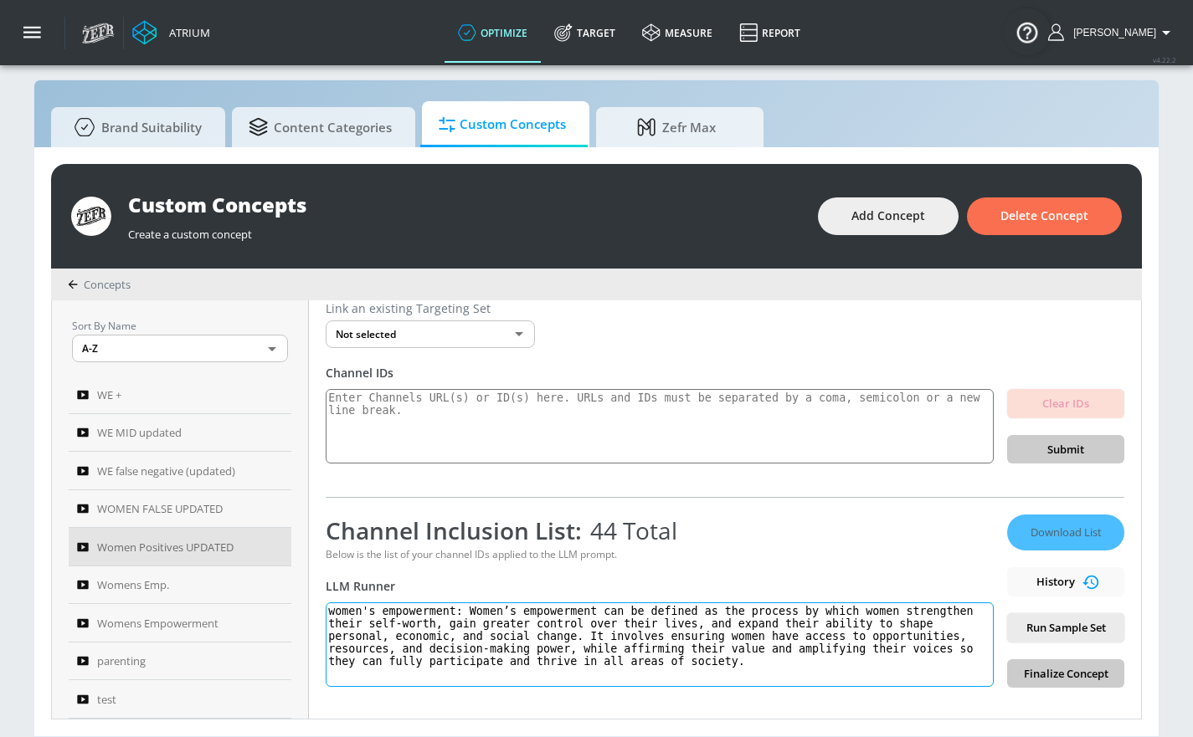
scroll to position [147, 0]
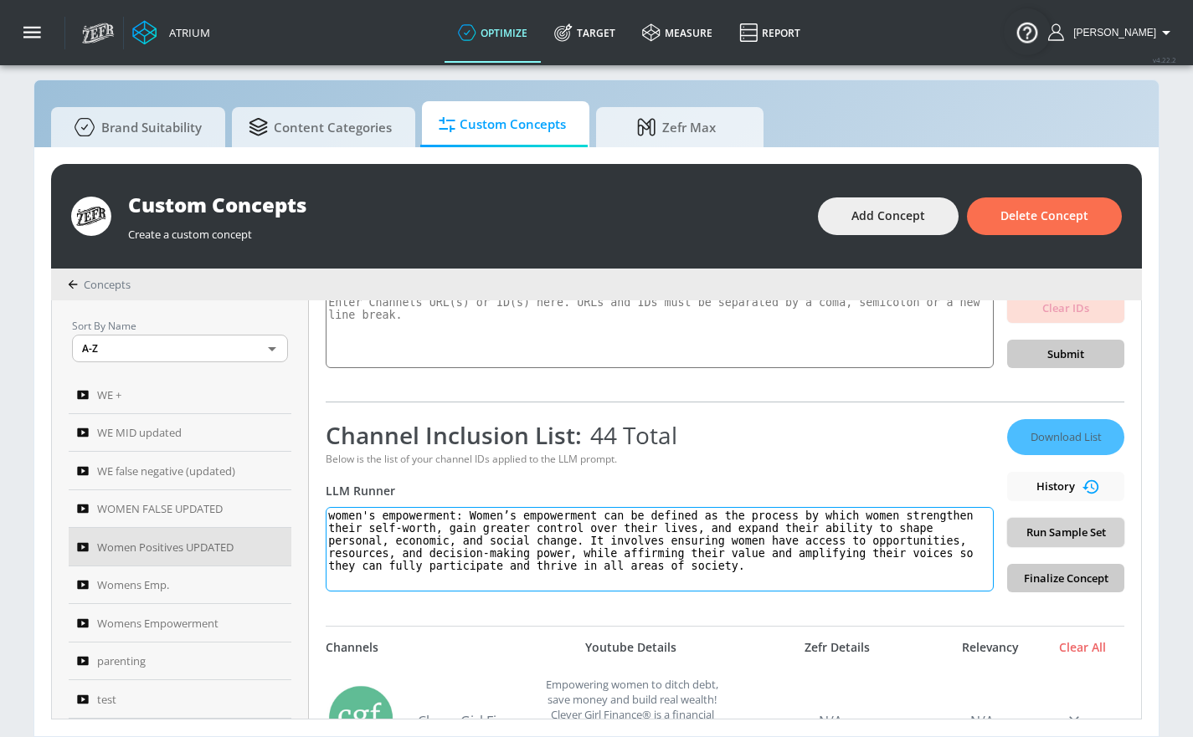
type textarea "women's empowerment: Women’s empowerment can be defined as the process by which…"
click at [1103, 523] on span "Run Sample Set" at bounding box center [1065, 532] width 90 height 19
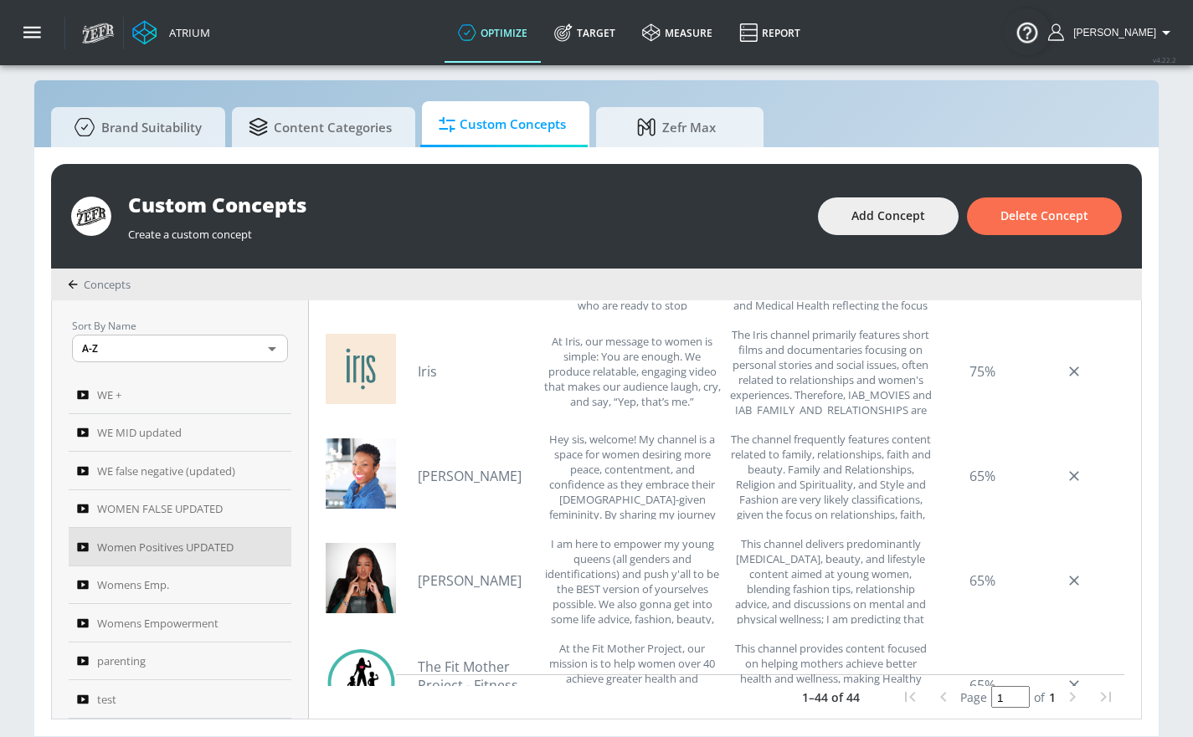
scroll to position [3644, 0]
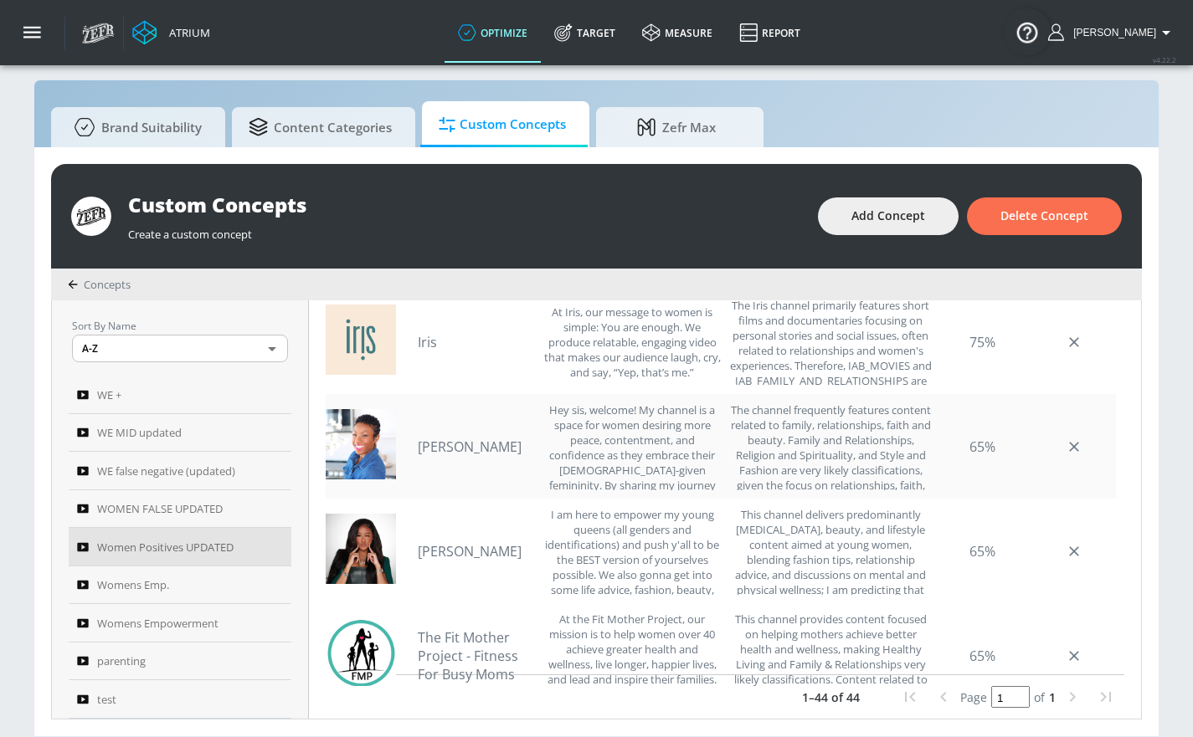
click at [464, 438] on link "[PERSON_NAME]" at bounding box center [476, 447] width 117 height 18
click at [459, 542] on link "[PERSON_NAME]" at bounding box center [476, 551] width 117 height 18
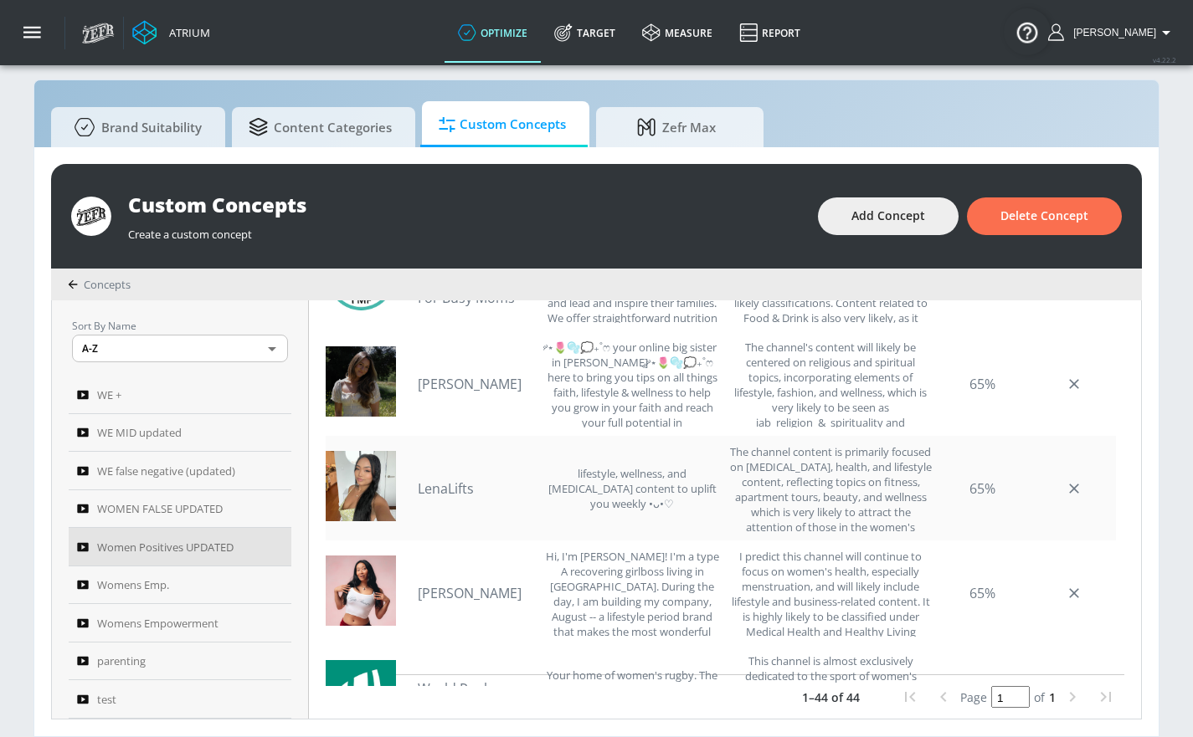
scroll to position [4047, 0]
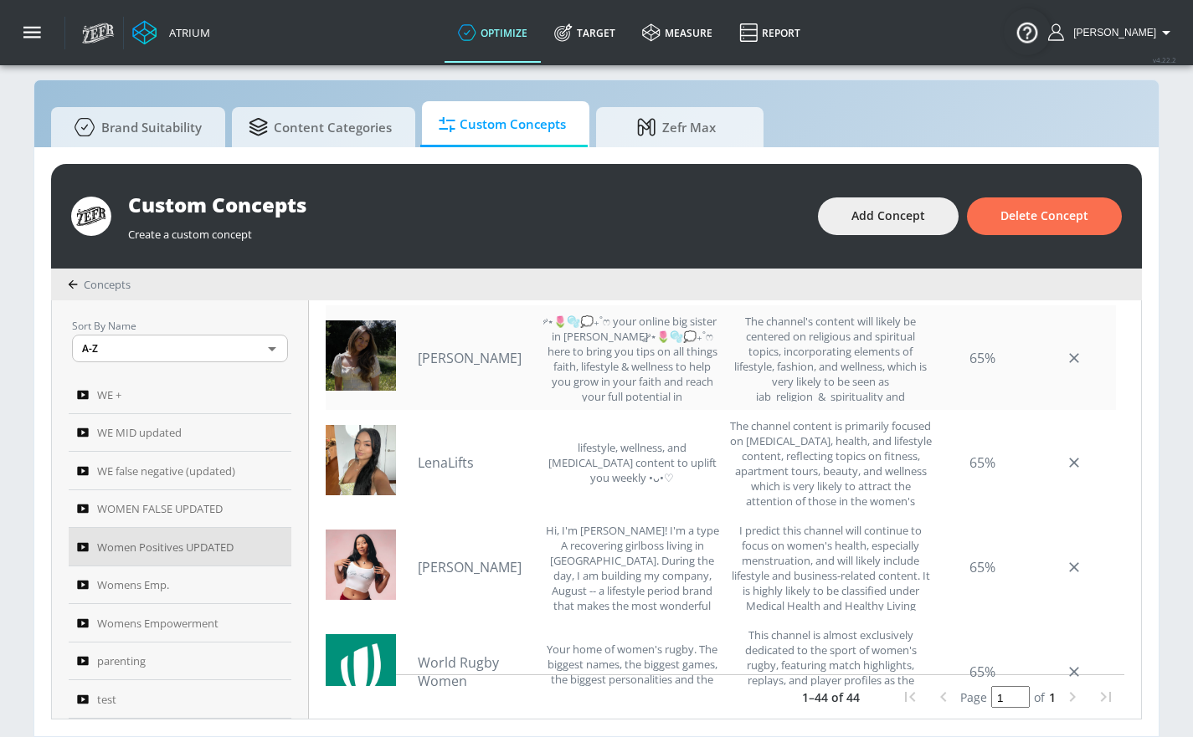
click at [469, 349] on link "[PERSON_NAME]" at bounding box center [476, 358] width 117 height 18
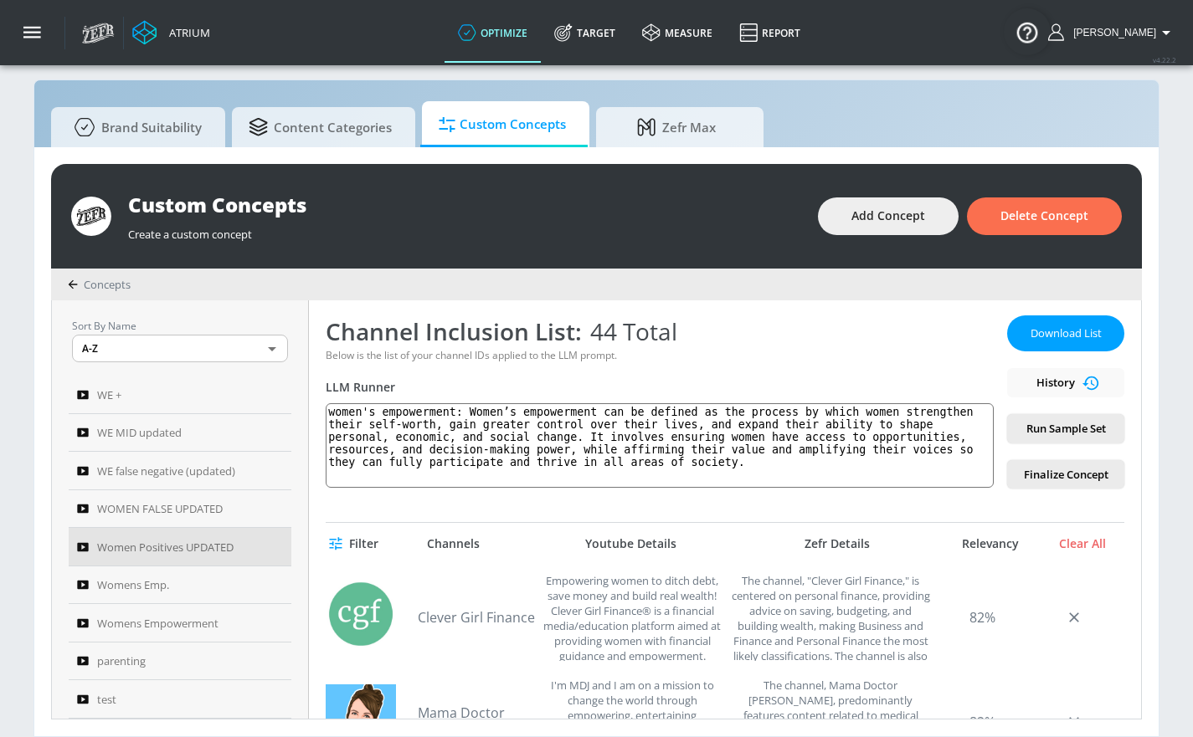
scroll to position [0, 0]
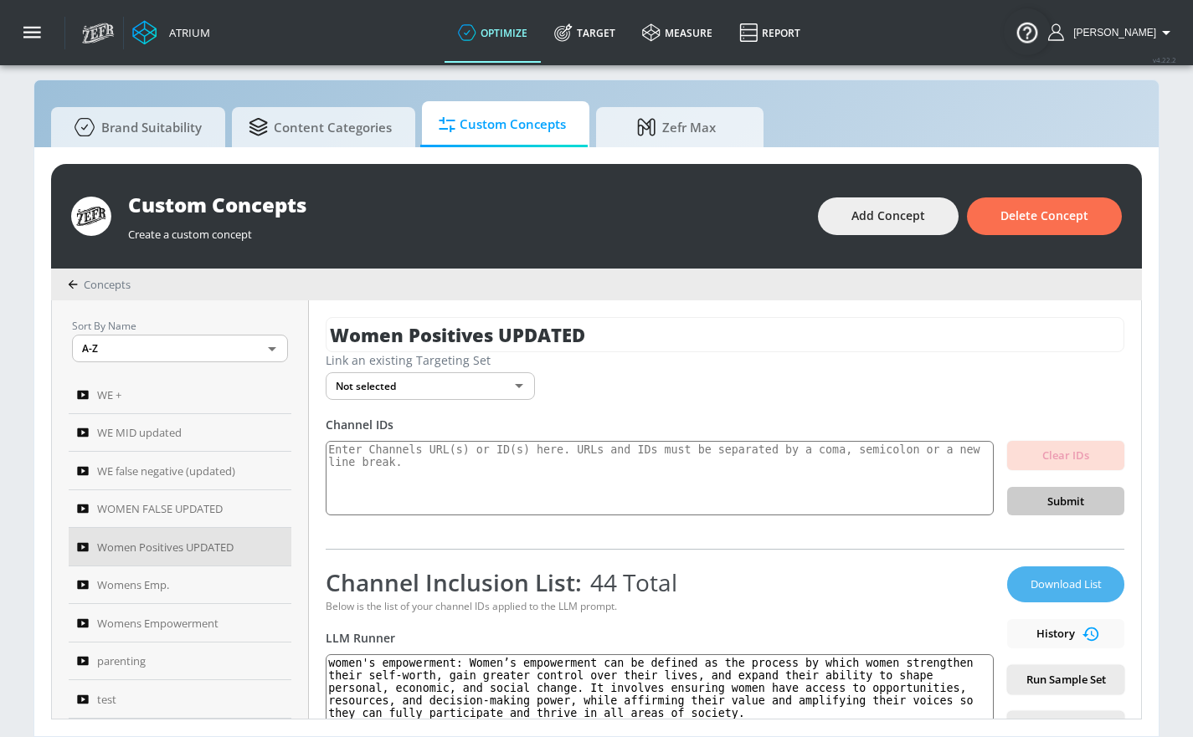
click at [1072, 575] on span "Download List" at bounding box center [1066, 584] width 84 height 19
click at [181, 423] on span "WE MID updated" at bounding box center [139, 433] width 85 height 20
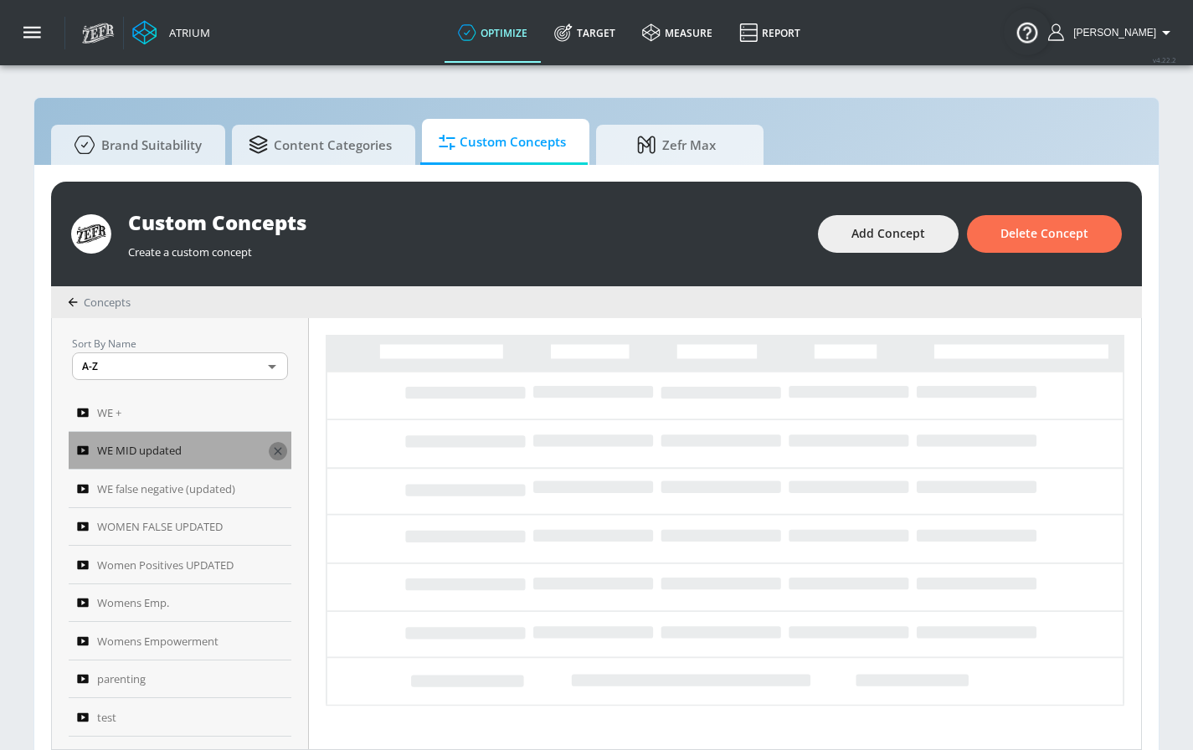
click at [275, 454] on icon "button" at bounding box center [279, 452] width 8 height 8
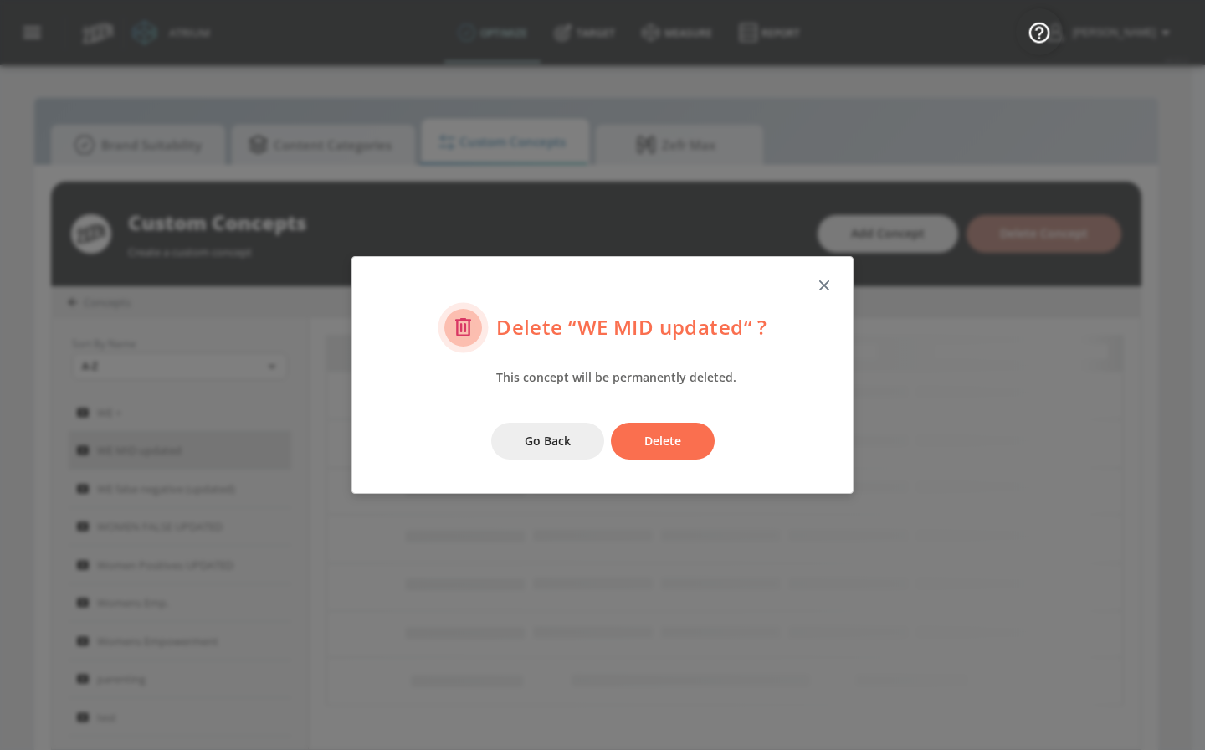
click at [670, 441] on span "Delete" at bounding box center [662, 441] width 37 height 21
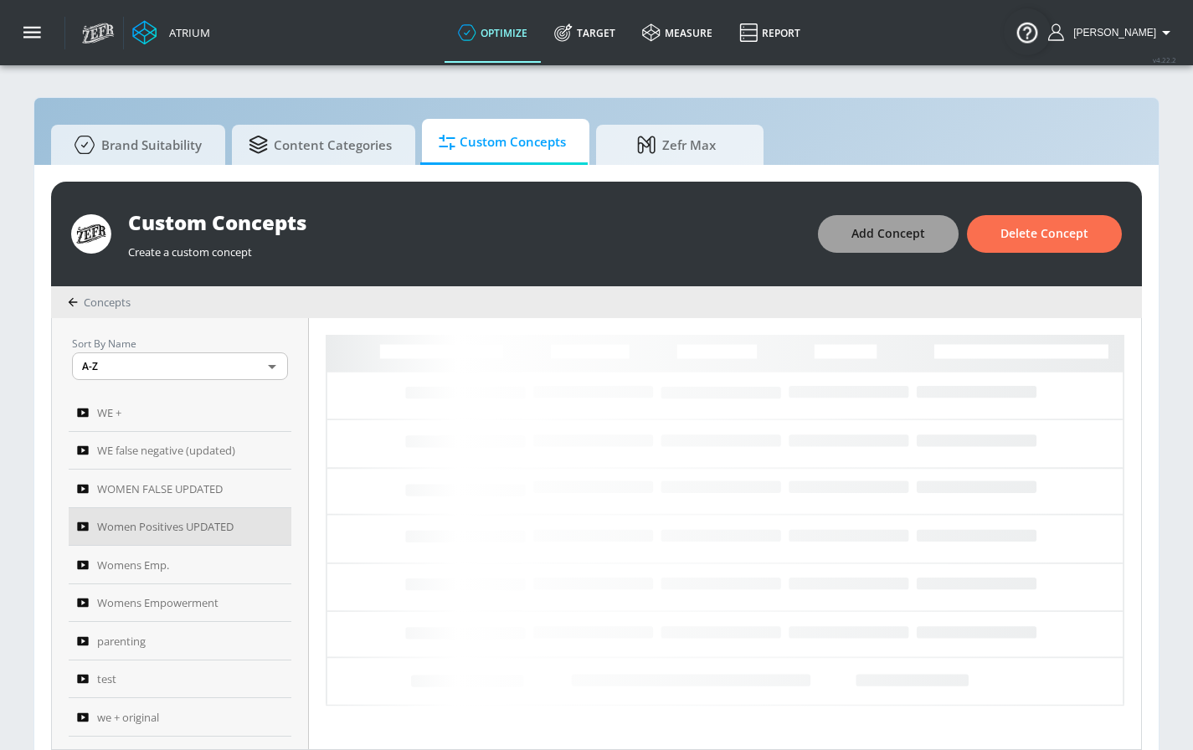
click at [856, 234] on span "Add Concept" at bounding box center [888, 233] width 74 height 21
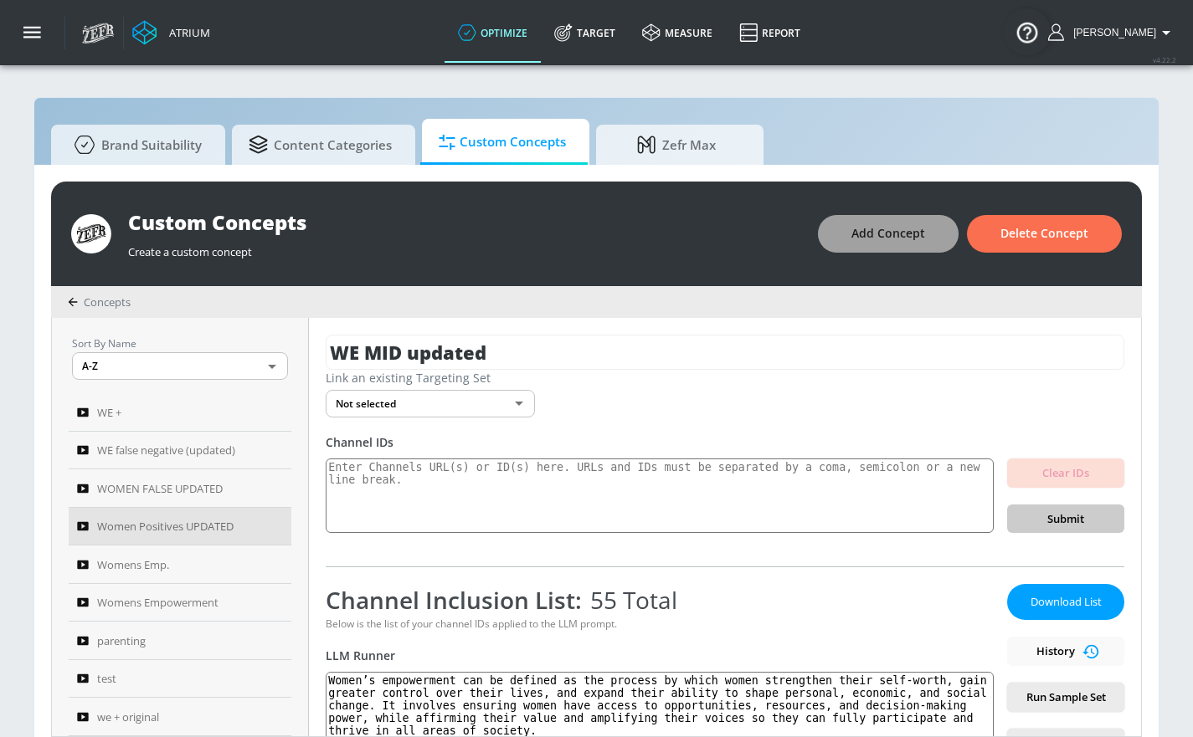
click at [925, 223] on span "Add Concept" at bounding box center [888, 233] width 74 height 21
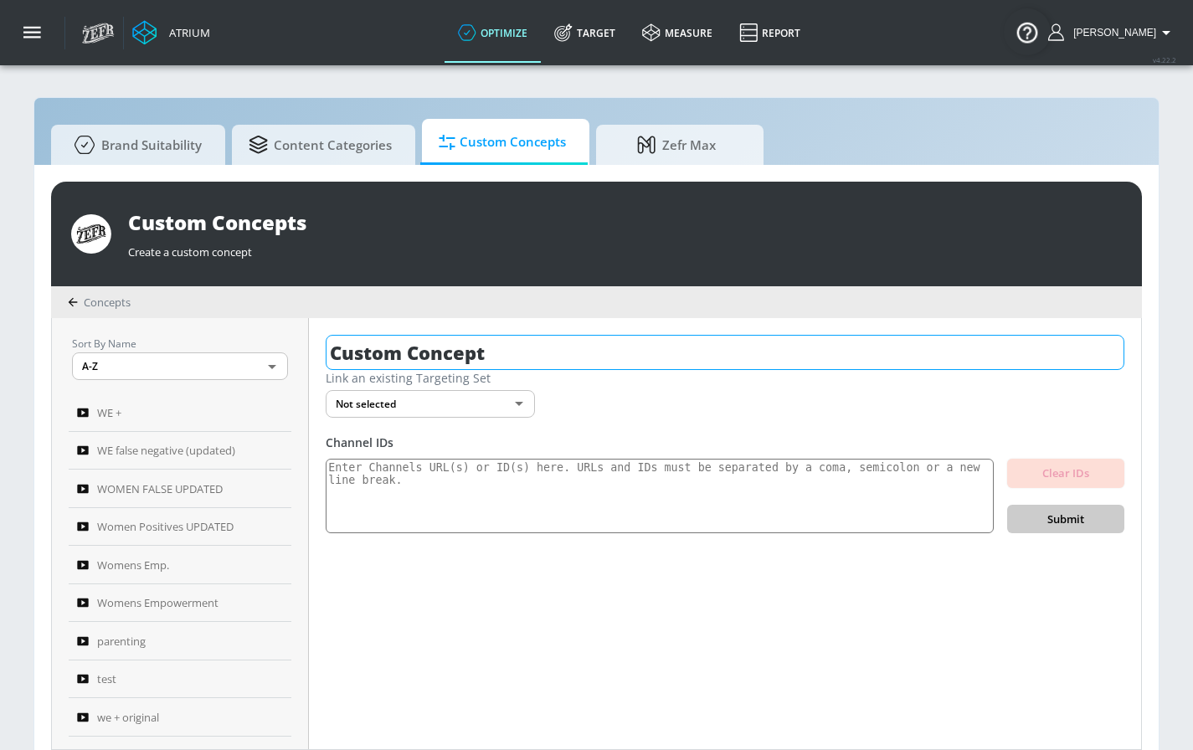
click at [510, 341] on input "Custom Concept" at bounding box center [725, 352] width 798 height 35
click at [510, 342] on input "Custom Concept" at bounding box center [725, 352] width 798 height 35
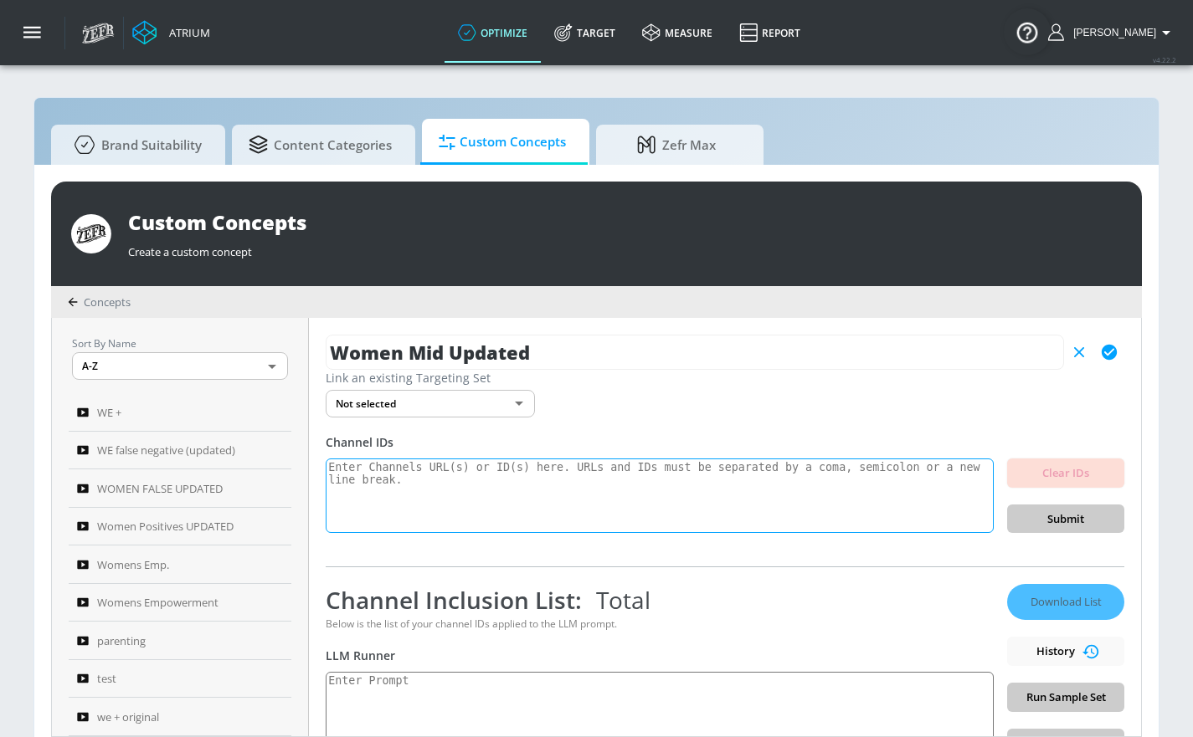
type input "Women Mid Updated"
click at [437, 476] on textarea at bounding box center [660, 496] width 668 height 75
paste textarea "UCSeCAChMFerPDPLXm-QaHEA UCZ6UHXbhErIg-2UDxfSyNOw UCZ1FakYmxc5AY4naNIybwvg UCxX…"
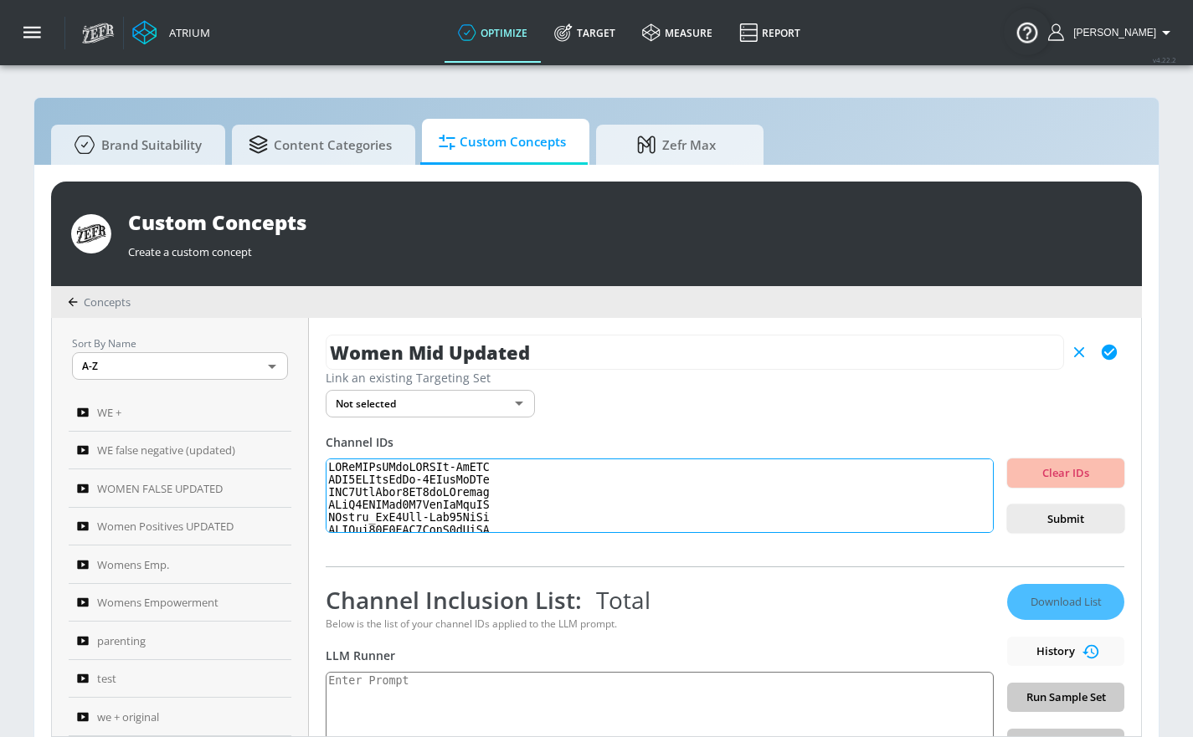
scroll to position [668, 0]
type textarea "UCSeCAChMFerPDPLXm-QaHEA UCZ6UHXbhErIg-2UDxfSyNOw UCZ1FakYmxc5AY4naNIybwvg UCxX…"
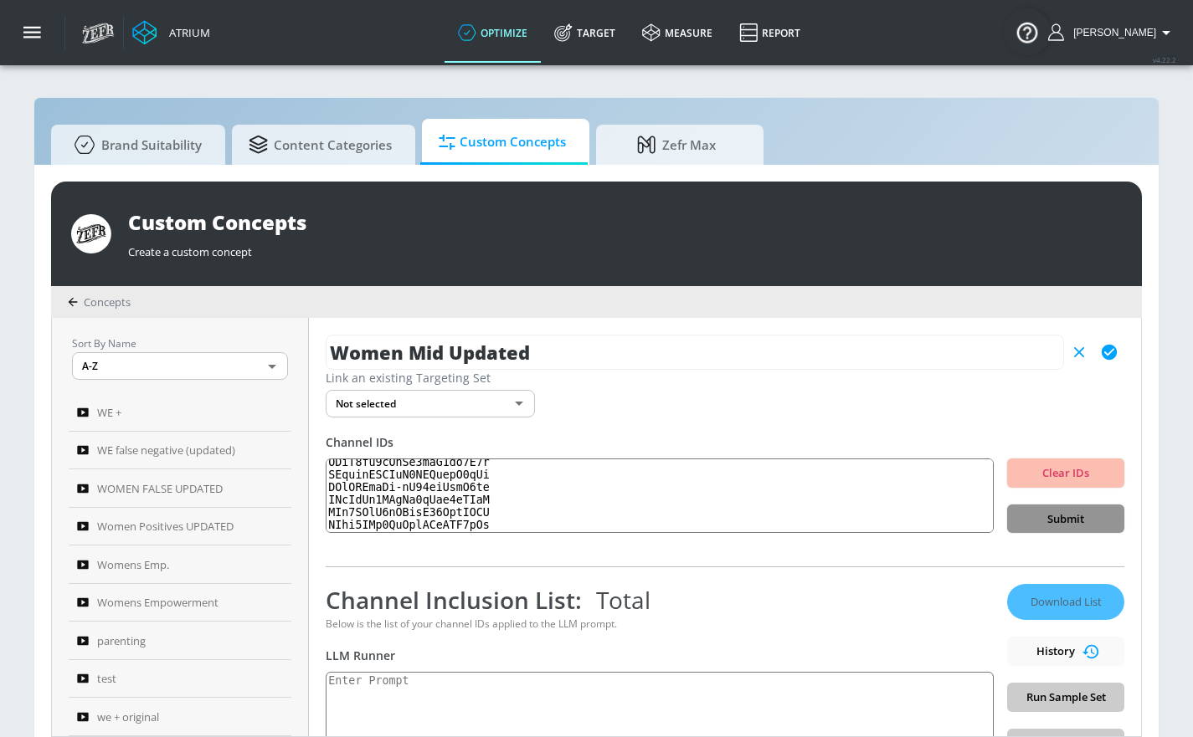
click at [1050, 516] on span "Submit" at bounding box center [1065, 519] width 90 height 19
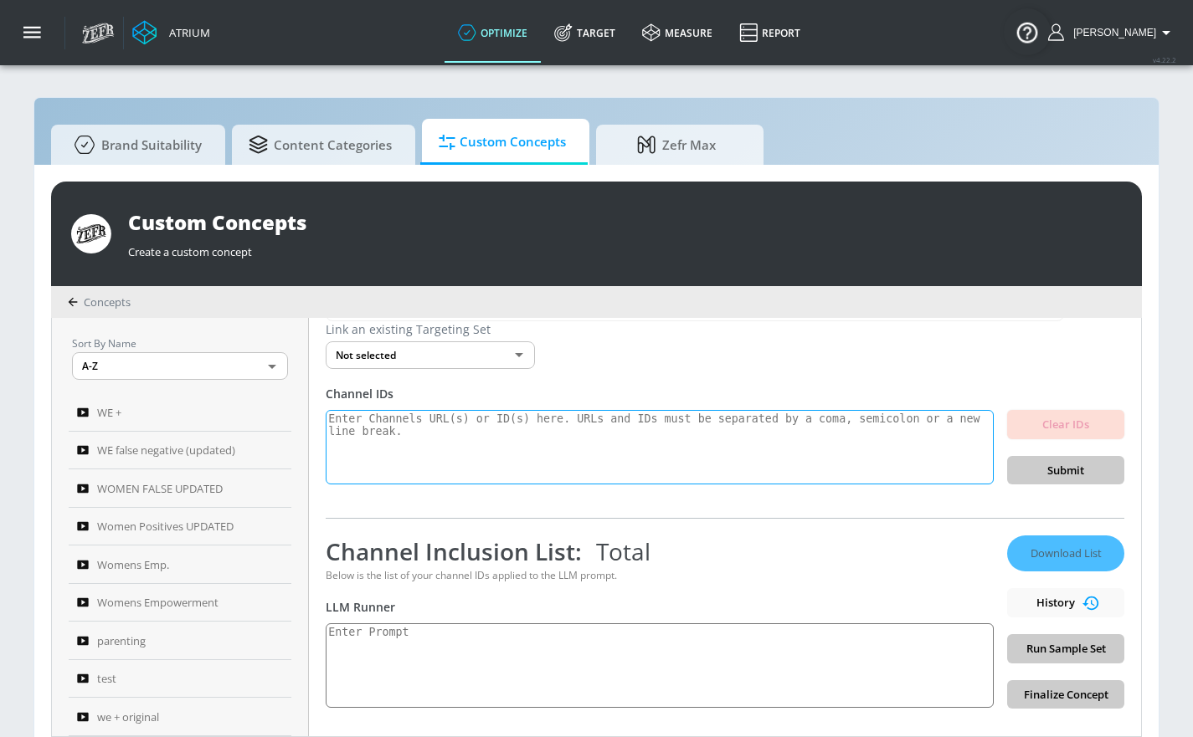
scroll to position [297, 0]
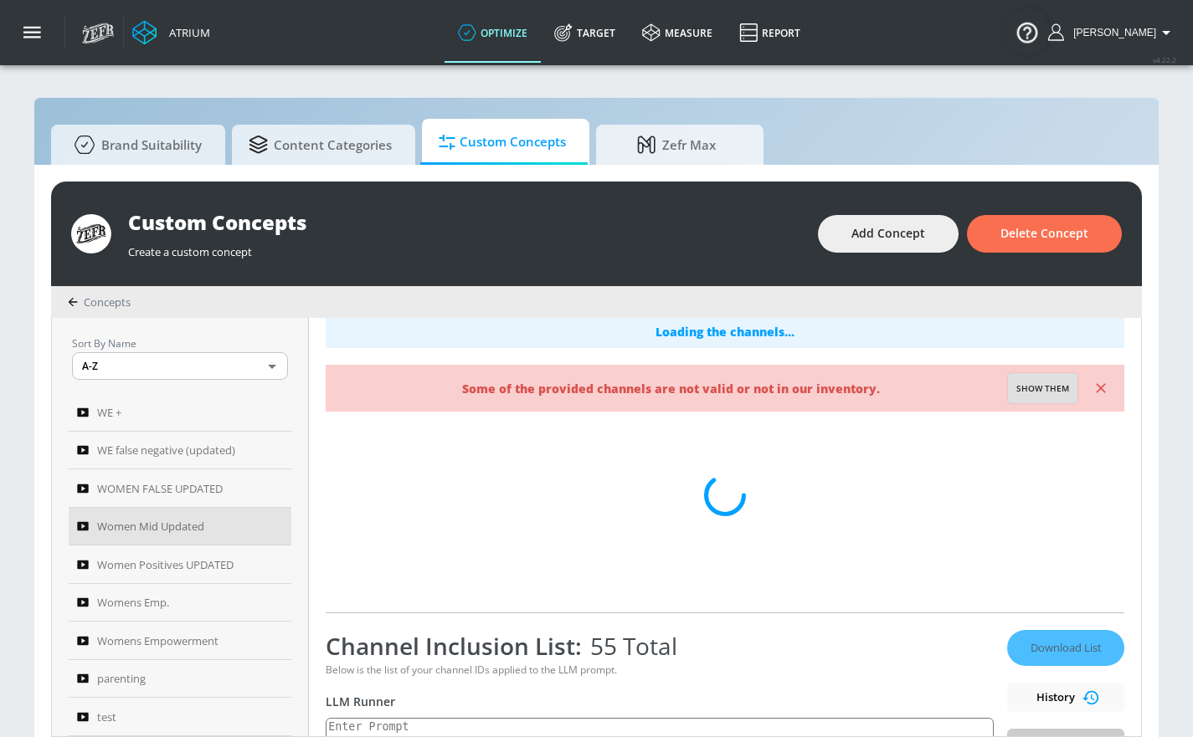
scroll to position [147, 0]
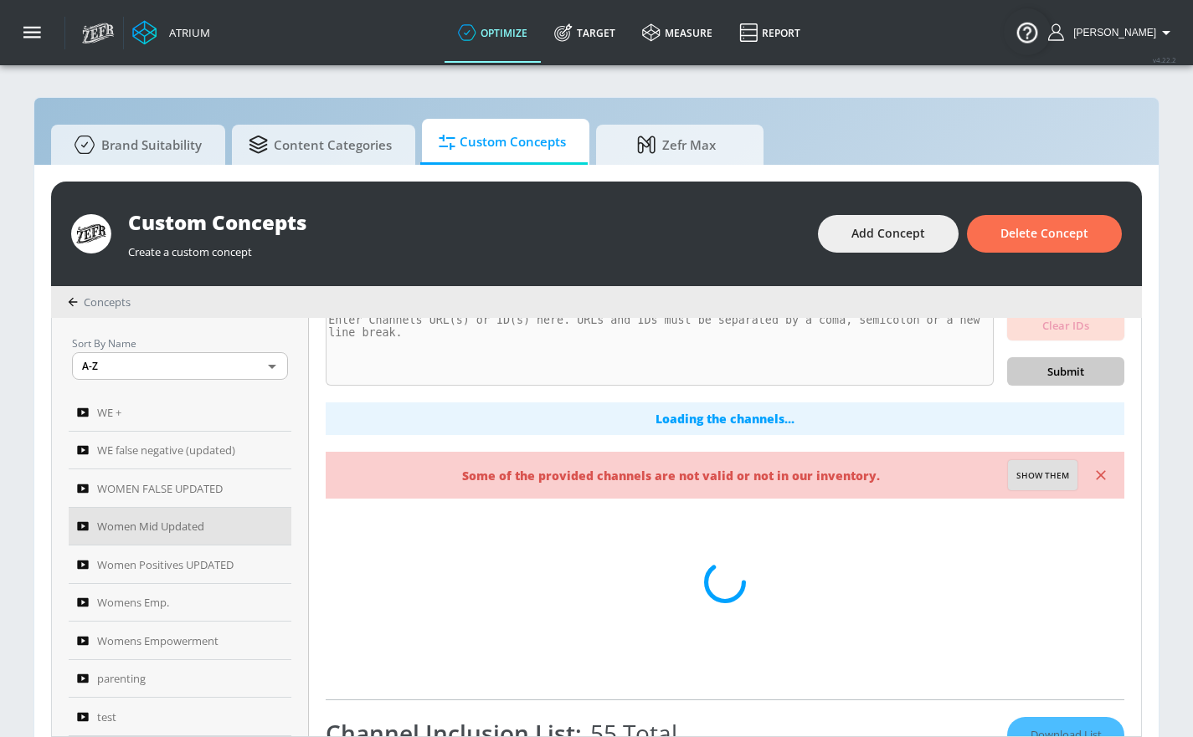
click at [1068, 484] on button "Show them" at bounding box center [1042, 475] width 69 height 30
type textarea "Invalid channels: UCSeCAChMFerPDPLXm-QaHEA UCpBBiqbQLdVQjttCcLbnIXA"
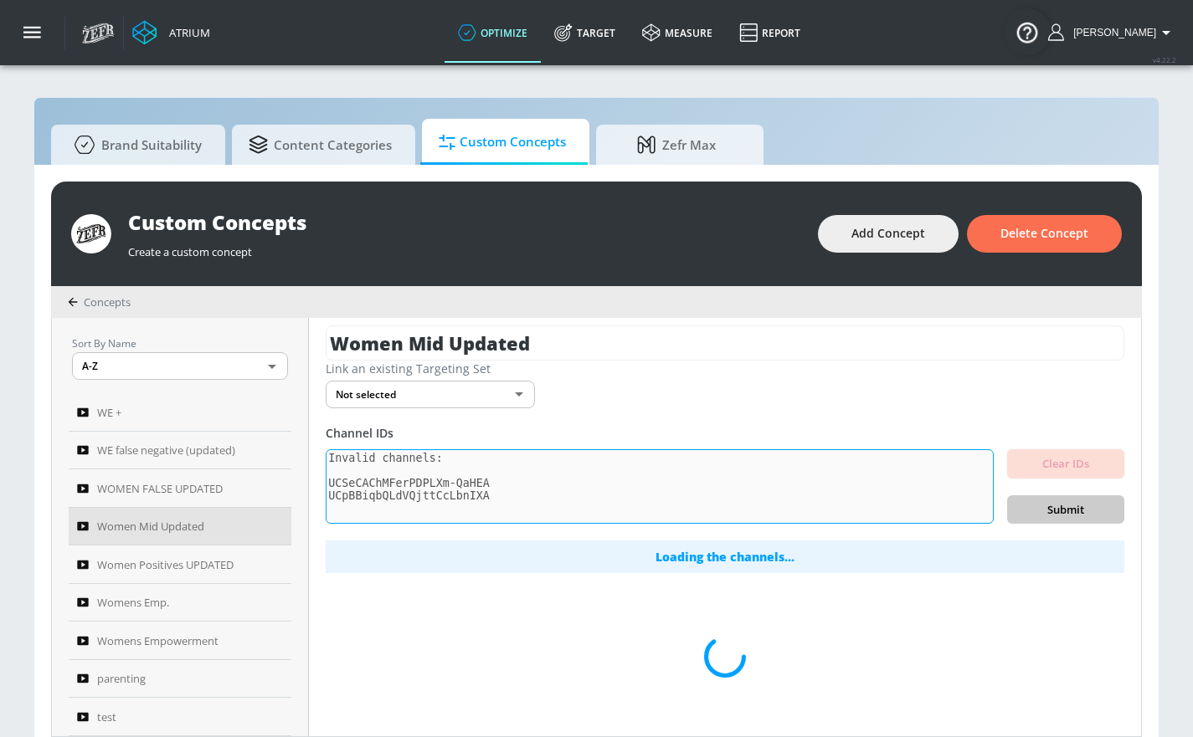
scroll to position [5, 0]
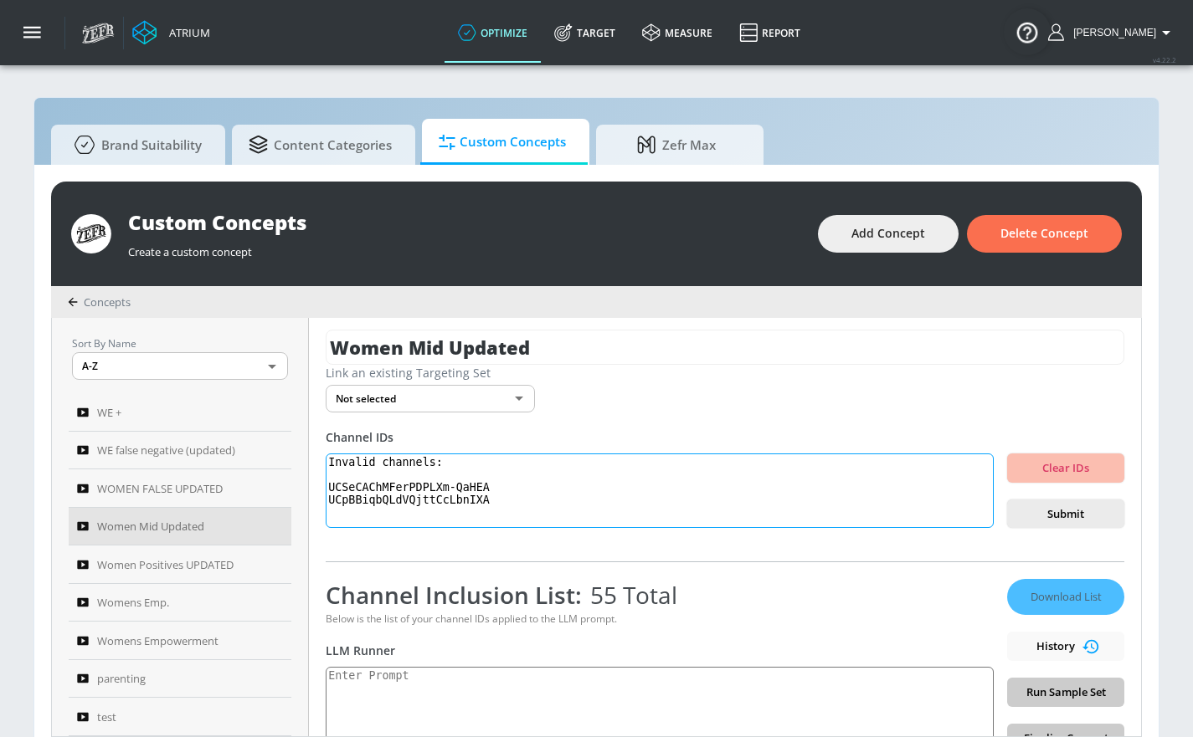
drag, startPoint x: 547, startPoint y: 516, endPoint x: 505, endPoint y: 504, distance: 44.3
click at [505, 504] on textarea "Invalid channels: UCSeCAChMFerPDPLXm-QaHEA UCpBBiqbQLdVQjttCcLbnIXA" at bounding box center [660, 491] width 668 height 75
drag, startPoint x: 508, startPoint y: 505, endPoint x: 290, endPoint y: 446, distance: 226.2
click at [290, 445] on div "Sort By Name A-Z ASC ​ WE + WE false negative (updated) WOMEN FALSE UPDATED Wom…" at bounding box center [596, 527] width 1089 height 418
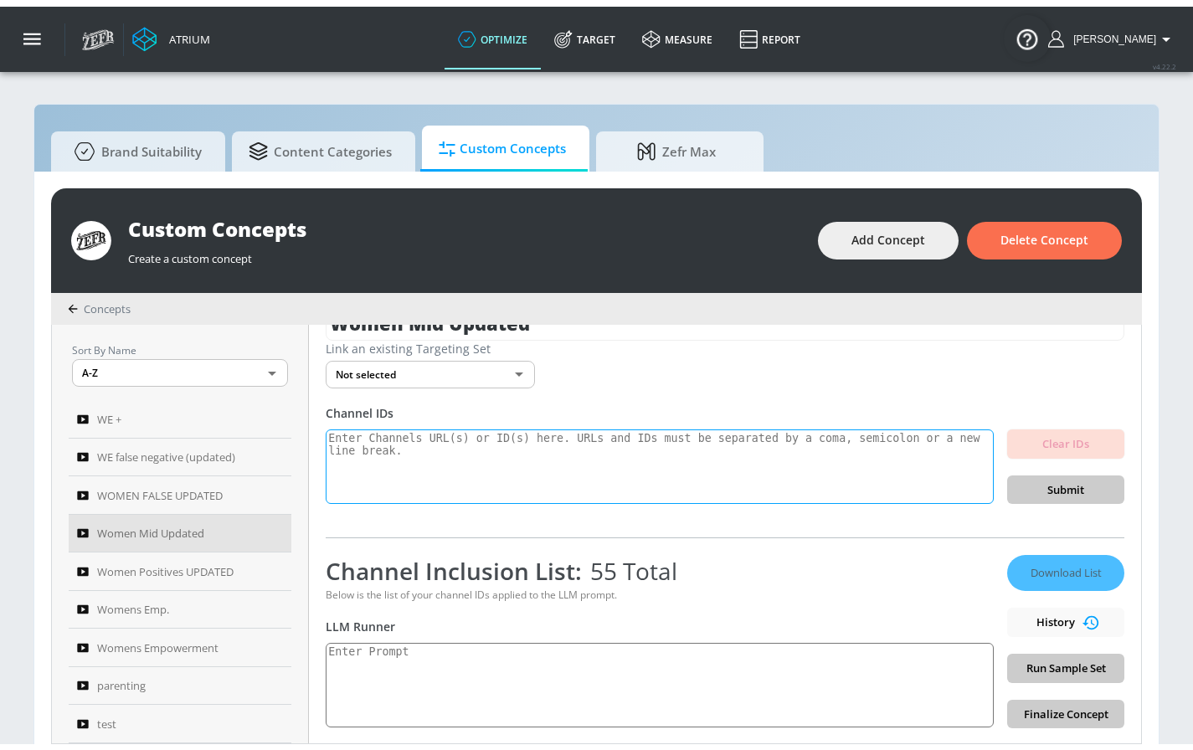
scroll to position [38, 0]
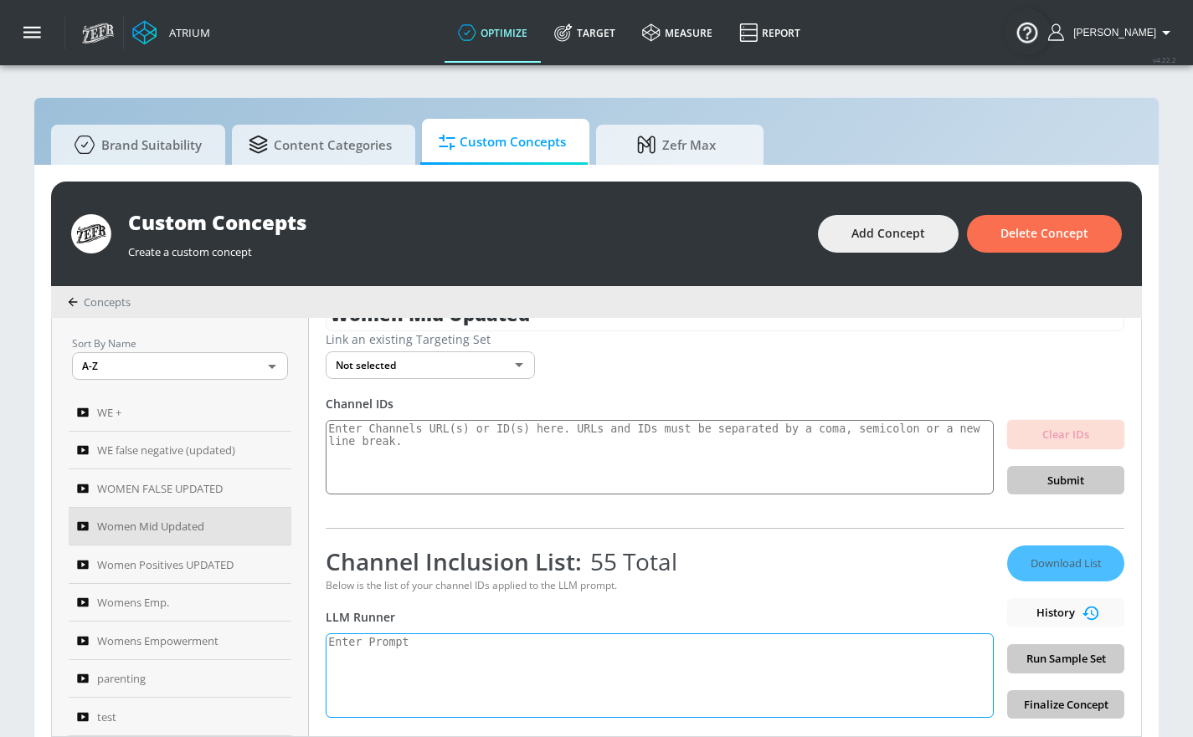
click at [475, 661] on textarea at bounding box center [660, 676] width 668 height 85
paste textarea "Women’s empowerment can be defined as the process by which women strengthen the…"
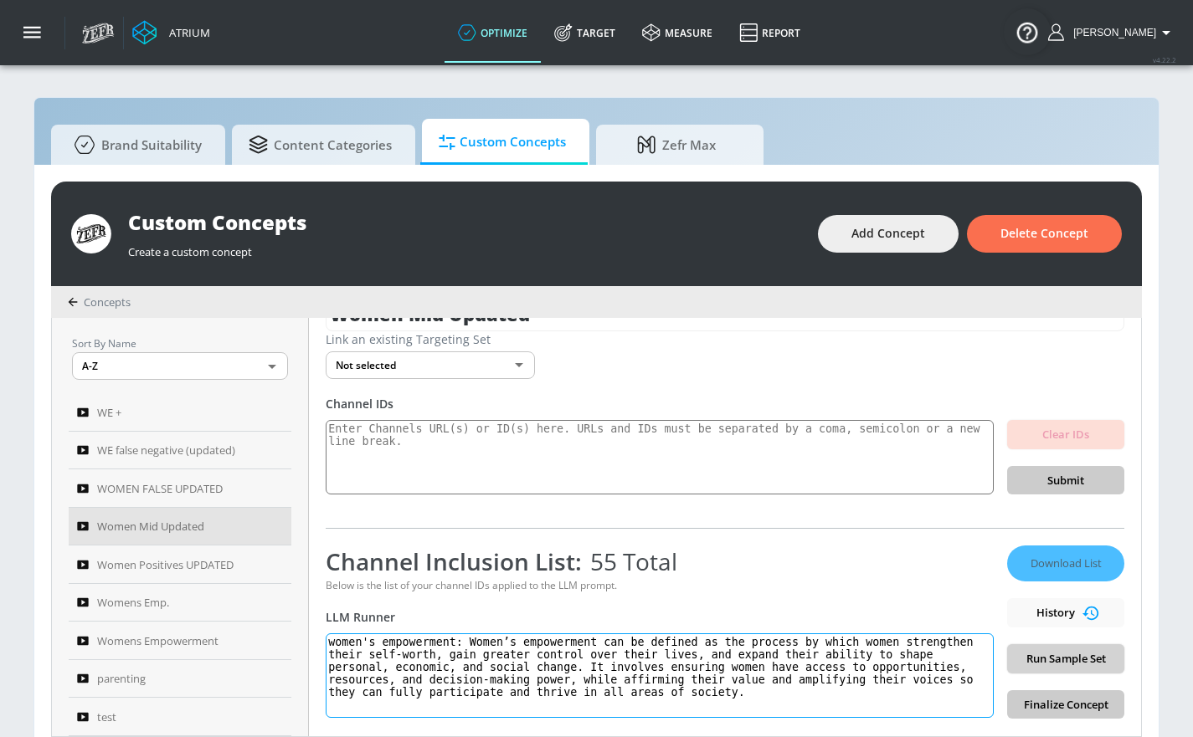
type textarea "women's empowerment: Women’s empowerment can be defined as the process by which…"
click at [1036, 651] on span "Run Sample Set" at bounding box center [1065, 658] width 90 height 19
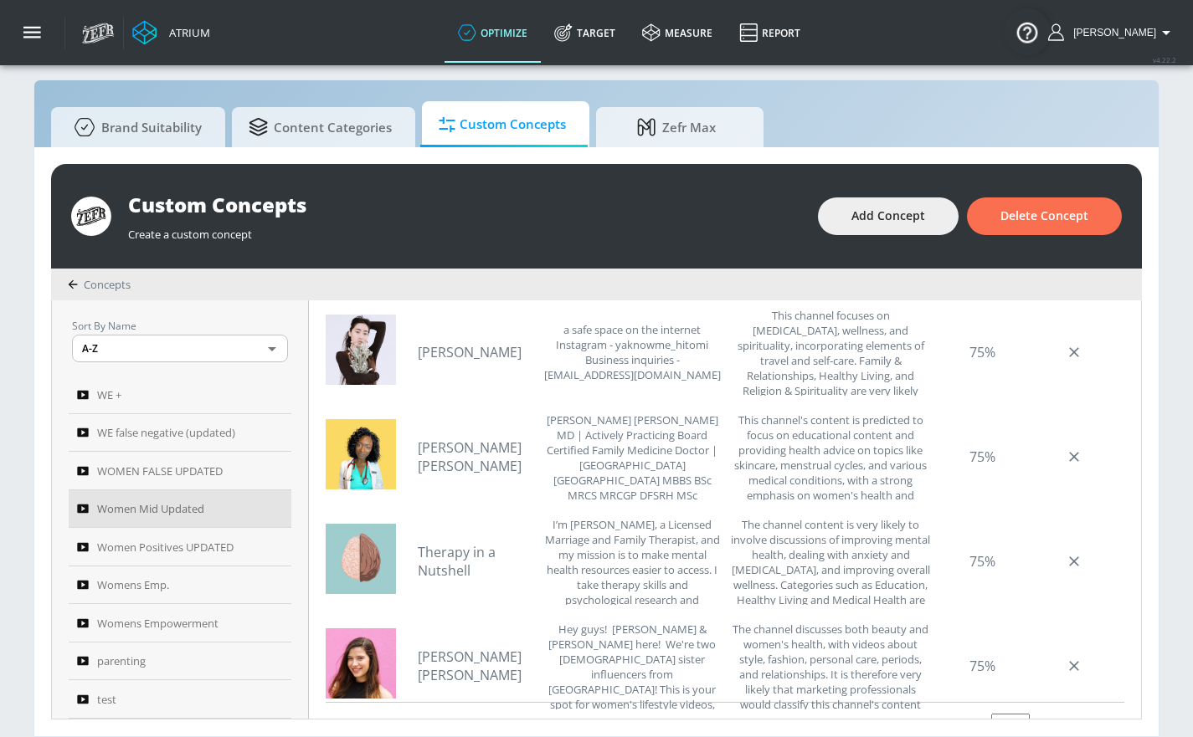
scroll to position [202, 0]
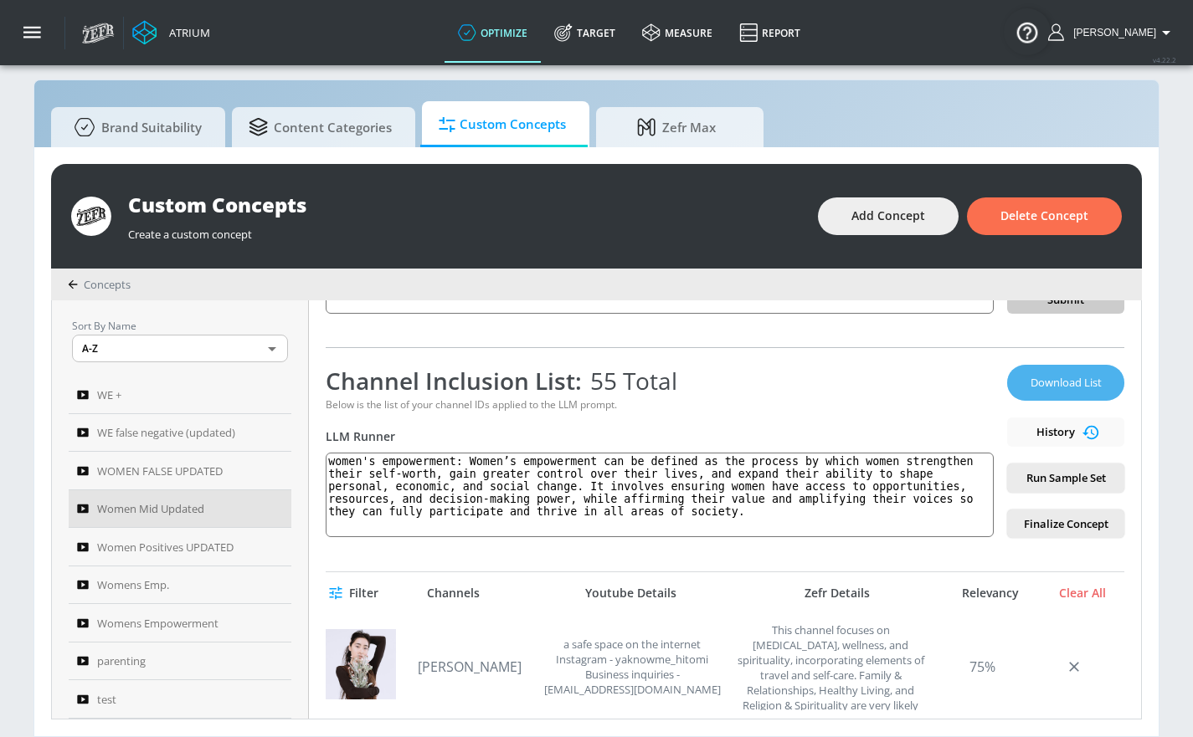
click at [1034, 384] on span "Download List" at bounding box center [1066, 382] width 84 height 19
click at [813, 17] on link "Report" at bounding box center [770, 33] width 88 height 60
click at [523, 38] on link "optimize" at bounding box center [492, 33] width 96 height 60
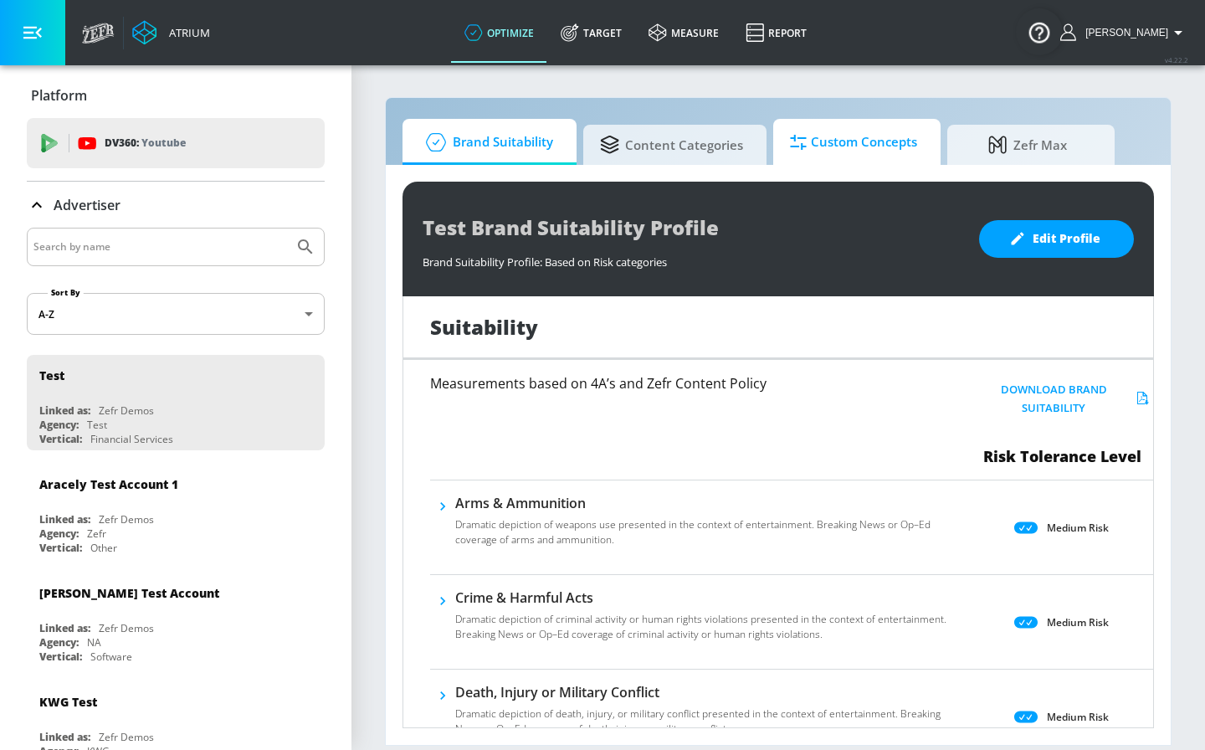
click at [864, 141] on span "Custom Concepts" at bounding box center [853, 142] width 127 height 40
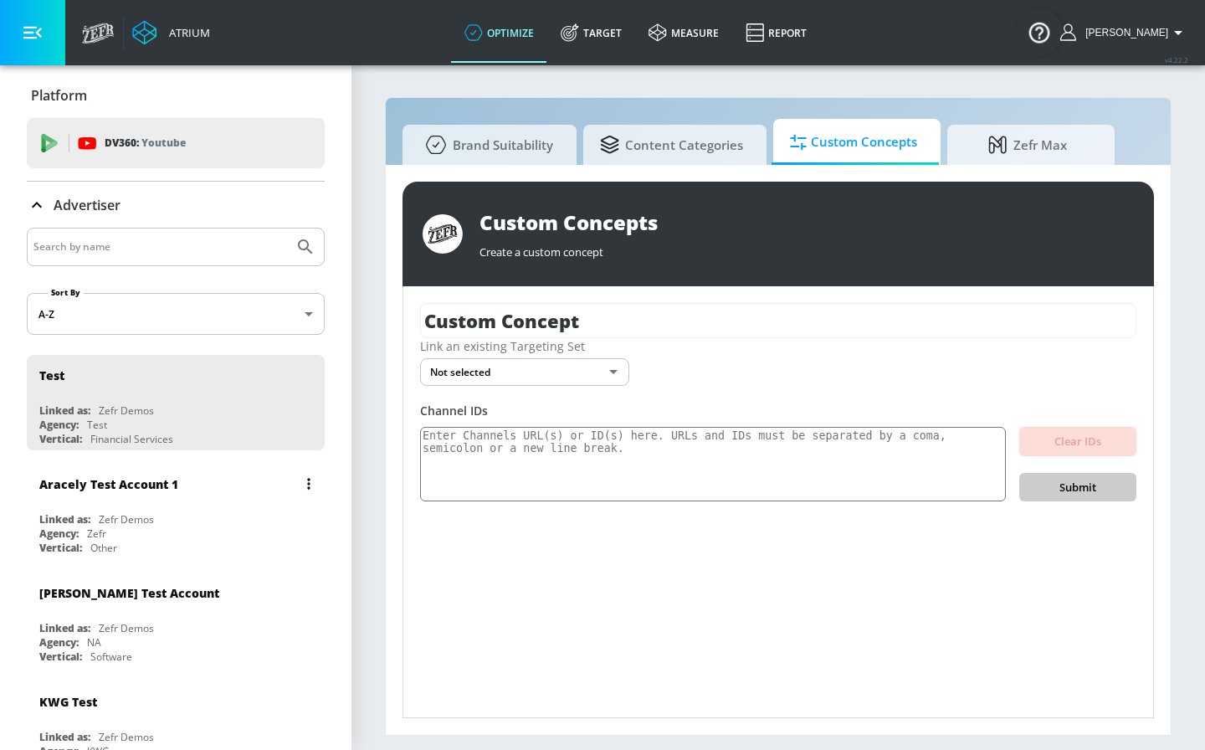
click at [136, 491] on div "Aracely Test Account 1" at bounding box center [179, 484] width 281 height 40
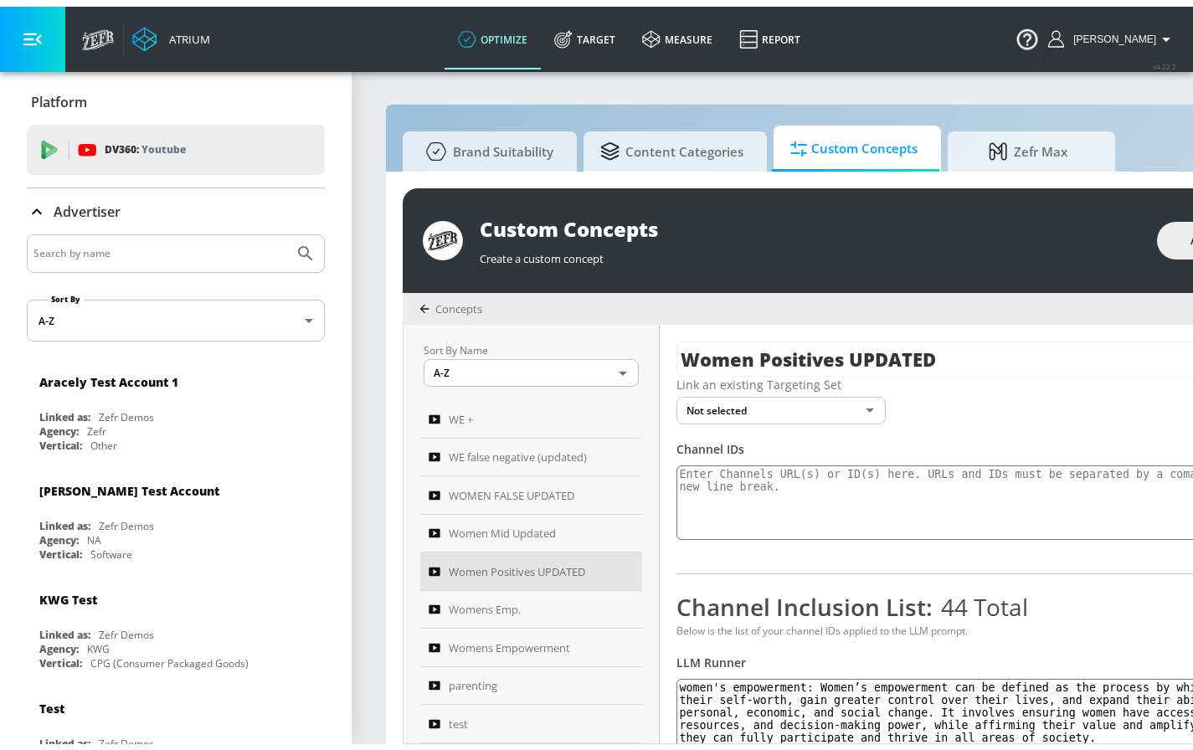
scroll to position [3, 0]
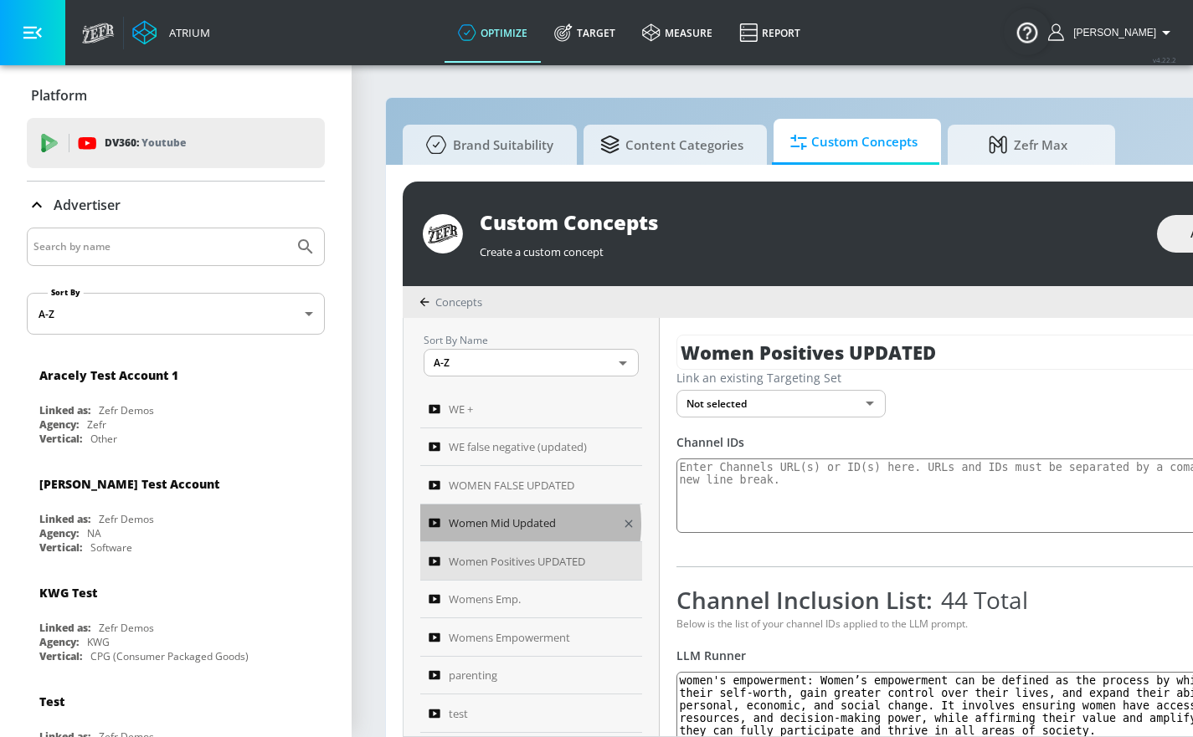
click at [505, 524] on span "Women Mid Updated" at bounding box center [502, 523] width 107 height 20
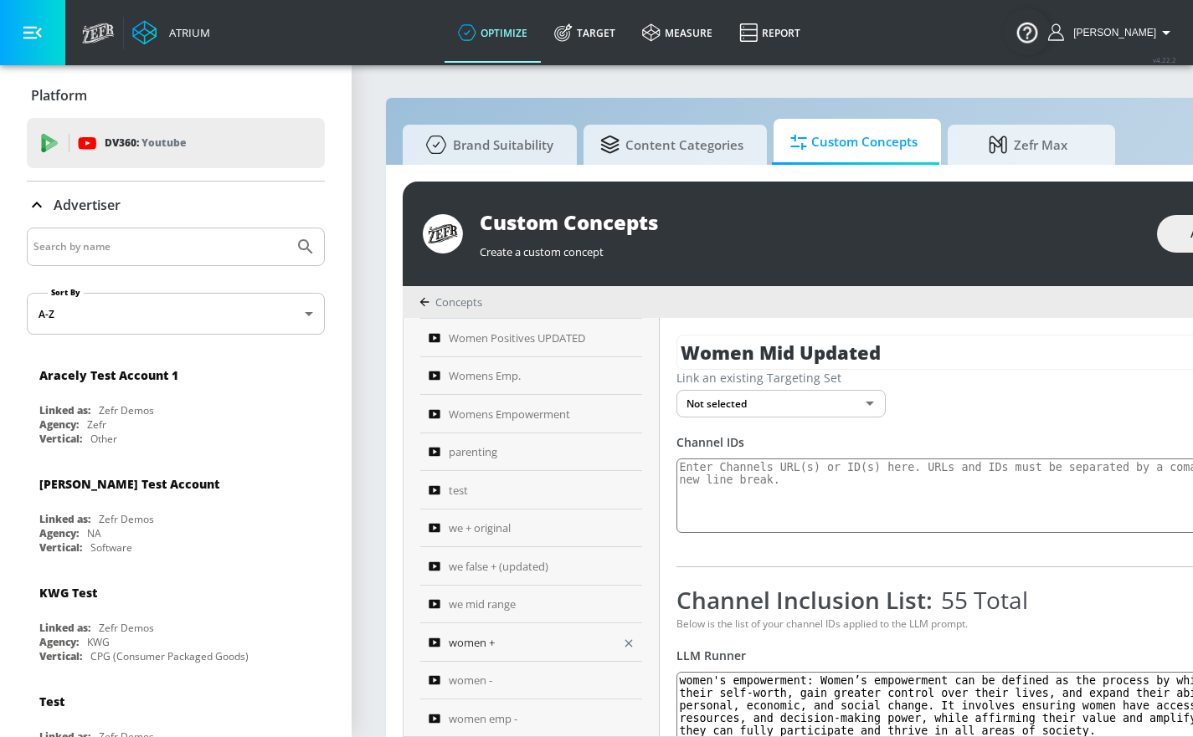
scroll to position [346, 0]
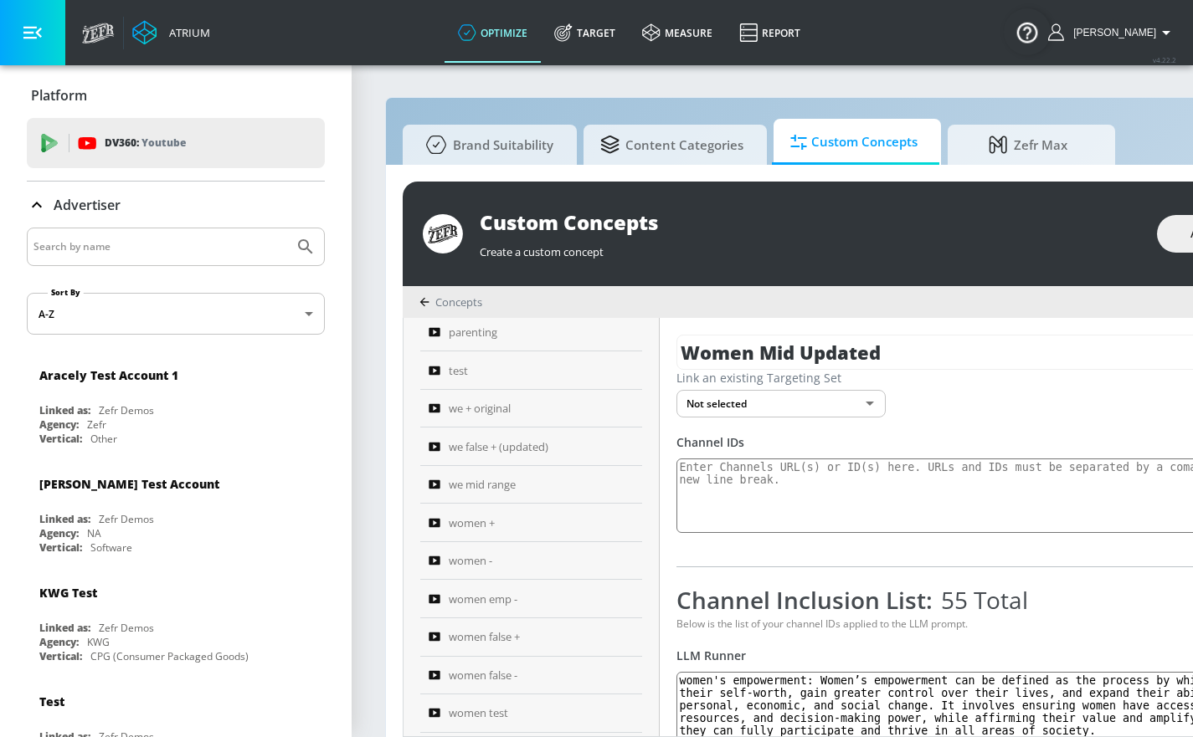
click at [39, 31] on icon "button" at bounding box center [32, 32] width 18 height 18
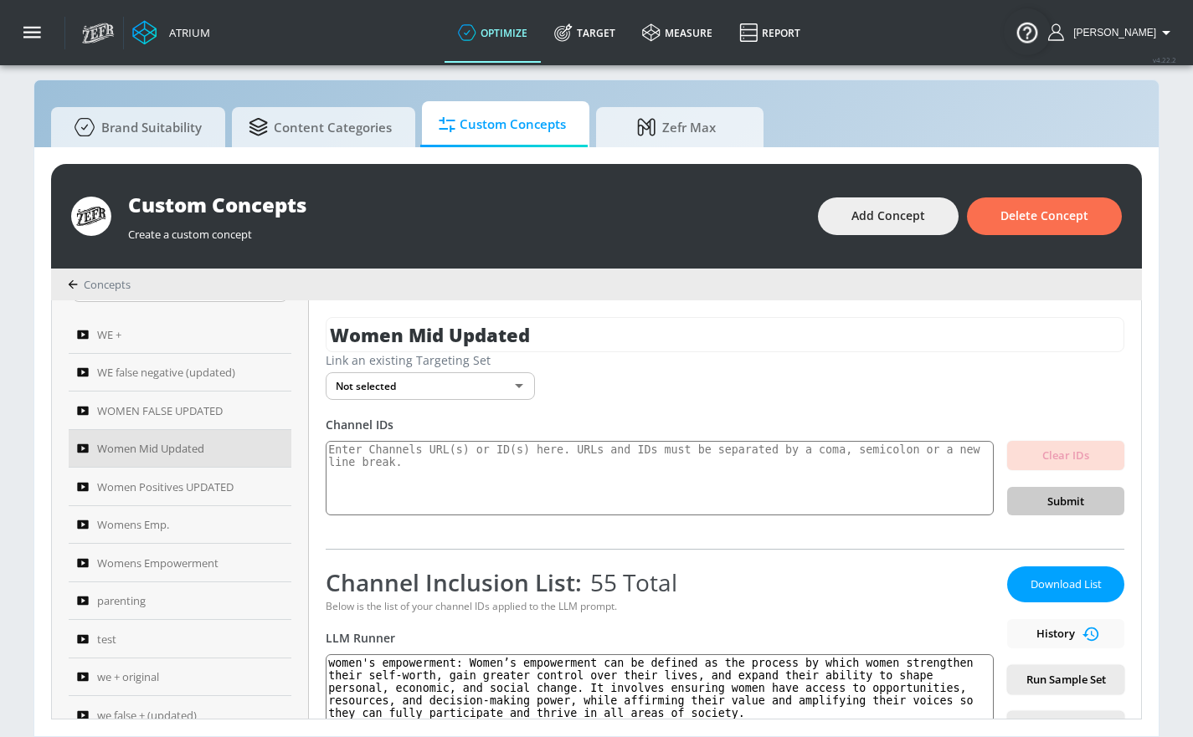
scroll to position [58, 0]
click at [911, 209] on span "Add Concept" at bounding box center [888, 216] width 74 height 21
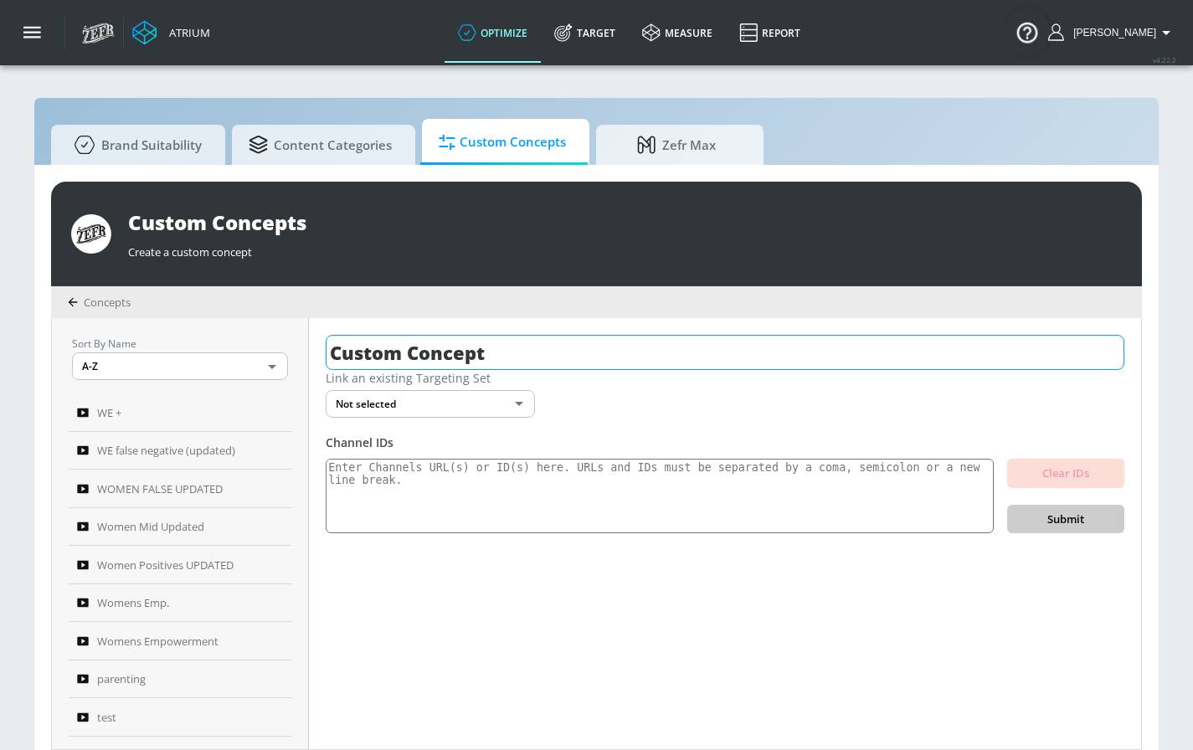
click at [465, 336] on input "Custom Concept" at bounding box center [725, 352] width 798 height 35
click at [459, 340] on input "Custom Concept" at bounding box center [725, 352] width 798 height 35
click at [460, 339] on input "Custom Concept" at bounding box center [725, 352] width 798 height 35
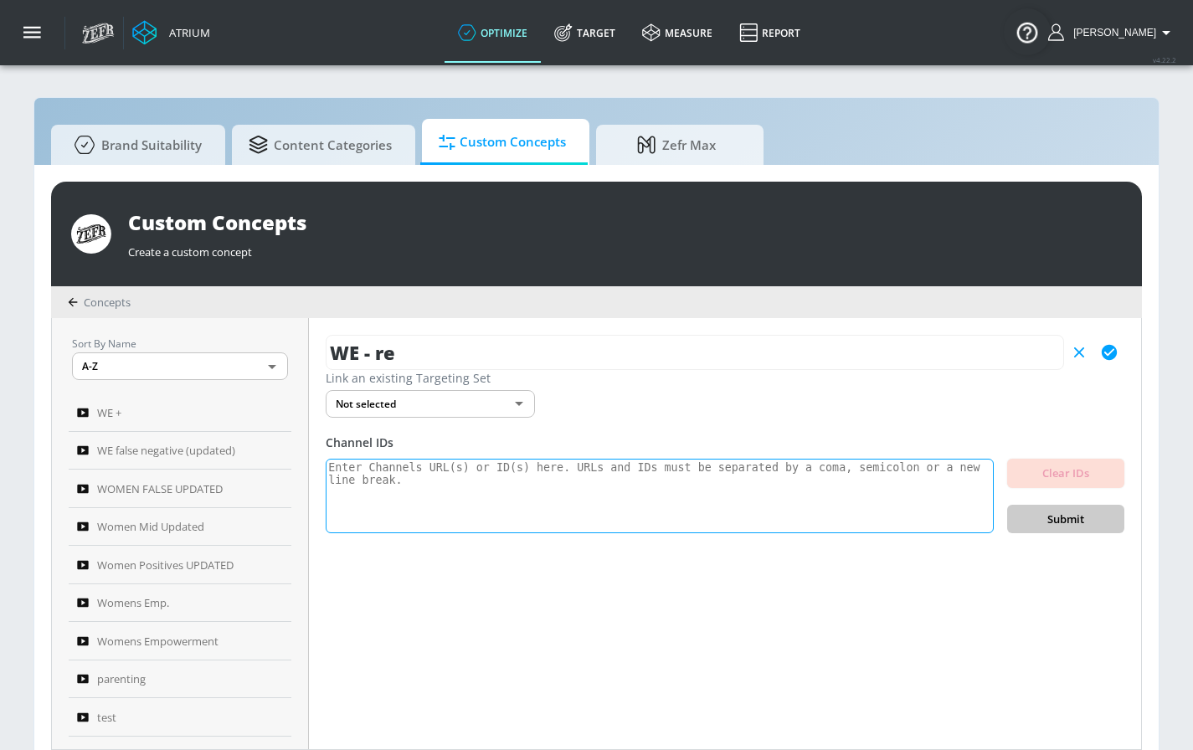
type input "WE - re"
drag, startPoint x: 560, startPoint y: 476, endPoint x: 583, endPoint y: 465, distance: 25.1
click at [561, 477] on textarea at bounding box center [660, 496] width 668 height 75
click at [1111, 353] on icon "button" at bounding box center [1108, 352] width 15 height 15
click at [656, 461] on textarea at bounding box center [660, 496] width 668 height 75
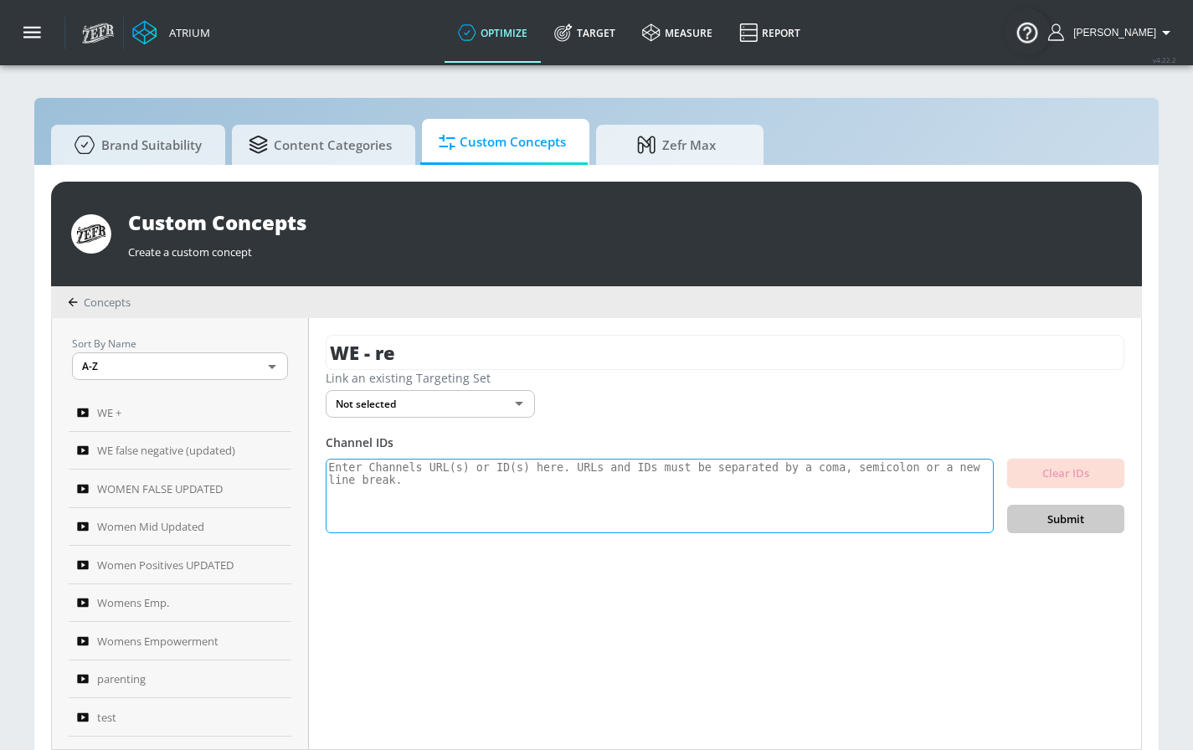
paste textarea "UC4VnGYTjJL6HOO7I6ALDqOw UCoHMCluRQpFrcXsUpm5BMbA UCPjn3YLQ_idrJT-eYvlR5bg UCV8…"
type textarea "UC4VnGYTjJL6HOO7I6ALDqOw UCoHMCluRQpFrcXsUpm5BMbA UCPjn3YLQ_idrJT-eYvlR5bg UCV8…"
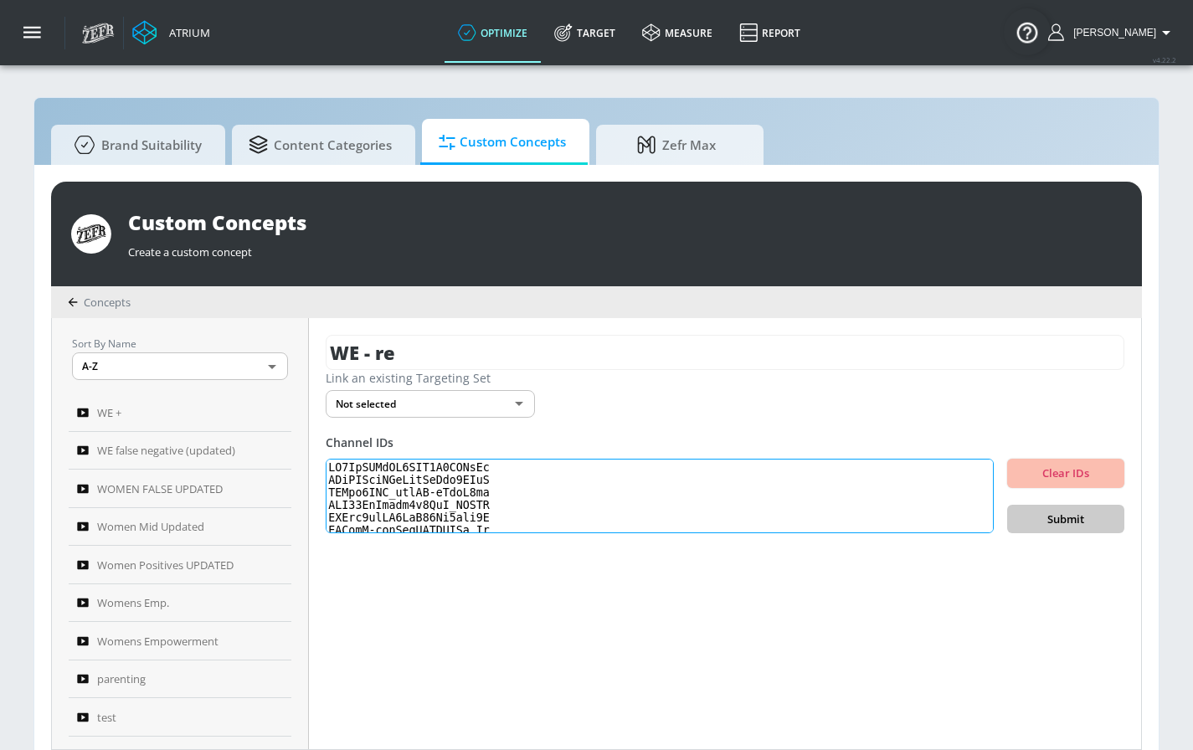
scroll to position [577, 0]
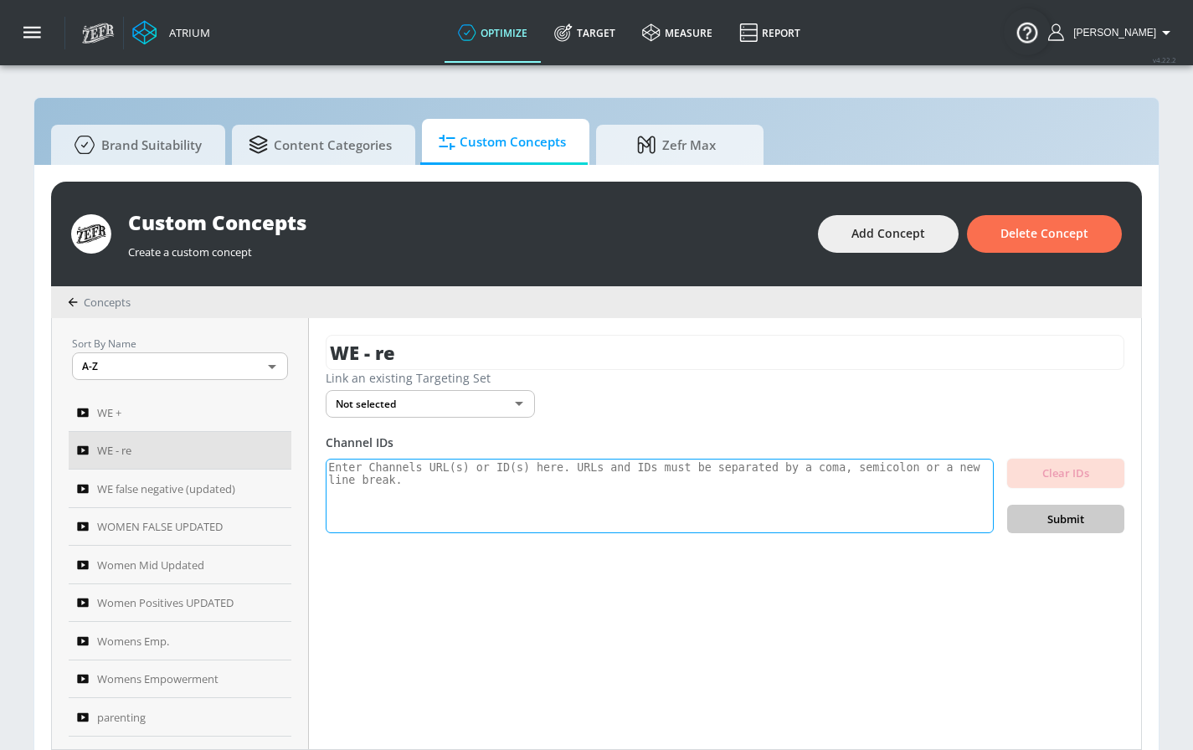
click at [704, 472] on textarea at bounding box center [660, 496] width 668 height 75
paste textarea "UC4VnGYTjJL6HOO7I6ALDqOw UCoHMCluRQpFrcXsUpm5BMbA UCPjn3YLQ_idrJT-eYvlR5bg UCV8…"
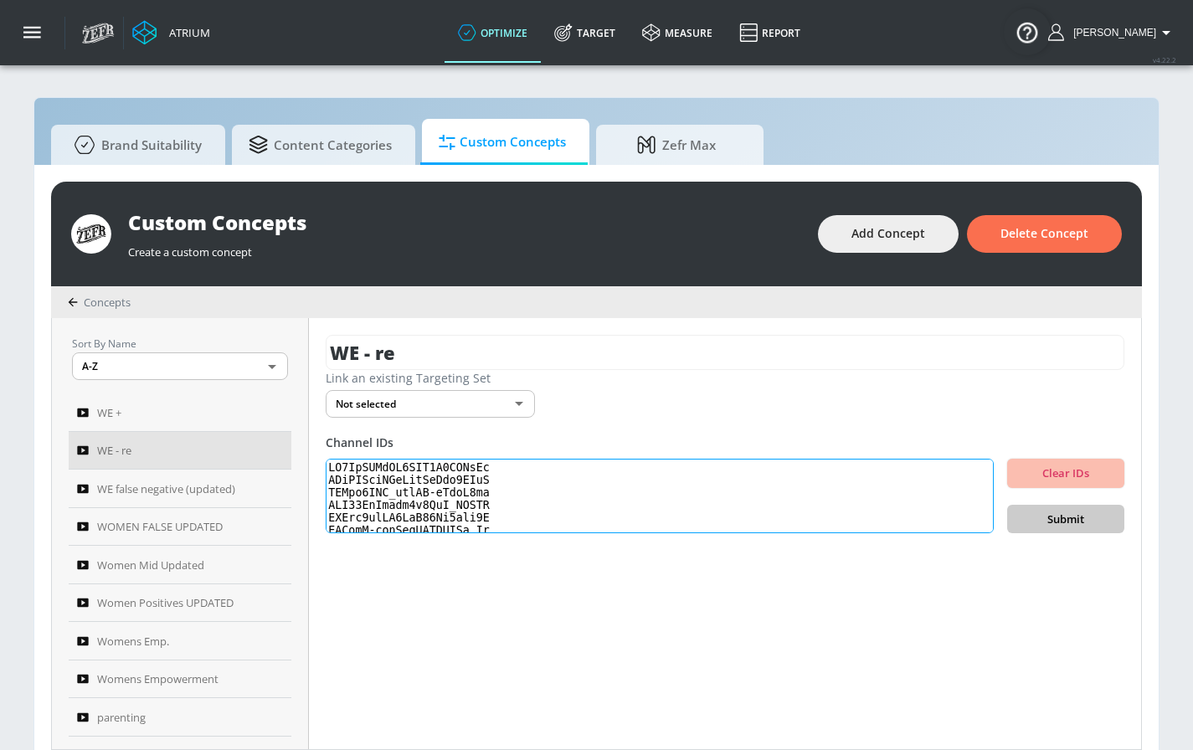
scroll to position [577, 0]
type textarea "UC4VnGYTjJL6HOO7I6ALDqOw UCoHMCluRQpFrcXsUpm5BMbA UCPjn3YLQ_idrJT-eYvlR5bg UCV8…"
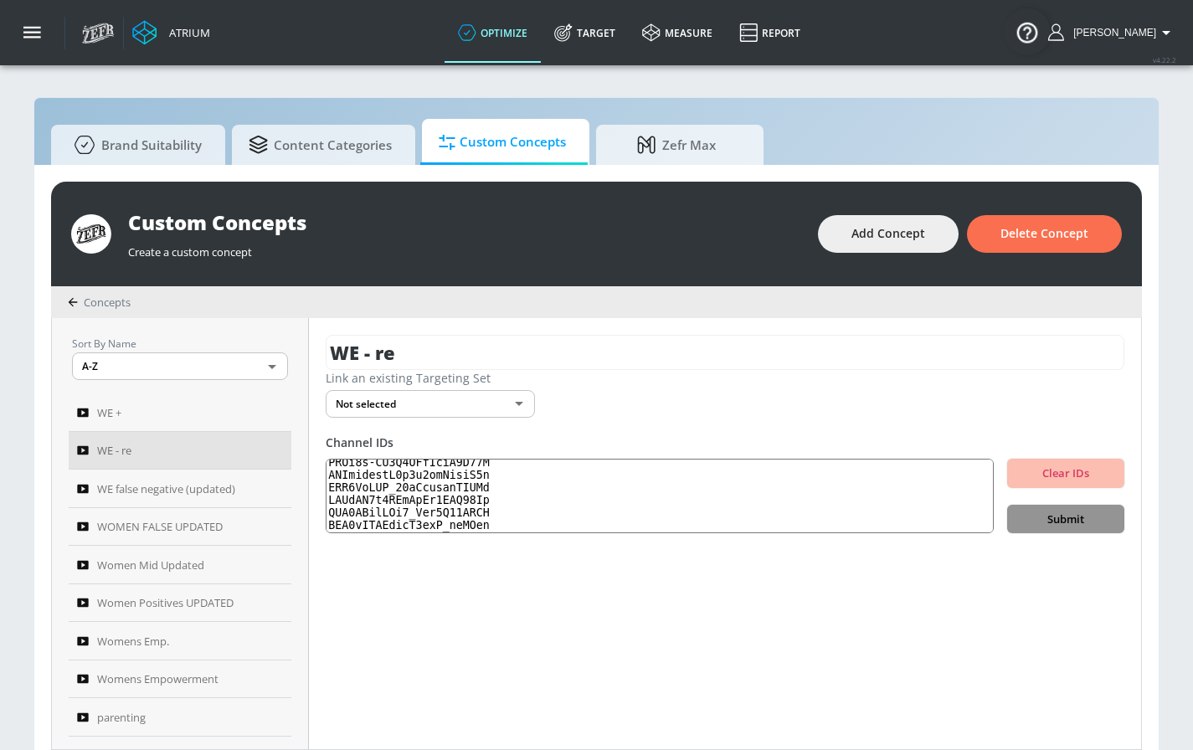
click at [1106, 521] on span "Submit" at bounding box center [1065, 519] width 90 height 19
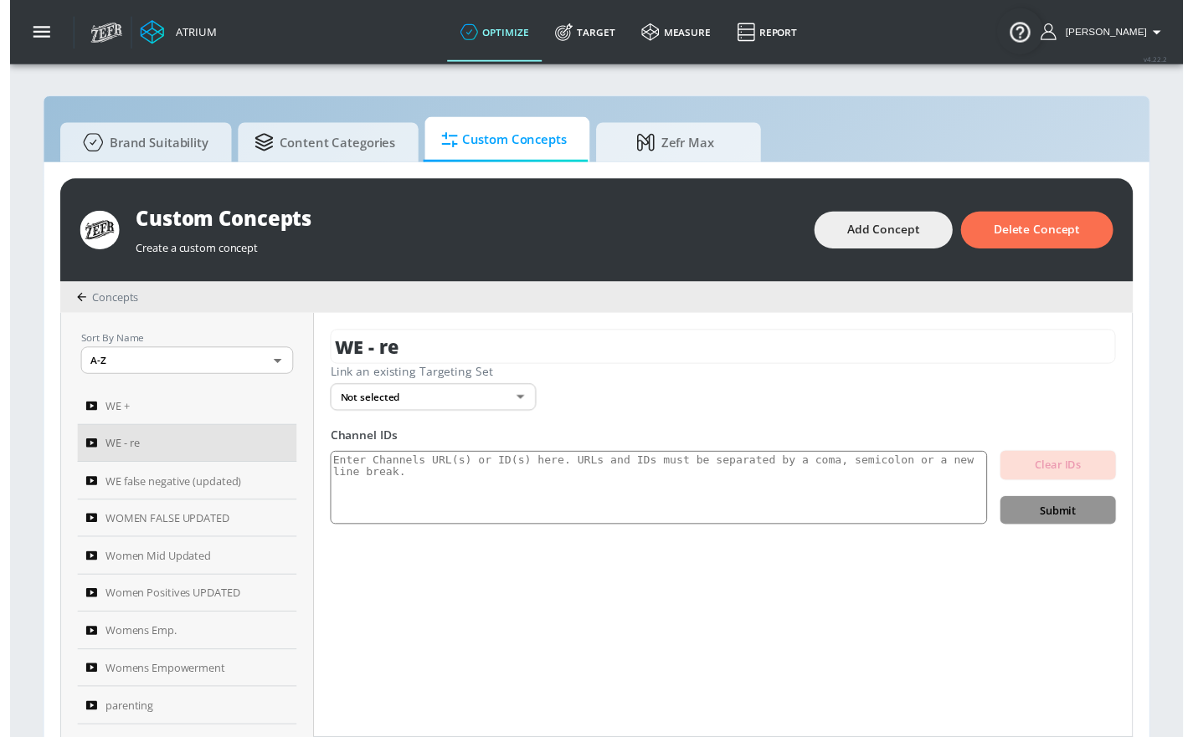
scroll to position [0, 0]
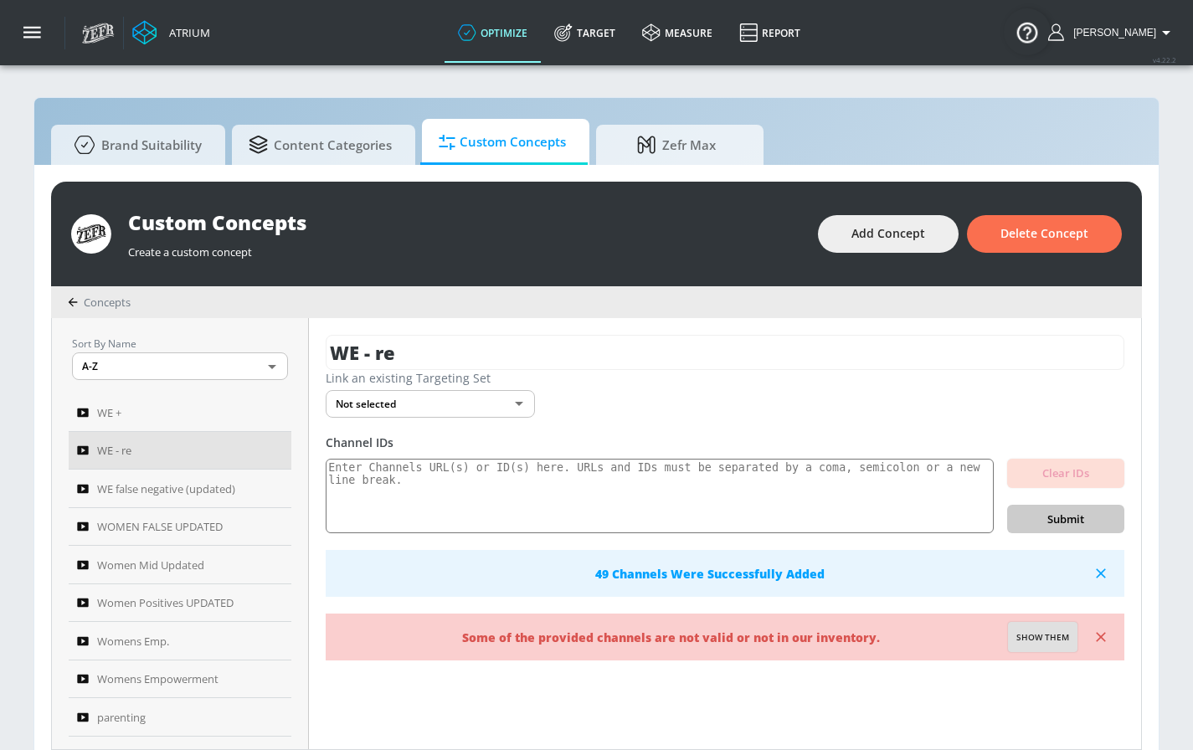
click at [1059, 650] on button "Show them" at bounding box center [1042, 637] width 69 height 30
type textarea "Invalid channels: UCy4y-P3oyDIEqHPacAc0m3Q"
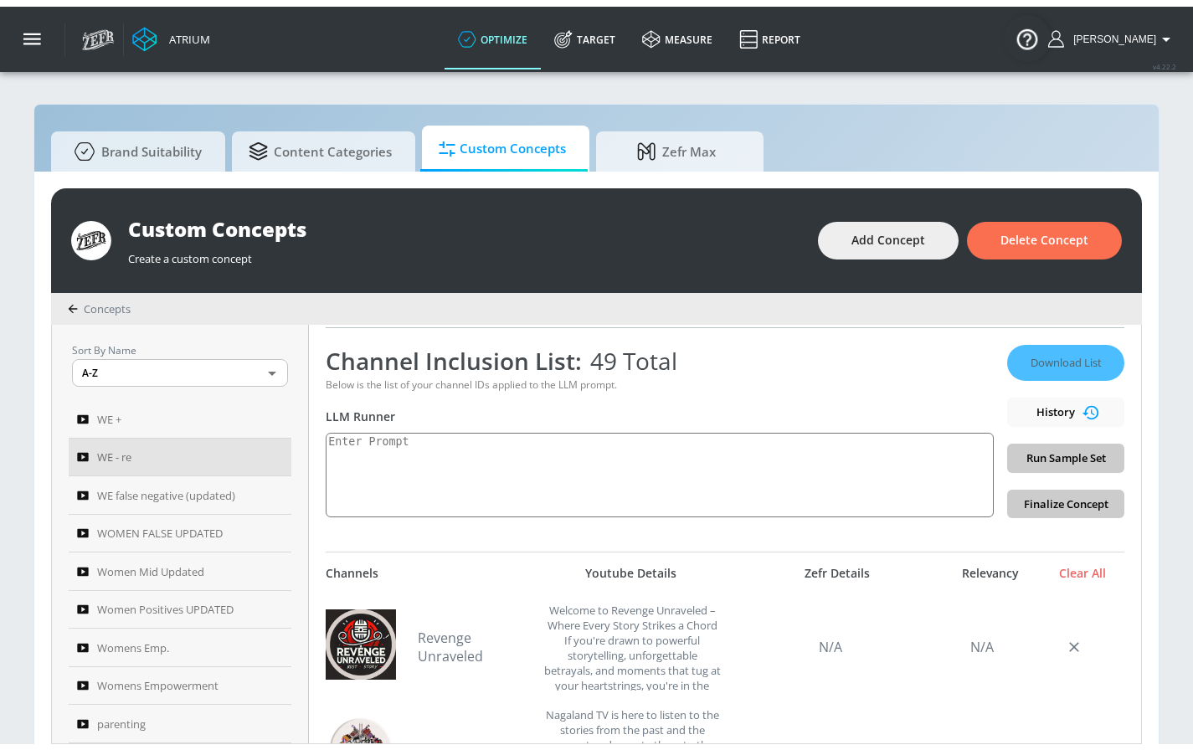
scroll to position [246, 0]
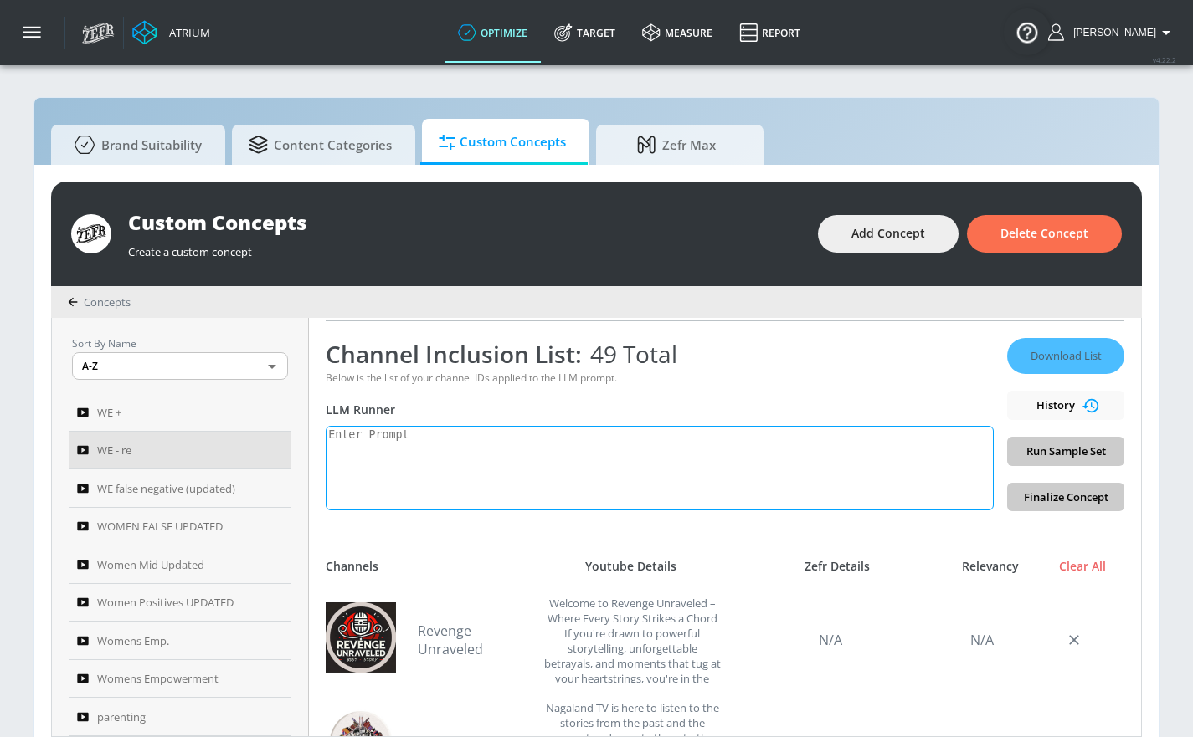
click at [472, 440] on textarea at bounding box center [660, 468] width 668 height 85
paste textarea "Women’s empowerment can be defined as the process by which women strengthen the…"
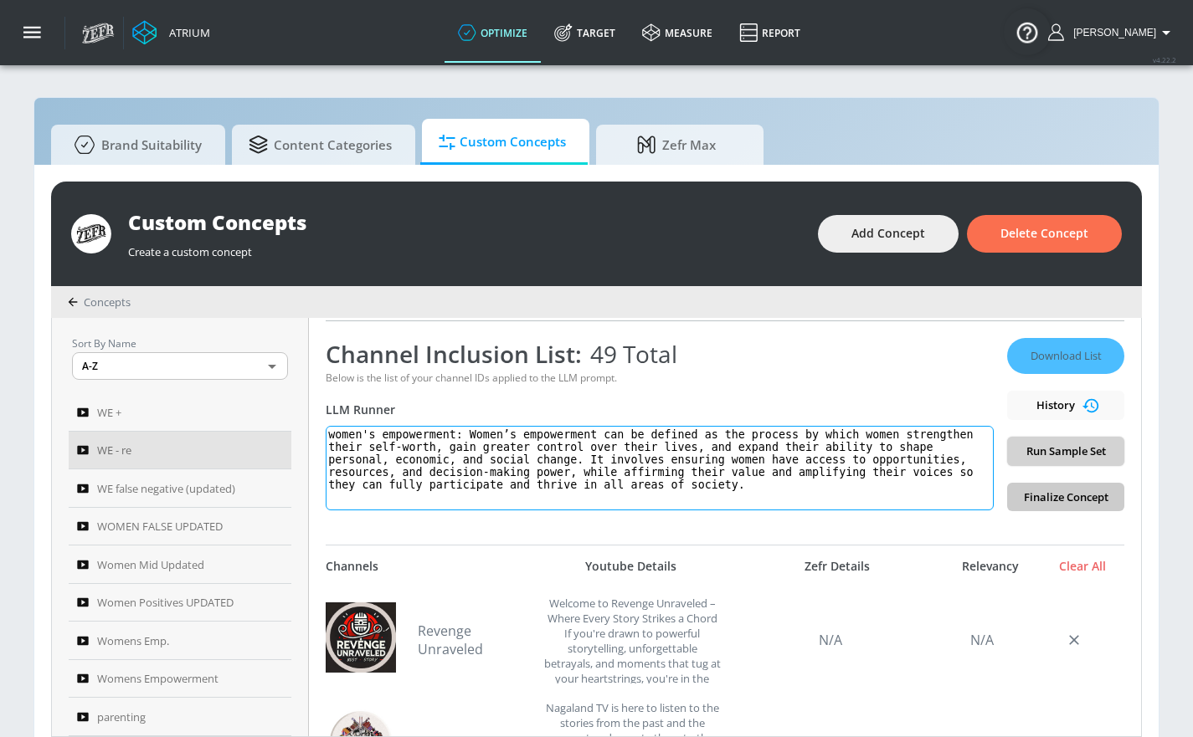
type textarea "women's empowerment: Women’s empowerment can be defined as the process by which…"
click at [1047, 460] on button "Run Sample Set" at bounding box center [1065, 451] width 117 height 29
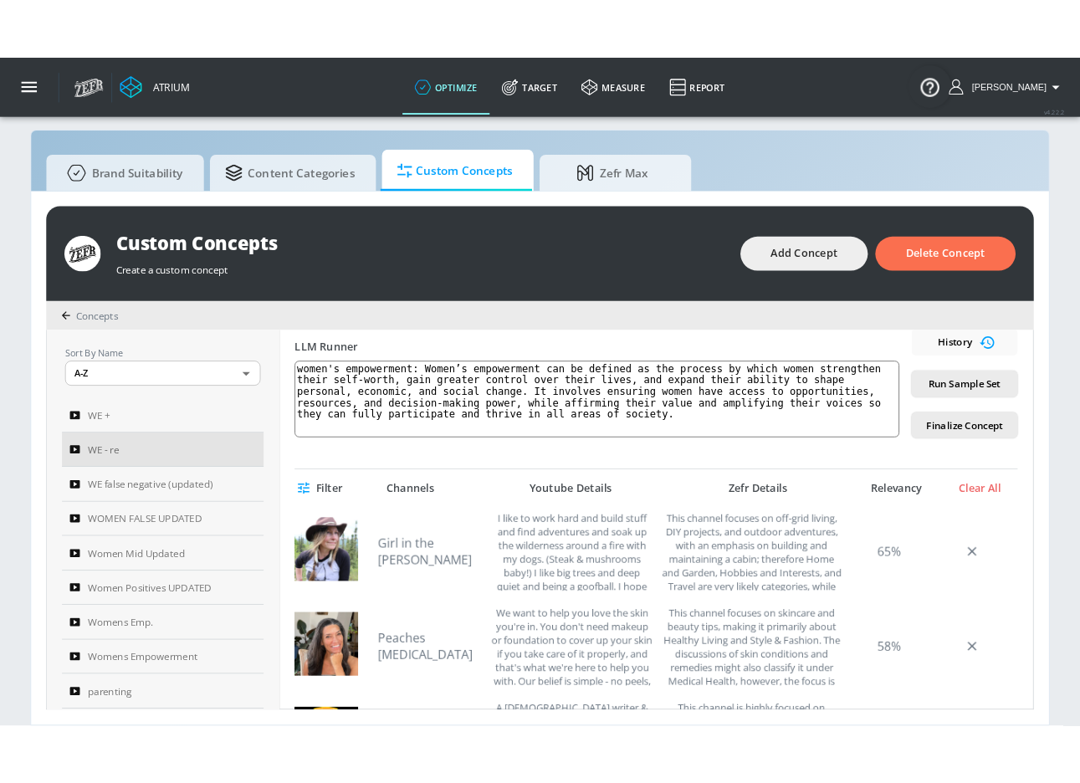
scroll to position [166, 0]
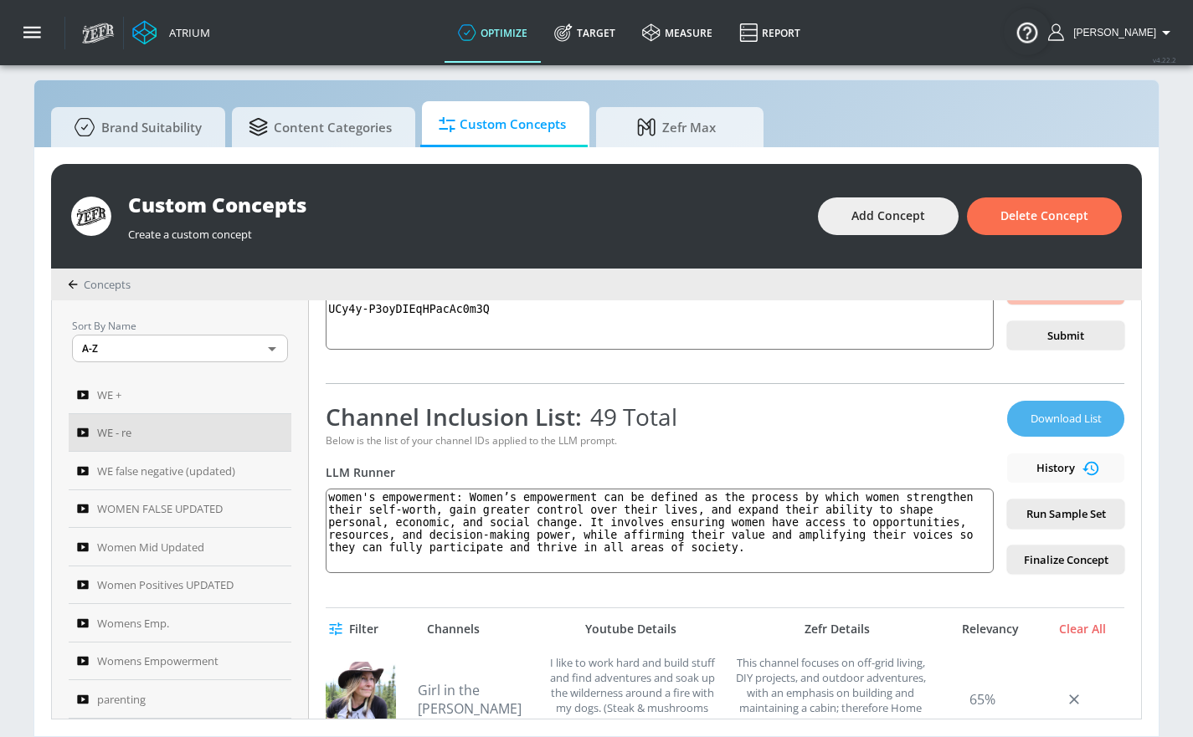
click at [1051, 413] on span "Download List" at bounding box center [1066, 418] width 84 height 19
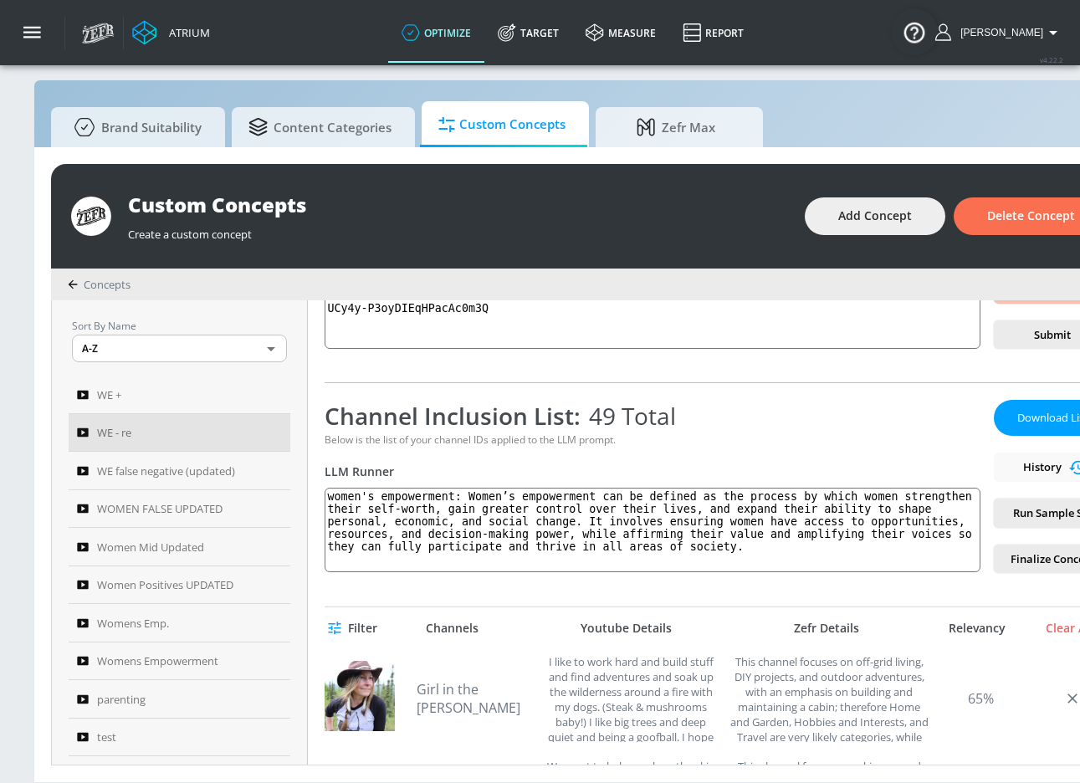
scroll to position [3, 0]
